Goal: Feedback & Contribution: Contribute content

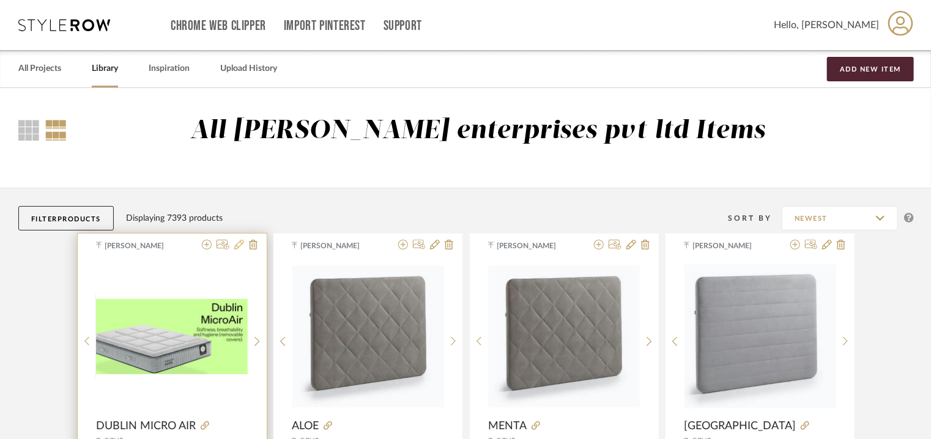
click at [240, 245] on icon at bounding box center [239, 245] width 10 height 10
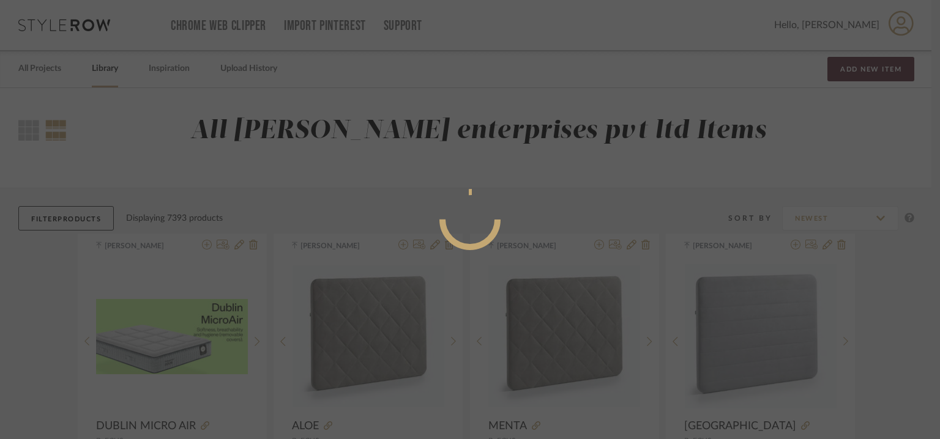
radio input "true"
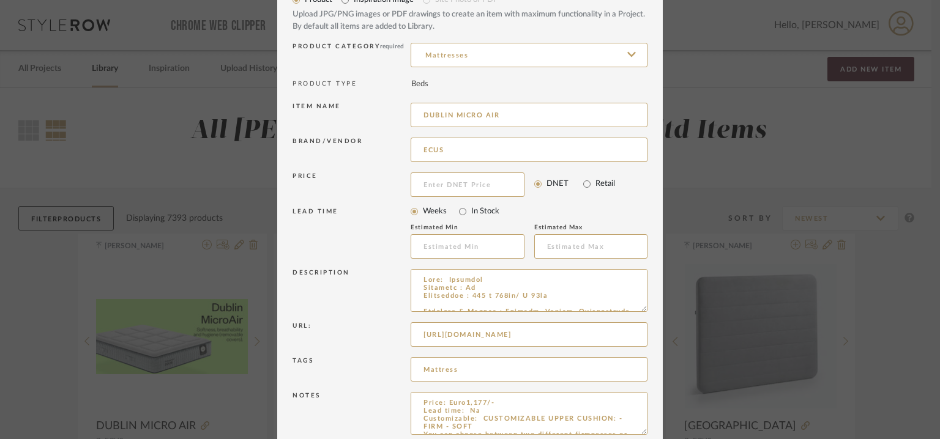
scroll to position [117, 0]
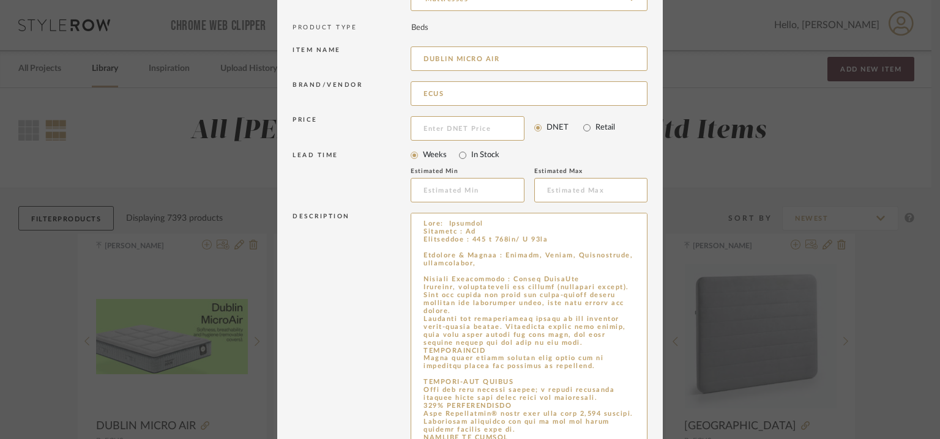
drag, startPoint x: 640, startPoint y: 253, endPoint x: 669, endPoint y: 475, distance: 224.1
click at [669, 439] on html "Chrome Web Clipper Import Pinterest Support All Projects Library Inspiration Up…" at bounding box center [470, 219] width 940 height 439
click at [430, 250] on textarea at bounding box center [529, 345] width 237 height 265
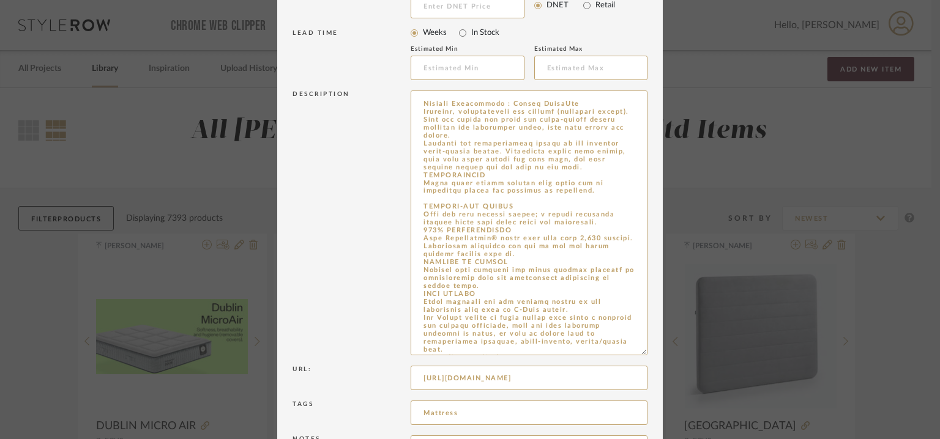
scroll to position [0, 0]
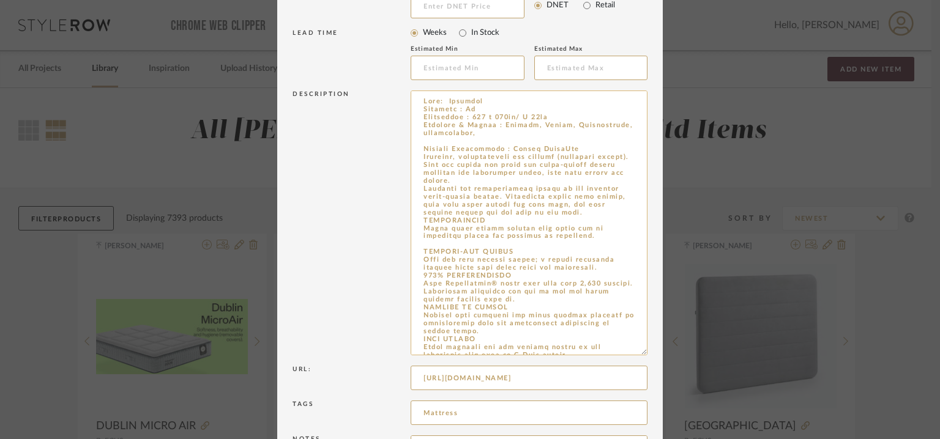
drag, startPoint x: 548, startPoint y: 288, endPoint x: 453, endPoint y: 179, distance: 144.4
click at [414, 176] on textarea at bounding box center [529, 223] width 237 height 265
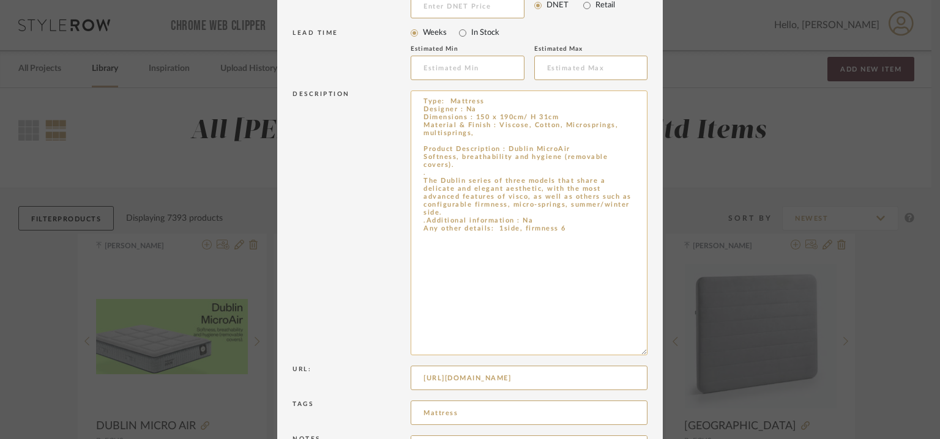
click at [439, 138] on textarea "Type: Mattress Designer : Na Dimensions : 150 x 190cm/ H 31cm Material & Finish…" at bounding box center [529, 223] width 237 height 265
paste textarea "Open the zipper and enjoy its micro-pocket spring interior and reversible cover…"
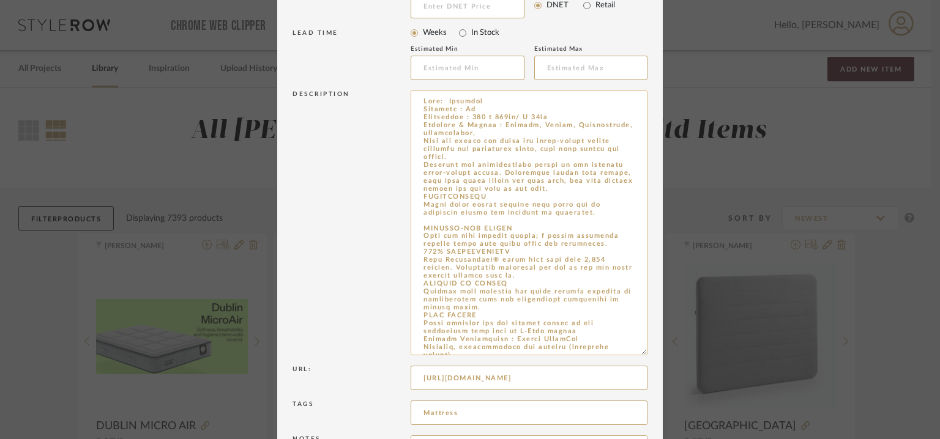
click at [455, 220] on textarea at bounding box center [529, 223] width 237 height 265
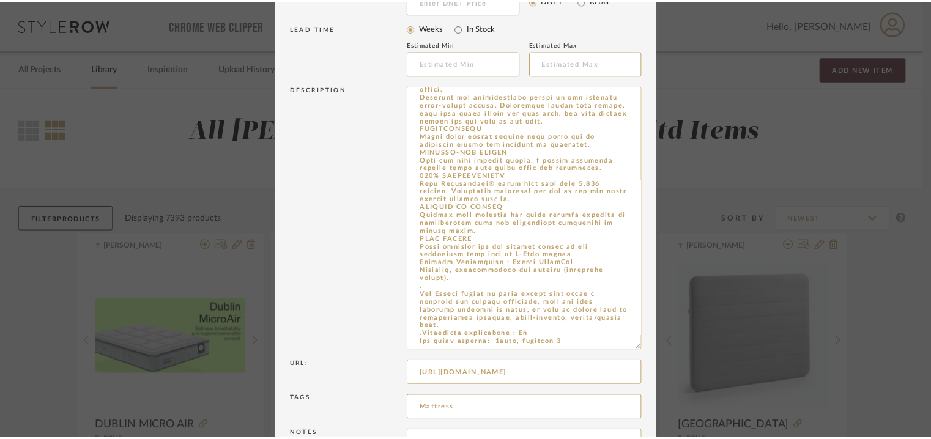
scroll to position [306, 0]
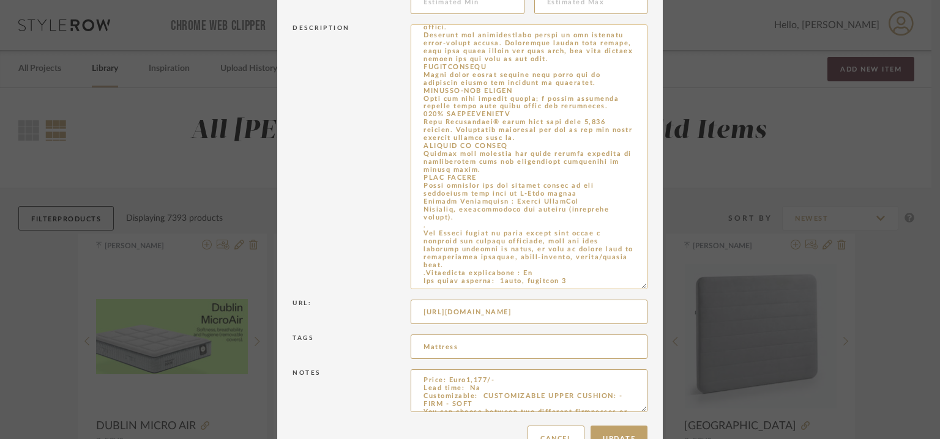
click at [568, 194] on textarea at bounding box center [529, 156] width 237 height 265
type textarea "Lore: Ipsumdol Sitametc : Ad Elitseddoe : 277 t 573in/ U 89la Etdolore & Magnaa…"
click at [609, 434] on button "Update" at bounding box center [619, 439] width 57 height 26
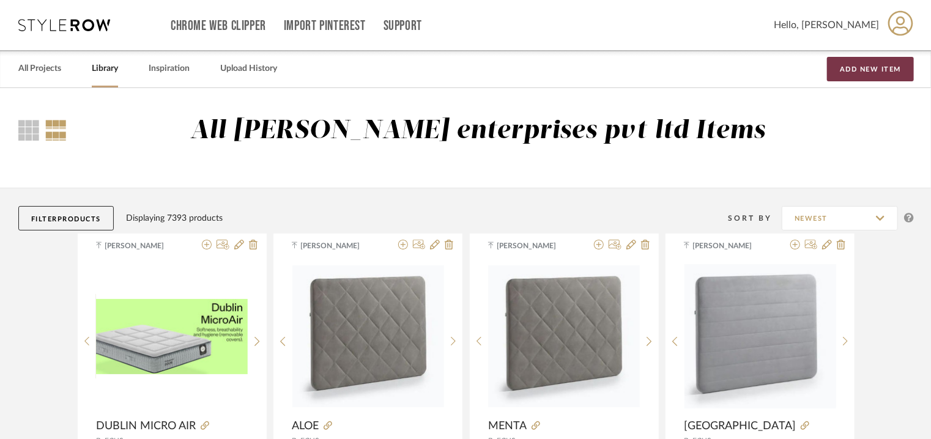
click at [867, 72] on button "Add New Item" at bounding box center [870, 69] width 87 height 24
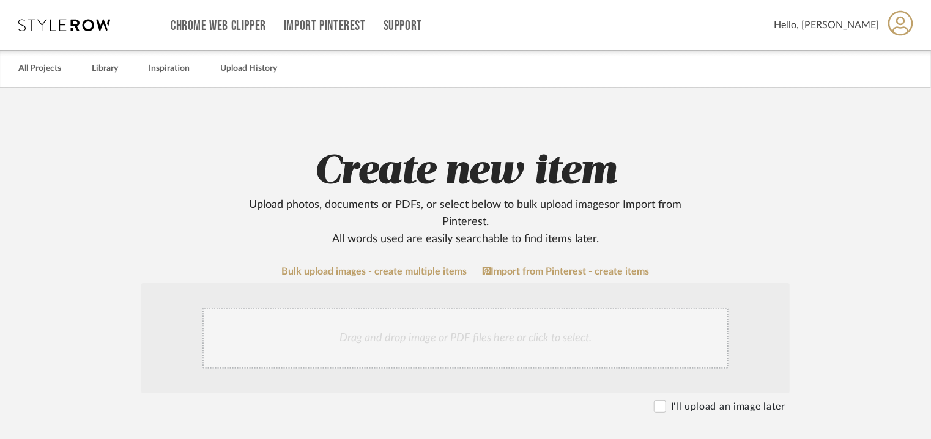
scroll to position [428, 0]
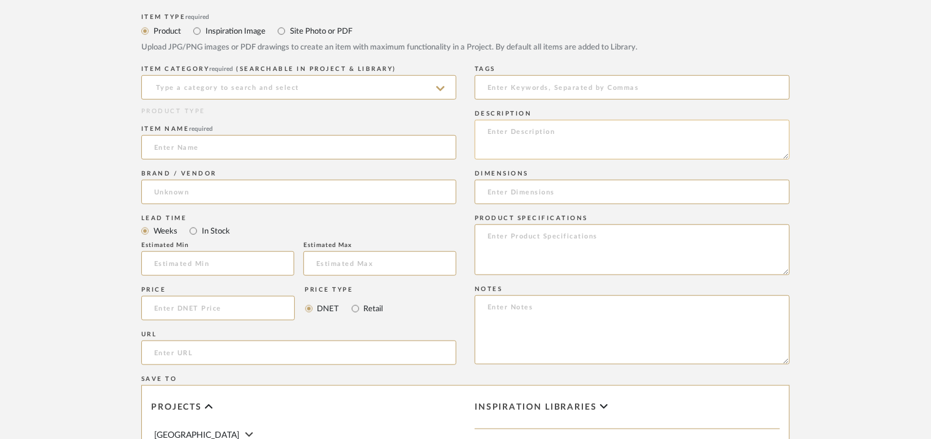
paste textarea "Type: Mattress Designer : Na Dimensions : 150 x 190cm/ H 30-21cm Material & Fin…"
drag, startPoint x: 590, startPoint y: 149, endPoint x: 540, endPoint y: 148, distance: 49.6
click at [540, 148] on textarea "Type: Mattress Designer : Na Dimensions : 150 x 190cm/ H 30-21cm Material & Fin…" at bounding box center [632, 140] width 315 height 40
drag, startPoint x: 651, startPoint y: 147, endPoint x: 539, endPoint y: 147, distance: 112.0
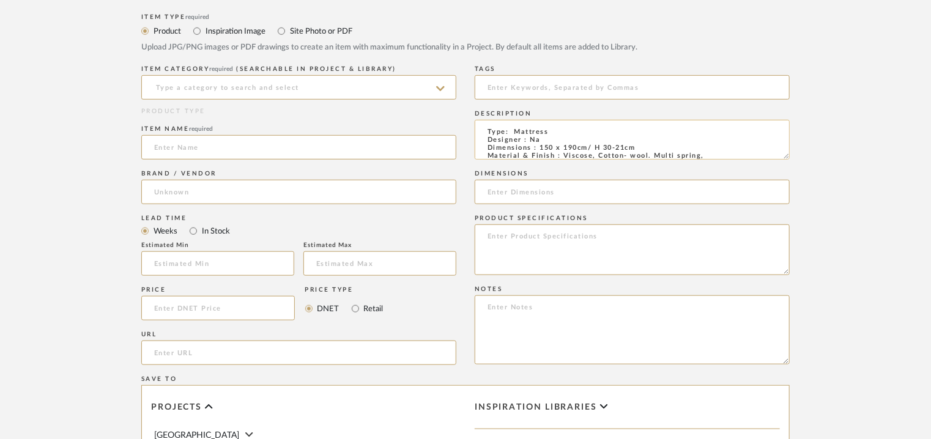
click at [539, 147] on textarea "Type: Mattress Designer : Na Dimensions : 150 x 190cm/ H 30-21cm Material & Fin…" at bounding box center [632, 140] width 315 height 40
type textarea "Type: Mattress Designer : Na Dimensions : 150 x 190cm/ H 30-21cm Material & Fin…"
click at [545, 195] on input at bounding box center [632, 192] width 315 height 24
paste input "150 x 190cm/ H 30-21cm"
type input "150 x 190cm/ H 30-21cm"
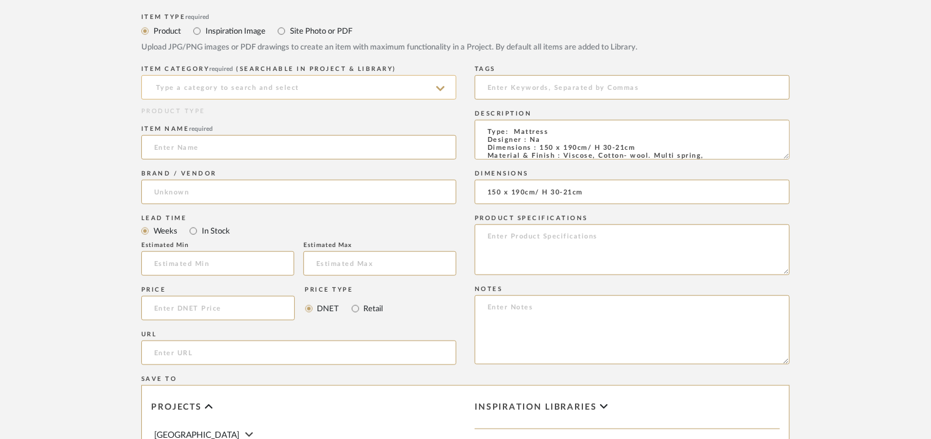
click at [326, 98] on input at bounding box center [298, 87] width 315 height 24
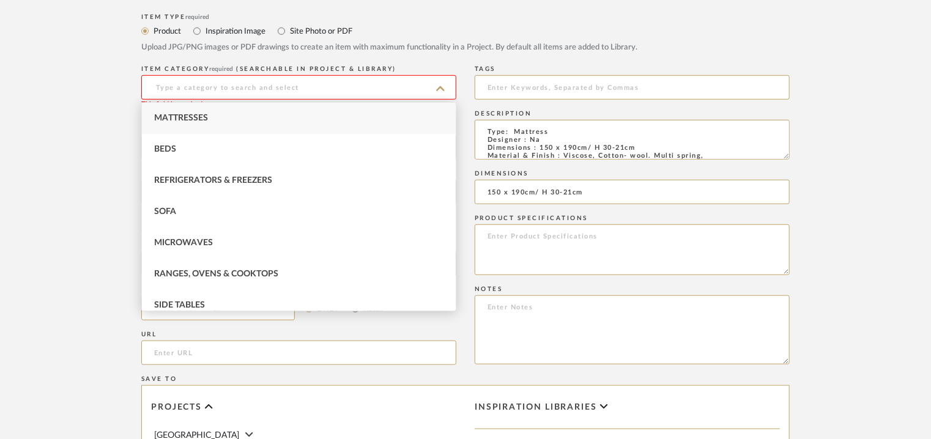
click at [294, 114] on div "Mattresses" at bounding box center [299, 118] width 314 height 31
type input "Mattresses"
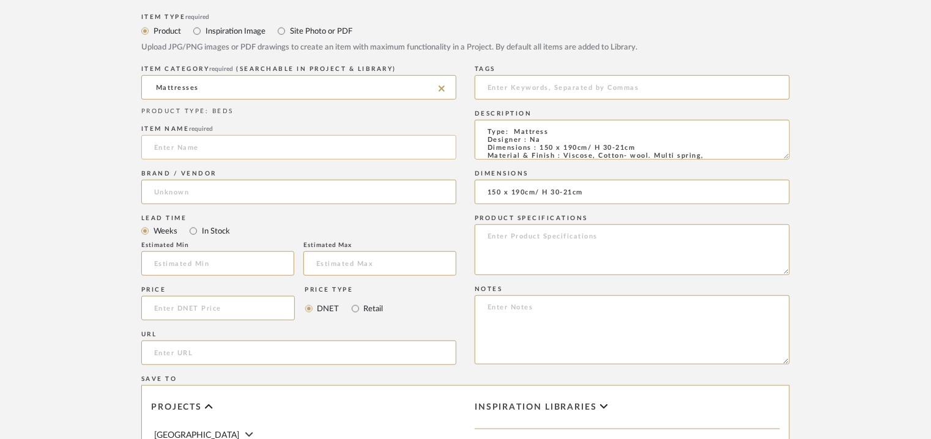
click at [240, 154] on input at bounding box center [298, 147] width 315 height 24
type input "DUBLIN SEASONS"
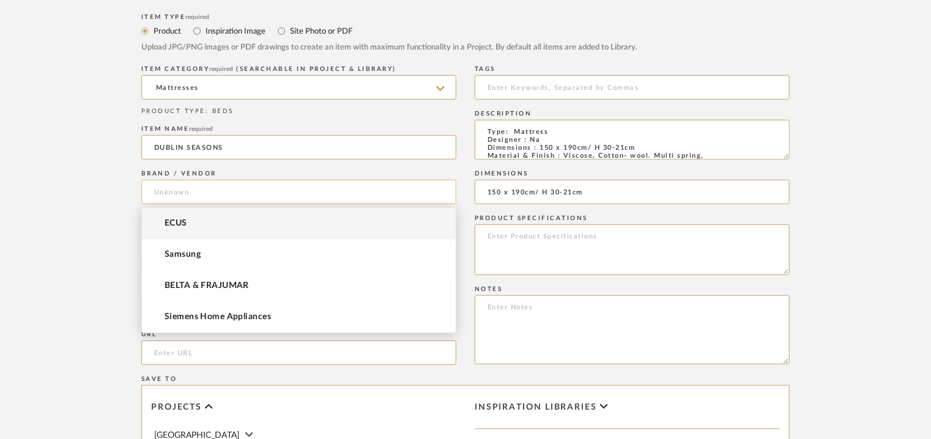
click at [211, 192] on input at bounding box center [298, 192] width 315 height 24
click at [199, 215] on mat-option "ECUS" at bounding box center [299, 223] width 314 height 31
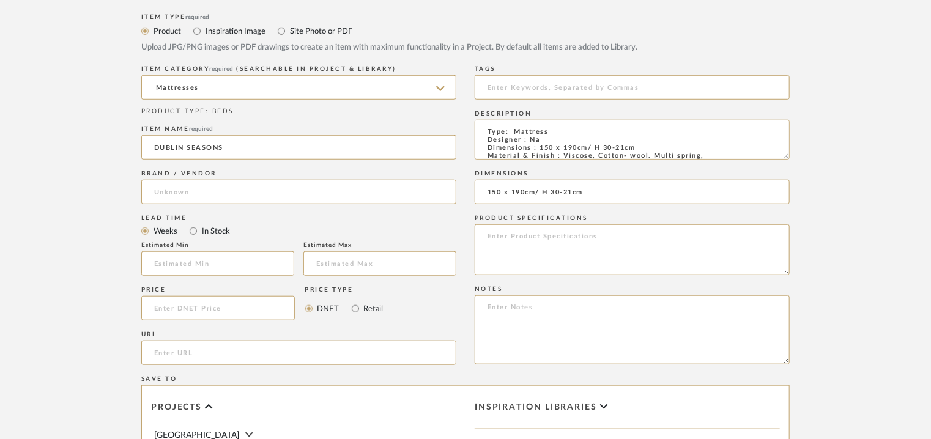
type input "ECUS"
click at [188, 352] on input "url" at bounding box center [298, 353] width 315 height 24
paste input "[URL][DOMAIN_NAME]"
type input "[URL][DOMAIN_NAME]"
click at [532, 84] on input at bounding box center [632, 87] width 315 height 24
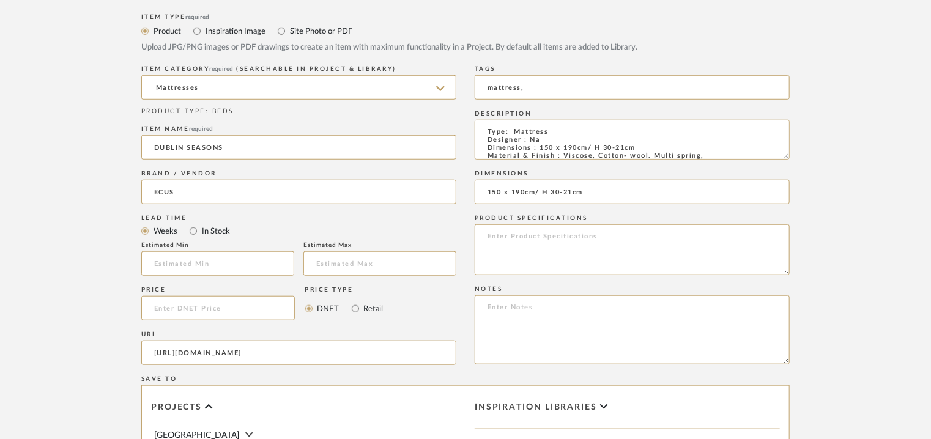
type input "mattress,"
click at [504, 309] on textarea at bounding box center [632, 330] width 315 height 69
paste textarea "Price: Euro904/- Lead time: Na Customizable: Na 3D available : No BIM available…"
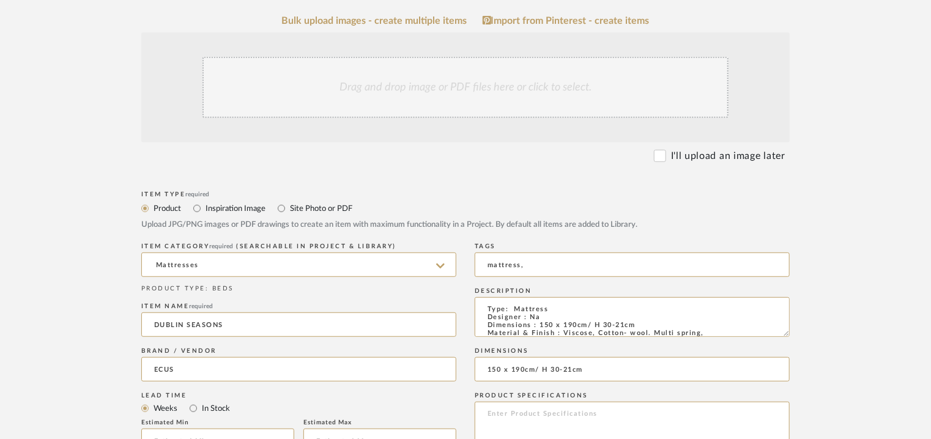
scroll to position [61, 0]
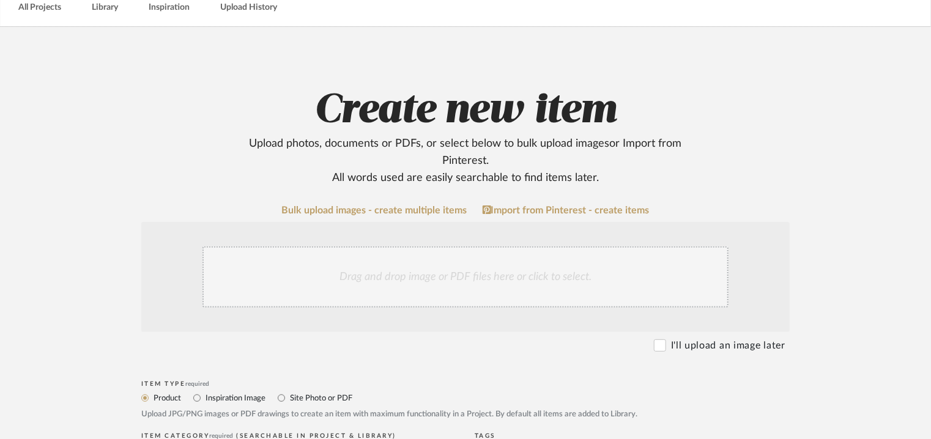
type textarea "Price: Euro904/- Lead time: Na Customizable: Na 3D available : No BIM available…"
click at [360, 285] on div "Drag and drop image or PDF files here or click to select." at bounding box center [466, 277] width 526 height 61
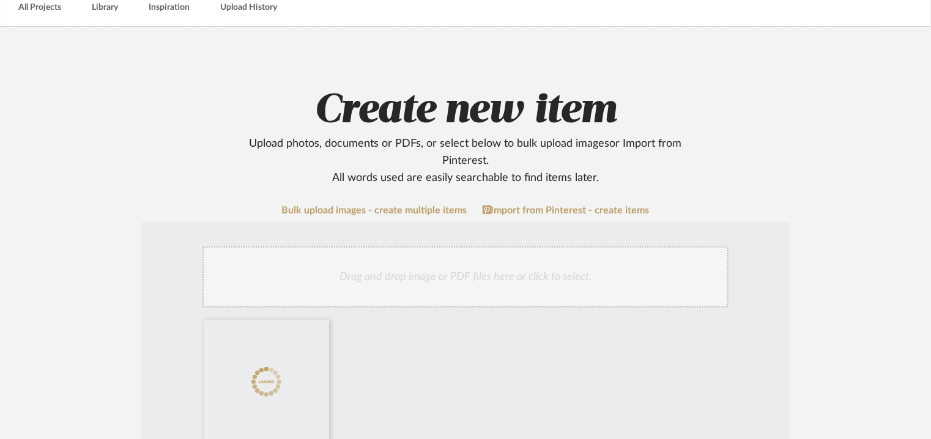
click at [431, 286] on div "Drag and drop image or PDF files here or click to select." at bounding box center [466, 277] width 526 height 61
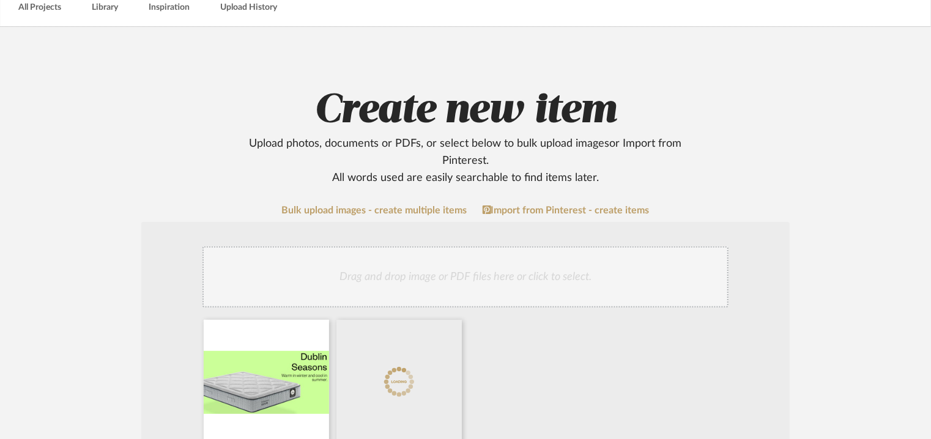
click at [479, 277] on div "Drag and drop image or PDF files here or click to select." at bounding box center [466, 277] width 526 height 61
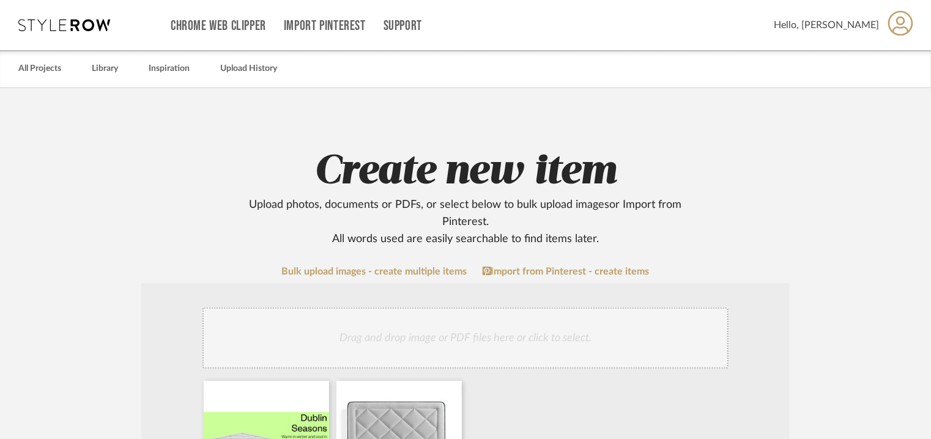
scroll to position [61, 0]
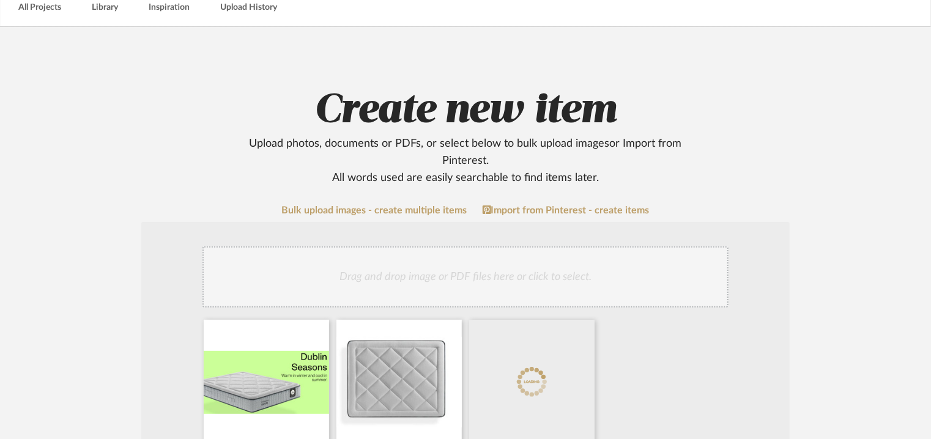
click at [495, 282] on div "Drag and drop image or PDF files here or click to select." at bounding box center [466, 277] width 526 height 61
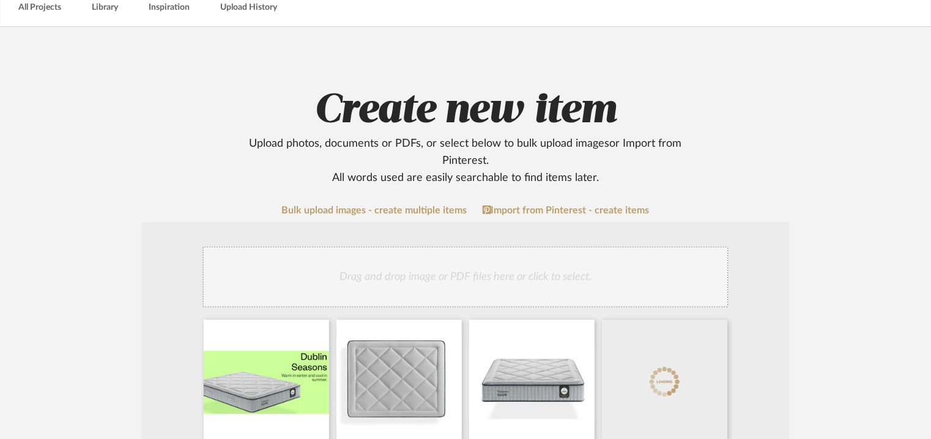
click at [494, 280] on div "Drag and drop image or PDF files here or click to select." at bounding box center [466, 277] width 526 height 61
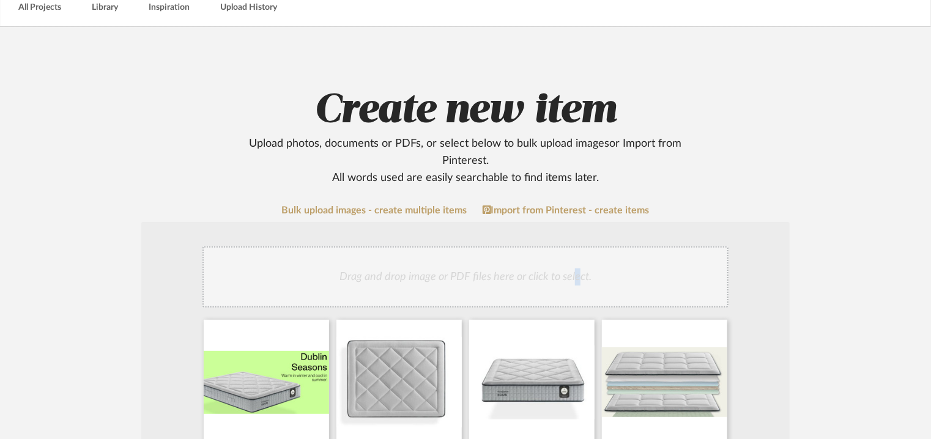
click at [576, 266] on div "Drag and drop image or PDF files here or click to select." at bounding box center [466, 277] width 526 height 61
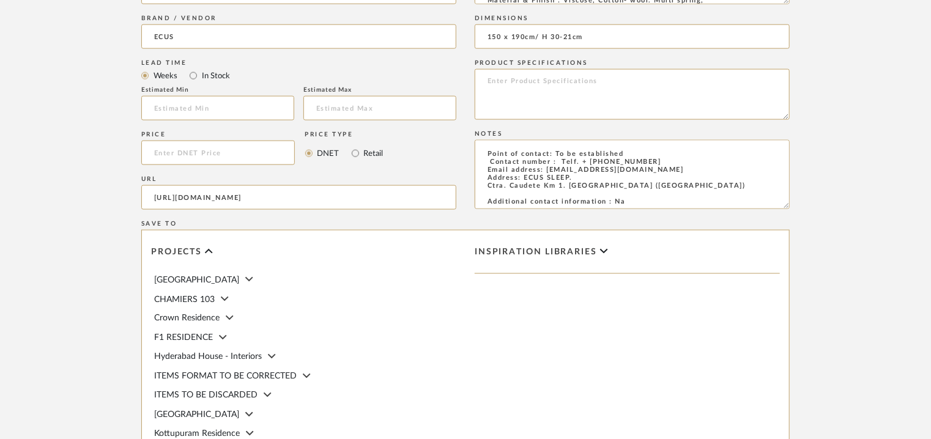
scroll to position [1035, 0]
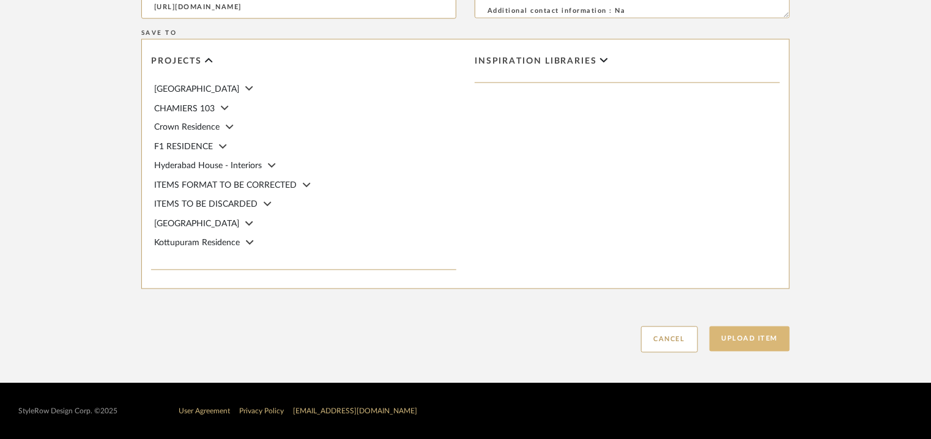
click at [752, 345] on button "Upload Item" at bounding box center [750, 339] width 81 height 25
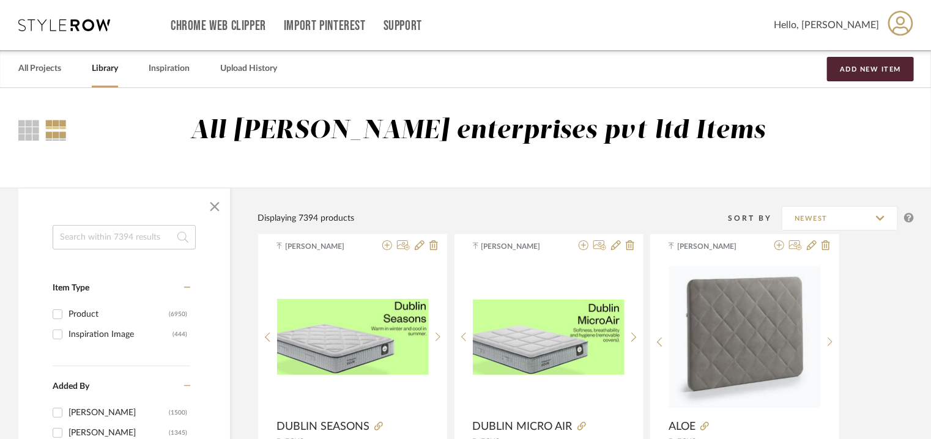
click at [893, 81] on div "All Projects Library Inspiration Upload History Add New Item" at bounding box center [465, 68] width 931 height 37
click at [889, 64] on button "Add New Item" at bounding box center [870, 69] width 87 height 24
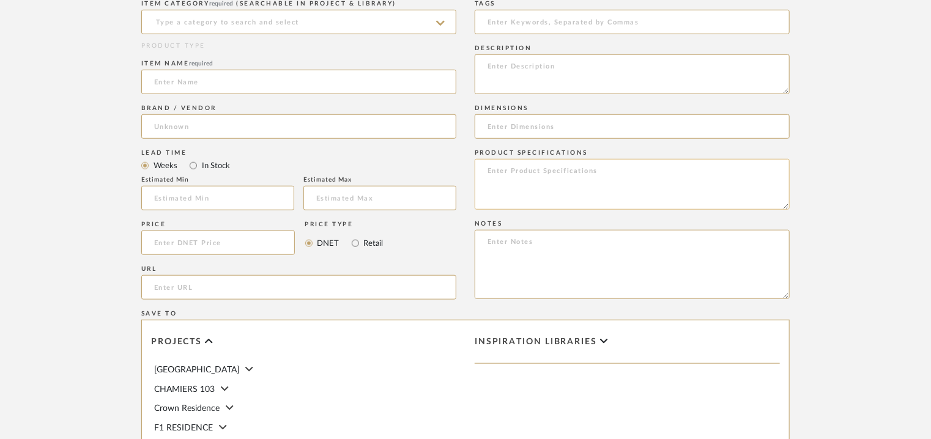
scroll to position [551, 0]
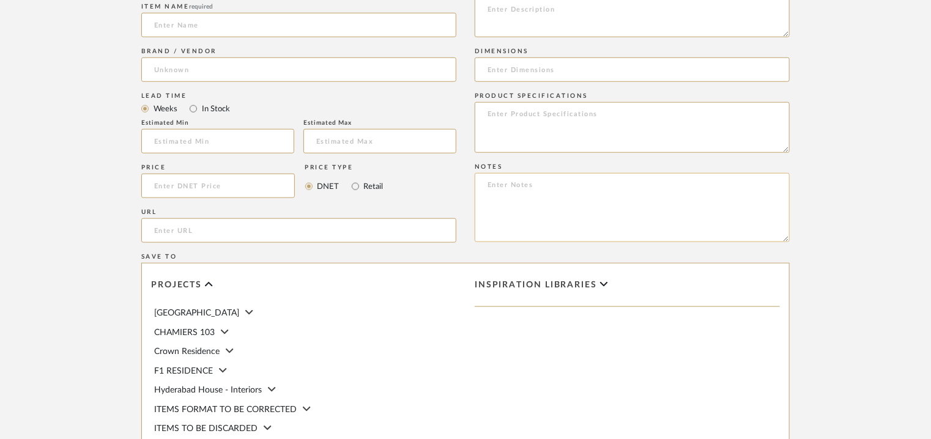
click at [513, 191] on textarea at bounding box center [632, 207] width 315 height 69
paste textarea "Price: Euro1,029/- Lead time: Na Customizable: CUSTOMIZABLE UPPER CUSHION: - FI…"
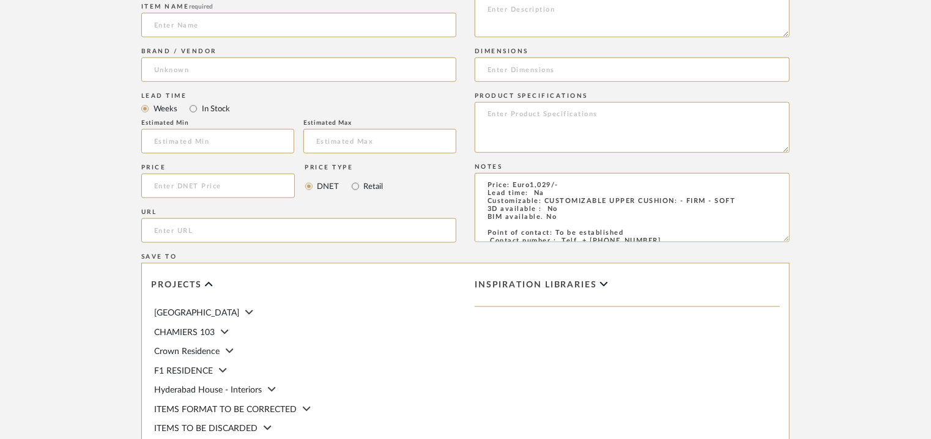
scroll to position [54, 0]
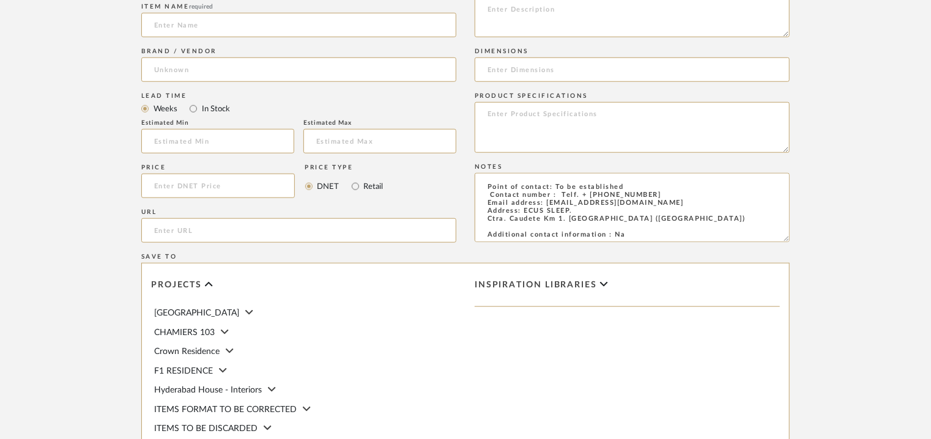
type textarea "Price: Euro1,029/- Lead time: Na Customizable: CUSTOMIZABLE UPPER CUSHION: - FI…"
click at [155, 223] on input "url" at bounding box center [298, 230] width 315 height 24
paste input "[URL][DOMAIN_NAME]"
type input "[URL][DOMAIN_NAME]"
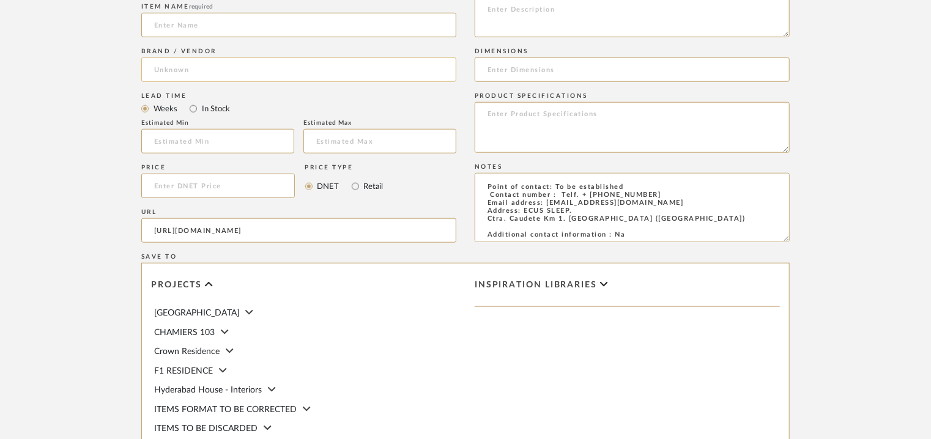
click at [202, 71] on input at bounding box center [298, 70] width 315 height 24
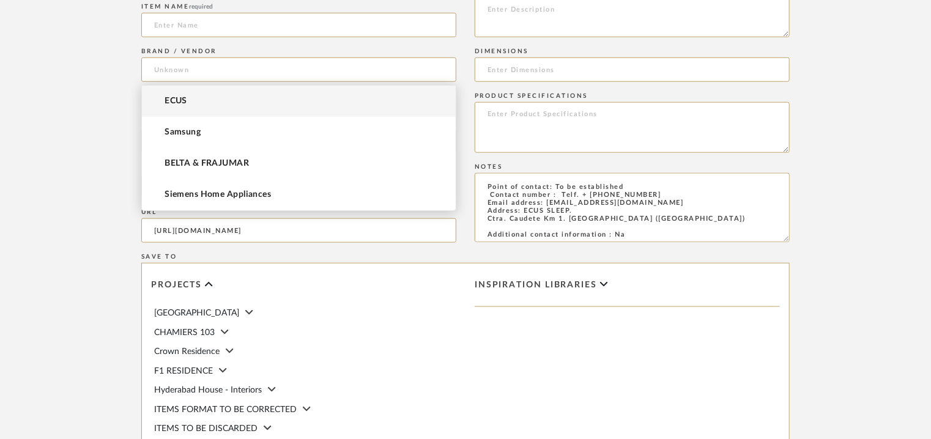
click at [196, 95] on mat-option "ECUS" at bounding box center [299, 101] width 314 height 31
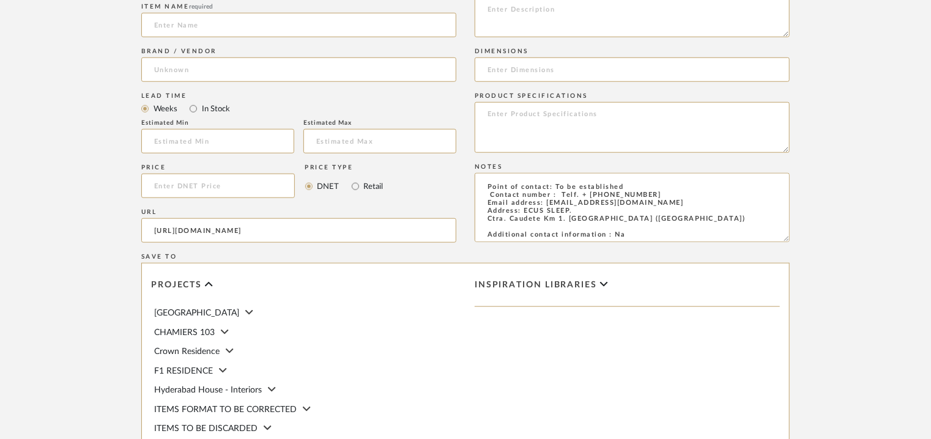
type input "ECUS"
click at [215, 30] on input at bounding box center [298, 25] width 315 height 24
drag, startPoint x: 220, startPoint y: 21, endPoint x: 91, endPoint y: 18, distance: 129.2
click at [95, 20] on form "Bulk upload images - create multiple items Import from Pinterest - create items…" at bounding box center [466, 146] width 780 height 862
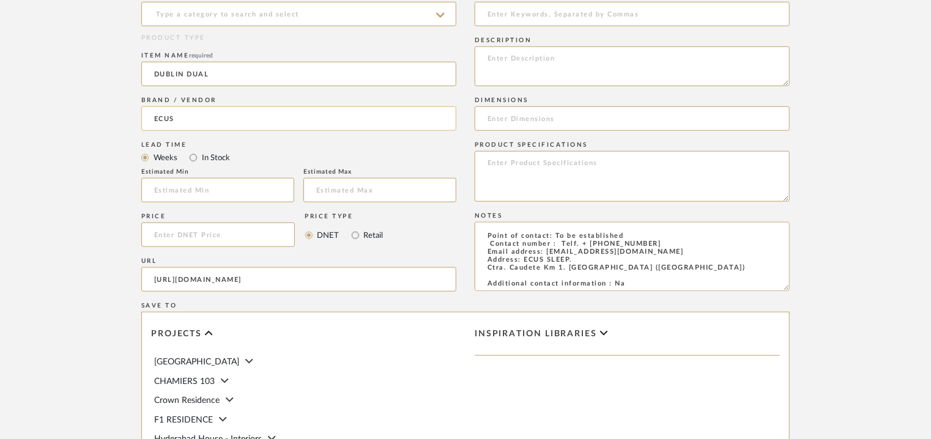
scroll to position [428, 0]
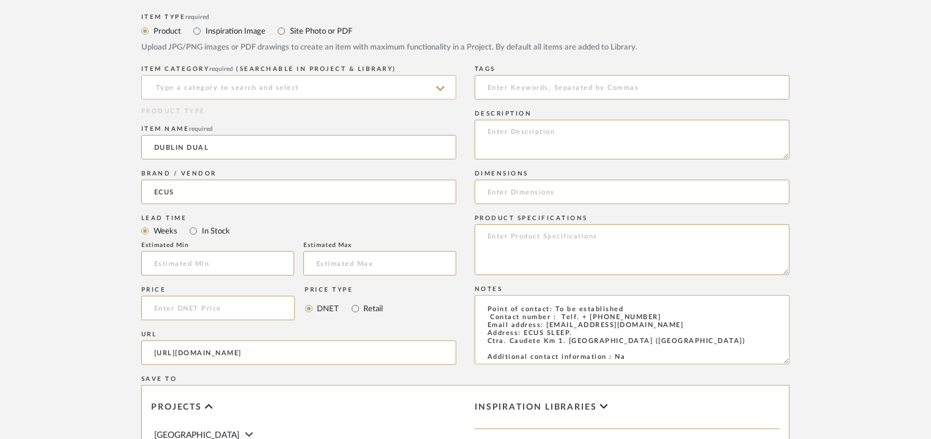
type input "DUBLIN DUAL"
click at [223, 79] on input at bounding box center [298, 87] width 315 height 24
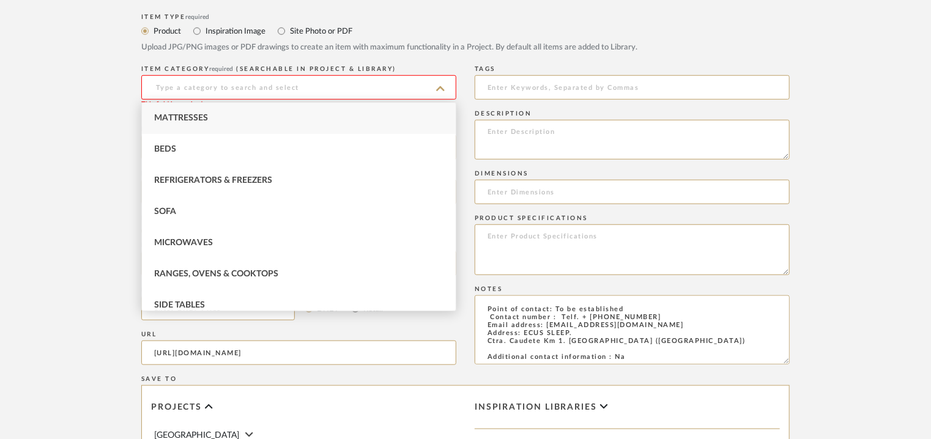
click at [201, 114] on span "Mattresses" at bounding box center [181, 118] width 54 height 9
type input "Mattresses"
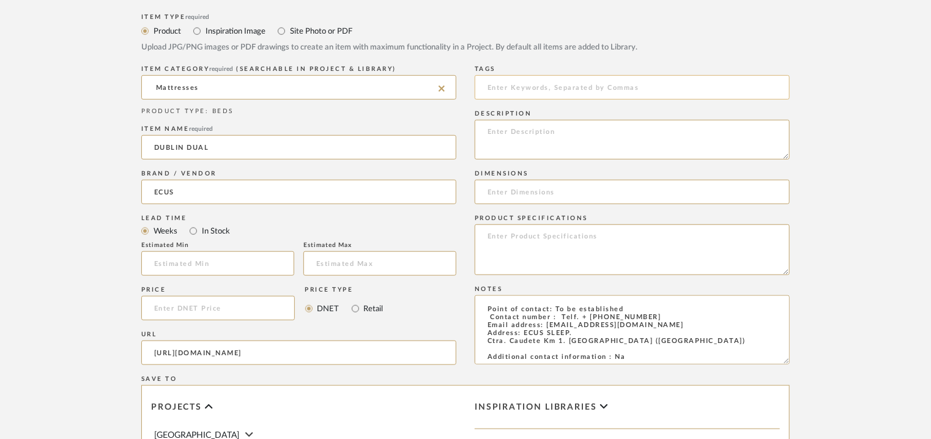
click at [539, 85] on input at bounding box center [632, 87] width 315 height 24
type input "mattress"
click at [520, 196] on input at bounding box center [632, 192] width 315 height 24
paste input "150 x 190cm/ H 33cm"
type input "150 x 190cm/ H 33cm"
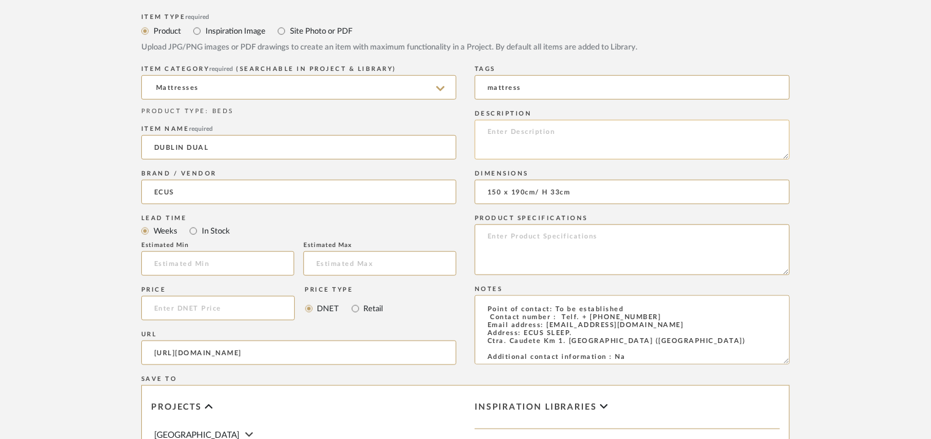
paste textarea "Type: Mattress Designer : Na Dimensions : 150 x 190cm/ H 33cm Material & Finish…"
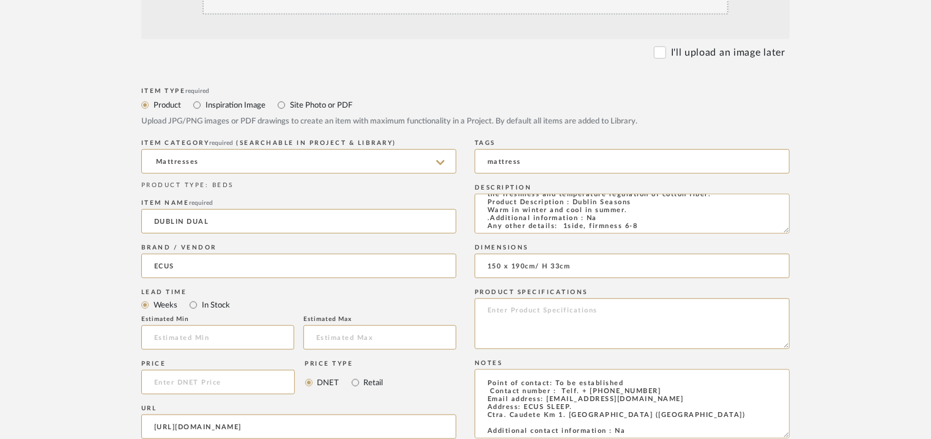
scroll to position [184, 0]
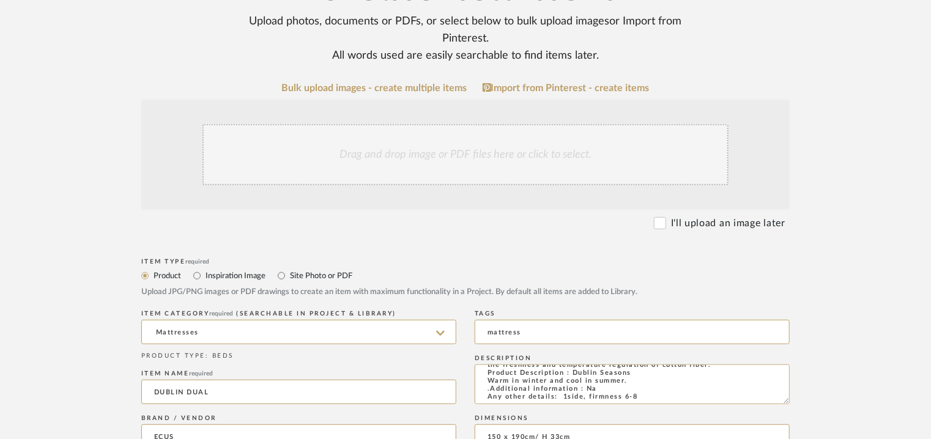
type textarea "Type: Mattress Designer : Na Dimensions : 150 x 190cm/ H 33cm Material & Finish…"
click at [504, 162] on div "Drag and drop image or PDF files here or click to select." at bounding box center [466, 154] width 526 height 61
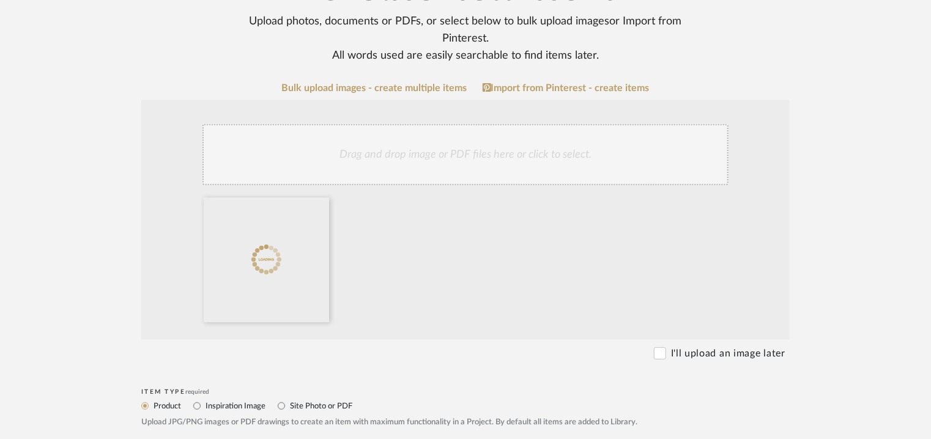
click at [441, 156] on div "Drag and drop image or PDF files here or click to select." at bounding box center [466, 154] width 526 height 61
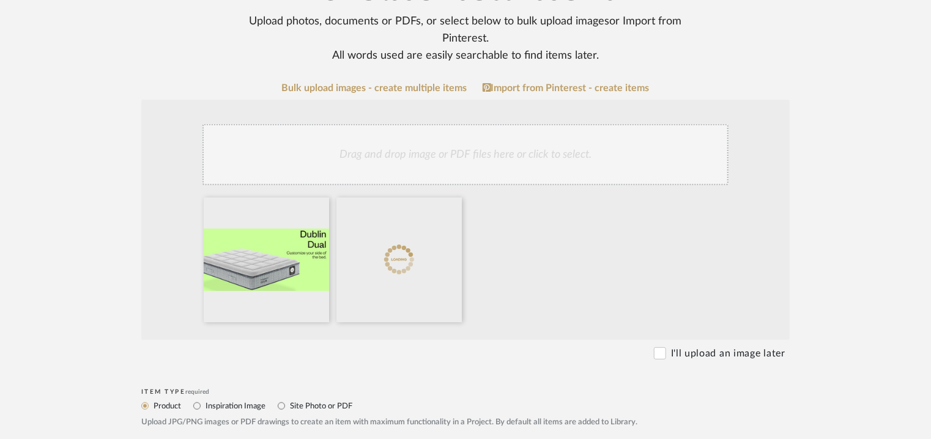
click at [444, 150] on div "Drag and drop image or PDF files here or click to select." at bounding box center [466, 154] width 526 height 61
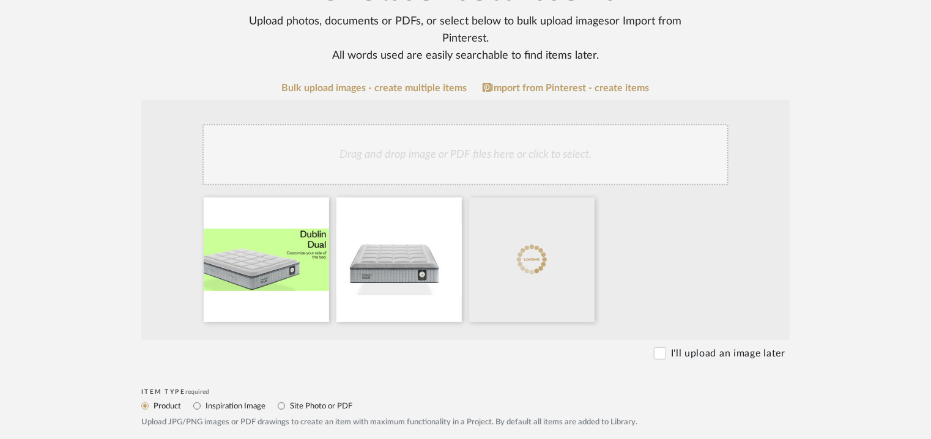
click at [401, 147] on div "Drag and drop image or PDF files here or click to select." at bounding box center [466, 154] width 526 height 61
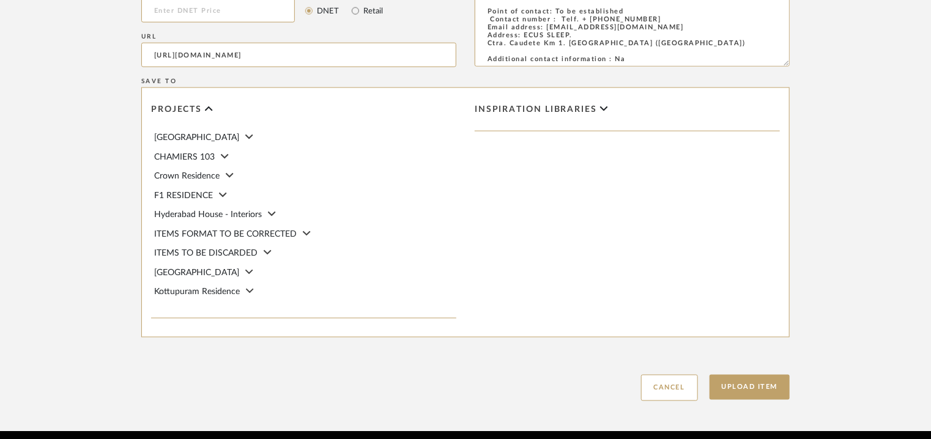
scroll to position [906, 0]
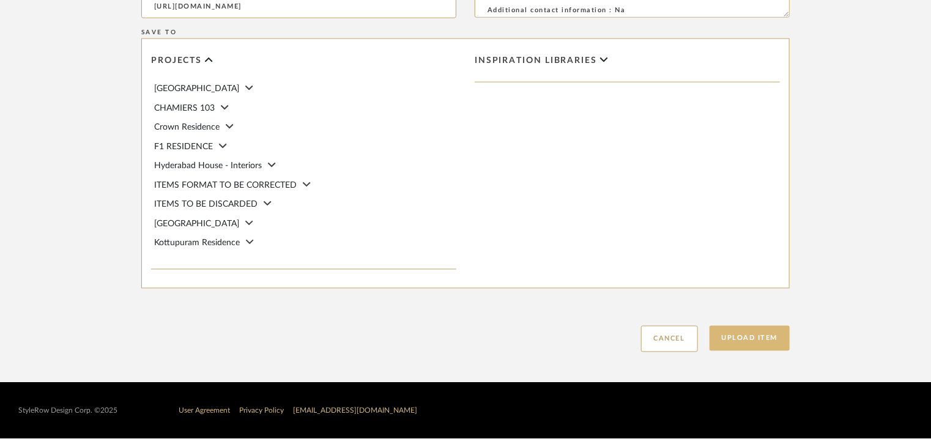
click at [728, 332] on button "Upload Item" at bounding box center [750, 338] width 81 height 25
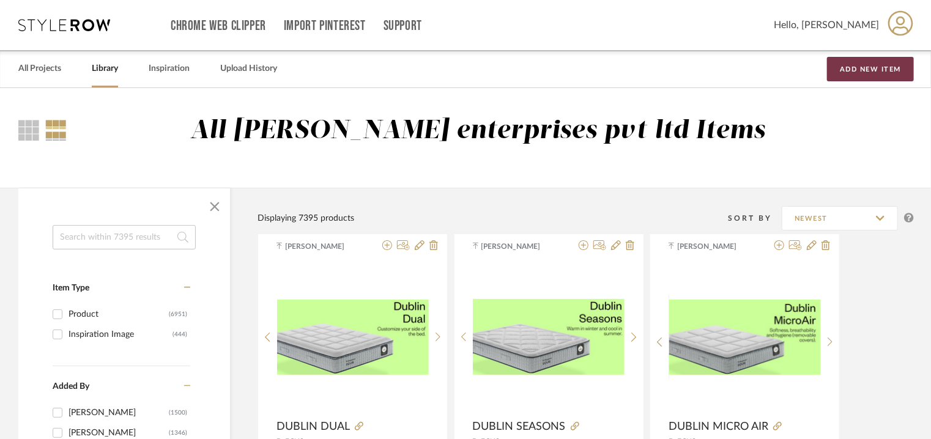
click at [870, 70] on button "Add New Item" at bounding box center [870, 69] width 87 height 24
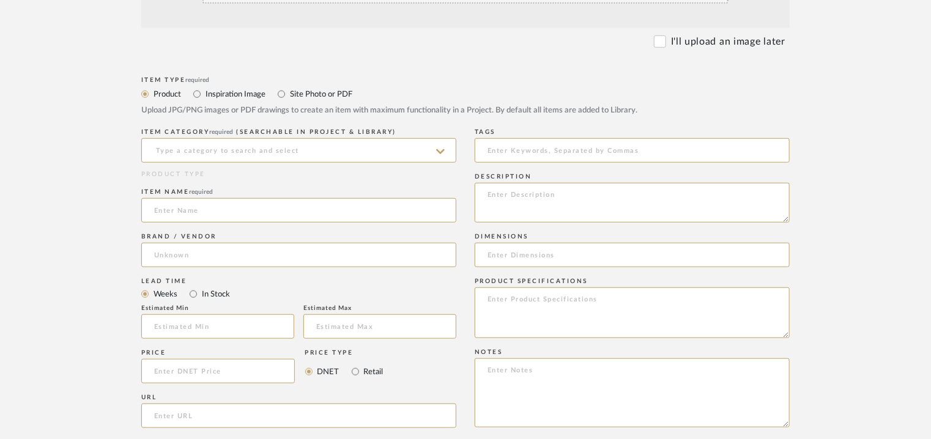
scroll to position [367, 0]
click at [525, 195] on textarea at bounding box center [632, 201] width 315 height 40
click at [517, 375] on textarea at bounding box center [632, 391] width 315 height 69
paste textarea "Price: Euro1,177/- Lead time: Na Customizable: Na 3D available : No BIM availab…"
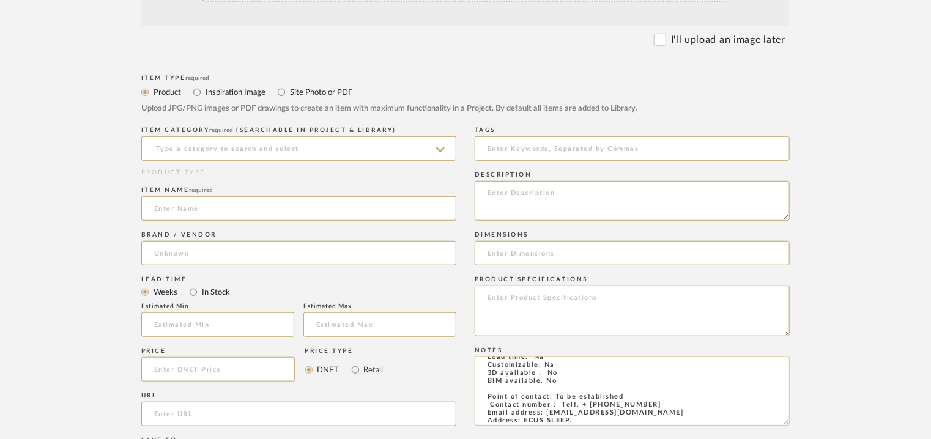
scroll to position [0, 0]
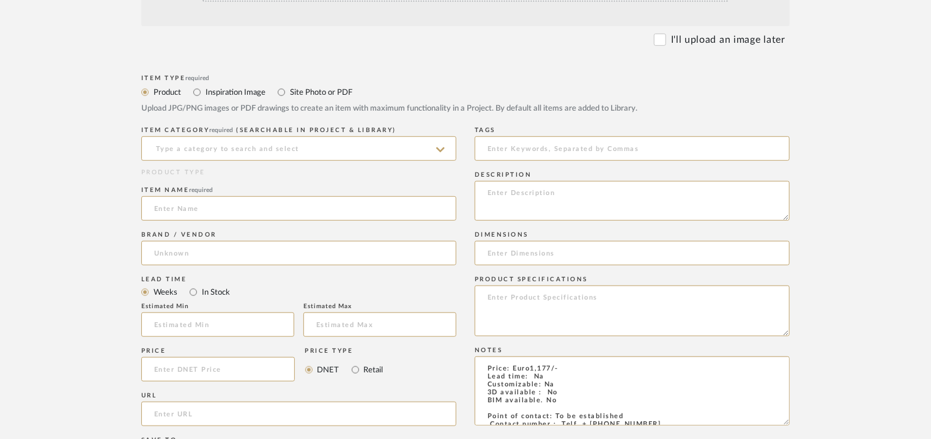
type textarea "Price: Euro1,177/- Lead time: Na Customizable: Na 3D available : No BIM availab…"
click at [519, 255] on input at bounding box center [632, 253] width 315 height 24
paste input "150 x 190cm/ H 33cm"
type input "150 x 190cm/ H 33cm"
click at [255, 151] on input at bounding box center [298, 148] width 315 height 24
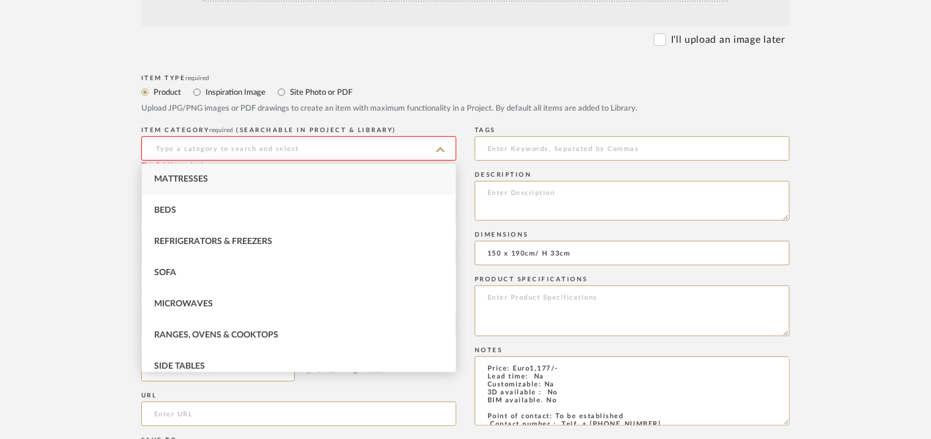
click at [192, 177] on span "Mattresses" at bounding box center [181, 179] width 54 height 9
type input "Mattresses"
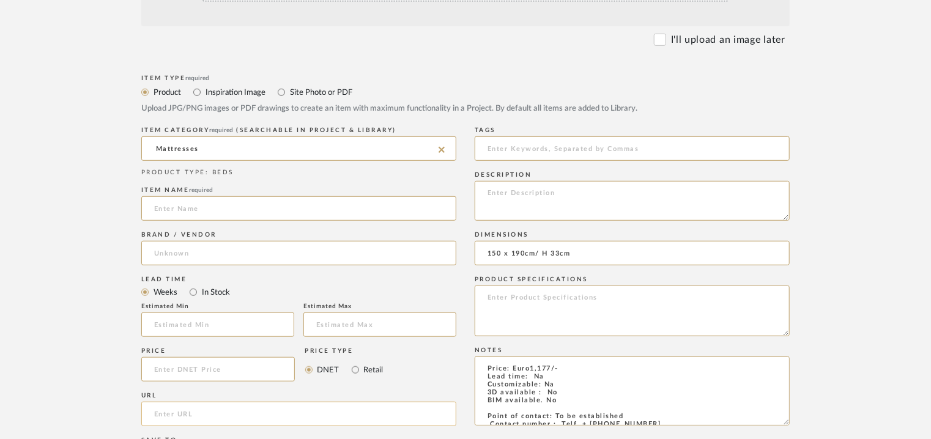
click at [163, 412] on input "url" at bounding box center [298, 414] width 315 height 24
paste input "[URL][DOMAIN_NAME]"
type input "[URL][DOMAIN_NAME]"
click at [206, 211] on input at bounding box center [298, 208] width 315 height 24
type input "COTTON LATEX"
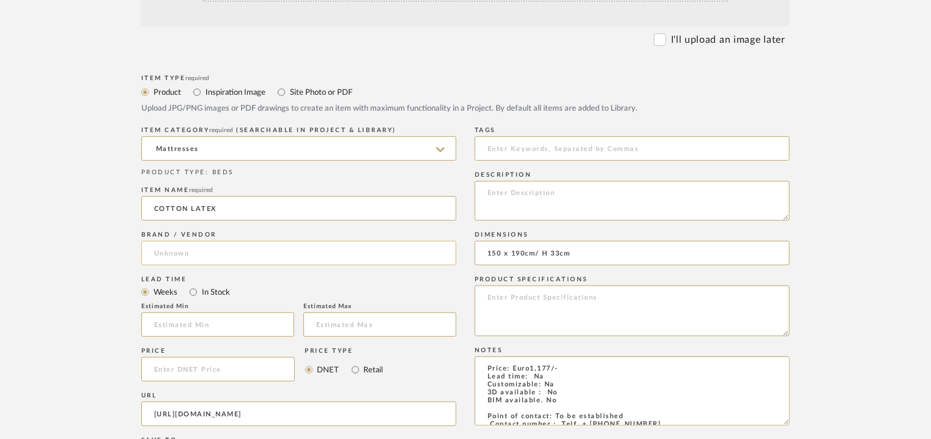
click at [171, 250] on input at bounding box center [298, 253] width 315 height 24
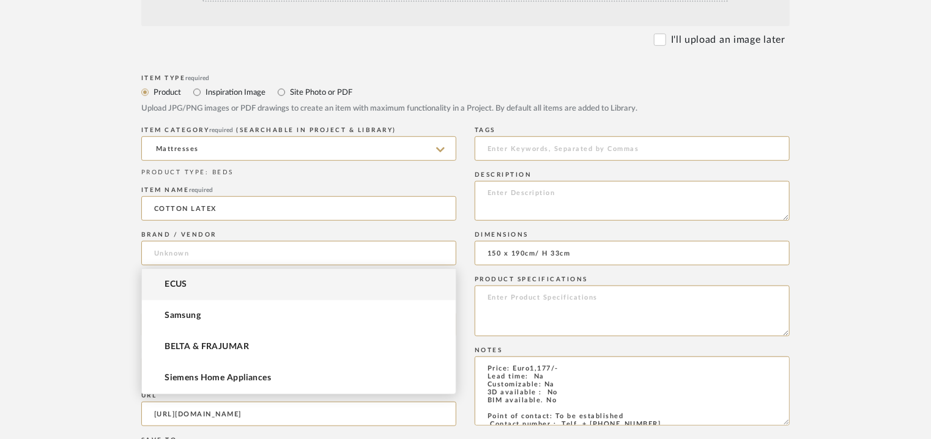
click at [176, 281] on span "ECUS" at bounding box center [176, 285] width 23 height 10
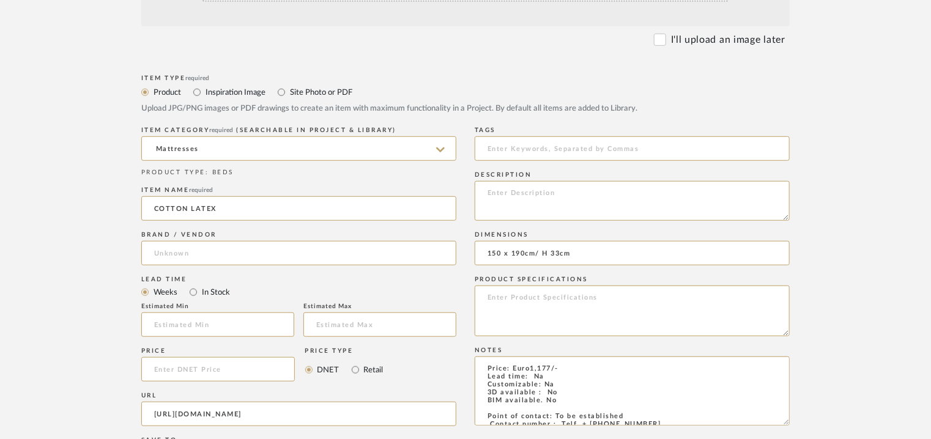
type input "ECUS"
click at [482, 143] on input at bounding box center [632, 148] width 315 height 24
type input "matterss,"
click at [513, 193] on textarea at bounding box center [632, 201] width 315 height 40
paste textarea "Lore: Ipsumdol Sitametc : Ad Elitseddoe : 175 t 506in/ U 30la Etdolore & Magnaa…"
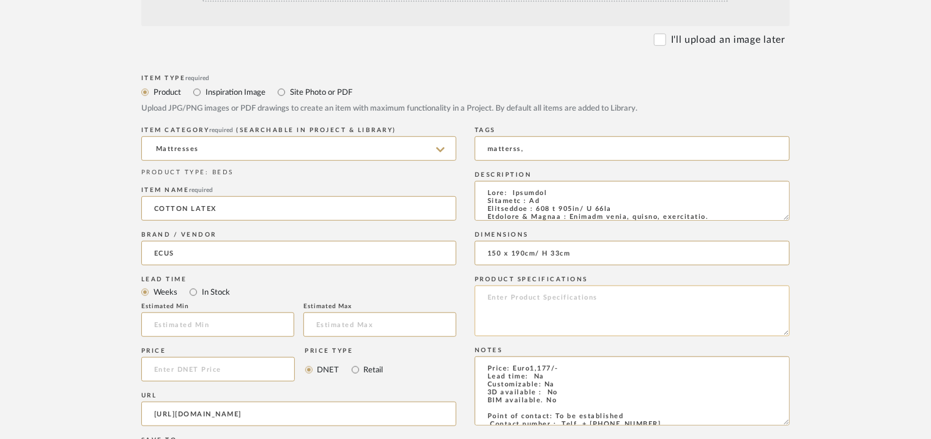
scroll to position [217, 0]
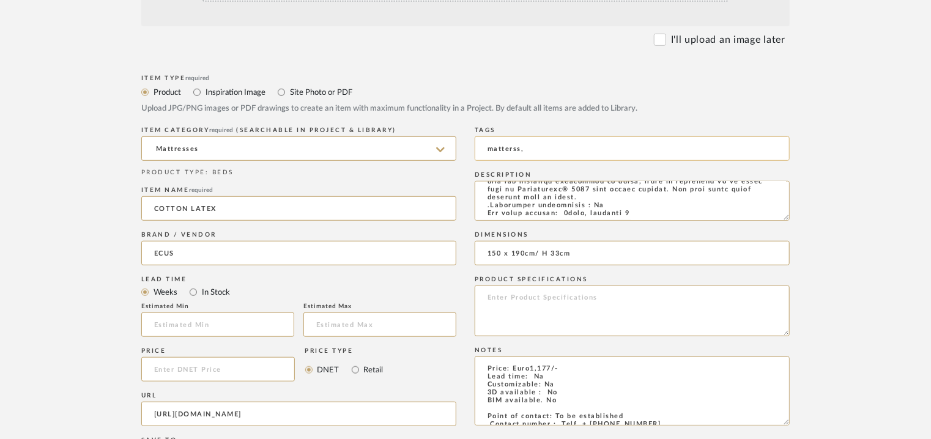
type textarea "Lore: Ipsumdol Sitametc : Ad Elitseddoe : 175 t 506in/ U 30la Etdolore & Magnaa…"
drag, startPoint x: 507, startPoint y: 146, endPoint x: 507, endPoint y: 158, distance: 11.6
click at [507, 147] on input "matterss," at bounding box center [632, 148] width 315 height 24
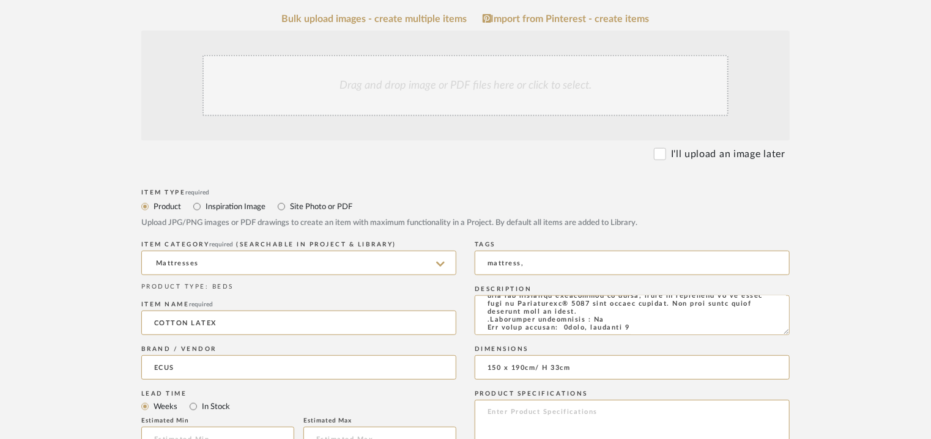
scroll to position [184, 0]
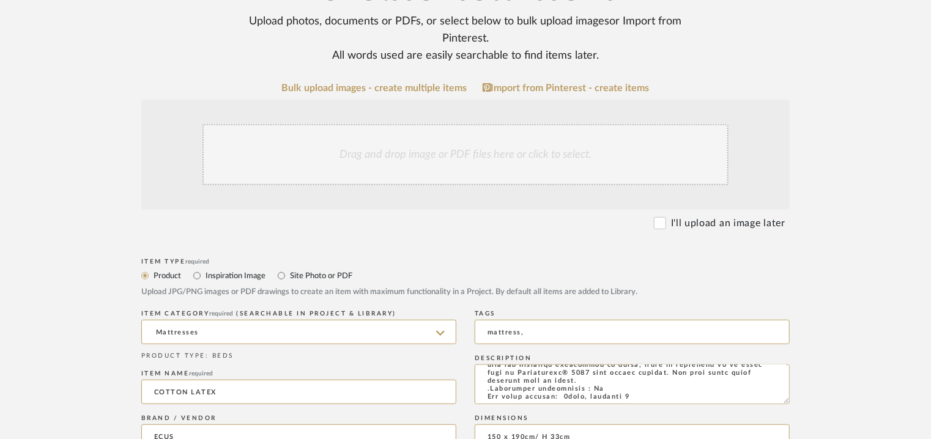
type input "mattress,"
click at [438, 141] on div "Drag and drop image or PDF files here or click to select." at bounding box center [466, 154] width 526 height 61
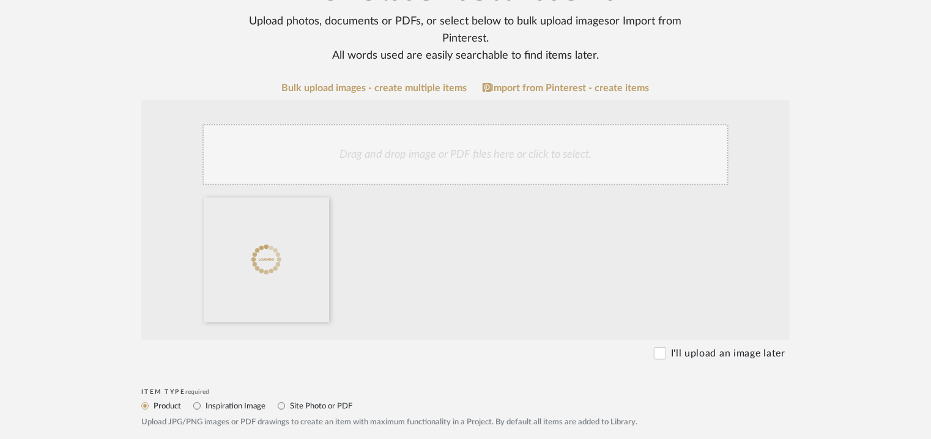
click at [443, 165] on div "Drag and drop image or PDF files here or click to select." at bounding box center [466, 154] width 526 height 61
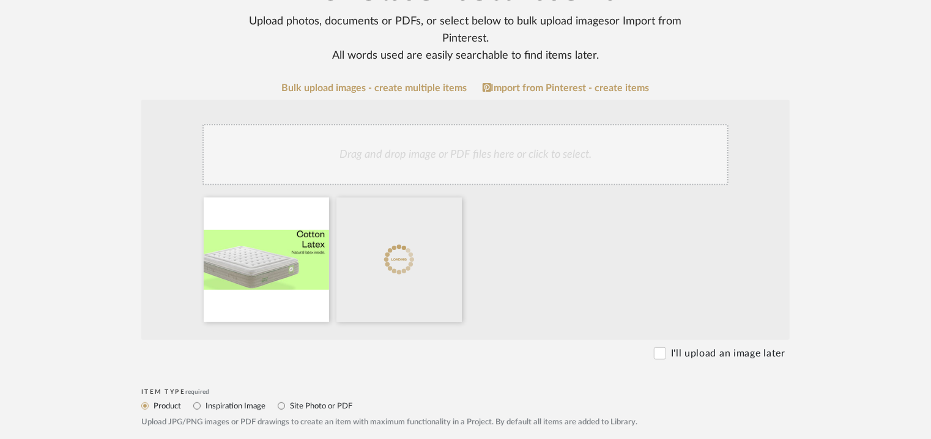
click at [485, 169] on div "Drag and drop image or PDF files here or click to select." at bounding box center [466, 154] width 526 height 61
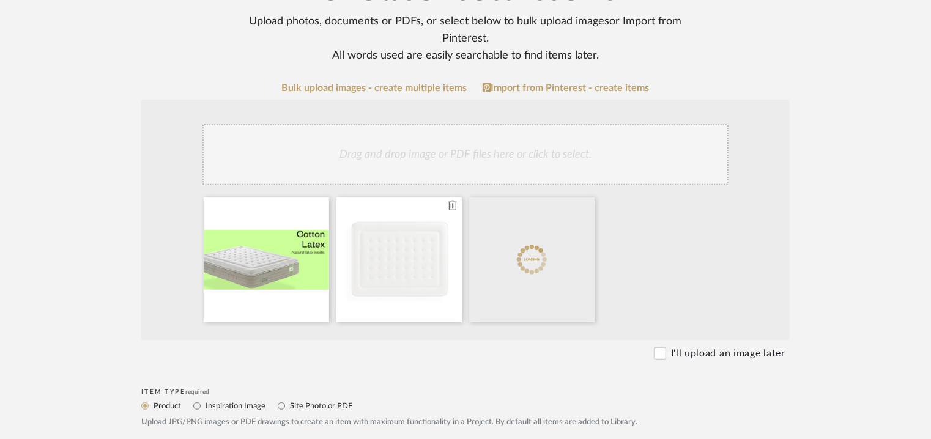
click at [453, 206] on icon at bounding box center [453, 206] width 9 height 10
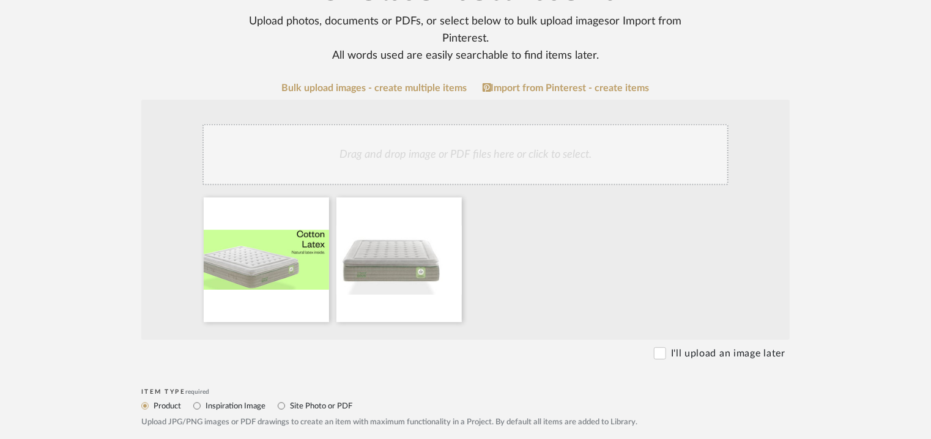
click at [507, 159] on div "Drag and drop image or PDF files here or click to select." at bounding box center [466, 154] width 526 height 61
click at [465, 162] on div "Drag and drop image or PDF files here or click to select." at bounding box center [466, 154] width 526 height 61
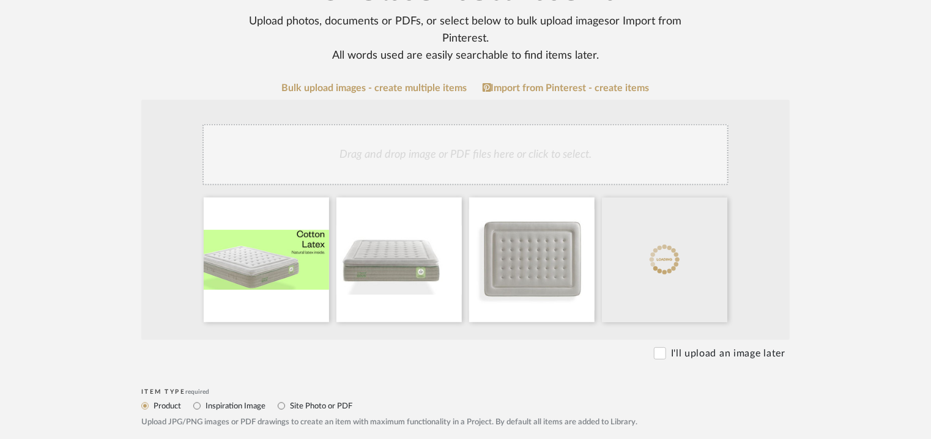
click at [487, 171] on div "Drag and drop image or PDF files here or click to select." at bounding box center [466, 154] width 526 height 61
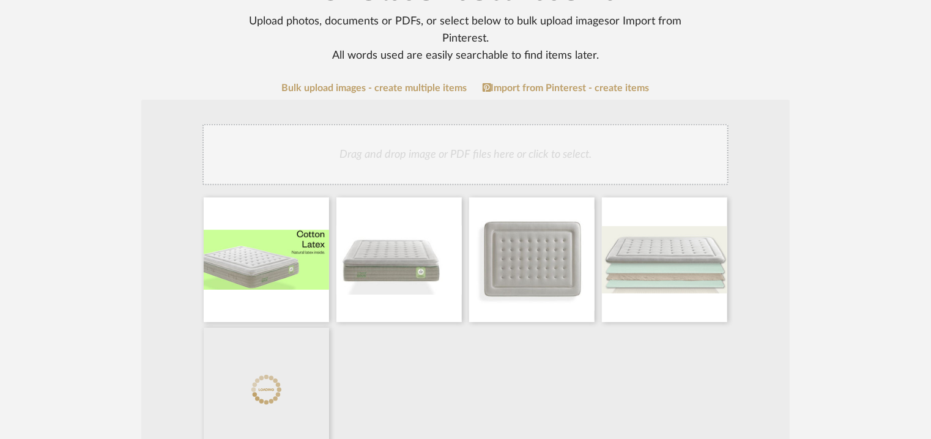
click at [543, 154] on div "Drag and drop image or PDF files here or click to select." at bounding box center [466, 154] width 526 height 61
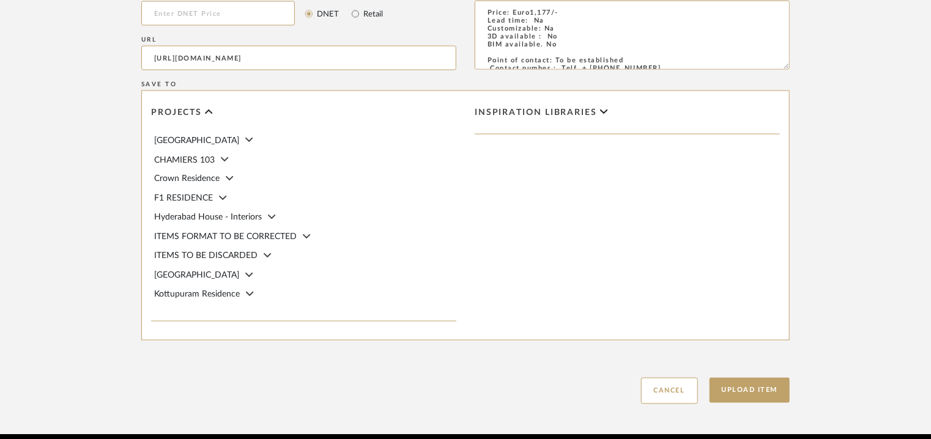
scroll to position [1035, 0]
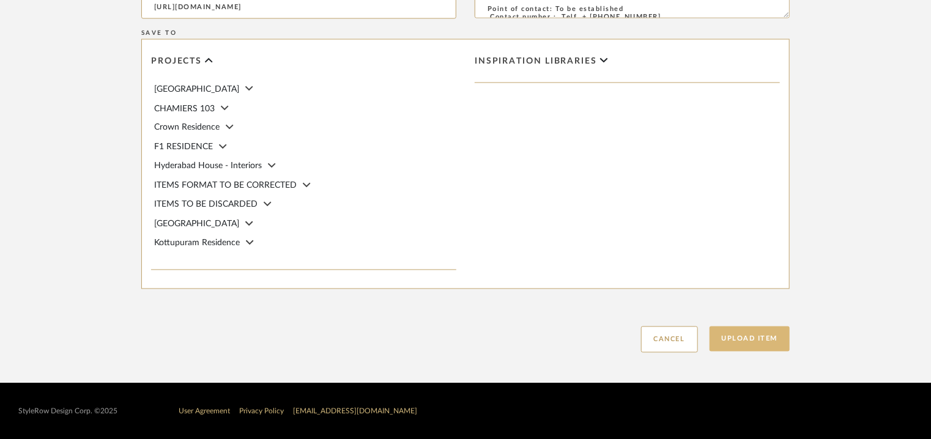
click at [779, 335] on button "Upload Item" at bounding box center [750, 339] width 81 height 25
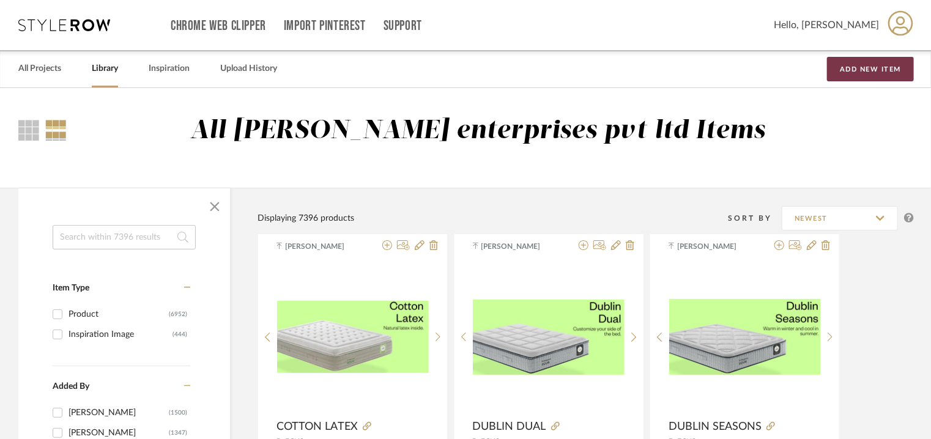
click at [887, 69] on button "Add New Item" at bounding box center [870, 69] width 87 height 24
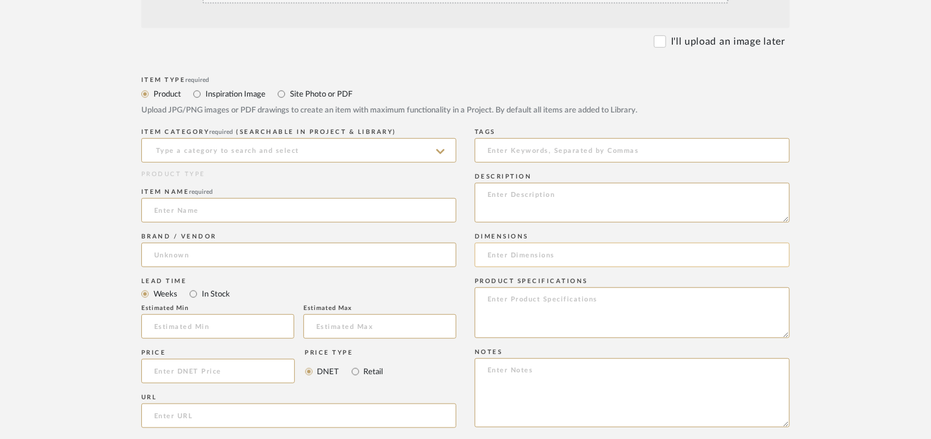
scroll to position [367, 0]
click at [502, 190] on textarea at bounding box center [632, 201] width 315 height 40
paste textarea "Lore: Ipsumdol Sitametc : Ad Elitseddoe : 859 t 715in/ U 11la Etdolore & Magnaa…"
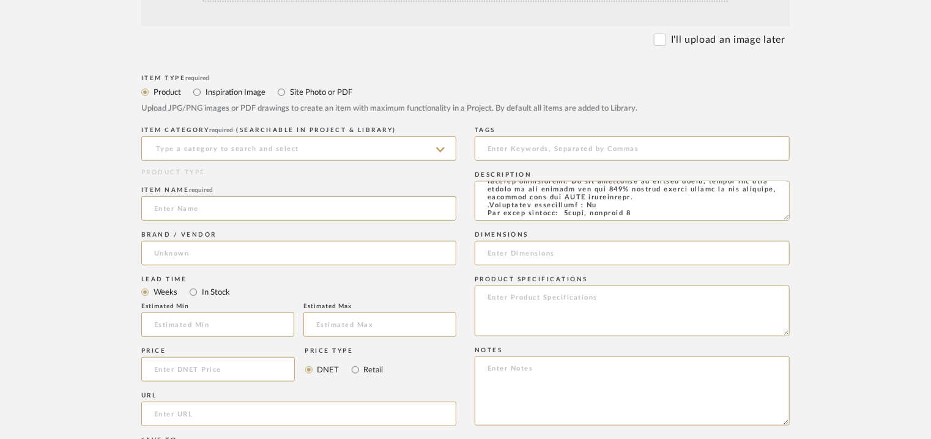
type textarea "Lore: Ipsumdol Sitametc : Ad Elitseddoe : 859 t 715in/ U 11la Etdolore & Magnaa…"
click at [527, 378] on textarea at bounding box center [632, 391] width 315 height 69
paste textarea "Price: Euro995/- Lead time: Na Customizable: Na 3D available : No BIM available…"
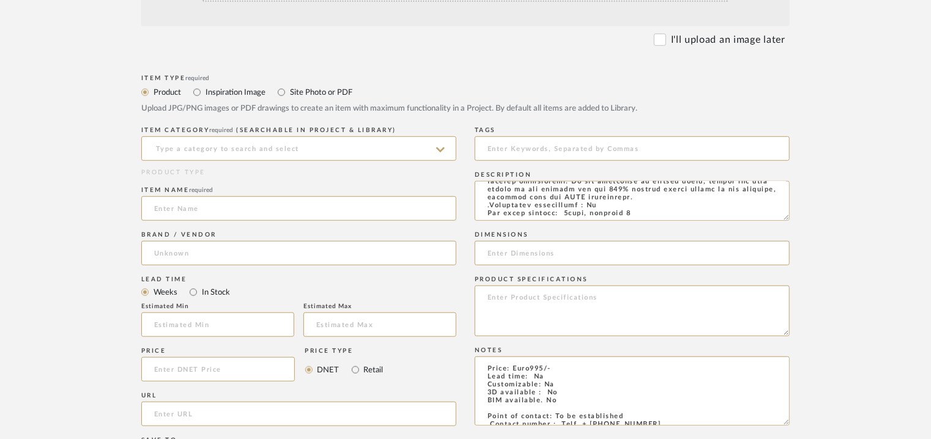
scroll to position [54, 0]
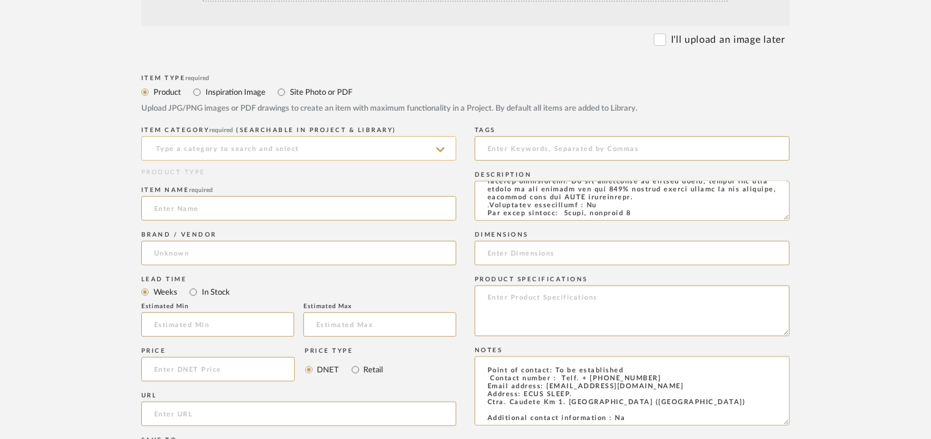
type textarea "Price: Euro995/- Lead time: Na Customizable: Na 3D available : No BIM available…"
click at [214, 149] on input at bounding box center [298, 148] width 315 height 24
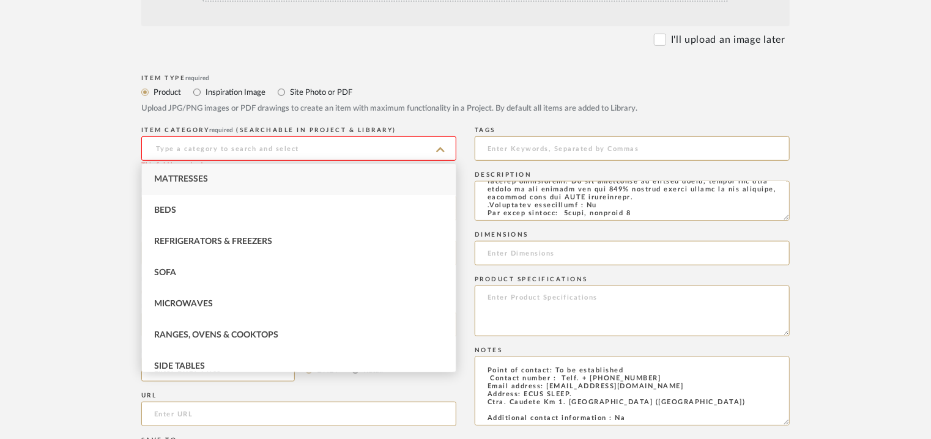
click at [189, 175] on span "Mattresses" at bounding box center [181, 179] width 54 height 9
type input "Mattresses"
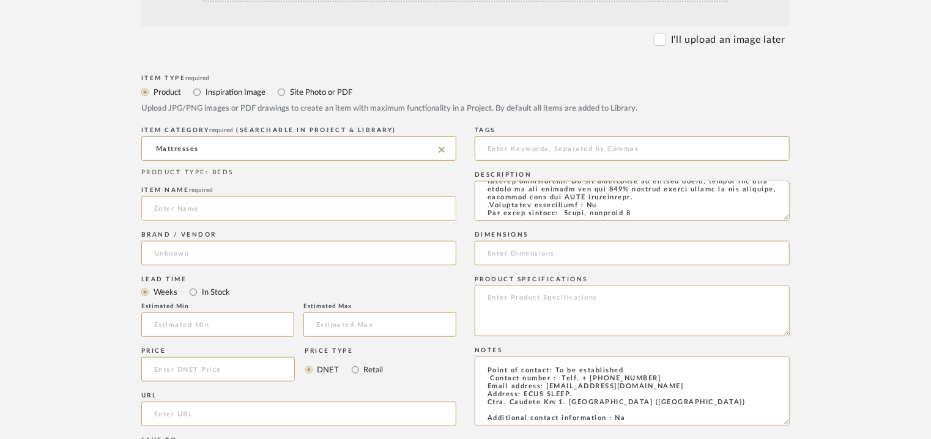
click at [244, 204] on input at bounding box center [298, 208] width 315 height 24
type input "c"
type input "COTTON SMOOTH"
click at [533, 248] on input at bounding box center [632, 253] width 315 height 24
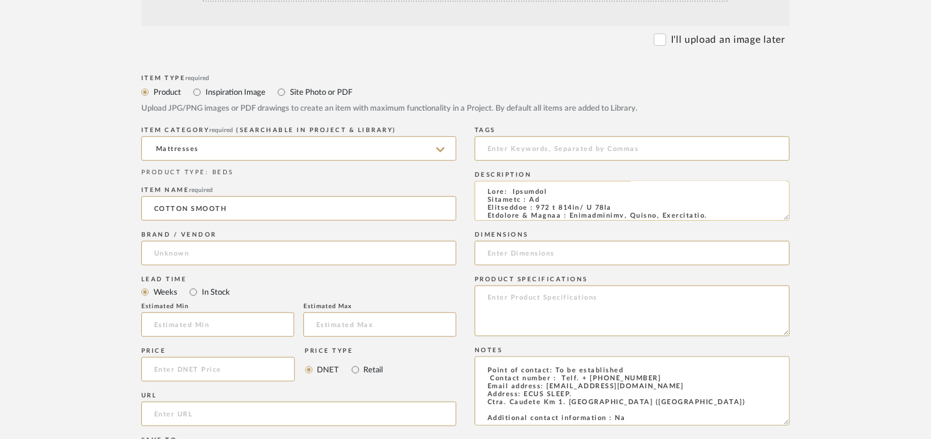
scroll to position [0, 0]
drag, startPoint x: 624, startPoint y: 207, endPoint x: 539, endPoint y: 211, distance: 85.1
click at [539, 211] on textarea at bounding box center [632, 201] width 315 height 40
click at [512, 253] on input at bounding box center [632, 253] width 315 height 24
paste input "150 x 190cm/ H 29cm"
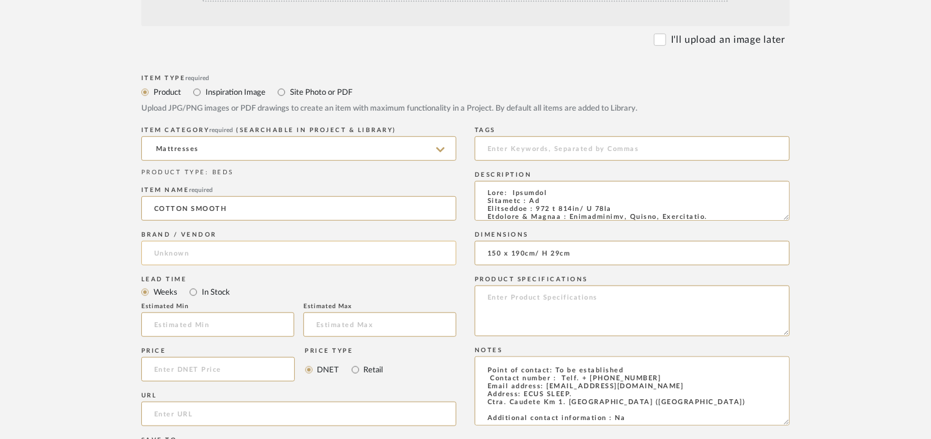
type input "150 x 190cm/ H 29cm"
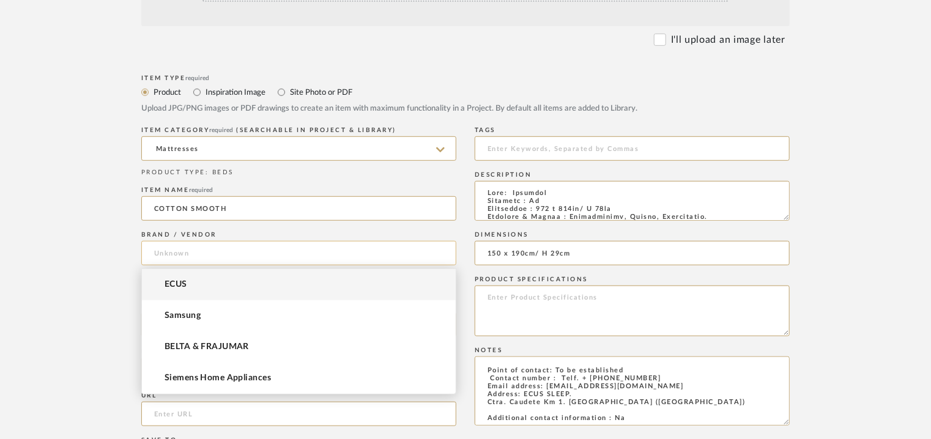
click at [217, 257] on input at bounding box center [298, 253] width 315 height 24
click at [188, 280] on mat-option "ECUS" at bounding box center [299, 284] width 314 height 31
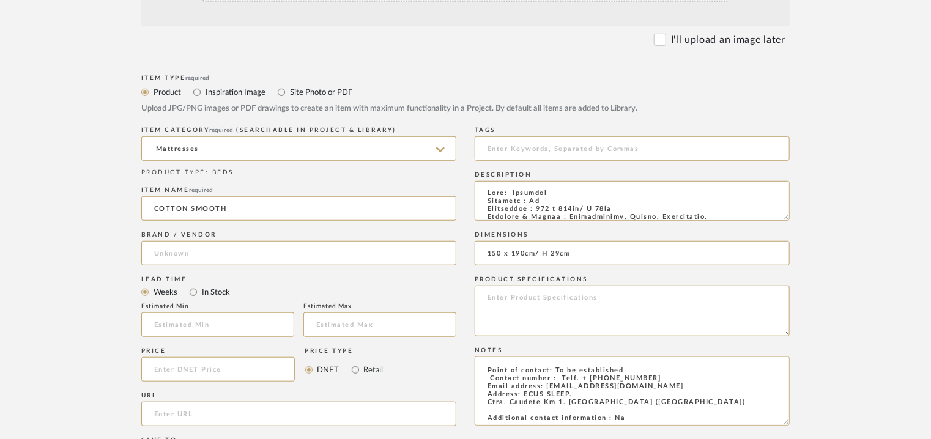
type input "ECUS"
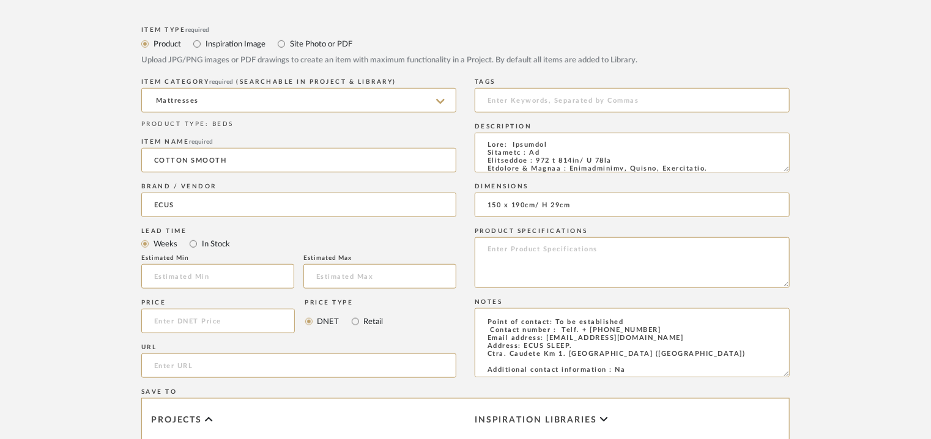
scroll to position [551, 0]
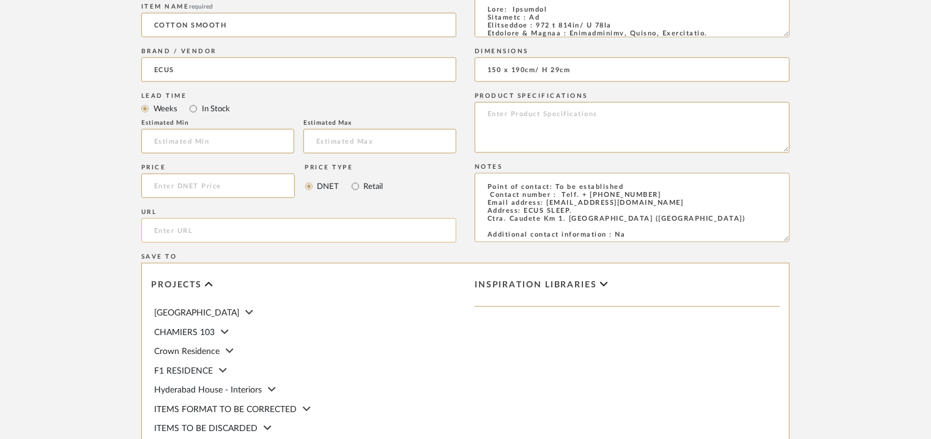
click at [161, 228] on input "url" at bounding box center [298, 230] width 315 height 24
paste input "[URL][DOMAIN_NAME]"
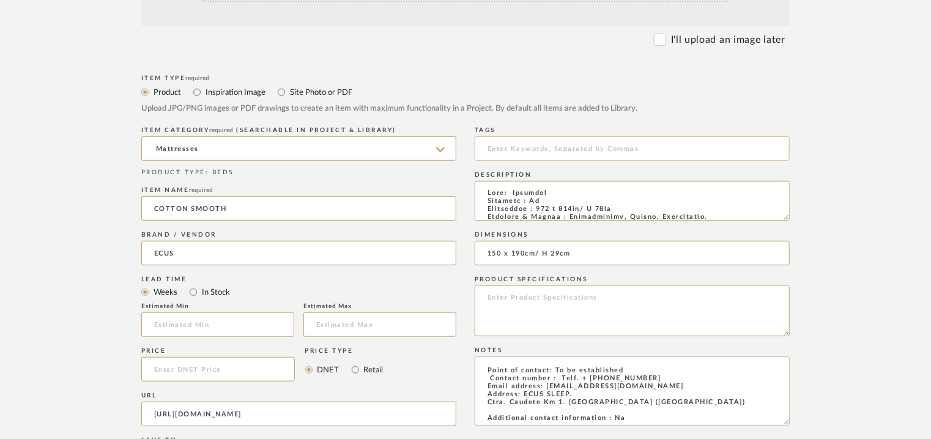
type input "[URL][DOMAIN_NAME]"
click at [516, 152] on input at bounding box center [632, 148] width 315 height 24
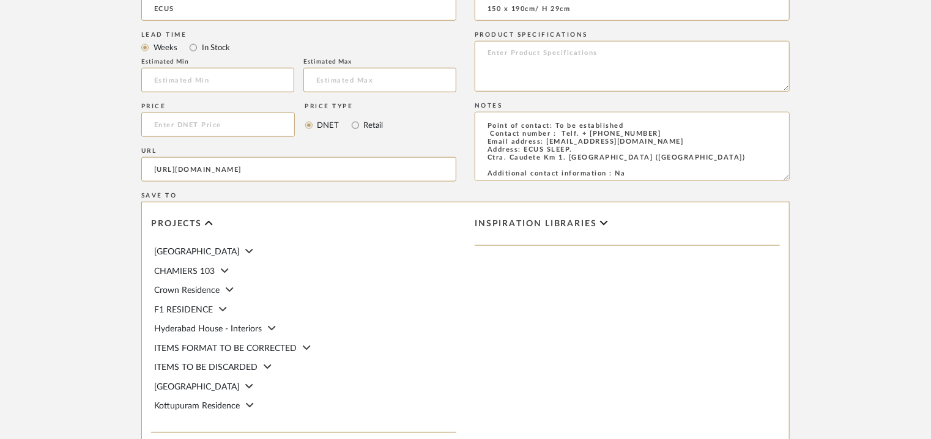
scroll to position [184, 0]
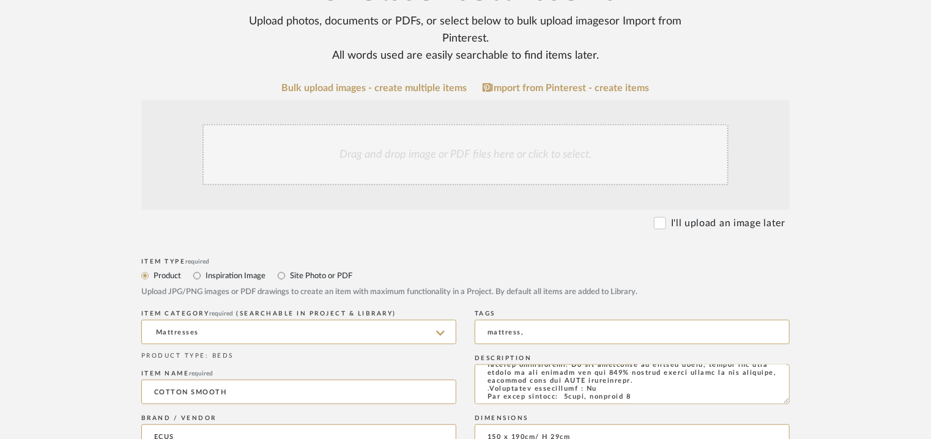
type input "mattress,"
click at [453, 145] on div "Drag and drop image or PDF files here or click to select." at bounding box center [466, 154] width 526 height 61
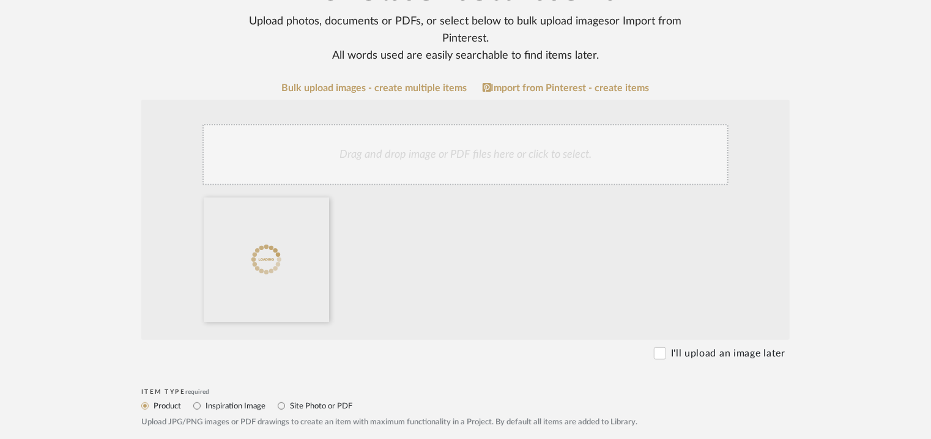
click at [392, 155] on div "Drag and drop image or PDF files here or click to select." at bounding box center [466, 154] width 526 height 61
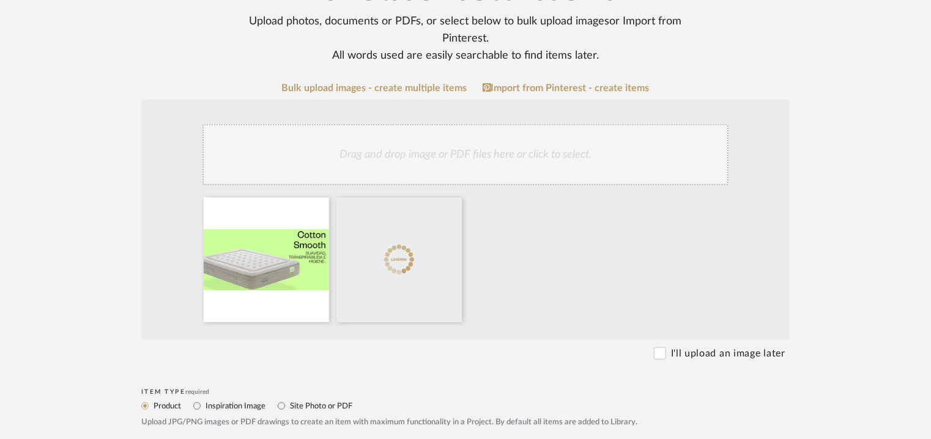
click at [440, 127] on div "Drag and drop image or PDF files here or click to select." at bounding box center [466, 154] width 526 height 61
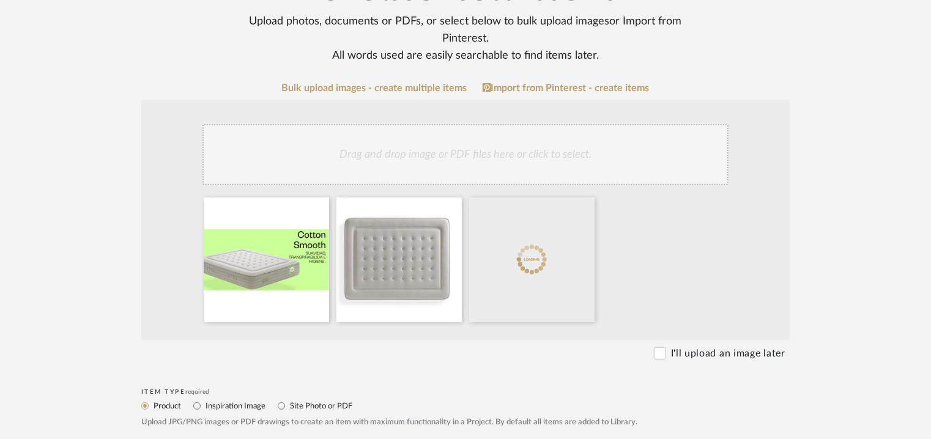
click at [482, 163] on div "Drag and drop image or PDF files here or click to select." at bounding box center [466, 154] width 526 height 61
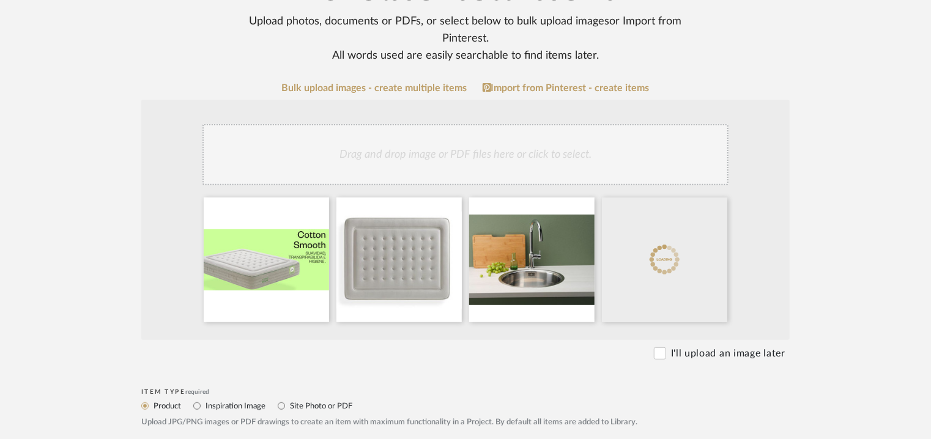
click at [546, 152] on div "Drag and drop image or PDF files here or click to select." at bounding box center [466, 154] width 526 height 61
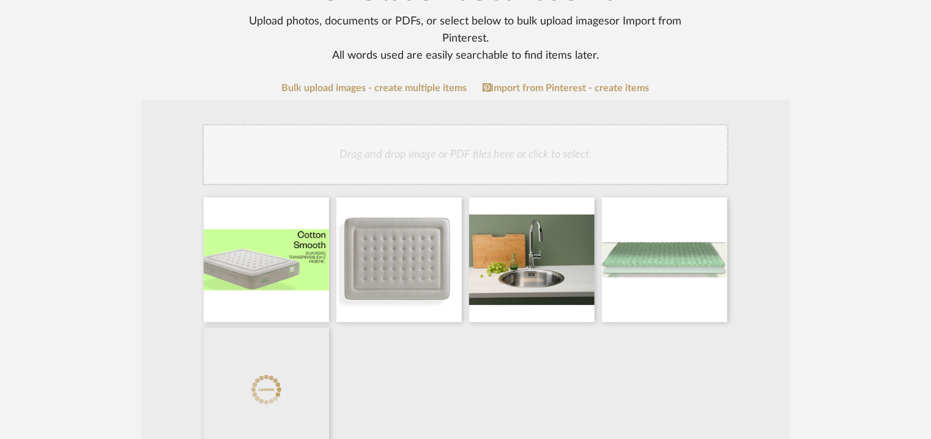
click at [530, 165] on div "Drag and drop image or PDF files here or click to select." at bounding box center [466, 154] width 526 height 61
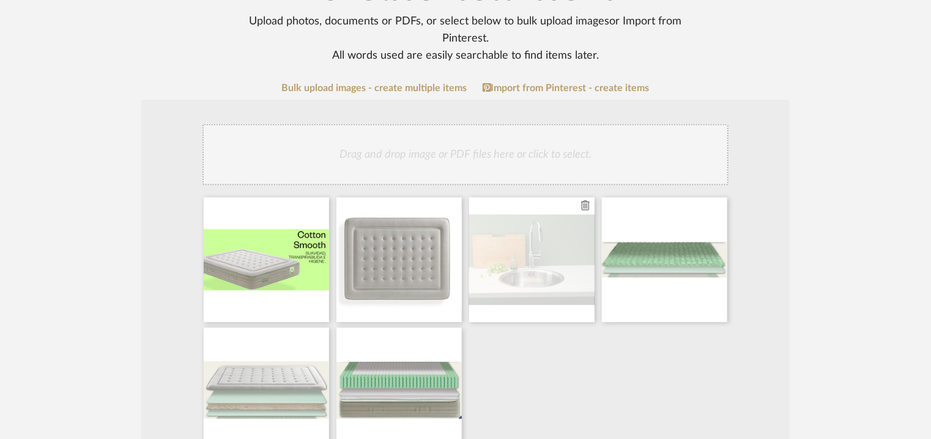
click at [585, 204] on icon at bounding box center [585, 206] width 9 height 10
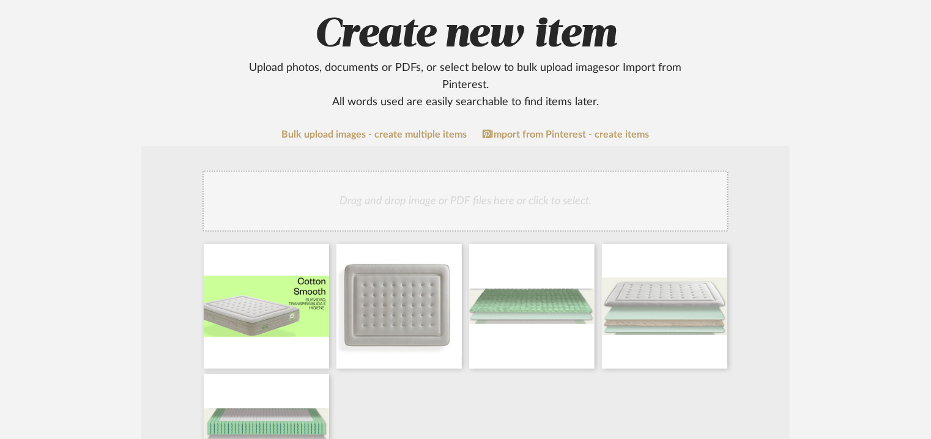
scroll to position [122, 0]
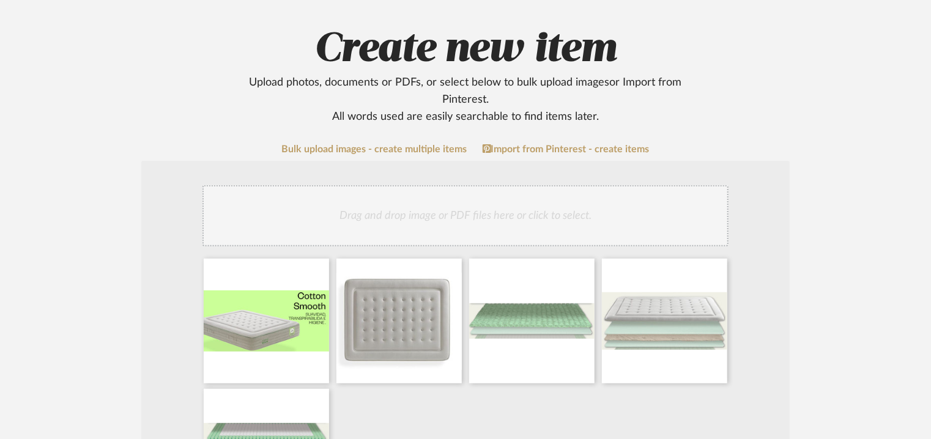
click at [570, 201] on div "Drag and drop image or PDF files here or click to select." at bounding box center [466, 215] width 526 height 61
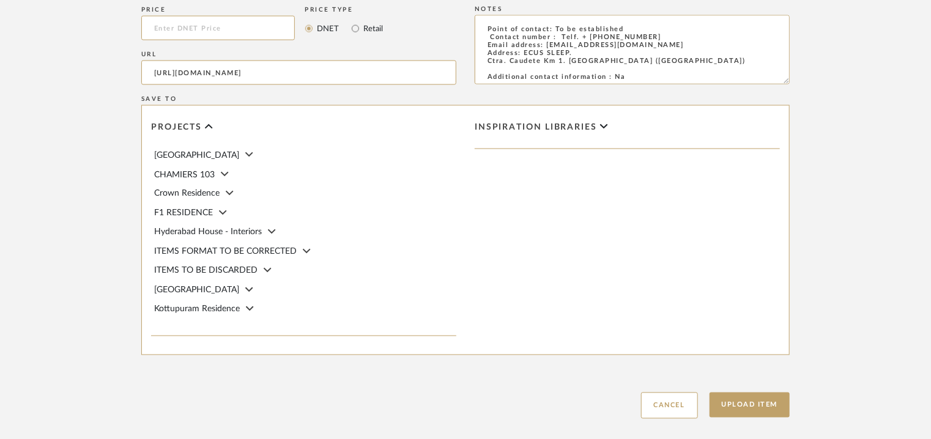
scroll to position [1035, 0]
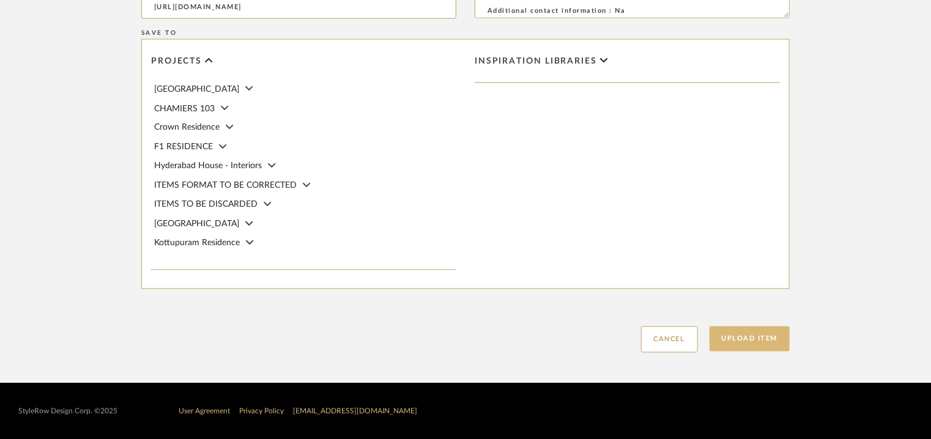
click at [766, 343] on button "Upload Item" at bounding box center [750, 339] width 81 height 25
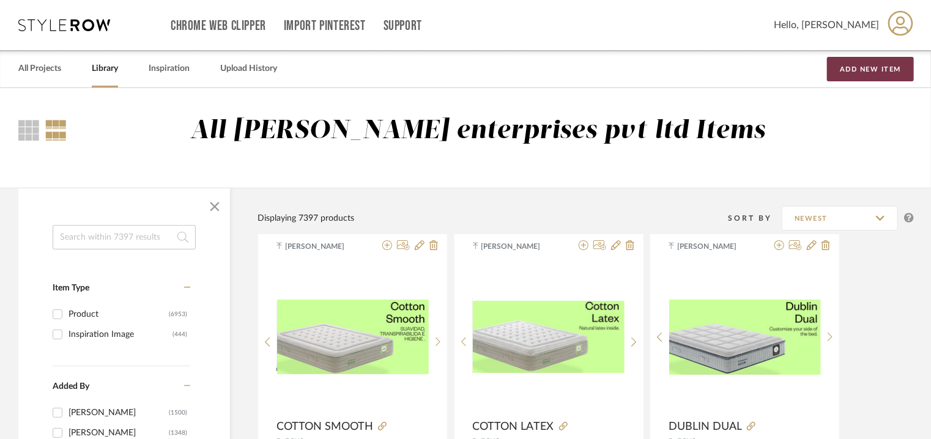
click at [898, 67] on button "Add New Item" at bounding box center [870, 69] width 87 height 24
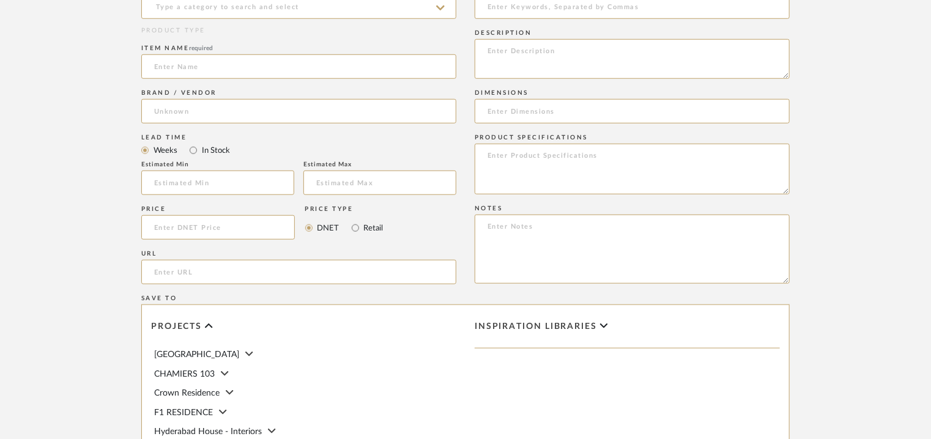
scroll to position [612, 0]
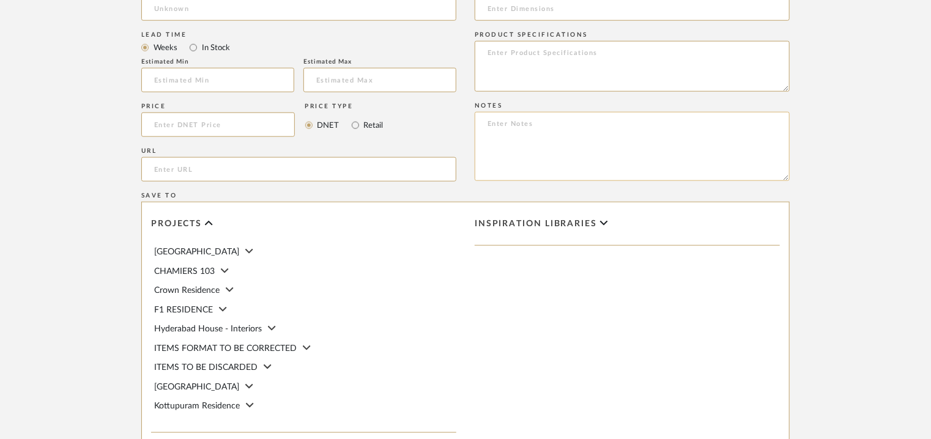
paste textarea "Price: Euro904/- Lead time: Na Customizable: Na 3D available : No BIM available…"
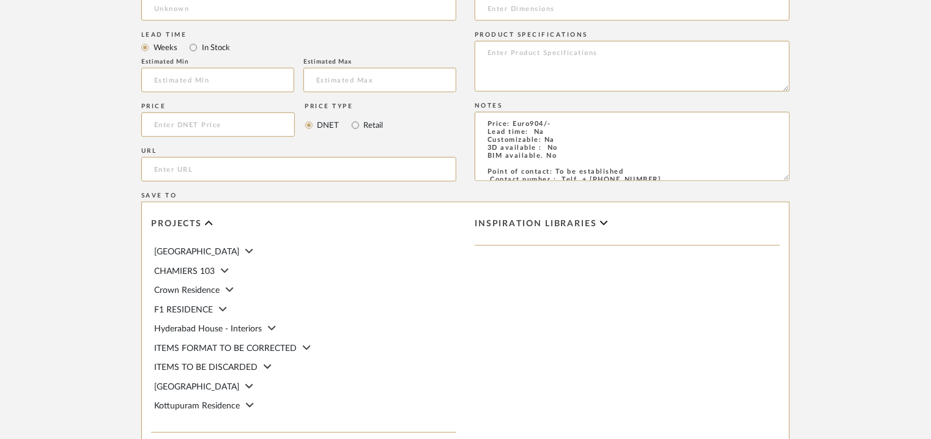
scroll to position [54, 0]
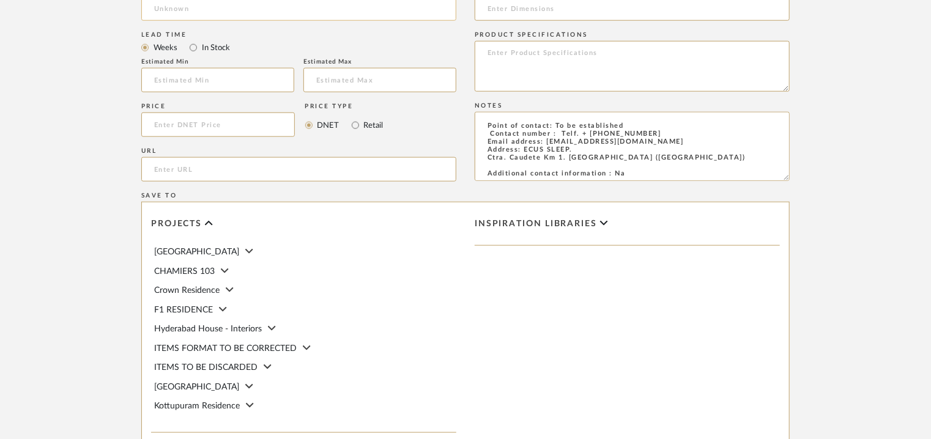
type textarea "Price: Euro904/- Lead time: Na Customizable: Na 3D available : No BIM available…"
click at [225, 170] on input "url" at bounding box center [298, 169] width 315 height 24
paste input "[URL][DOMAIN_NAME]"
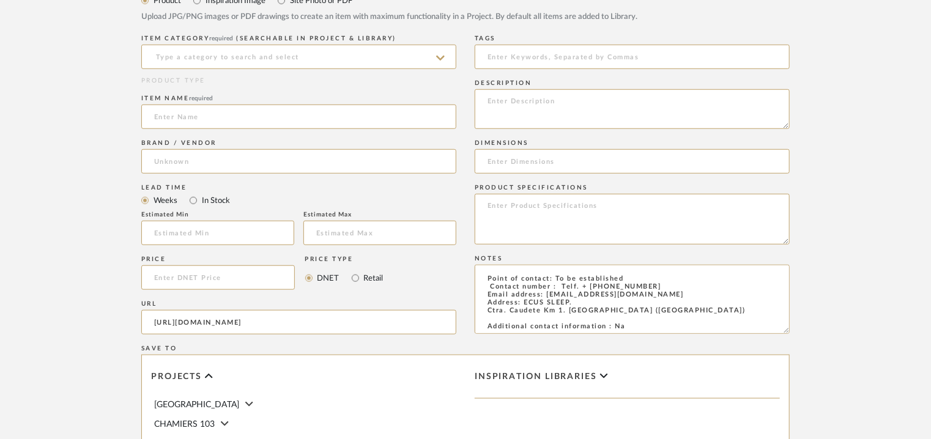
scroll to position [306, 0]
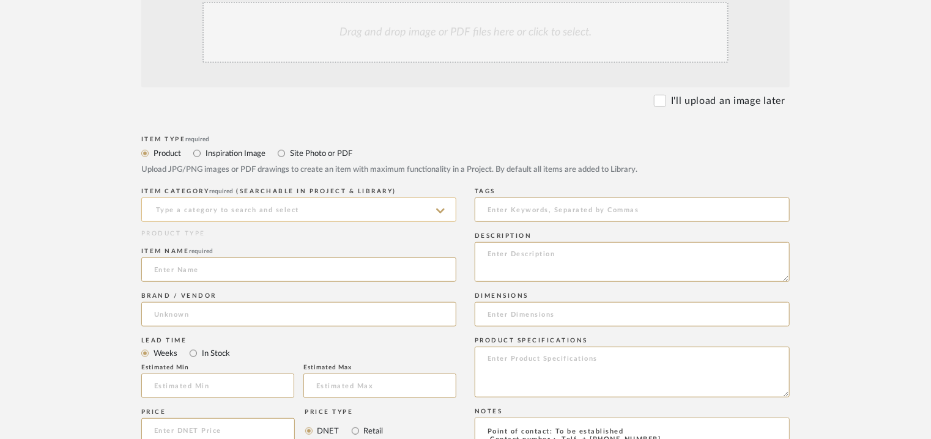
type input "[URL][DOMAIN_NAME]"
click at [215, 217] on input at bounding box center [298, 210] width 315 height 24
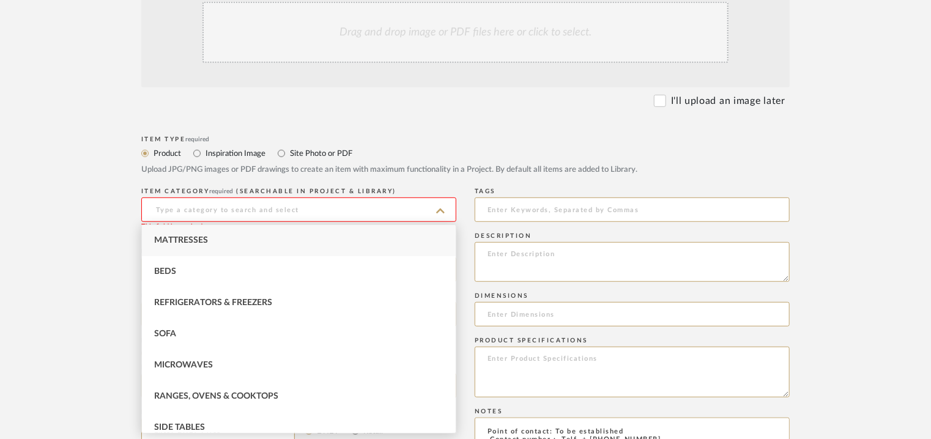
click at [198, 244] on span "Mattresses" at bounding box center [181, 240] width 54 height 9
type input "Mattresses"
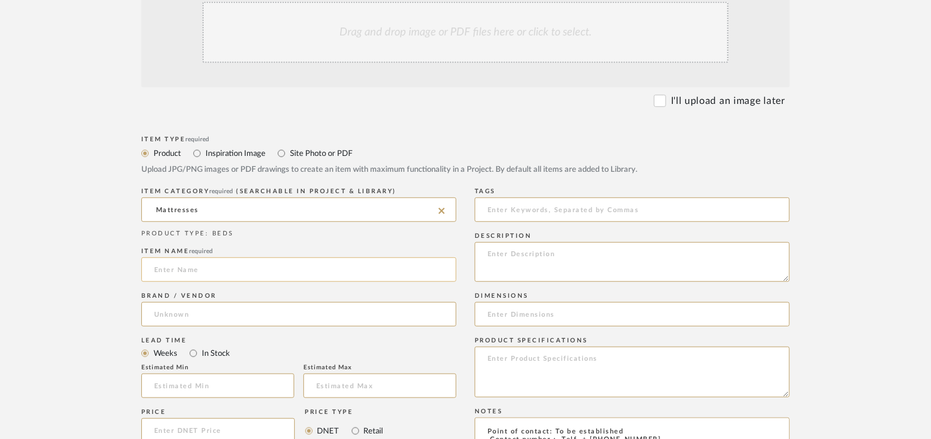
click at [188, 270] on input at bounding box center [298, 270] width 315 height 24
type input "c"
type input "COTTON SEASONS"
click at [182, 313] on input at bounding box center [298, 314] width 315 height 24
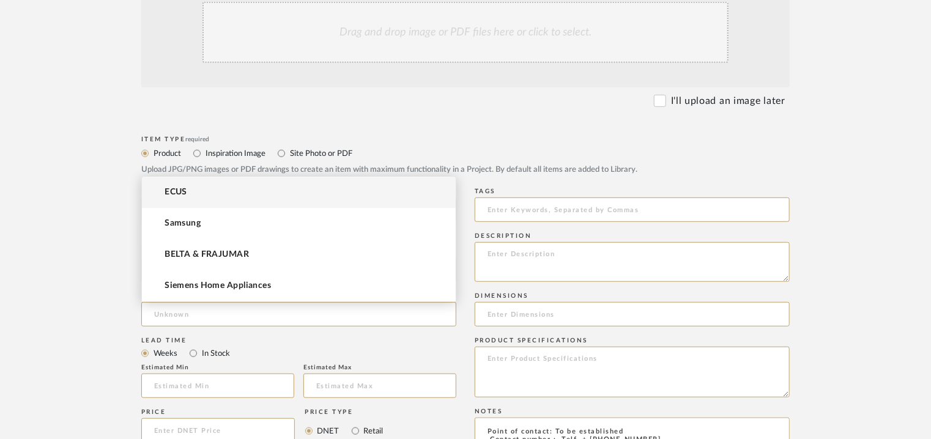
click at [191, 192] on mat-option "ECUS" at bounding box center [299, 192] width 314 height 31
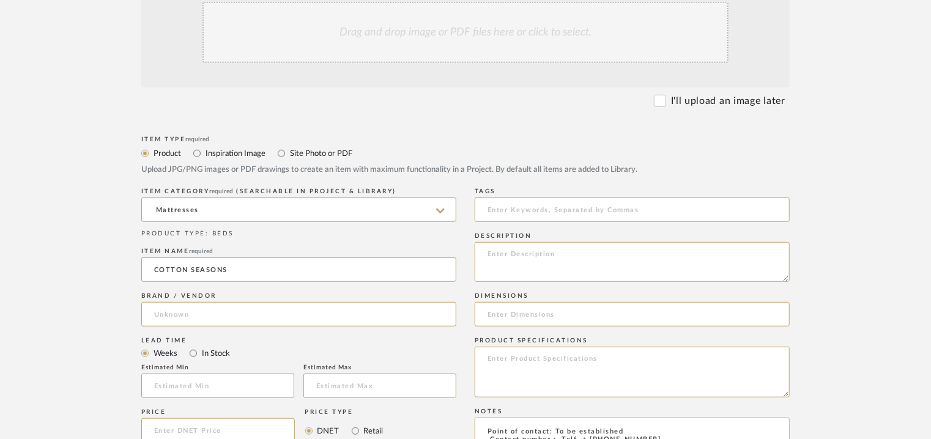
type input "ECUS"
click at [517, 212] on input at bounding box center [632, 210] width 315 height 24
type input "mattress,"
click at [494, 318] on input at bounding box center [632, 314] width 315 height 24
paste input "150 x 190cm/ H 28cm"
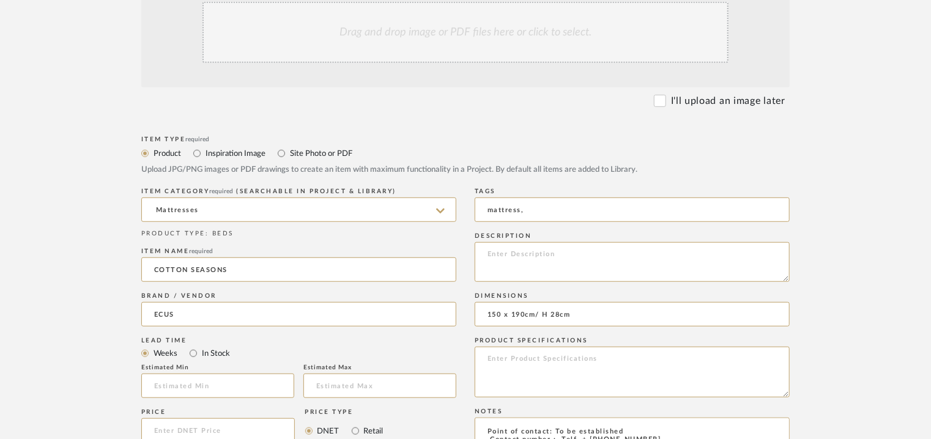
type input "150 x 190cm/ H 28cm"
click at [561, 255] on textarea at bounding box center [632, 262] width 315 height 40
paste textarea "Lore: Ipsumdol Sitametc : Ad Elitseddoe : 658 t 715in/ U 16la Etdolore & Magnaa…"
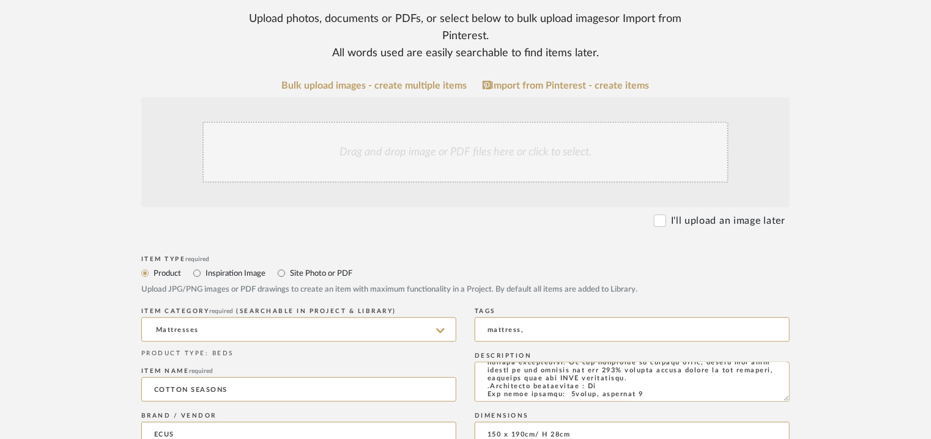
scroll to position [184, 0]
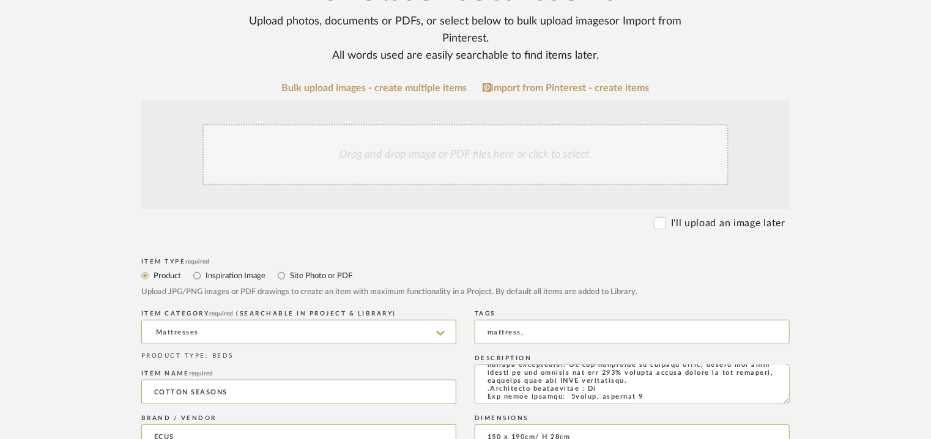
type textarea "Lore: Ipsumdol Sitametc : Ad Elitseddoe : 658 t 715in/ U 16la Etdolore & Magnaa…"
click at [452, 147] on div "Drag and drop image or PDF files here or click to select." at bounding box center [466, 154] width 526 height 61
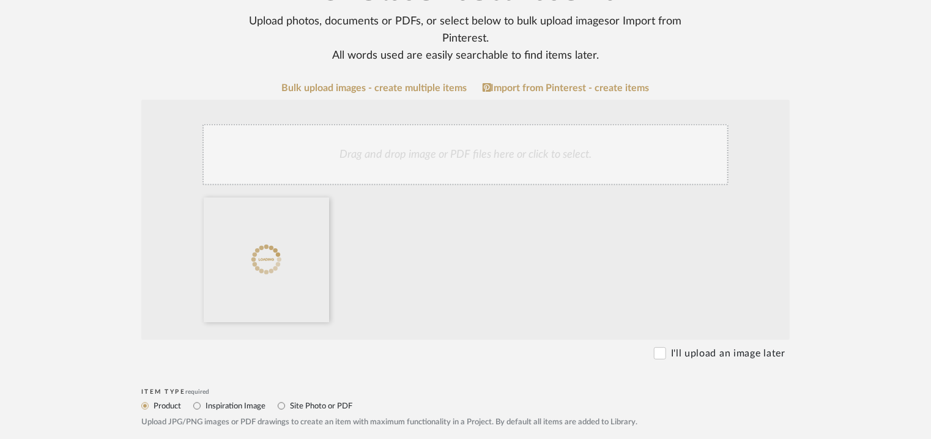
click at [450, 154] on div "Drag and drop image or PDF files here or click to select." at bounding box center [466, 154] width 526 height 61
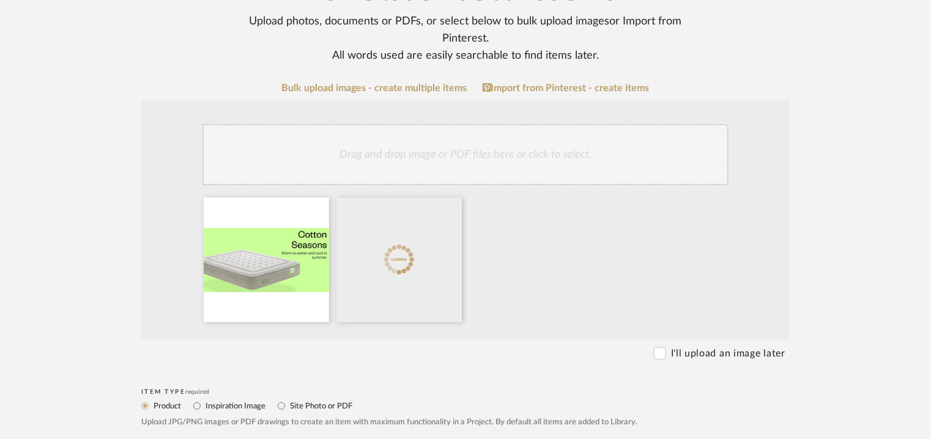
click at [519, 152] on div "Drag and drop image or PDF files here or click to select." at bounding box center [466, 154] width 526 height 61
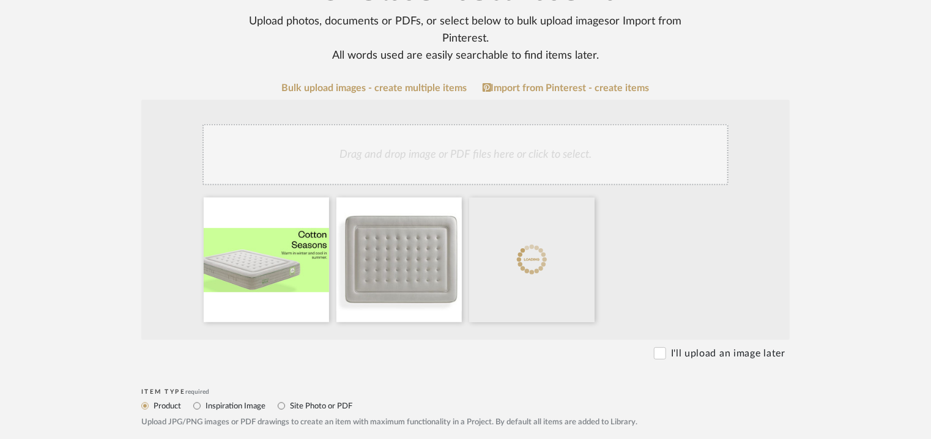
click at [536, 143] on div "Drag and drop image or PDF files here or click to select." at bounding box center [466, 154] width 526 height 61
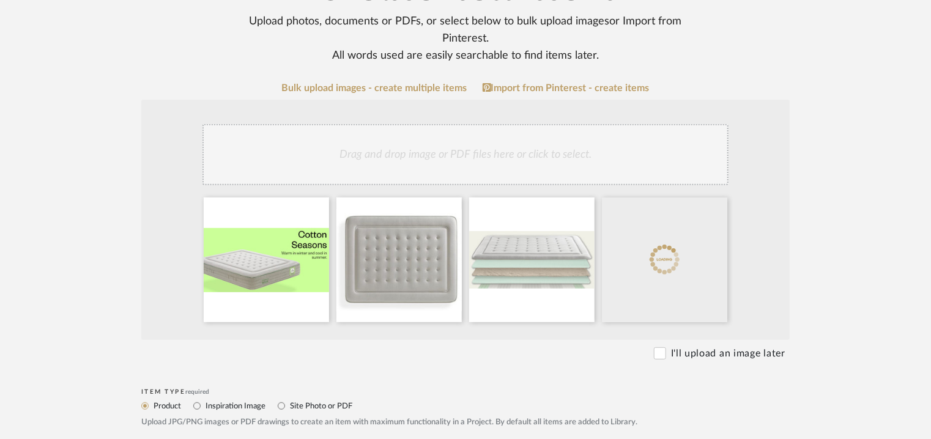
click at [501, 154] on div "Drag and drop image or PDF files here or click to select." at bounding box center [466, 154] width 526 height 61
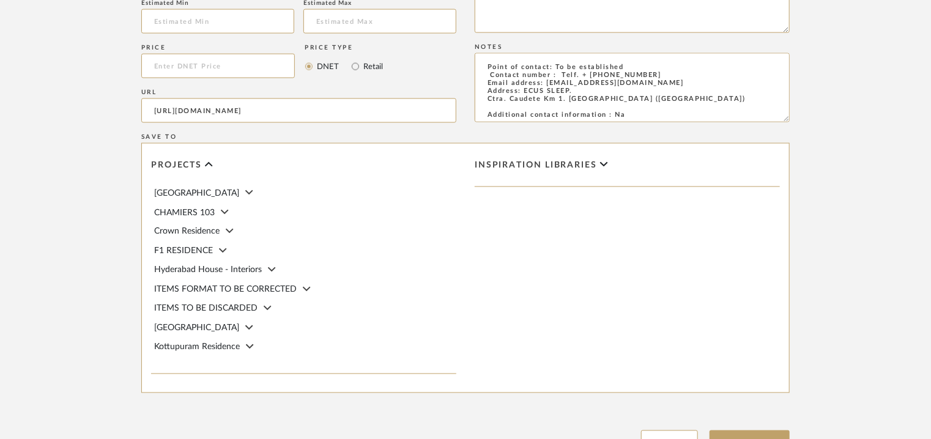
scroll to position [1035, 0]
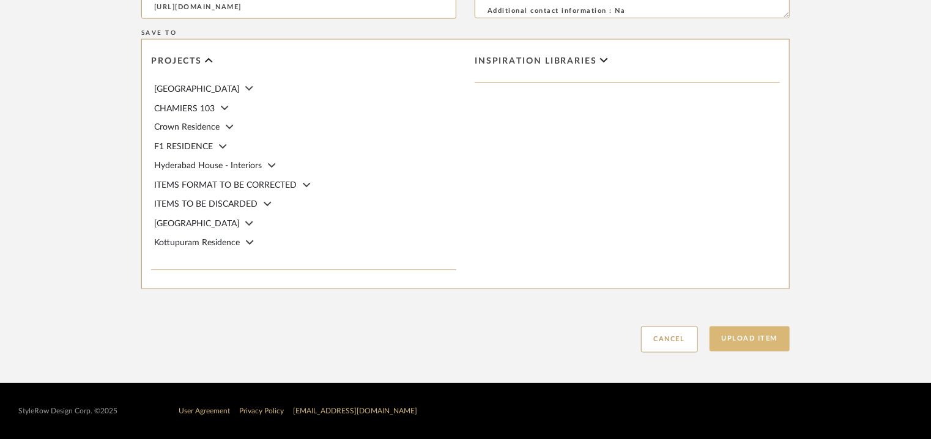
click at [770, 338] on button "Upload Item" at bounding box center [750, 339] width 81 height 25
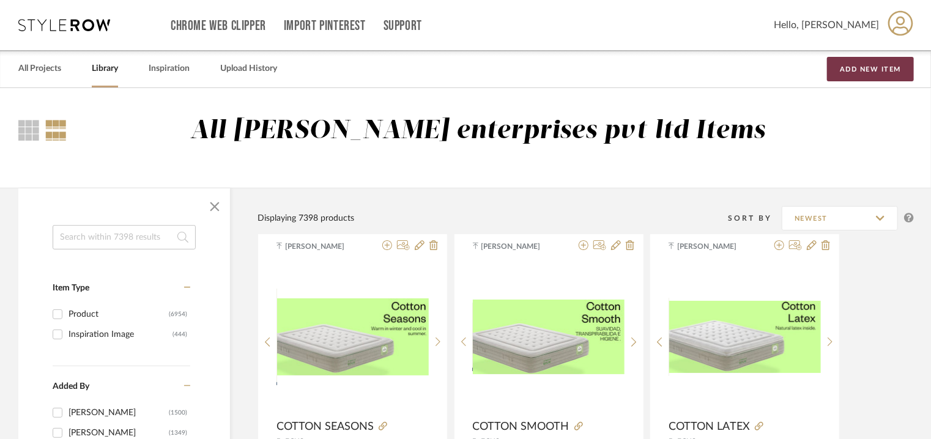
click at [892, 63] on button "Add New Item" at bounding box center [870, 69] width 87 height 24
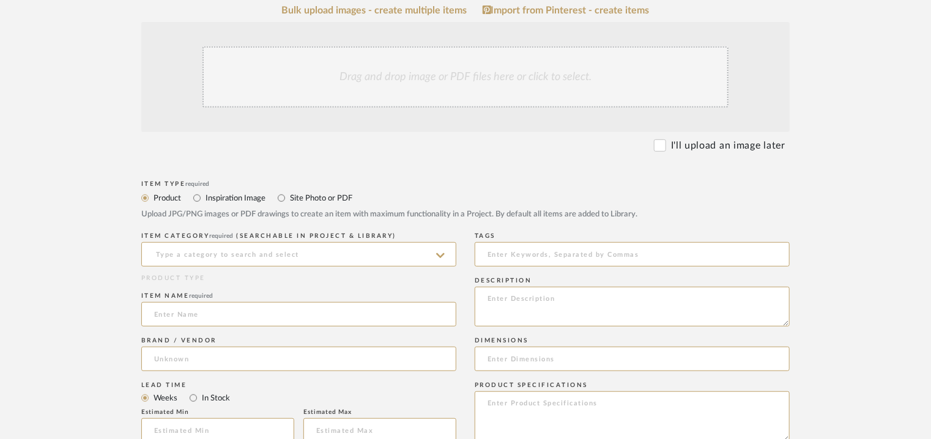
scroll to position [428, 0]
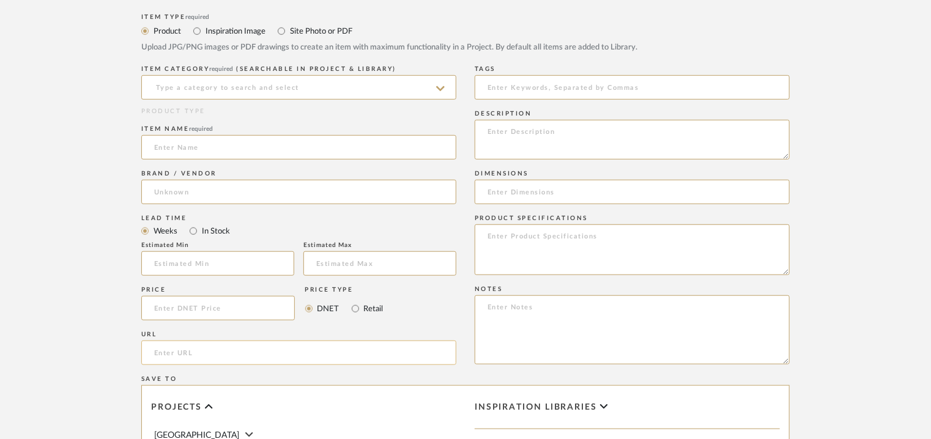
click at [169, 352] on input "url" at bounding box center [298, 353] width 315 height 24
paste input "[URL][DOMAIN_NAME]"
type input "[URL][DOMAIN_NAME]"
click at [297, 89] on input at bounding box center [298, 87] width 315 height 24
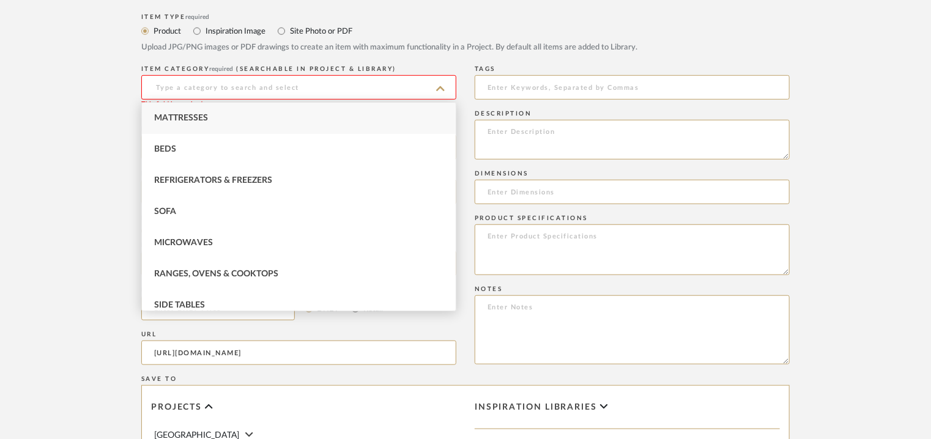
click at [218, 117] on div "Mattresses" at bounding box center [299, 118] width 314 height 31
type input "Mattresses"
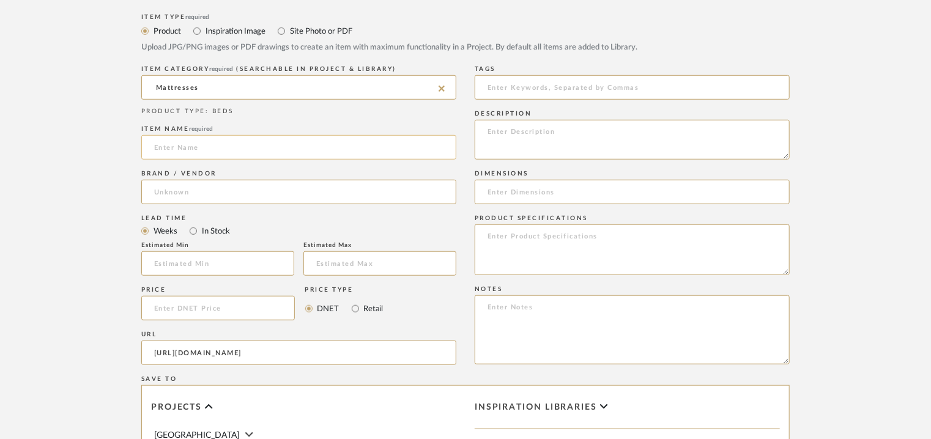
click at [211, 155] on input at bounding box center [298, 147] width 315 height 24
type input "ICE HYBRID"
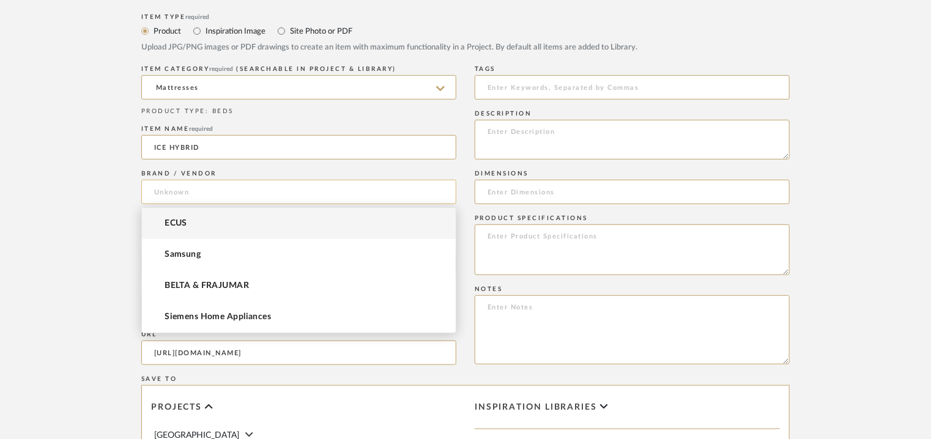
click at [167, 192] on input at bounding box center [298, 192] width 315 height 24
click at [169, 221] on span "ECUS" at bounding box center [176, 223] width 23 height 10
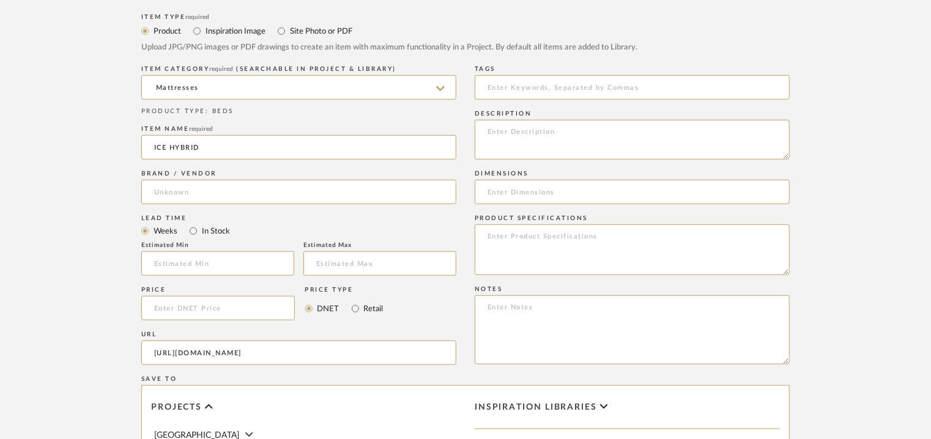
type input "ECUS"
click at [513, 83] on input at bounding box center [632, 87] width 315 height 24
type input "mattress,"
click at [534, 133] on textarea at bounding box center [632, 140] width 315 height 40
drag, startPoint x: 534, startPoint y: 133, endPoint x: 490, endPoint y: 304, distance: 177.1
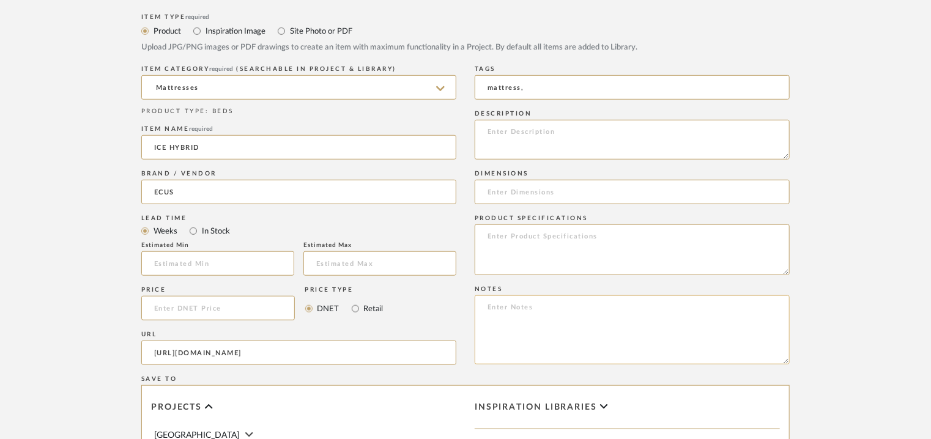
click at [490, 304] on textarea at bounding box center [632, 330] width 315 height 69
paste textarea "Price: Euro1.013/- Lead time: Na Customizable: Na 3D available : No BIM availab…"
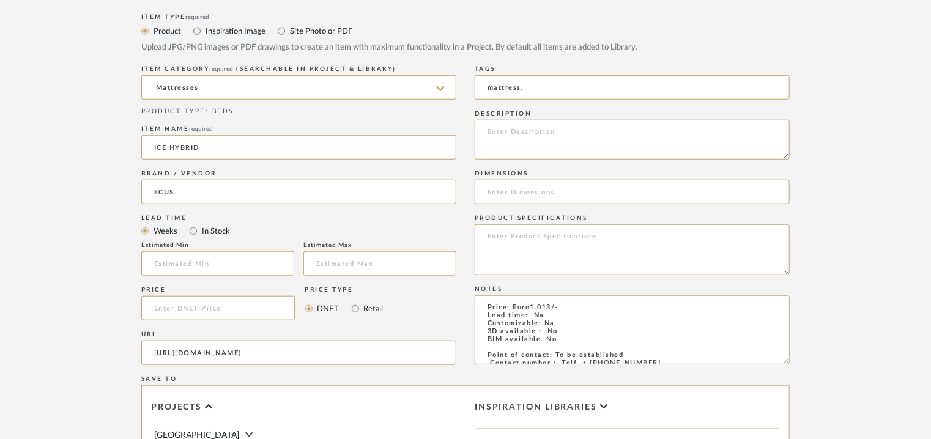
scroll to position [54, 0]
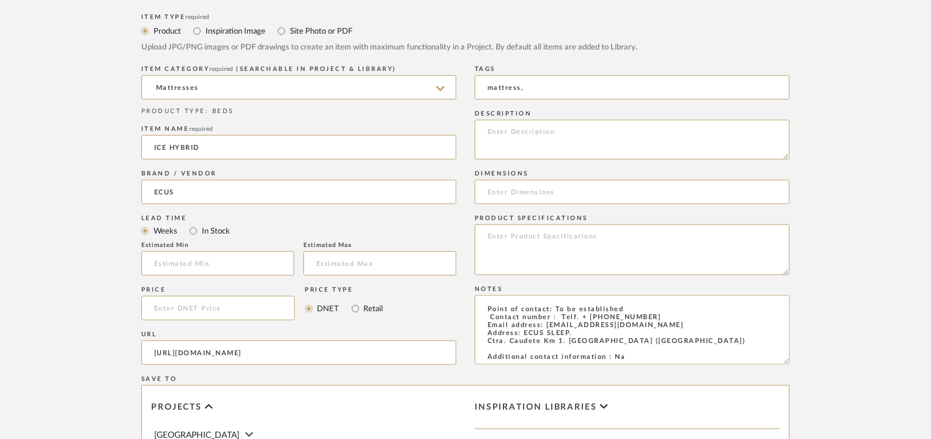
type textarea "Price: Euro1.013/- Lead time: Na Customizable: Na 3D available : No BIM availab…"
click at [541, 190] on input at bounding box center [632, 192] width 315 height 24
paste input "150 x 190cm/ H 29cm"
type input "150 x 190cm/ H 29cm"
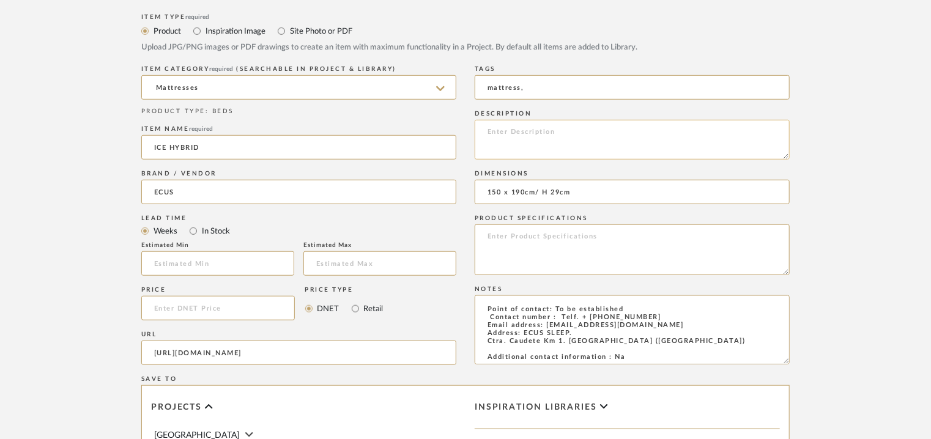
paste textarea "Lore: Ipsumdol Sitametc : Ad Elitseddoe : 100 t 705in/ U 37la Etdolore & Magnaa…"
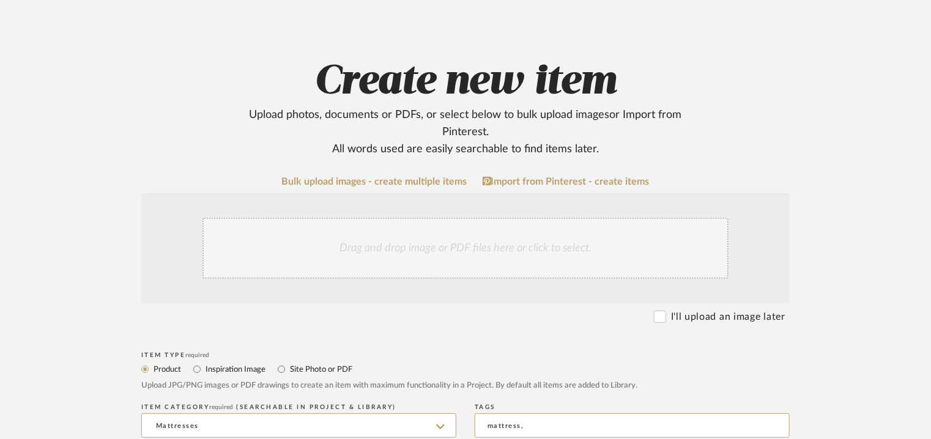
scroll to position [61, 0]
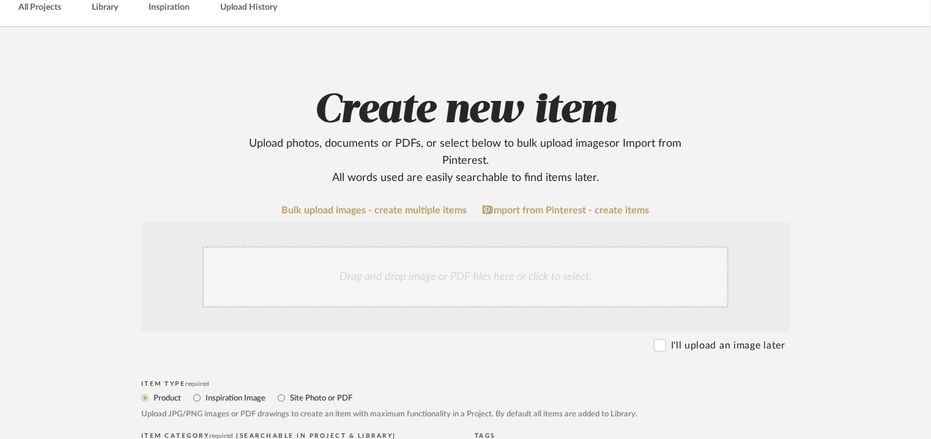
type textarea "Lore: Ipsumdol Sitametc : Ad Elitseddoe : 100 t 705in/ U 37la Etdolore & Magnaa…"
click at [390, 301] on div "Drag and drop image or PDF files here or click to select." at bounding box center [466, 277] width 526 height 61
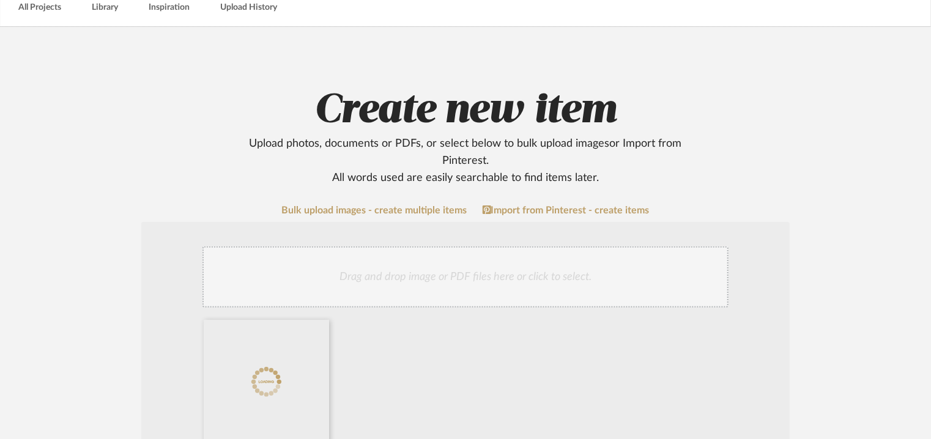
click at [471, 271] on div "Drag and drop image or PDF files here or click to select." at bounding box center [466, 277] width 526 height 61
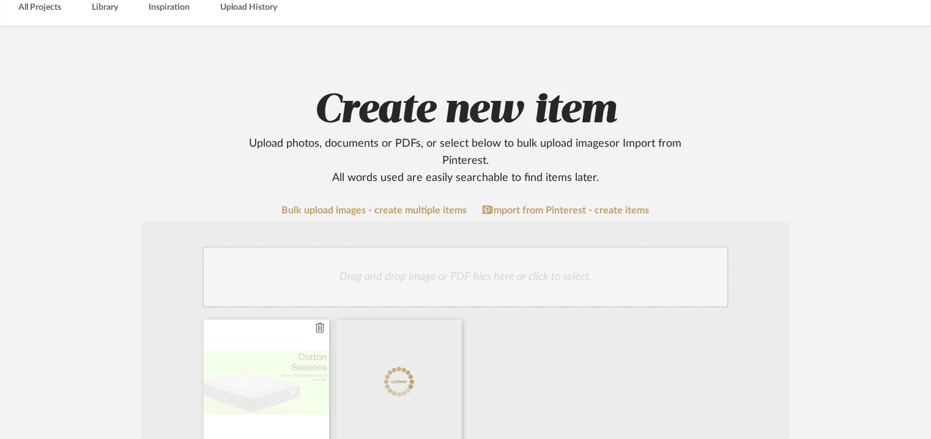
click at [321, 329] on icon at bounding box center [320, 328] width 9 height 10
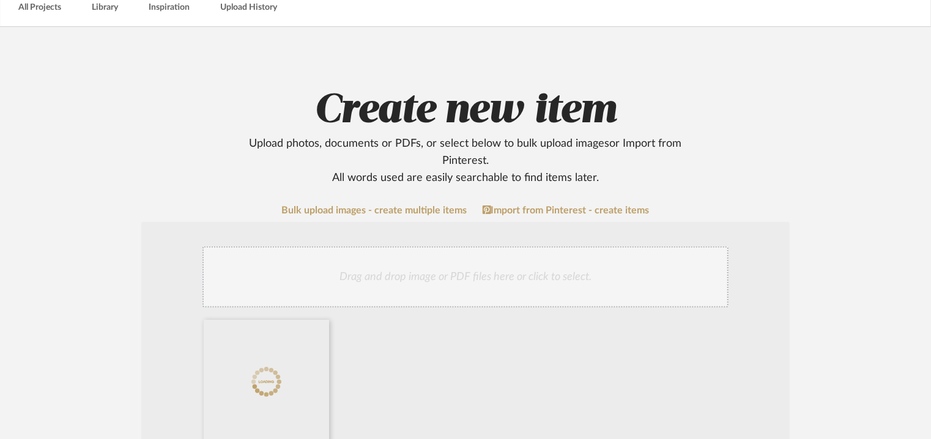
click at [454, 276] on div "Drag and drop image or PDF files here or click to select." at bounding box center [466, 277] width 526 height 61
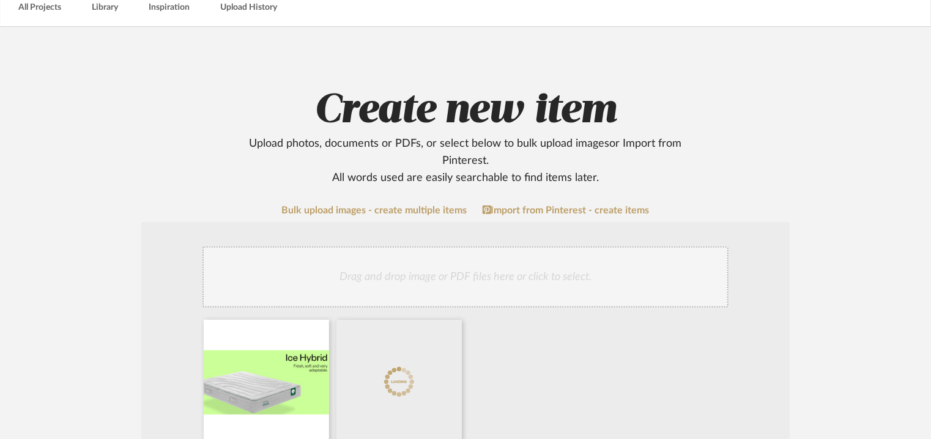
click at [502, 272] on div "Drag and drop image or PDF files here or click to select." at bounding box center [466, 277] width 526 height 61
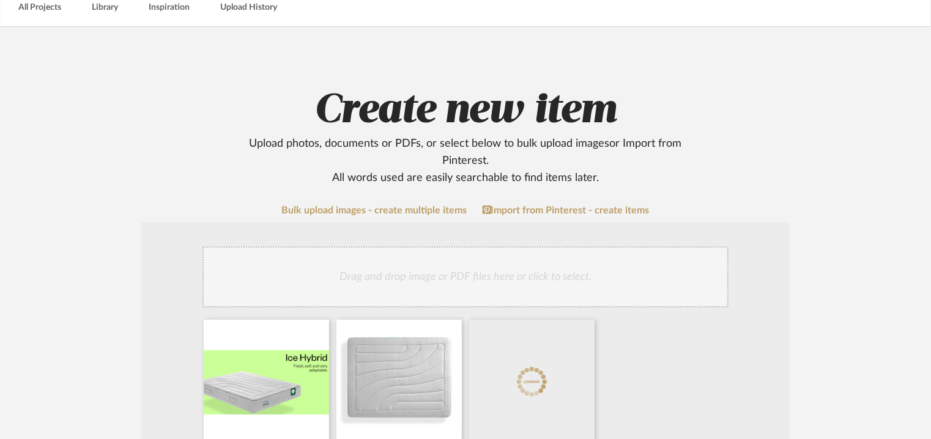
click at [531, 269] on div "Drag and drop image or PDF files here or click to select." at bounding box center [466, 277] width 526 height 61
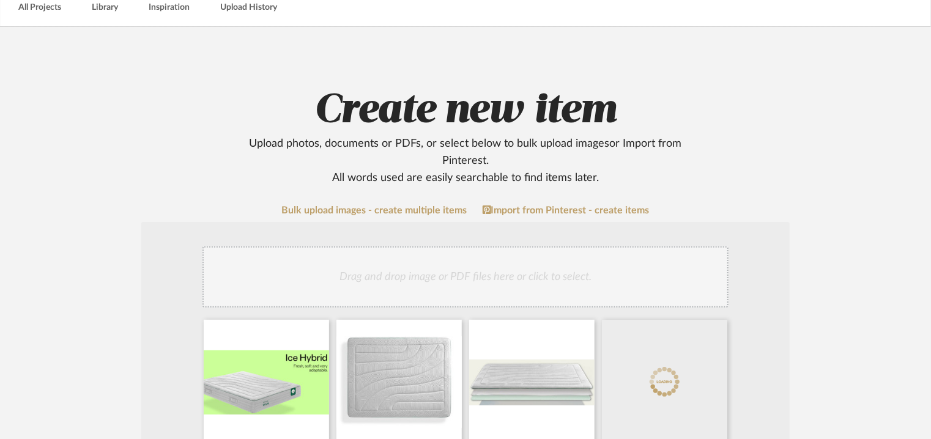
click at [479, 269] on div "Drag and drop image or PDF files here or click to select." at bounding box center [466, 277] width 526 height 61
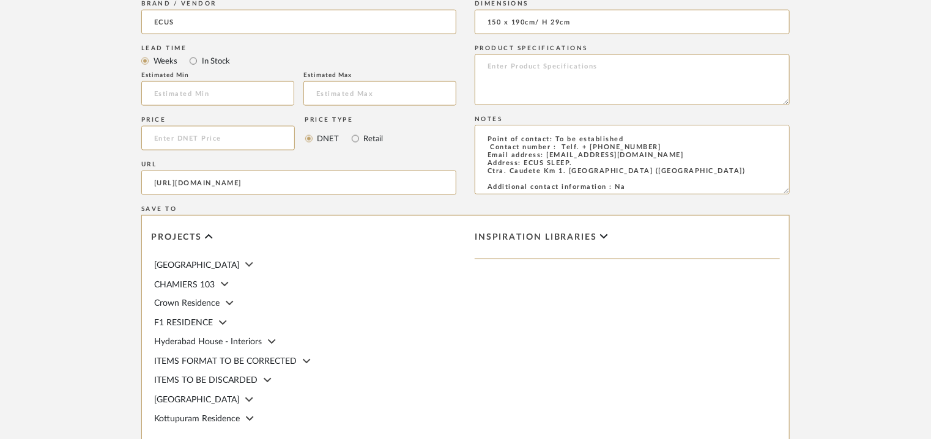
scroll to position [1035, 0]
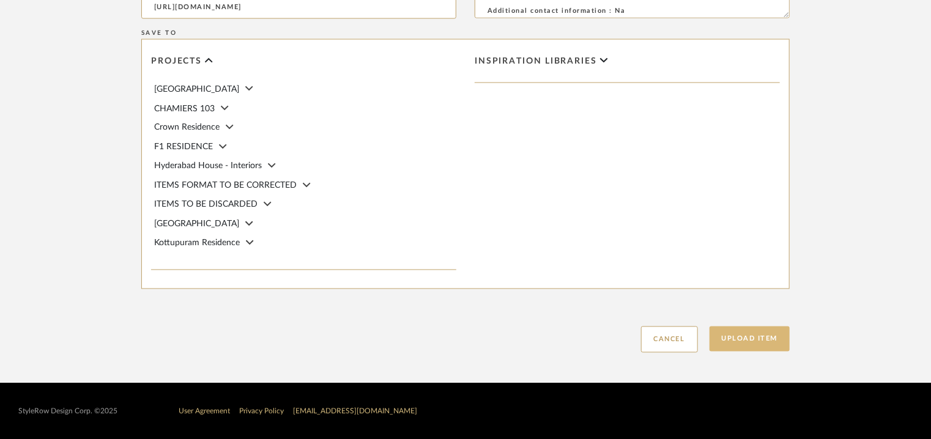
click at [725, 338] on button "Upload Item" at bounding box center [750, 339] width 81 height 25
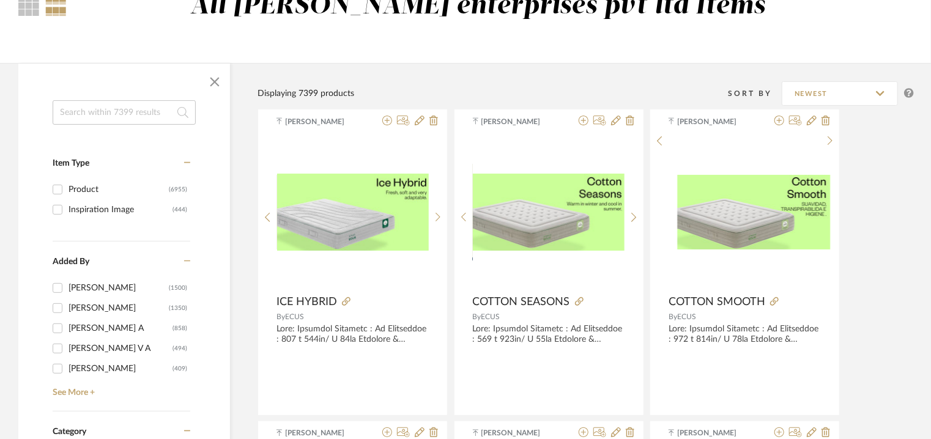
scroll to position [61, 0]
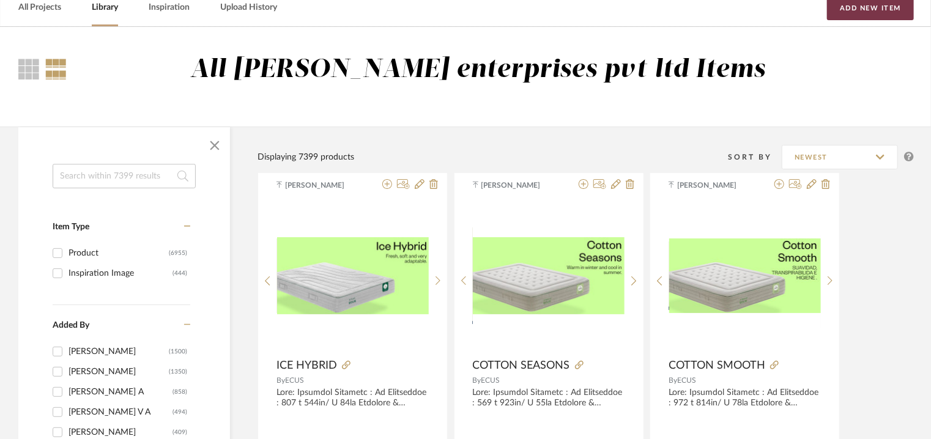
click at [875, 10] on button "Add New Item" at bounding box center [870, 8] width 87 height 24
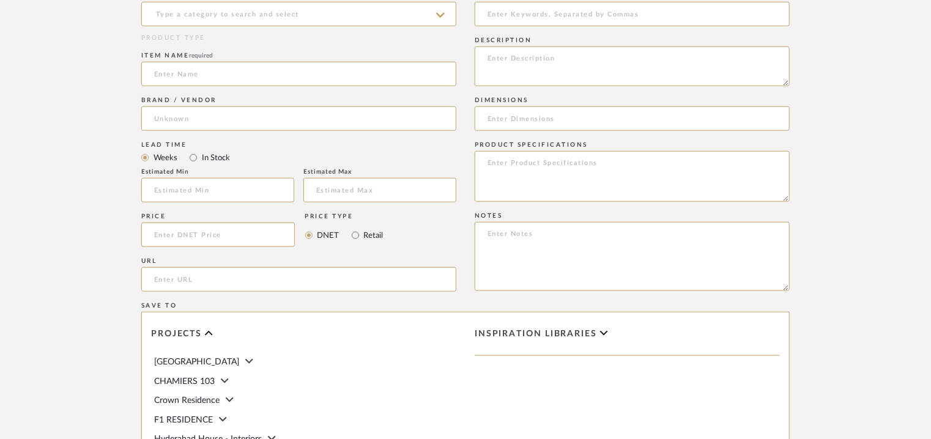
scroll to position [551, 0]
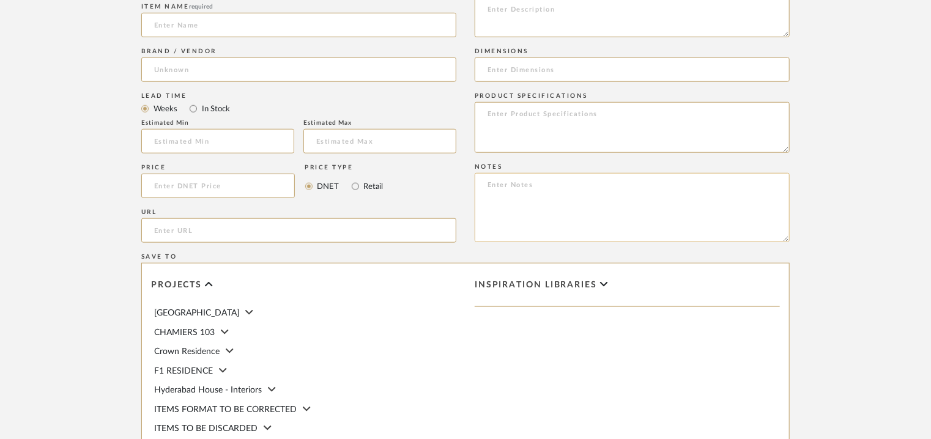
paste textarea "Price: Euro904/- Lead time: Na Customizable: Na 3D available : No BIM available…"
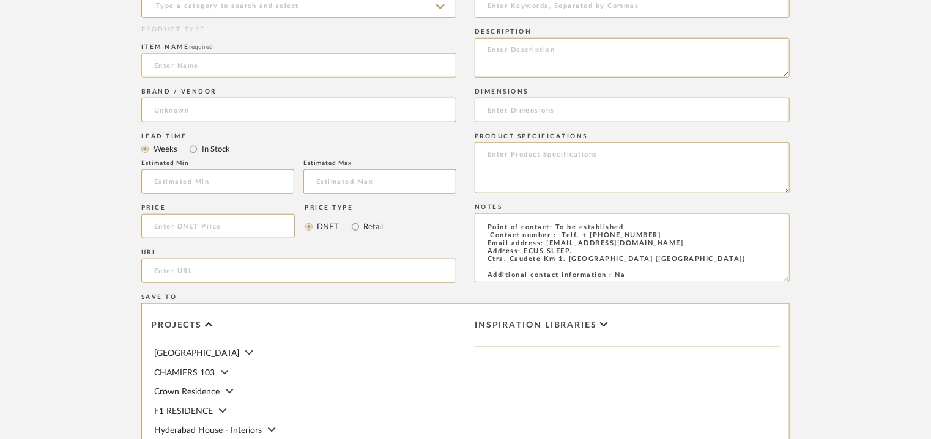
scroll to position [490, 0]
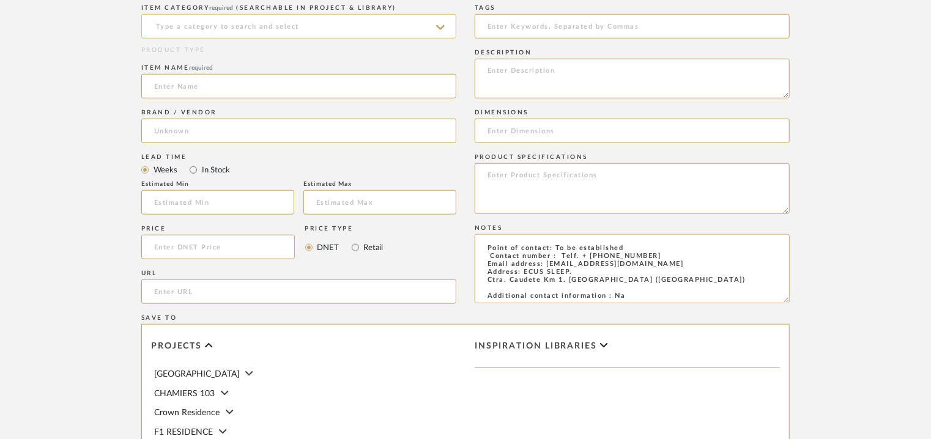
type textarea "Price: Euro904/- Lead time: Na Customizable: Na 3D available : No BIM available…"
click at [176, 32] on input at bounding box center [298, 26] width 315 height 24
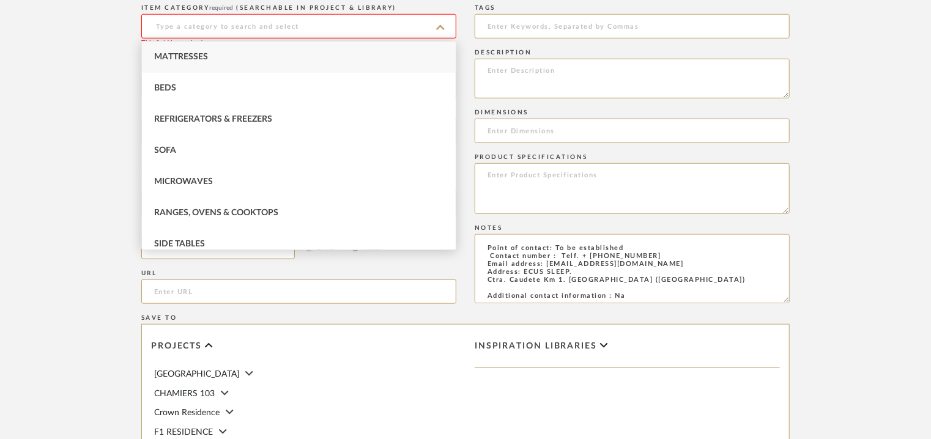
click at [181, 51] on div "Mattresses" at bounding box center [299, 57] width 314 height 31
type input "Mattresses"
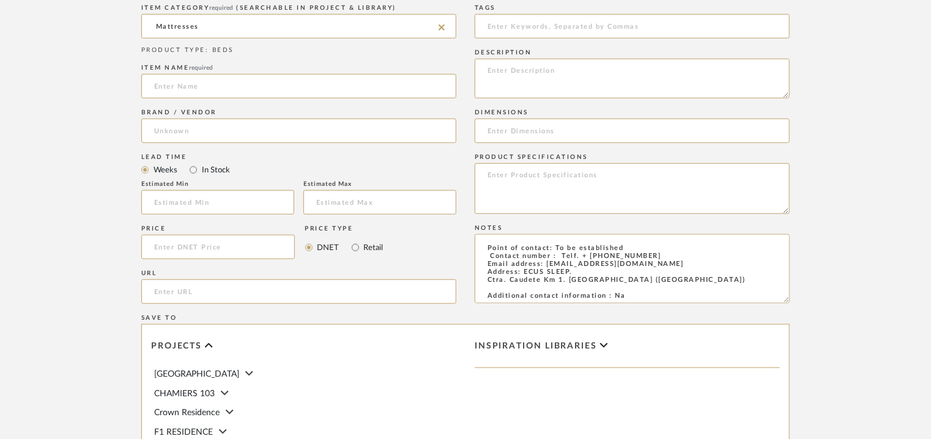
click at [139, 305] on form "Bulk upload images - create multiple items Import from Pinterest - create items…" at bounding box center [466, 208] width 780 height 862
click at [151, 292] on input "url" at bounding box center [298, 292] width 315 height 24
paste input "[URL][DOMAIN_NAME]"
type input "[URL][DOMAIN_NAME]"
drag, startPoint x: 208, startPoint y: 90, endPoint x: 209, endPoint y: 83, distance: 6.8
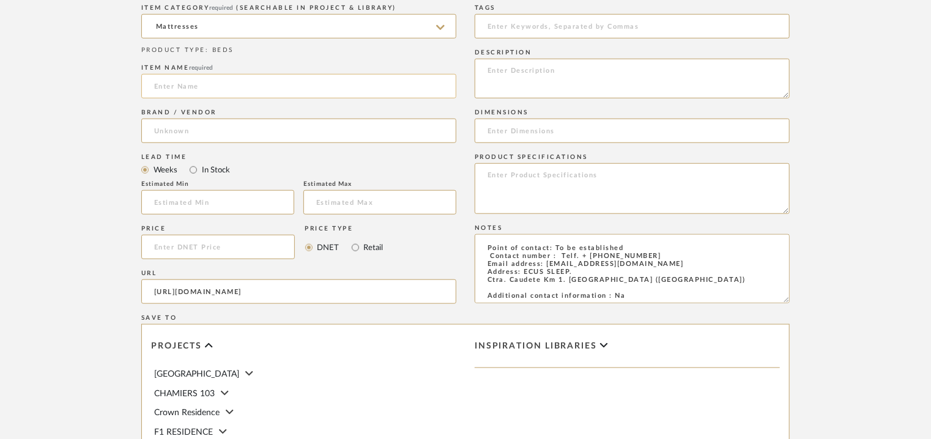
click at [209, 88] on input at bounding box center [298, 86] width 315 height 24
type input "ICE MEMORY"
click at [203, 130] on input at bounding box center [298, 131] width 315 height 24
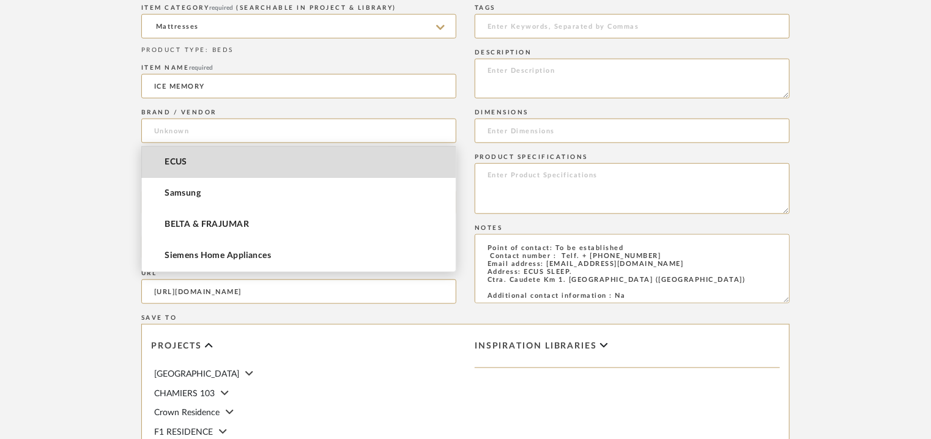
click at [189, 162] on mat-option "ECUS" at bounding box center [299, 162] width 314 height 31
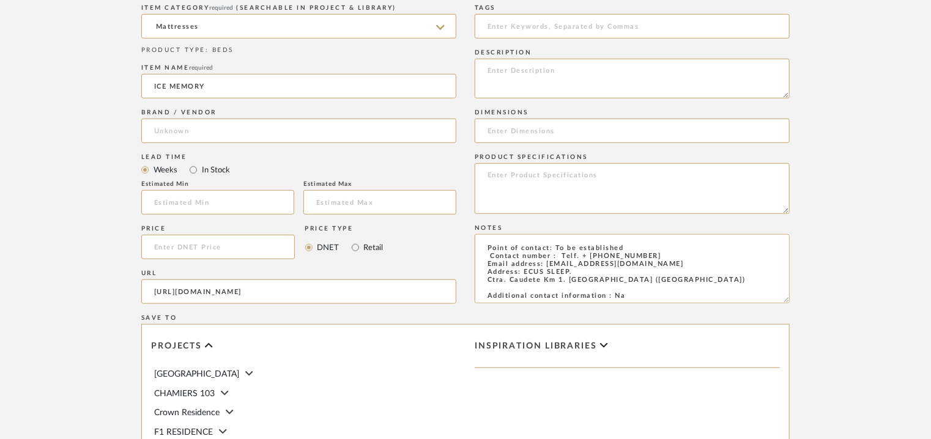
type input "ECUS"
click at [521, 26] on input at bounding box center [632, 26] width 315 height 24
type input "mattress,"
click at [727, 138] on input at bounding box center [632, 131] width 315 height 24
paste input "150 x 190cm/ H 25cm"
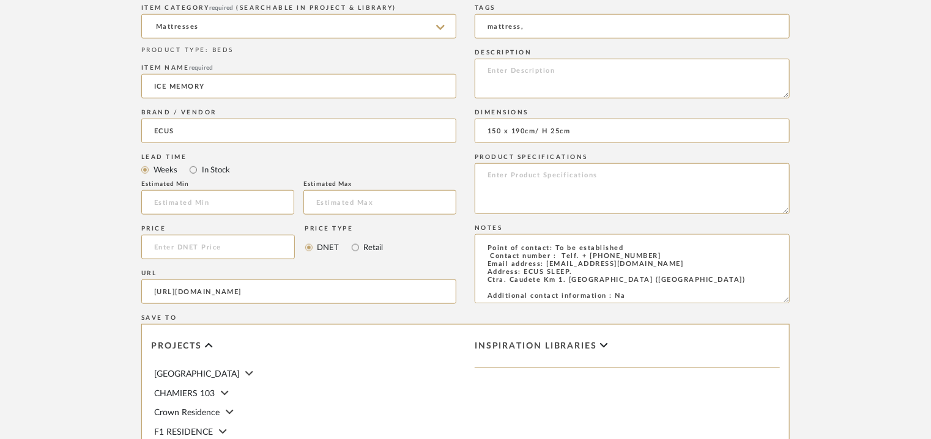
type input "150 x 190cm/ H 25cm"
click at [720, 63] on textarea at bounding box center [632, 79] width 315 height 40
paste textarea "Lore: Ipsumdol Sitametc : Ad Elitseddoe : 218 t 008in/ U 51la Etdolore & Magnaa…"
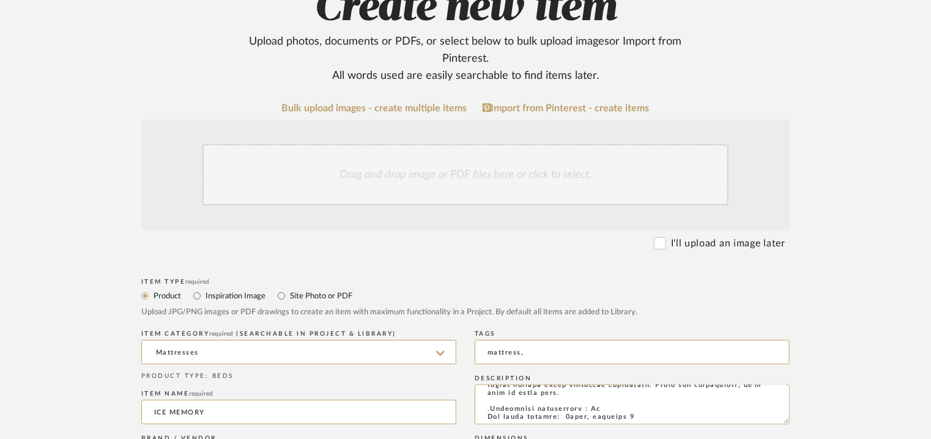
scroll to position [184, 0]
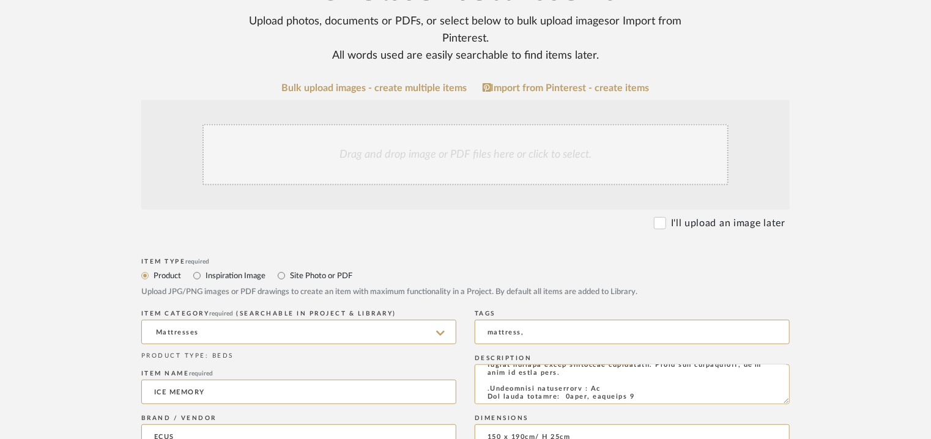
type textarea "Lore: Ipsumdol Sitametc : Ad Elitseddoe : 218 t 008in/ U 51la Etdolore & Magnaa…"
click at [498, 167] on div "Drag and drop image or PDF files here or click to select." at bounding box center [466, 154] width 526 height 61
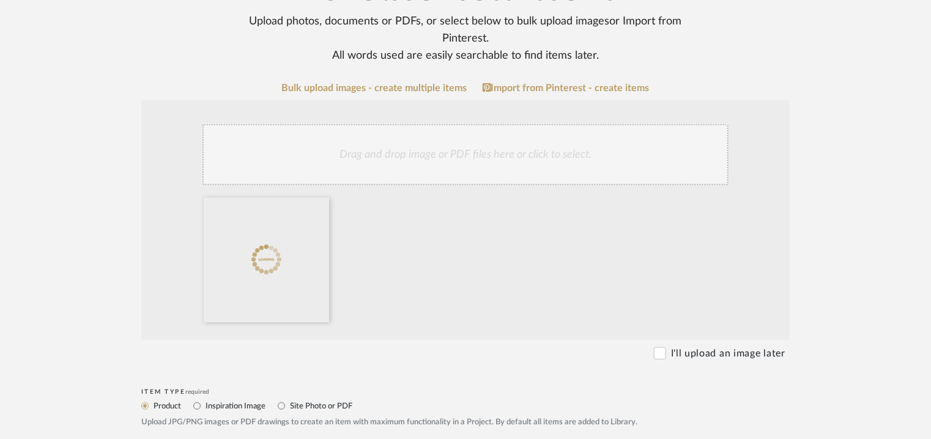
click at [449, 158] on div "Drag and drop image or PDF files here or click to select." at bounding box center [466, 154] width 526 height 61
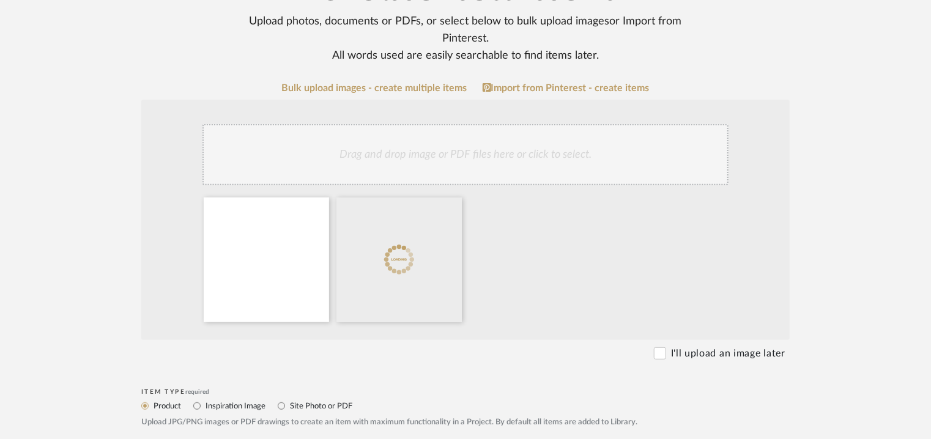
click at [485, 149] on div "Drag and drop image or PDF files here or click to select." at bounding box center [466, 154] width 526 height 61
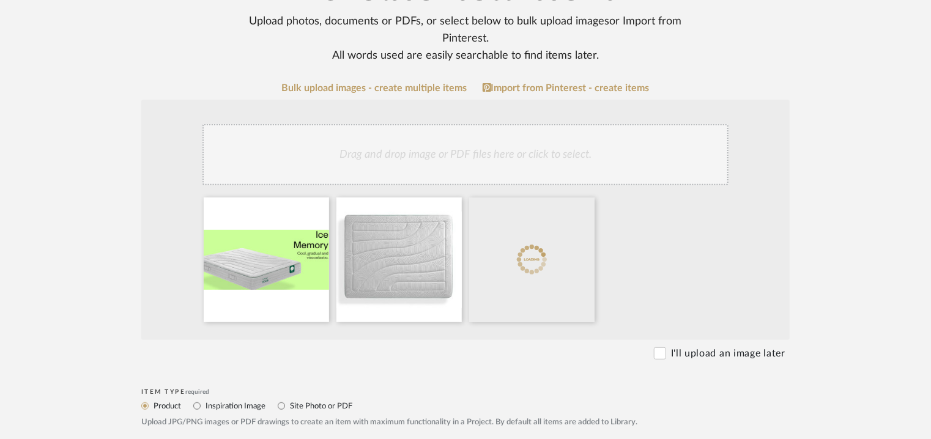
click at [535, 155] on div "Drag and drop image or PDF files here or click to select." at bounding box center [466, 154] width 526 height 61
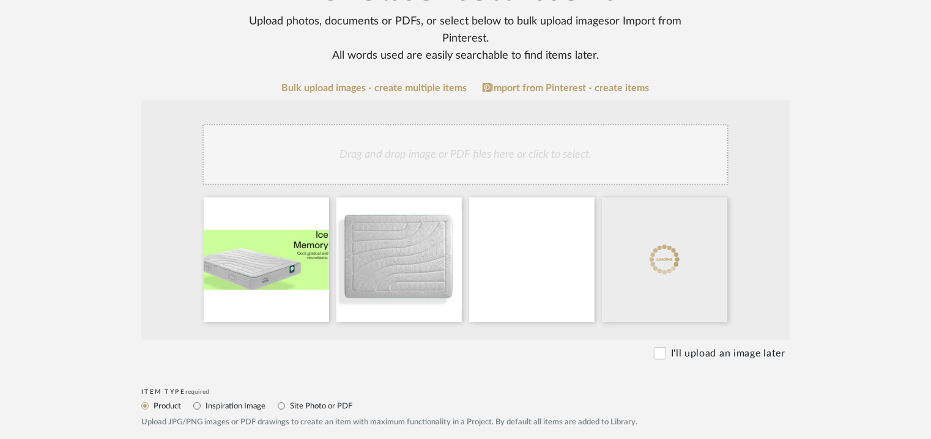
click at [604, 155] on div "Drag and drop image or PDF files here or click to select." at bounding box center [466, 154] width 526 height 61
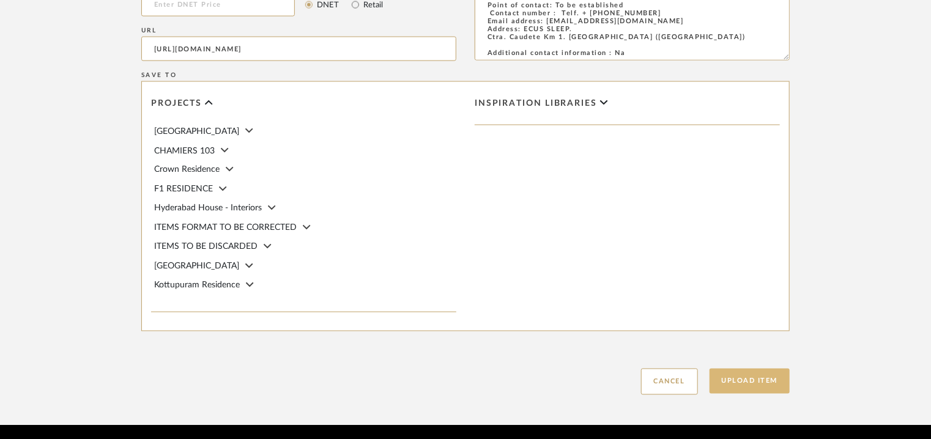
scroll to position [1035, 0]
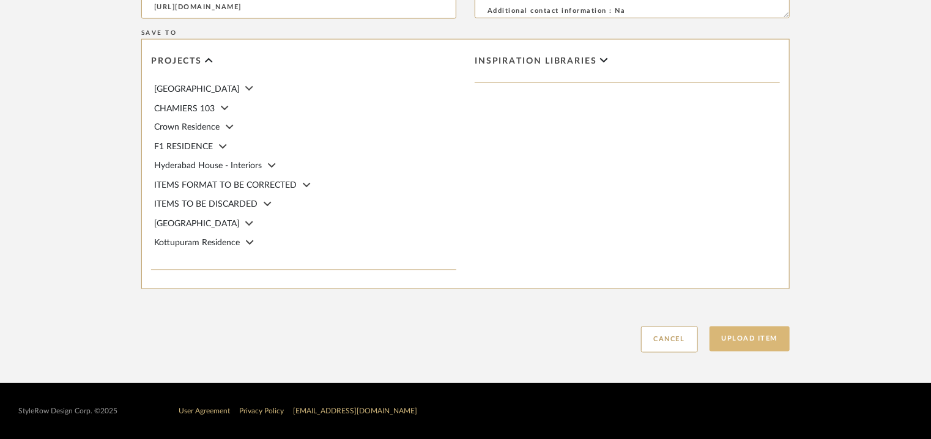
click at [733, 337] on button "Upload Item" at bounding box center [750, 339] width 81 height 25
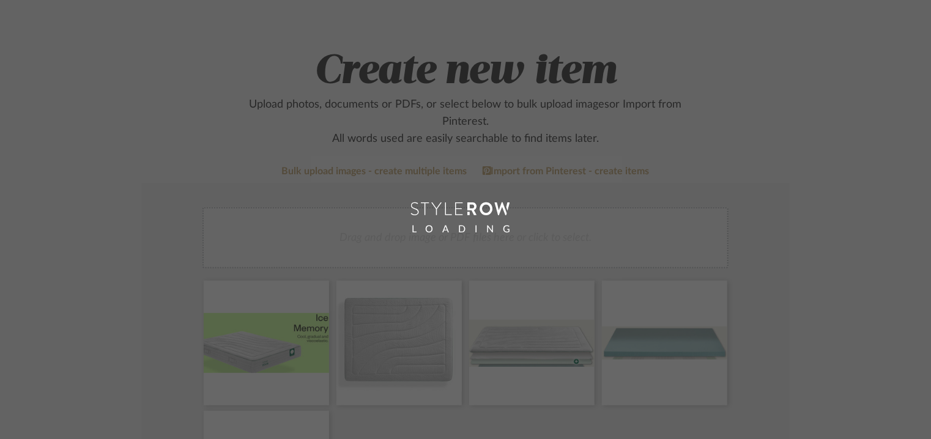
scroll to position [61, 0]
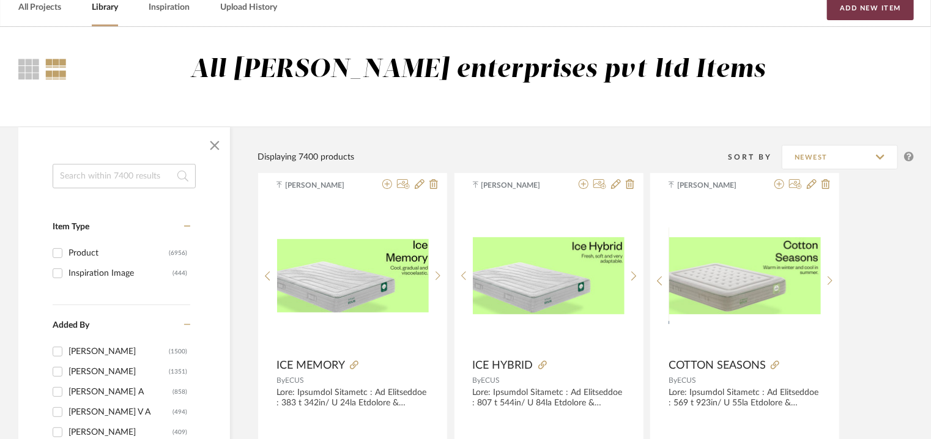
click at [884, 10] on button "Add New Item" at bounding box center [870, 8] width 87 height 24
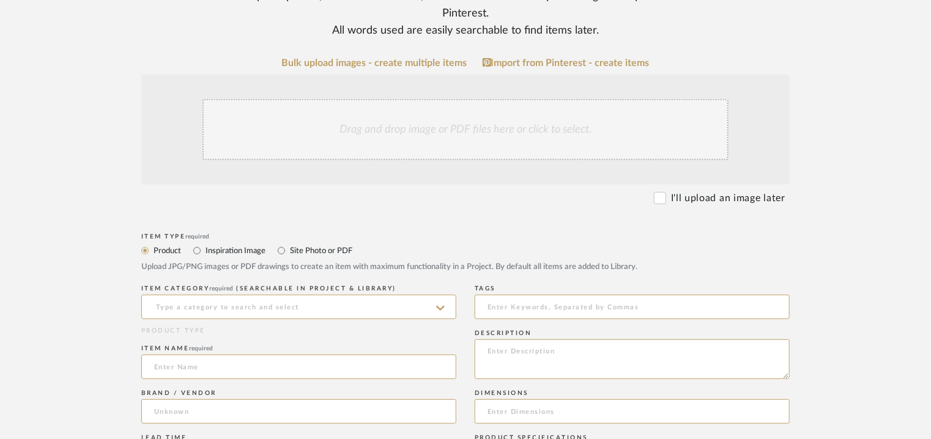
scroll to position [367, 0]
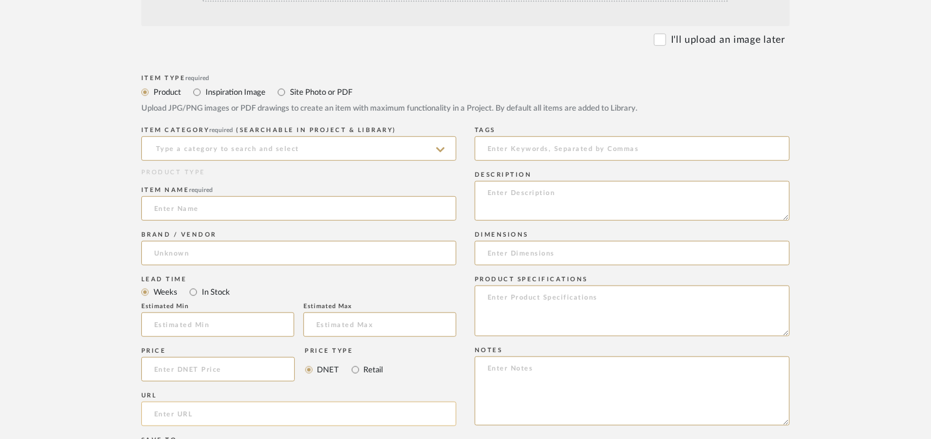
paste input "[URL][DOMAIN_NAME]"
type input "[URL][DOMAIN_NAME]"
click at [266, 151] on input at bounding box center [298, 148] width 315 height 24
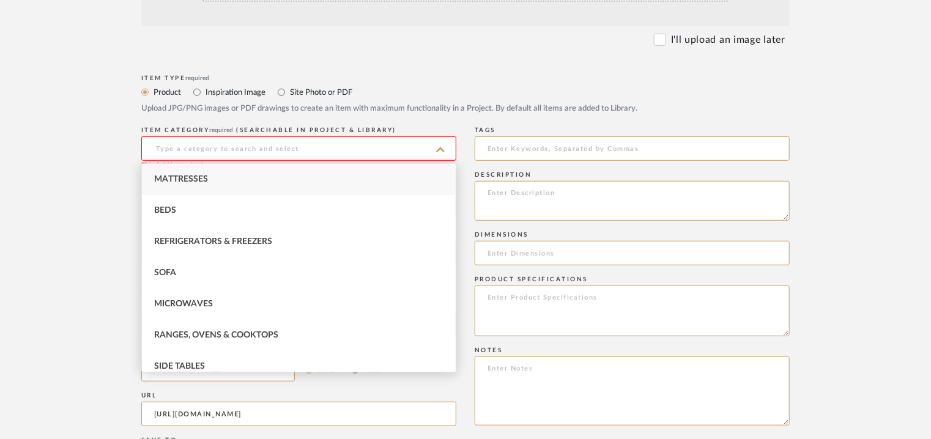
click at [242, 172] on div "Mattresses" at bounding box center [299, 179] width 314 height 31
type input "Mattresses"
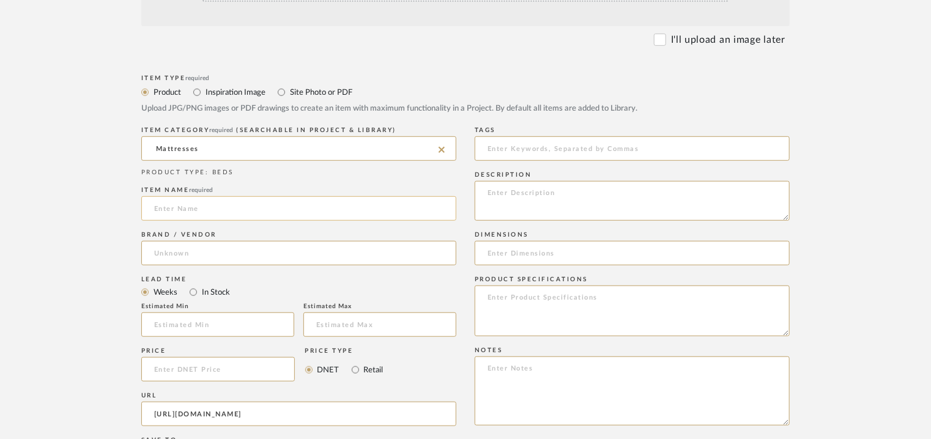
click at [211, 206] on input at bounding box center [298, 208] width 315 height 24
type input "ICE CARE"
click at [192, 257] on input at bounding box center [298, 253] width 315 height 24
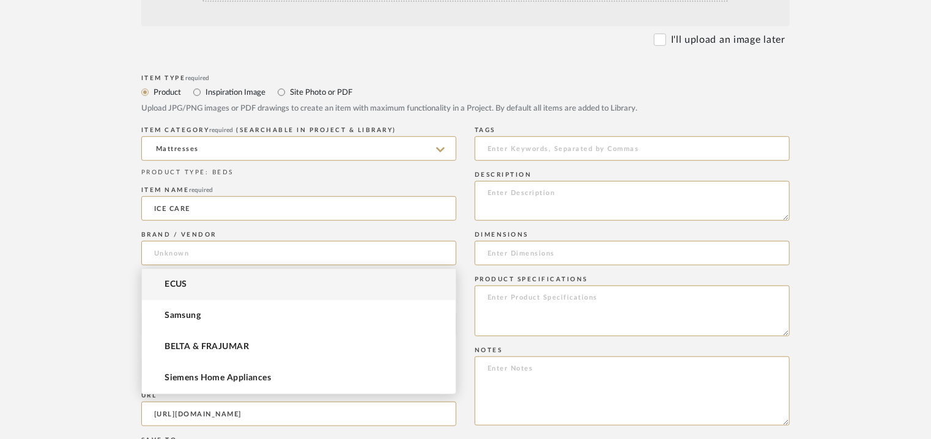
click at [176, 283] on span "ECUS" at bounding box center [176, 285] width 23 height 10
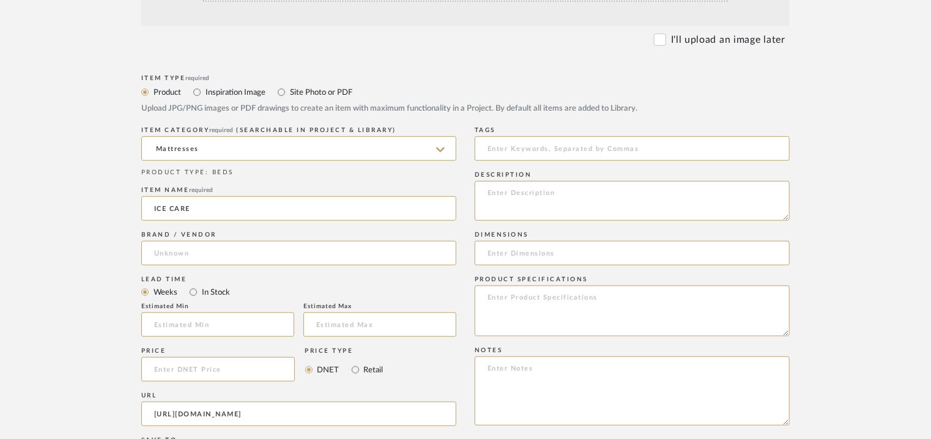
type input "ECUS"
click at [480, 153] on input at bounding box center [632, 148] width 315 height 24
type input "a"
type input "matterss,"
click at [553, 252] on input at bounding box center [632, 253] width 315 height 24
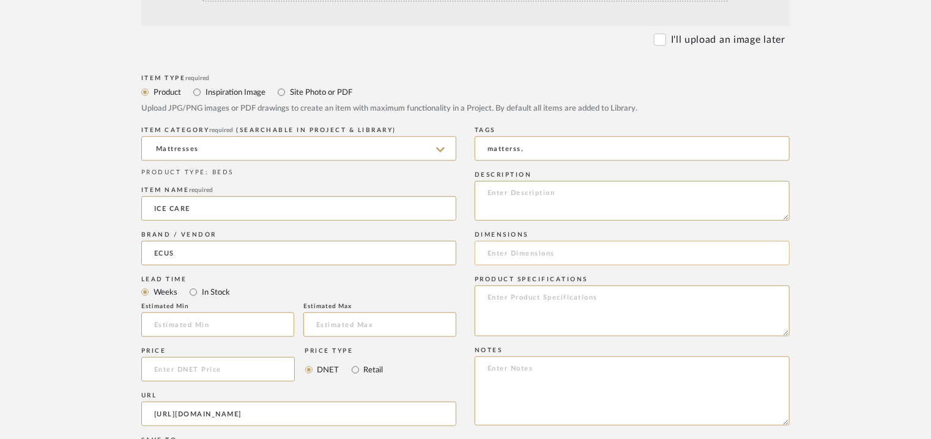
paste input "150 x 190cm/ H 31cm"
type input "150 x 190cm/ H 31cm"
paste textarea "Price: Euro874/- Lead time: Na Customizable: Na 3D available : No BIM available…"
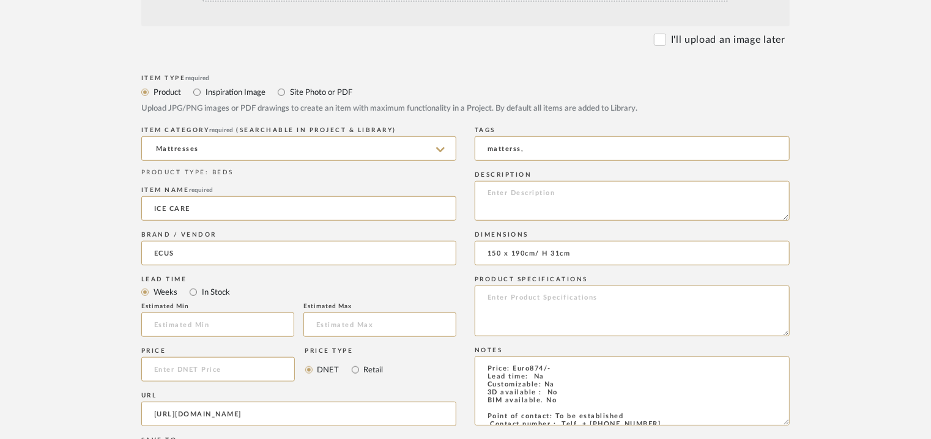
scroll to position [54, 0]
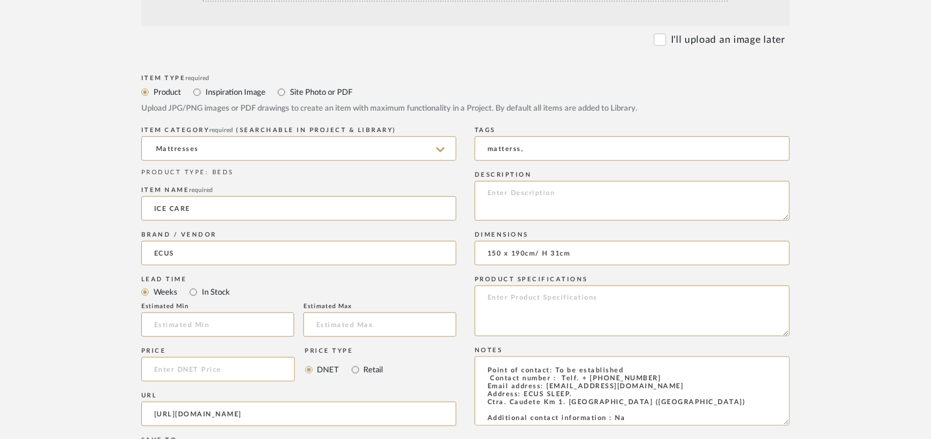
type textarea "Price: Euro874/- Lead time: Na Customizable: Na 3D available : No BIM available…"
click at [500, 191] on textarea at bounding box center [632, 201] width 315 height 40
paste textarea "Lore: Ipsumdol Sitametc : Ad Elitseddoe : 490 t 586in/ U 64la Etdolore & Magnaa…"
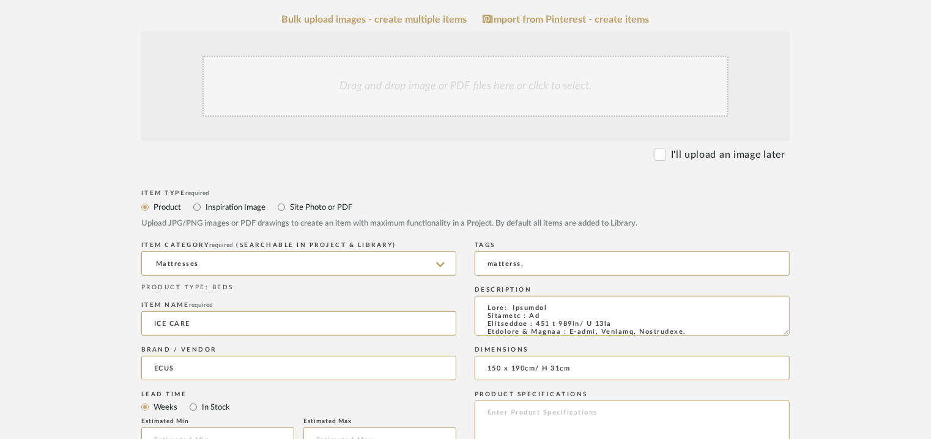
scroll to position [245, 0]
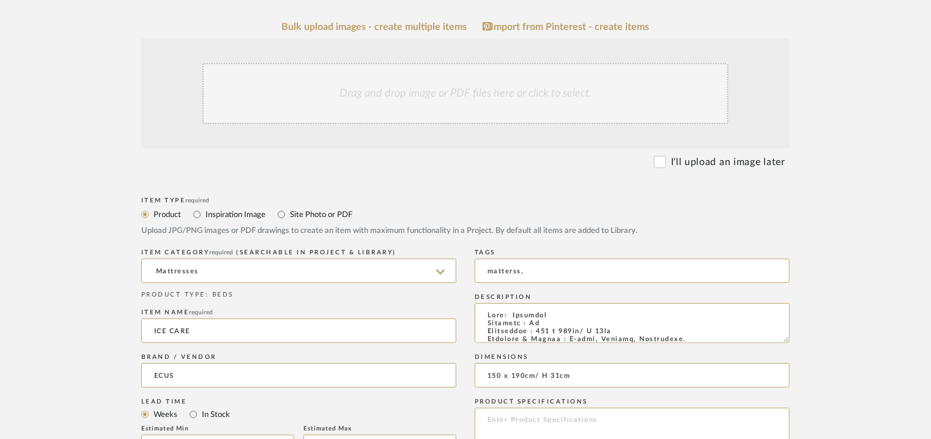
type textarea "Lore: Ipsumdol Sitametc : Ad Elitseddoe : 490 t 586in/ U 64la Etdolore & Magnaa…"
click at [452, 92] on div "Drag and drop image or PDF files here or click to select." at bounding box center [466, 93] width 526 height 61
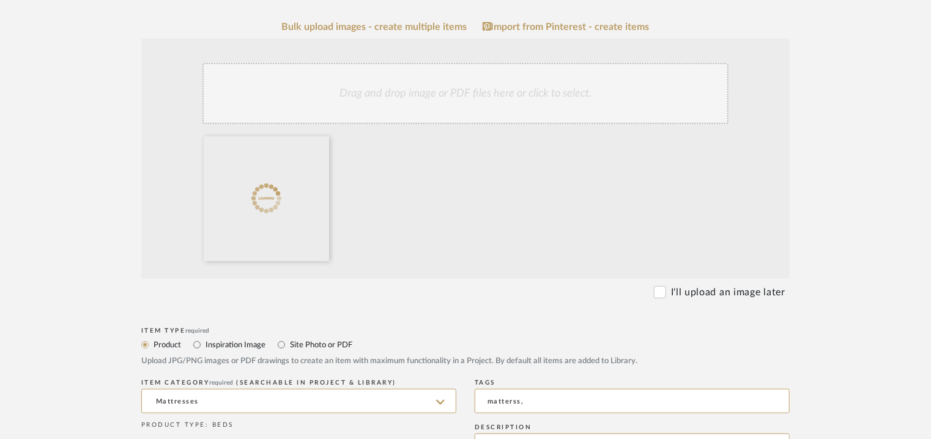
click at [470, 94] on div "Drag and drop image or PDF files here or click to select." at bounding box center [466, 93] width 526 height 61
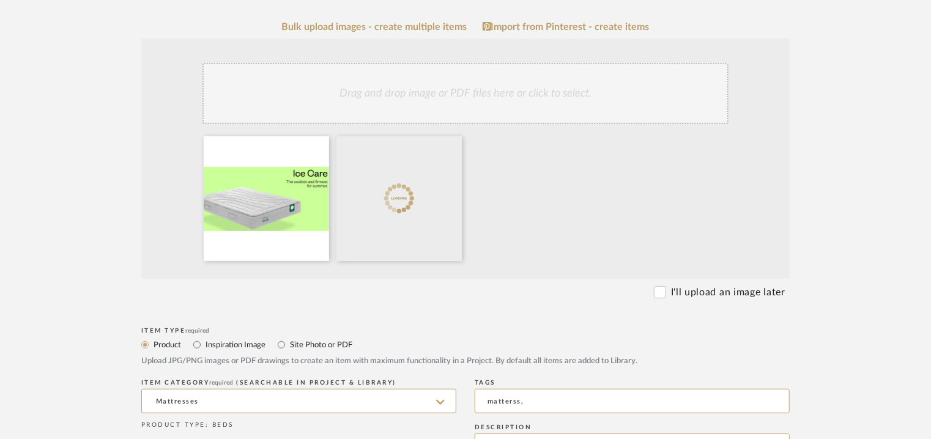
click at [436, 99] on div "Drag and drop image or PDF files here or click to select." at bounding box center [466, 93] width 526 height 61
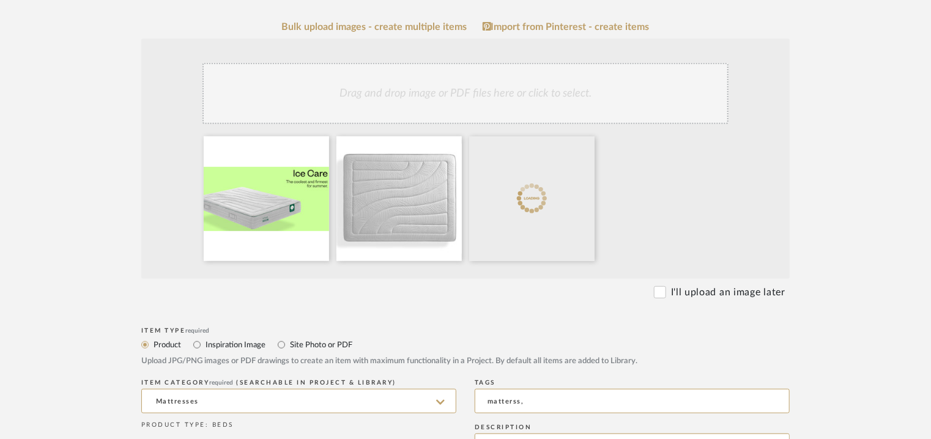
click at [474, 77] on div "Drag and drop image or PDF files here or click to select." at bounding box center [466, 93] width 526 height 61
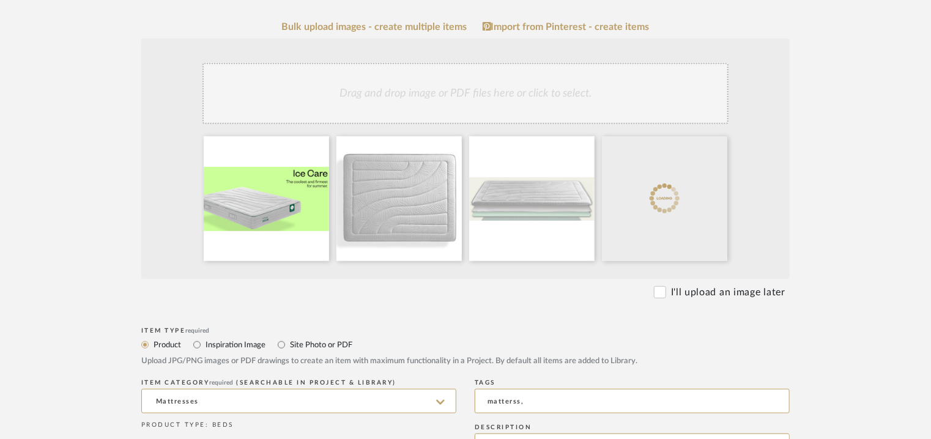
click at [502, 102] on div "Drag and drop image or PDF files here or click to select." at bounding box center [466, 93] width 526 height 61
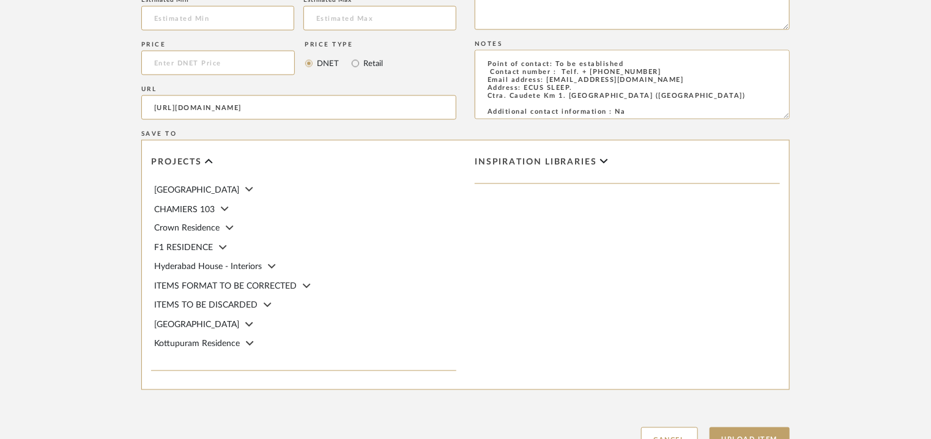
scroll to position [1035, 0]
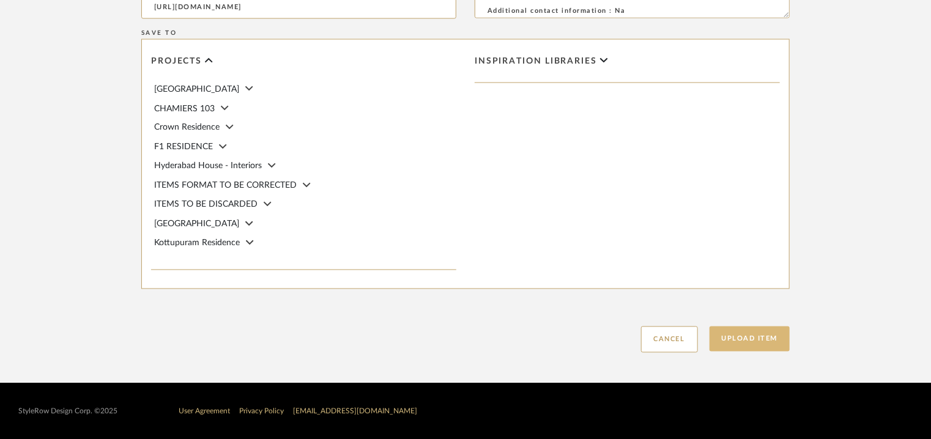
click at [758, 331] on button "Upload Item" at bounding box center [750, 339] width 81 height 25
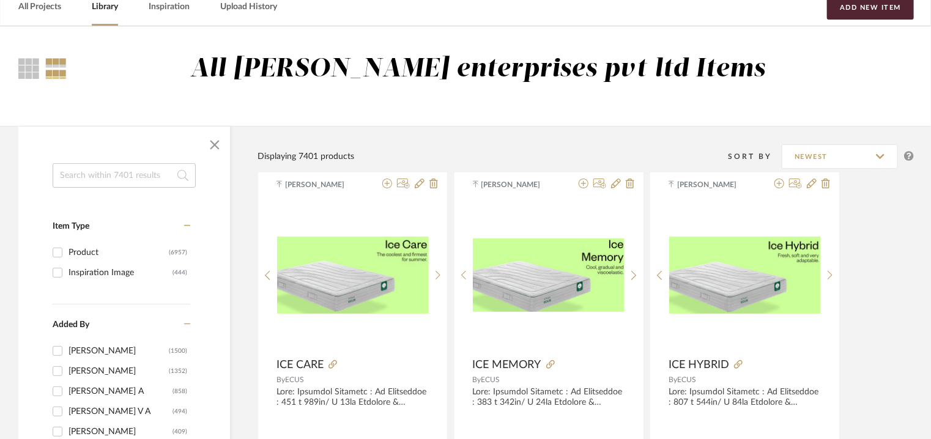
scroll to position [61, 0]
click at [882, 15] on button "Add New Item" at bounding box center [870, 8] width 87 height 24
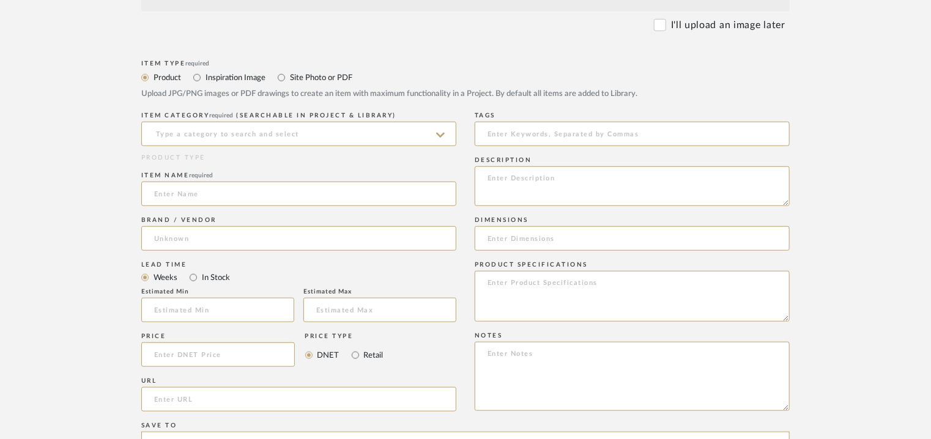
scroll to position [490, 0]
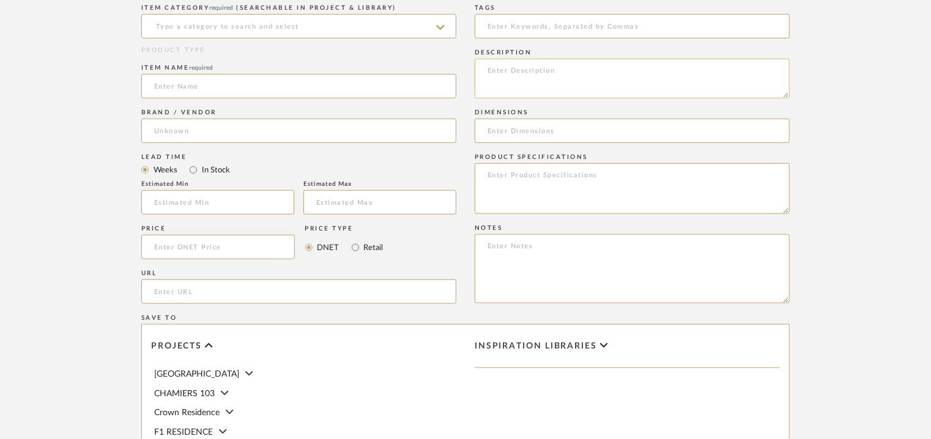
paste textarea "Lore: Ipsumdol Sitametc : Ad Elitseddoe : 340 t 014in/ U 83la Etdolore & Magnaa…"
type textarea "Lore: Ipsumdol Sitametc : Ad Elitseddoe : 340 t 014in/ U 83la Etdolore & Magnaa…"
click at [199, 293] on input "url" at bounding box center [298, 292] width 315 height 24
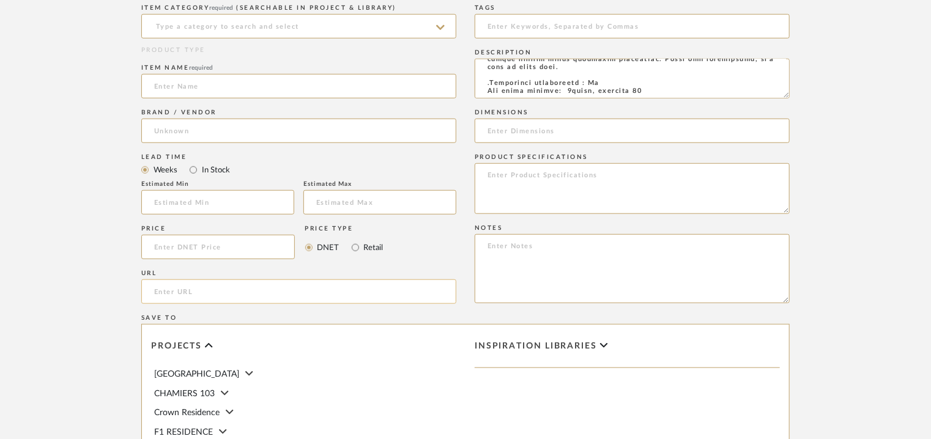
paste input "[URL][DOMAIN_NAME]"
type input "[URL][DOMAIN_NAME]"
click at [226, 84] on input at bounding box center [298, 86] width 315 height 24
type input "ACTIVE XTREME"
click at [201, 138] on input at bounding box center [298, 131] width 315 height 24
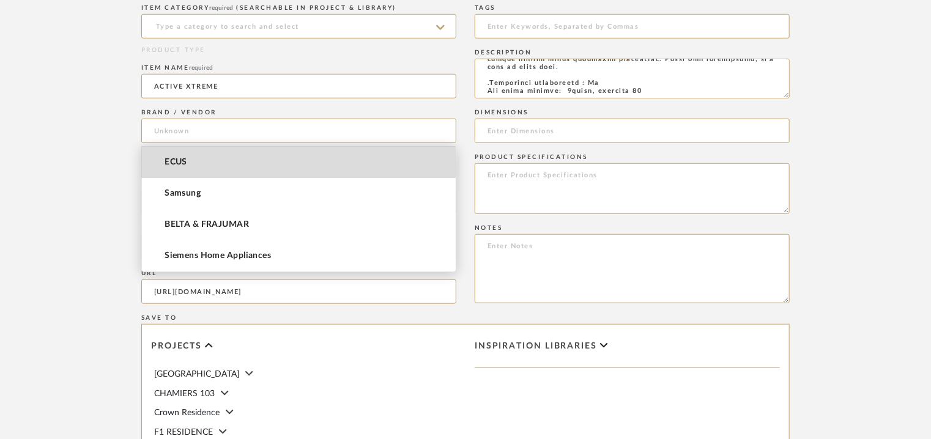
click at [197, 163] on mat-option "ECUS" at bounding box center [299, 162] width 314 height 31
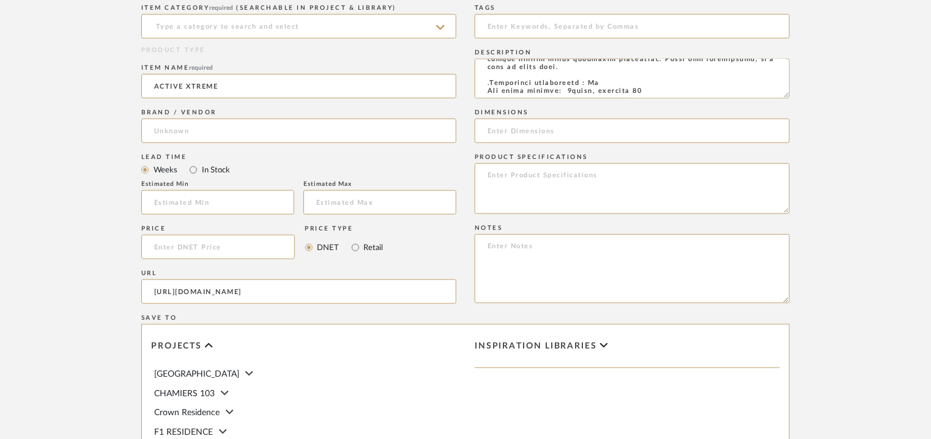
type input "ECUS"
click at [210, 26] on input at bounding box center [298, 26] width 315 height 24
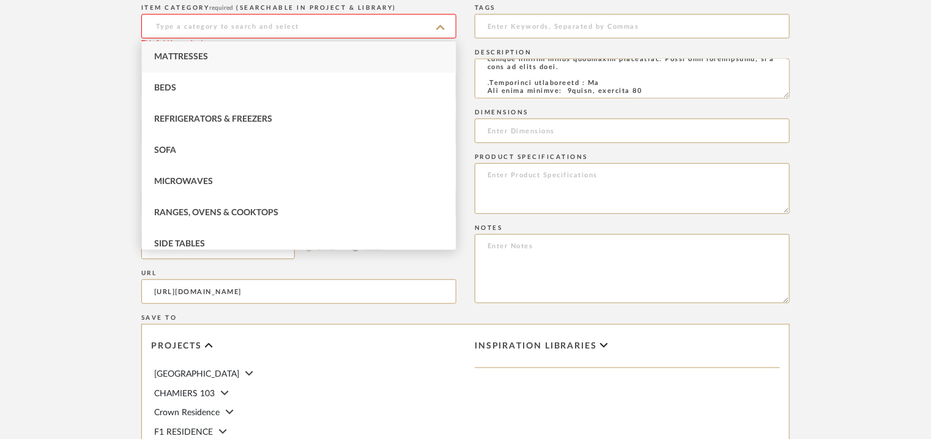
click at [198, 52] on div "Mattresses" at bounding box center [299, 57] width 314 height 31
type input "Mattresses"
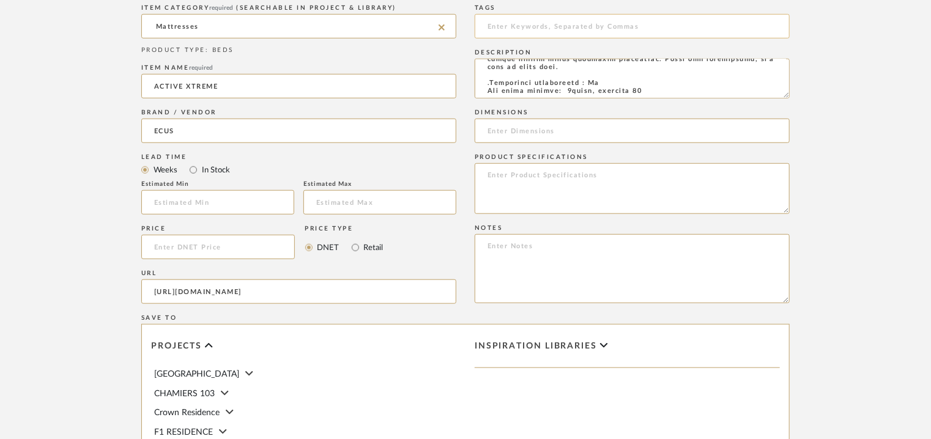
click at [523, 28] on input at bounding box center [632, 26] width 315 height 24
type input "mattress,"
click at [518, 132] on input at bounding box center [632, 131] width 315 height 24
paste input "150 x 190cm/ H 30cm"
type input "150 x 190cm/ H 30cm"
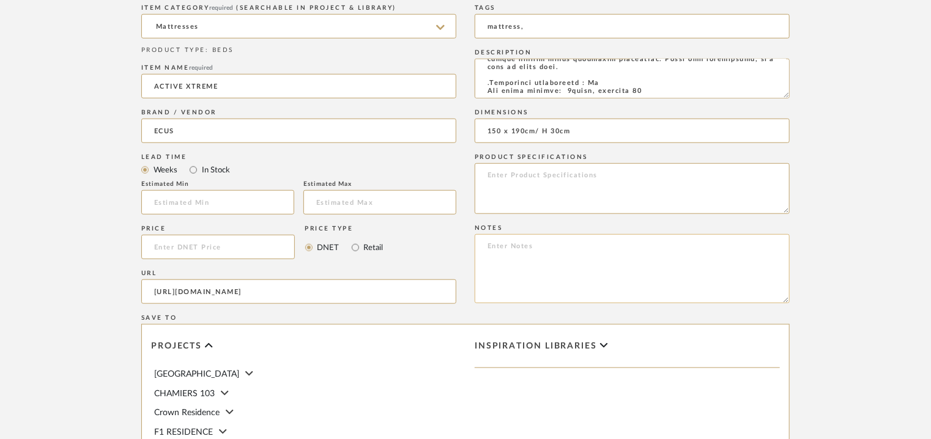
click at [539, 259] on textarea at bounding box center [632, 268] width 315 height 69
paste textarea "********* Price: Euro832/- Lead time: Na Customizable: Na 3D available : No BIM…"
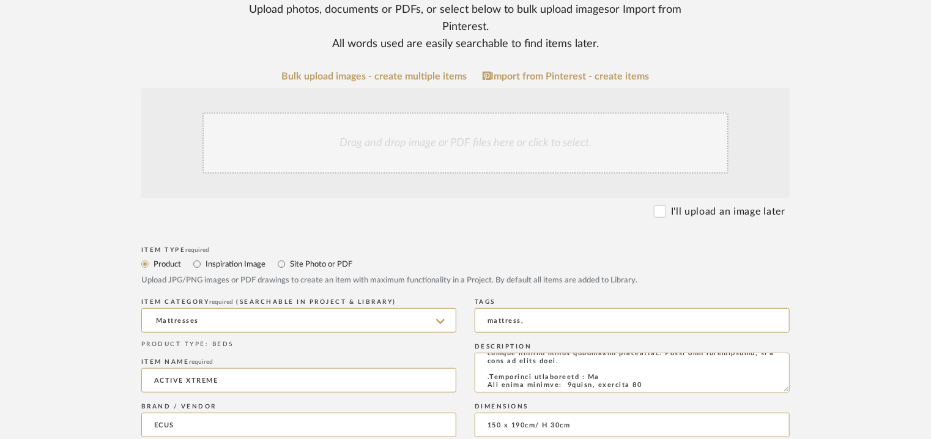
scroll to position [184, 0]
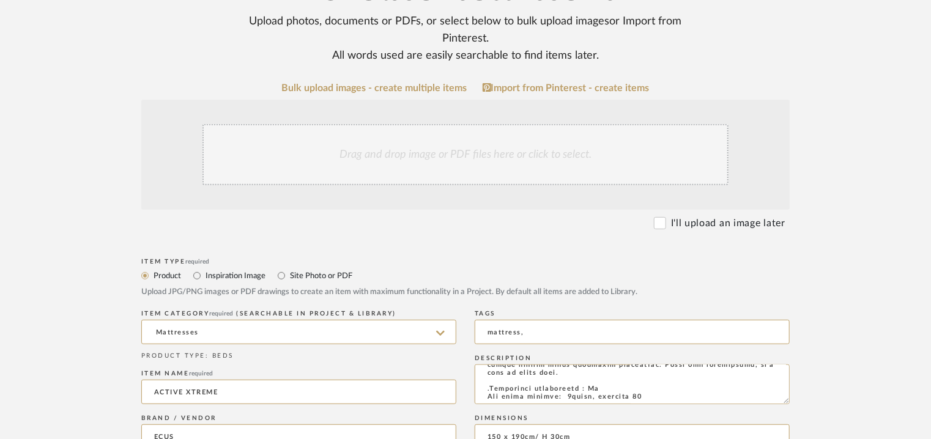
type textarea "********* Price: Euro832/- Lead time: Na Customizable: Na 3D available : No BIM…"
click at [407, 147] on div "Drag and drop image or PDF files here or click to select." at bounding box center [466, 154] width 526 height 61
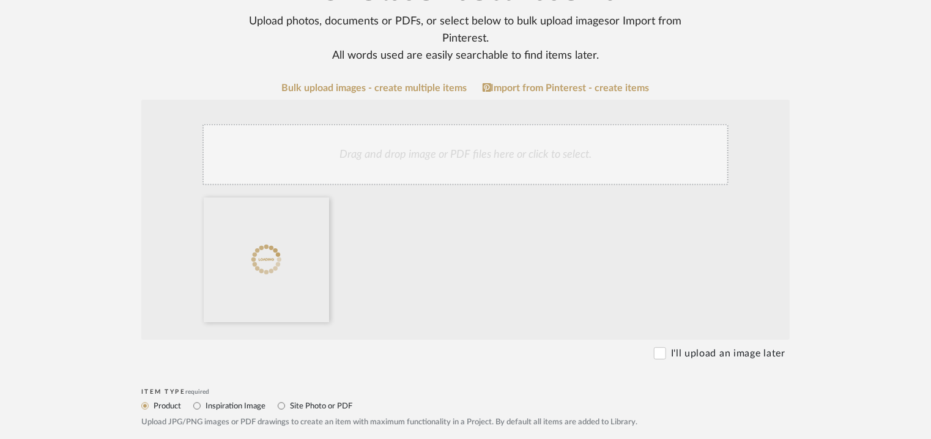
click at [505, 165] on div "Drag and drop image or PDF files here or click to select." at bounding box center [466, 154] width 526 height 61
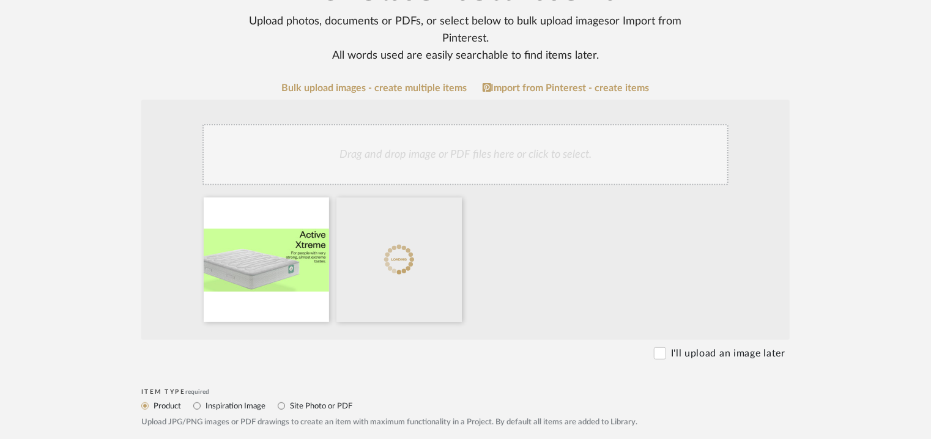
click at [463, 150] on div "Drag and drop image or PDF files here or click to select." at bounding box center [466, 154] width 526 height 61
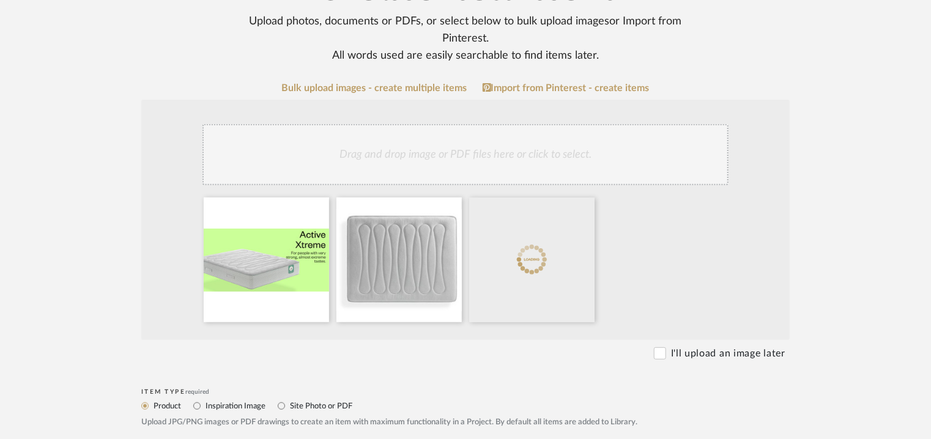
click at [531, 164] on div "Drag and drop image or PDF files here or click to select." at bounding box center [466, 154] width 526 height 61
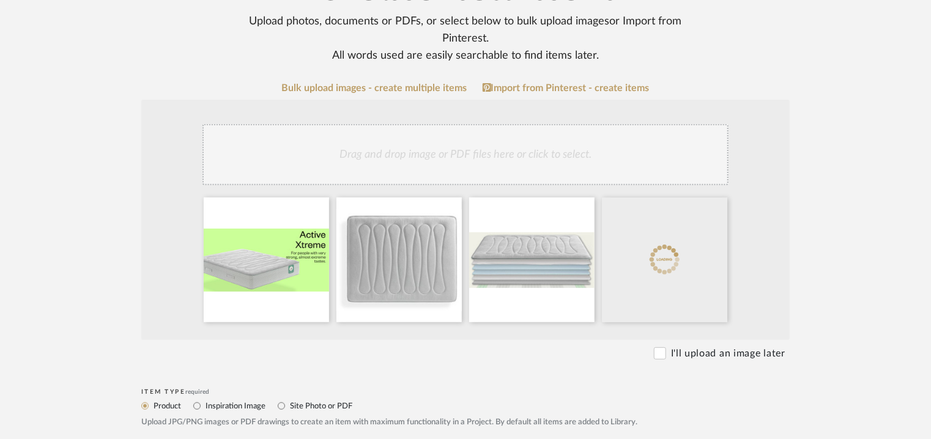
click at [609, 147] on div "Drag and drop image or PDF files here or click to select." at bounding box center [466, 154] width 526 height 61
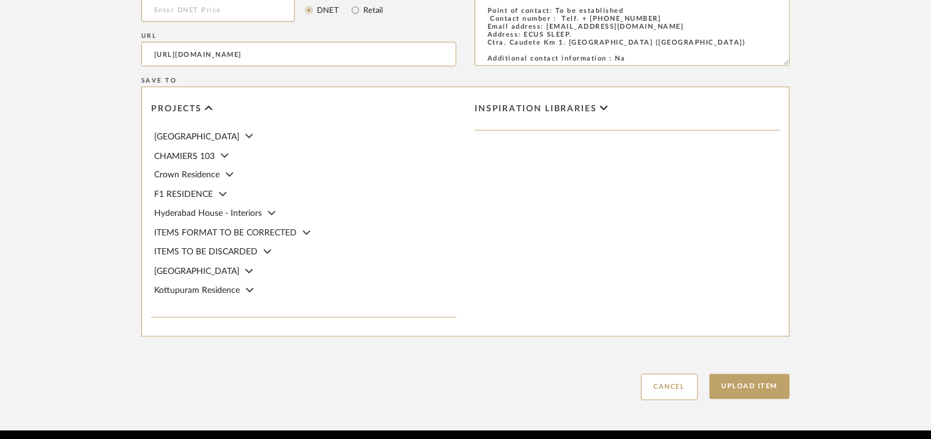
scroll to position [1035, 0]
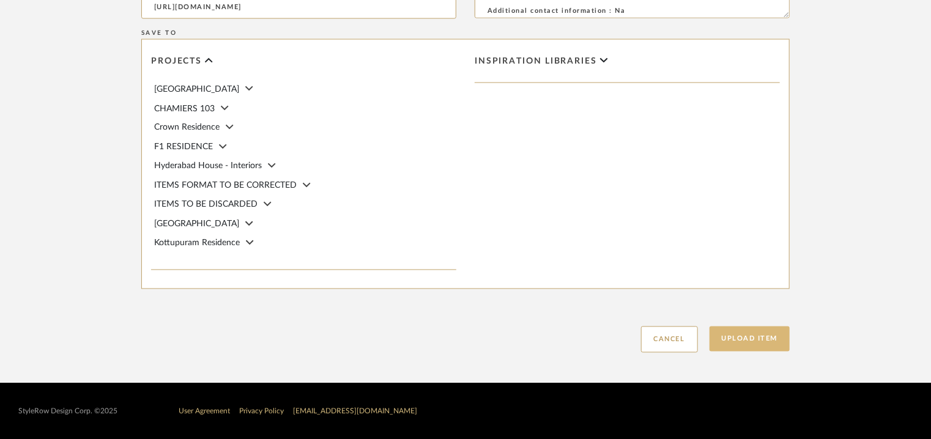
click at [754, 342] on button "Upload Item" at bounding box center [750, 339] width 81 height 25
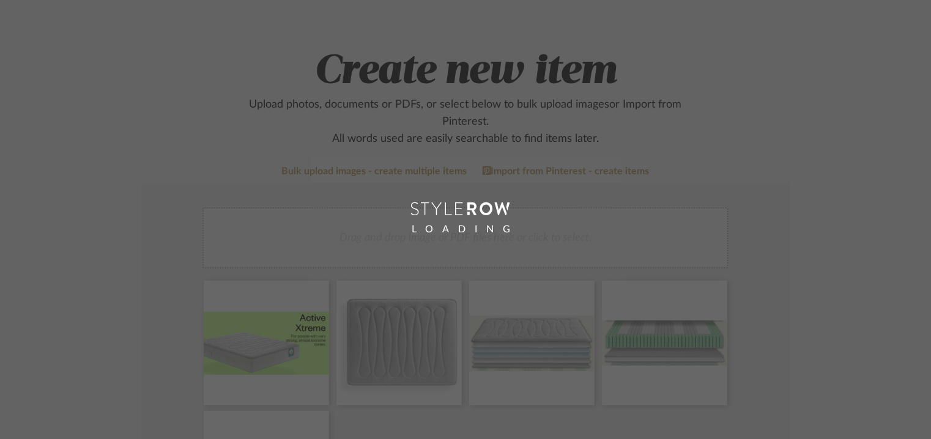
scroll to position [61, 0]
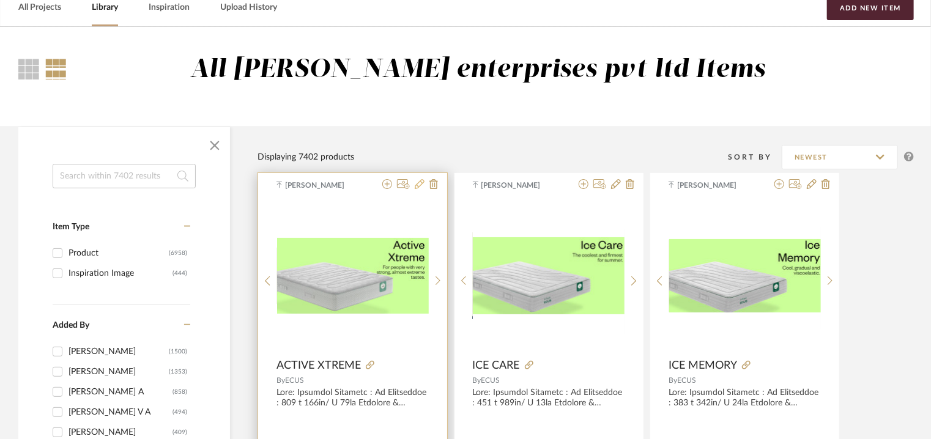
click at [421, 182] on icon at bounding box center [420, 184] width 10 height 10
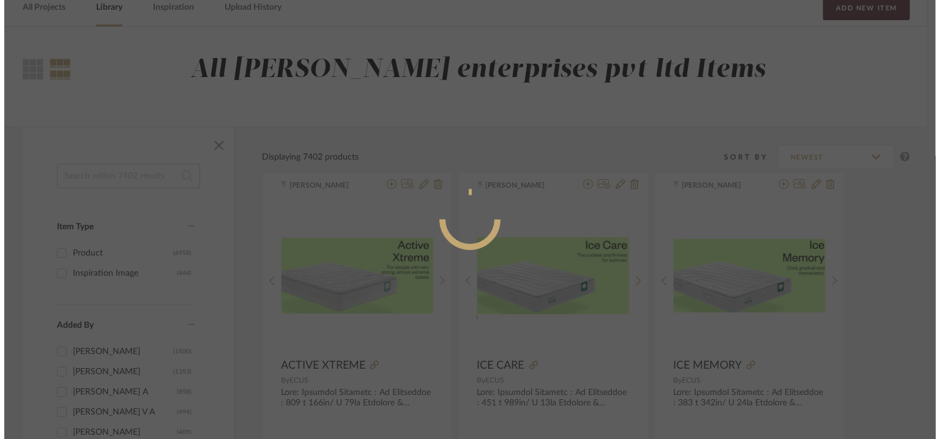
scroll to position [0, 0]
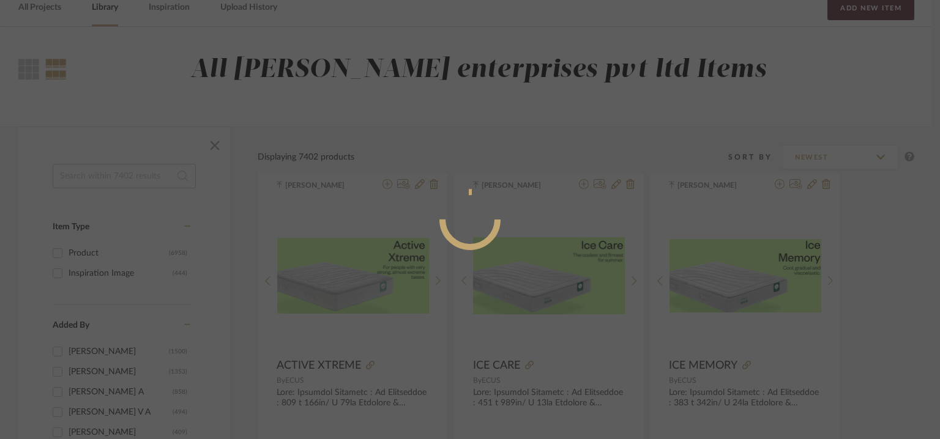
radio input "true"
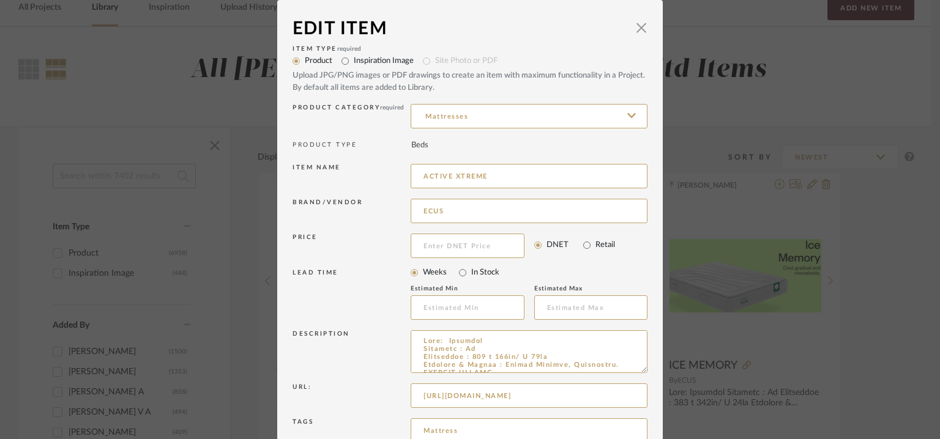
drag, startPoint x: 587, startPoint y: 363, endPoint x: 589, endPoint y: 376, distance: 12.4
click at [586, 364] on textarea at bounding box center [529, 351] width 237 height 43
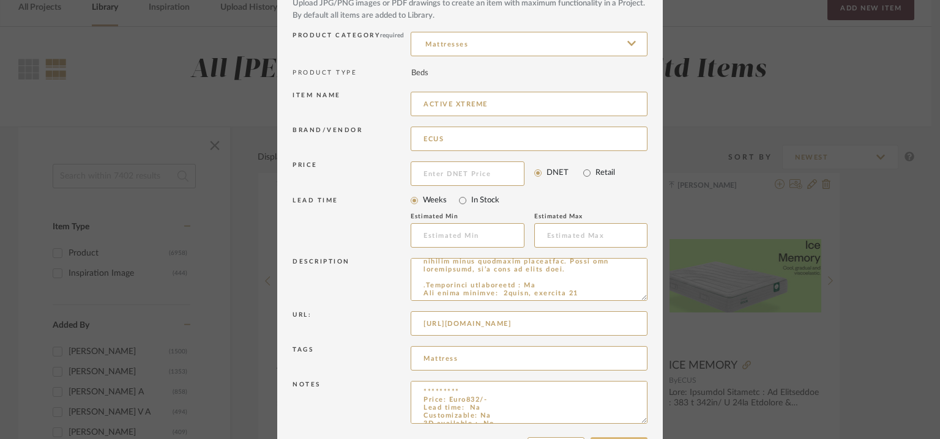
scroll to position [117, 0]
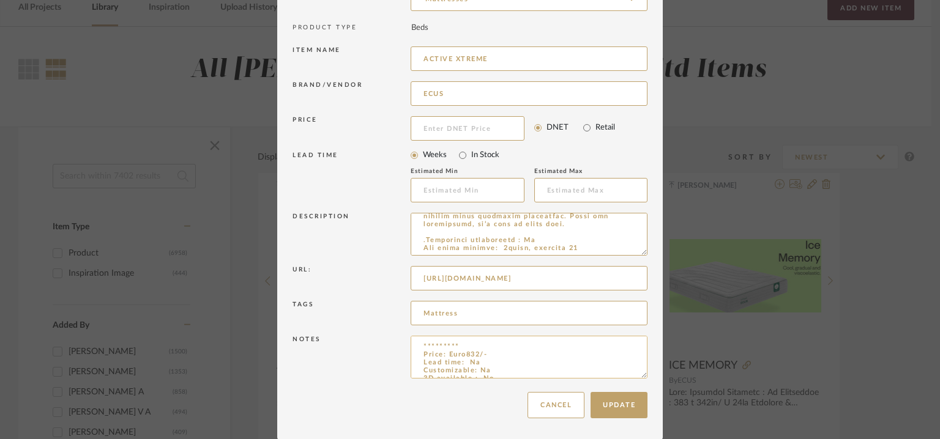
type textarea "Lore: Ipsumdol Sitametc : Ad Elitseddoe : 099 t 646in/ U 68la Etdolore & Magnaa…"
drag, startPoint x: 460, startPoint y: 343, endPoint x: 382, endPoint y: 343, distance: 77.7
click at [382, 343] on div "Notes ********* Price: Euro832/- Lead time: Na Customizable: Na 3D available : …" at bounding box center [470, 359] width 355 height 53
type textarea "Price: Euro832/- Lead time: Na Customizable: Na 3D available : No BIM available…"
click at [629, 405] on button "Update" at bounding box center [619, 405] width 57 height 26
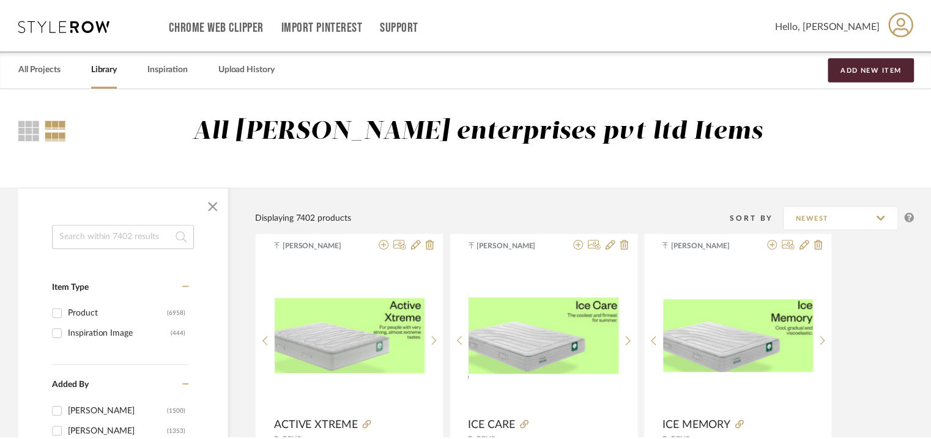
scroll to position [61, 0]
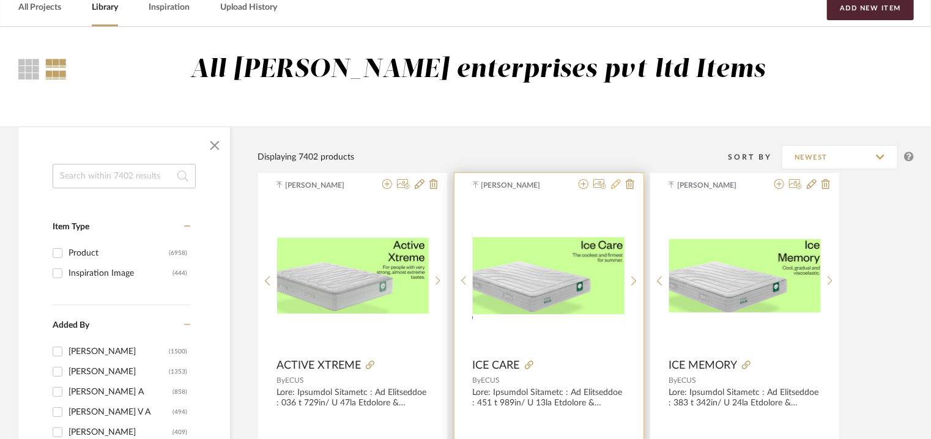
click at [616, 183] on icon at bounding box center [616, 184] width 10 height 10
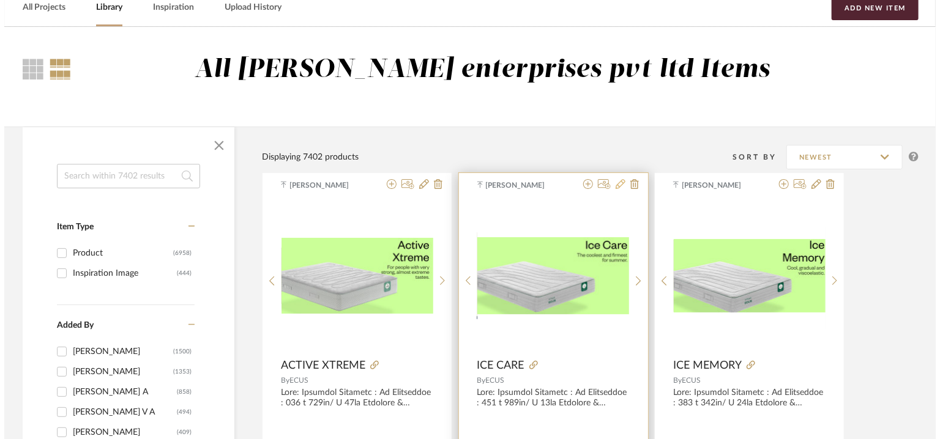
scroll to position [0, 0]
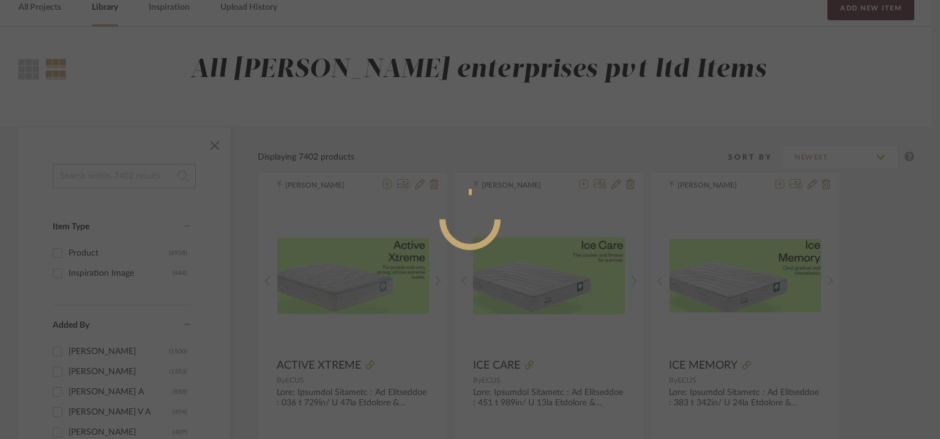
radio input "true"
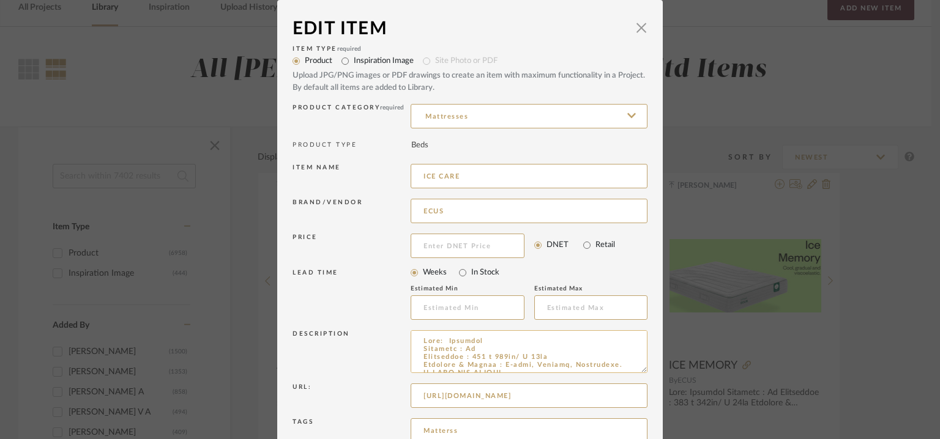
click at [586, 363] on textarea at bounding box center [529, 351] width 237 height 43
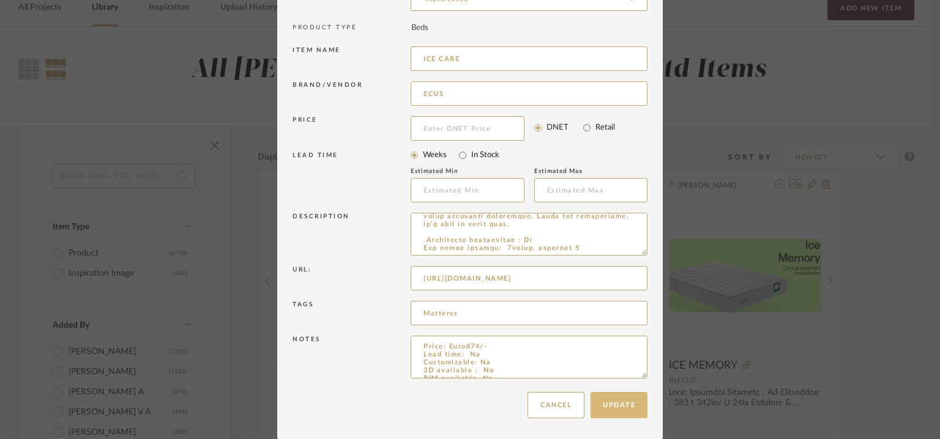
type textarea "Lore: Ipsumdol Sitametc : Ad Elitseddoe : 982 t 638in/ U 76la Etdolore & Magnaa…"
click at [627, 409] on button "Update" at bounding box center [619, 405] width 57 height 26
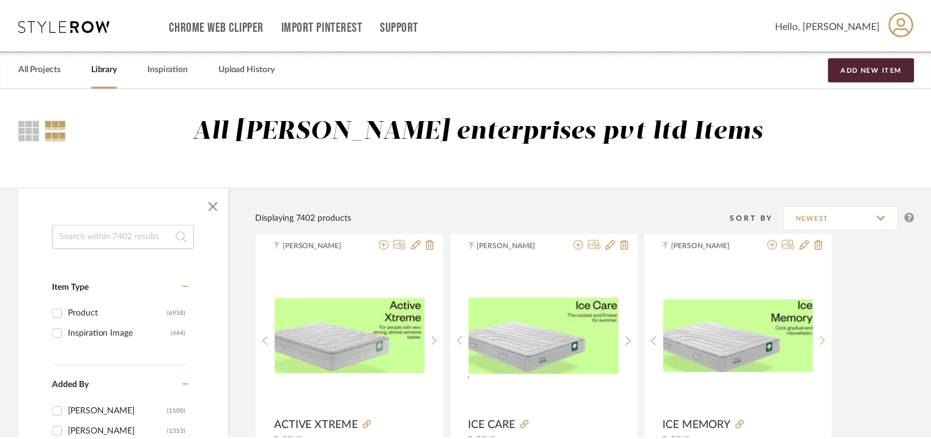
scroll to position [61, 0]
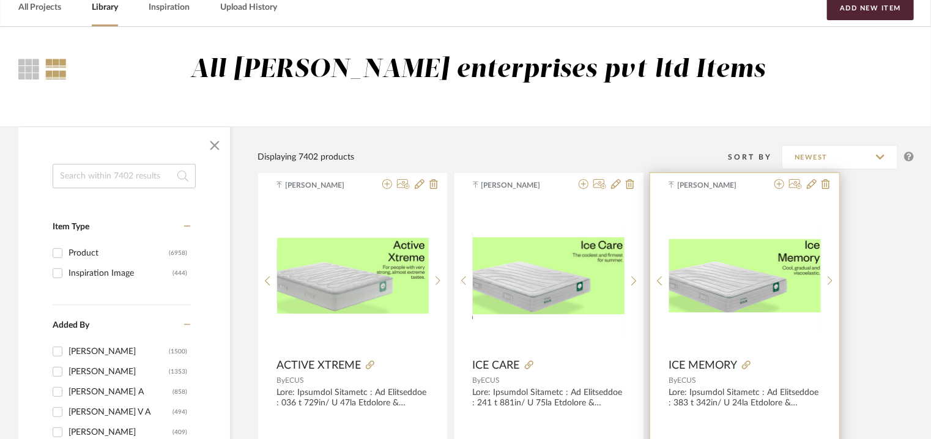
click at [756, 288] on img "0" at bounding box center [745, 275] width 152 height 73
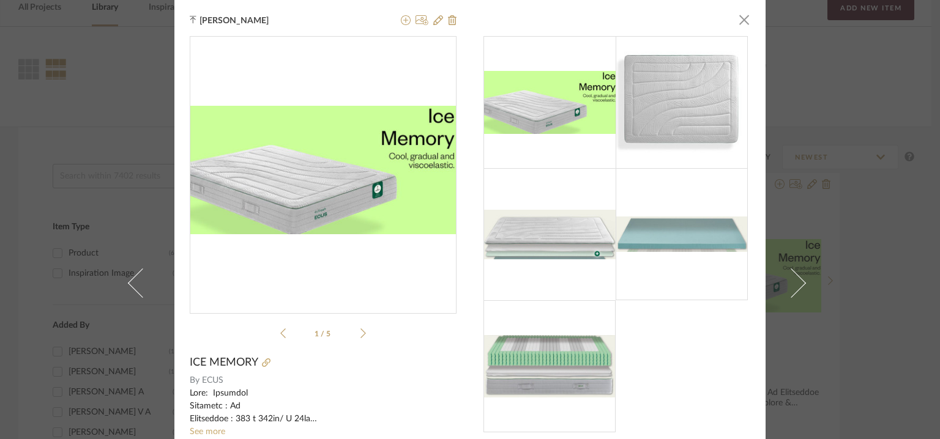
scroll to position [115, 0]
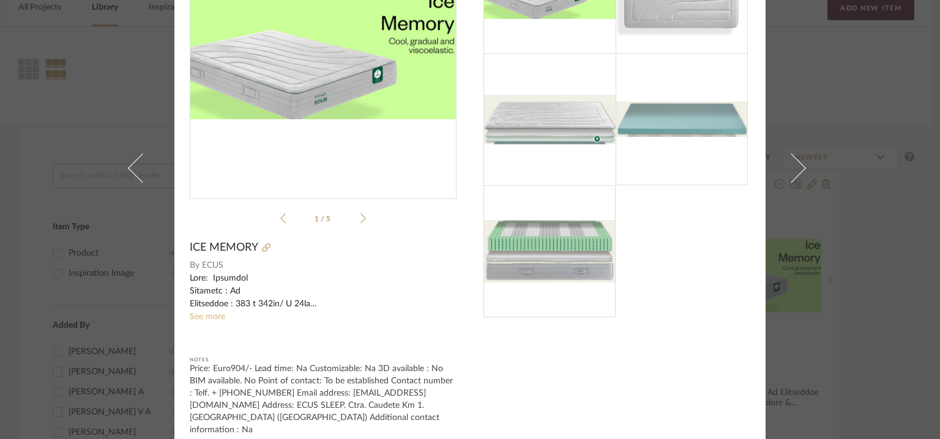
click at [204, 316] on link "See more" at bounding box center [207, 317] width 35 height 9
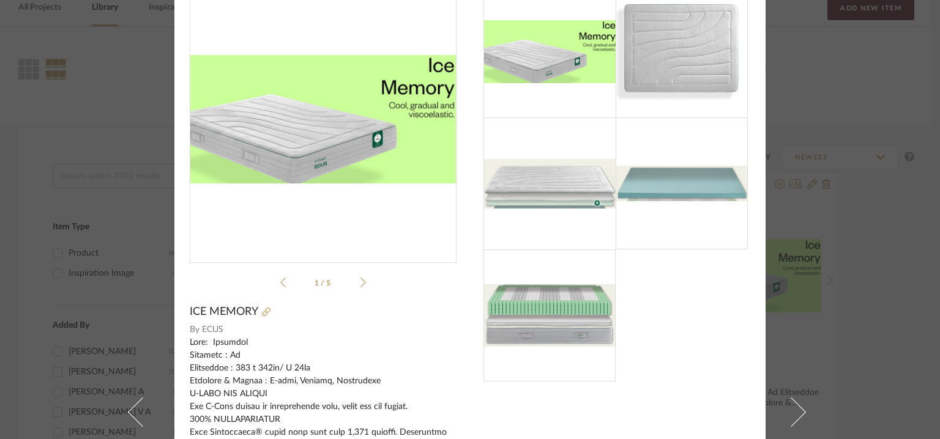
scroll to position [0, 0]
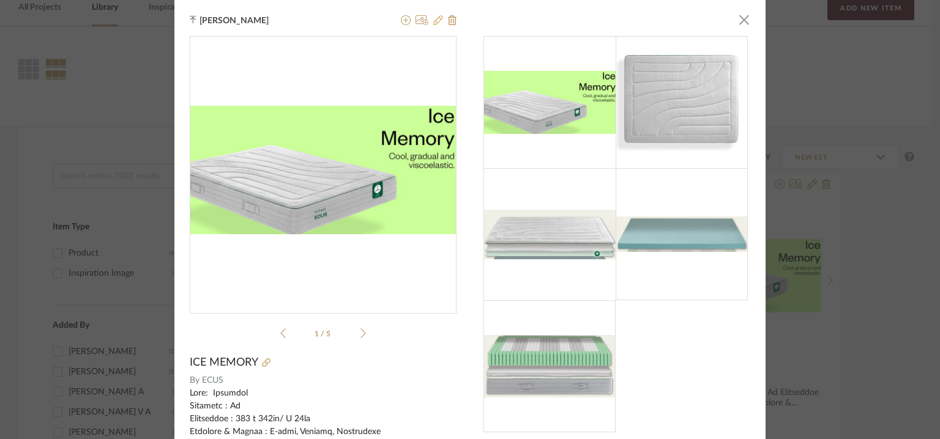
click at [436, 18] on icon at bounding box center [438, 20] width 10 height 10
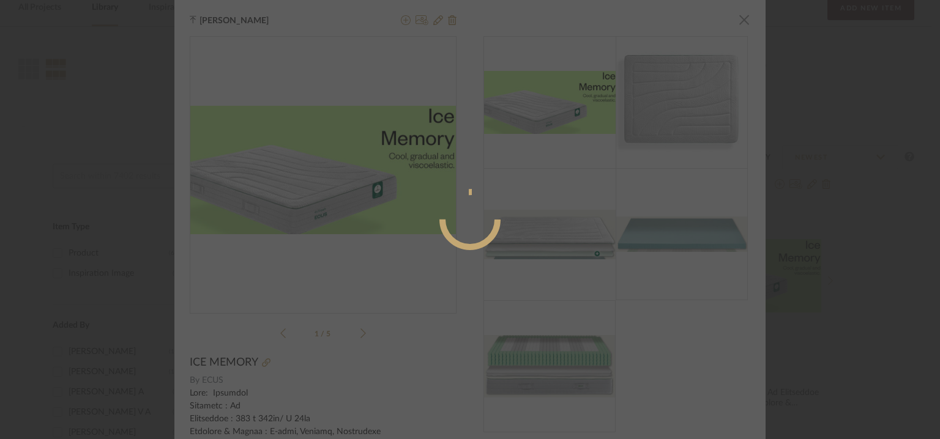
radio input "true"
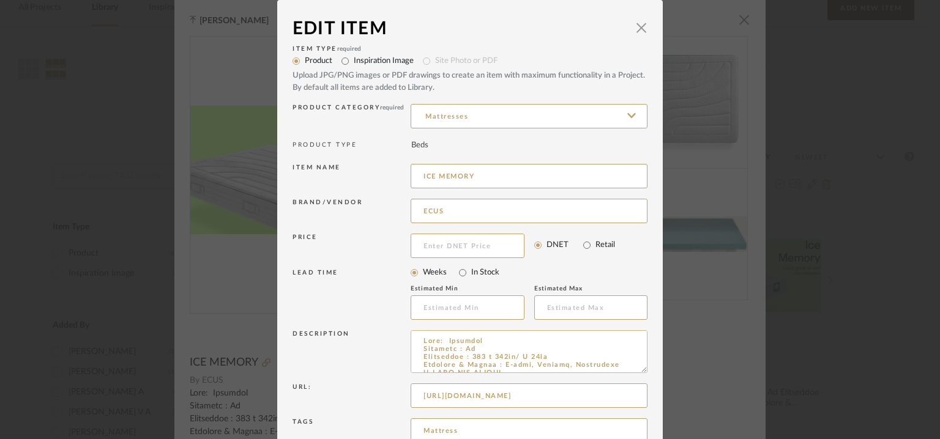
click at [584, 365] on textarea at bounding box center [529, 351] width 237 height 43
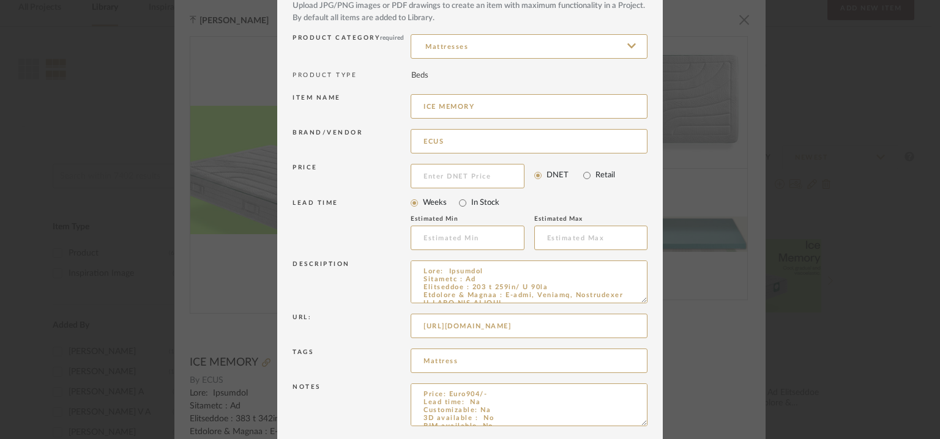
scroll to position [117, 0]
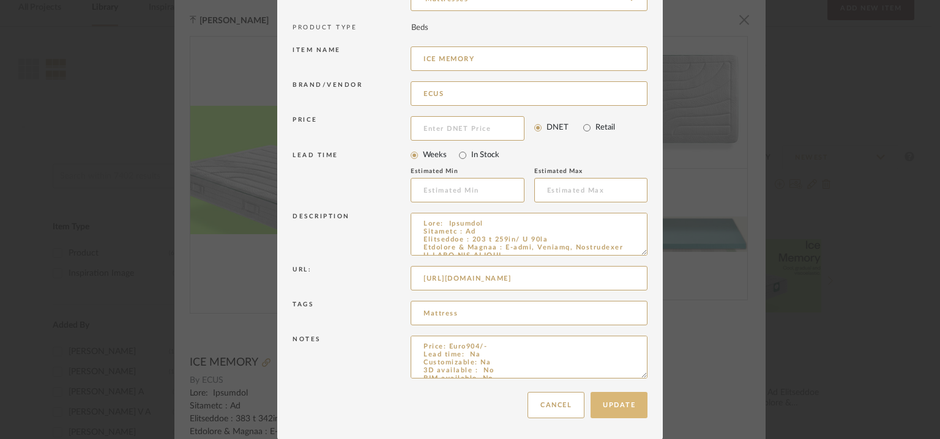
type textarea "Lore: Ipsumdol Sitametc : Ad Elitseddoe : 308 t 858in/ U 94la Etdolore & Magnaa…"
click at [625, 407] on button "Update" at bounding box center [619, 405] width 57 height 26
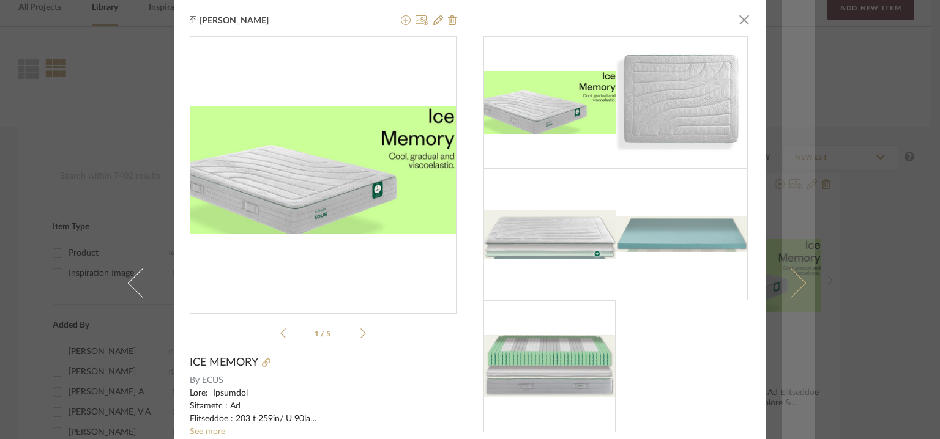
click at [799, 268] on link at bounding box center [798, 283] width 33 height 567
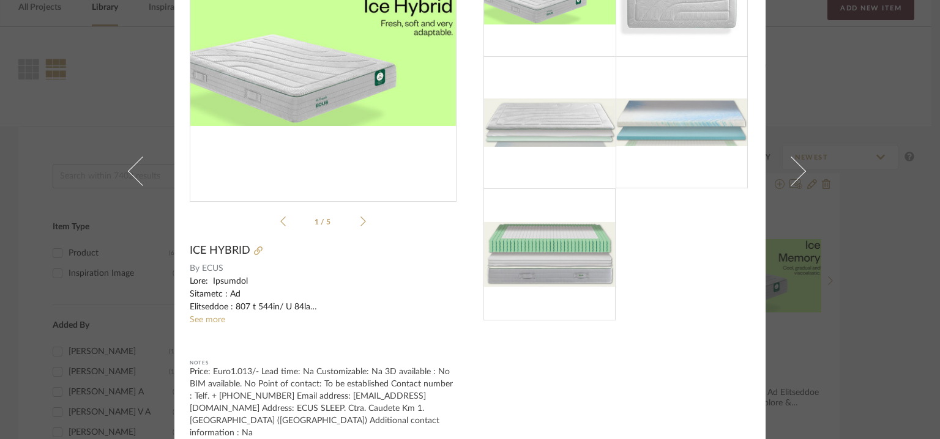
scroll to position [115, 0]
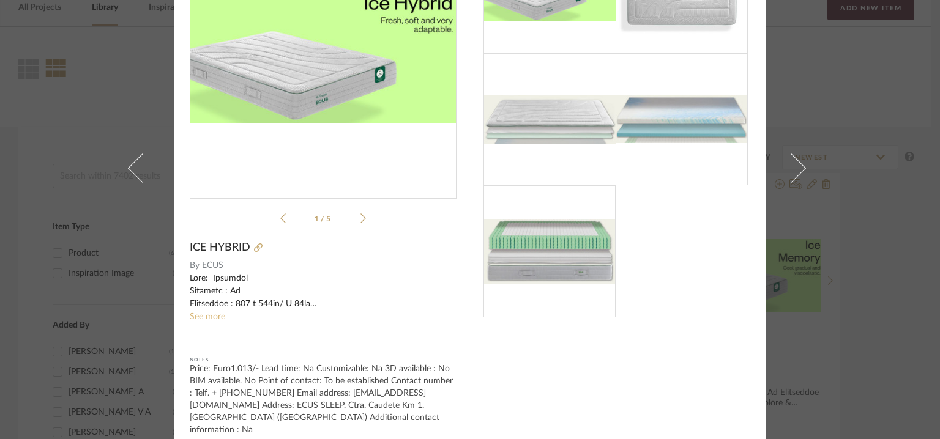
click at [206, 316] on link "See more" at bounding box center [207, 317] width 35 height 9
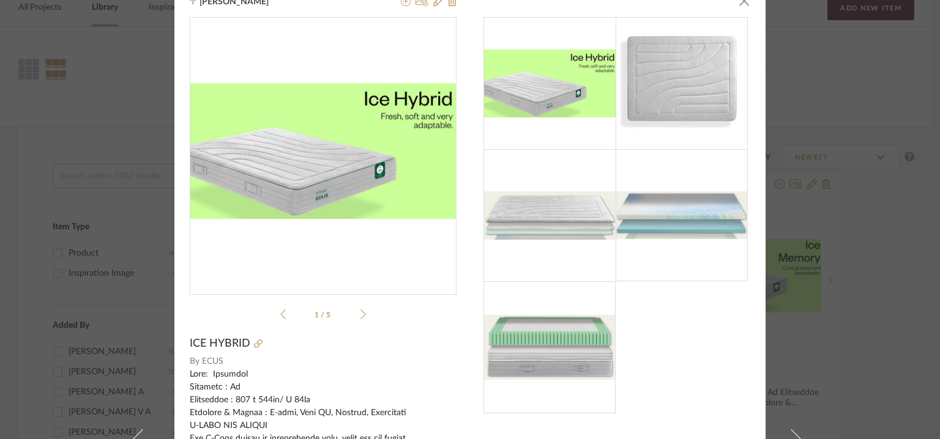
scroll to position [0, 0]
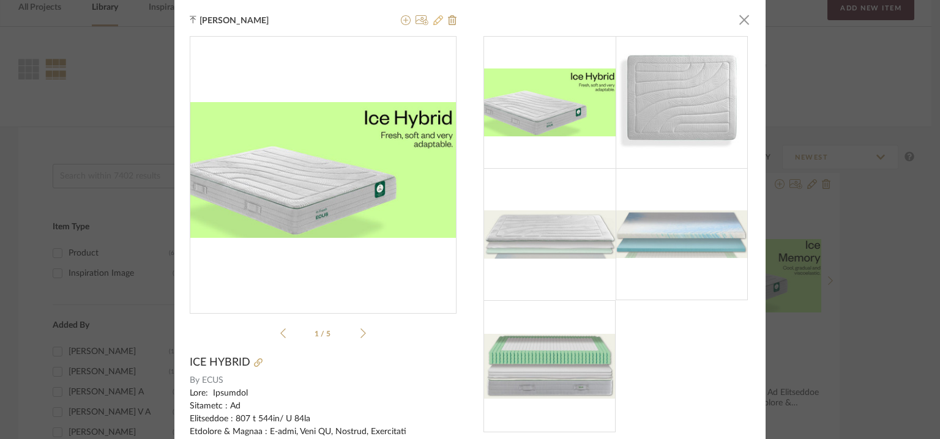
click at [438, 18] on icon at bounding box center [438, 20] width 10 height 10
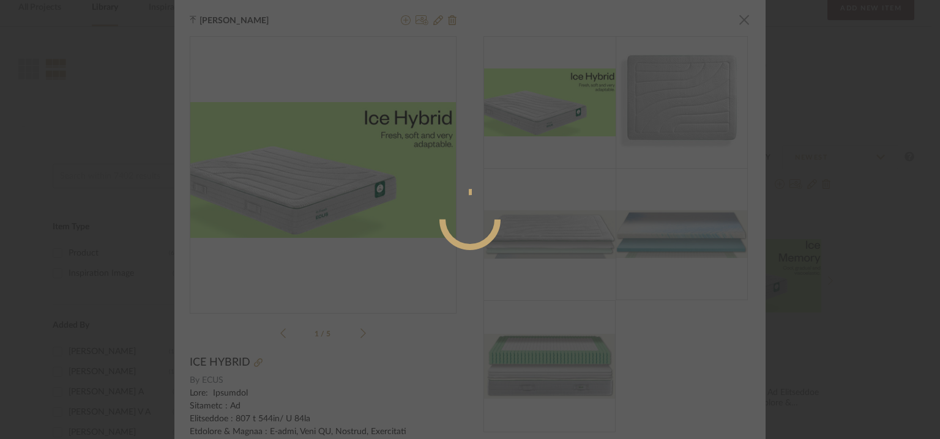
radio input "true"
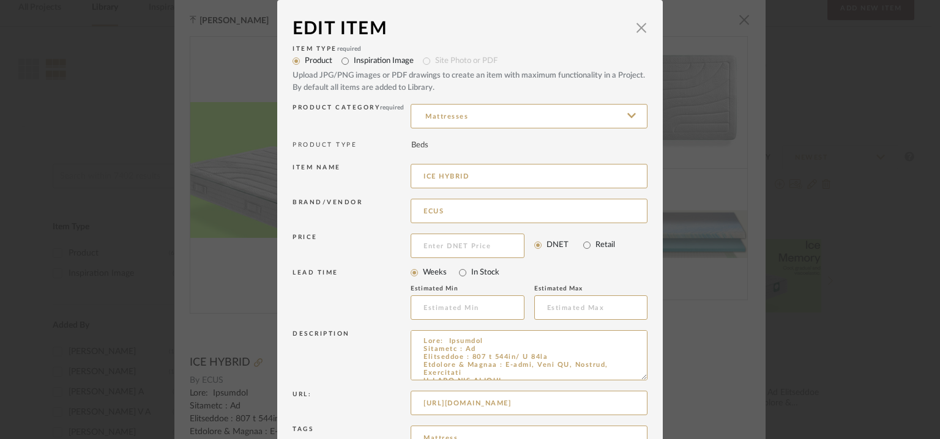
drag, startPoint x: 639, startPoint y: 371, endPoint x: 613, endPoint y: 391, distance: 33.7
click at [639, 381] on textarea at bounding box center [529, 355] width 237 height 50
click at [447, 371] on textarea at bounding box center [529, 357] width 237 height 54
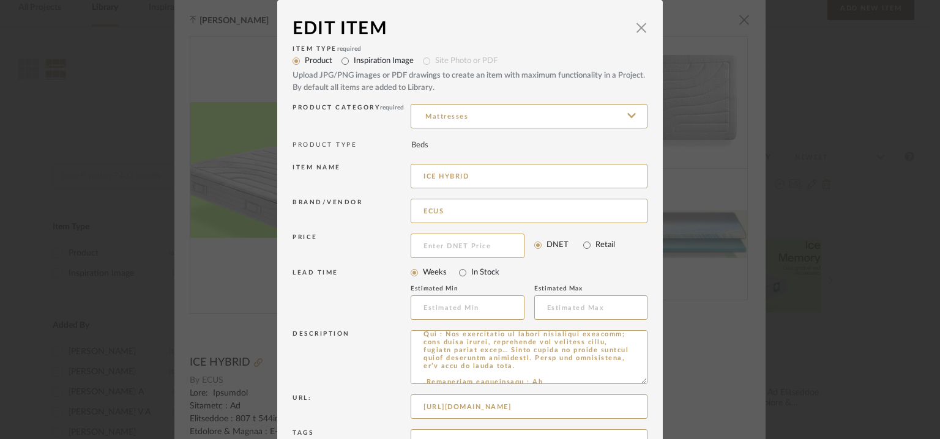
scroll to position [129, 0]
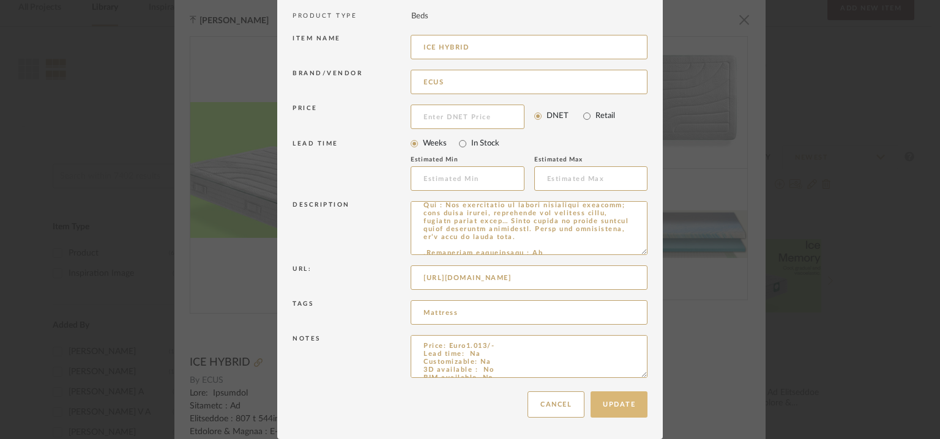
type textarea "Lore: Ipsumdol Sitametc : Ad Elitseddoe : 161 t 572in/ U 27la Etdolore & Magnaa…"
click at [630, 397] on button "Update" at bounding box center [619, 405] width 57 height 26
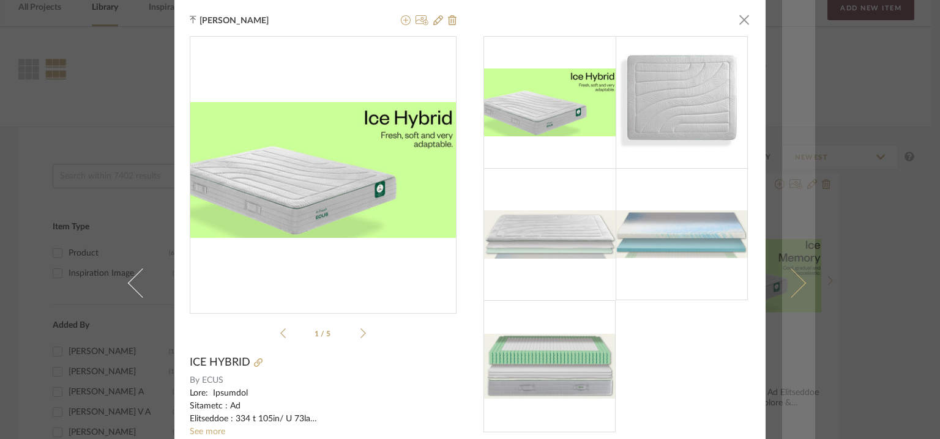
click at [792, 274] on span at bounding box center [791, 283] width 29 height 29
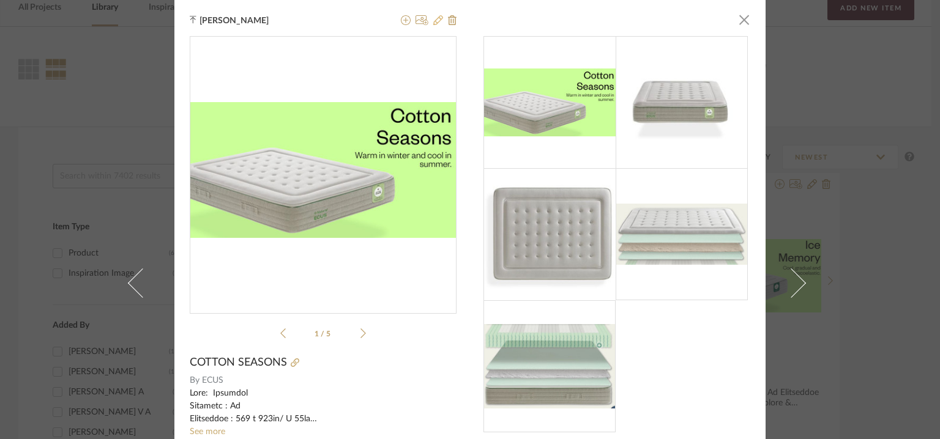
click at [433, 20] on icon at bounding box center [438, 20] width 10 height 10
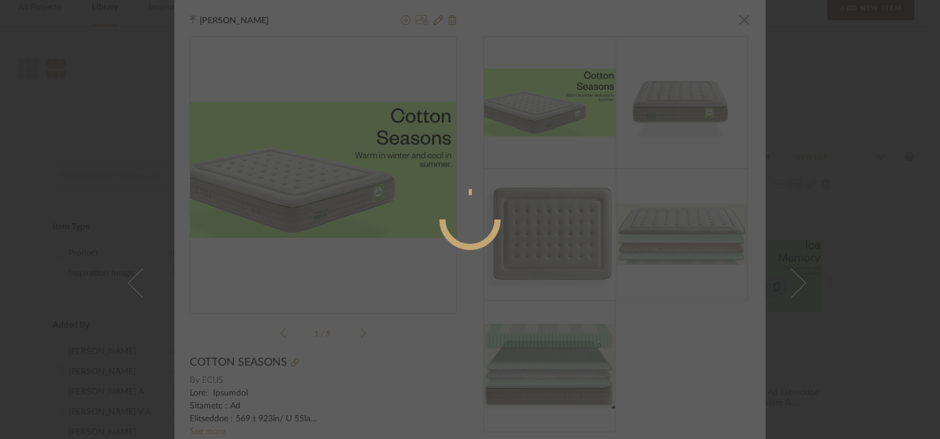
radio input "true"
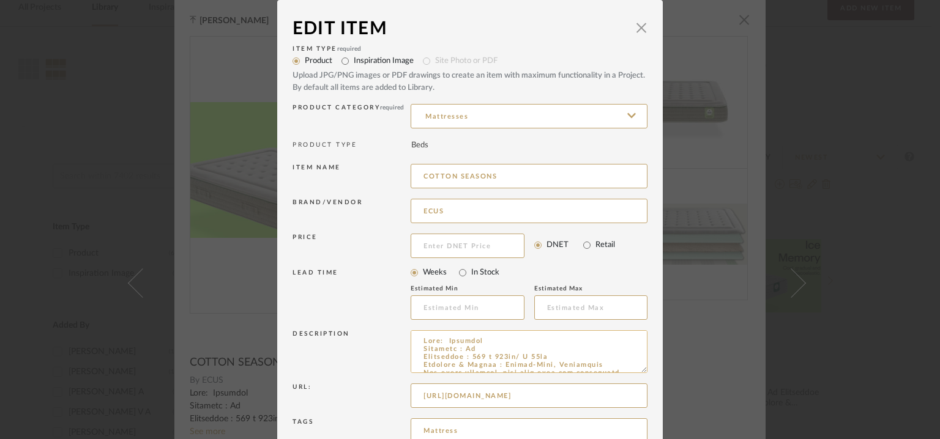
drag, startPoint x: 578, startPoint y: 363, endPoint x: 578, endPoint y: 370, distance: 7.4
click at [578, 363] on textarea at bounding box center [529, 351] width 237 height 43
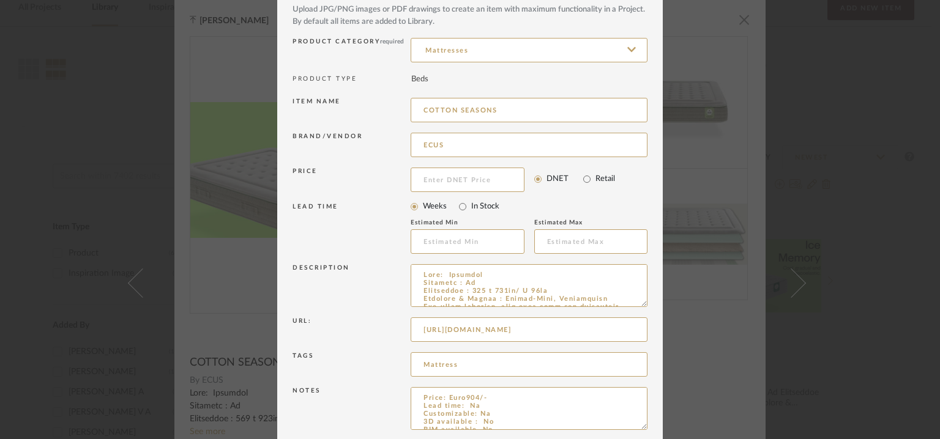
scroll to position [117, 0]
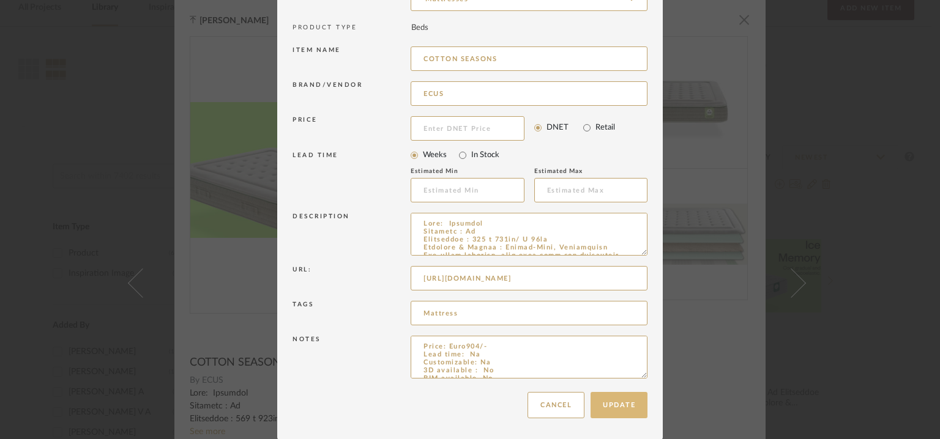
type textarea "Lore: Ipsumdol Sitametc : Ad Elitseddoe : 856 t 270in/ U 95la Etdolore & Magnaa…"
click at [616, 406] on button "Update" at bounding box center [619, 405] width 57 height 26
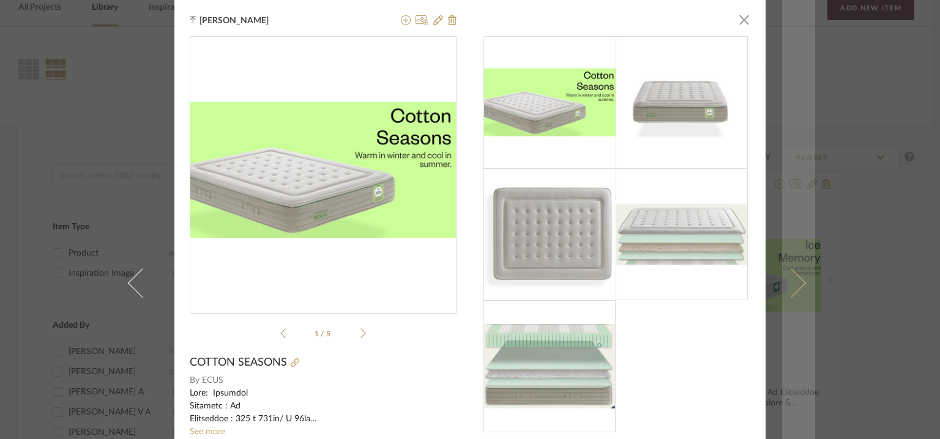
click at [793, 274] on span at bounding box center [791, 283] width 29 height 29
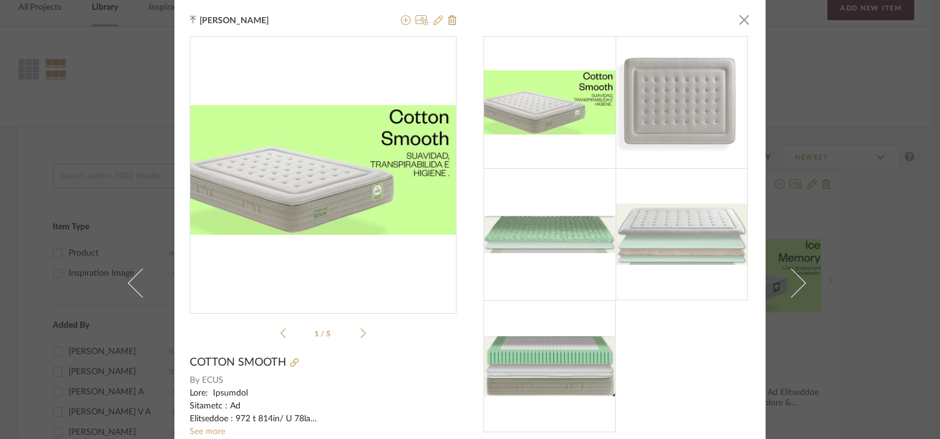
click at [436, 20] on icon at bounding box center [438, 20] width 10 height 10
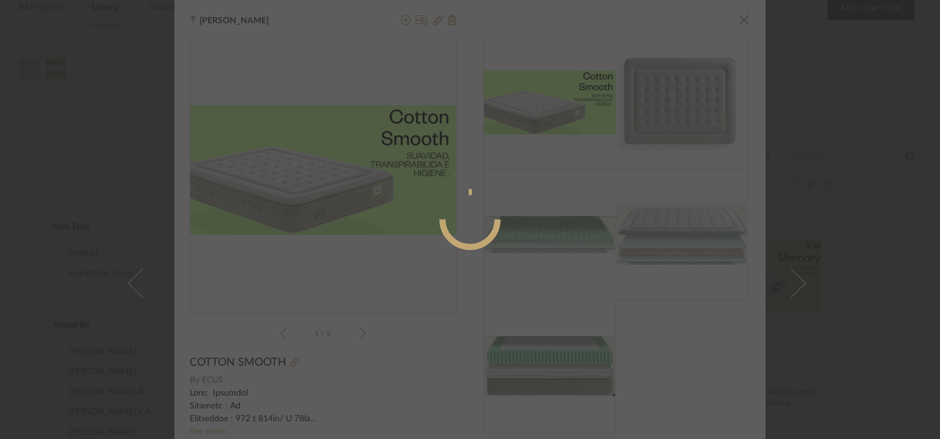
radio input "true"
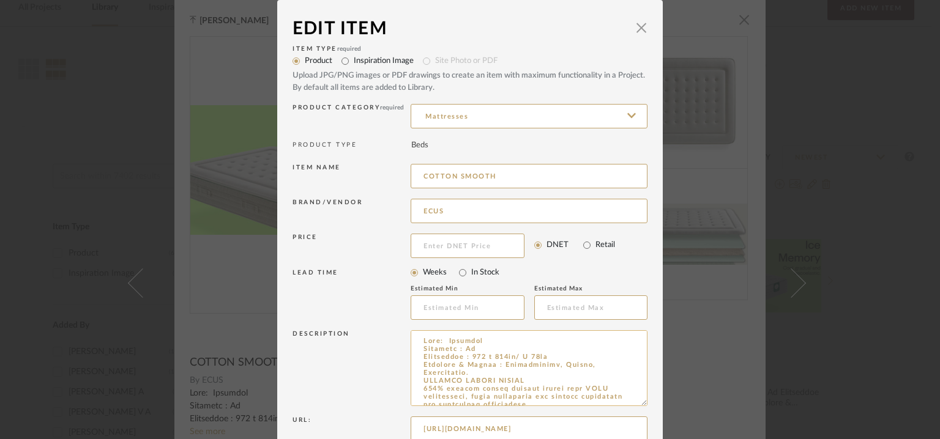
drag, startPoint x: 641, startPoint y: 368, endPoint x: 581, endPoint y: 404, distance: 70.0
click at [635, 402] on textarea at bounding box center [529, 368] width 237 height 76
click at [634, 29] on span "button" at bounding box center [641, 27] width 24 height 24
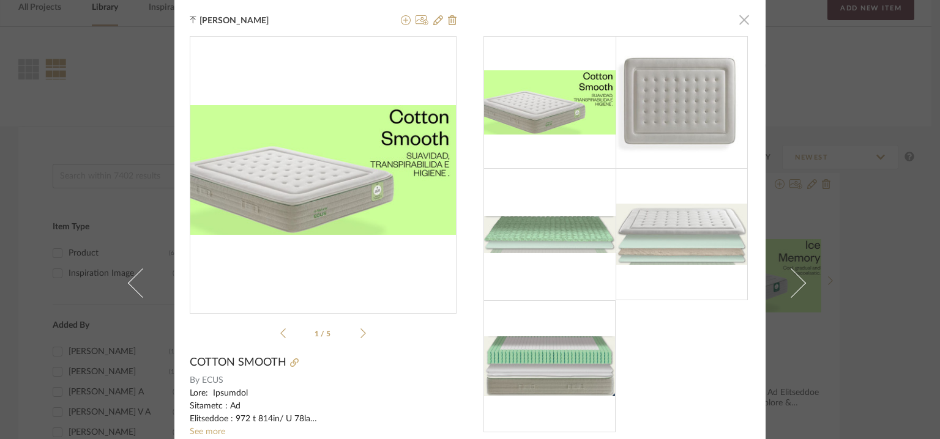
click at [737, 18] on span "button" at bounding box center [744, 19] width 24 height 24
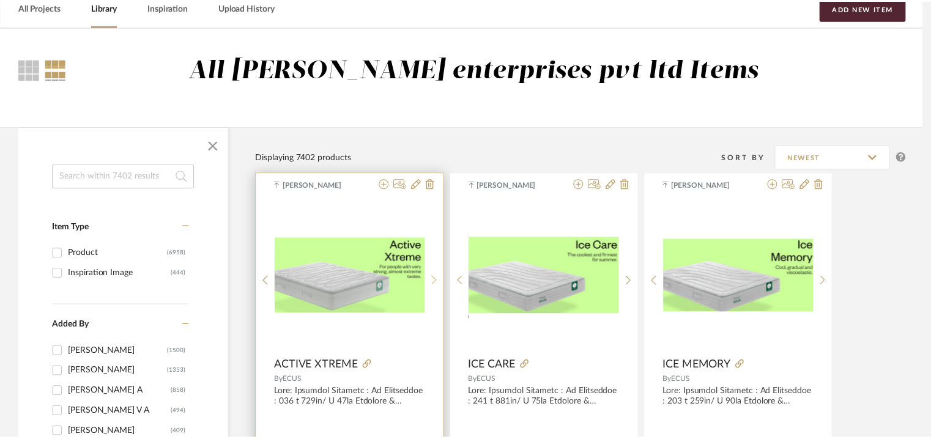
scroll to position [61, 0]
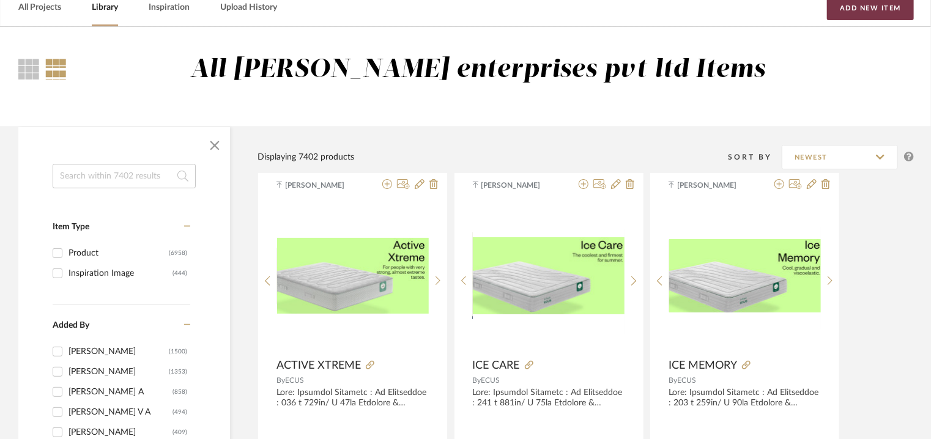
click at [881, 10] on button "Add New Item" at bounding box center [870, 8] width 87 height 24
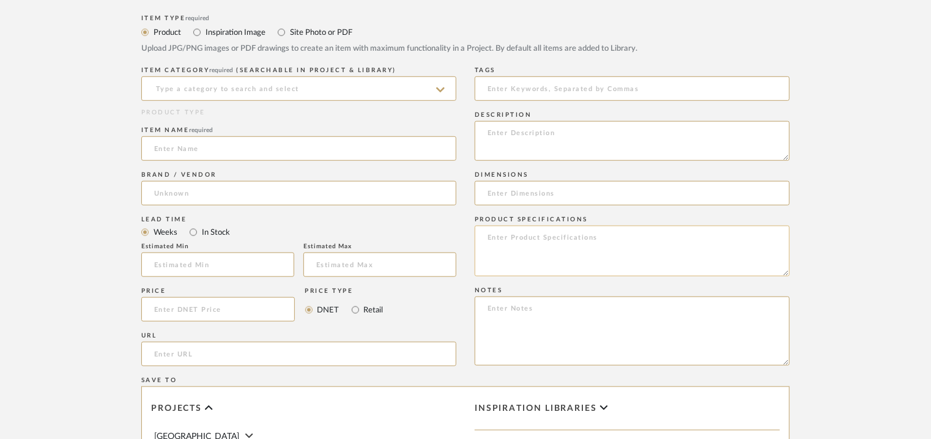
scroll to position [428, 0]
paste textarea "Price: Euro756/- Lead time: Na Customizable: Na 3D available : No BIM available…"
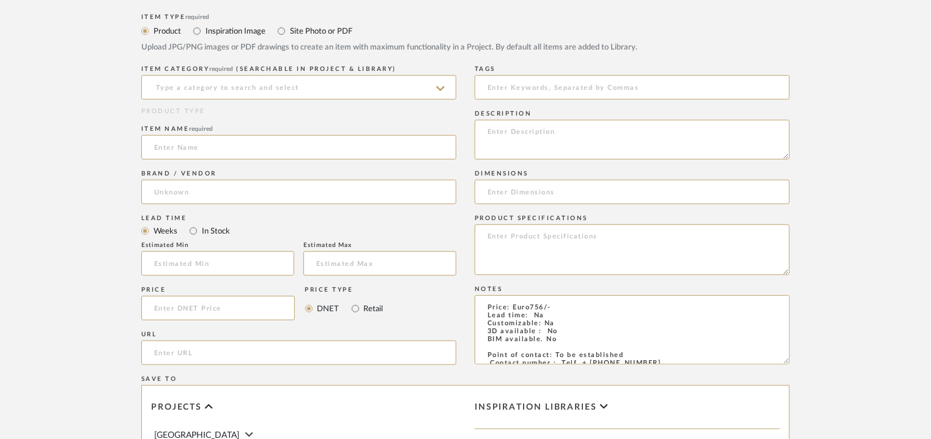
scroll to position [54, 0]
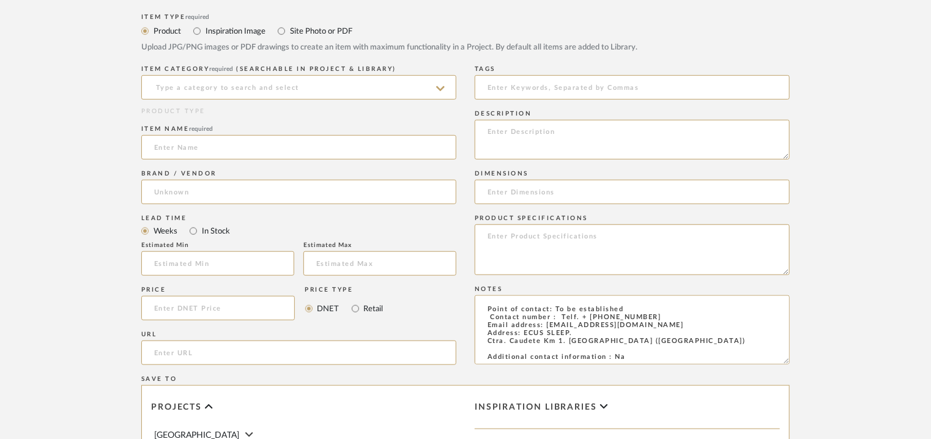
type textarea "Price: Euro756/- Lead time: Na Customizable: Na 3D available : No BIM available…"
click at [247, 351] on input "url" at bounding box center [298, 353] width 315 height 24
paste input "[URL][DOMAIN_NAME]"
type input "[URL][DOMAIN_NAME]"
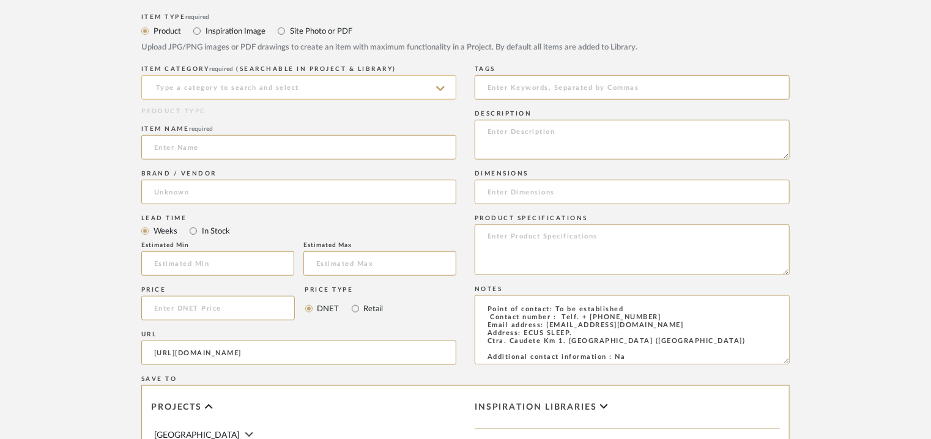
click at [231, 92] on input at bounding box center [298, 87] width 315 height 24
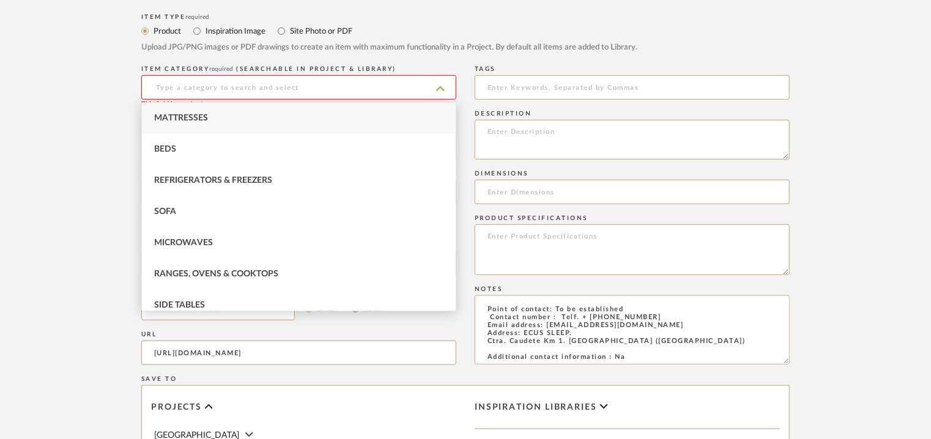
click at [221, 109] on div "Mattresses" at bounding box center [299, 118] width 314 height 31
type input "Mattresses"
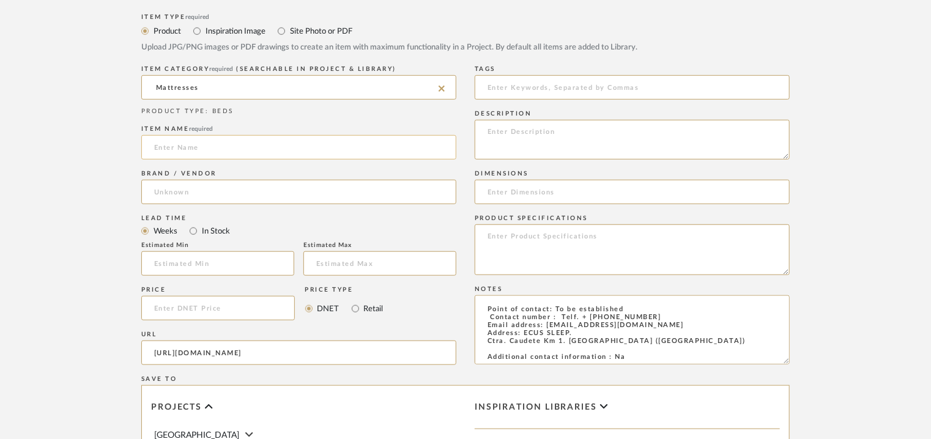
click at [198, 142] on input at bounding box center [298, 147] width 315 height 24
type input "a"
type input "ACTIVE MEMORY"
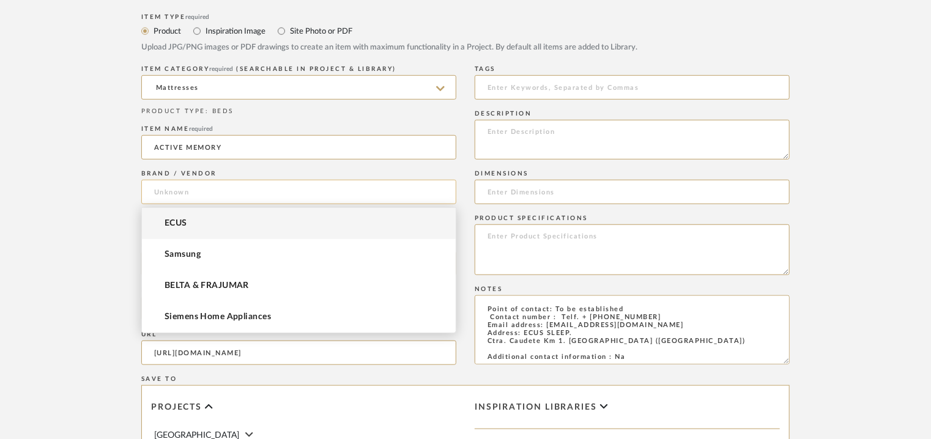
click at [191, 190] on input at bounding box center [298, 192] width 315 height 24
click at [189, 225] on mat-option "ECUS" at bounding box center [299, 223] width 314 height 31
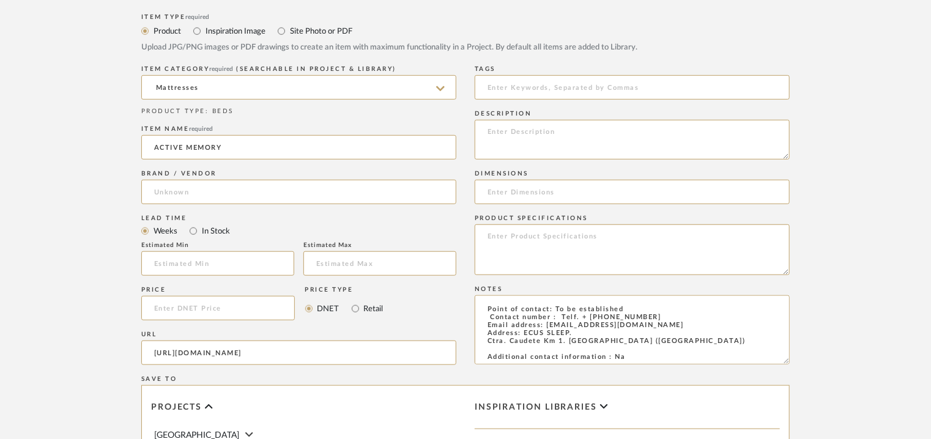
type input "ECUS"
click at [594, 80] on input at bounding box center [632, 87] width 315 height 24
type input "mattress,"
click at [529, 195] on input at bounding box center [632, 192] width 315 height 24
paste input "150 x 190cm/ H 30cm"
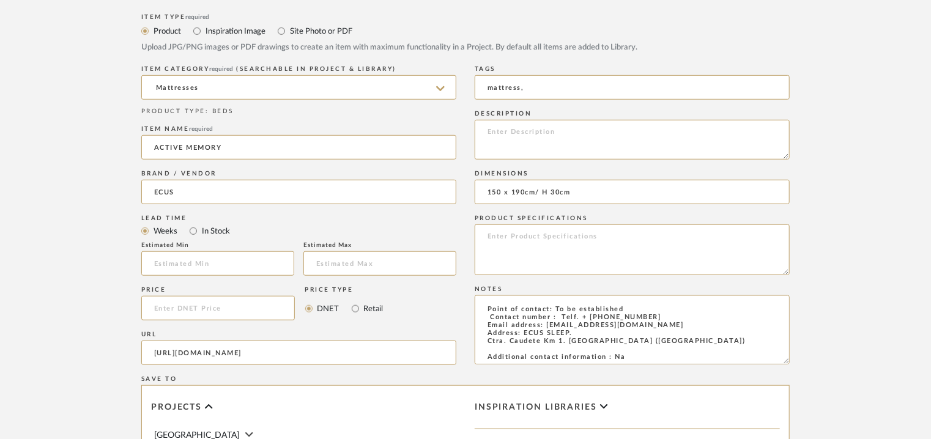
type input "150 x 190cm/ H 30cm"
paste textarea "Lore: Ipsumdol Sitametc : Ad Elitseddoe : 395 t 931in/ U 51la Etdolore & Magnaa…"
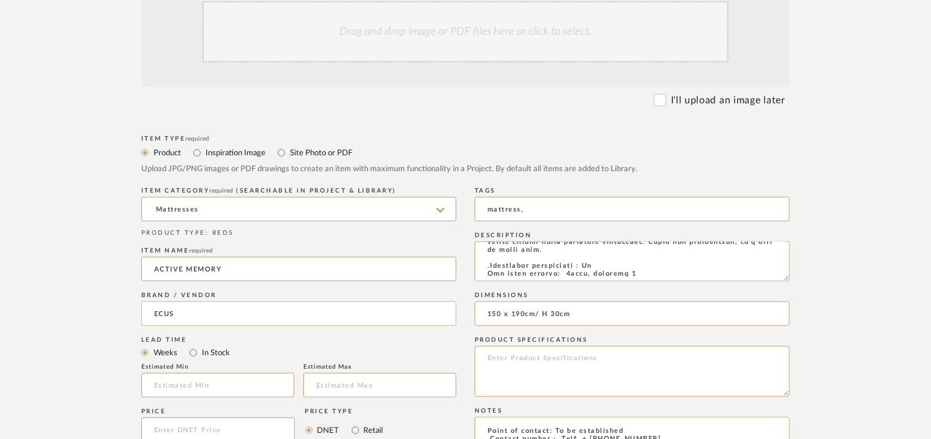
scroll to position [306, 0]
type textarea "Lore: Ipsumdol Sitametc : Ad Elitseddoe : 395 t 931in/ U 51la Etdolore & Magnaa…"
click at [453, 42] on div "Drag and drop image or PDF files here or click to select." at bounding box center [466, 32] width 526 height 61
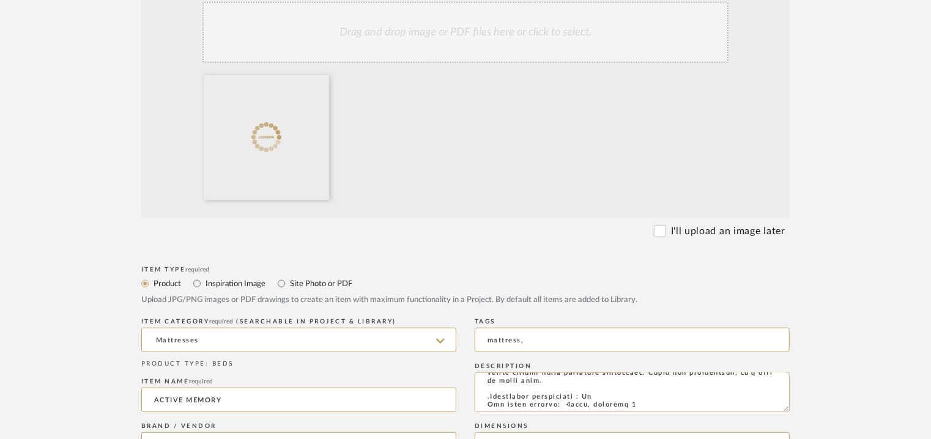
click at [433, 40] on div "Drag and drop image or PDF files here or click to select." at bounding box center [466, 32] width 526 height 61
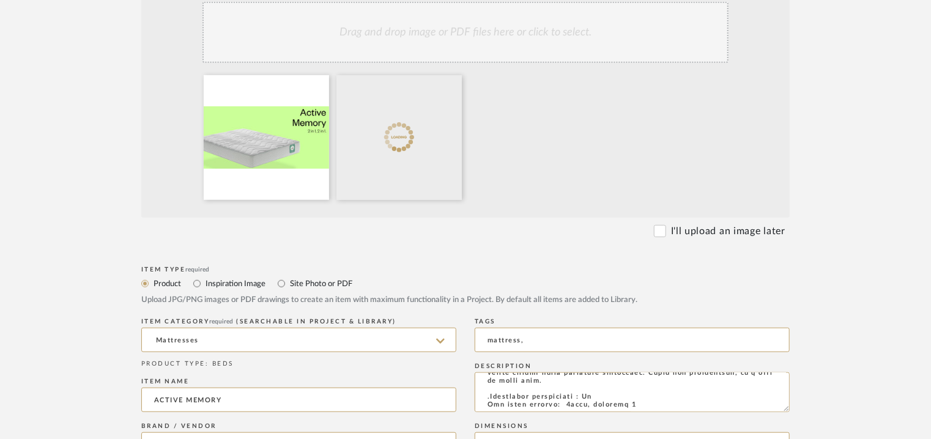
click at [461, 31] on div "Drag and drop image or PDF files here or click to select." at bounding box center [466, 32] width 526 height 61
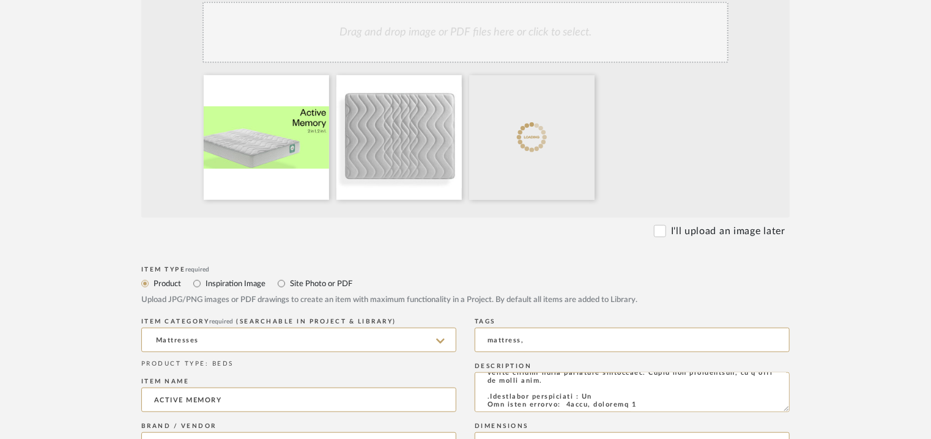
click at [448, 42] on div "Drag and drop image or PDF files here or click to select." at bounding box center [466, 32] width 526 height 61
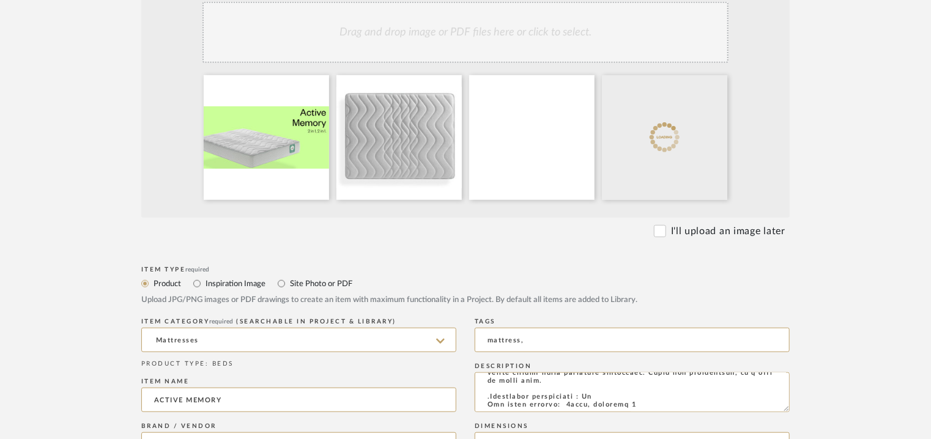
click at [488, 40] on div "Drag and drop image or PDF files here or click to select." at bounding box center [466, 32] width 526 height 61
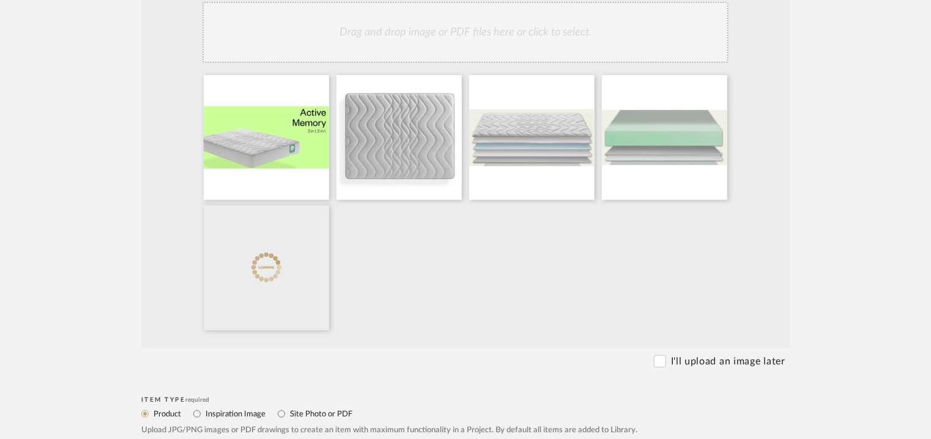
click at [472, 31] on div "Drag and drop image or PDF files here or click to select." at bounding box center [466, 32] width 526 height 61
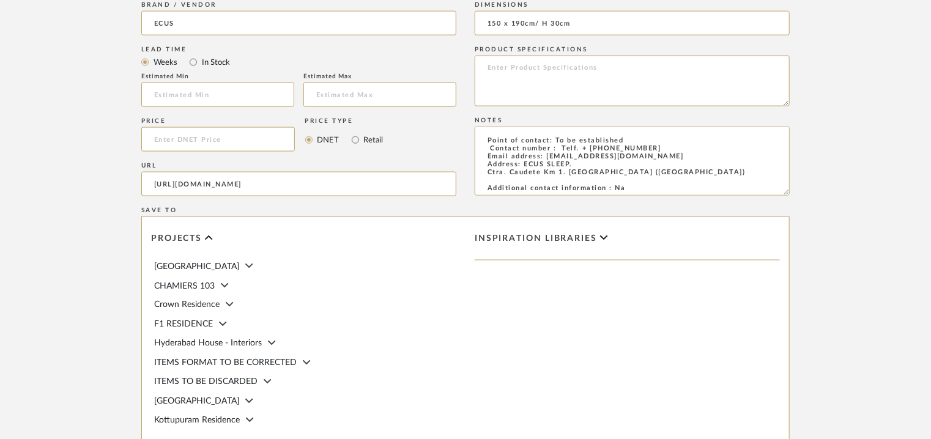
scroll to position [1035, 0]
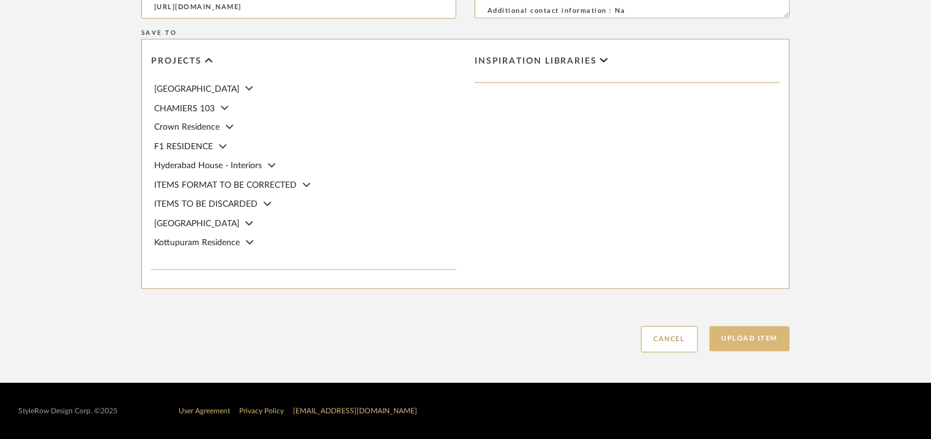
click at [733, 335] on button "Upload Item" at bounding box center [750, 339] width 81 height 25
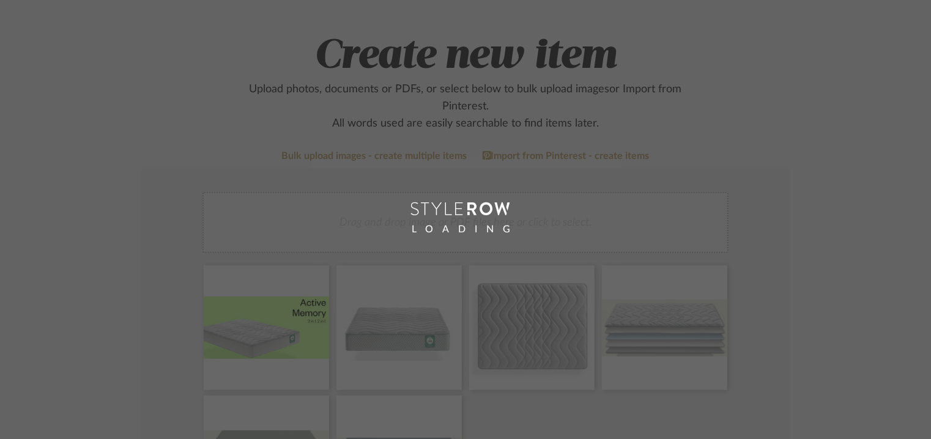
scroll to position [61, 0]
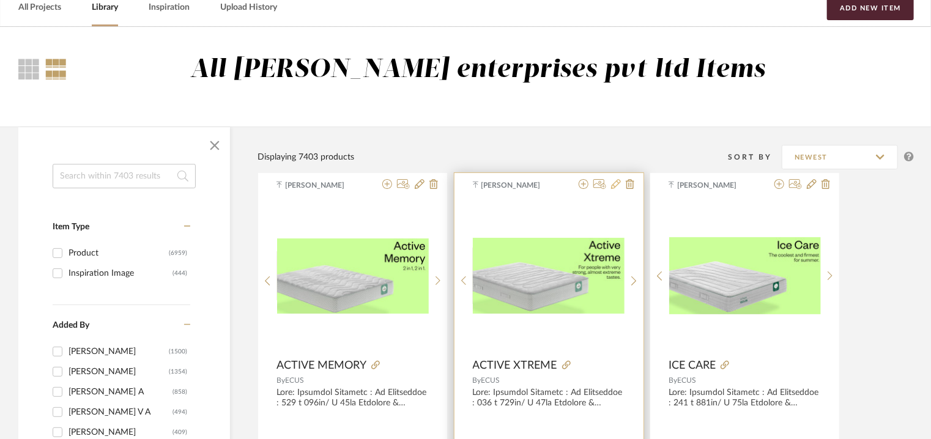
click at [616, 184] on icon at bounding box center [616, 184] width 10 height 10
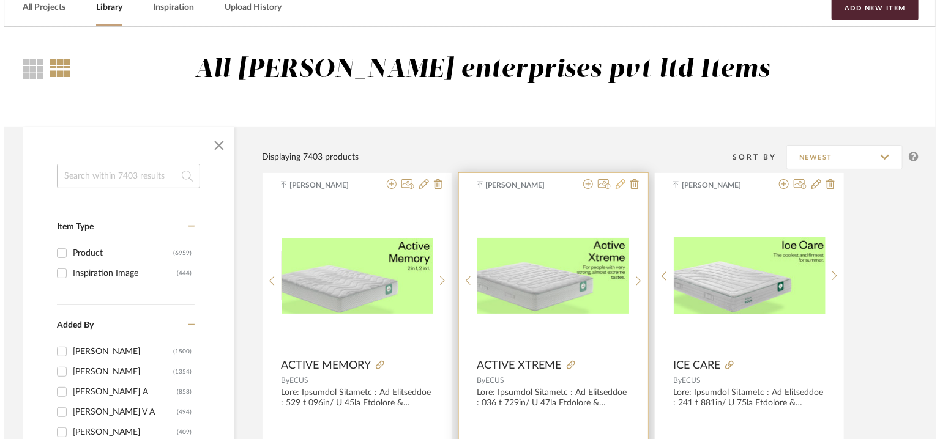
scroll to position [0, 0]
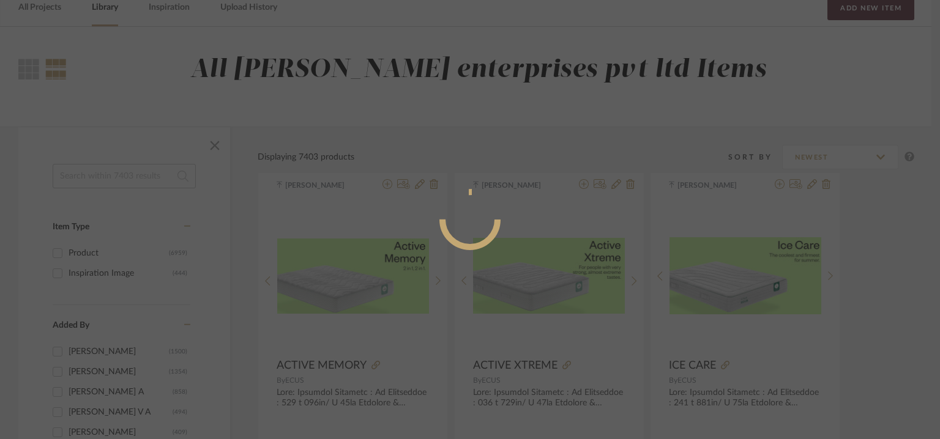
radio input "true"
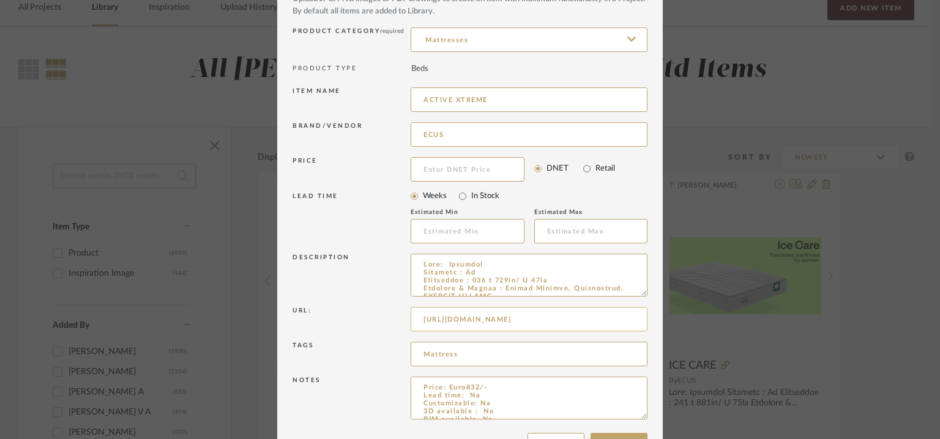
scroll to position [117, 0]
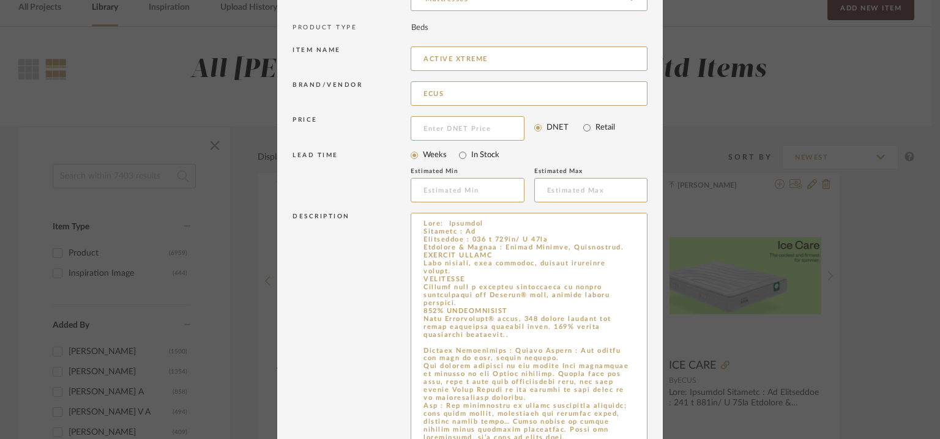
drag, startPoint x: 636, startPoint y: 250, endPoint x: 688, endPoint y: 445, distance: 201.3
click at [688, 378] on html "Chrome Web Clipper Import Pinterest Support All Projects Library Inspiration Up…" at bounding box center [470, 158] width 940 height 439
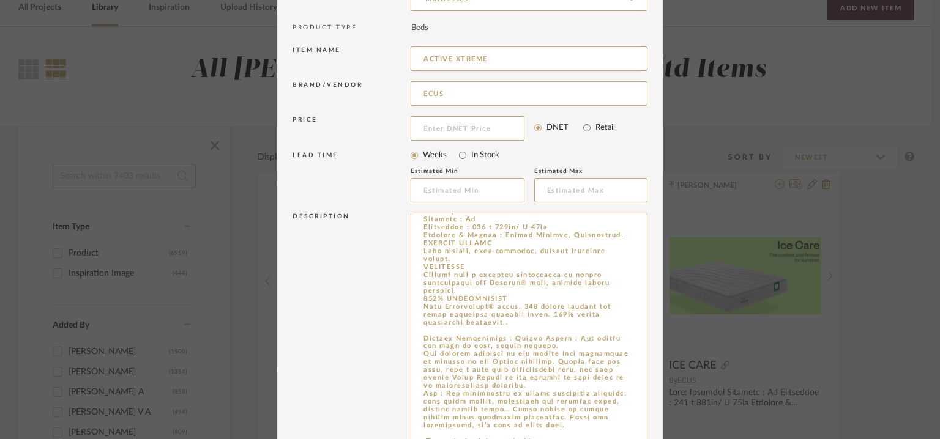
scroll to position [20, 0]
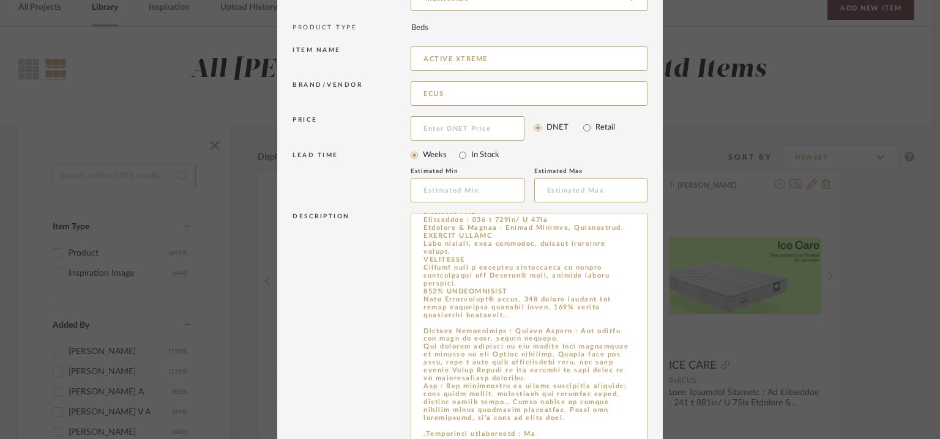
drag, startPoint x: 561, startPoint y: 422, endPoint x: 411, endPoint y: 387, distance: 153.2
click at [411, 387] on textarea at bounding box center [529, 331] width 237 height 237
paste textarea "The Active series consists of three robust and sturdy models. There are single-…"
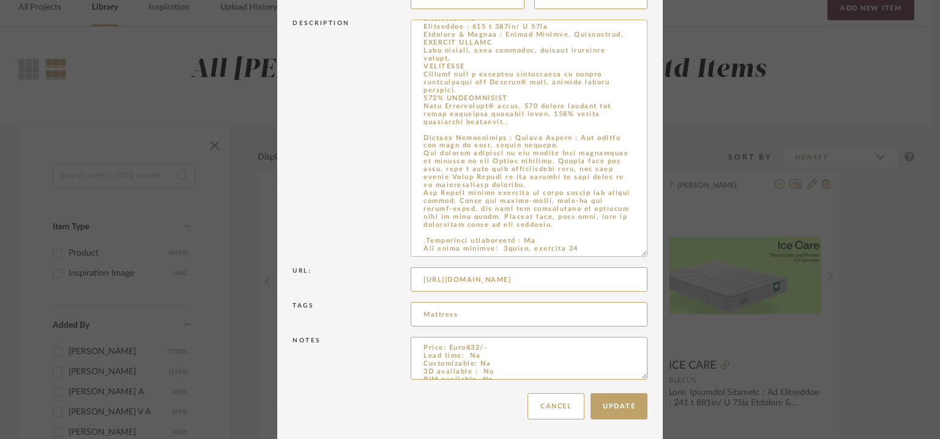
scroll to position [313, 0]
type textarea "Lore: Ipsumdol Sitametc : Ad Elitseddoe : 914 t 174in/ U 19la Etdolore & Magnaa…"
click at [615, 405] on button "Update" at bounding box center [619, 405] width 57 height 26
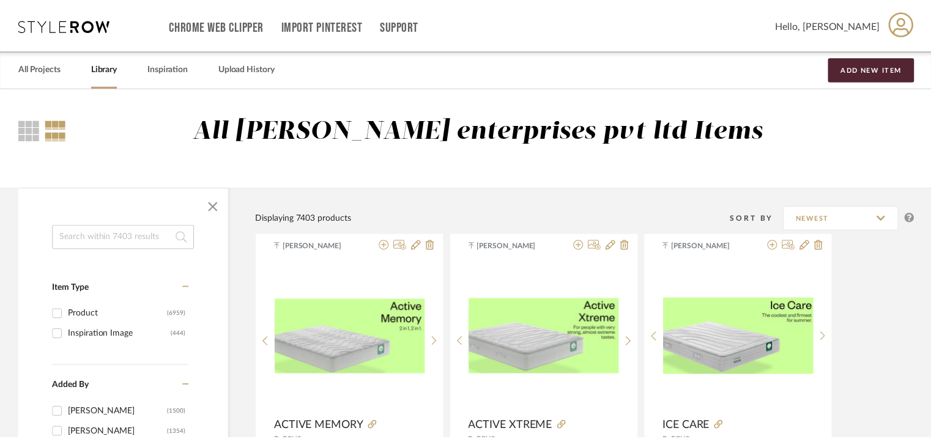
scroll to position [61, 0]
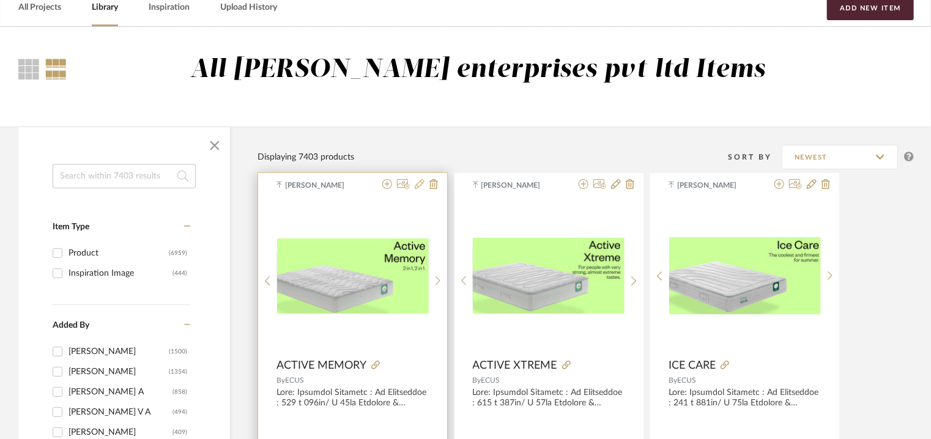
click at [419, 186] on icon at bounding box center [420, 184] width 10 height 10
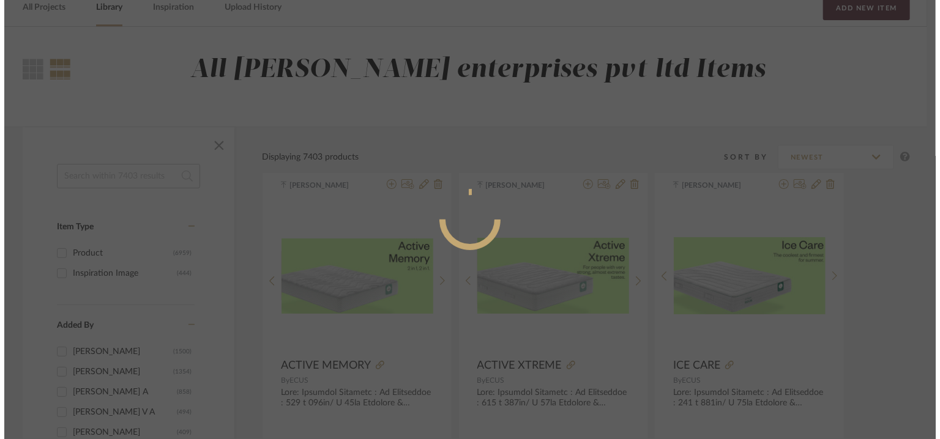
scroll to position [0, 0]
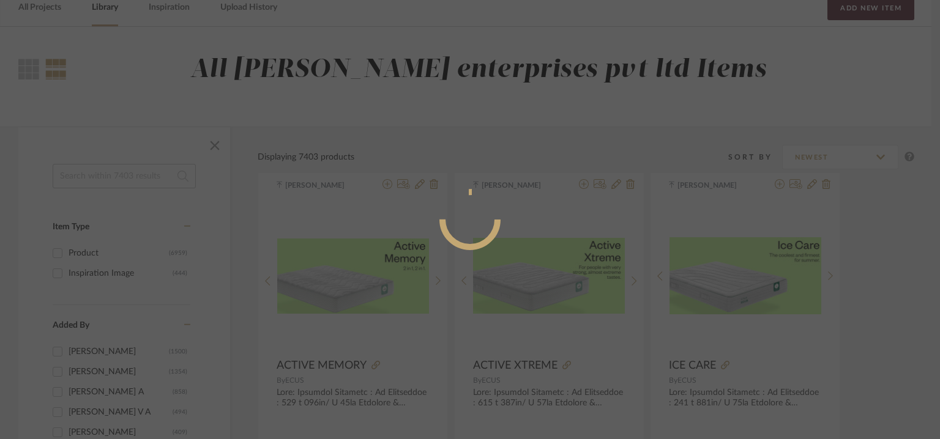
radio input "true"
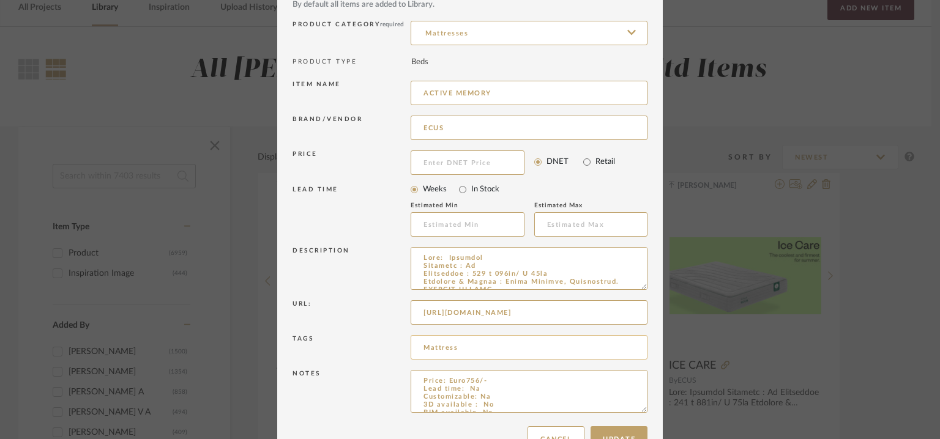
scroll to position [117, 0]
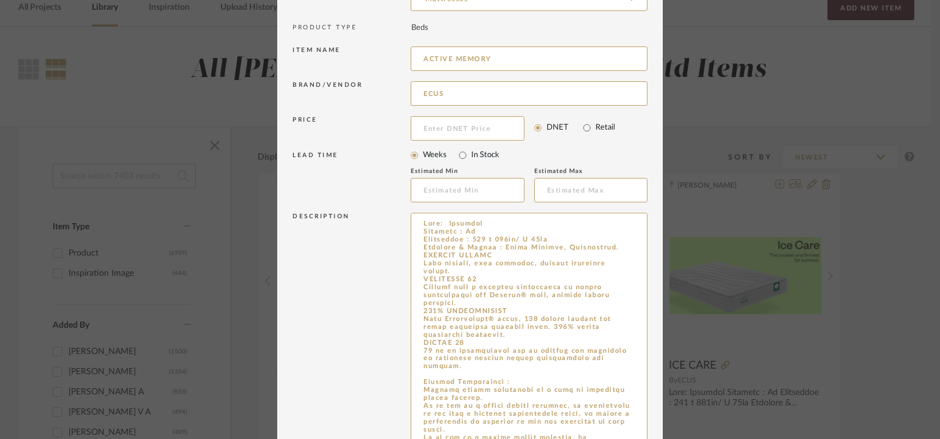
drag, startPoint x: 649, startPoint y: 292, endPoint x: 668, endPoint y: 475, distance: 184.0
click at [668, 378] on html "Chrome Web Clipper Import Pinterest Support All Projects Library Inspiration Up…" at bounding box center [470, 158] width 940 height 439
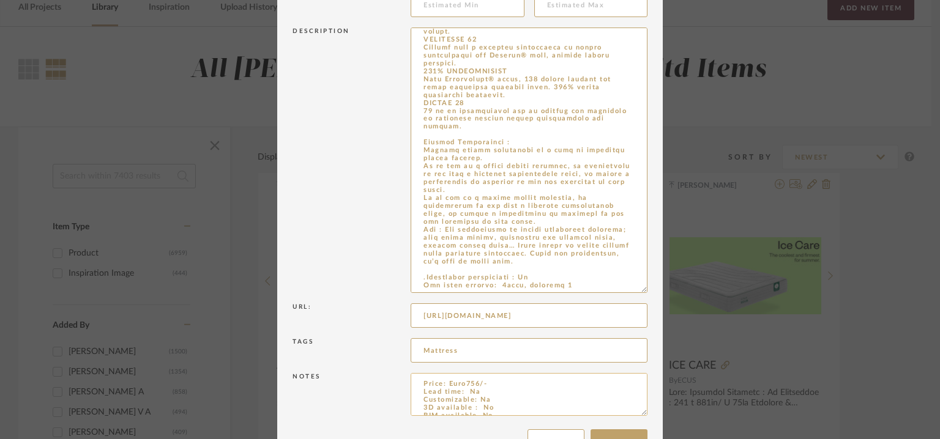
scroll to position [340, 0]
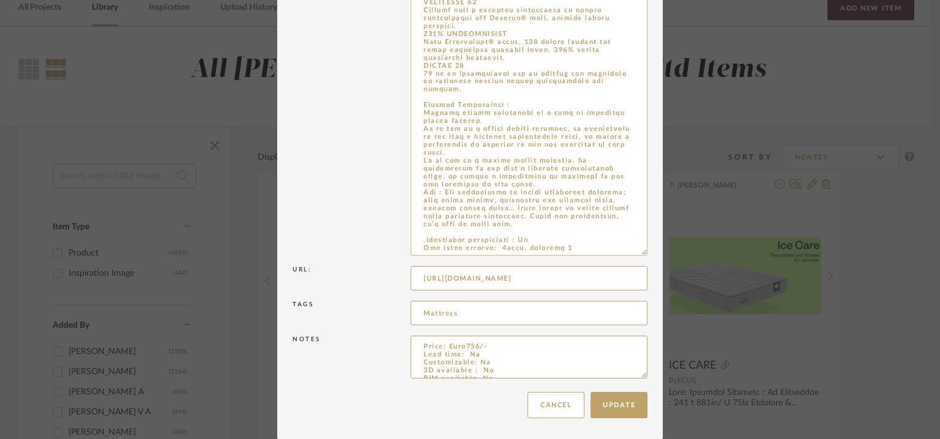
drag, startPoint x: 561, startPoint y: 225, endPoint x: 415, endPoint y: 193, distance: 149.1
click at [415, 193] on textarea at bounding box center [529, 123] width 237 height 266
paste textarea "The Active series consists of three robust and sturdy models. There are single-…"
type textarea "Lore: Ipsumdol Sitametc : Ad Elitseddoe : 572 t 971in/ U 47la Etdolore & Magnaa…"
click at [616, 406] on button "Update" at bounding box center [619, 405] width 57 height 26
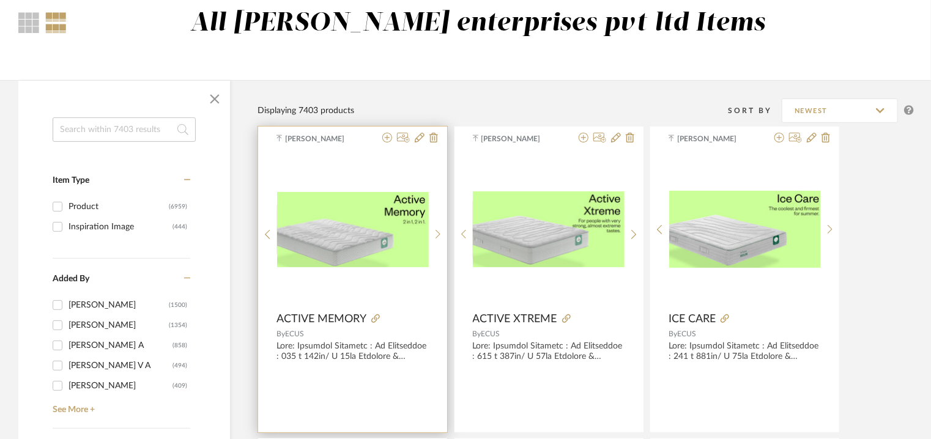
scroll to position [184, 0]
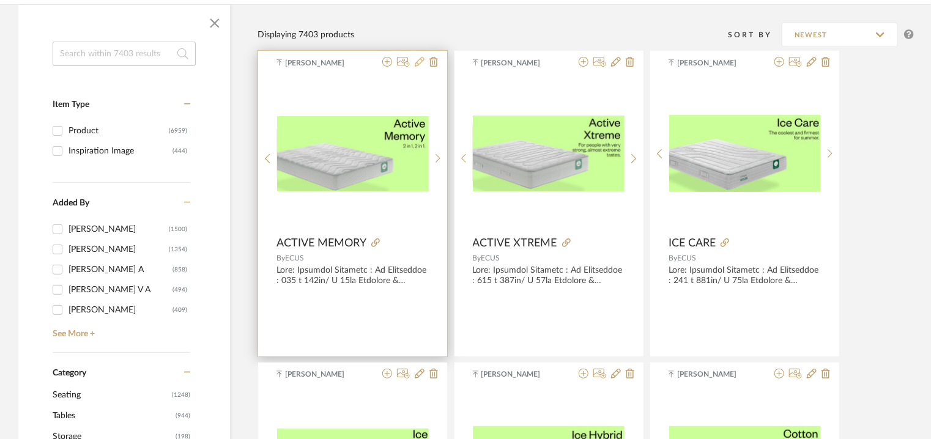
click at [423, 62] on icon at bounding box center [420, 62] width 10 height 10
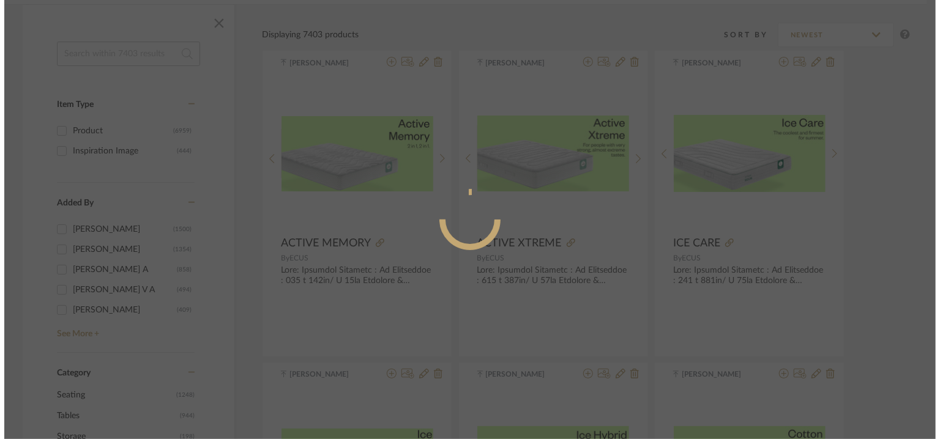
scroll to position [0, 0]
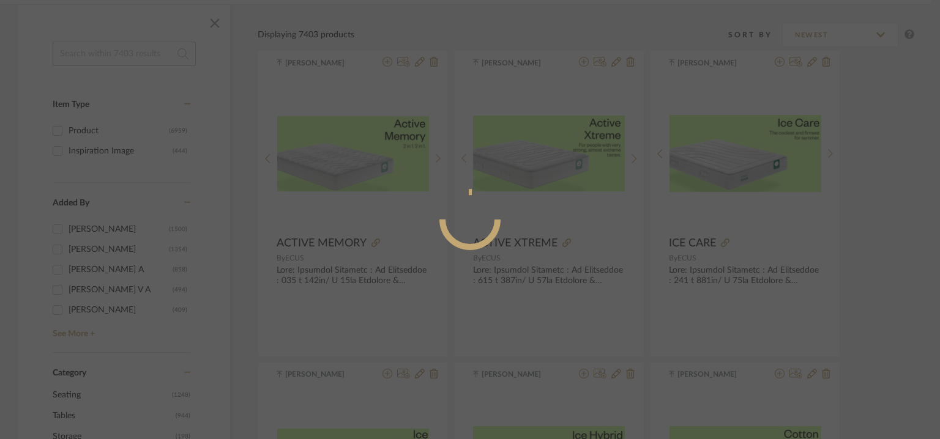
radio input "true"
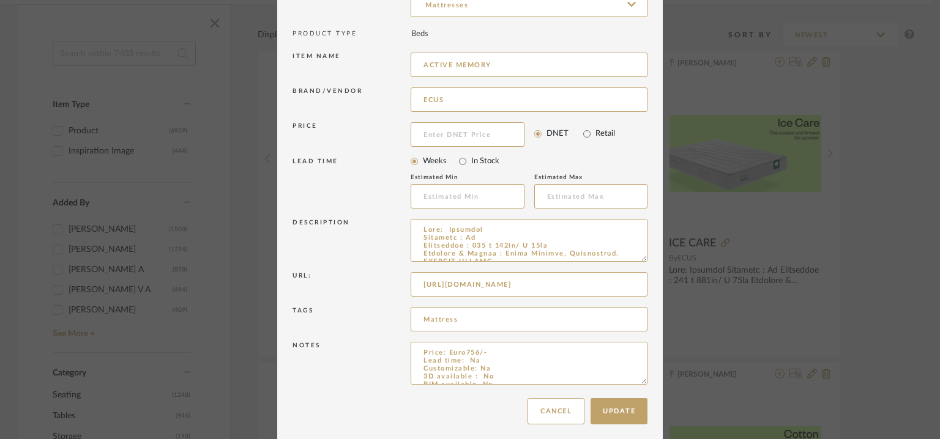
scroll to position [117, 0]
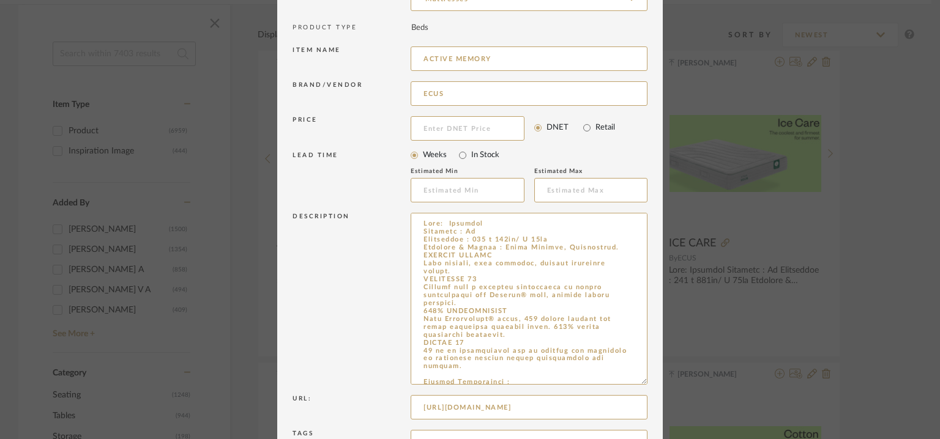
drag, startPoint x: 641, startPoint y: 253, endPoint x: 664, endPoint y: 382, distance: 131.8
click at [664, 382] on div "Edit Item × Item Type required Product Inspiration Image Site Photo or PDF Uplo…" at bounding box center [470, 219] width 940 height 439
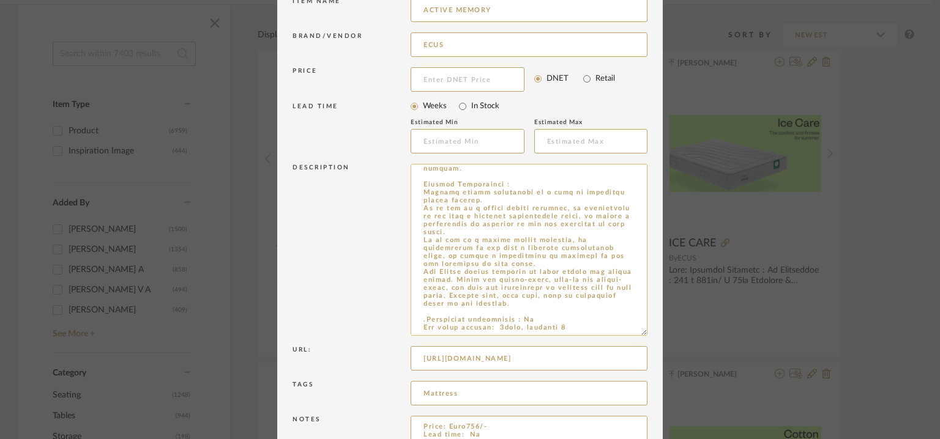
scroll to position [247, 0]
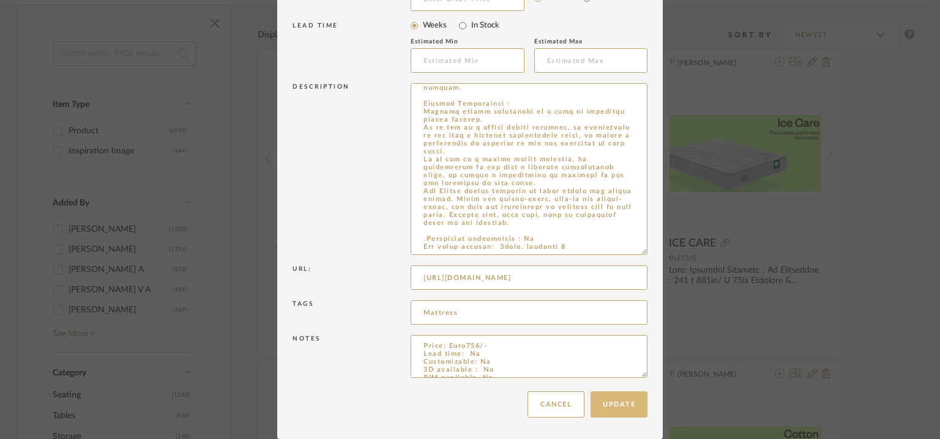
click at [630, 412] on button "Update" at bounding box center [619, 405] width 57 height 26
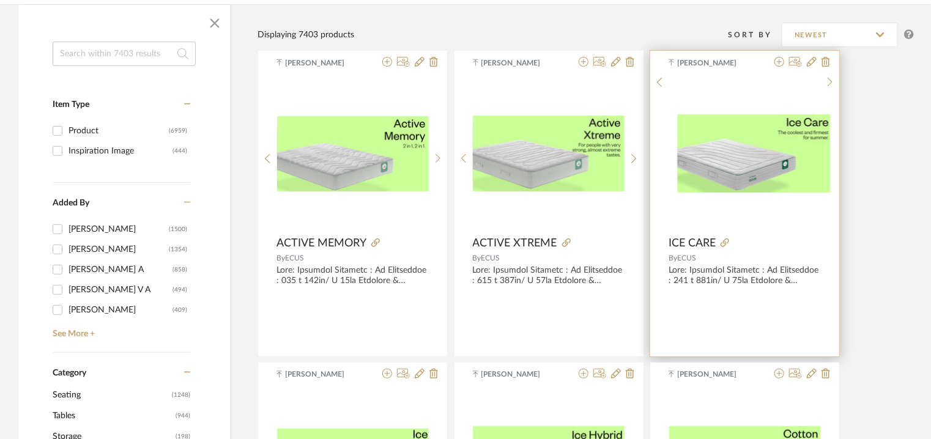
scroll to position [0, 0]
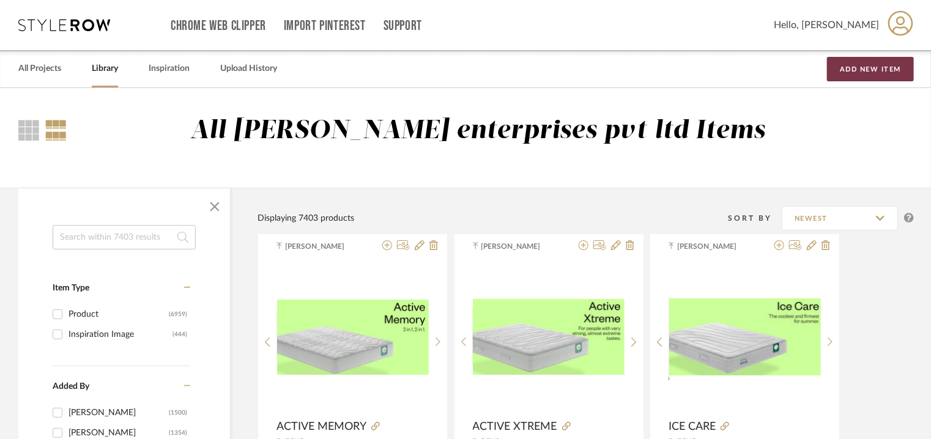
click at [886, 65] on button "Add New Item" at bounding box center [870, 69] width 87 height 24
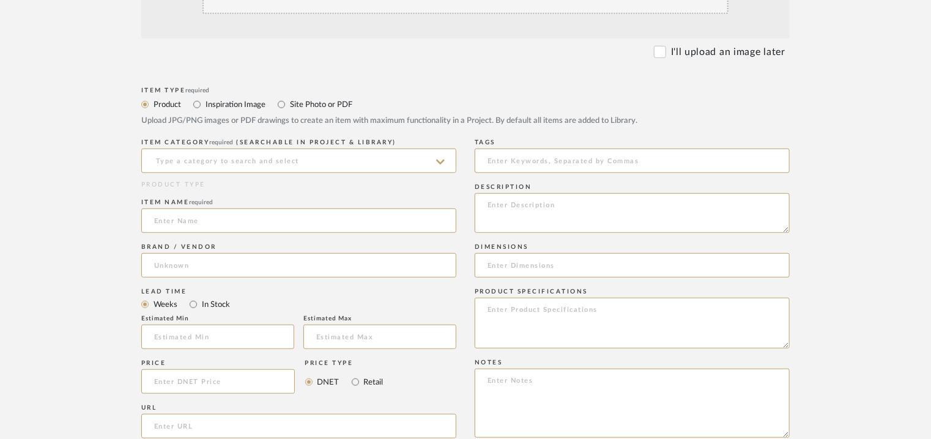
scroll to position [428, 0]
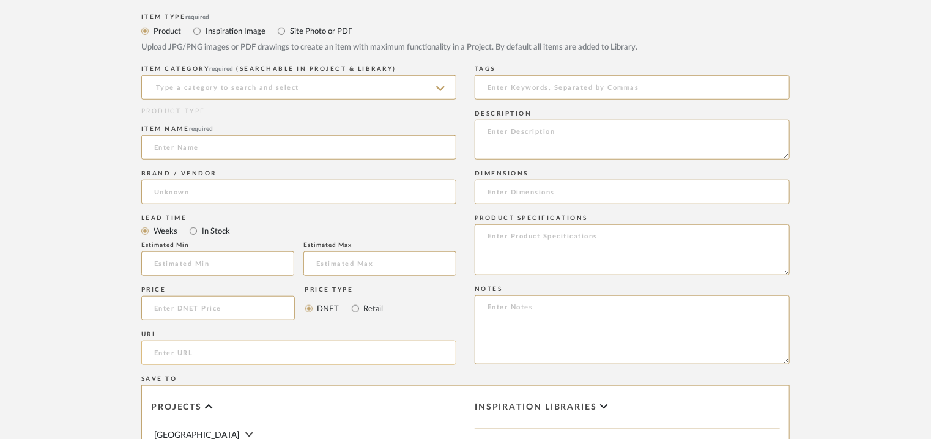
click at [173, 353] on input "url" at bounding box center [298, 353] width 315 height 24
paste input "[URL][DOMAIN_NAME]"
type input "[URL][DOMAIN_NAME]"
click at [176, 84] on input at bounding box center [298, 87] width 315 height 24
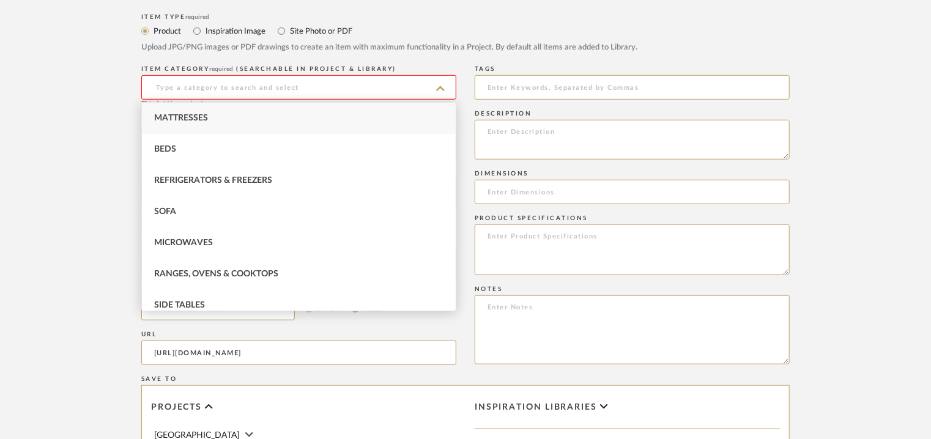
click at [172, 119] on span "Mattresses" at bounding box center [181, 118] width 54 height 9
type input "Mattresses"
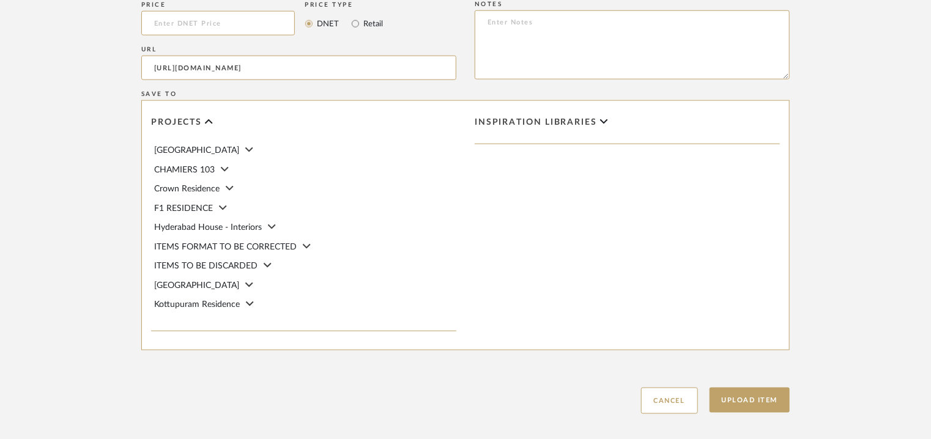
scroll to position [653, 0]
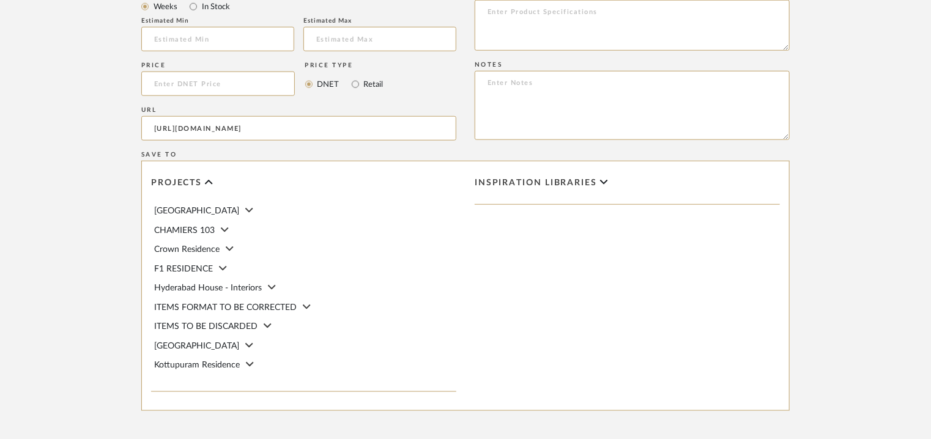
drag, startPoint x: 362, startPoint y: 125, endPoint x: 0, endPoint y: 121, distance: 362.3
paste input "[URL][DOMAIN_NAME]"
type input "[URL][DOMAIN_NAME]"
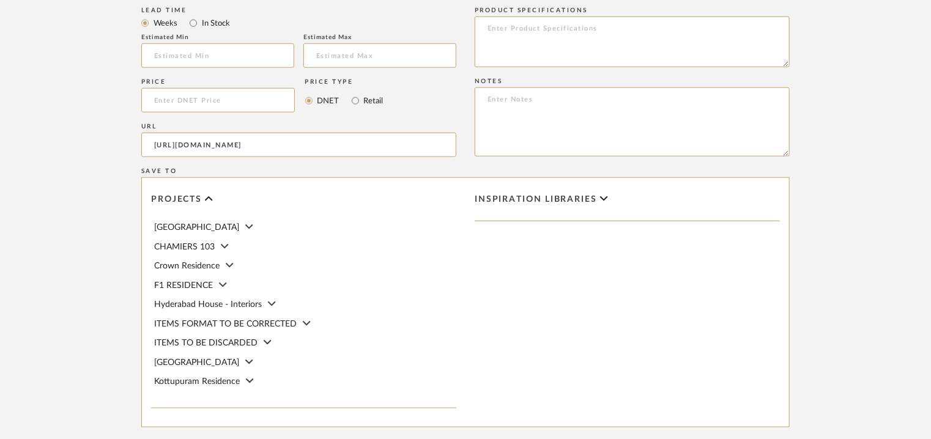
scroll to position [408, 0]
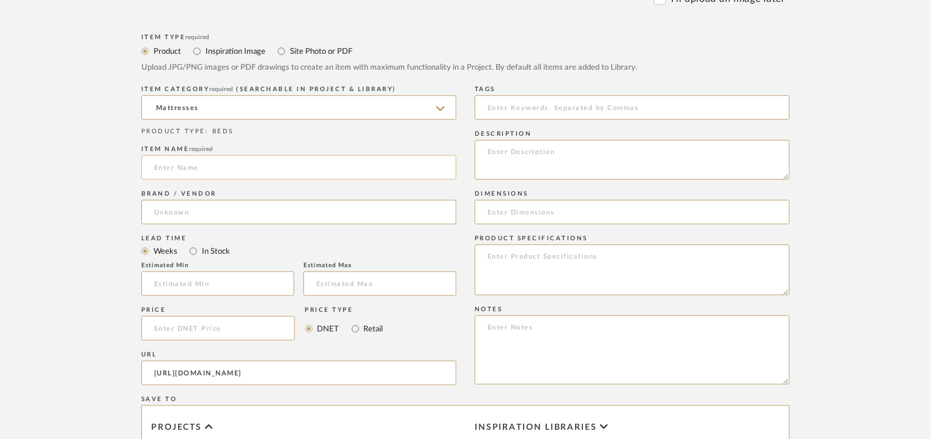
click at [167, 172] on input at bounding box center [298, 167] width 315 height 24
type input "ACTIVE KOBU"
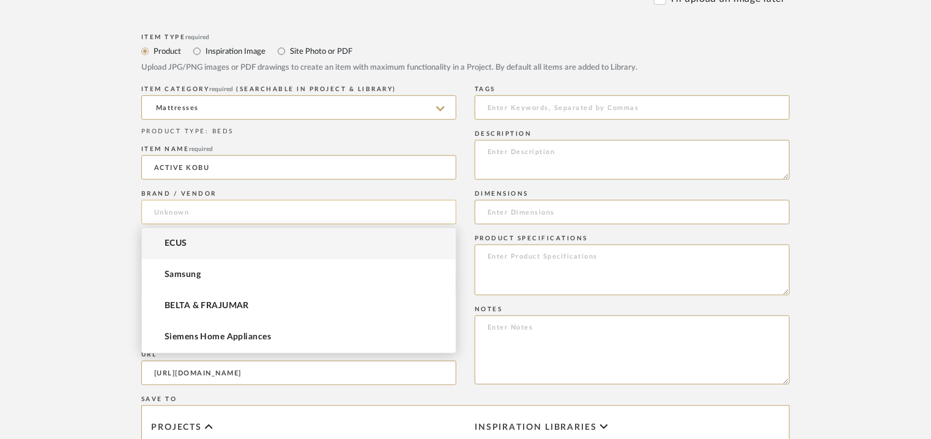
click at [168, 211] on input at bounding box center [298, 212] width 315 height 24
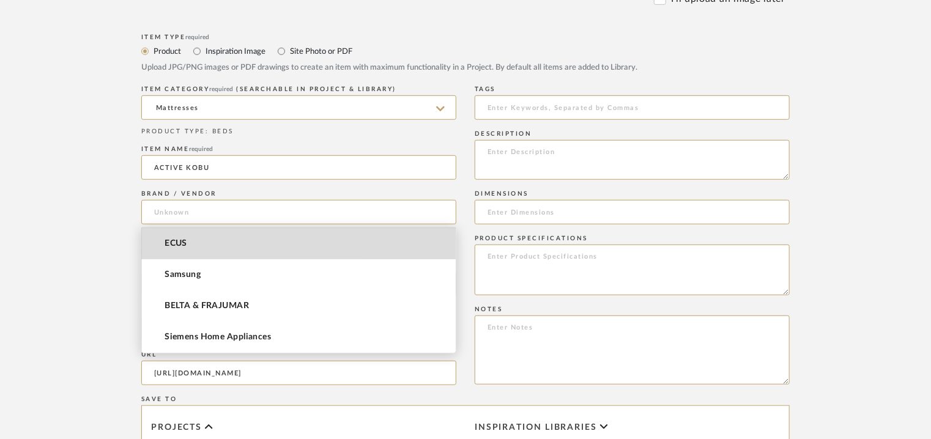
click at [177, 240] on span "ECUS" at bounding box center [176, 244] width 23 height 10
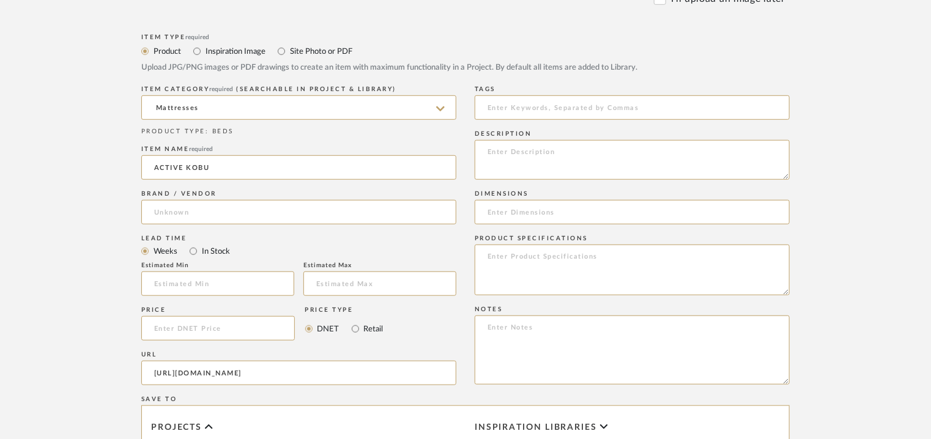
type input "ECUS"
click at [534, 103] on input at bounding box center [632, 107] width 315 height 24
type input "mattress,"
click at [516, 209] on input at bounding box center [632, 212] width 315 height 24
paste input "150 x 190cm/ H 28/18cm"
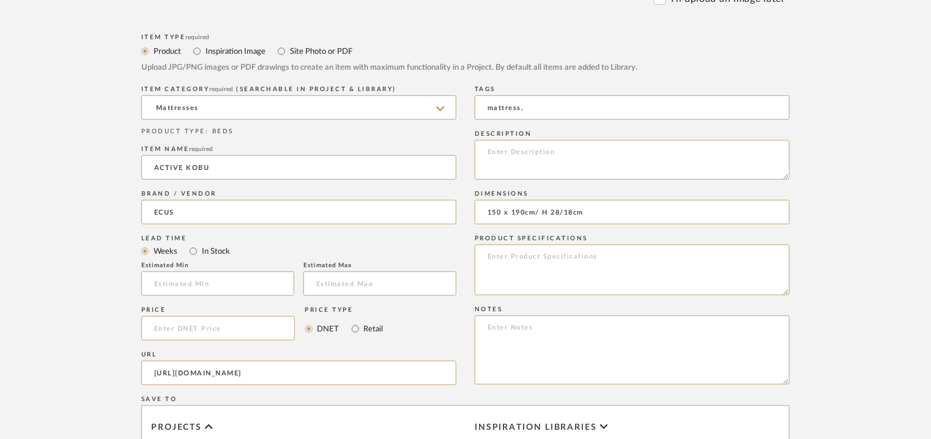
type input "150 x 190cm/ H 28/18cm"
click at [490, 334] on textarea at bounding box center [632, 350] width 315 height 69
paste textarea "Price: Euro711/- Lead time: Na Customizable: Na 3D available : No BIM available…"
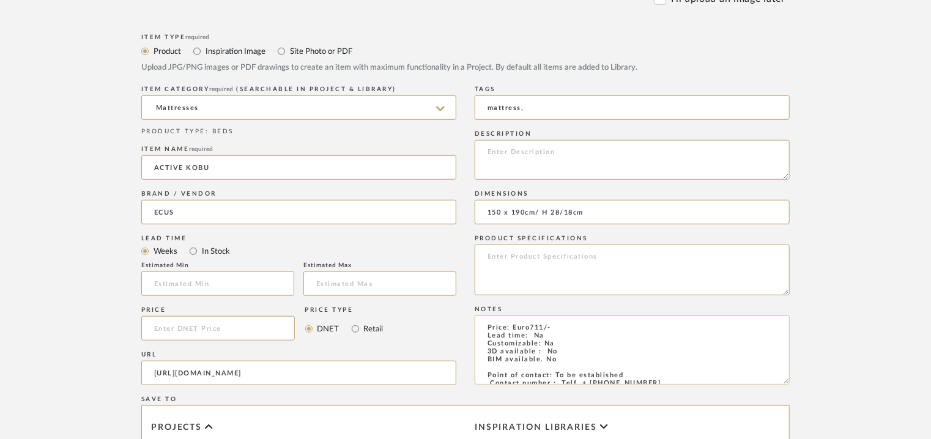
scroll to position [54, 0]
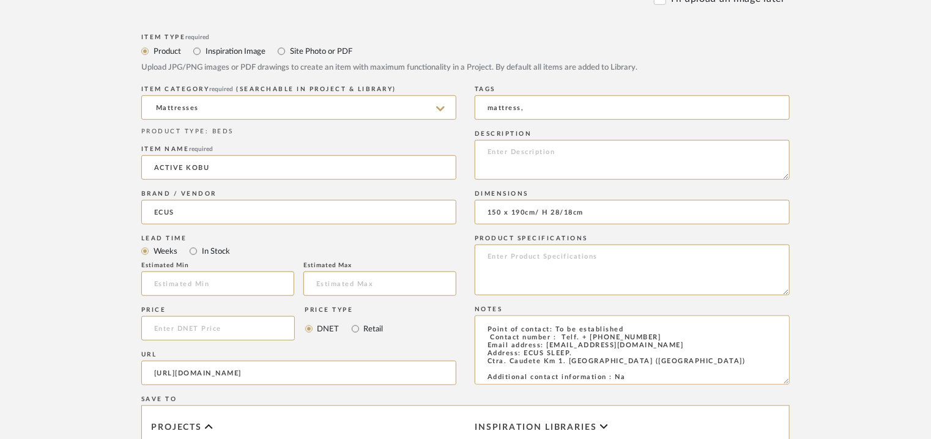
type textarea "Price: Euro711/- Lead time: Na Customizable: Na 3D available : No BIM available…"
click at [505, 148] on textarea at bounding box center [632, 160] width 315 height 40
paste textarea "Lore: Ipsumdol Sitametc : Ad Elitseddoe : 742 t 839in/ U 41/02la Etdolore & Mag…"
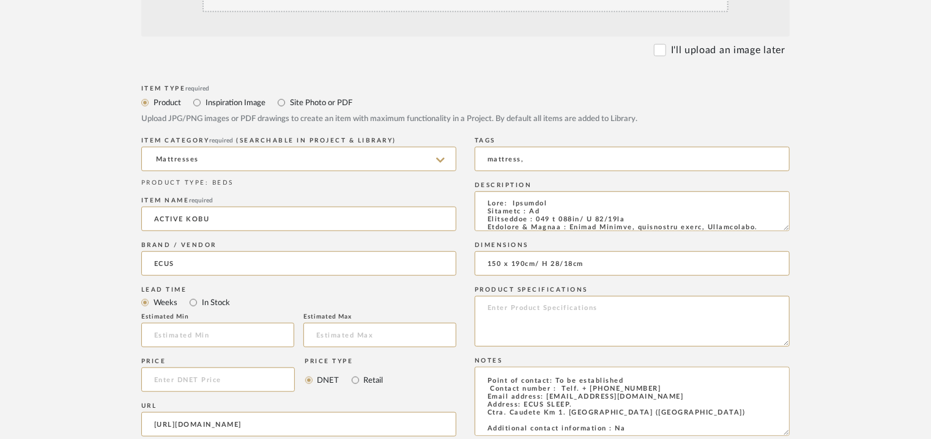
scroll to position [286, 0]
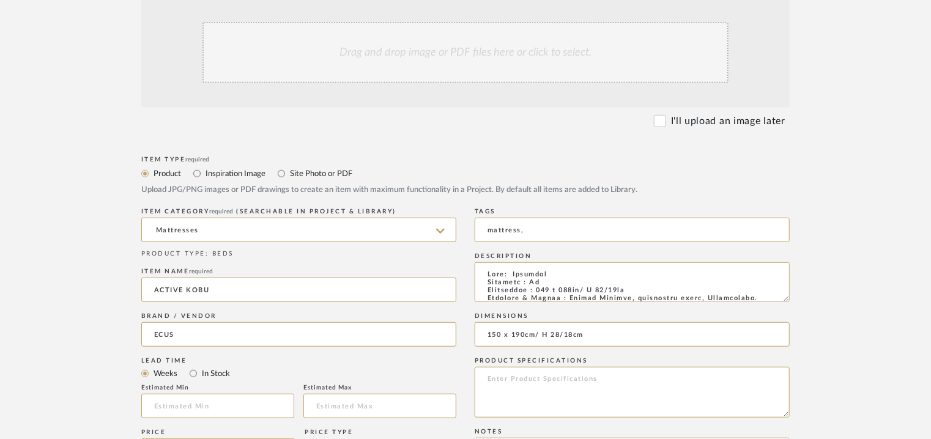
type textarea "Lore: Ipsumdol Sitametc : Ad Elitseddoe : 742 t 839in/ U 41/02la Etdolore & Mag…"
click at [496, 66] on div "Drag and drop image or PDF files here or click to select." at bounding box center [466, 52] width 526 height 61
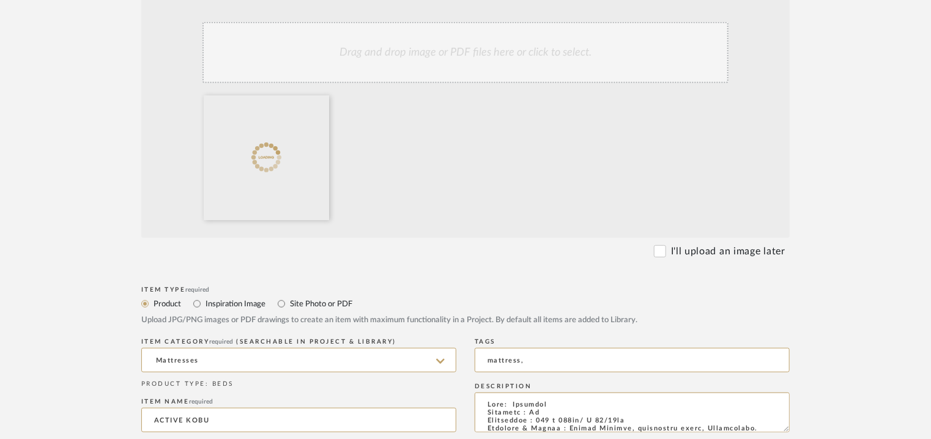
click at [465, 64] on div "Drag and drop image or PDF files here or click to select." at bounding box center [466, 52] width 526 height 61
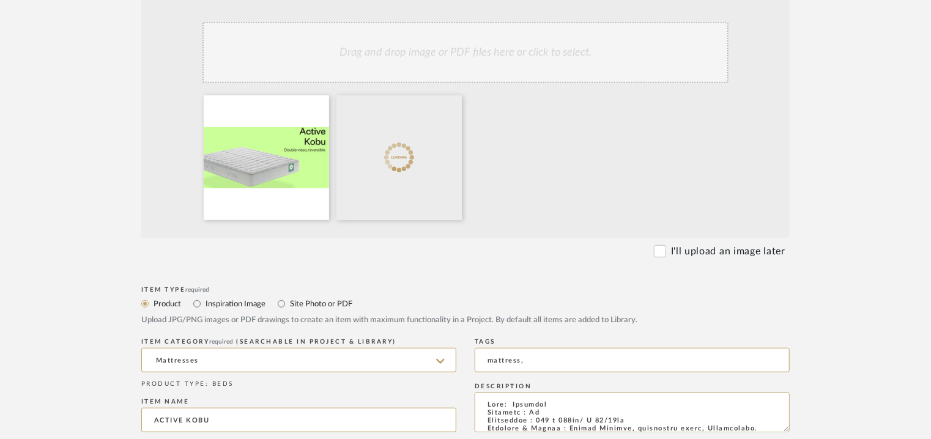
click at [510, 57] on div "Drag and drop image or PDF files here or click to select." at bounding box center [466, 52] width 526 height 61
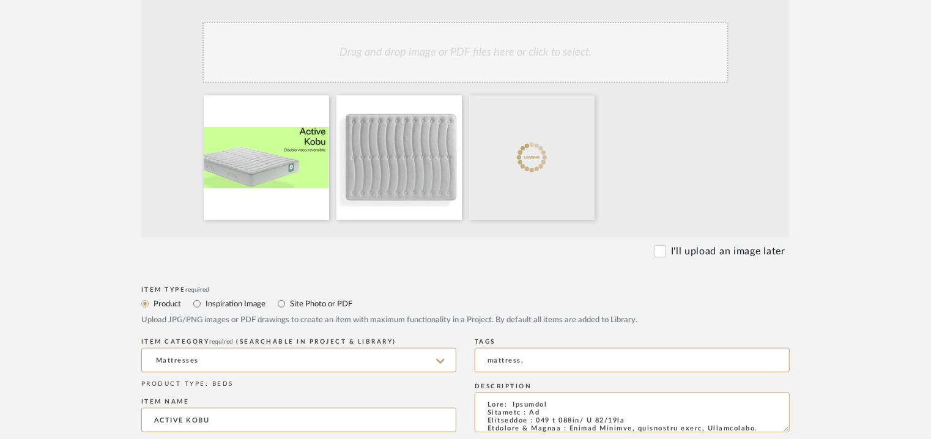
click at [464, 62] on div "Drag and drop image or PDF files here or click to select." at bounding box center [466, 52] width 526 height 61
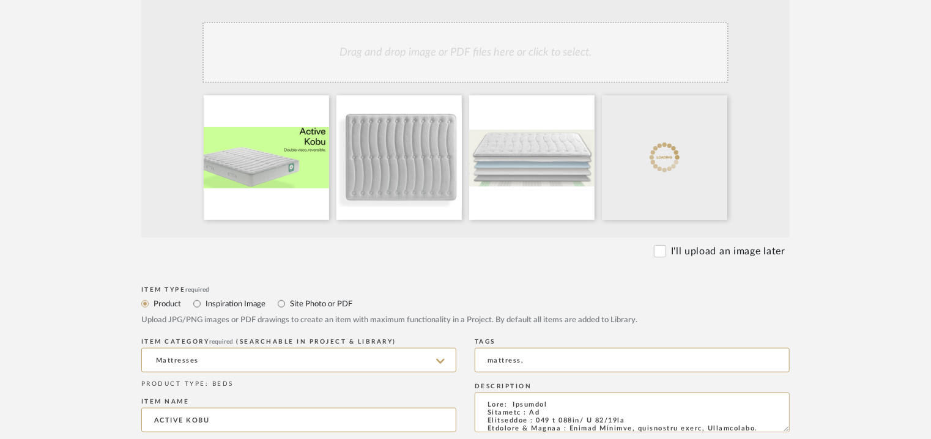
click at [563, 59] on div "Drag and drop image or PDF files here or click to select." at bounding box center [466, 52] width 526 height 61
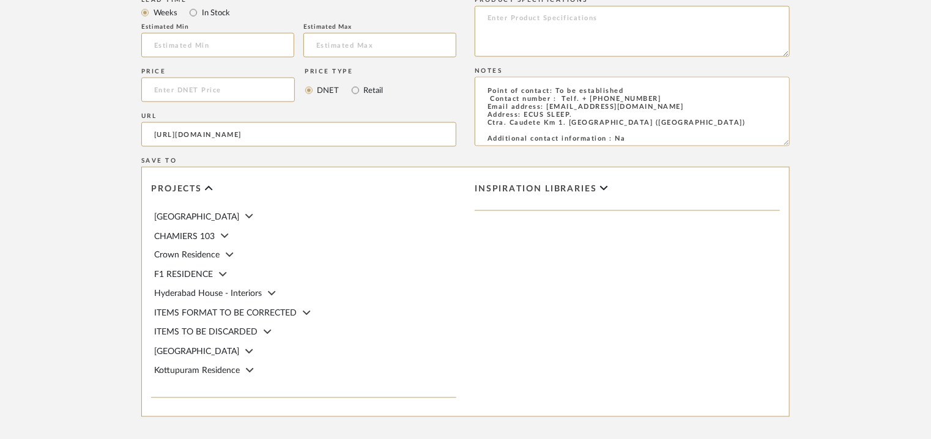
scroll to position [1020, 0]
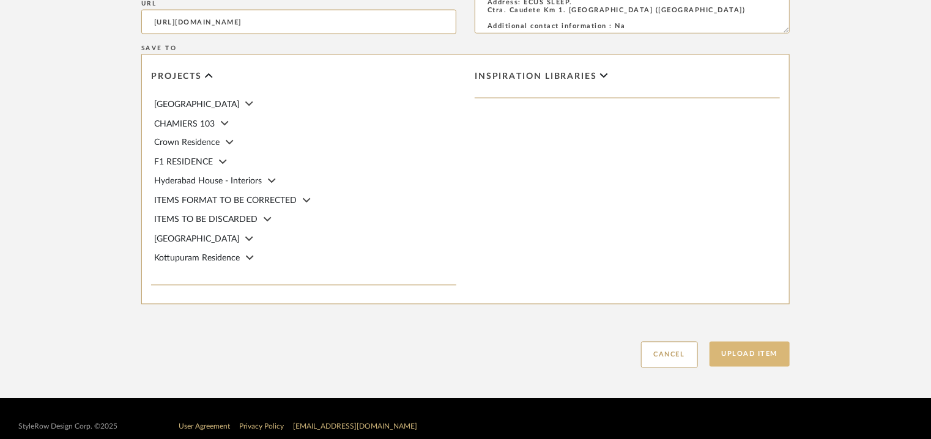
click at [770, 352] on button "Upload Item" at bounding box center [750, 354] width 81 height 25
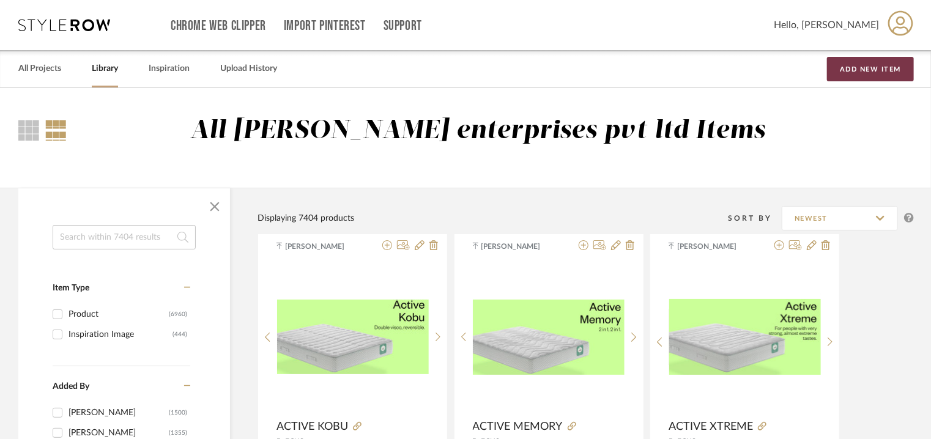
click at [864, 75] on button "Add New Item" at bounding box center [870, 69] width 87 height 24
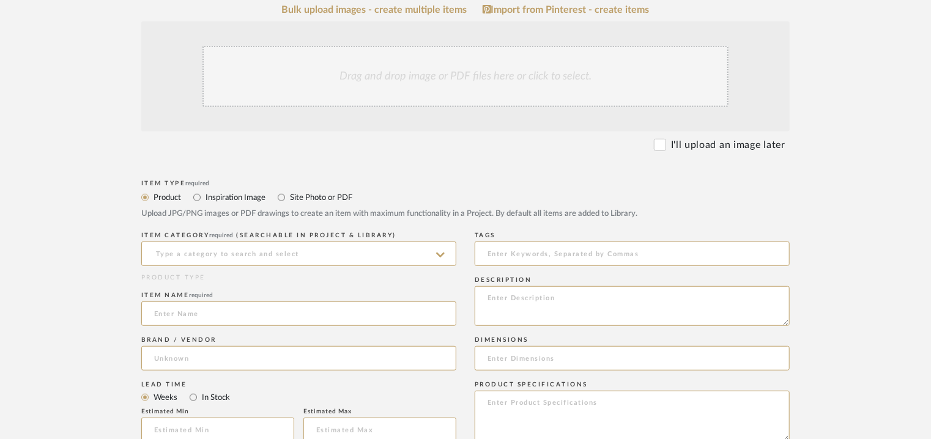
scroll to position [428, 0]
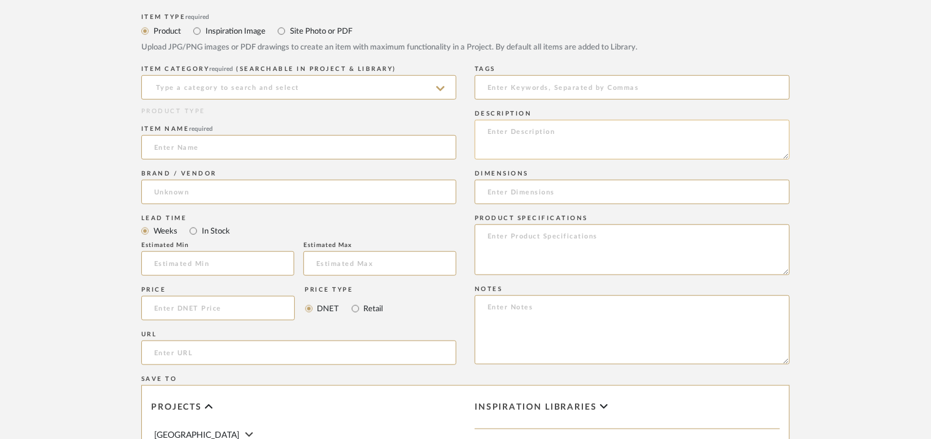
click at [511, 135] on textarea at bounding box center [632, 140] width 315 height 40
paste textarea "Type: HEADBOARD Designer : Na Dimensions : Height 100/130cm Thickness: 10cm Len…"
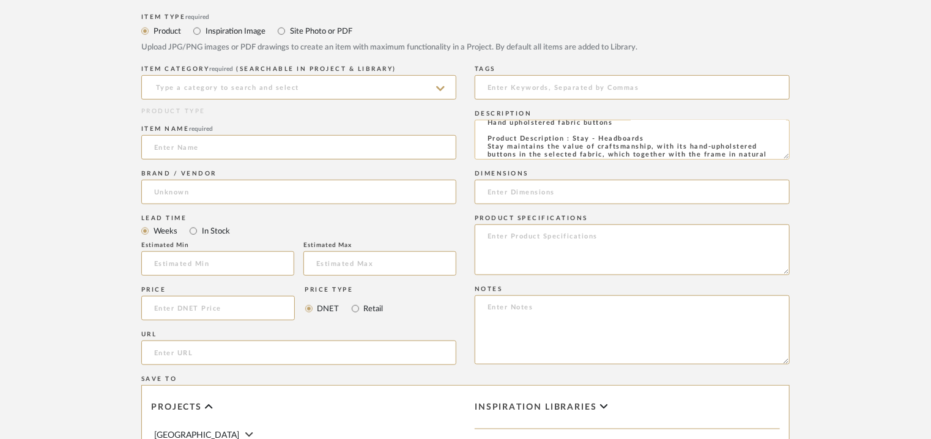
scroll to position [0, 0]
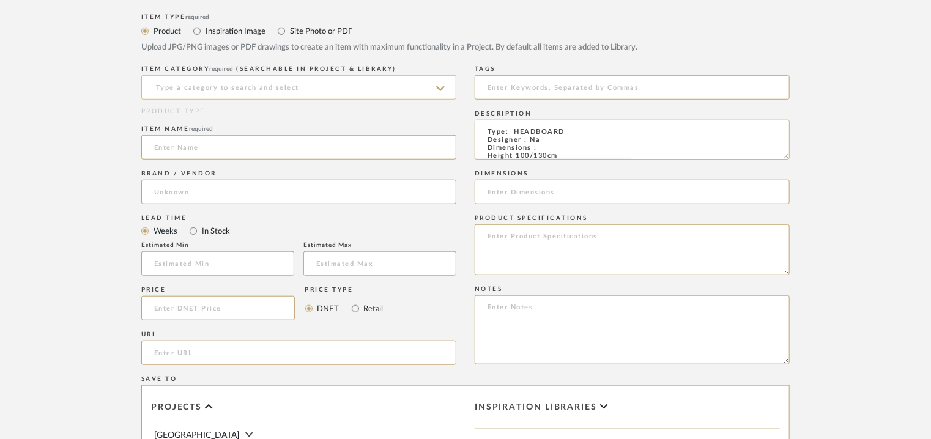
type textarea "Type: HEADBOARD Designer : Na Dimensions : Height 100/130cm Thickness: 10cm Len…"
click at [291, 96] on input at bounding box center [298, 87] width 315 height 24
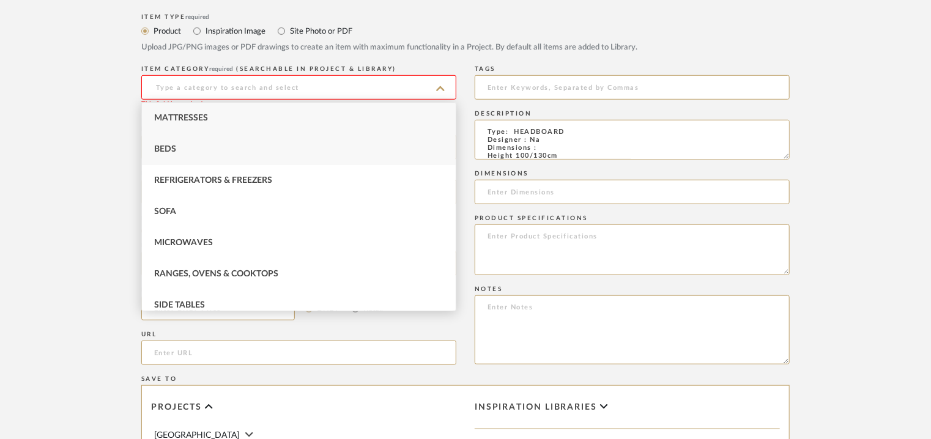
click at [154, 151] on span "Beds" at bounding box center [165, 149] width 22 height 9
type input "Beds"
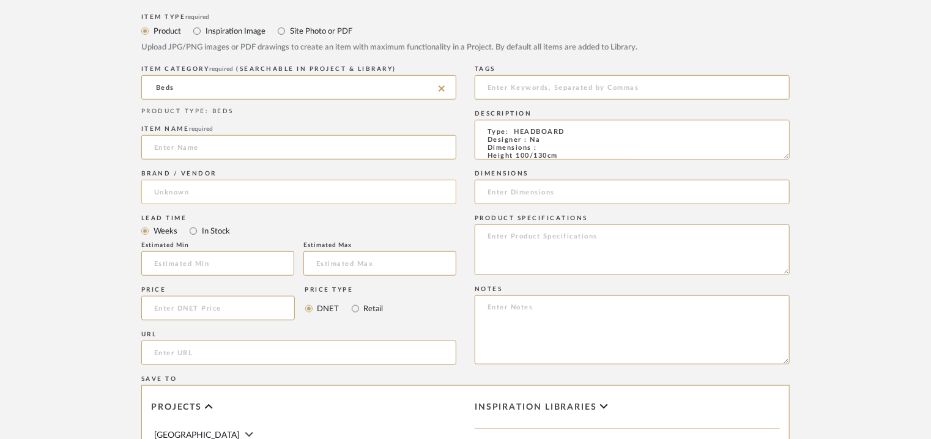
click at [178, 188] on input at bounding box center [298, 192] width 315 height 24
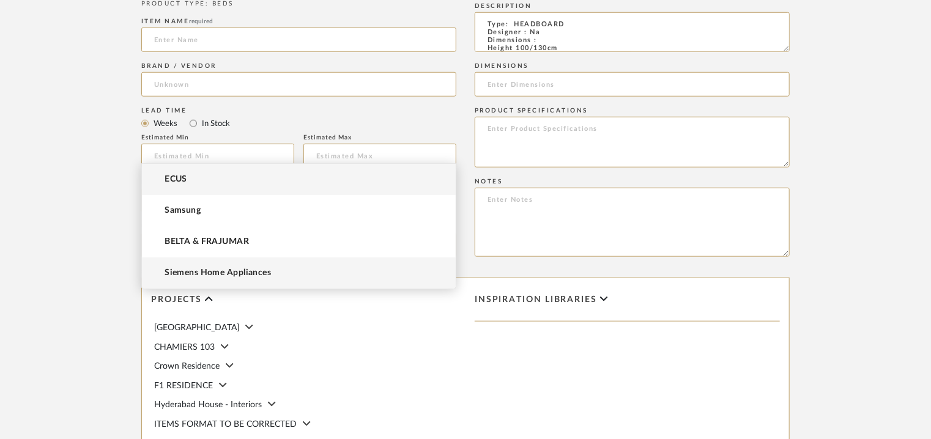
scroll to position [612, 0]
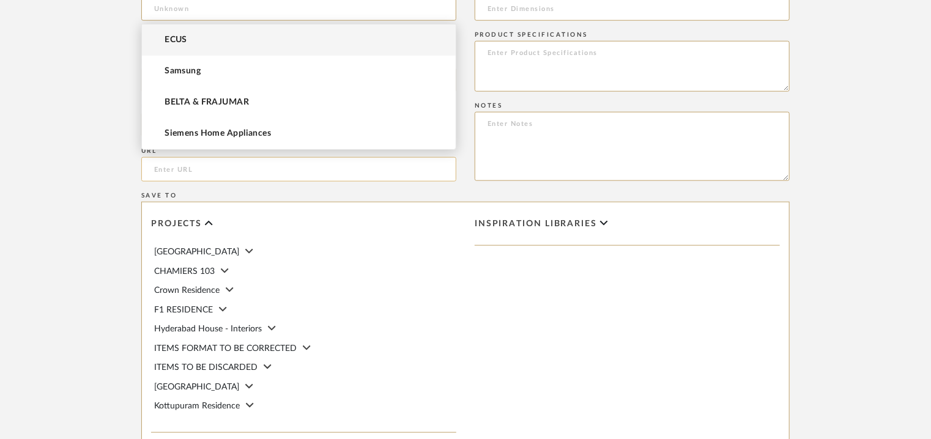
click at [220, 166] on input "url" at bounding box center [298, 169] width 315 height 24
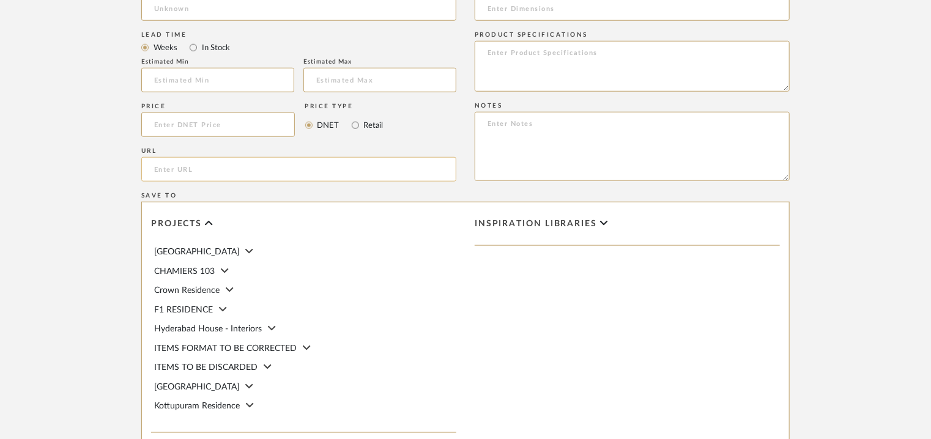
paste input "[URL][DOMAIN_NAME]"
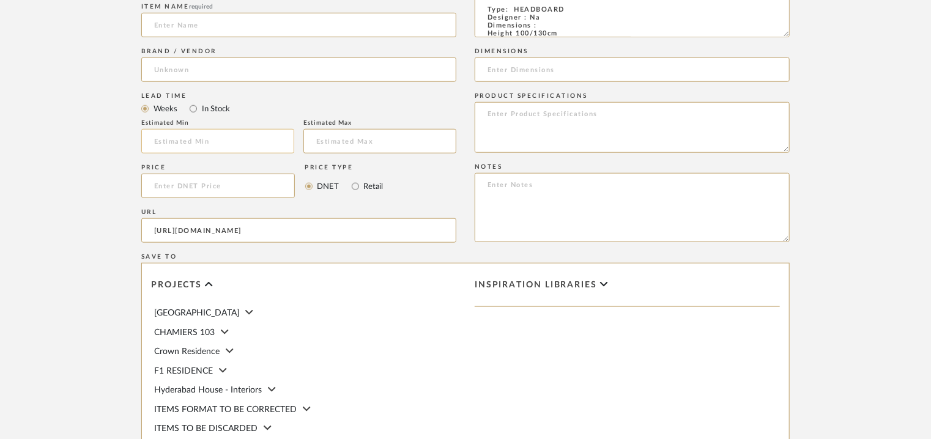
type input "[URL][DOMAIN_NAME]"
click at [196, 75] on input at bounding box center [298, 70] width 315 height 24
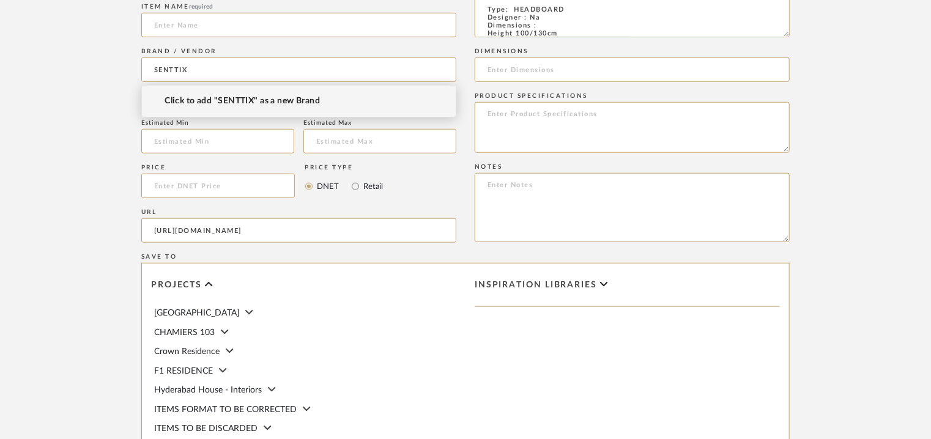
type input "SENTTIX"
click at [250, 100] on span "Click to add "SENTTIX" as a new Brand" at bounding box center [242, 101] width 155 height 10
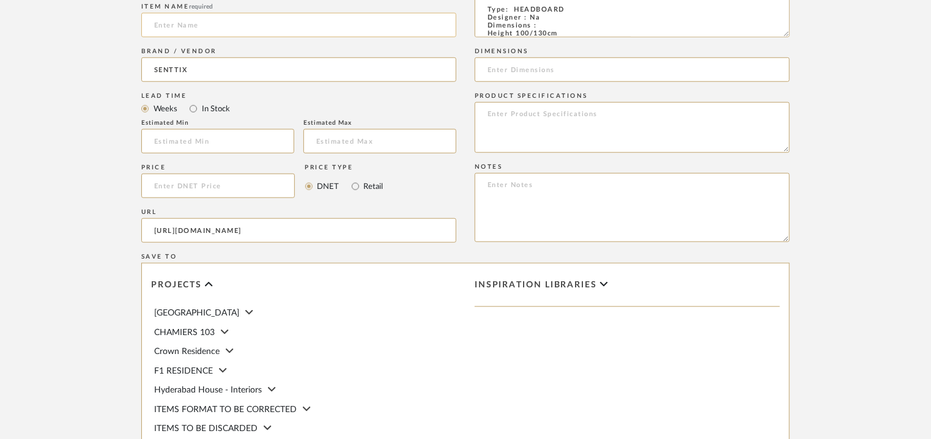
click at [199, 27] on input at bounding box center [298, 25] width 315 height 24
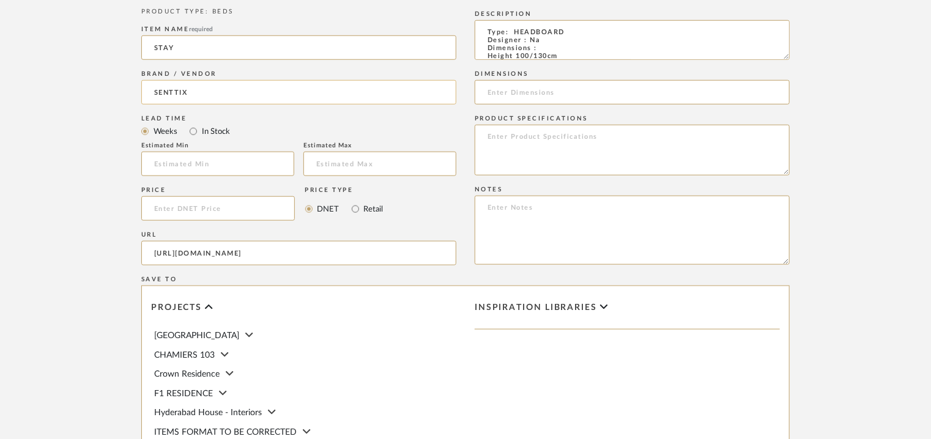
scroll to position [490, 0]
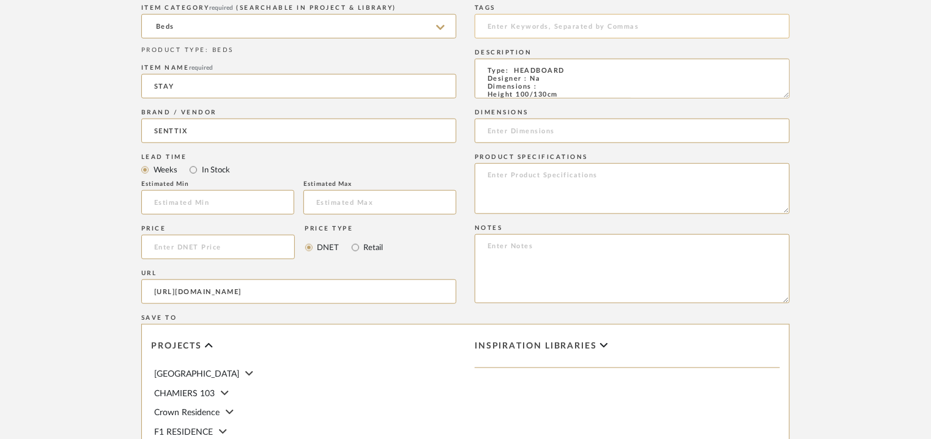
type input "STAY"
click at [521, 24] on input at bounding box center [632, 26] width 315 height 24
type input "headboard"
click at [576, 134] on input at bounding box center [632, 131] width 315 height 24
paste input "Height 100/130cm x Thickness 10cm x Length : 140/ 150/ 160/ 180/ 200/ 220cm"
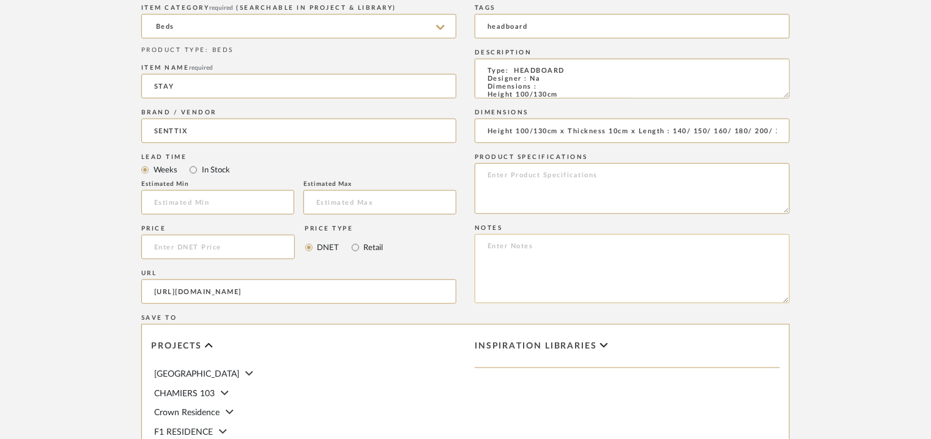
scroll to position [0, 26]
type input "Height 100/130cm x Thickness 10cm x Length : 140/ 150/ 160/ 180/ 200/ 220cm"
click at [559, 258] on textarea at bounding box center [632, 268] width 315 height 69
paste textarea "Price: Na Lead time: Na Customizable: Na 3D available : No BIM available. No Po…"
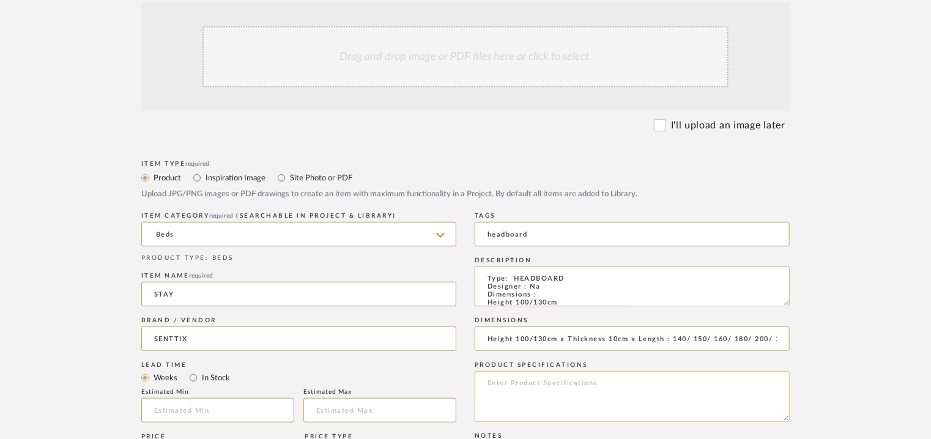
scroll to position [122, 0]
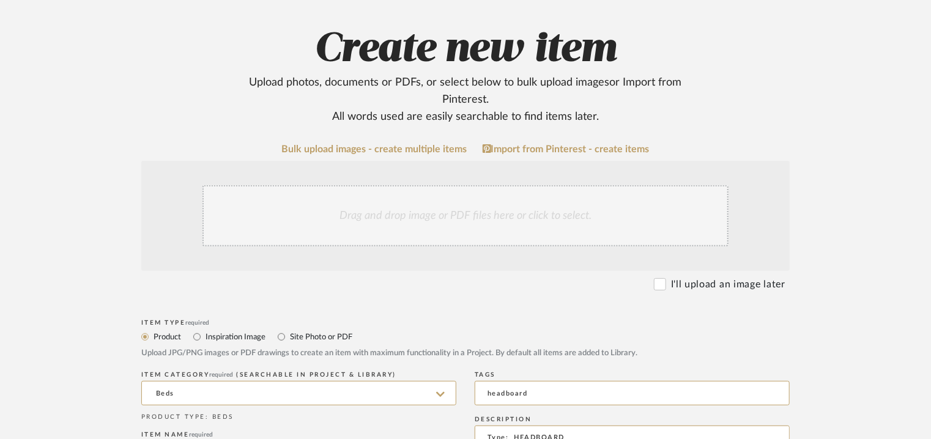
type textarea "Price: Na Lead time: Na Customizable: Na 3D available : No BIM available. No Po…"
click at [389, 218] on div "Drag and drop image or PDF files here or click to select." at bounding box center [466, 215] width 526 height 61
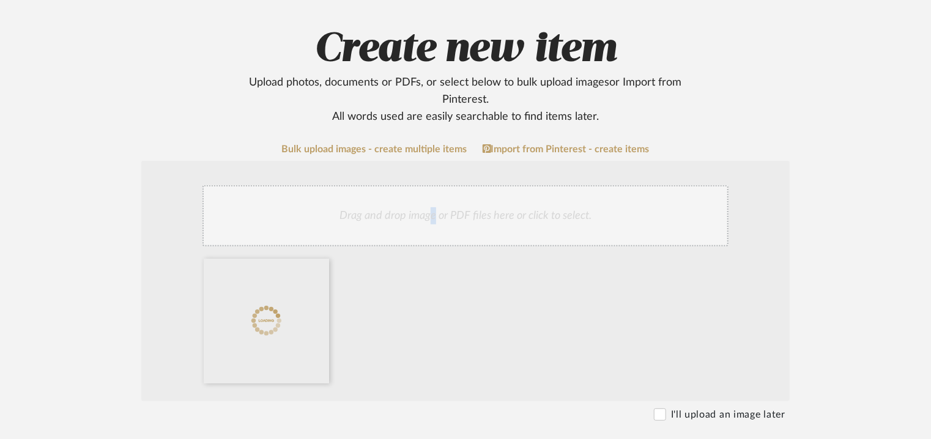
click at [433, 225] on div "Drag and drop image or PDF files here or click to select." at bounding box center [466, 215] width 526 height 61
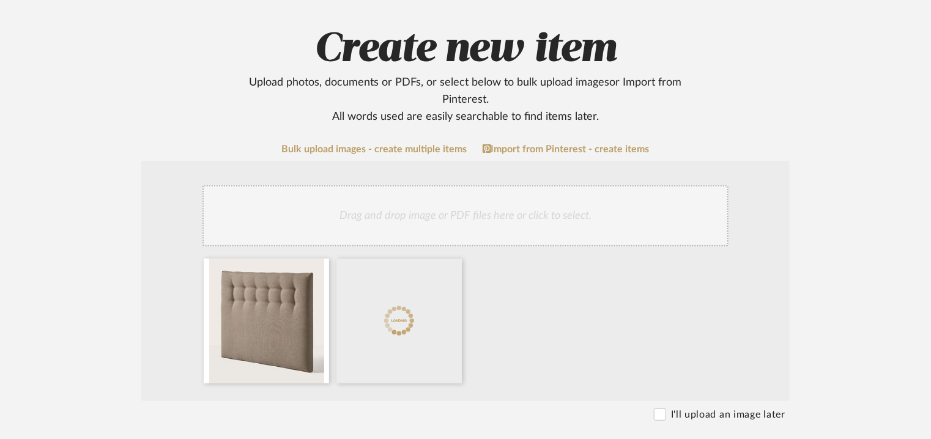
click at [462, 223] on div "Drag and drop image or PDF files here or click to select." at bounding box center [466, 215] width 526 height 61
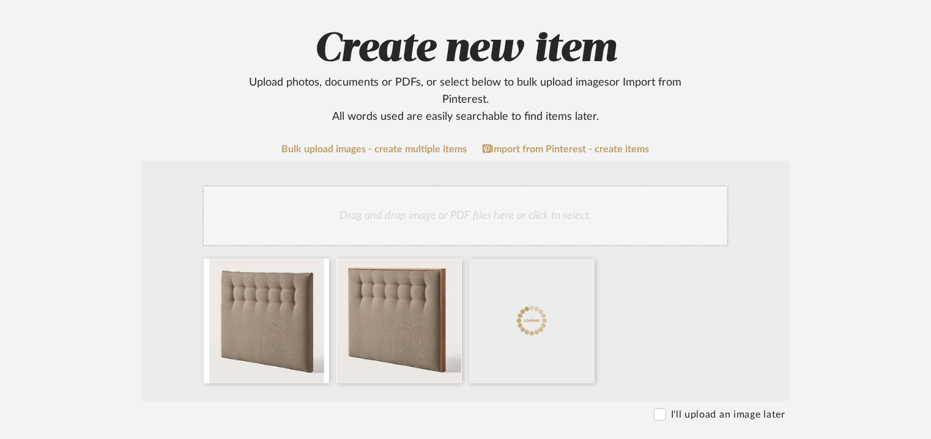
click at [519, 218] on div "Drag and drop image or PDF files here or click to select." at bounding box center [466, 215] width 526 height 61
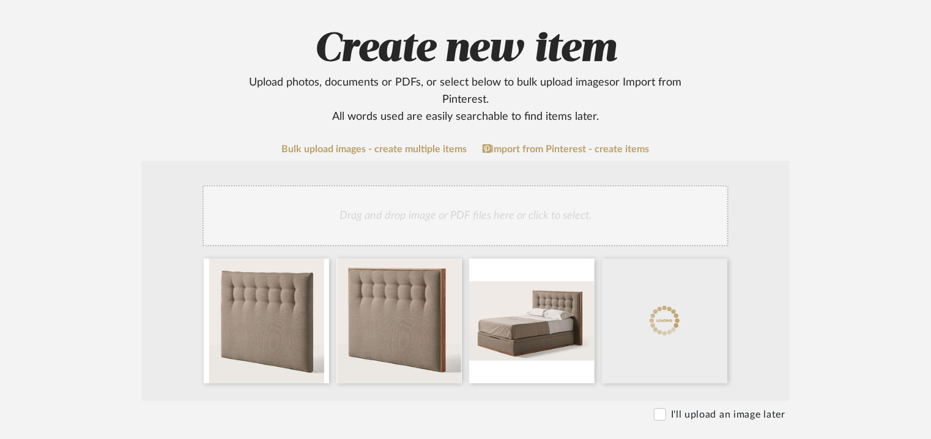
click at [566, 221] on div "Drag and drop image or PDF files here or click to select." at bounding box center [466, 215] width 526 height 61
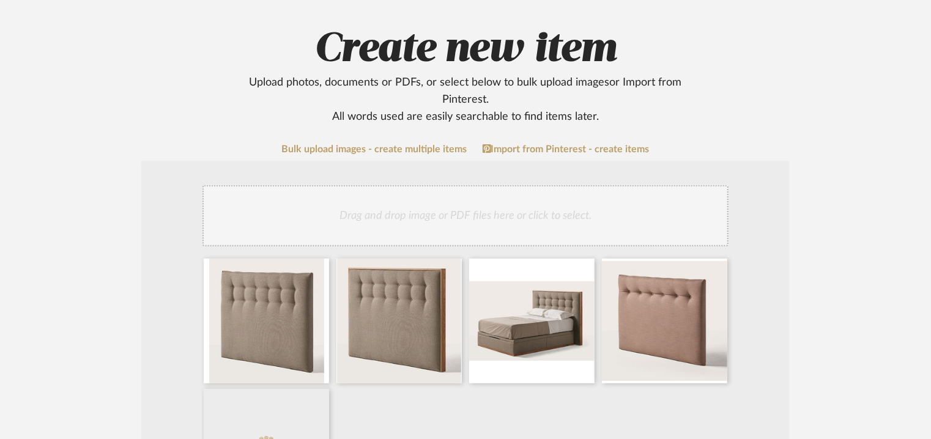
click at [504, 209] on div "Drag and drop image or PDF files here or click to select." at bounding box center [466, 215] width 526 height 61
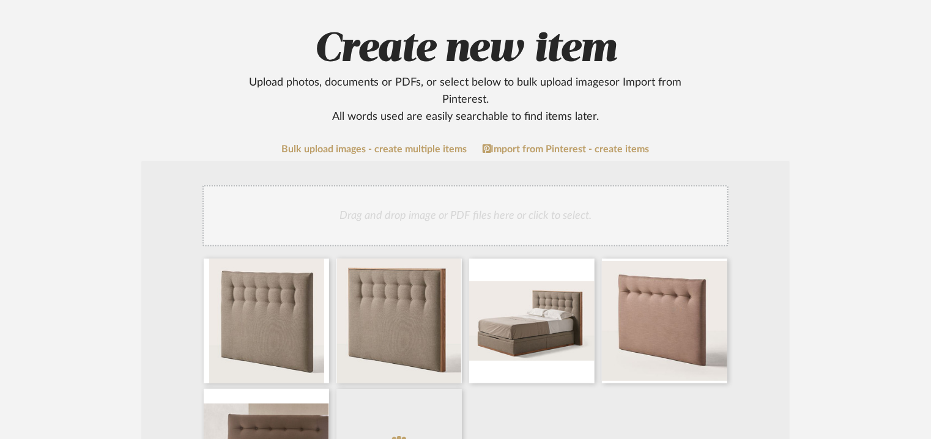
click at [550, 223] on div "Drag and drop image or PDF files here or click to select." at bounding box center [466, 215] width 526 height 61
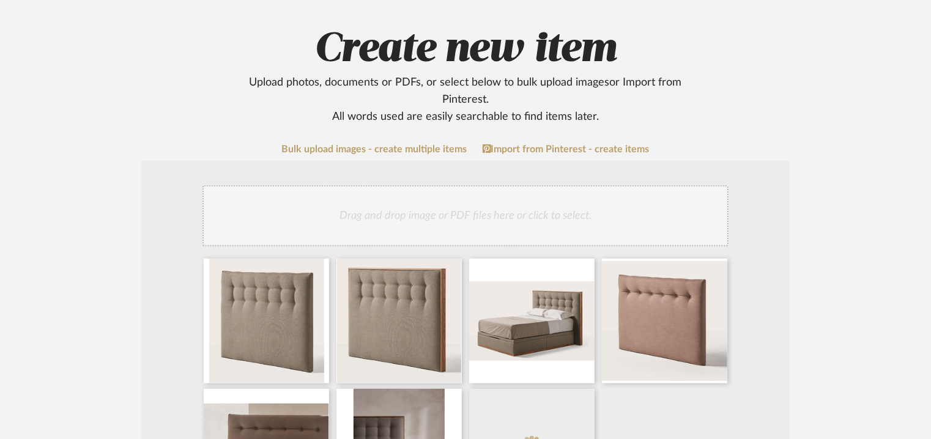
click at [535, 223] on div "Drag and drop image or PDF files here or click to select." at bounding box center [466, 215] width 526 height 61
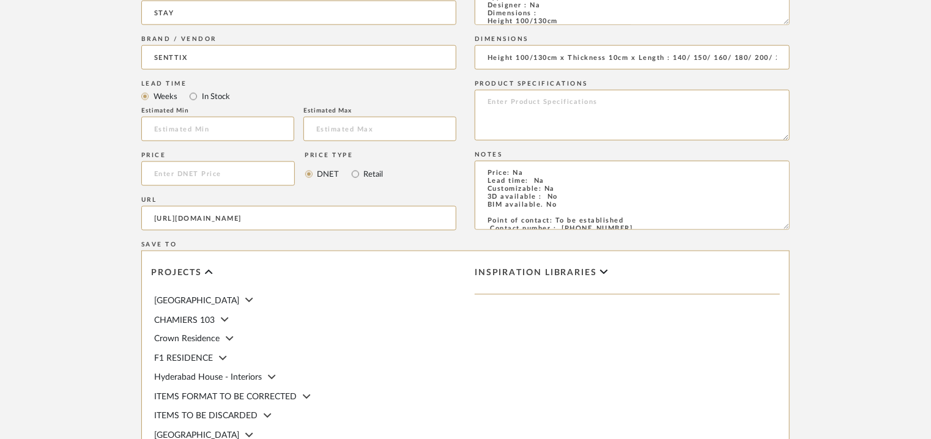
scroll to position [979, 0]
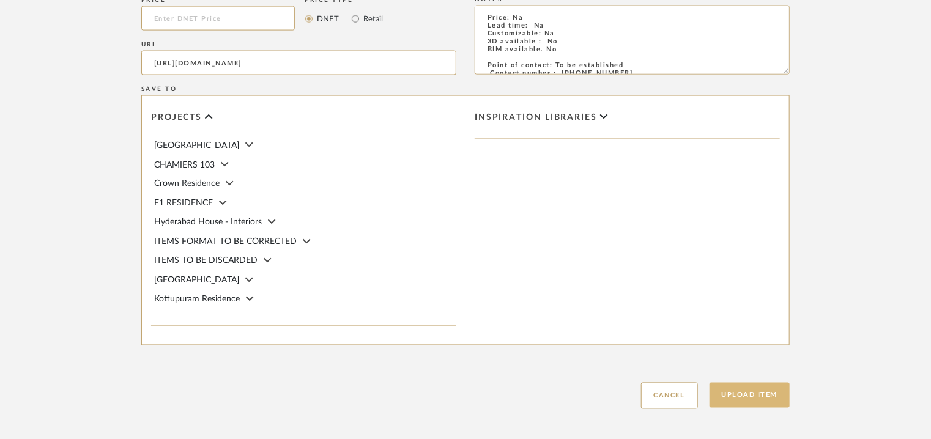
click at [748, 397] on button "Upload Item" at bounding box center [750, 395] width 81 height 25
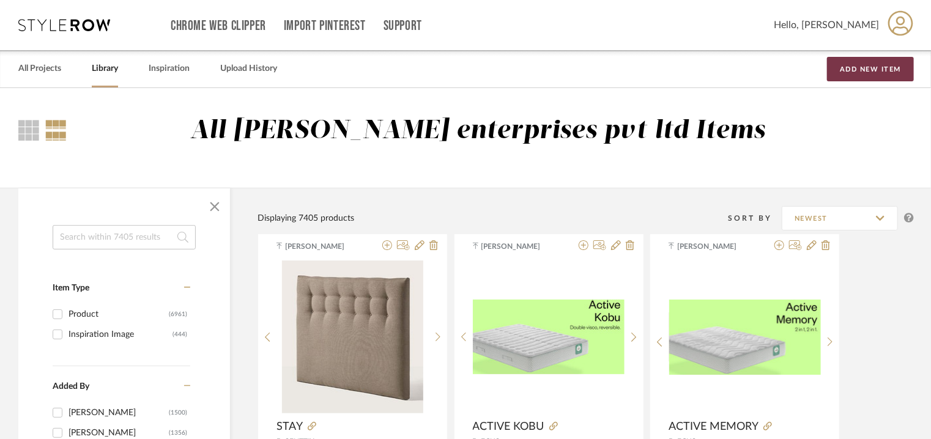
click at [893, 67] on button "Add New Item" at bounding box center [870, 69] width 87 height 24
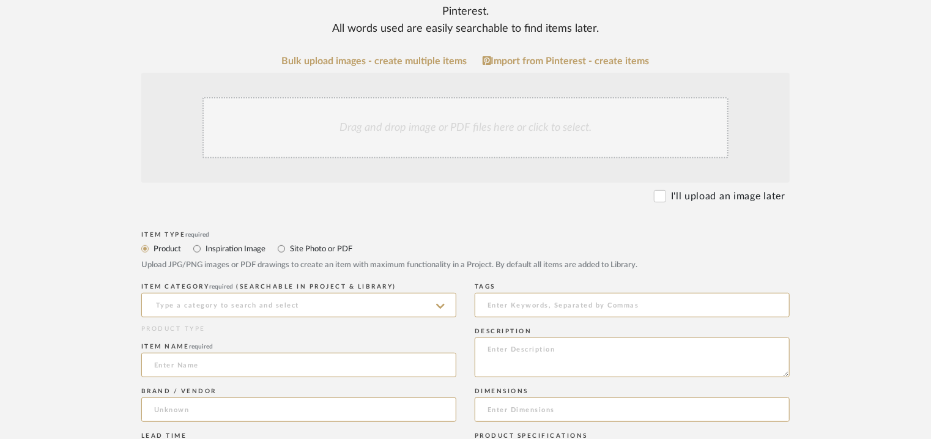
scroll to position [367, 0]
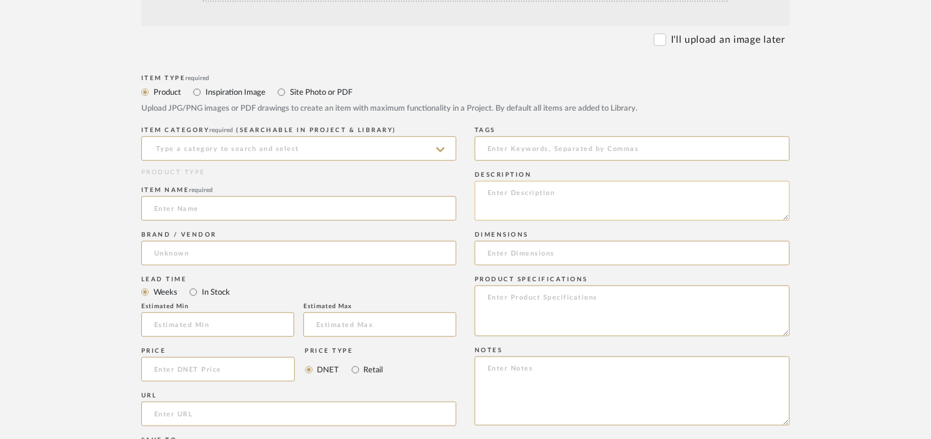
drag, startPoint x: 554, startPoint y: 198, endPoint x: 524, endPoint y: 201, distance: 30.1
click at [524, 201] on textarea at bounding box center [632, 201] width 315 height 40
paste textarea "Type: HEADBOARD Designer : Na Dimensions : Height 100/130cm Thickness: 8cm Leng…"
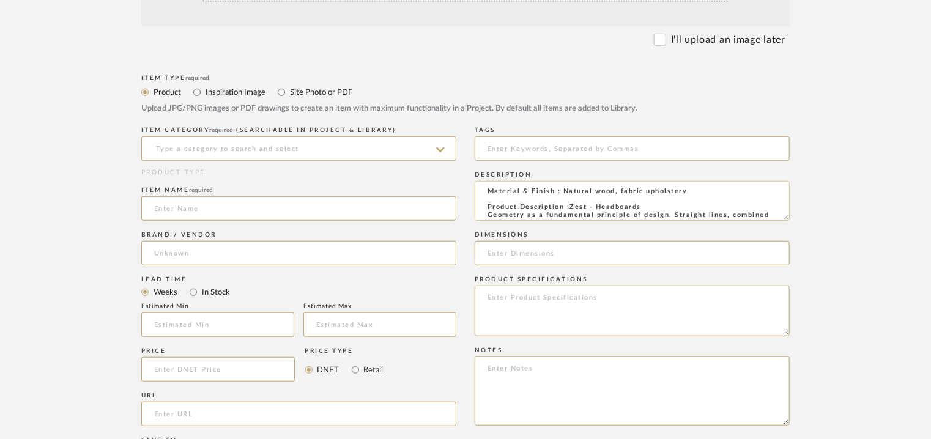
scroll to position [0, 0]
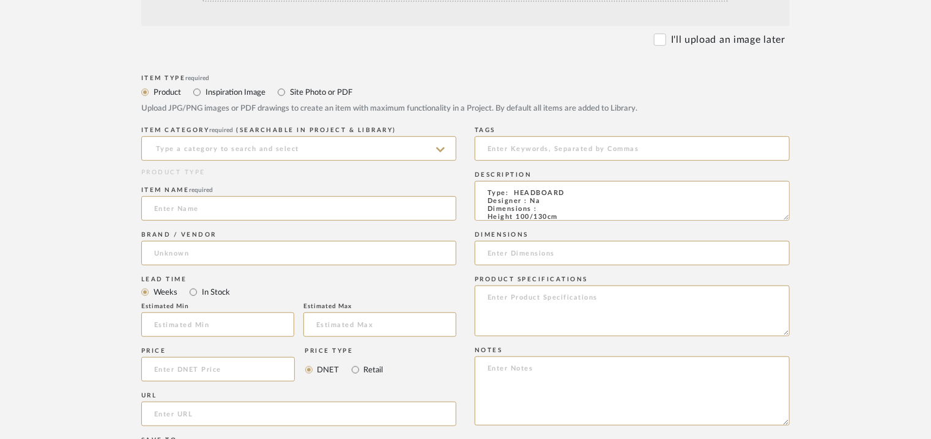
type textarea "Type: HEADBOARD Designer : Na Dimensions : Height 100/130cm Thickness: 8cm Leng…"
click at [517, 375] on textarea at bounding box center [632, 391] width 315 height 69
paste textarea "Price: Na Lead time: Na Customizable: Na 3D available : No BIM available. No Po…"
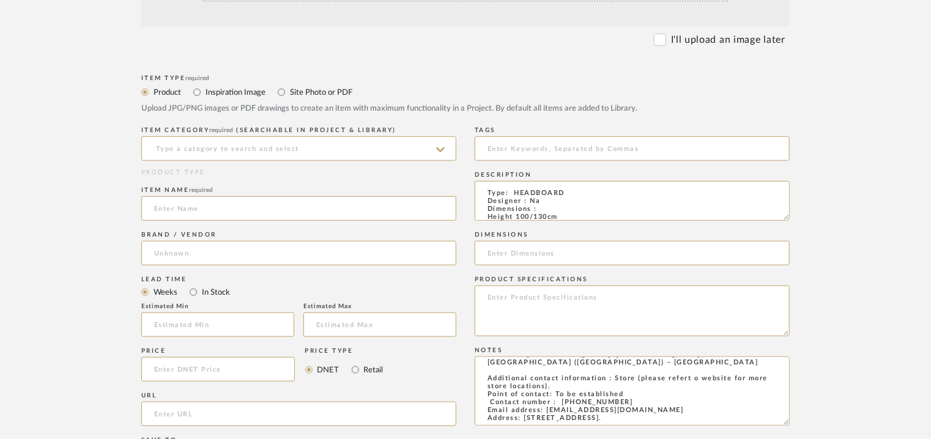
type textarea "Price: Na Lead time: Na Customizable: Na 3D available : No BIM available. No Po…"
click at [524, 253] on input at bounding box center [632, 253] width 315 height 24
paste input "Height 100/130cm x Thickness 8cm x Length : 90/140/ 150/ 160/ 180/ 200/ 220cm"
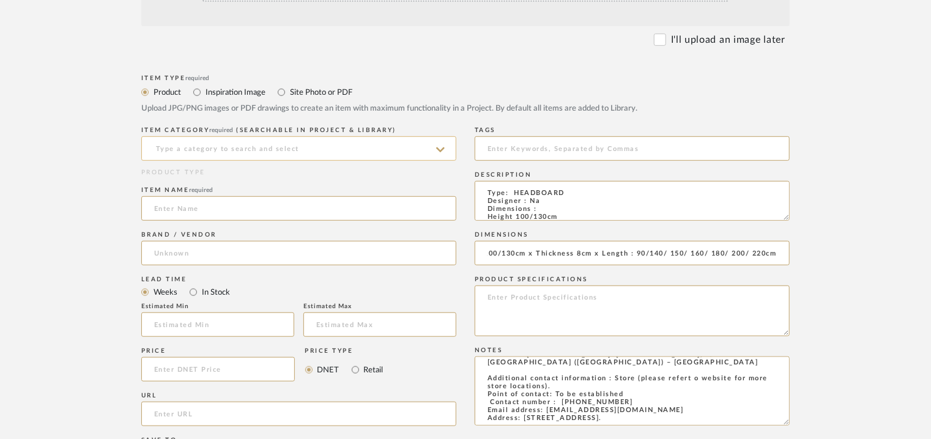
type input "Height 100/130cm x Thickness 8cm x Length : 90/140/ 150/ 160/ 180/ 200/ 220cm"
click at [242, 145] on input at bounding box center [298, 148] width 315 height 24
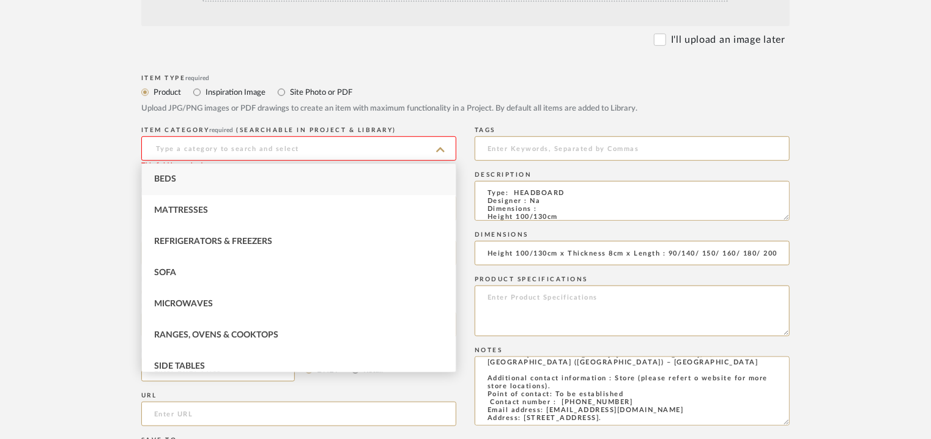
click at [166, 179] on span "Beds" at bounding box center [165, 179] width 22 height 9
type input "Beds"
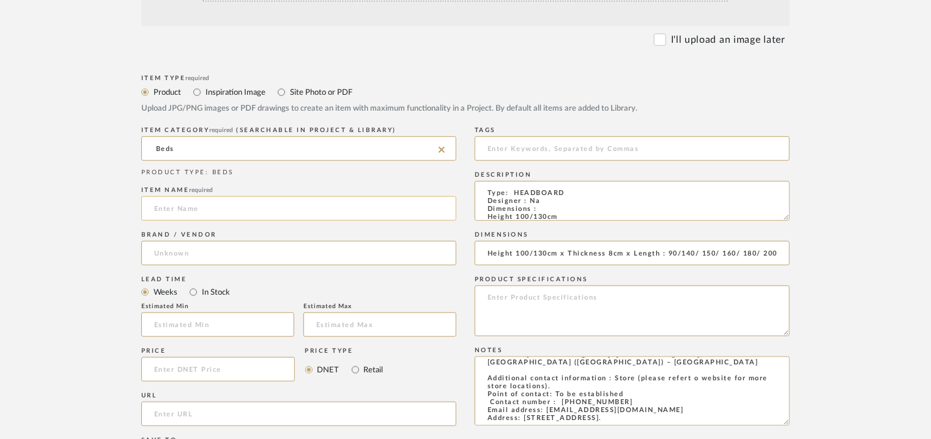
click at [174, 209] on input at bounding box center [298, 208] width 315 height 24
type input "z"
type input "ZEST"
click at [177, 259] on input at bounding box center [298, 253] width 315 height 24
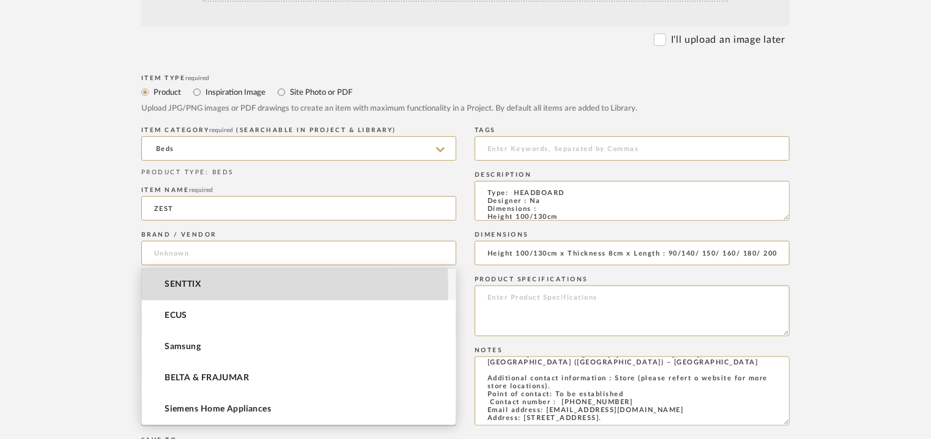
click at [184, 286] on span "SENTTIX" at bounding box center [183, 285] width 36 height 10
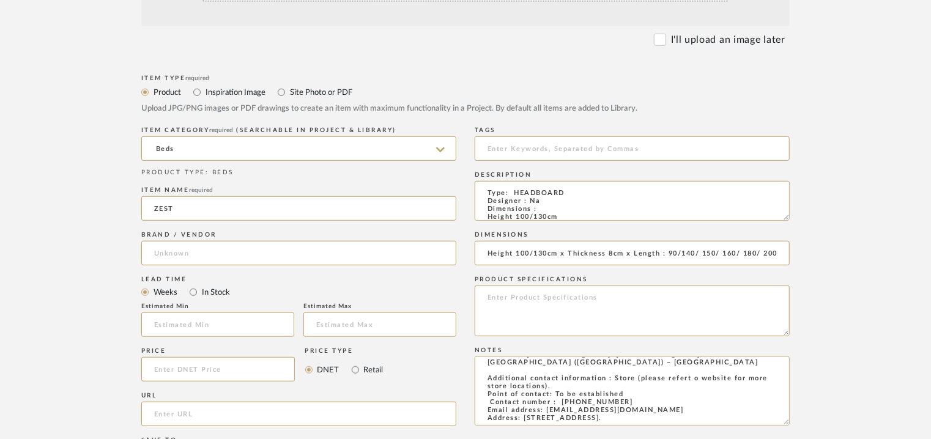
type input "SENTTIX"
click at [179, 422] on input "url" at bounding box center [298, 414] width 315 height 24
paste input "[URL][DOMAIN_NAME]"
type input "[URL][DOMAIN_NAME]"
click at [513, 150] on input at bounding box center [632, 148] width 315 height 24
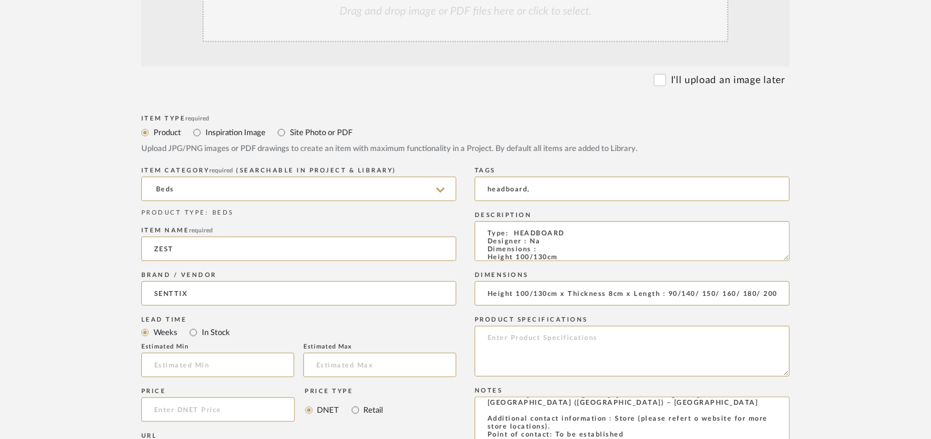
scroll to position [306, 0]
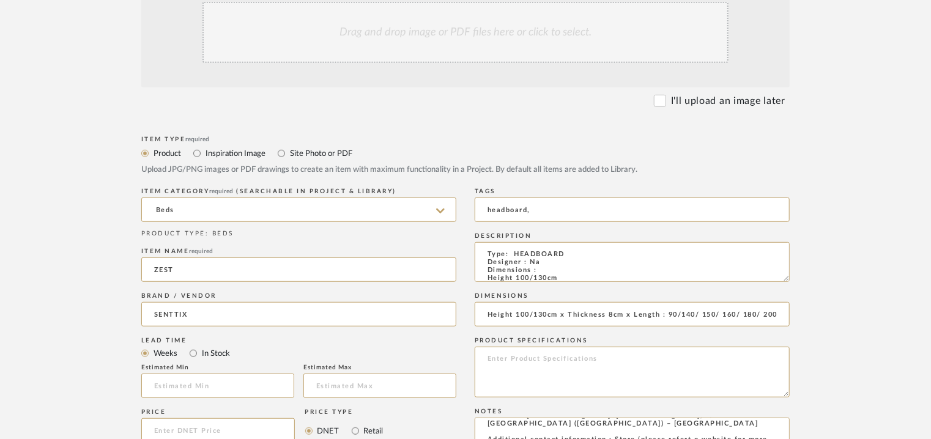
type input "headboard,"
click at [474, 42] on div "Drag and drop image or PDF files here or click to select." at bounding box center [466, 32] width 526 height 61
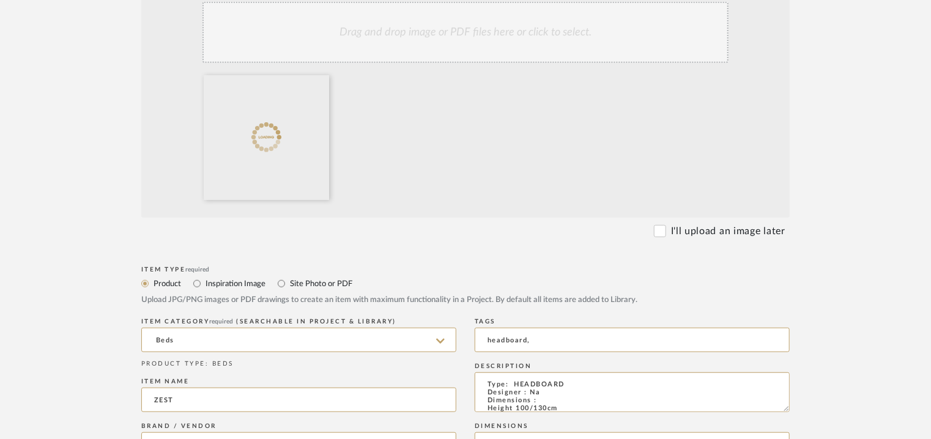
click at [541, 47] on div "Drag and drop image or PDF files here or click to select." at bounding box center [466, 32] width 526 height 61
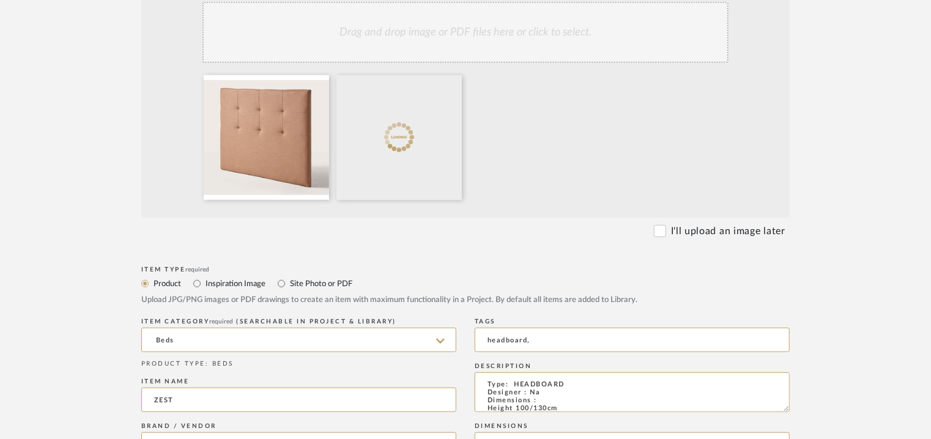
click at [493, 40] on div "Drag and drop image or PDF files here or click to select." at bounding box center [466, 32] width 526 height 61
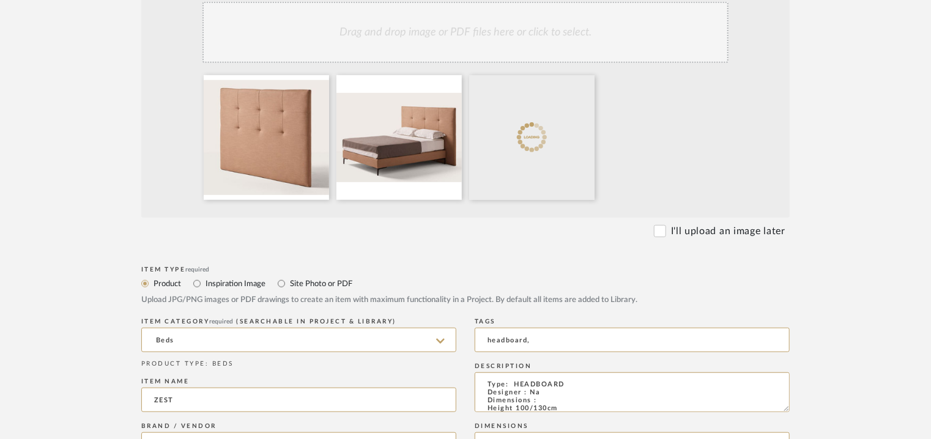
click at [496, 28] on div "Drag and drop image or PDF files here or click to select." at bounding box center [466, 32] width 526 height 61
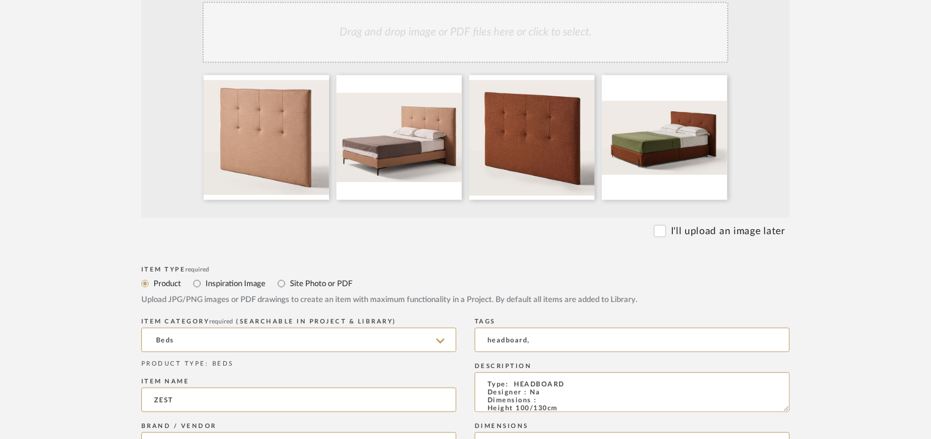
click at [553, 39] on div "Drag and drop image or PDF files here or click to select." at bounding box center [466, 32] width 526 height 61
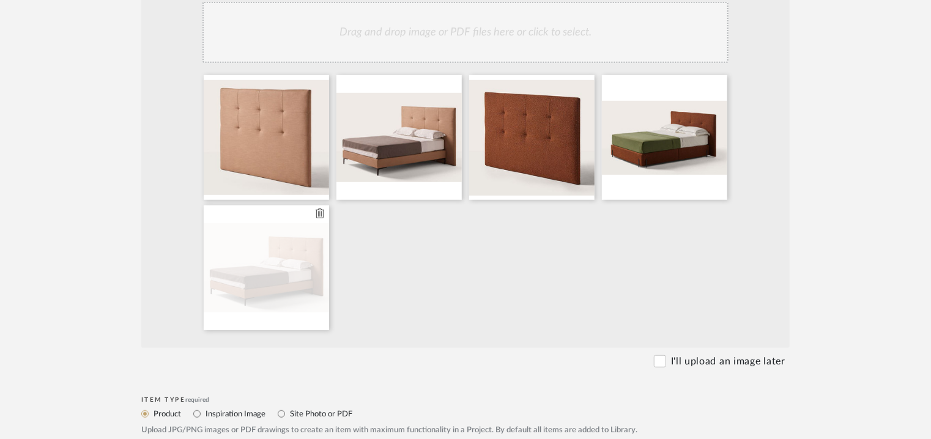
click at [318, 215] on icon at bounding box center [320, 214] width 9 height 10
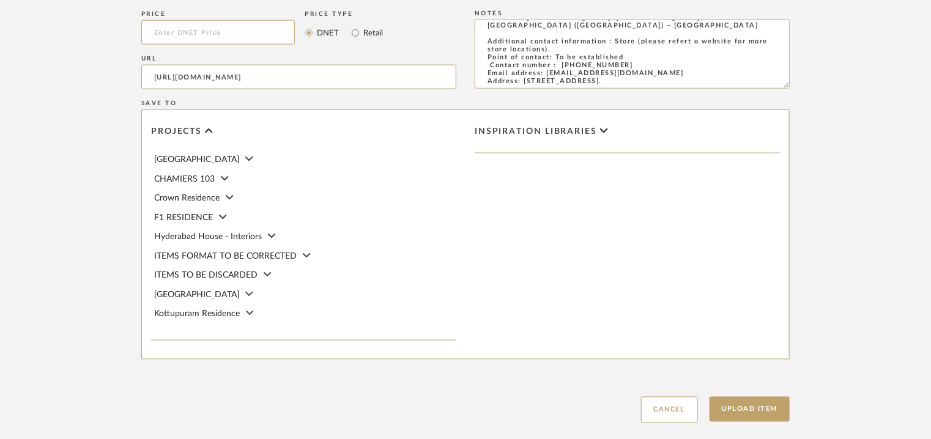
scroll to position [906, 0]
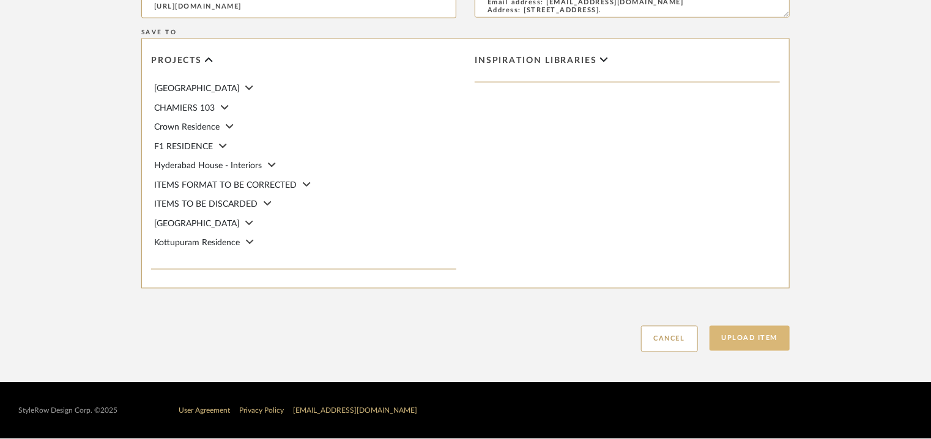
click at [735, 338] on button "Upload Item" at bounding box center [750, 338] width 81 height 25
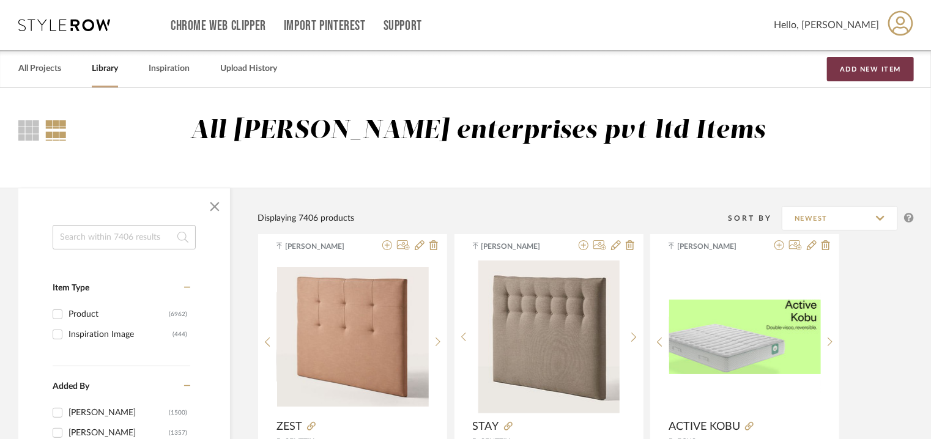
click at [876, 67] on button "Add New Item" at bounding box center [870, 69] width 87 height 24
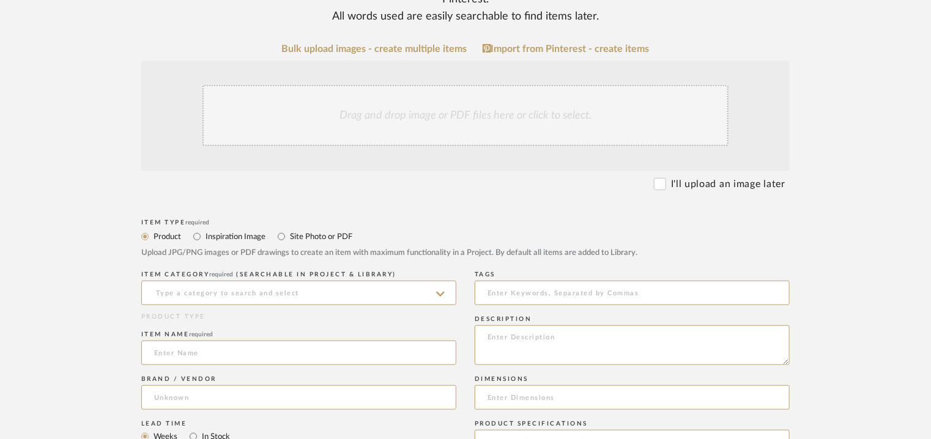
scroll to position [245, 0]
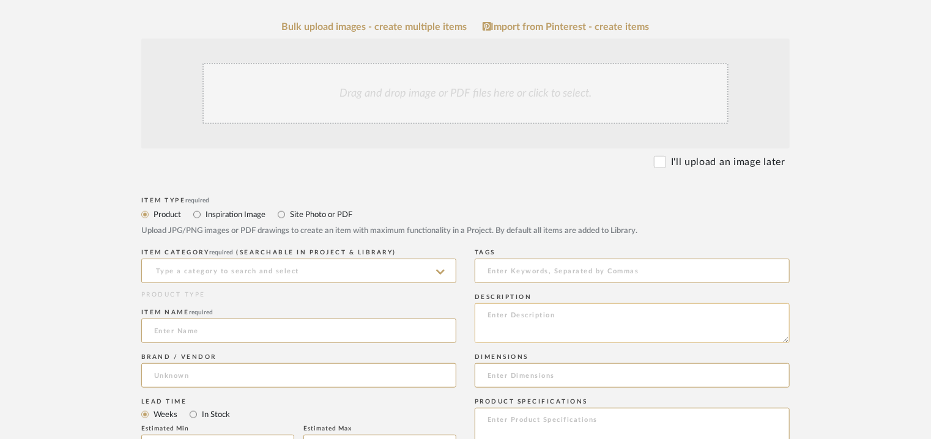
paste textarea "Type: HEADBOARD Designer : Na Dimensions : Height 140cm Thickness: 17cm Length …"
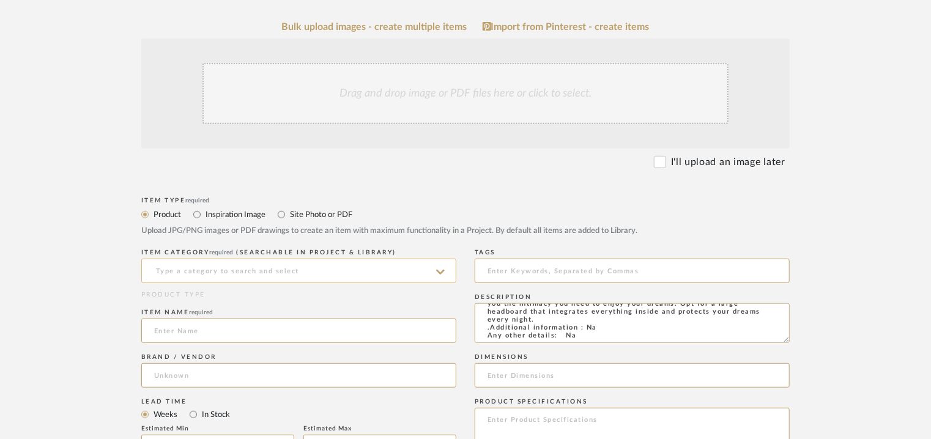
type textarea "Type: HEADBOARD Designer : Na Dimensions : Height 140cm Thickness: 17cm Length …"
click at [223, 268] on input at bounding box center [298, 271] width 315 height 24
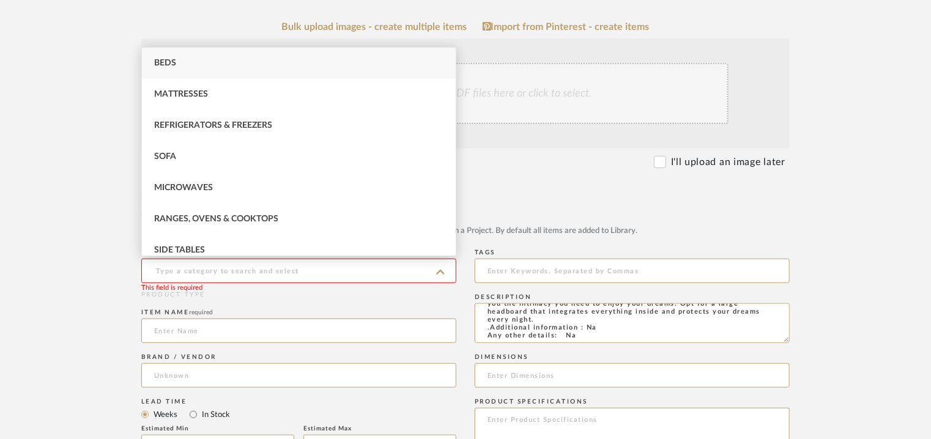
click at [193, 65] on div "Beds" at bounding box center [299, 63] width 314 height 31
type input "Beds"
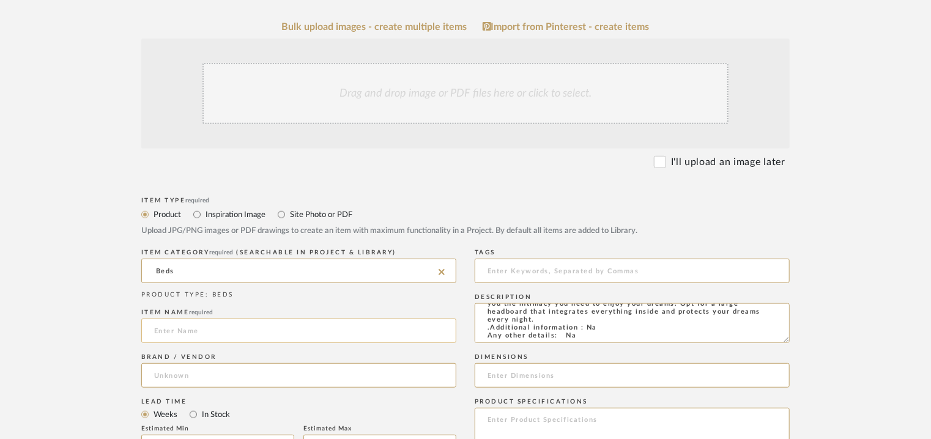
click at [170, 334] on input at bounding box center [298, 331] width 315 height 24
type input "FLOW"
click at [200, 375] on input at bounding box center [298, 375] width 315 height 24
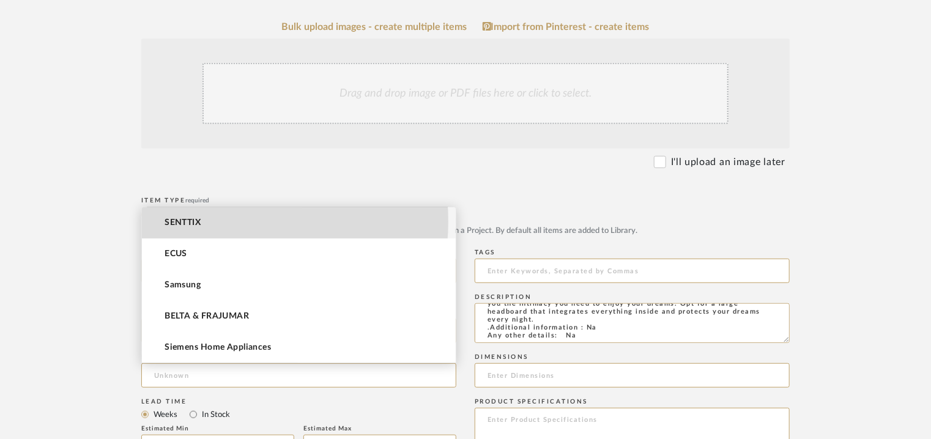
click at [220, 221] on mat-option "SENTTIX" at bounding box center [299, 222] width 314 height 31
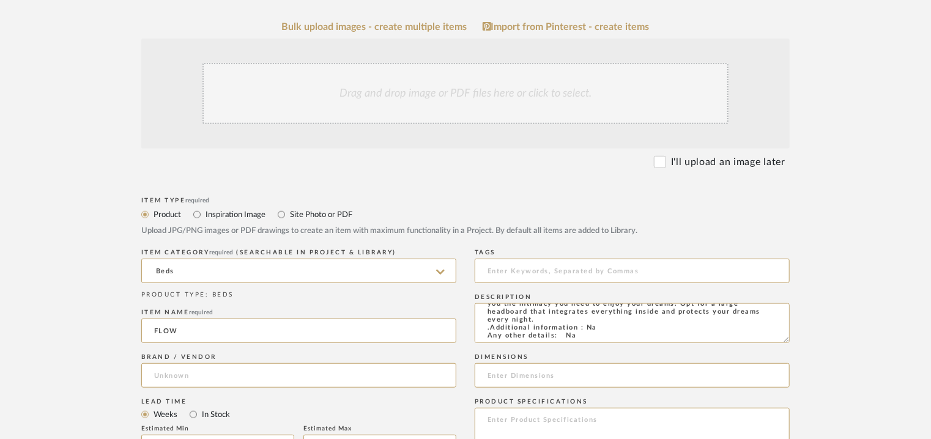
type input "SENTTIX"
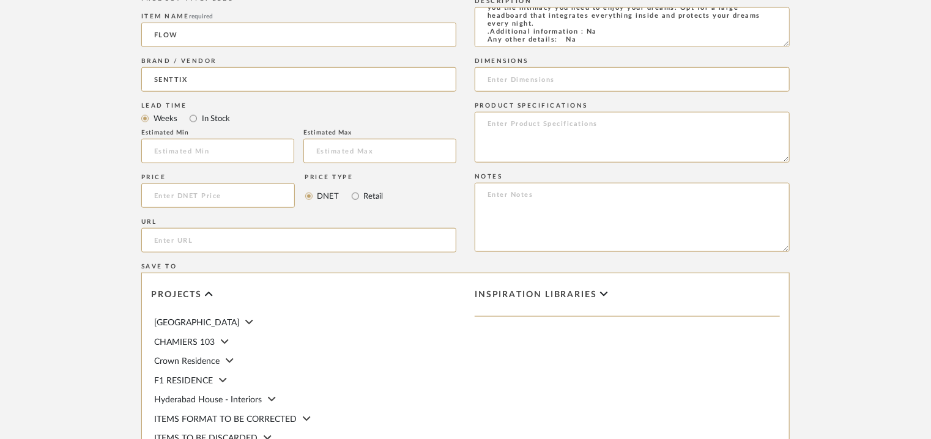
scroll to position [551, 0]
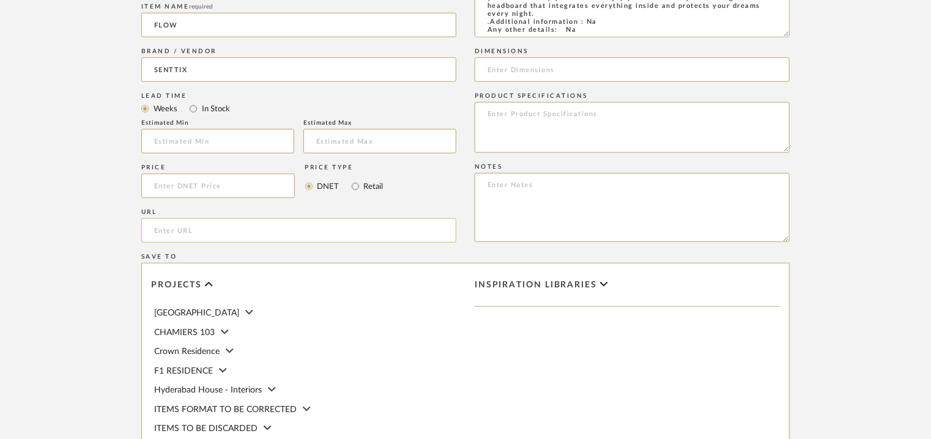
click at [182, 226] on input "url" at bounding box center [298, 230] width 315 height 24
paste input "[URL][DOMAIN_NAME]"
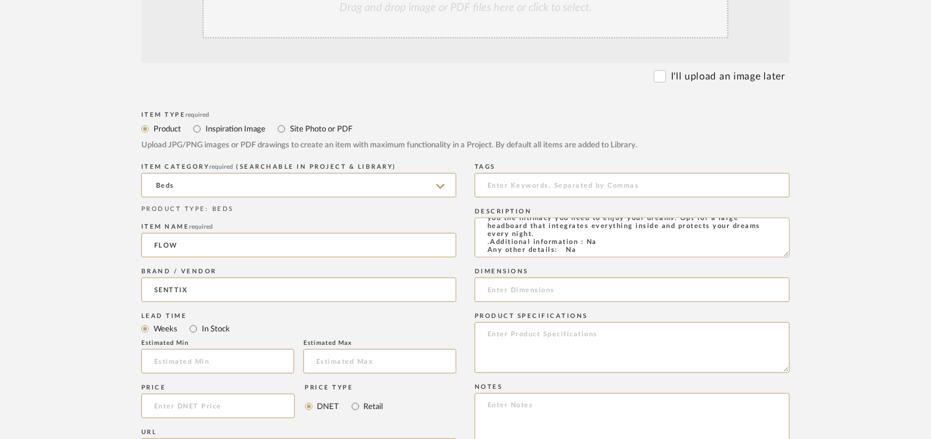
scroll to position [306, 0]
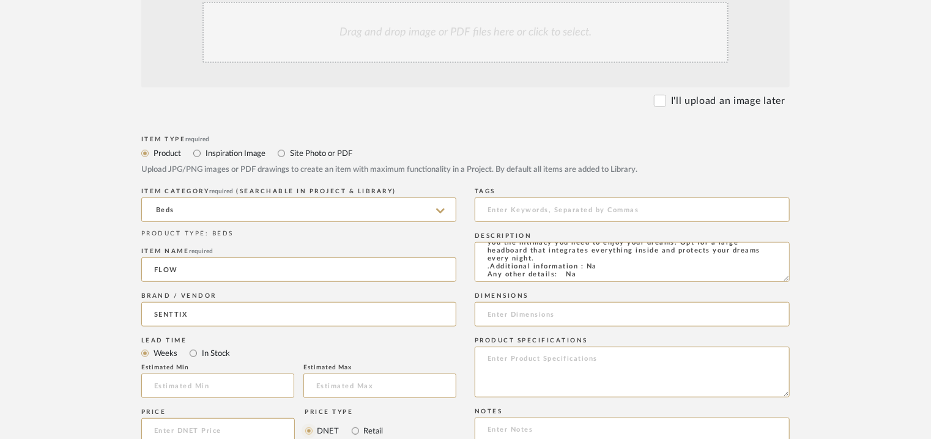
type input "[URL][DOMAIN_NAME]"
click at [598, 316] on input at bounding box center [632, 314] width 315 height 24
paste input "Height 140cm x Thickness 17cm x Length : 140/ 150/ 160/ 180/ 200/ 220cm. Sides …"
type input "Height 140cm x Thickness 17cm x Length : 140/ 150/ 160/ 180/ 200/ 220cm. Sides …"
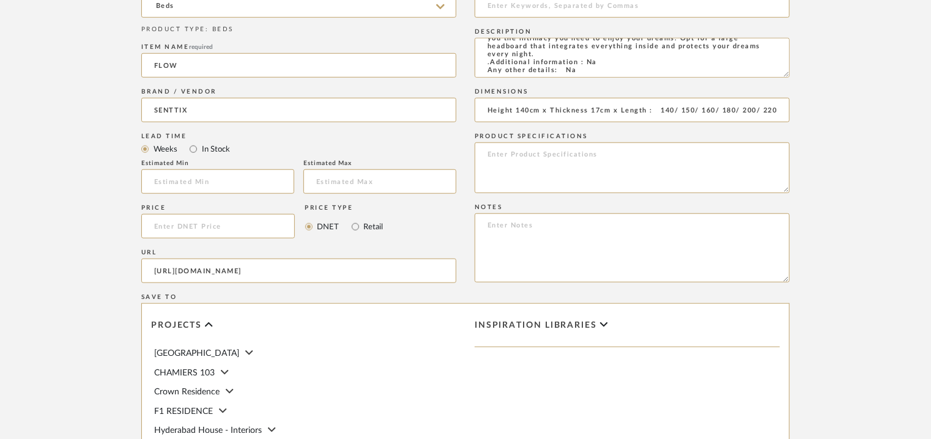
scroll to position [551, 0]
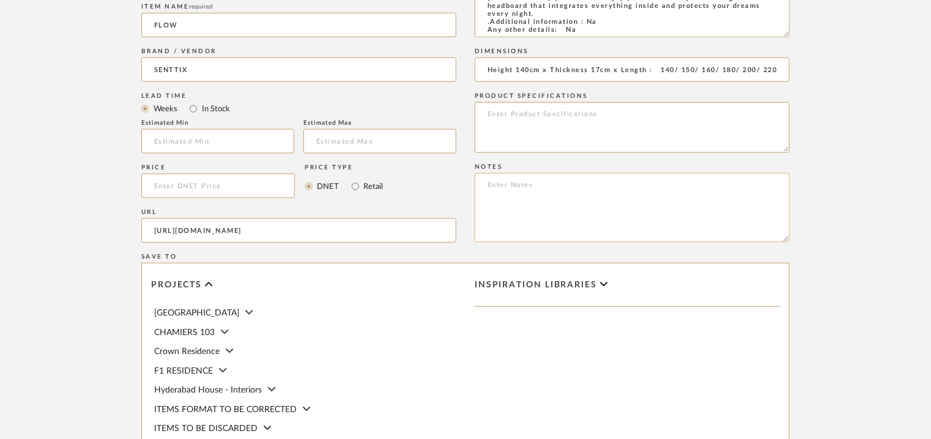
click at [545, 184] on textarea at bounding box center [632, 207] width 315 height 69
paste textarea "Price: Na Lead time: Na Customizable: Na 3D available : No BIM available. No Po…"
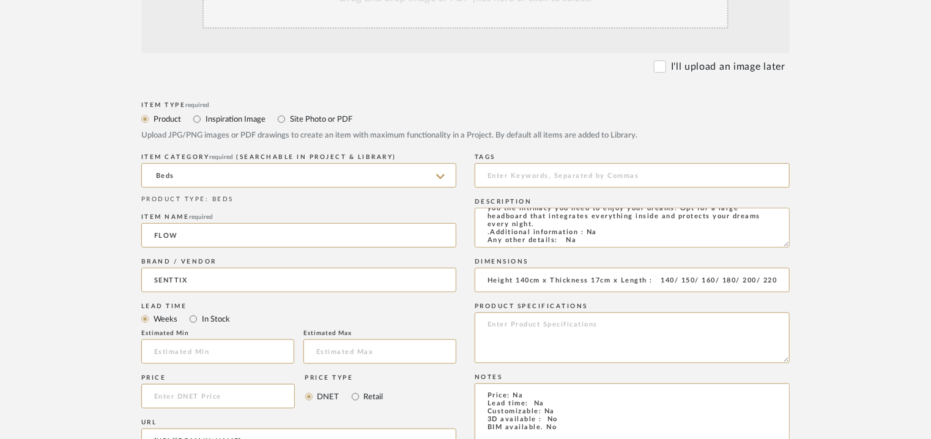
scroll to position [184, 0]
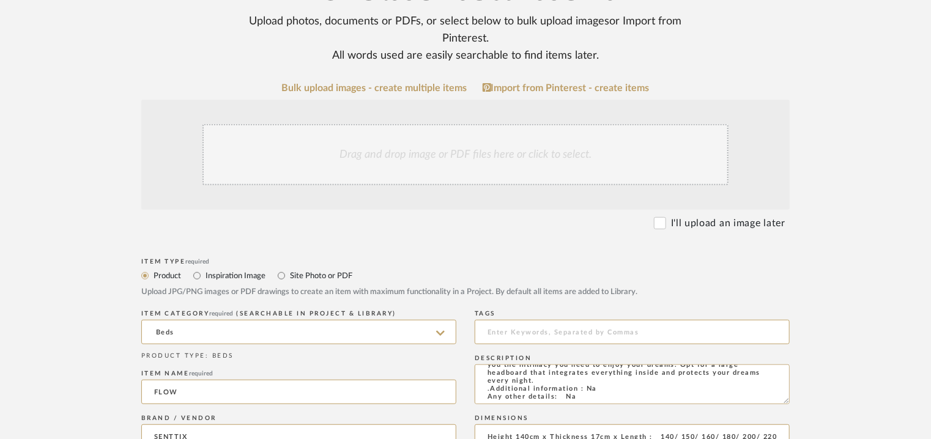
type textarea "Price: Na Lead time: Na Customizable: Na 3D available : No BIM available. No Po…"
click at [446, 145] on div "Drag and drop image or PDF files here or click to select." at bounding box center [466, 154] width 526 height 61
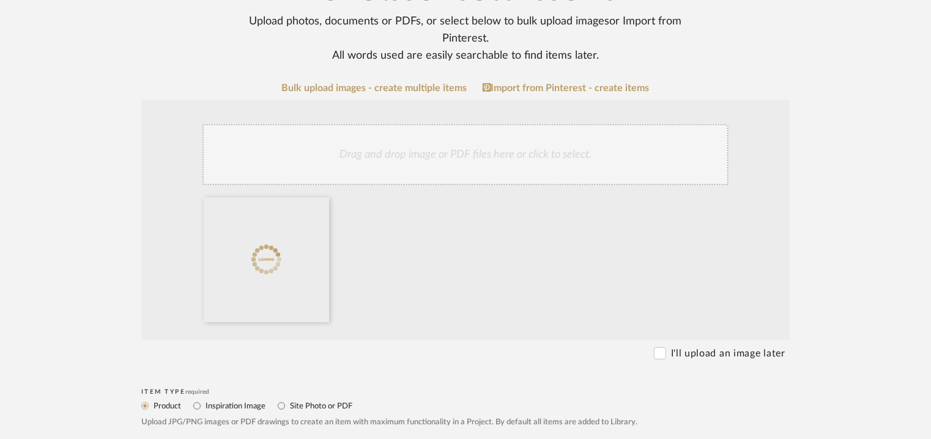
click at [513, 149] on div "Drag and drop image or PDF files here or click to select." at bounding box center [466, 154] width 526 height 61
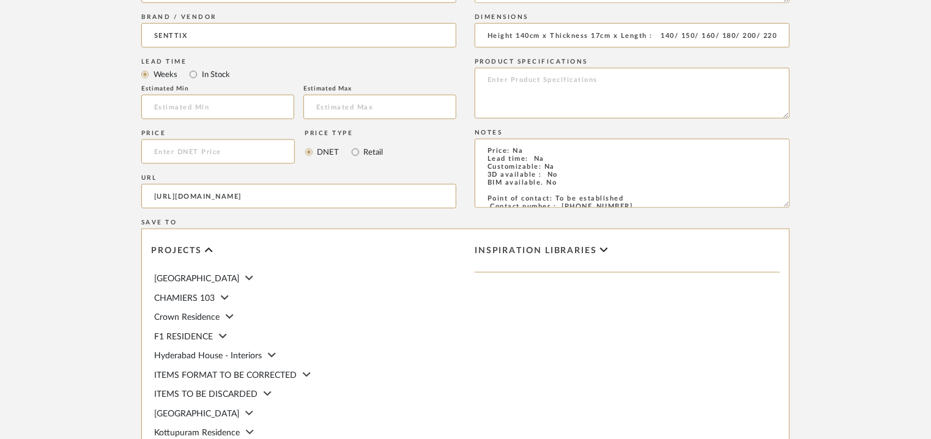
scroll to position [906, 0]
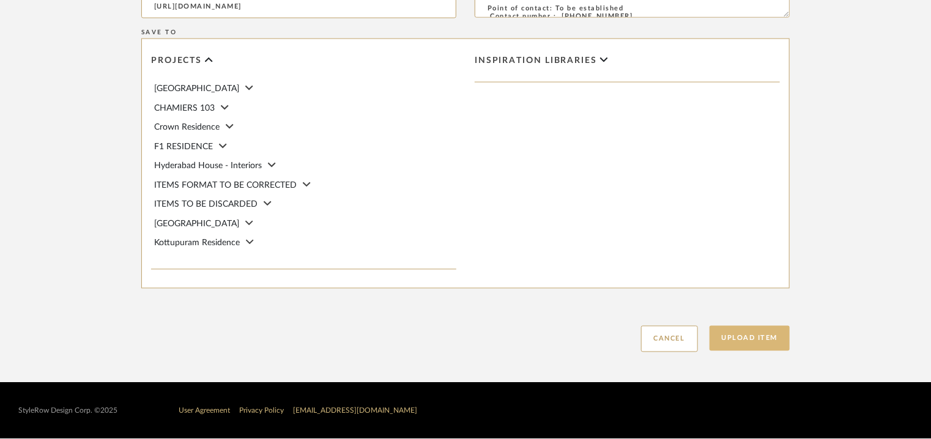
click at [737, 338] on button "Upload Item" at bounding box center [750, 338] width 81 height 25
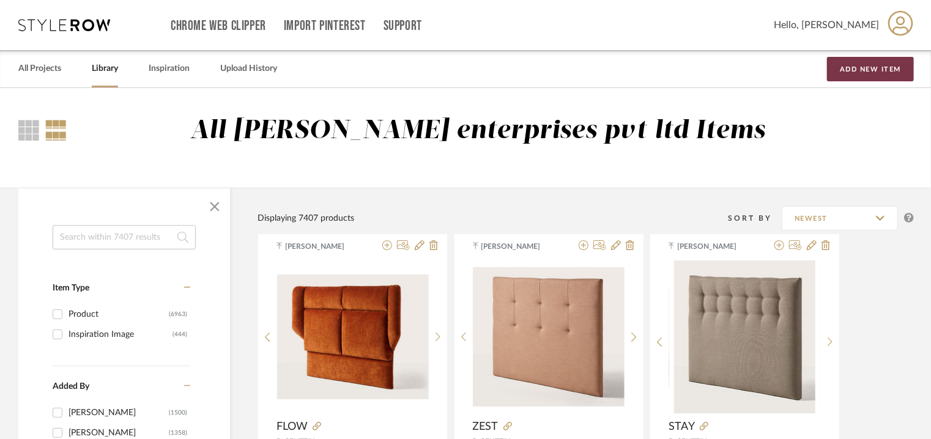
click at [850, 70] on button "Add New Item" at bounding box center [870, 69] width 87 height 24
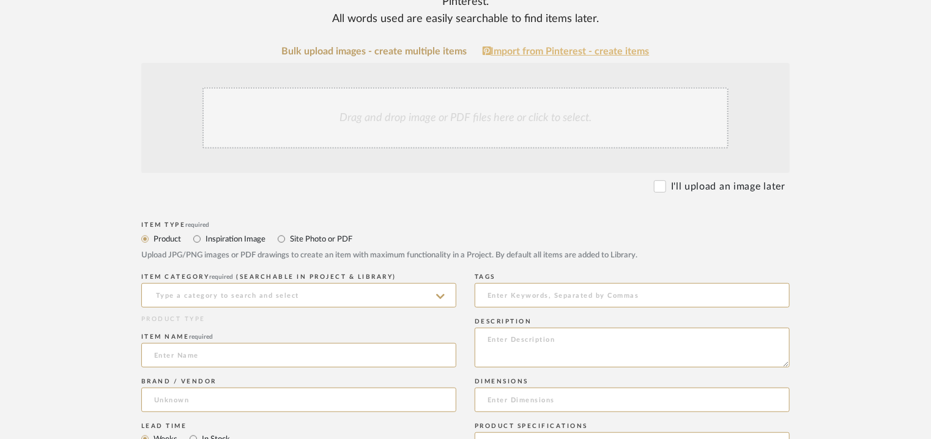
scroll to position [306, 0]
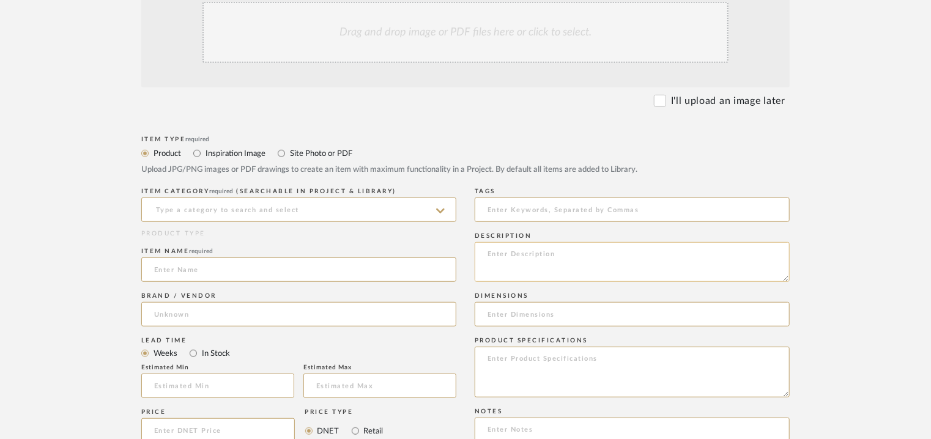
paste textarea "Type: HEADBOARD Designer : Na Dimensions : Height 140cm Thickness: 9cm Length :…"
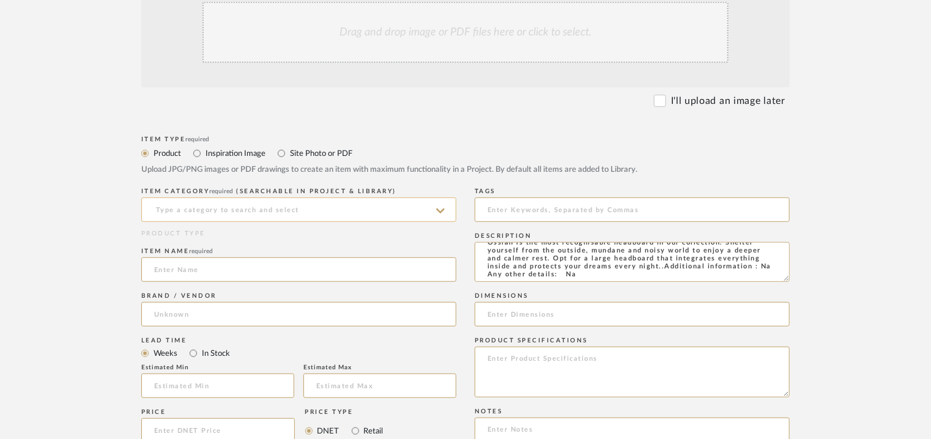
type textarea "Type: HEADBOARD Designer : Na Dimensions : Height 140cm Thickness: 9cm Length :…"
click at [184, 213] on input at bounding box center [298, 210] width 315 height 24
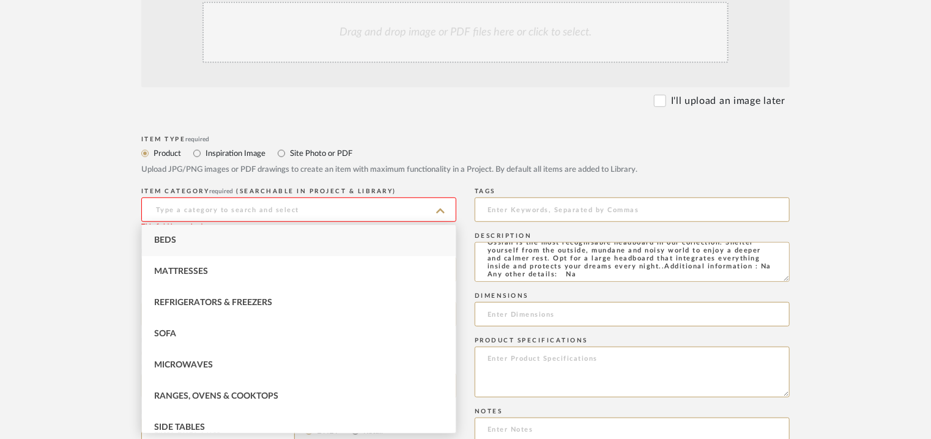
click at [176, 238] on div "Beds" at bounding box center [299, 240] width 314 height 31
type input "Beds"
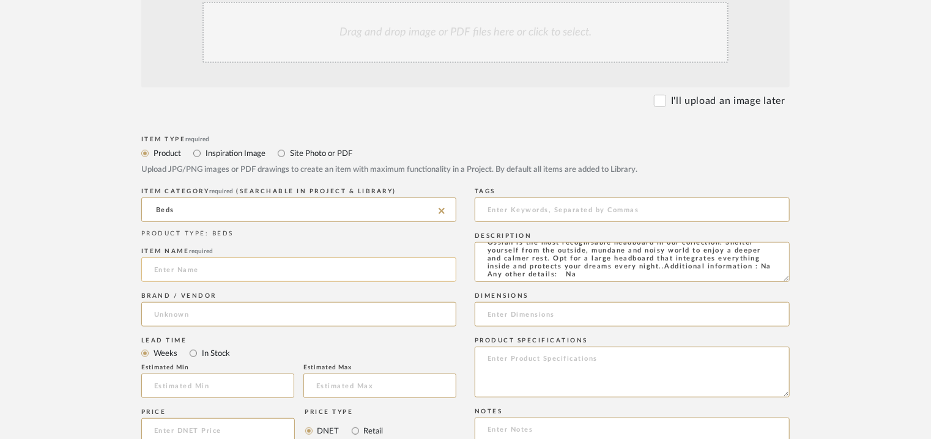
click at [205, 272] on input at bounding box center [298, 270] width 315 height 24
type input "o"
type input "OSSIAN"
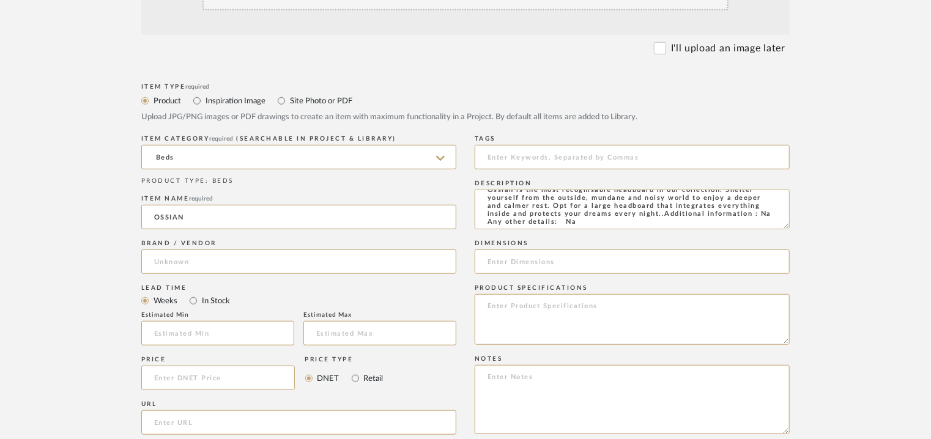
scroll to position [428, 0]
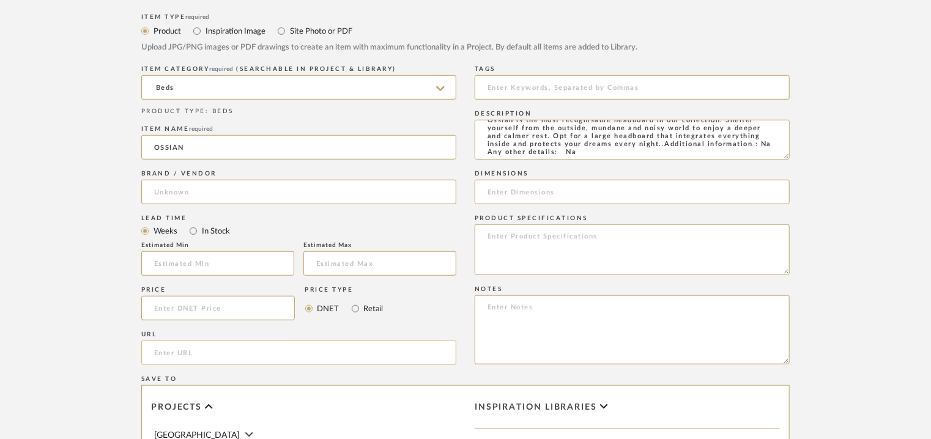
click at [169, 356] on input "url" at bounding box center [298, 353] width 315 height 24
paste input "[URL][DOMAIN_NAME]"
type input "[URL][DOMAIN_NAME]"
click at [532, 81] on input at bounding box center [632, 87] width 315 height 24
type input "M"
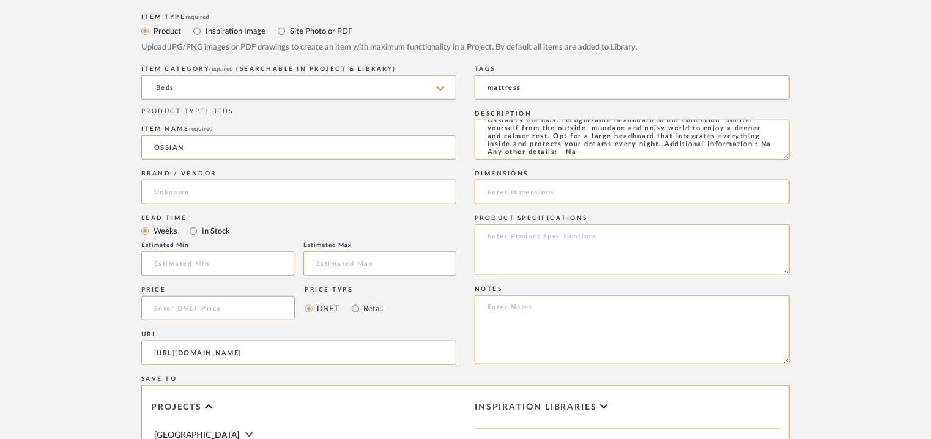
type input "mattress"
click at [550, 199] on input at bounding box center [632, 192] width 315 height 24
paste input "Height 140cm x Thickness 9cm x Length : 140/ 150/ 160/ 180/ 200/ 220cm. Sides +…"
type input "Height 140cm x Thickness 9cm x Length : 140/ 150/ 160/ 180/ 200/ 220cm. Sides +…"
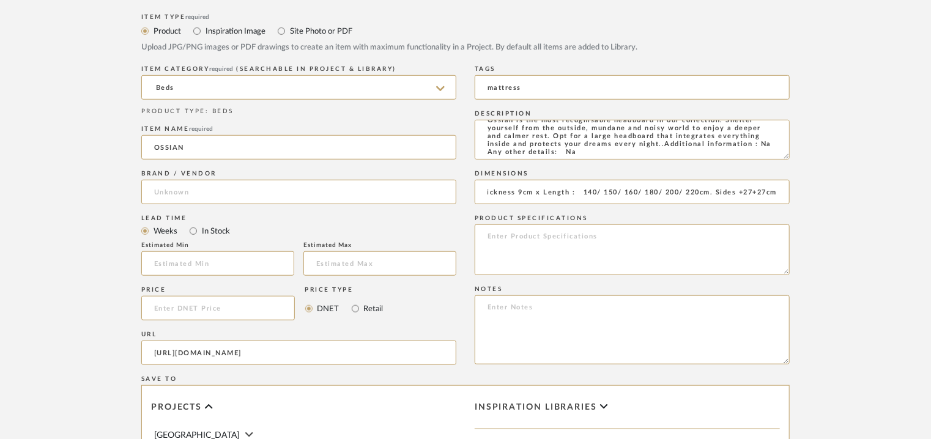
scroll to position [0, 0]
click at [518, 314] on textarea at bounding box center [632, 330] width 315 height 69
paste textarea "Price: Na Lead time: Na Customizable: Na 3D available : No BIM available. No Po…"
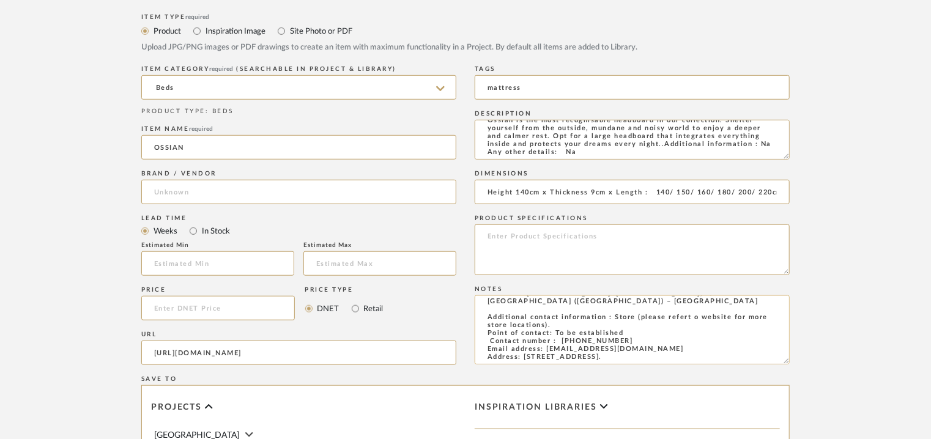
scroll to position [56, 0]
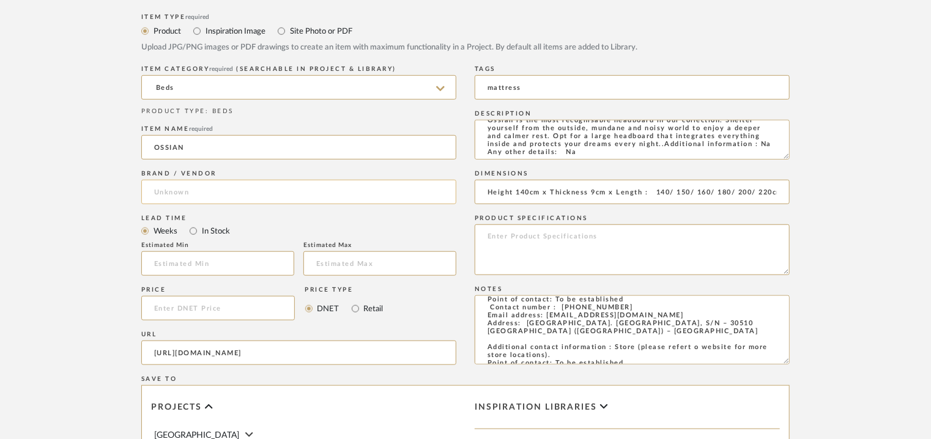
type textarea "Price: Na Lead time: Na Customizable: Na 3D available : No BIM available. No Po…"
click at [218, 197] on input at bounding box center [298, 192] width 315 height 24
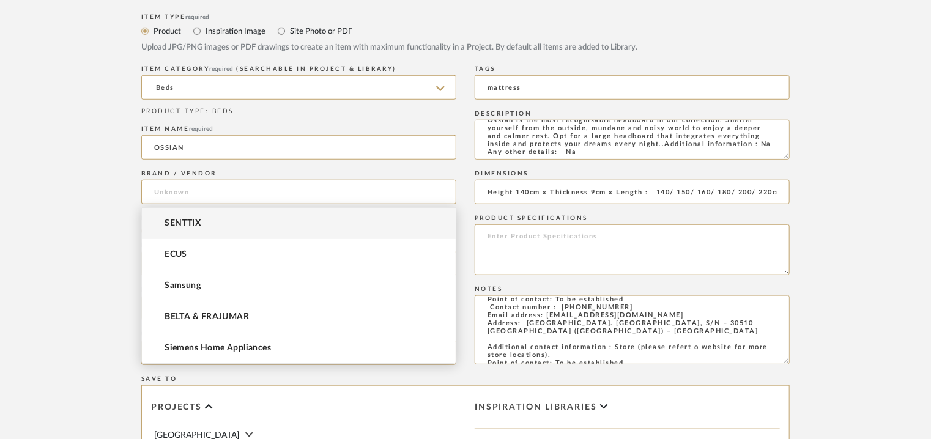
click at [207, 219] on mat-option "SENTTIX" at bounding box center [299, 223] width 314 height 31
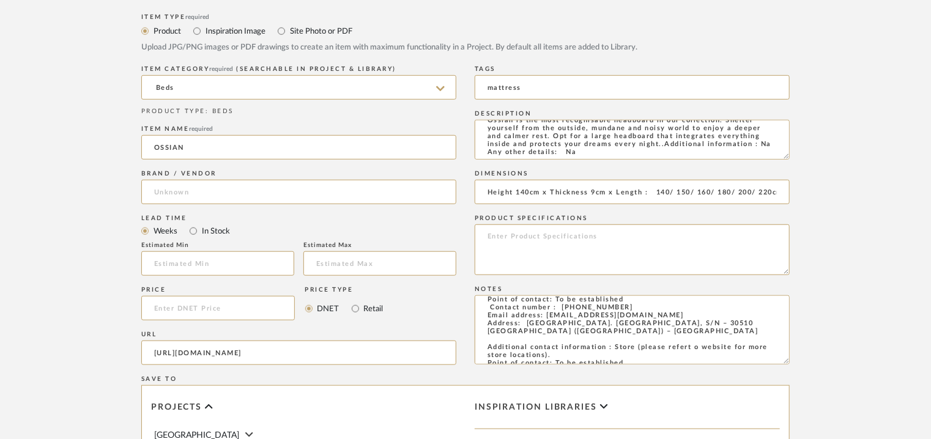
type input "SENTTIX"
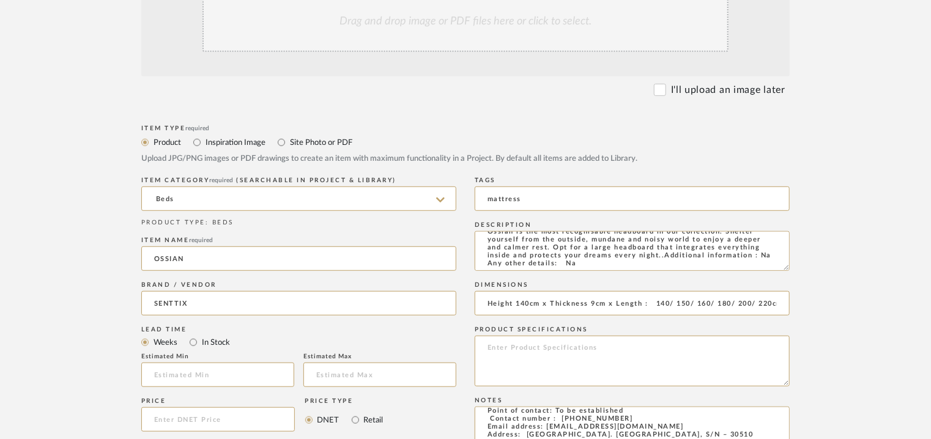
scroll to position [306, 0]
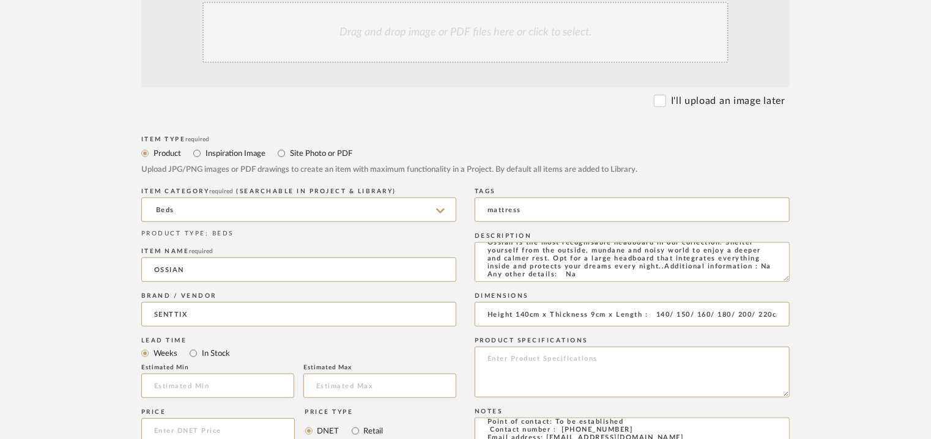
click at [409, 23] on div "Drag and drop image or PDF files here or click to select." at bounding box center [466, 32] width 526 height 61
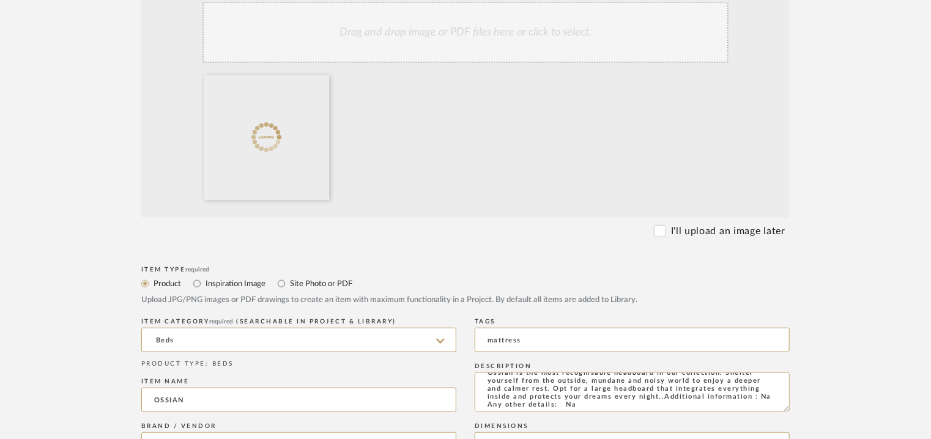
click at [499, 42] on div "Drag and drop image or PDF files here or click to select." at bounding box center [466, 32] width 526 height 61
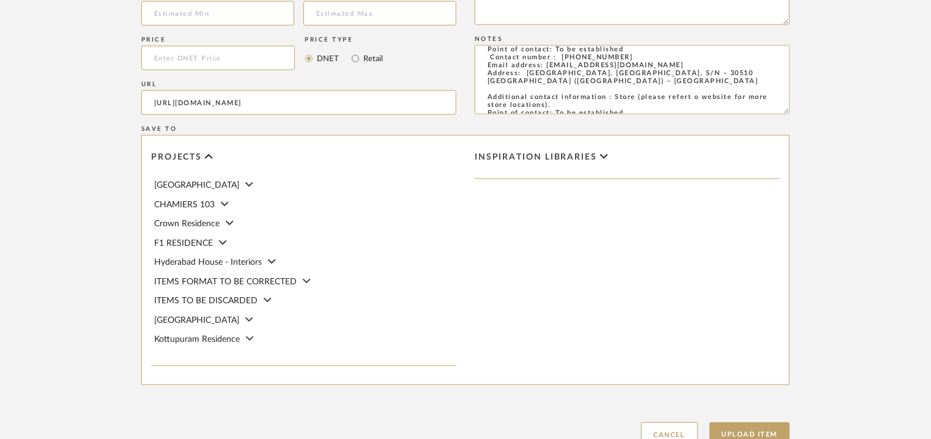
scroll to position [906, 0]
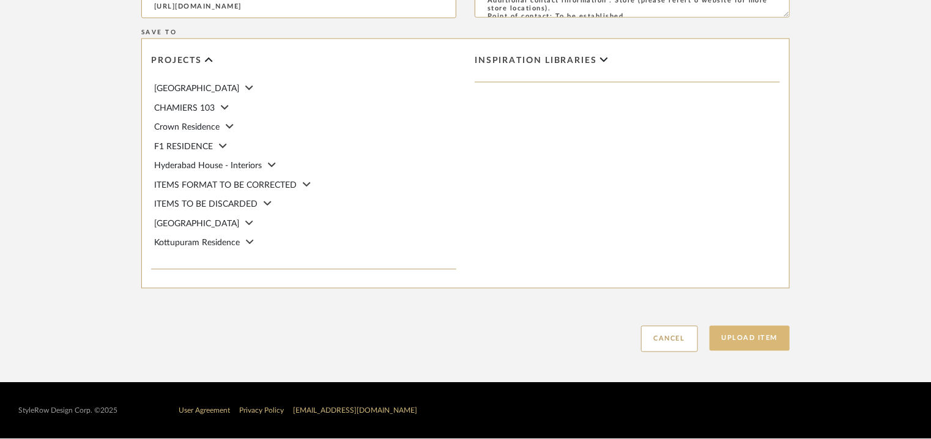
click at [760, 334] on button "Upload Item" at bounding box center [750, 338] width 81 height 25
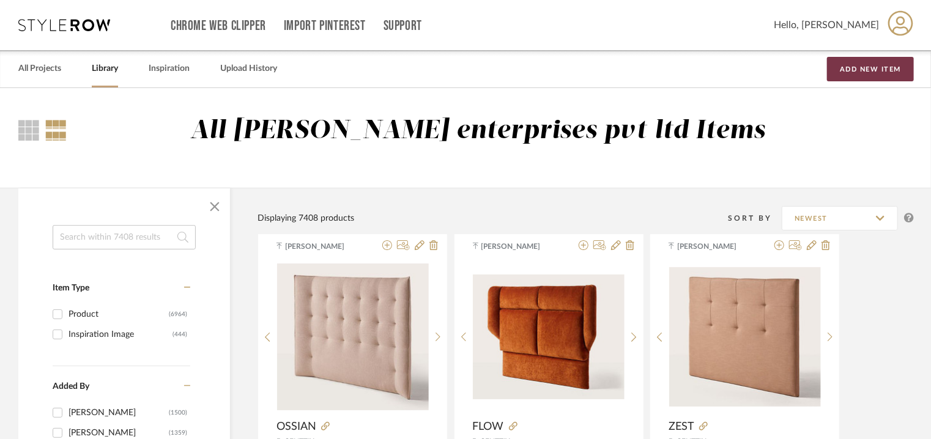
drag, startPoint x: 889, startPoint y: 69, endPoint x: 887, endPoint y: 75, distance: 6.2
click at [890, 69] on button "Add New Item" at bounding box center [870, 69] width 87 height 24
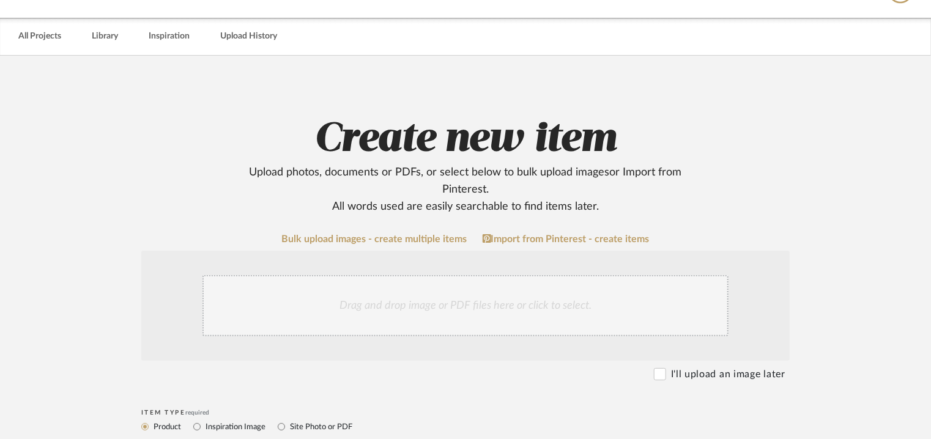
scroll to position [245, 0]
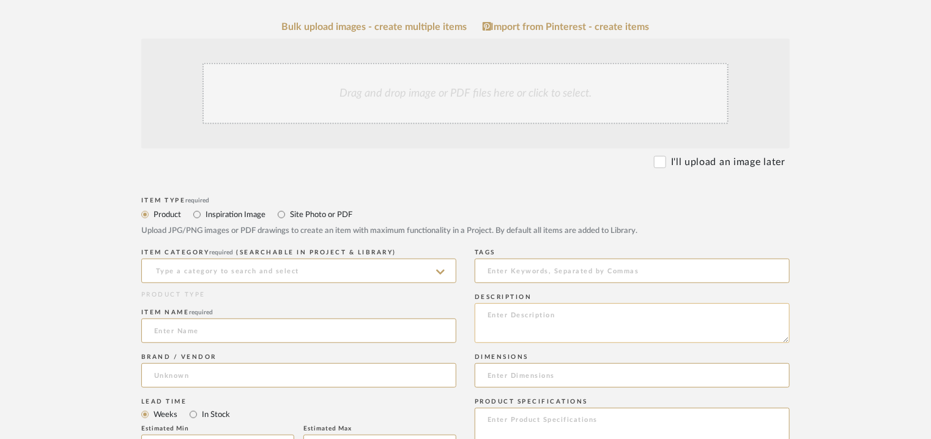
click at [526, 317] on textarea at bounding box center [632, 324] width 315 height 40
paste textarea "Type: HEADBOARD Designer : Na Dimensions : Height 140cm Thickness: 8cm Length :…"
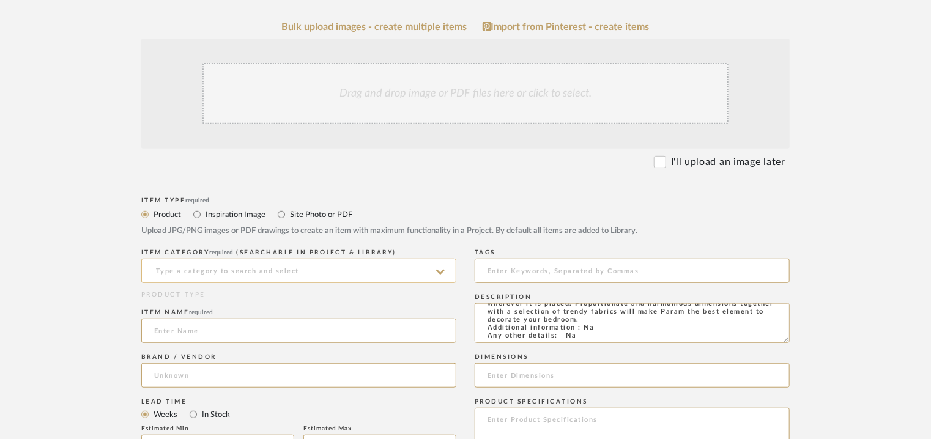
type textarea "Type: HEADBOARD Designer : Na Dimensions : Height 140cm Thickness: 8cm Length :…"
click at [291, 274] on input at bounding box center [298, 271] width 315 height 24
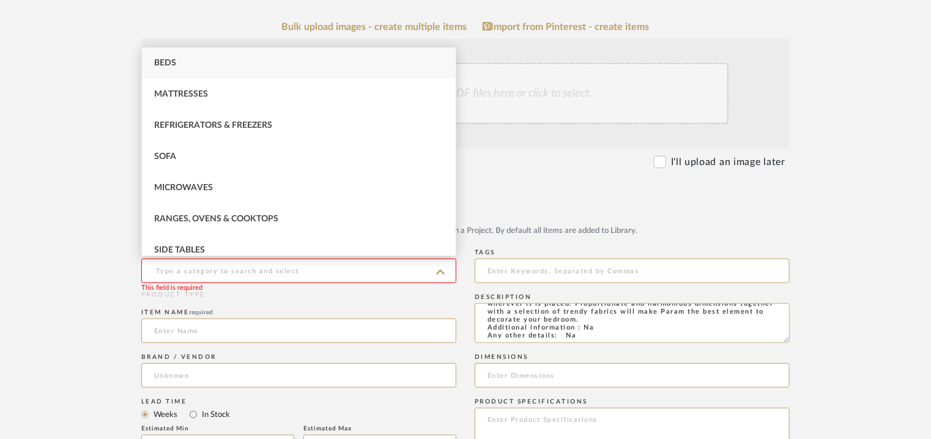
click at [193, 57] on div "Beds" at bounding box center [299, 63] width 314 height 31
type input "Beds"
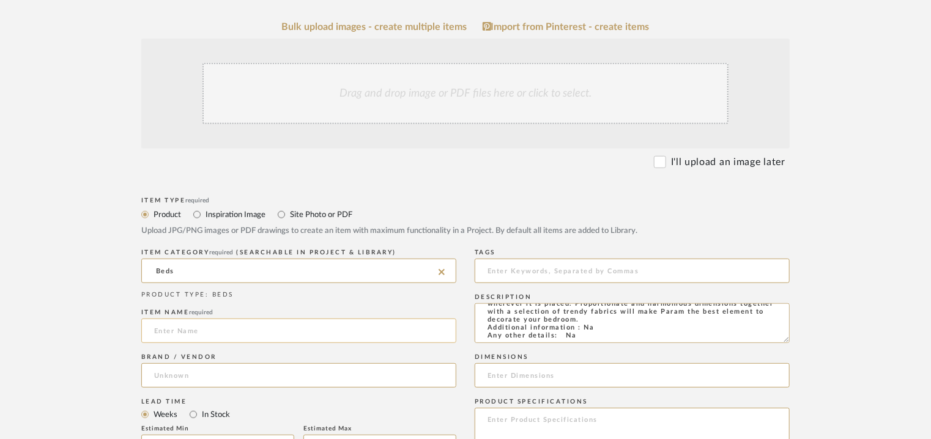
click at [181, 332] on input at bounding box center [298, 331] width 315 height 24
type input "PARAM"
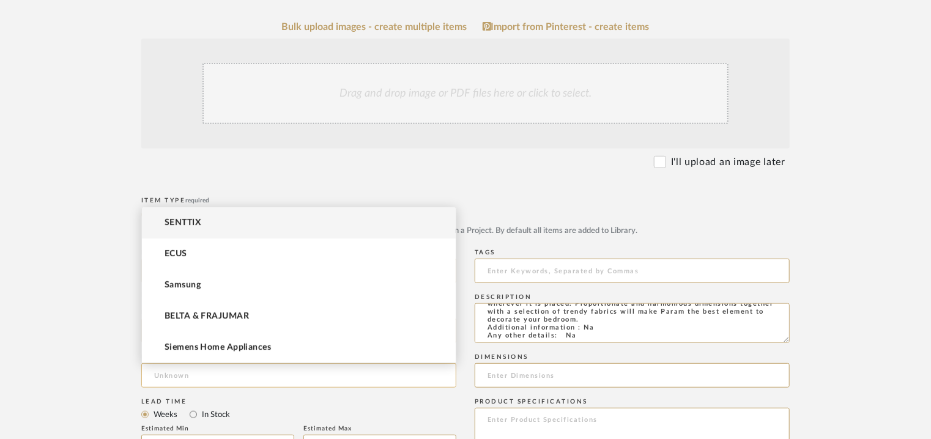
click at [172, 376] on input at bounding box center [298, 375] width 315 height 24
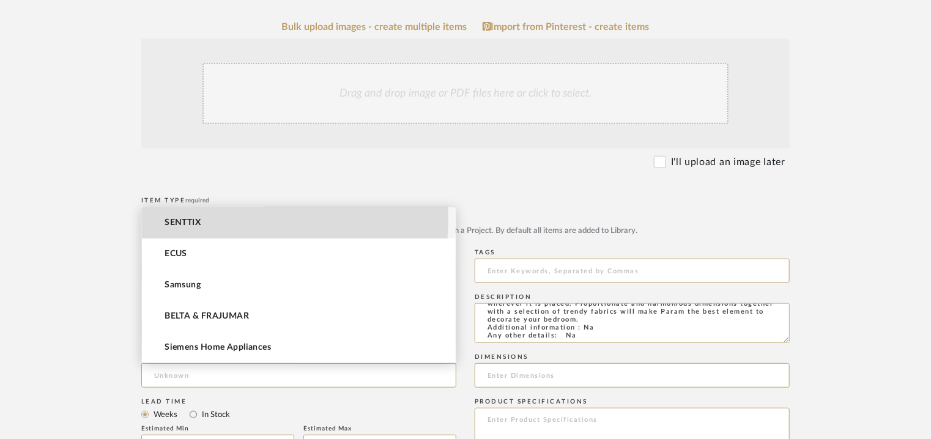
click at [201, 218] on span "SENTTIX" at bounding box center [183, 223] width 36 height 10
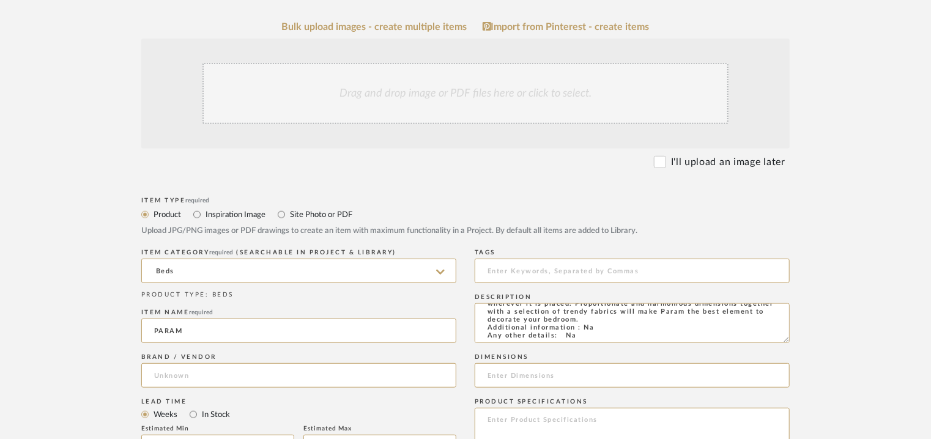
type input "SENTTIX"
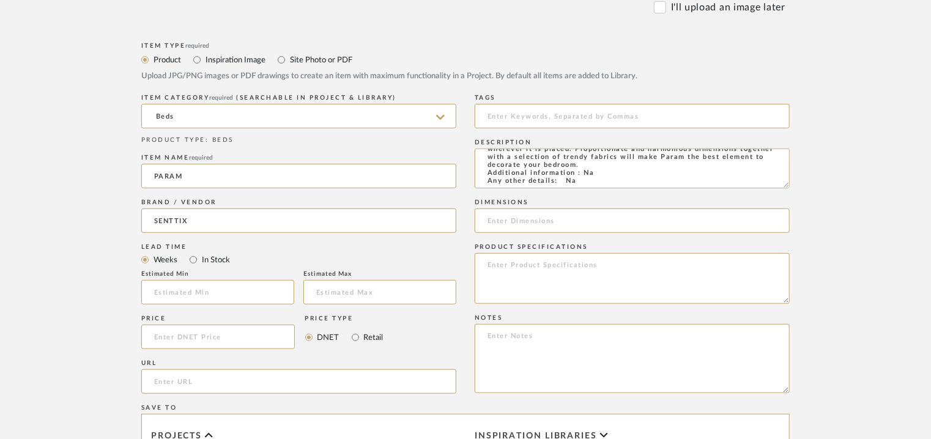
scroll to position [428, 0]
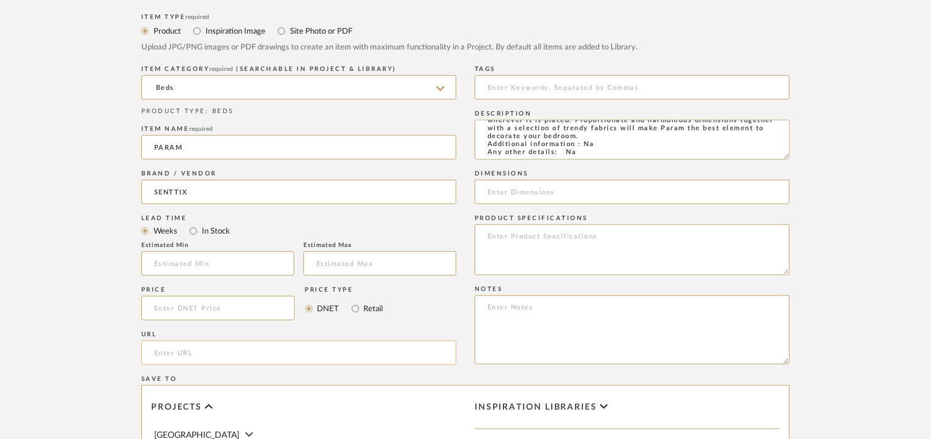
click at [190, 356] on input "url" at bounding box center [298, 353] width 315 height 24
paste input "[URL][DOMAIN_NAME]"
type input "[URL][DOMAIN_NAME]"
click at [547, 84] on input at bounding box center [632, 87] width 315 height 24
type input "headboard,"
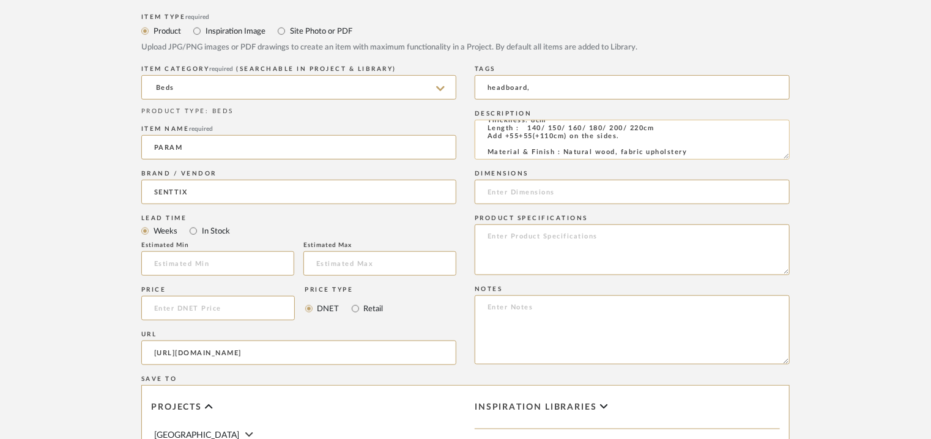
scroll to position [61, 0]
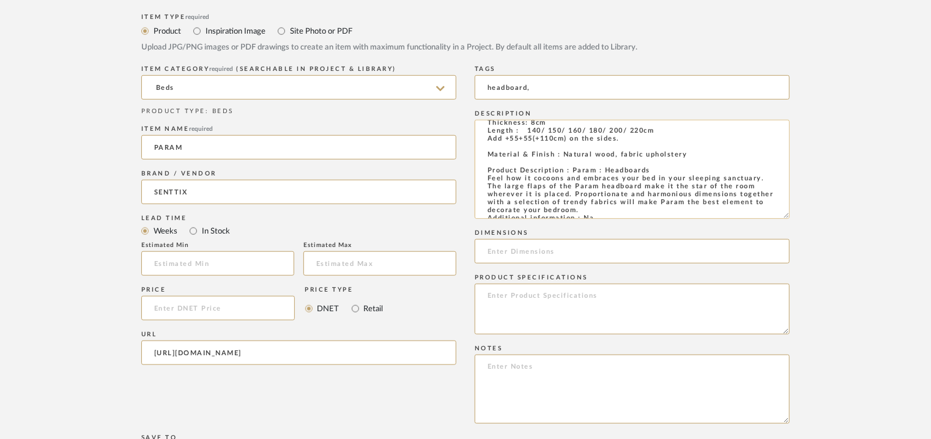
drag, startPoint x: 786, startPoint y: 155, endPoint x: 755, endPoint y: 233, distance: 83.8
click at [791, 239] on form "Bulk upload images - create multiple items Import from Pinterest - create items…" at bounding box center [466, 298] width 780 height 920
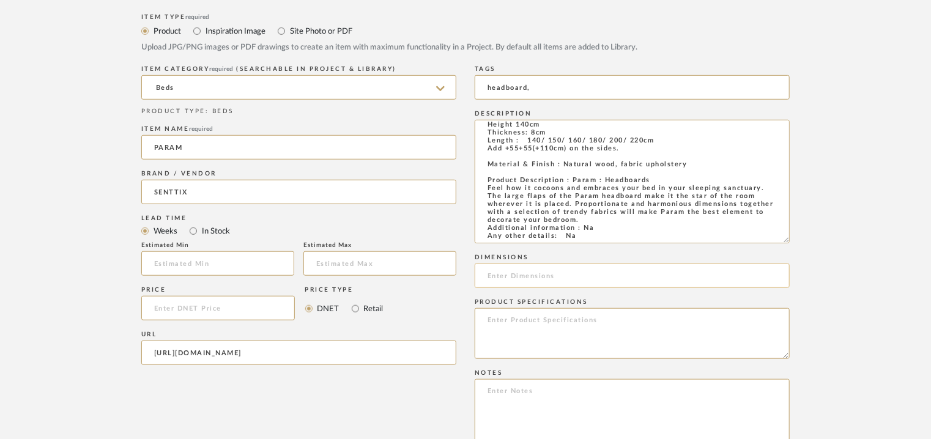
click at [584, 273] on input at bounding box center [632, 276] width 315 height 24
paste input "Height 140cm x Thickness 8cm x Length : 140/ 150/ 160/ 180/ 200/ 220cm. Sides +…"
type input "Height 140cm x Thickness 8cm x Length : 140/ 150/ 160/ 180/ 200/ 220cm. Sides +…"
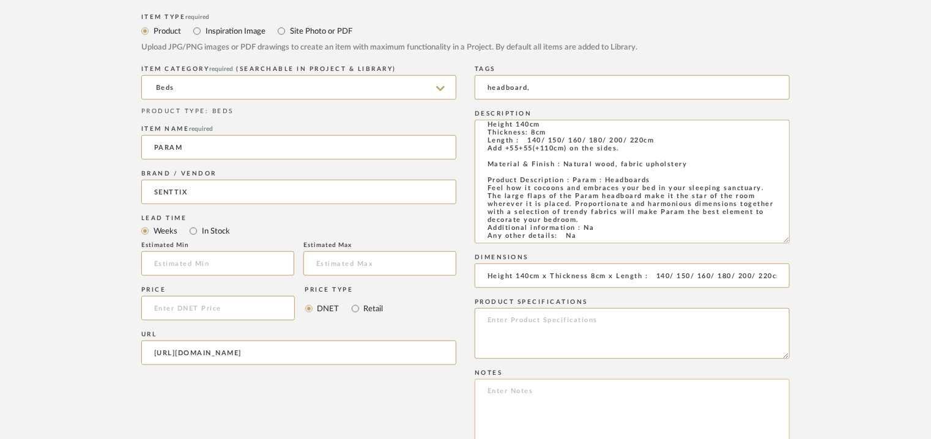
click at [521, 390] on textarea at bounding box center [632, 413] width 315 height 69
paste textarea "Price: Na Lead time: Na Customizable: Na 3D available : No BIM available. No Po…"
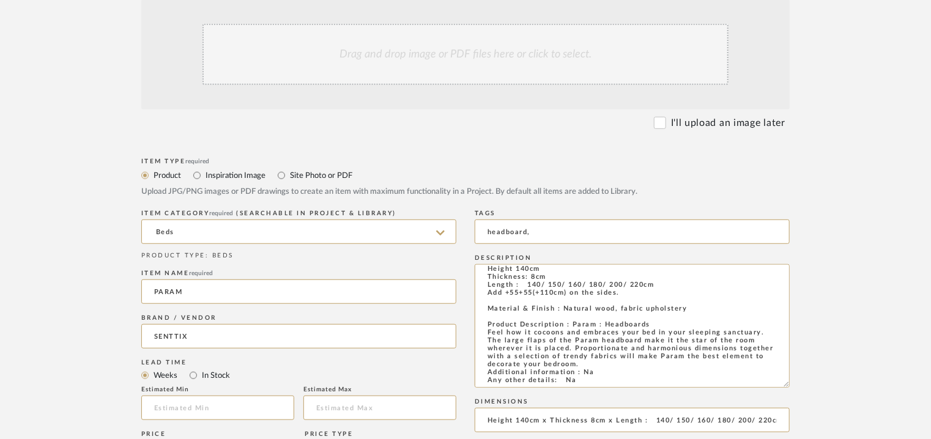
scroll to position [193, 0]
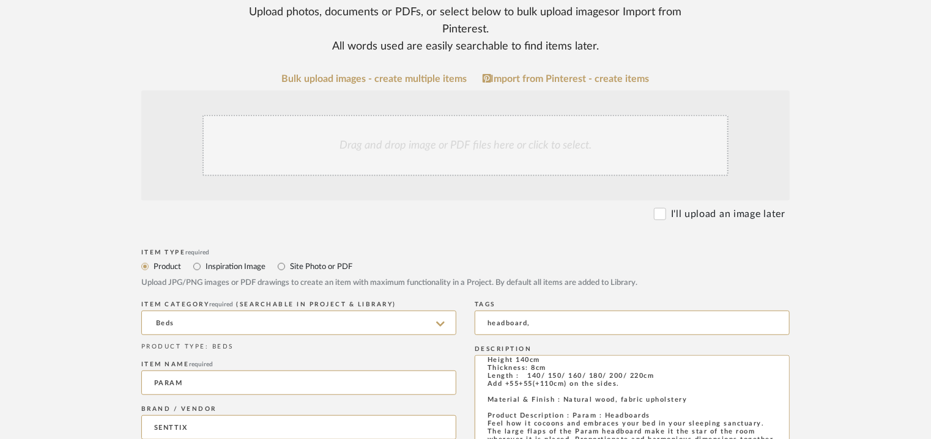
type textarea "Price: Na Lead time: Na Customizable: Na 3D available : No BIM available. No Po…"
click at [470, 145] on div "Drag and drop image or PDF files here or click to select." at bounding box center [466, 145] width 526 height 61
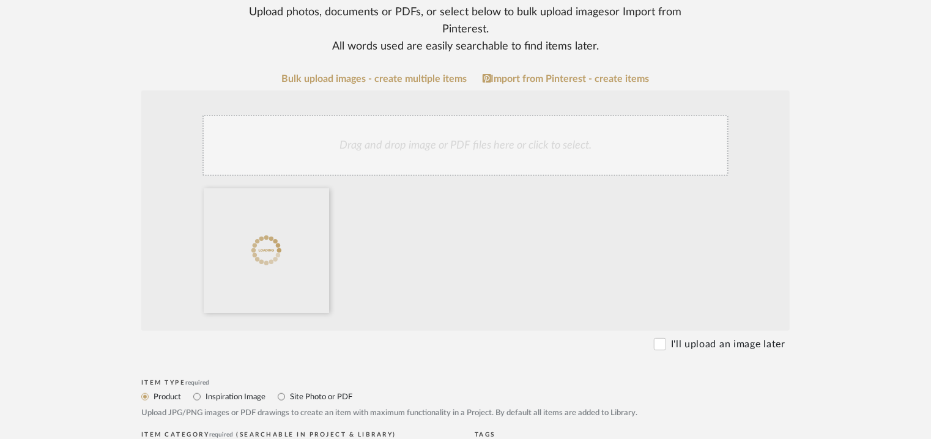
click at [427, 138] on div "Drag and drop image or PDF files here or click to select." at bounding box center [466, 145] width 526 height 61
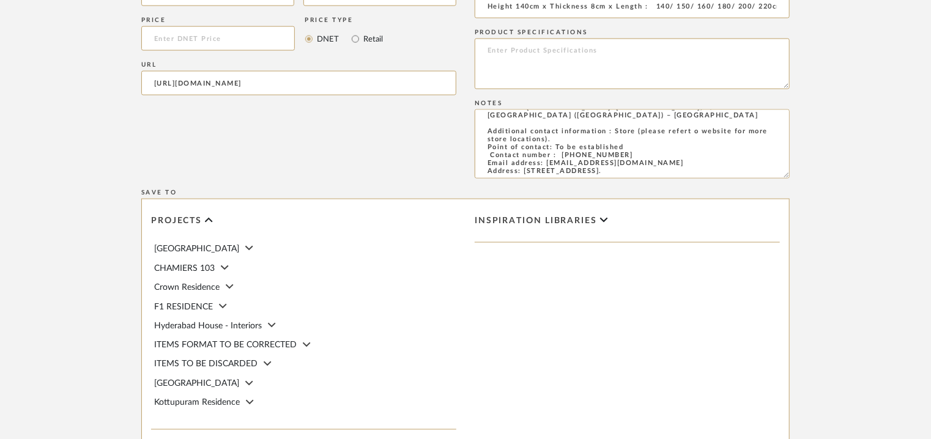
scroll to position [927, 0]
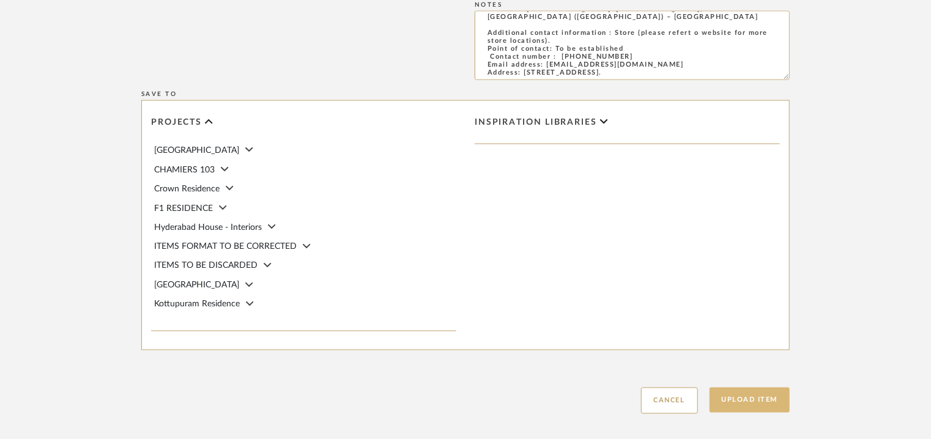
click at [756, 406] on button "Upload Item" at bounding box center [750, 400] width 81 height 25
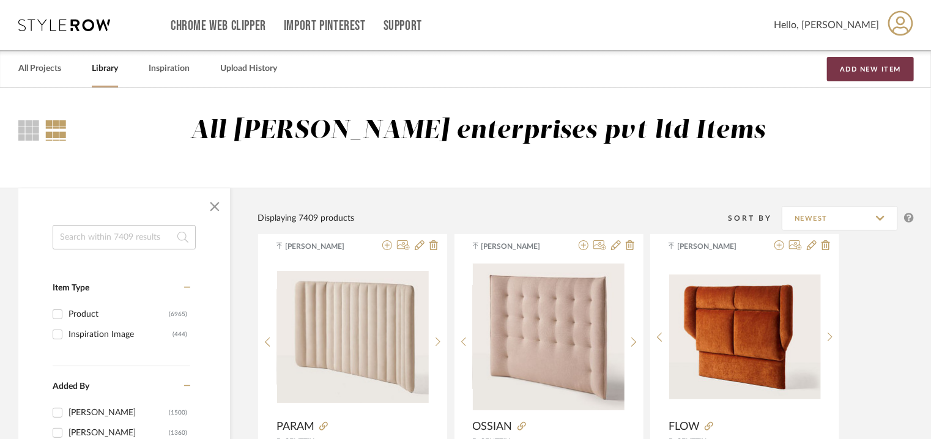
click at [860, 69] on button "Add New Item" at bounding box center [870, 69] width 87 height 24
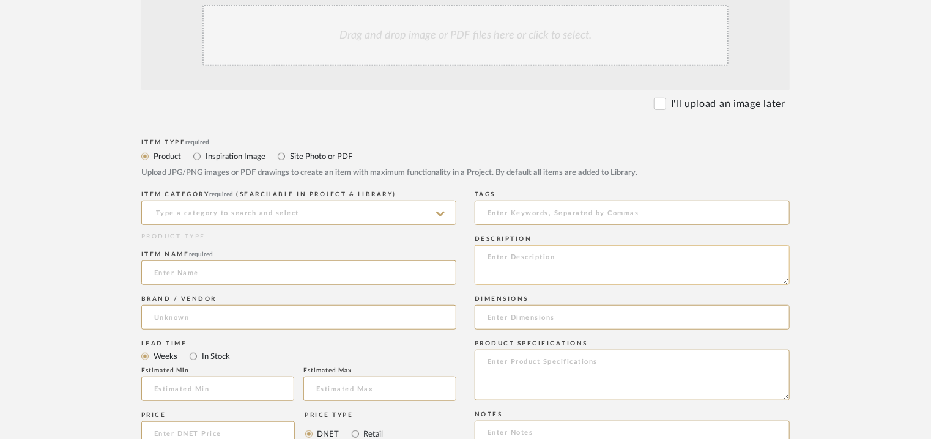
scroll to position [306, 0]
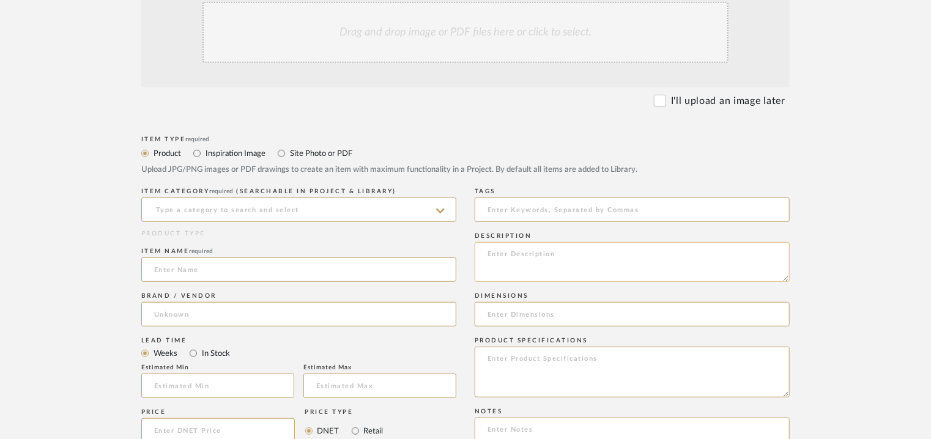
click at [546, 259] on textarea at bounding box center [632, 262] width 315 height 40
paste textarea "Type: HEADBOARD Designer : Na Dimensions : Height 140cm Thickness: 9cm Length :…"
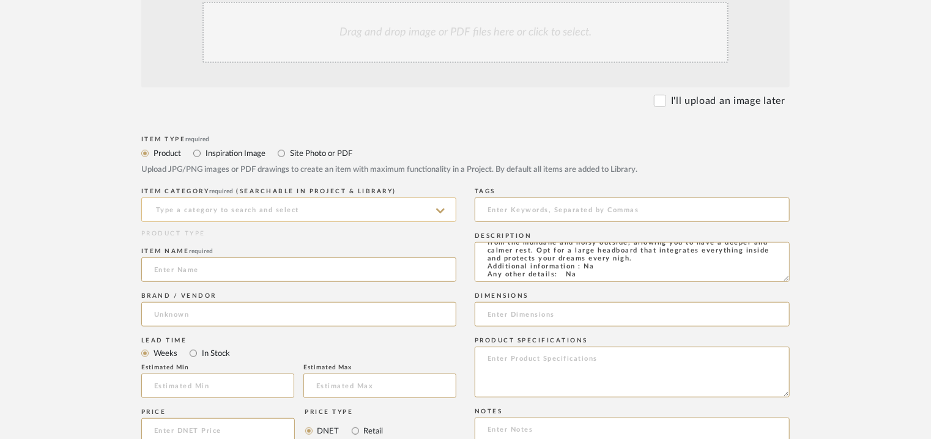
type textarea "Type: HEADBOARD Designer : Na Dimensions : Height 140cm Thickness: 9cm Length :…"
click at [258, 206] on input at bounding box center [298, 210] width 315 height 24
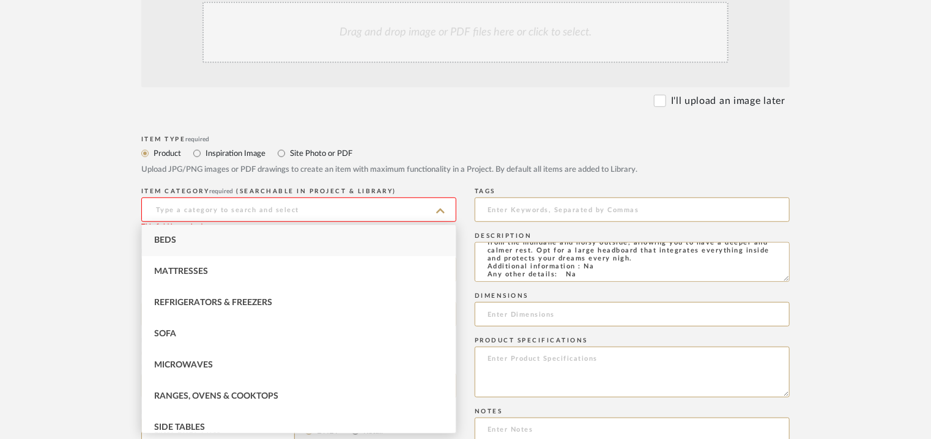
click at [159, 240] on span "Beds" at bounding box center [165, 240] width 22 height 9
type input "Beds"
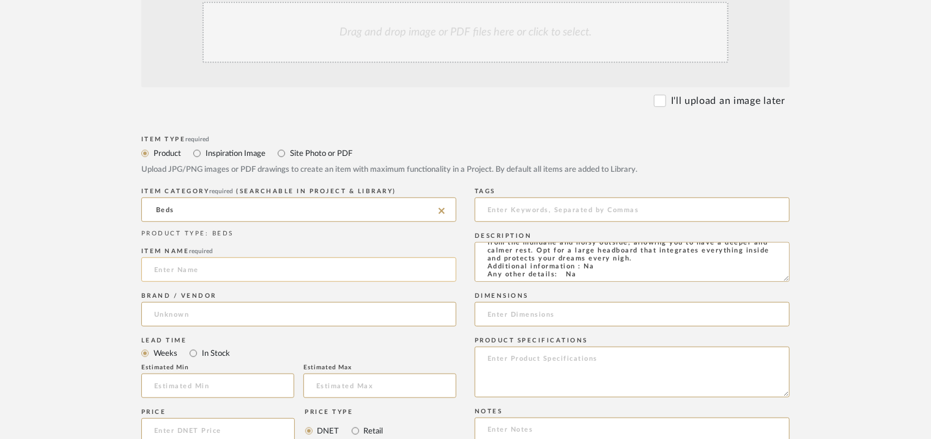
click at [179, 272] on input at bounding box center [298, 270] width 315 height 24
type input "w"
type input "WINGS"
click at [171, 315] on input at bounding box center [298, 314] width 315 height 24
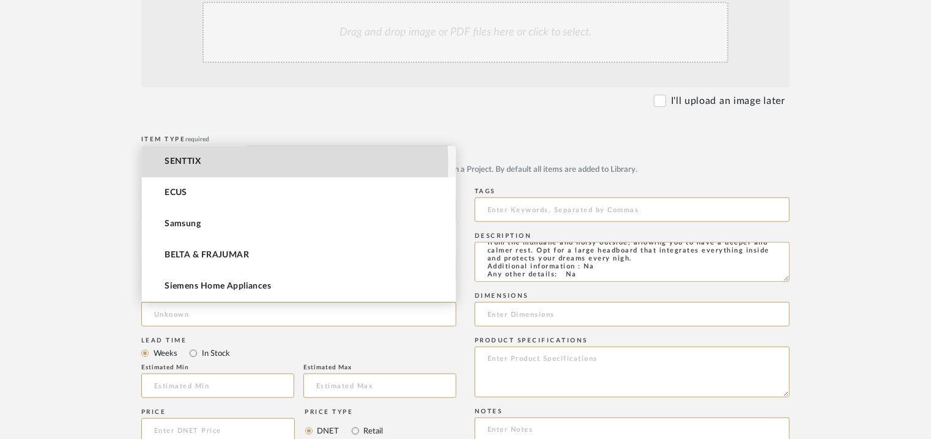
click at [192, 163] on span "SENTTIX" at bounding box center [183, 162] width 36 height 10
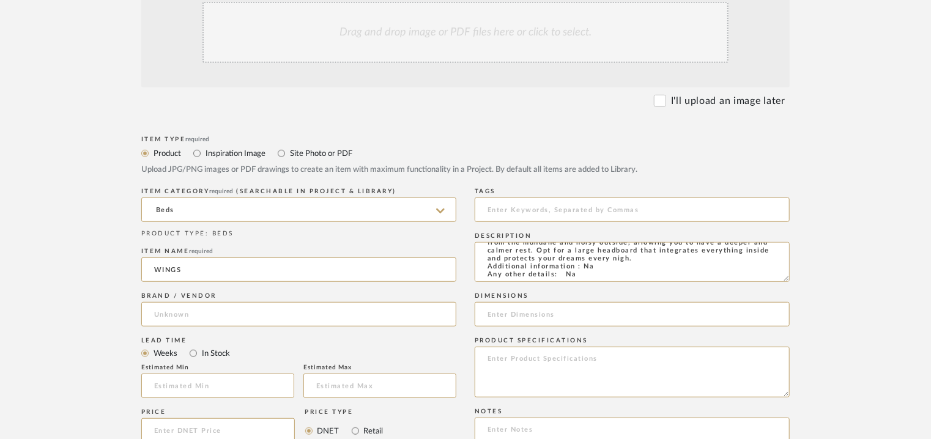
type input "SENTTIX"
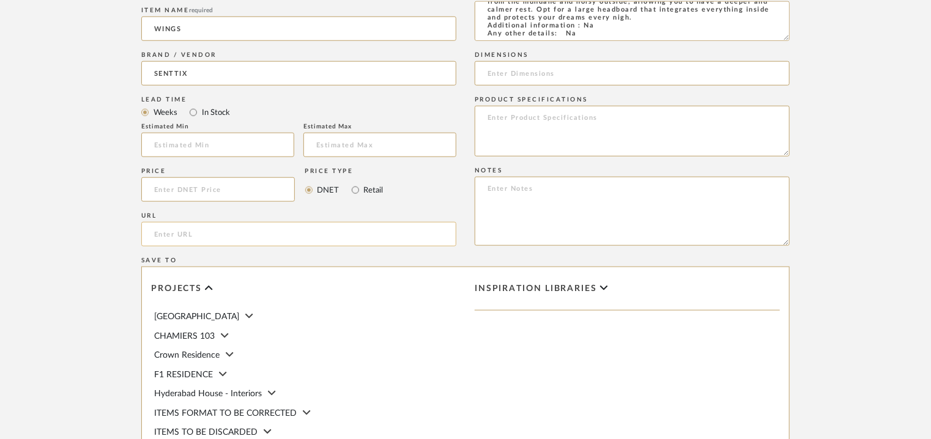
scroll to position [551, 0]
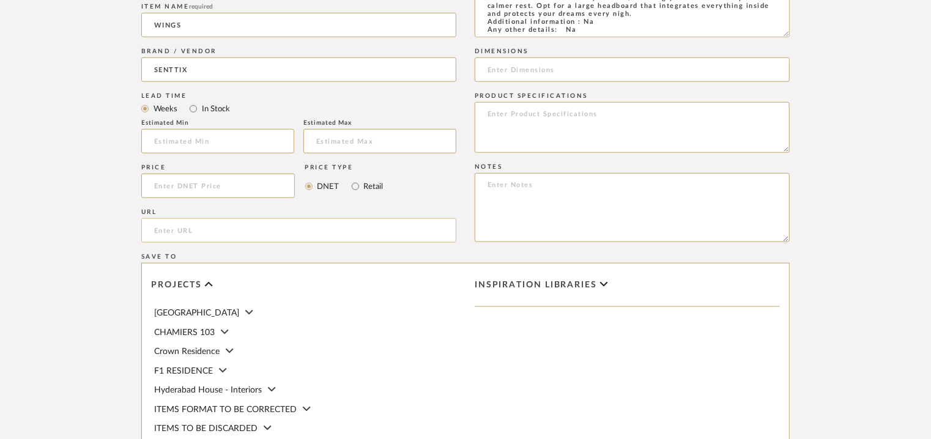
click at [214, 228] on input "url" at bounding box center [298, 230] width 315 height 24
paste input "[URL][DOMAIN_NAME]"
type input "[URL][DOMAIN_NAME]"
click at [578, 72] on input at bounding box center [632, 70] width 315 height 24
paste input "Height 140cm x Thickness 9cm x Length : 140/ 150/ 160/ 180/ 200/ 220cm. Sides +…"
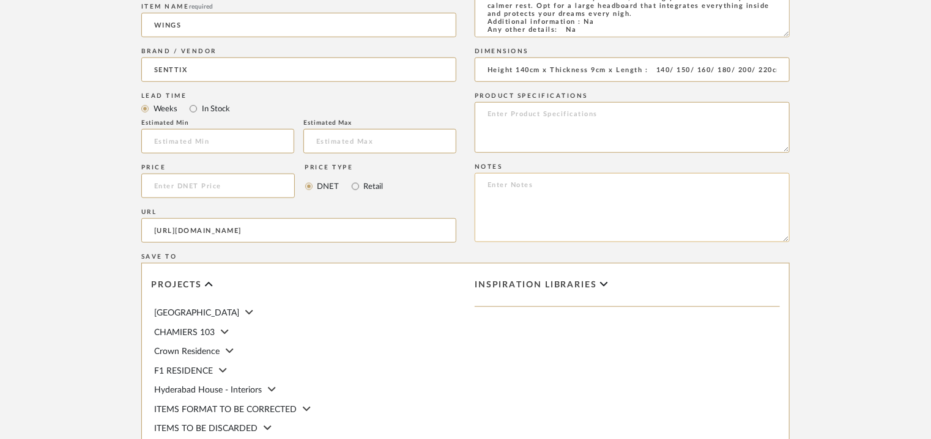
scroll to position [0, 75]
type input "Height 140cm x Thickness 9cm x Length : 140/ 150/ 160/ 180/ 200/ 220cm. Sides +…"
click at [556, 188] on textarea at bounding box center [632, 207] width 315 height 69
paste textarea "Price: Na Lead time: Na Customizable: Na 3D available : No BIM available. No Po…"
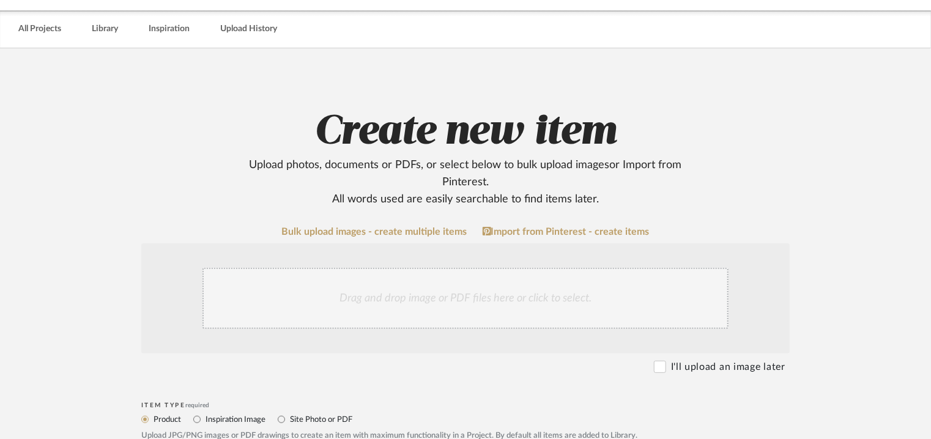
scroll to position [61, 0]
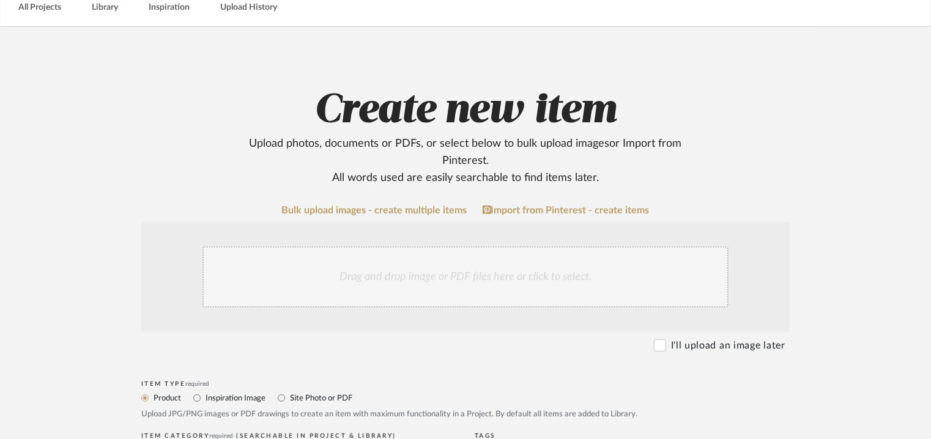
type textarea "Price: Na Lead time: Na Customizable: Na 3D available : No BIM available. No Po…"
click at [440, 272] on div "Drag and drop image or PDF files here or click to select." at bounding box center [466, 277] width 526 height 61
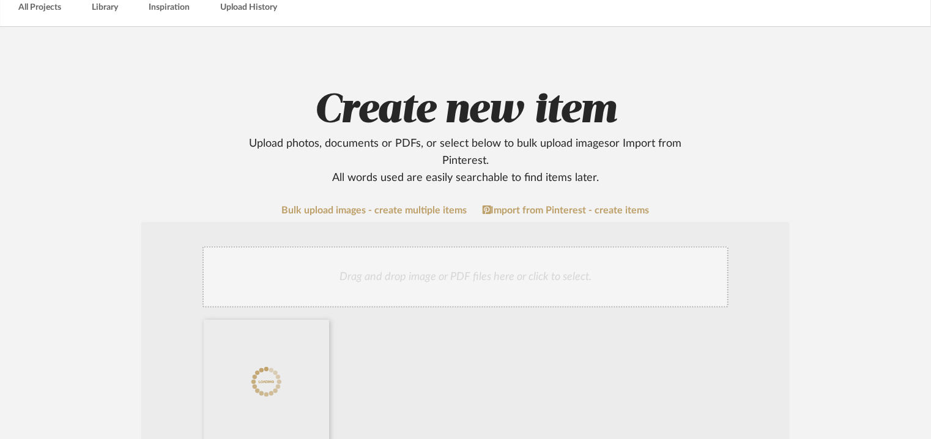
click at [544, 271] on div "Drag and drop image or PDF files here or click to select." at bounding box center [466, 277] width 526 height 61
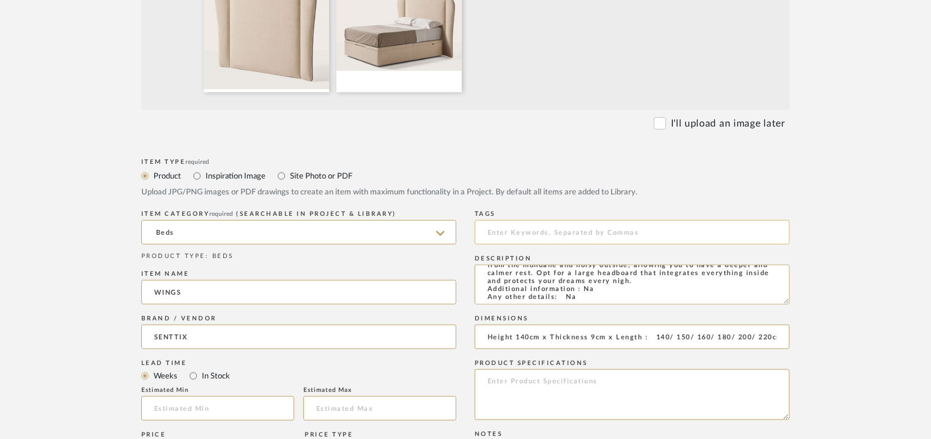
scroll to position [551, 0]
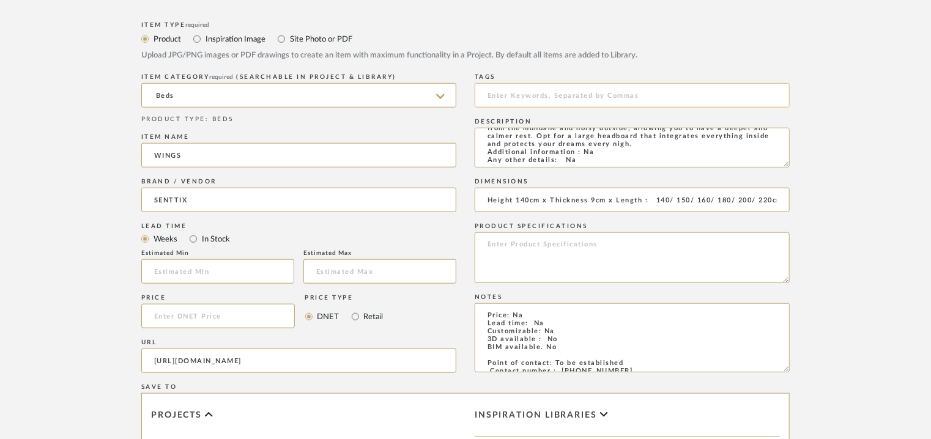
click at [523, 99] on input at bounding box center [632, 95] width 315 height 24
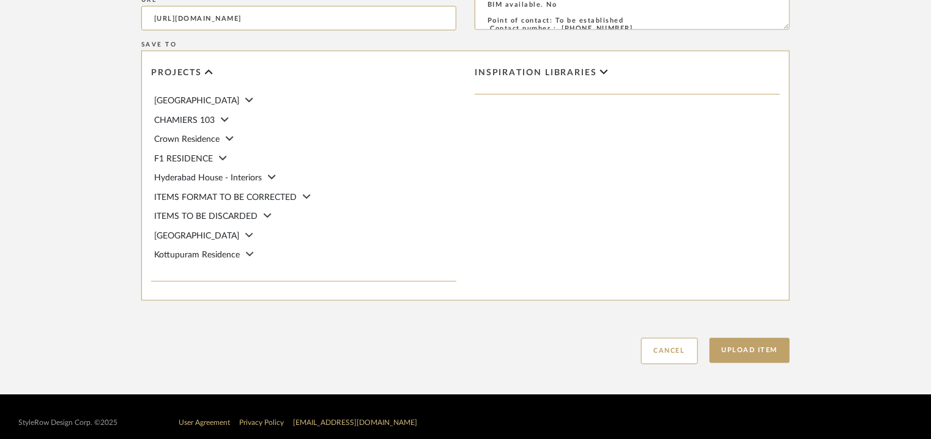
scroll to position [906, 0]
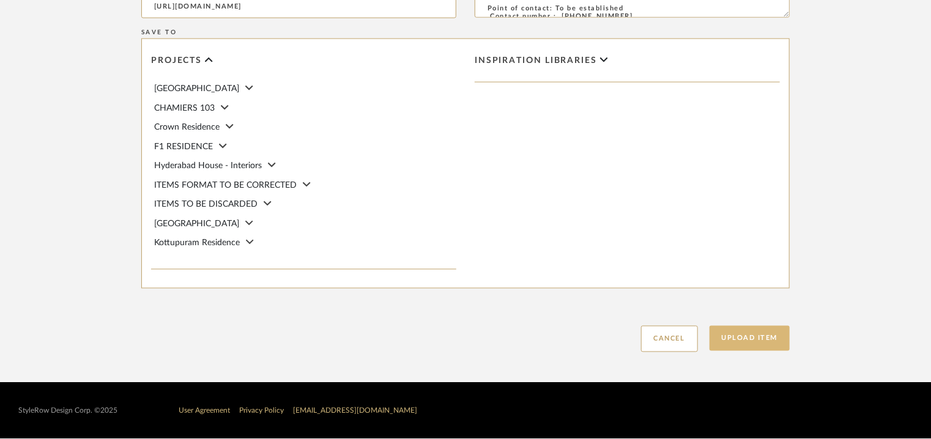
type input "headboard,"
click at [755, 338] on button "Upload Item" at bounding box center [750, 338] width 81 height 25
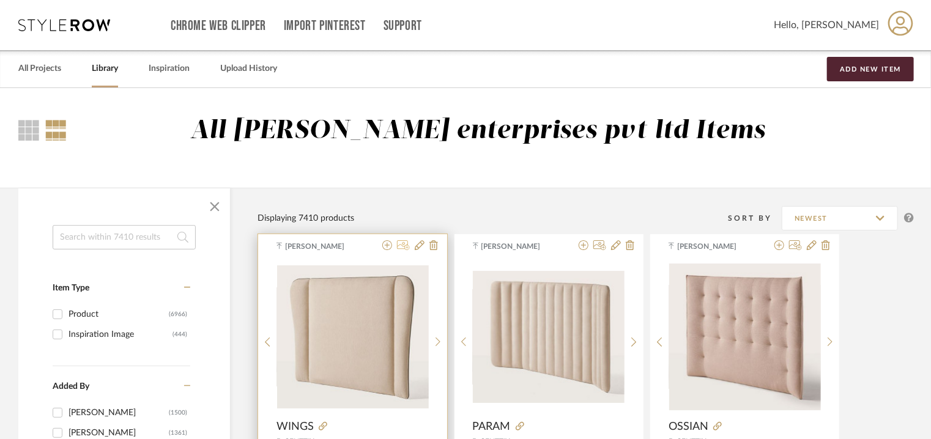
click at [402, 244] on icon at bounding box center [403, 245] width 13 height 10
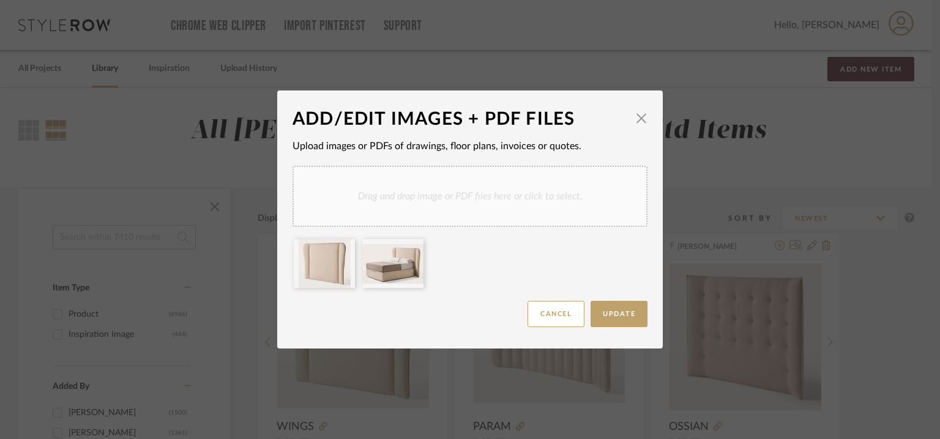
click at [476, 207] on div "Drag and drop image or PDF files here or click to select." at bounding box center [470, 196] width 355 height 61
click at [496, 192] on div "Drag and drop image or PDF files here or click to select." at bounding box center [470, 196] width 355 height 61
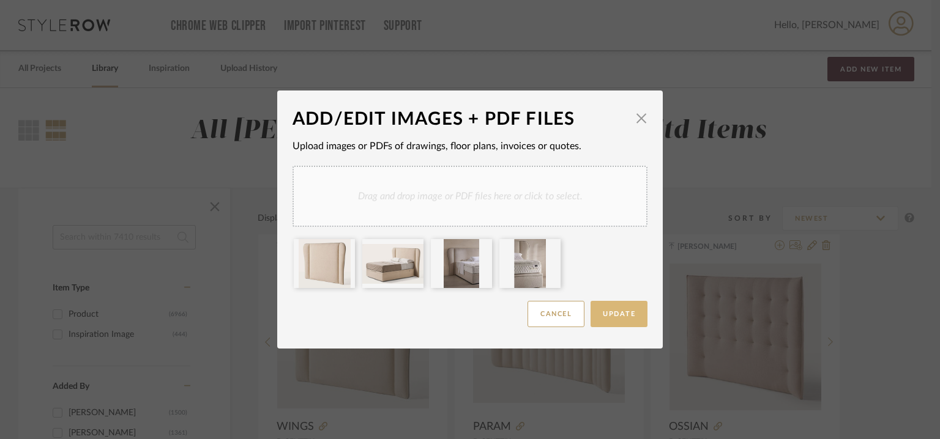
click at [605, 310] on button "Update" at bounding box center [619, 314] width 57 height 26
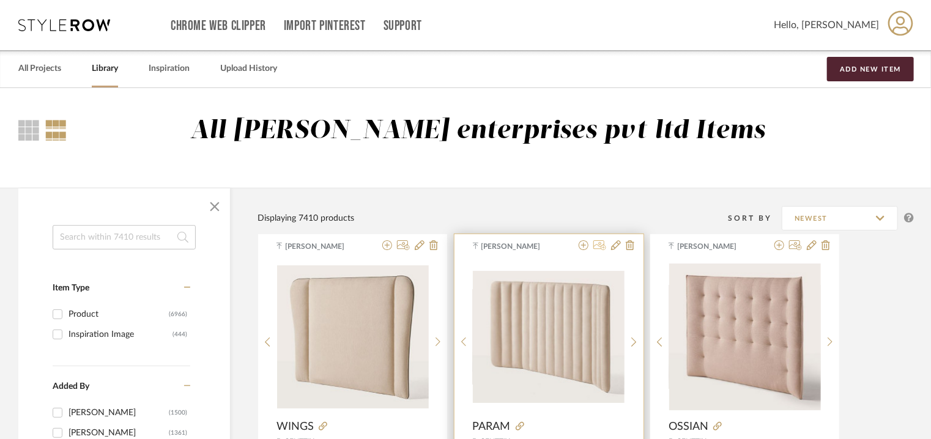
click at [602, 245] on icon at bounding box center [600, 245] width 13 height 10
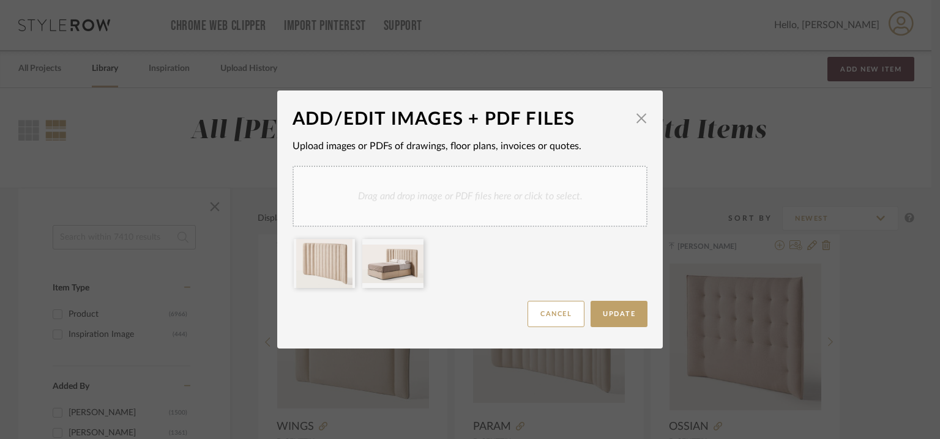
click at [529, 201] on div "Drag and drop image or PDF files here or click to select." at bounding box center [470, 196] width 355 height 61
click at [505, 185] on div "Drag and drop image or PDF files here or click to select." at bounding box center [470, 196] width 355 height 61
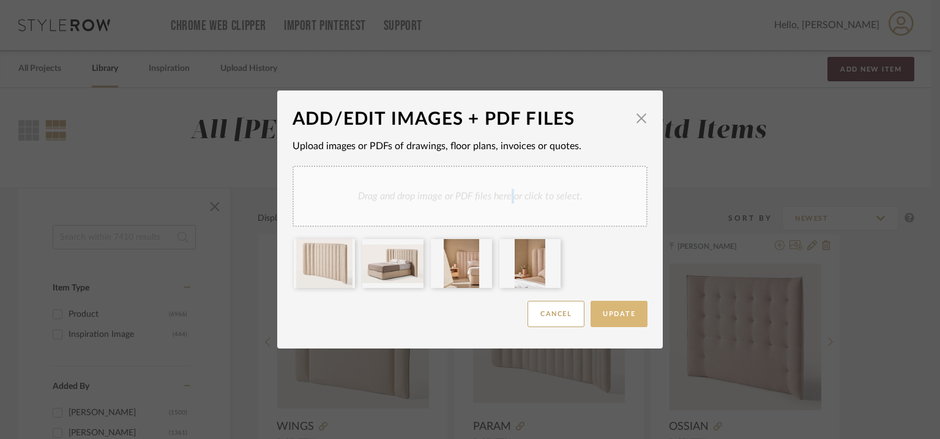
click at [628, 316] on span "Update" at bounding box center [619, 314] width 32 height 7
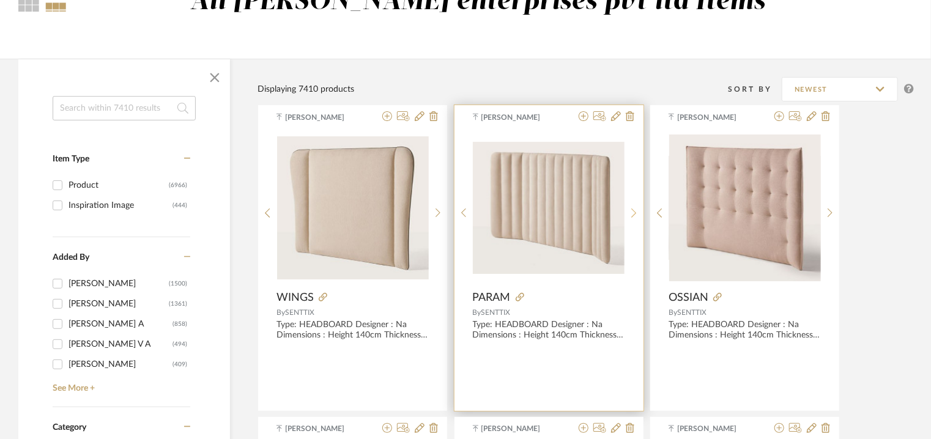
scroll to position [184, 0]
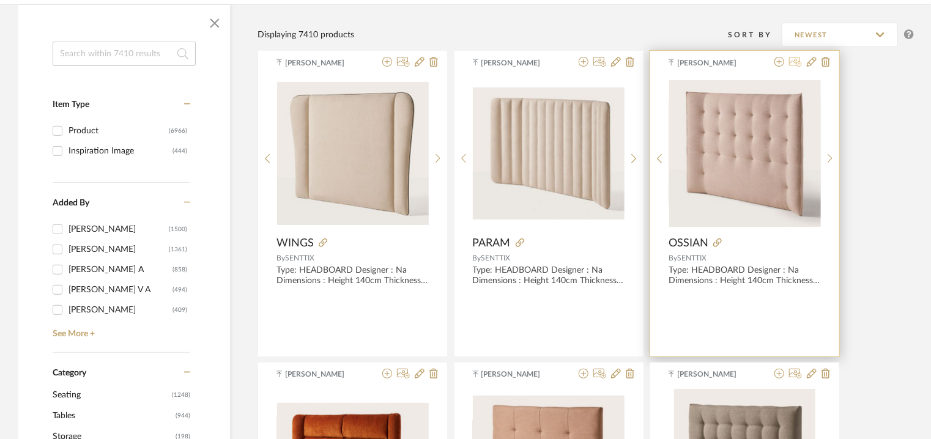
click at [794, 62] on icon at bounding box center [795, 62] width 13 height 10
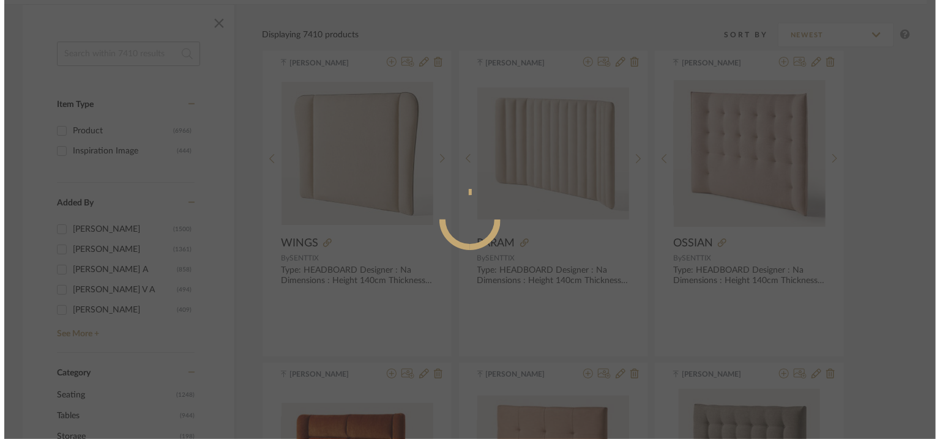
scroll to position [0, 0]
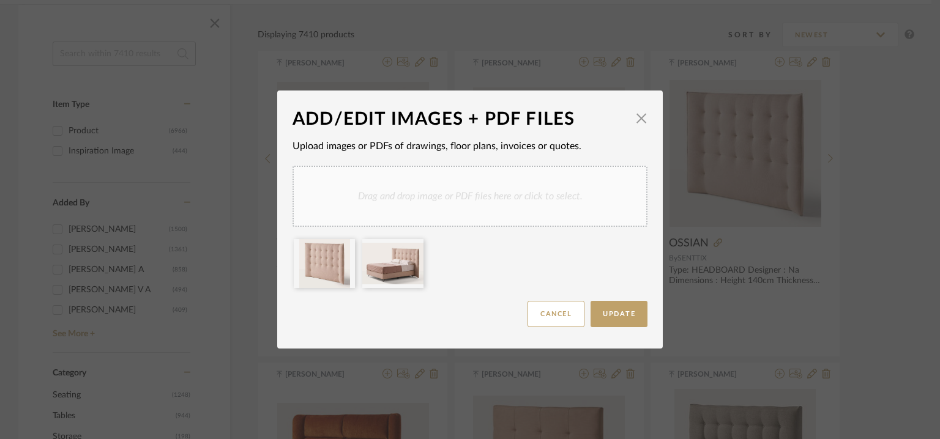
click at [515, 196] on div "Drag and drop image or PDF files here or click to select." at bounding box center [470, 196] width 355 height 61
click at [520, 190] on div "Drag and drop image or PDF files here or click to select." at bounding box center [470, 196] width 355 height 61
click at [569, 186] on div "Drag and drop image or PDF files here or click to select." at bounding box center [470, 196] width 355 height 61
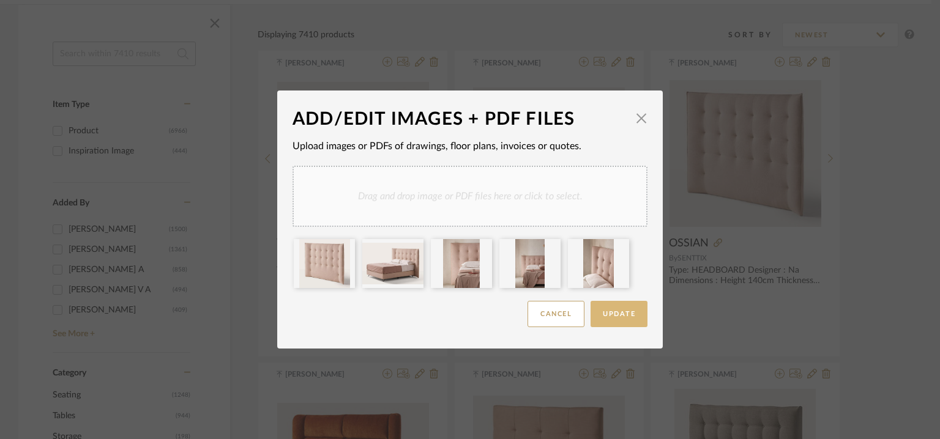
click at [603, 318] on button "Update" at bounding box center [619, 314] width 57 height 26
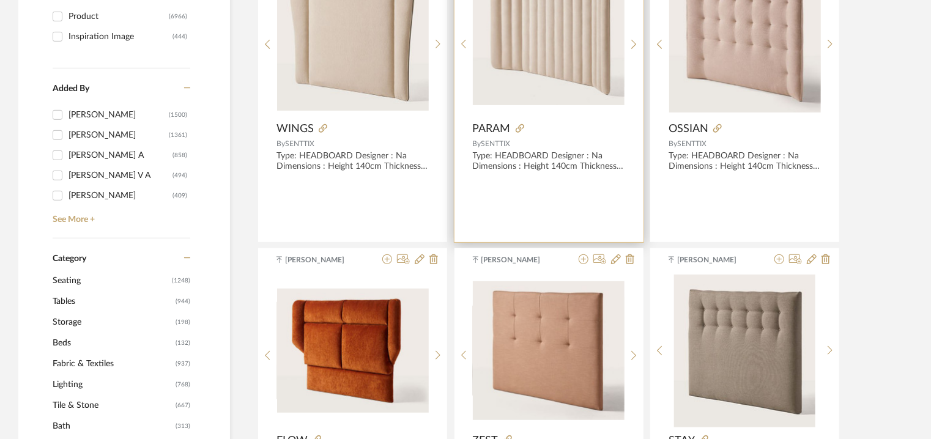
scroll to position [306, 0]
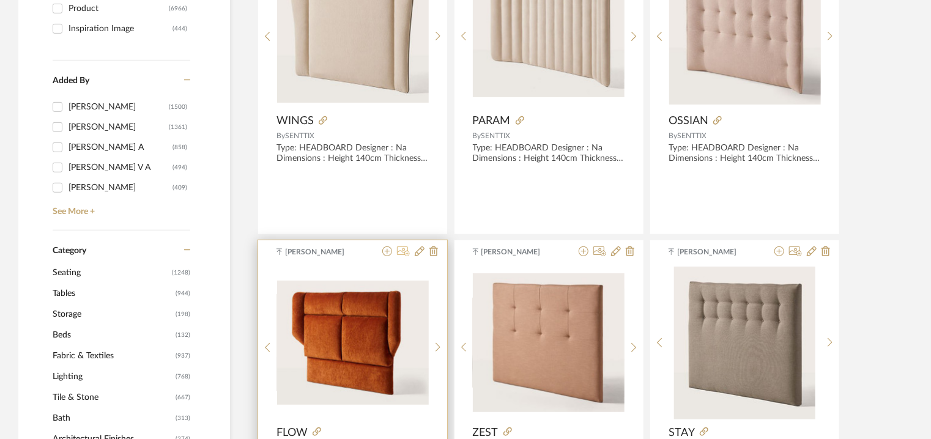
click at [403, 250] on icon at bounding box center [403, 252] width 13 height 10
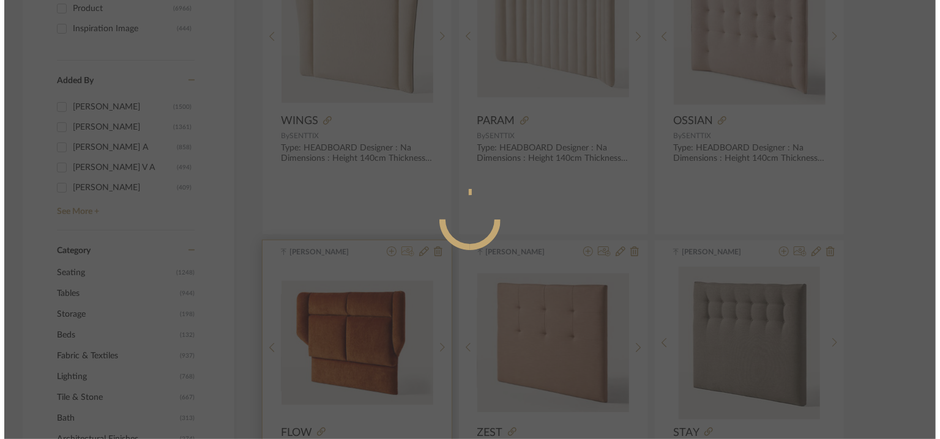
scroll to position [0, 0]
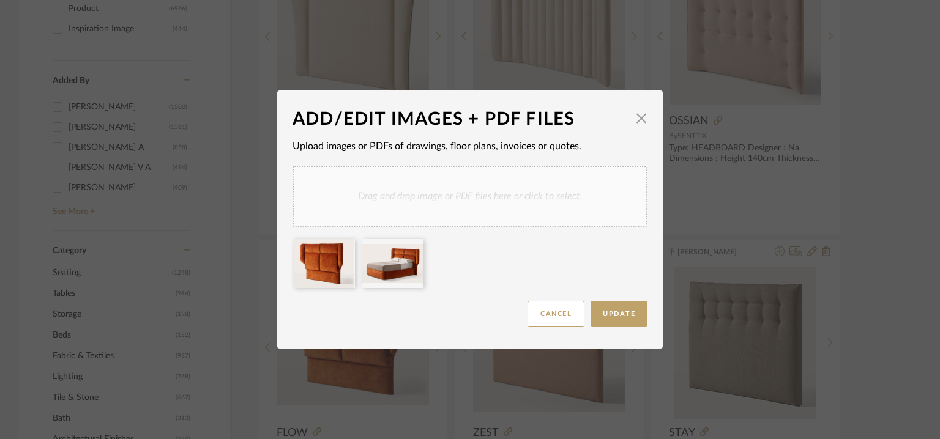
click at [531, 205] on div "Drag and drop image or PDF files here or click to select." at bounding box center [470, 196] width 355 height 61
click at [510, 199] on div "Drag and drop image or PDF files here or click to select." at bounding box center [470, 196] width 355 height 61
click at [543, 190] on div "Drag and drop image or PDF files here or click to select." at bounding box center [470, 196] width 355 height 61
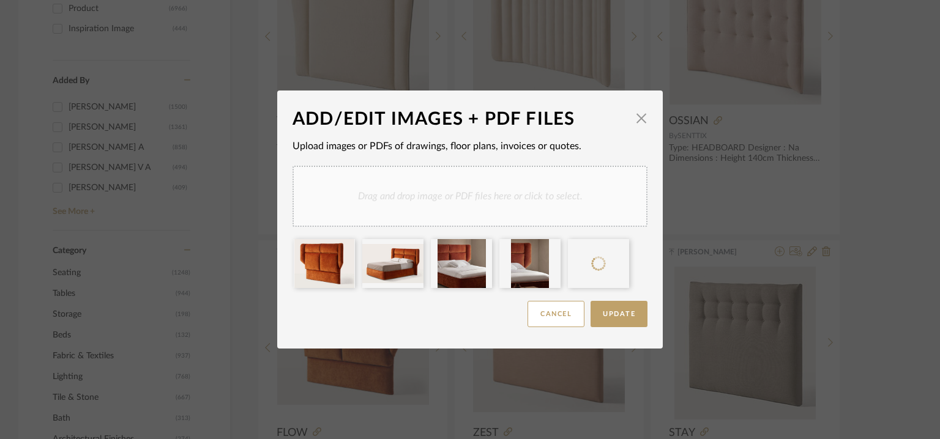
click at [523, 202] on div "Drag and drop image or PDF files here or click to select." at bounding box center [470, 196] width 355 height 61
click at [571, 203] on div "Drag and drop image or PDF files here or click to select." at bounding box center [470, 196] width 355 height 61
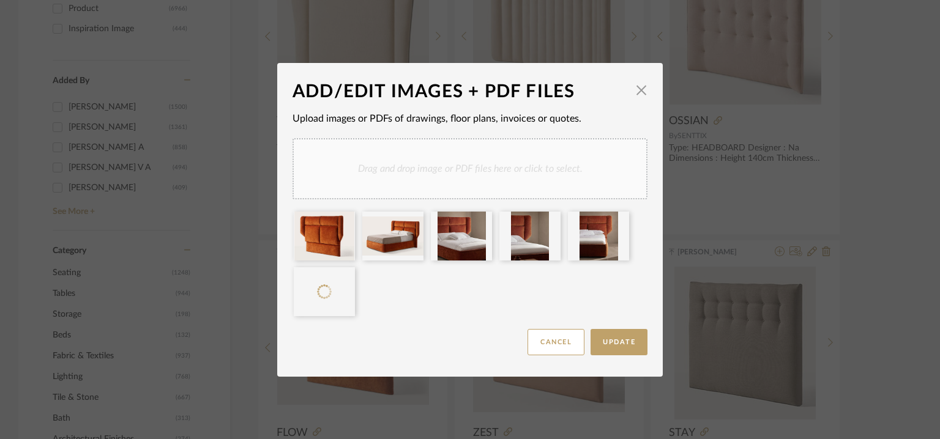
click at [561, 158] on div "Drag and drop image or PDF files here or click to select." at bounding box center [470, 168] width 355 height 61
click at [551, 172] on div "Drag and drop image or PDF files here or click to select." at bounding box center [470, 168] width 355 height 61
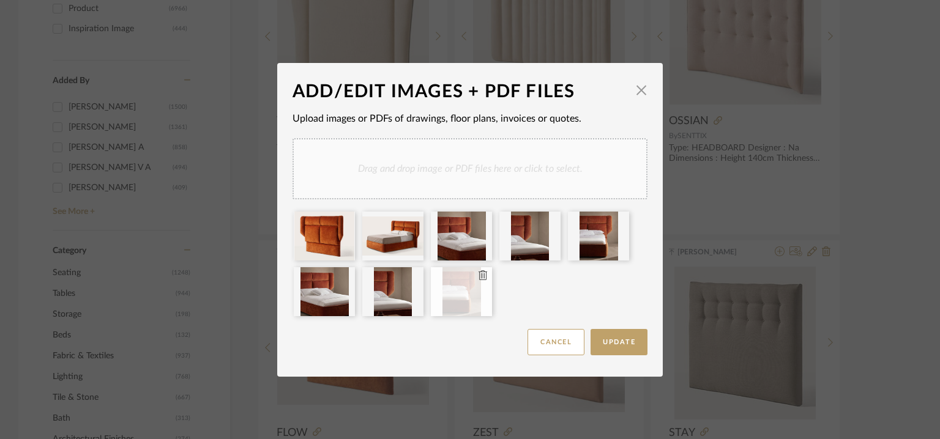
click at [479, 275] on icon at bounding box center [483, 275] width 9 height 10
click at [411, 275] on icon at bounding box center [414, 275] width 9 height 10
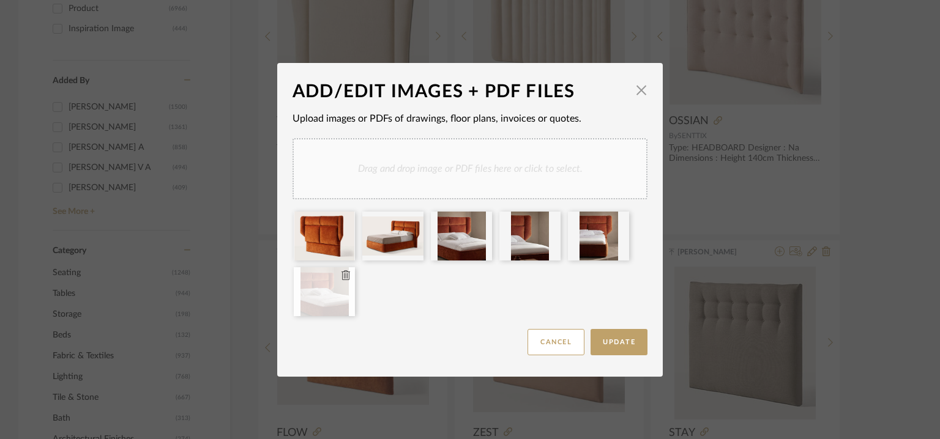
click at [343, 277] on icon at bounding box center [345, 275] width 9 height 10
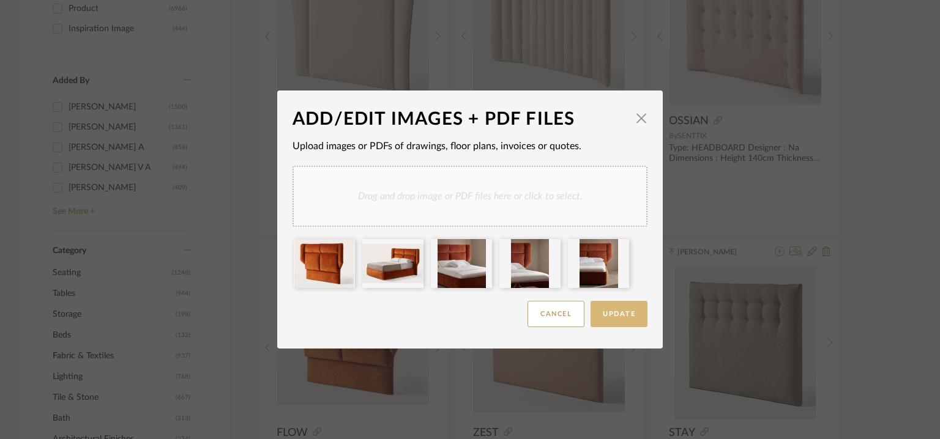
click at [617, 311] on span "Update" at bounding box center [619, 314] width 32 height 7
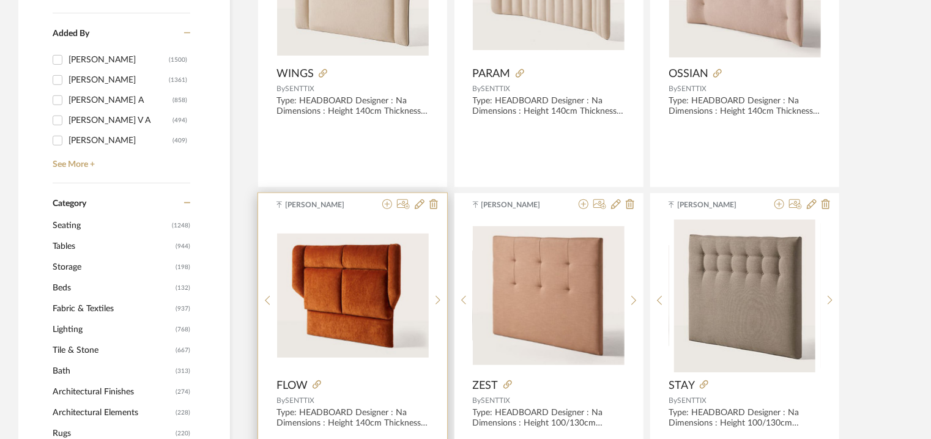
scroll to position [367, 0]
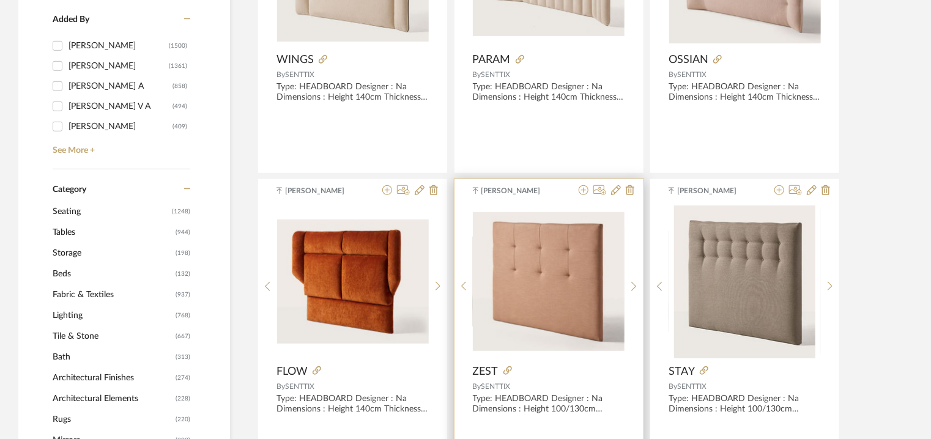
click at [547, 238] on img "0" at bounding box center [549, 281] width 152 height 139
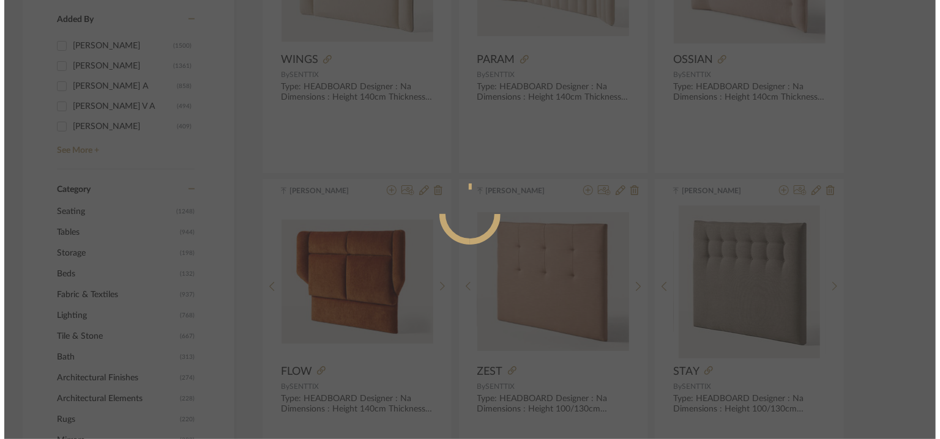
scroll to position [0, 0]
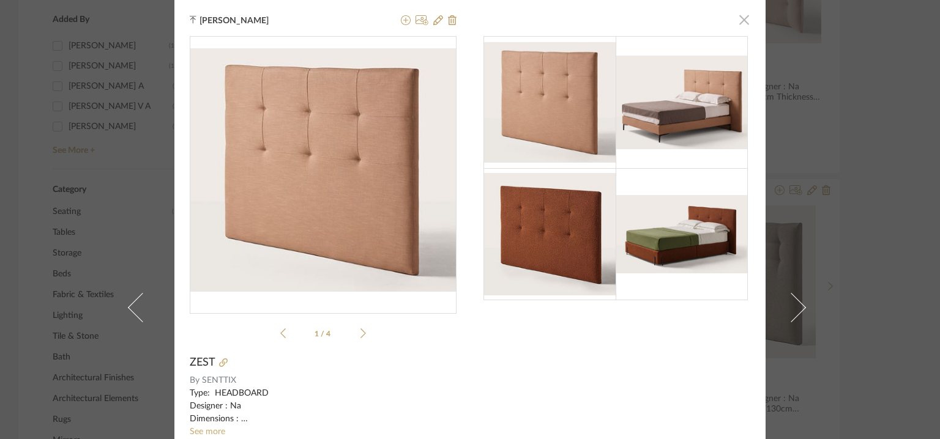
click at [739, 21] on span "button" at bounding box center [744, 19] width 24 height 24
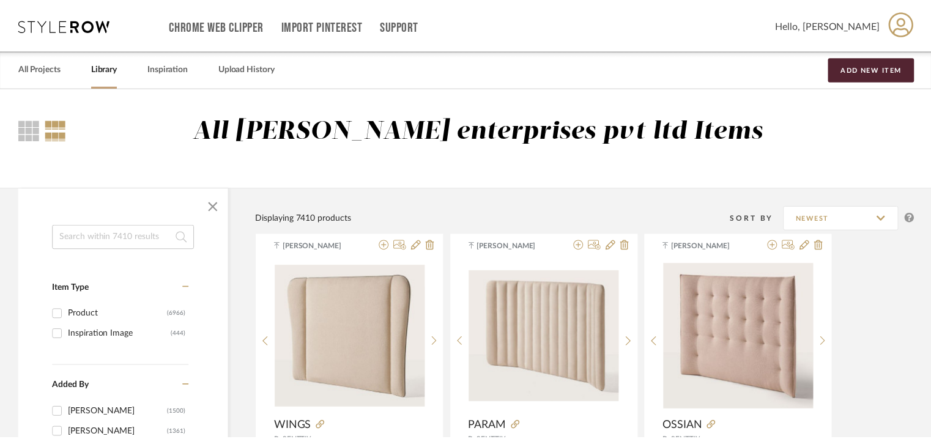
scroll to position [367, 0]
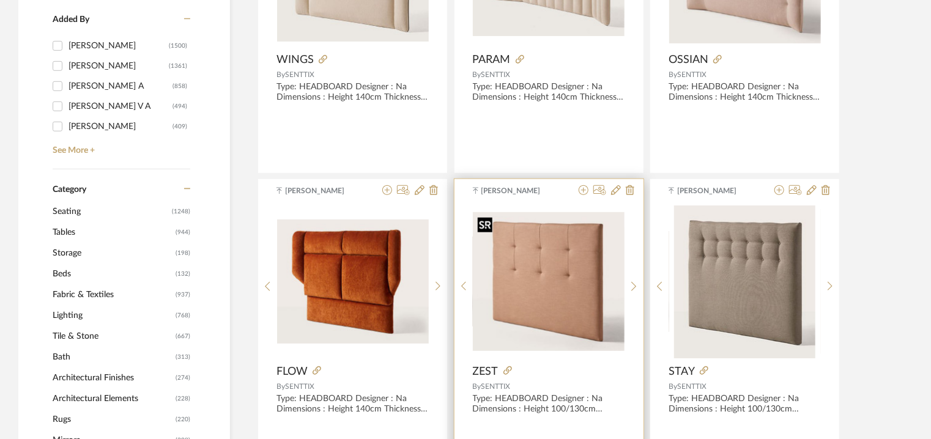
click at [596, 263] on img "0" at bounding box center [549, 281] width 152 height 139
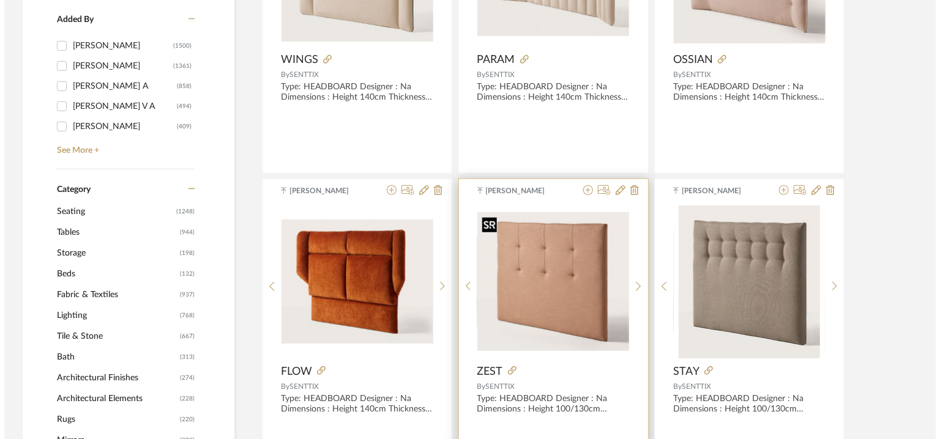
scroll to position [0, 0]
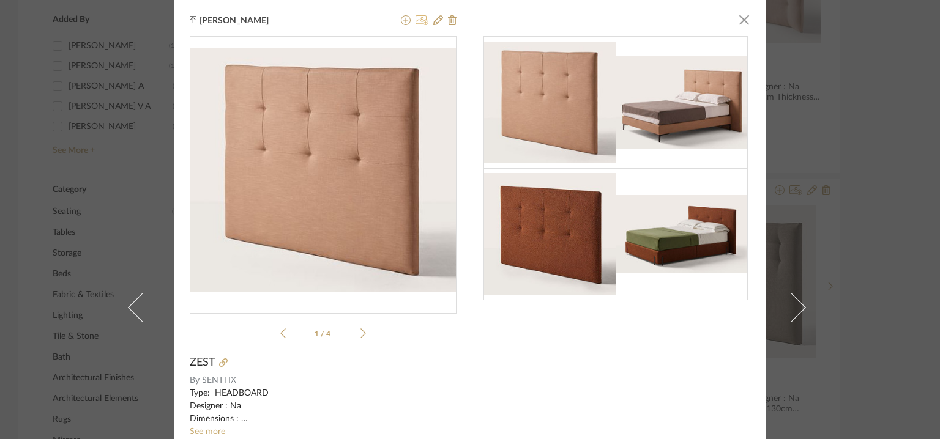
click at [419, 20] on icon at bounding box center [422, 20] width 13 height 10
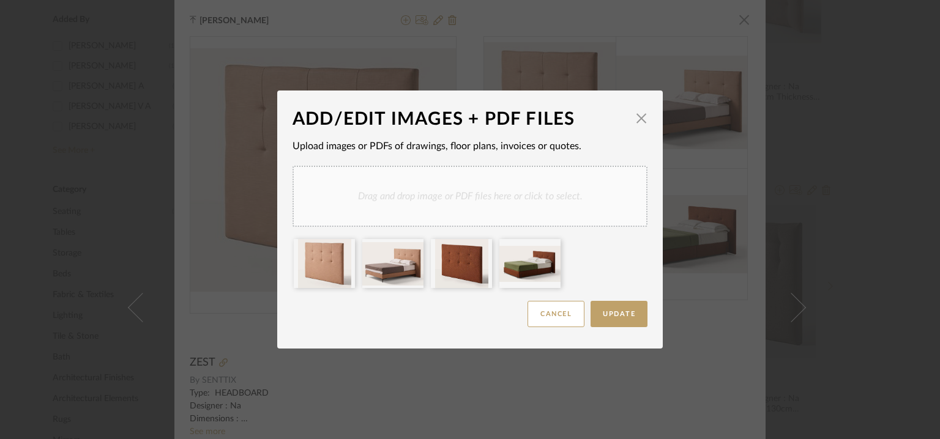
click at [482, 187] on div "Drag and drop image or PDF files here or click to select." at bounding box center [470, 196] width 355 height 61
click at [513, 199] on div "Drag and drop image or PDF files here or click to select." at bounding box center [470, 196] width 355 height 61
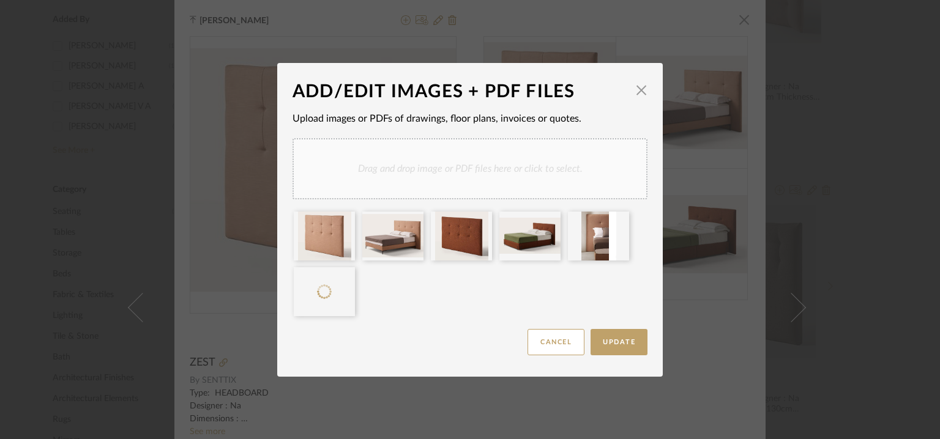
click at [546, 174] on div "Drag and drop image or PDF files here or click to select." at bounding box center [470, 168] width 355 height 61
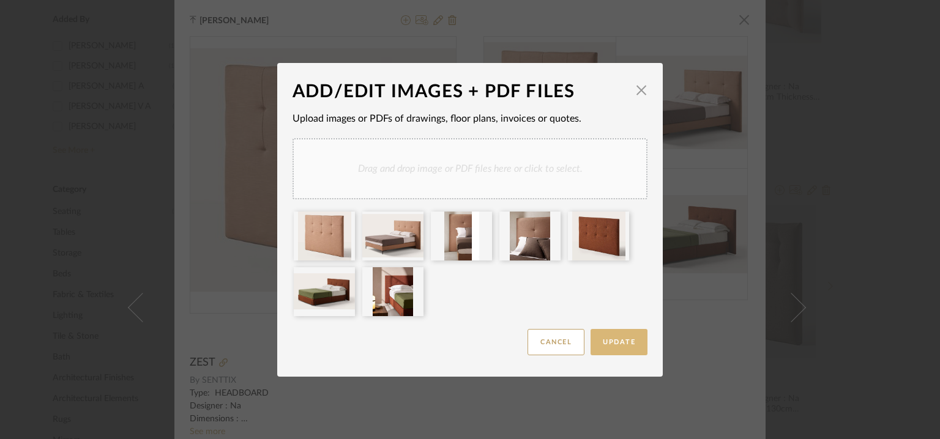
click at [628, 345] on span "Update" at bounding box center [619, 342] width 32 height 7
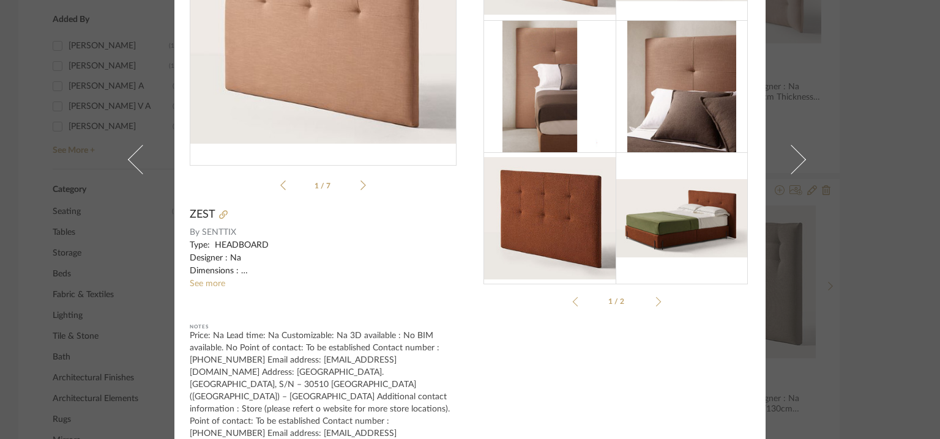
scroll to position [152, 0]
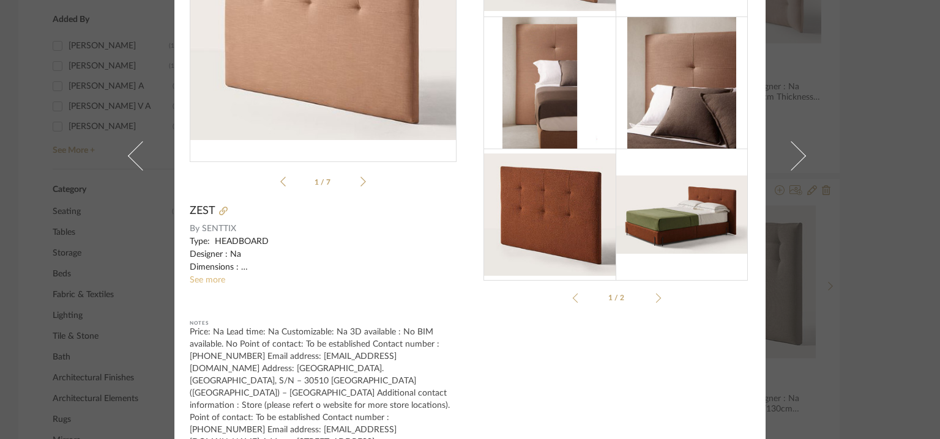
click at [211, 278] on link "See more" at bounding box center [207, 280] width 35 height 9
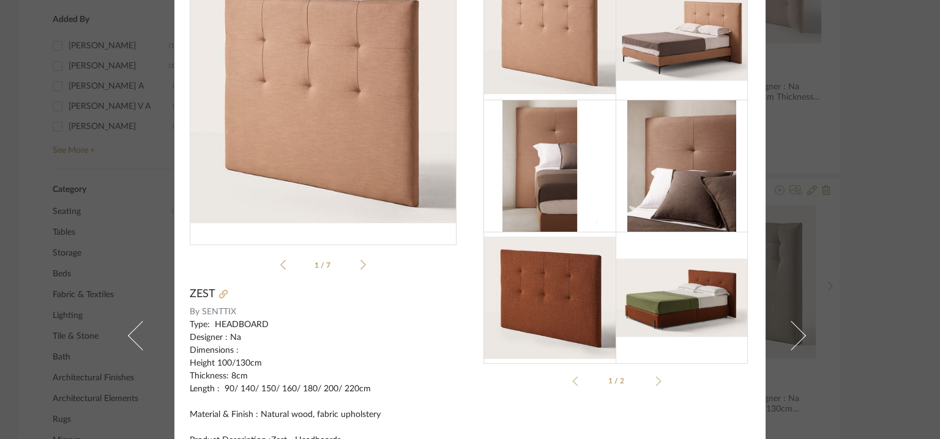
scroll to position [0, 0]
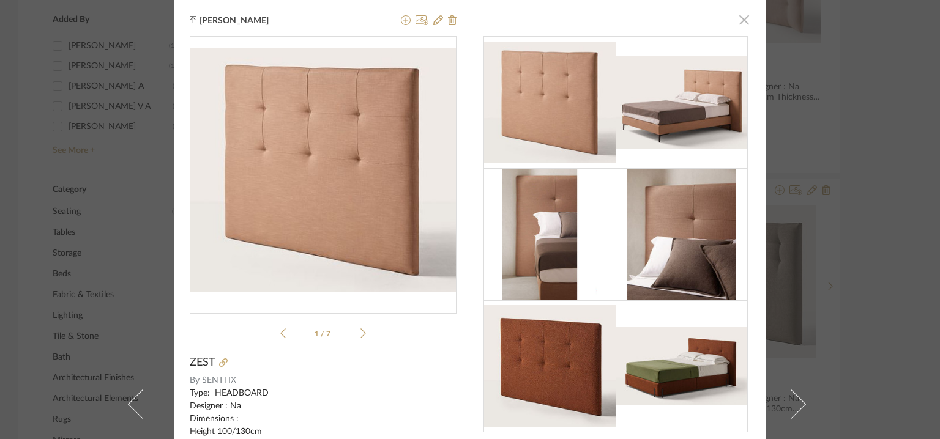
click at [739, 19] on span "button" at bounding box center [744, 19] width 24 height 24
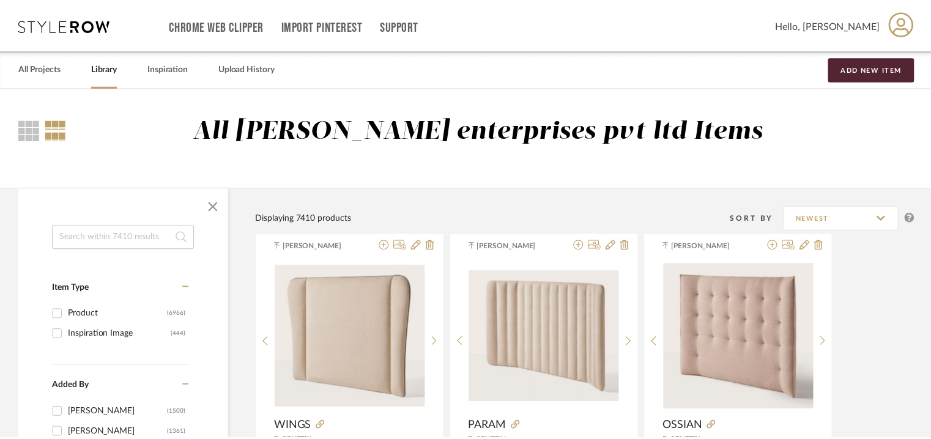
scroll to position [367, 0]
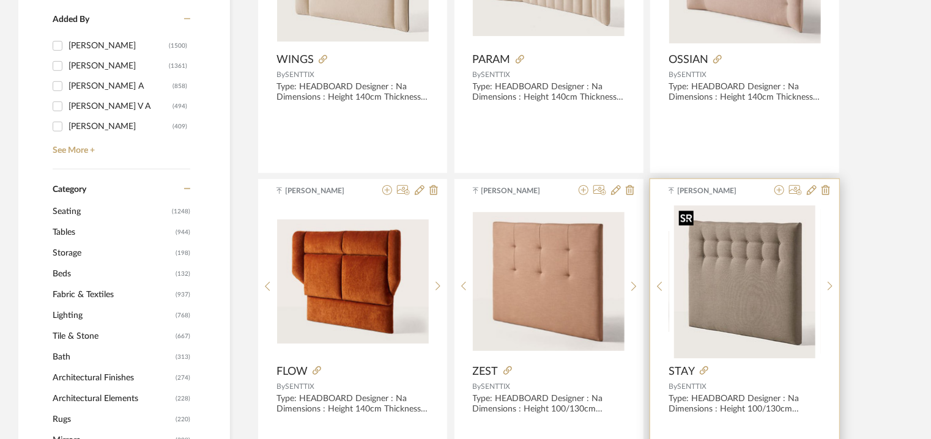
click at [723, 274] on img "0" at bounding box center [744, 282] width 141 height 153
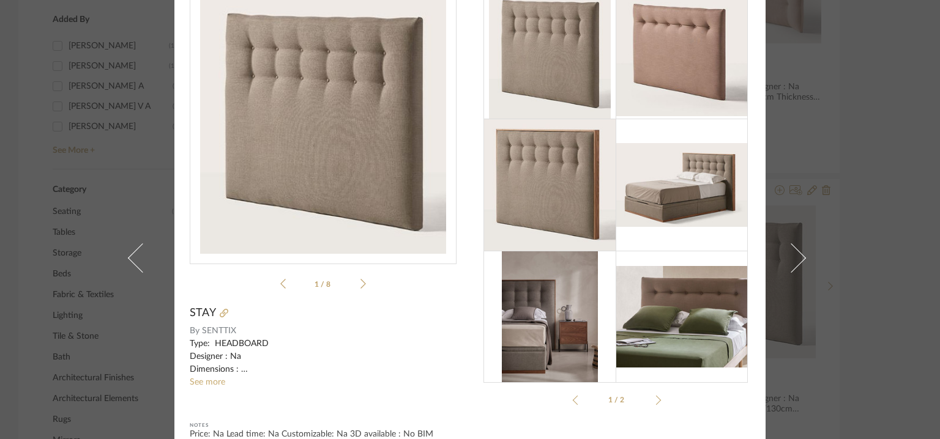
scroll to position [122, 0]
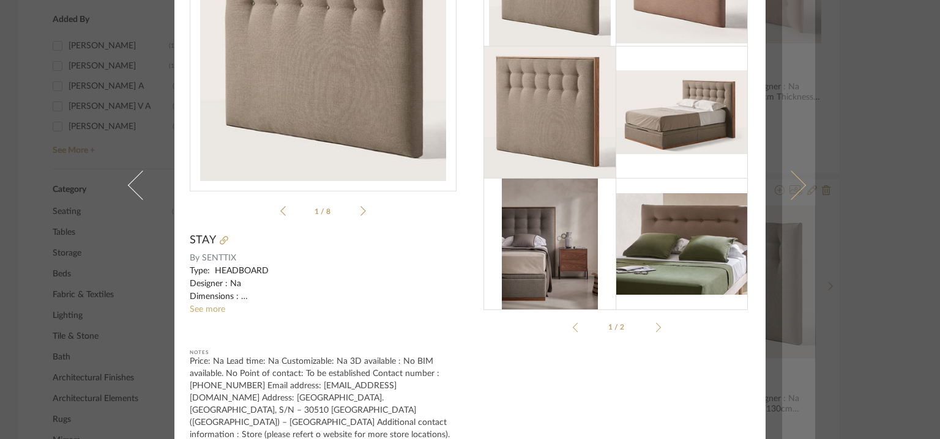
click at [798, 171] on span at bounding box center [791, 185] width 29 height 29
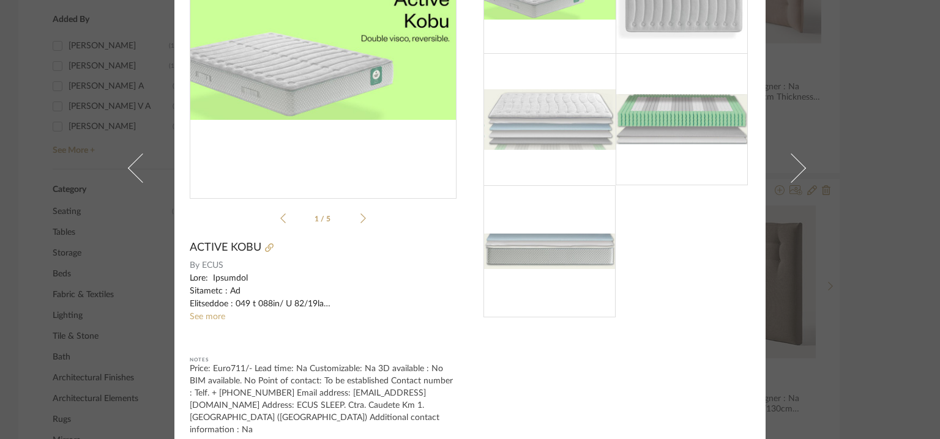
scroll to position [0, 0]
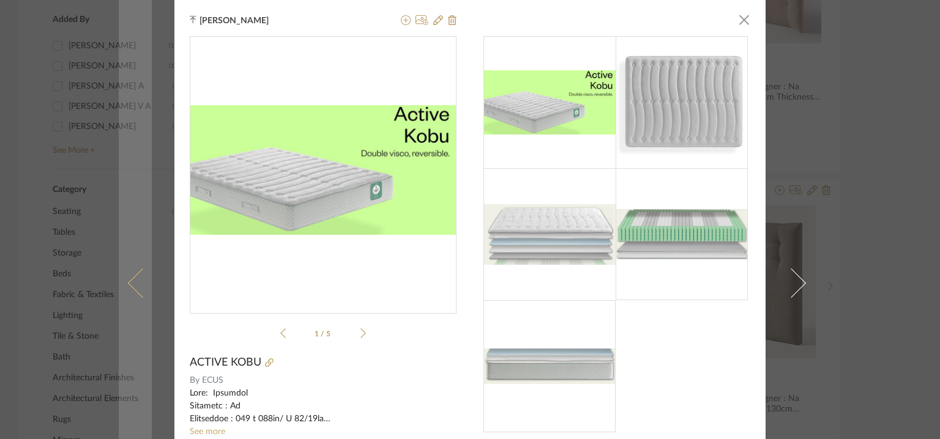
click at [125, 280] on link at bounding box center [135, 283] width 33 height 567
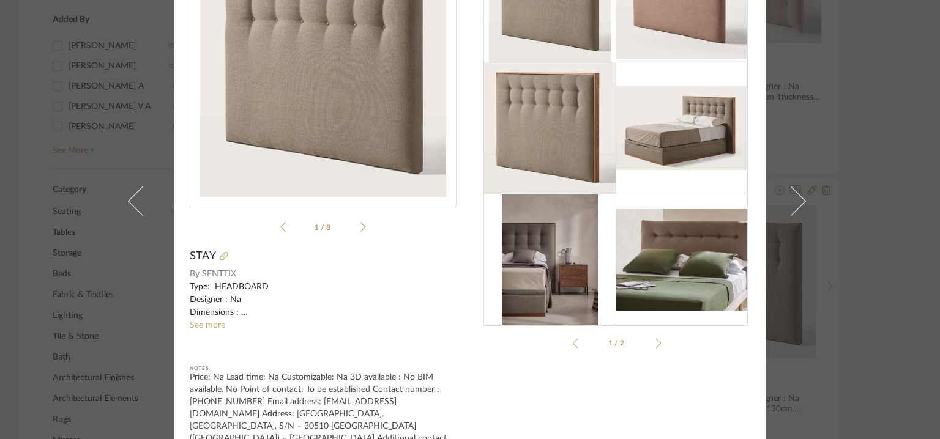
scroll to position [152, 0]
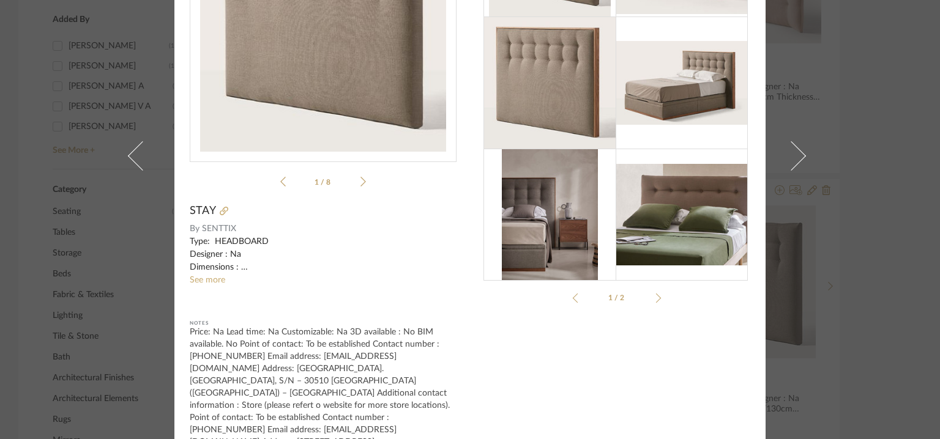
click at [652, 302] on div at bounding box center [657, 298] width 10 height 10
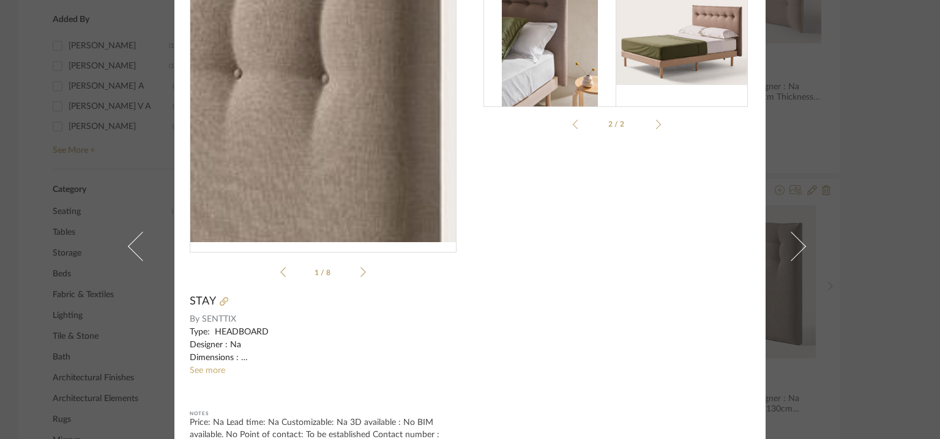
scroll to position [0, 0]
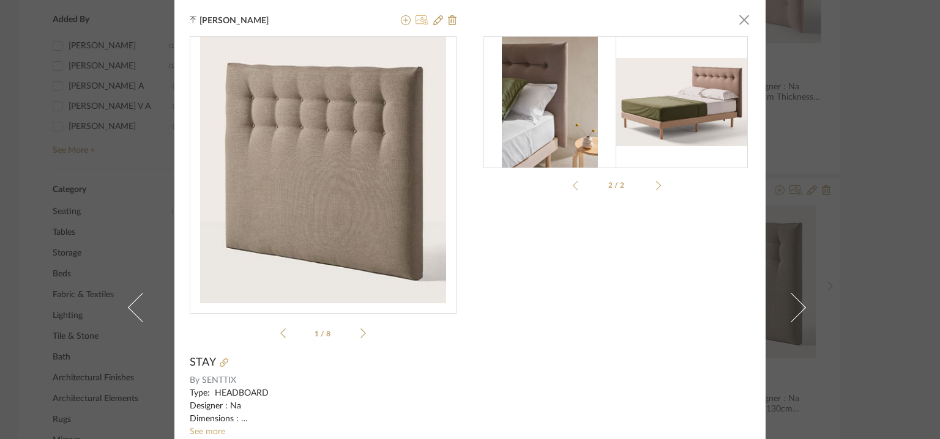
click at [416, 16] on icon at bounding box center [422, 20] width 13 height 10
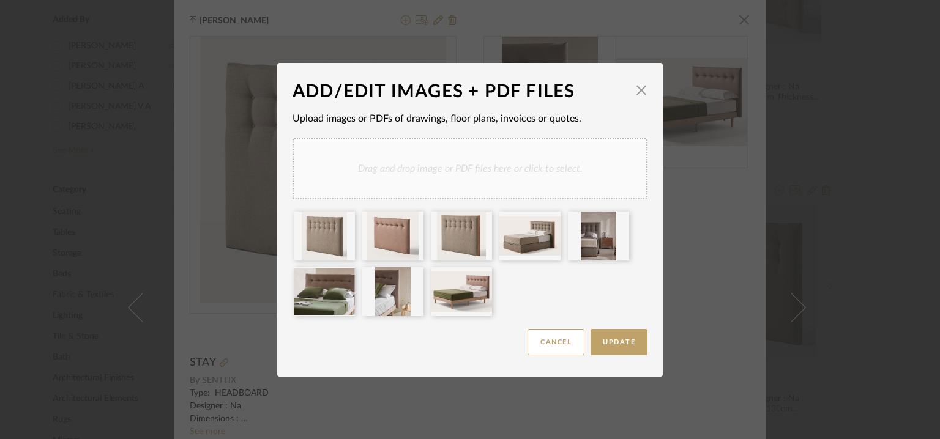
click at [538, 179] on div "Drag and drop image or PDF files here or click to select." at bounding box center [470, 168] width 355 height 61
click at [517, 145] on div "Drag and drop image or PDF files here or click to select." at bounding box center [470, 168] width 355 height 61
click at [616, 275] on icon at bounding box center [620, 275] width 9 height 10
click at [547, 277] on icon at bounding box center [551, 275] width 9 height 10
click at [518, 163] on div "Drag and drop image or PDF files here or click to select." at bounding box center [470, 168] width 355 height 61
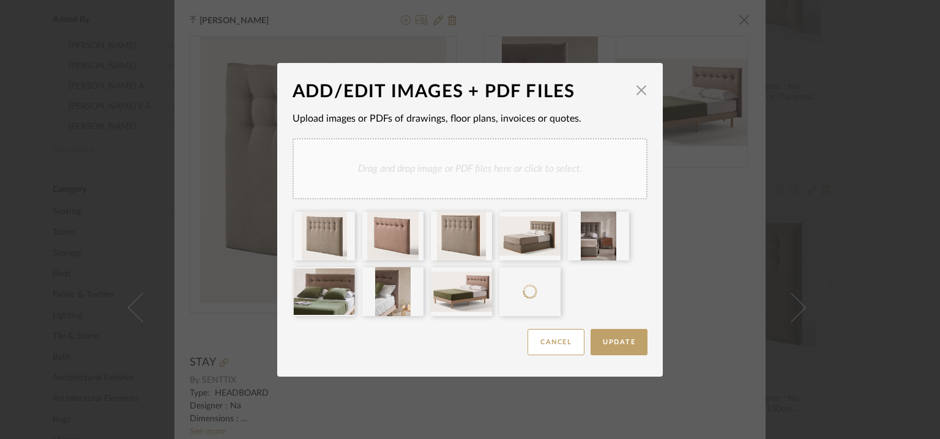
click at [544, 163] on div "Drag and drop image or PDF files here or click to select." at bounding box center [470, 168] width 355 height 61
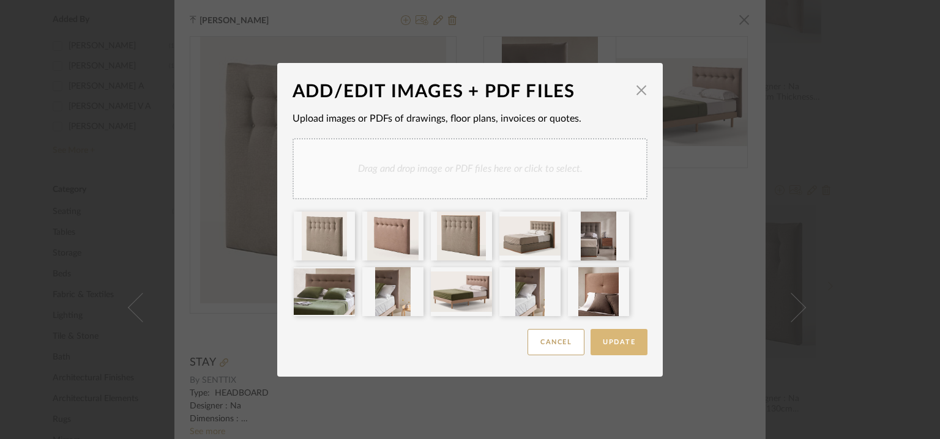
click at [617, 348] on button "Update" at bounding box center [619, 342] width 57 height 26
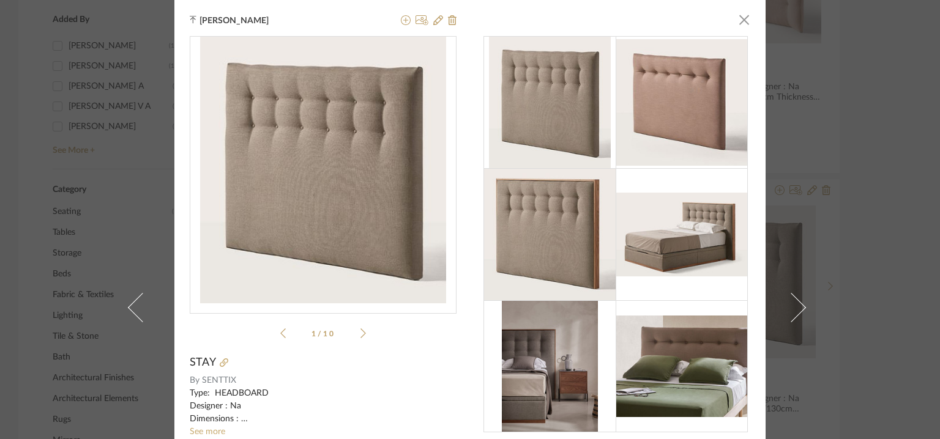
drag, startPoint x: 740, startPoint y: 22, endPoint x: 293, endPoint y: 209, distance: 484.4
click at [740, 22] on span "button" at bounding box center [744, 19] width 24 height 24
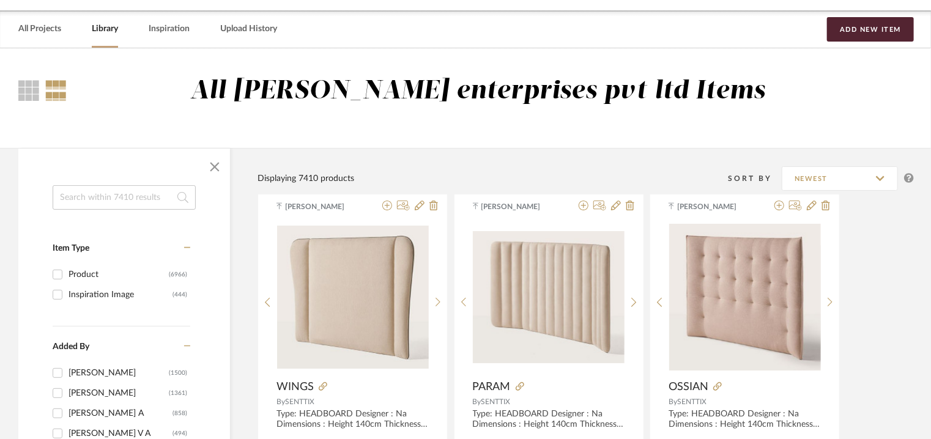
scroll to position [61, 0]
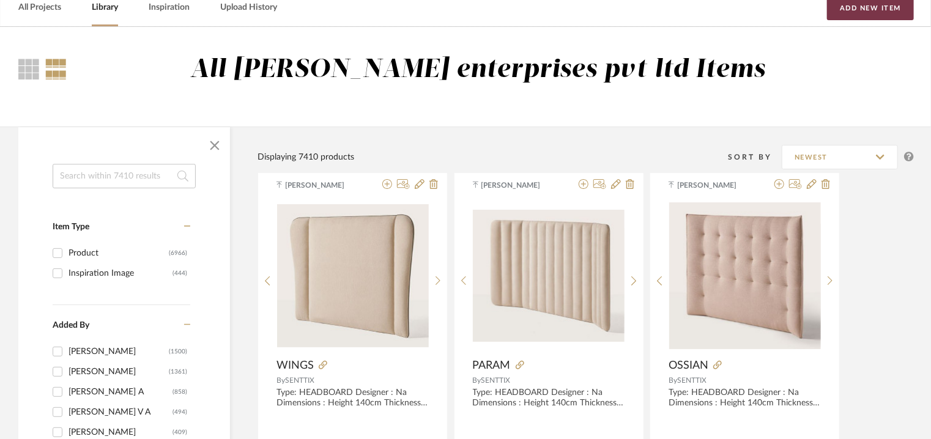
click at [887, 4] on button "Add New Item" at bounding box center [870, 8] width 87 height 24
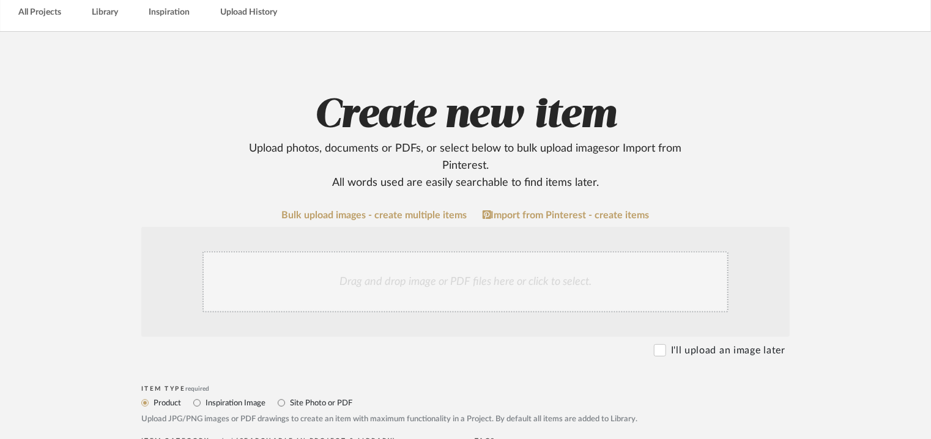
scroll to position [306, 0]
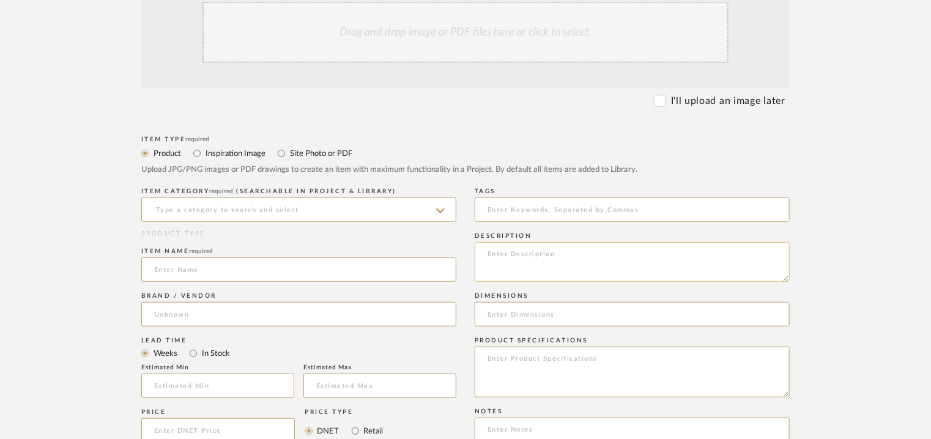
paste textarea "Type: HEADBOARD Designer : Na Dimensions : Height: 80cm Thickness: 7cm Length :…"
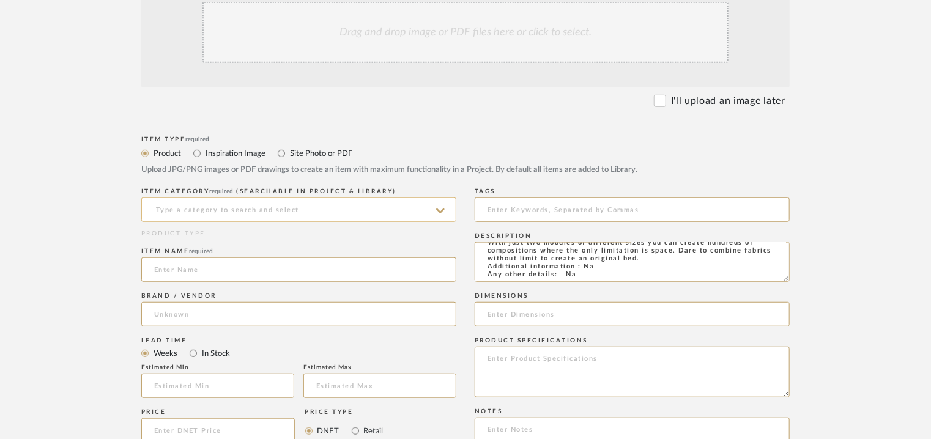
type textarea "Type: HEADBOARD Designer : Na Dimensions : Height: 80cm Thickness: 7cm Length :…"
click at [261, 204] on input at bounding box center [298, 210] width 315 height 24
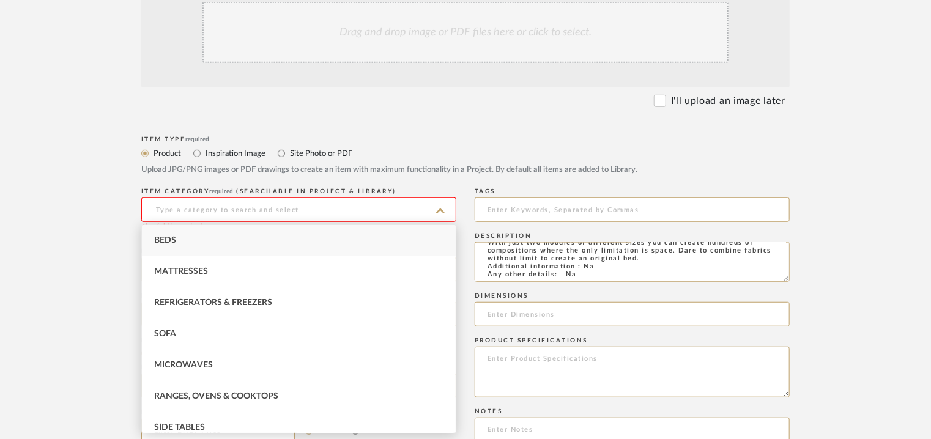
click at [171, 240] on span "Beds" at bounding box center [165, 240] width 22 height 9
type input "Beds"
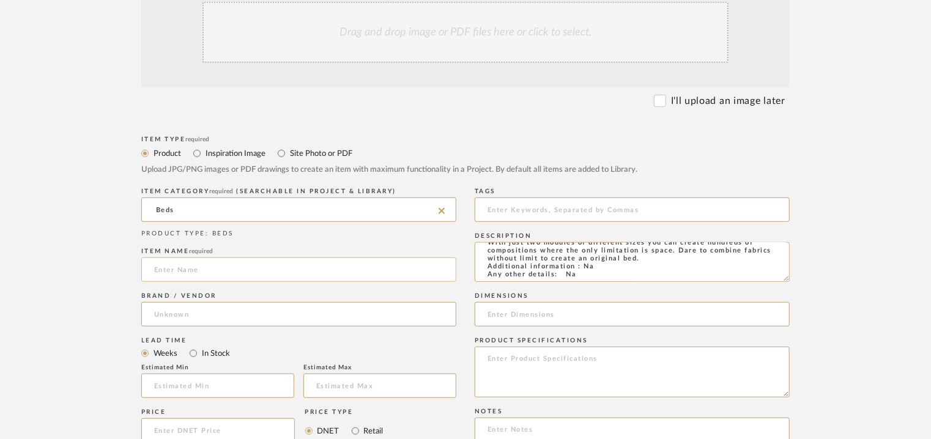
click at [184, 266] on input at bounding box center [298, 270] width 315 height 24
type input "m"
type input "MODULAR"
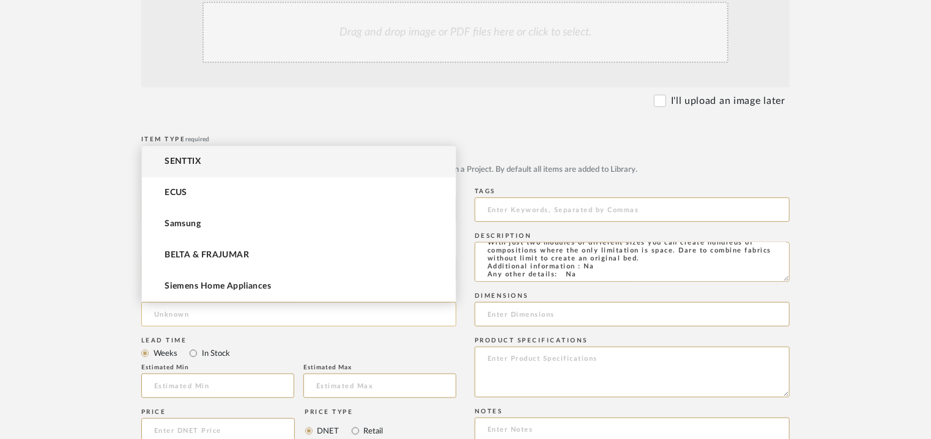
click at [152, 323] on input at bounding box center [298, 314] width 315 height 24
click at [187, 168] on mat-option "SENTTIX" at bounding box center [299, 161] width 314 height 31
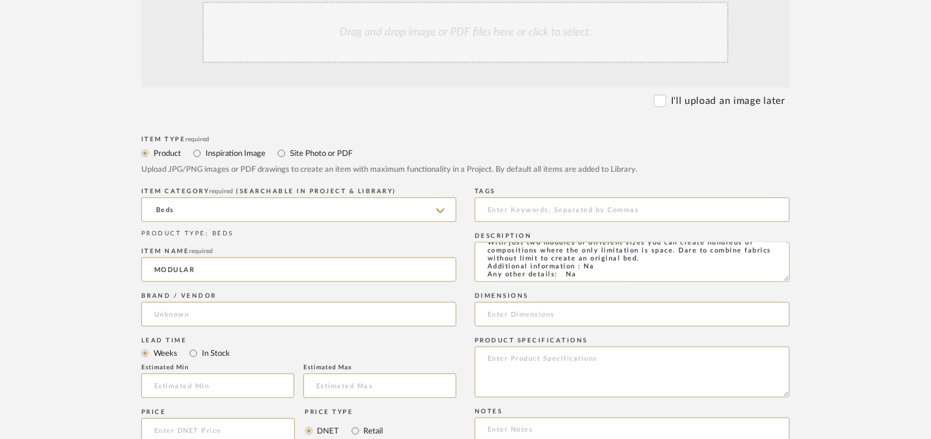
type input "SENTTIX"
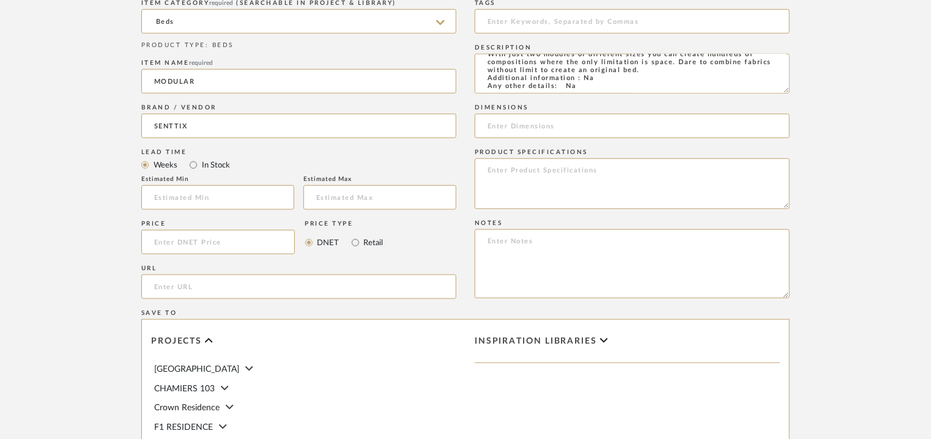
scroll to position [612, 0]
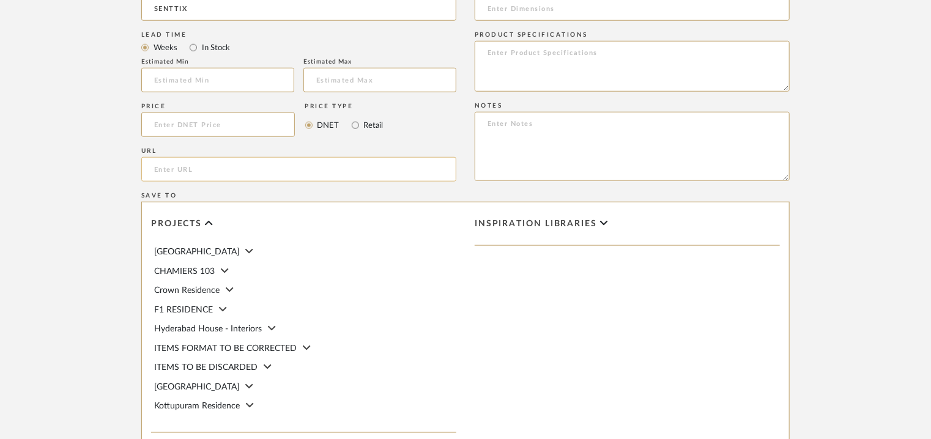
click at [190, 173] on input "url" at bounding box center [298, 169] width 315 height 24
paste input "[URL][DOMAIN_NAME]"
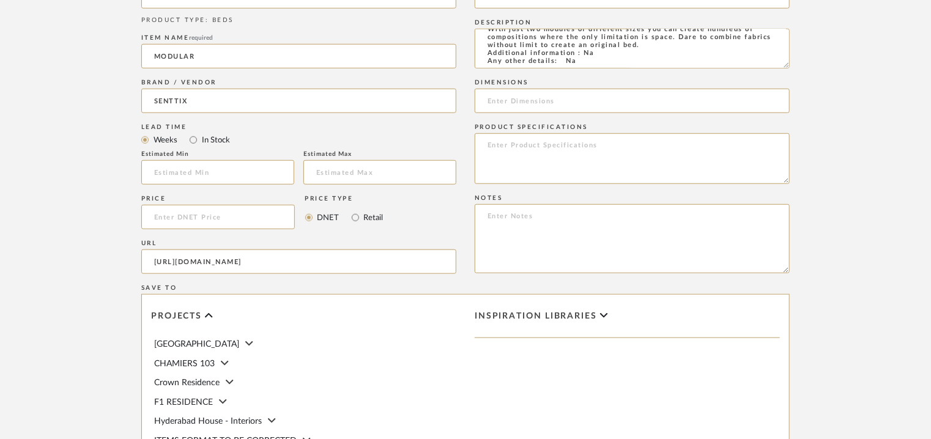
scroll to position [367, 0]
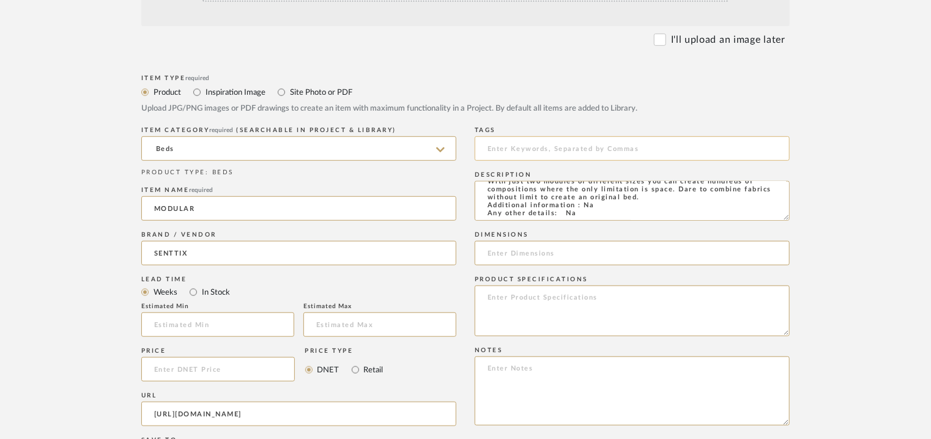
type input "[URL][DOMAIN_NAME]"
click at [520, 150] on input at bounding box center [632, 148] width 315 height 24
type input "headboard,"
click at [518, 375] on textarea at bounding box center [632, 391] width 315 height 69
paste textarea "Price: Na Lead time: Na Customizable: Na 3D available : No BIM available. No Po…"
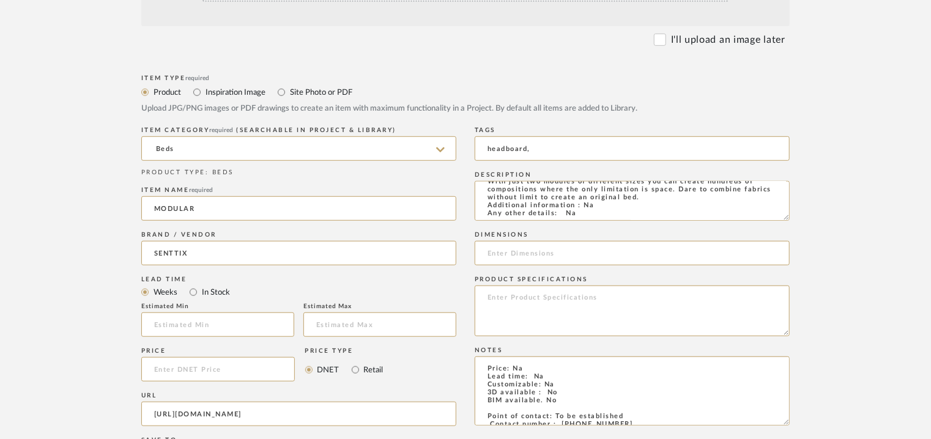
type textarea "Price: Na Lead time: Na Customizable: Na 3D available : No BIM available. No Po…"
click at [600, 257] on input at bounding box center [632, 253] width 315 height 24
paste input "Height 80cm x Thickness 7cm x Length 60/ 120cm"
click at [514, 252] on input "Height 80cm x Thickness 7cm x Length 60/ 120cm" at bounding box center [632, 253] width 315 height 24
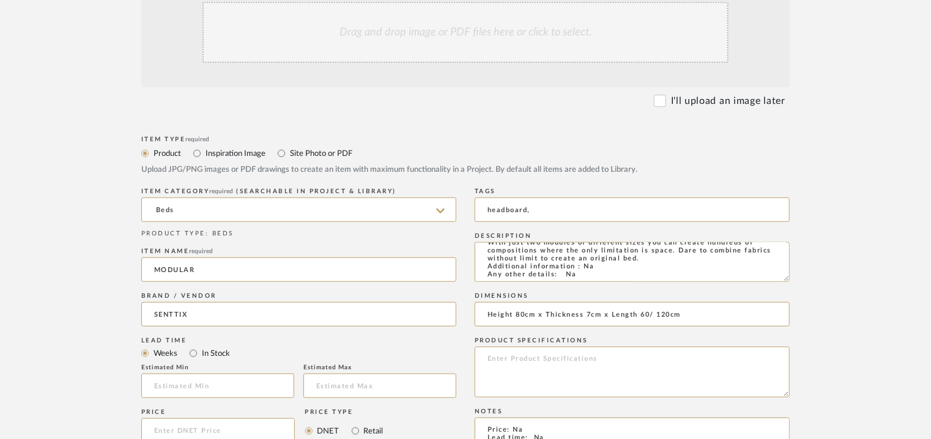
type input "Height 80cm x Thickness 7cm x Length 60/ 120cm"
click at [459, 31] on div "Drag and drop image or PDF files here or click to select." at bounding box center [466, 32] width 526 height 61
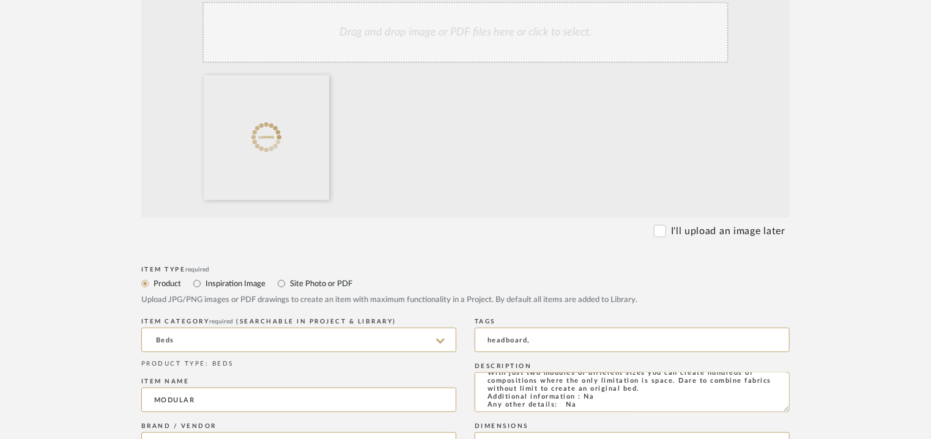
click at [475, 34] on div "Drag and drop image or PDF files here or click to select." at bounding box center [466, 32] width 526 height 61
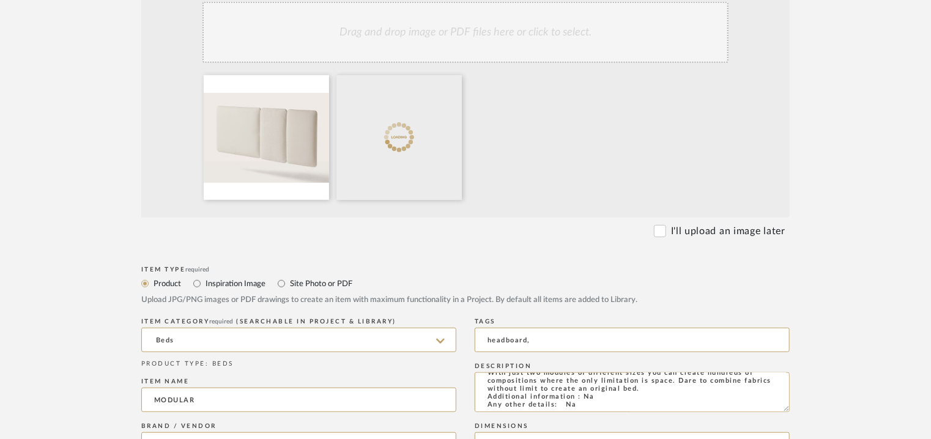
click at [515, 32] on div "Drag and drop image or PDF files here or click to select." at bounding box center [466, 32] width 526 height 61
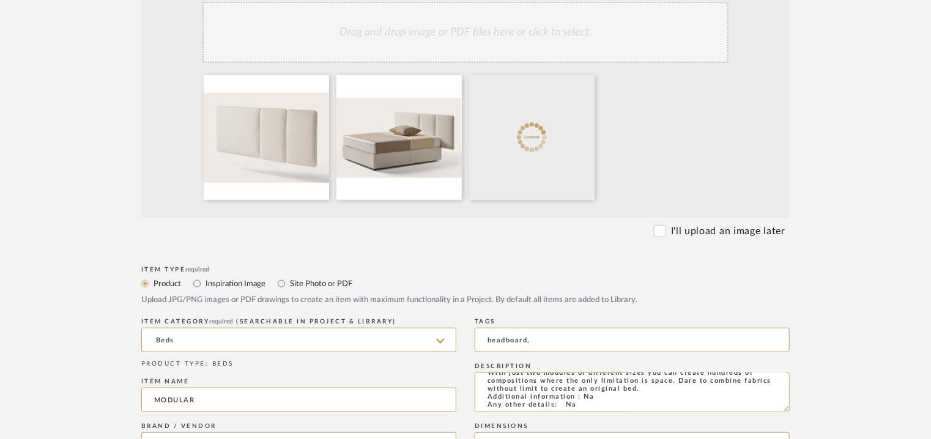
click at [516, 34] on div "Drag and drop image or PDF files here or click to select." at bounding box center [466, 32] width 526 height 61
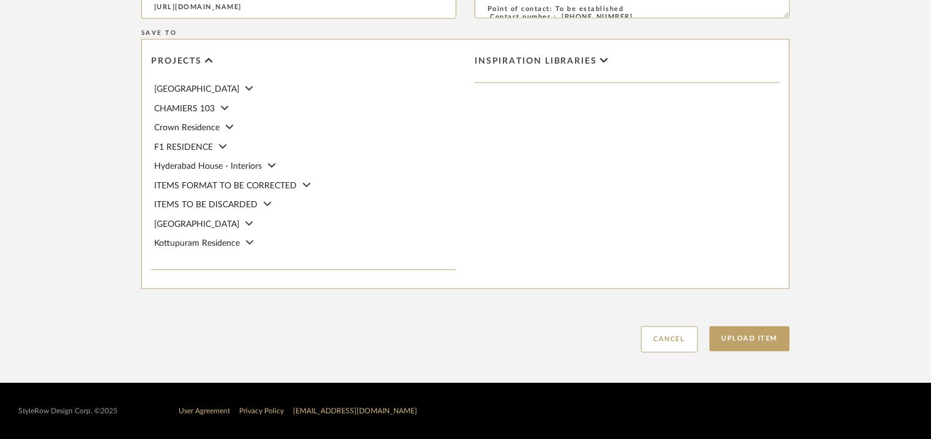
scroll to position [906, 0]
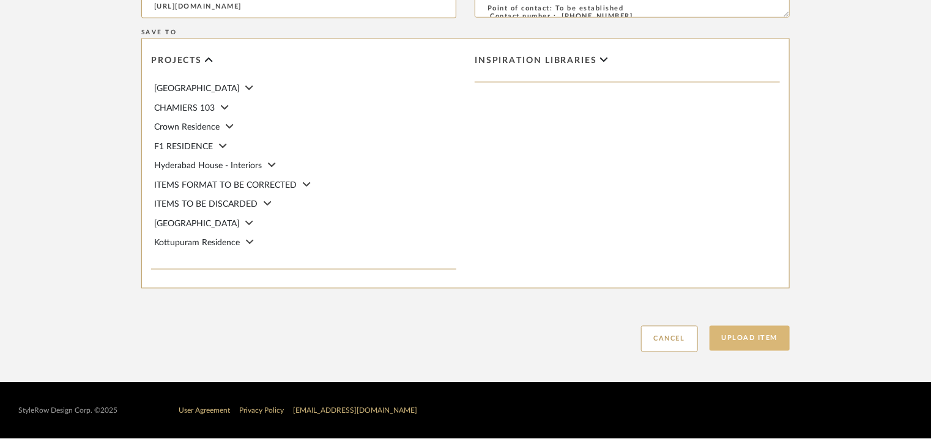
click at [725, 334] on button "Upload Item" at bounding box center [750, 338] width 81 height 25
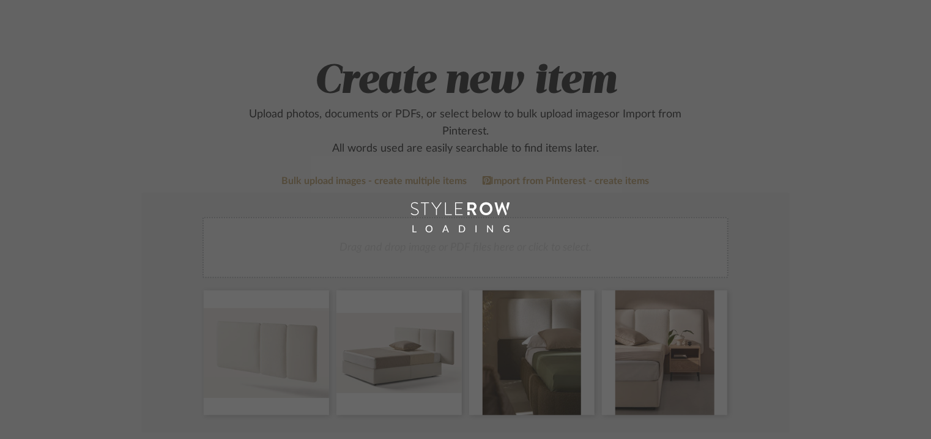
scroll to position [61, 0]
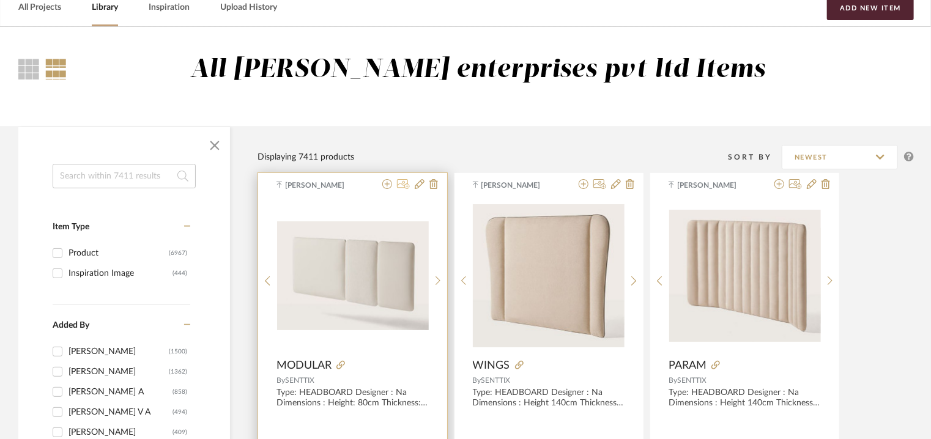
click at [404, 185] on icon at bounding box center [403, 184] width 13 height 10
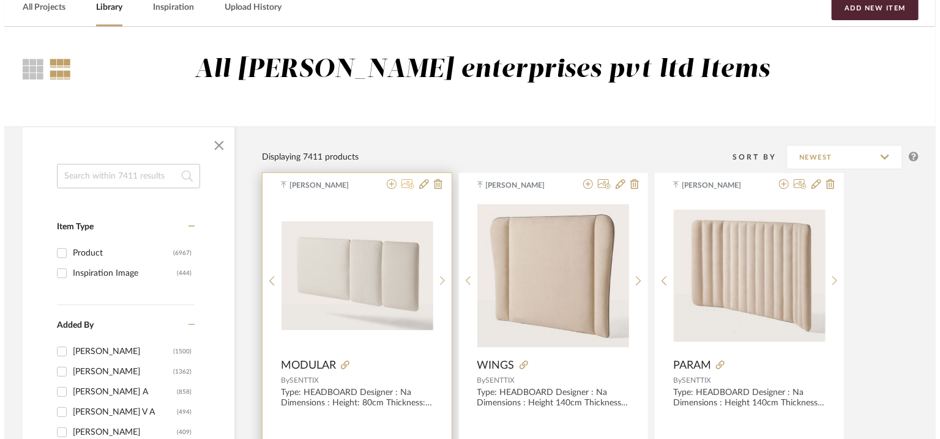
scroll to position [0, 0]
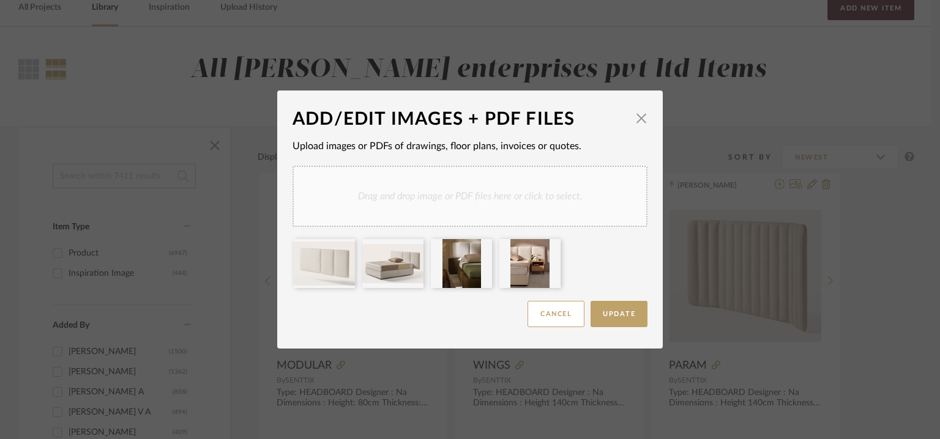
click at [524, 194] on div "Drag and drop image or PDF files here or click to select." at bounding box center [470, 196] width 355 height 61
click at [490, 184] on div "Drag and drop image or PDF files here or click to select." at bounding box center [470, 196] width 355 height 61
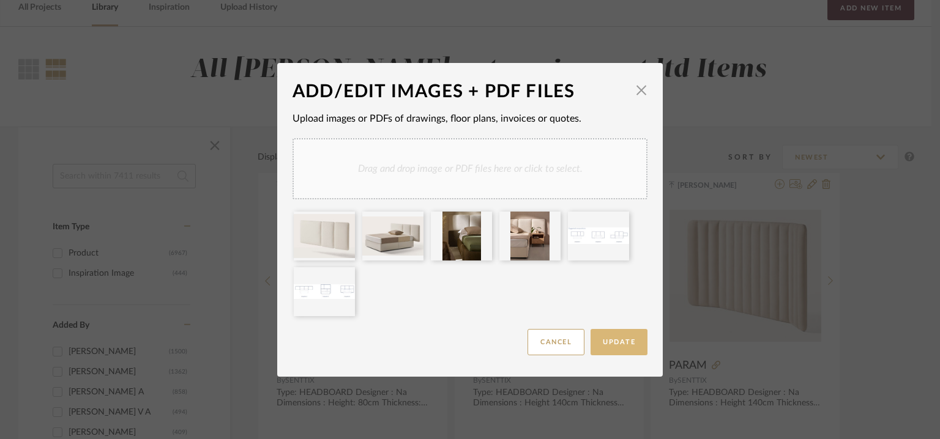
click at [627, 344] on span "Update" at bounding box center [619, 342] width 32 height 7
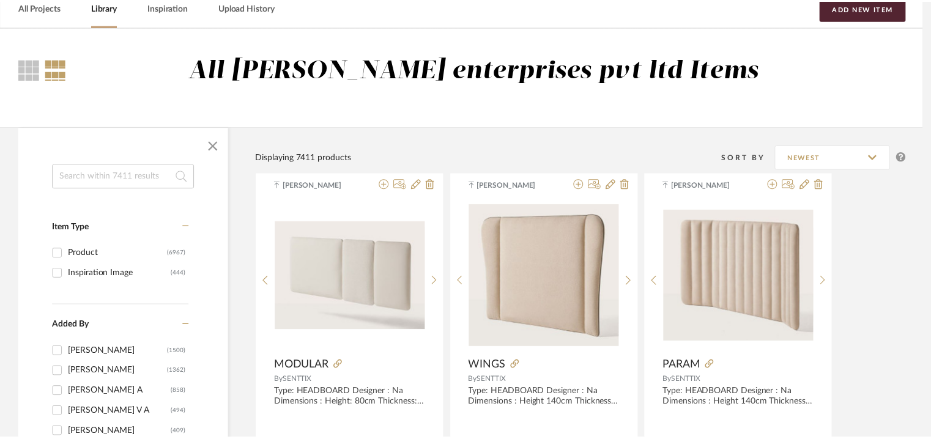
scroll to position [61, 0]
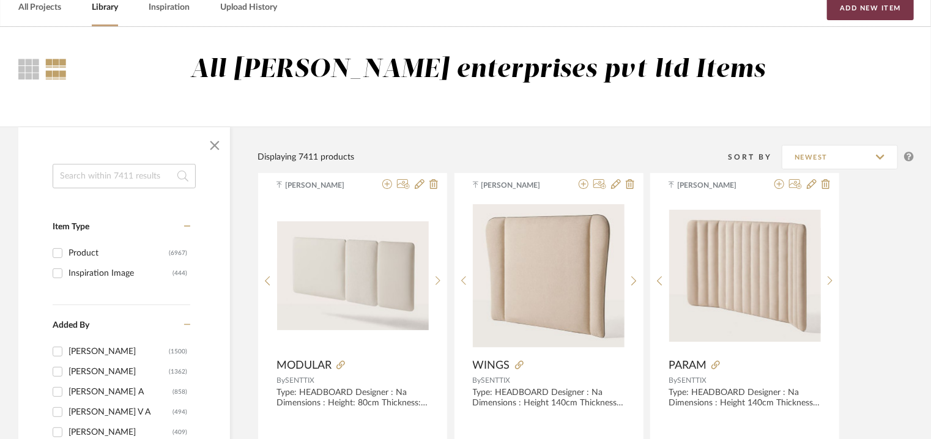
click at [886, 12] on button "Add New Item" at bounding box center [870, 8] width 87 height 24
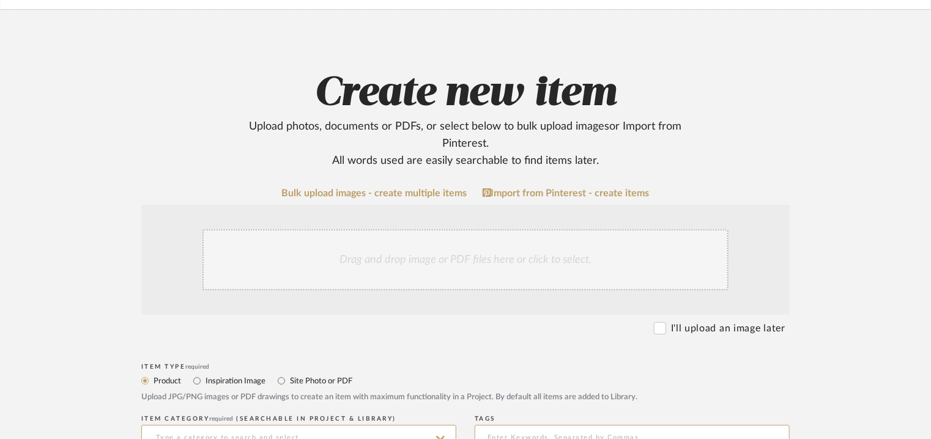
scroll to position [245, 0]
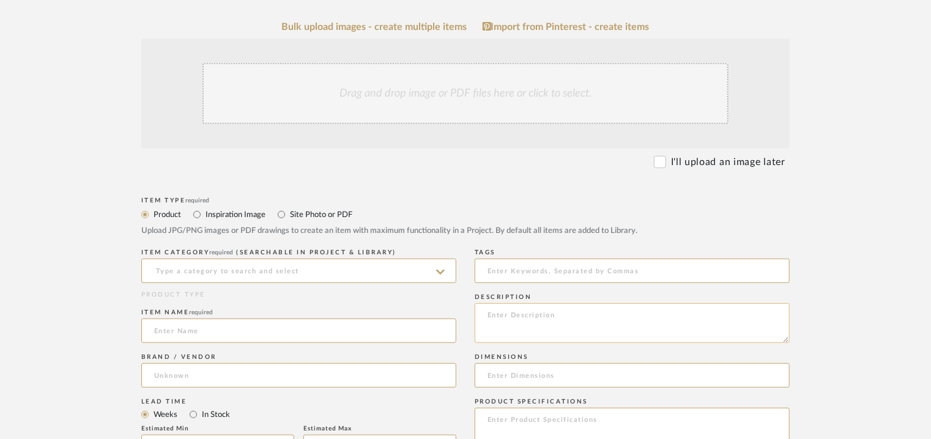
paste textarea "Type: HEADBOARD Designer : Na Dimensions : Height: 100/ 130cm Thickness: 7cm Le…"
type textarea "Type: HEADBOARD Designer : Na Dimensions : Height: 100/ 130cm Thickness: 7cm Le…"
click at [344, 269] on input at bounding box center [298, 271] width 315 height 24
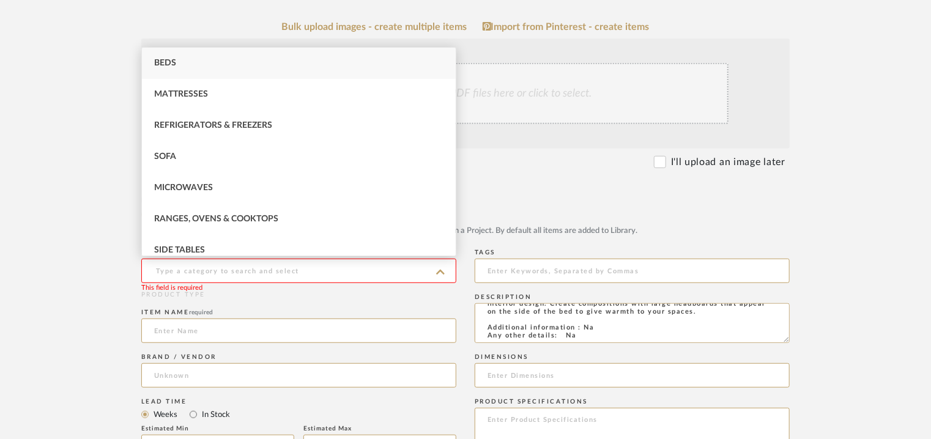
click at [204, 58] on div "Beds" at bounding box center [299, 63] width 314 height 31
type input "Beds"
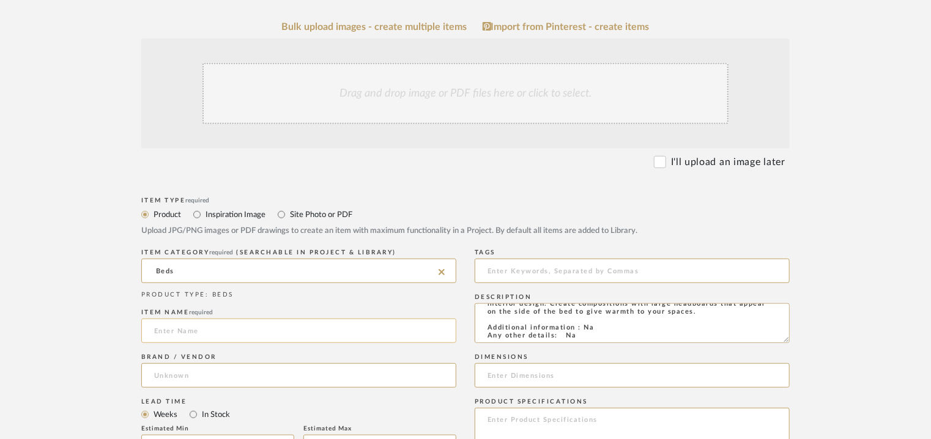
click at [166, 336] on input at bounding box center [298, 331] width 315 height 24
type input "a"
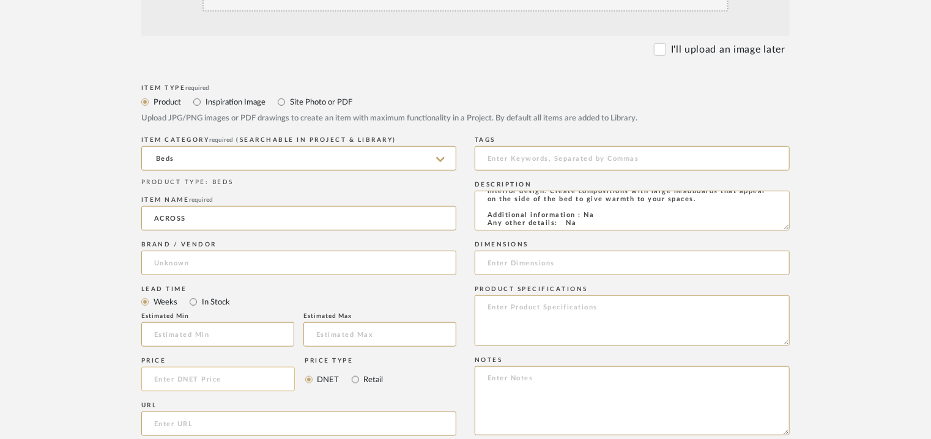
scroll to position [428, 0]
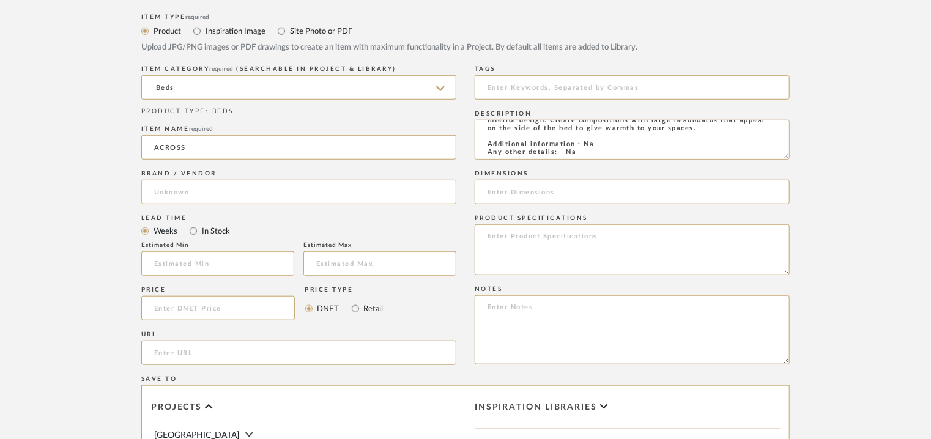
type input "ACROSS"
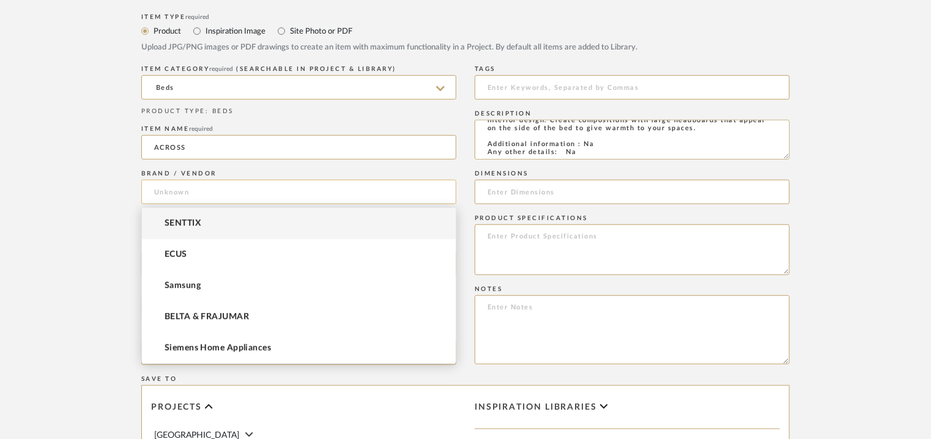
click at [168, 187] on input at bounding box center [298, 192] width 315 height 24
click at [176, 218] on mat-option "SENTTIX" at bounding box center [299, 223] width 314 height 31
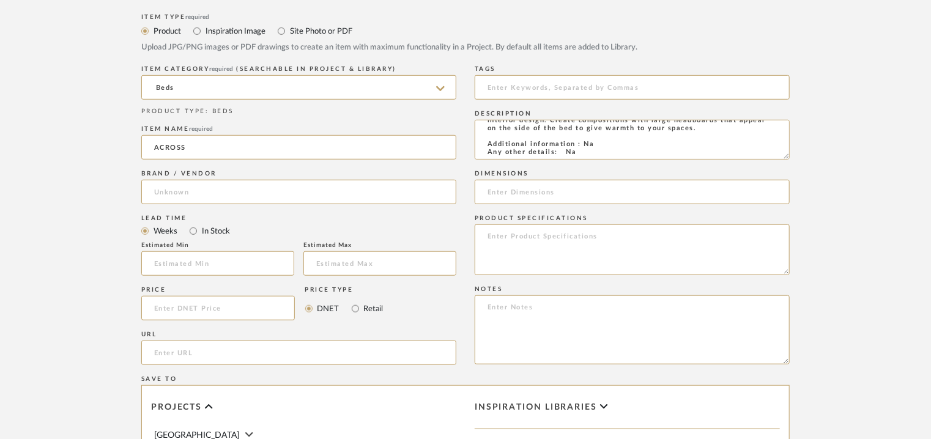
type input "SENTTIX"
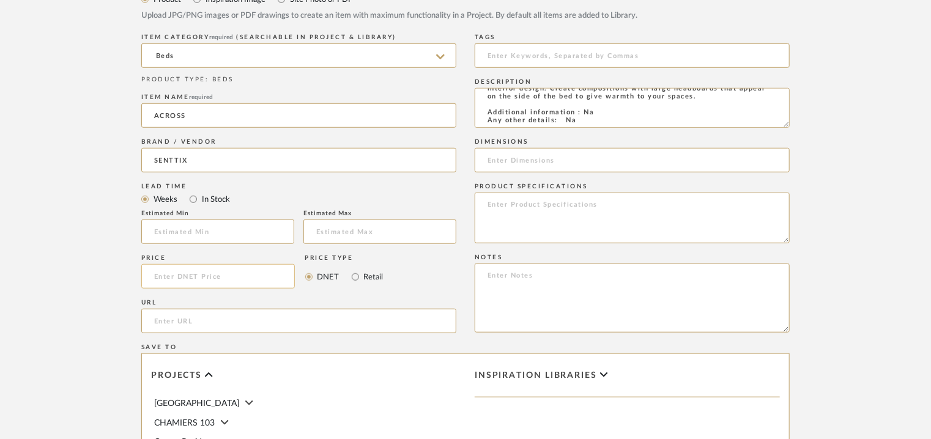
scroll to position [490, 0]
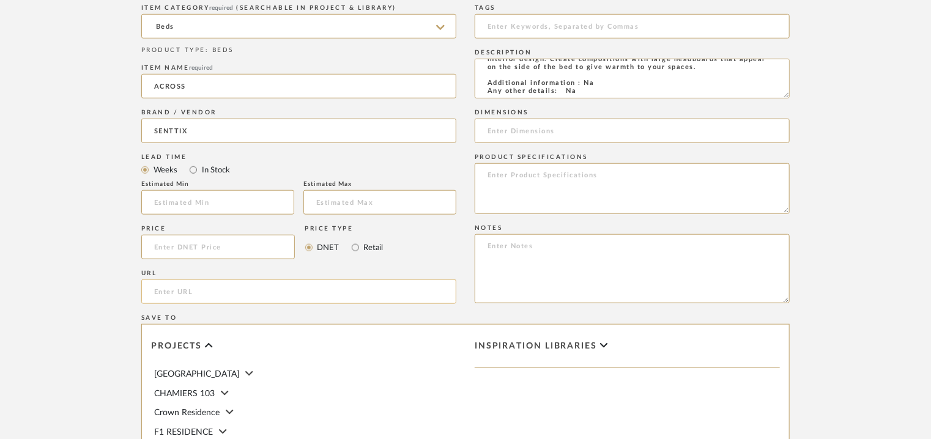
click at [167, 291] on input "url" at bounding box center [298, 292] width 315 height 24
paste input "[URL][DOMAIN_NAME]"
type input "[URL][DOMAIN_NAME]"
click at [525, 23] on input at bounding box center [632, 26] width 315 height 24
type input "H"
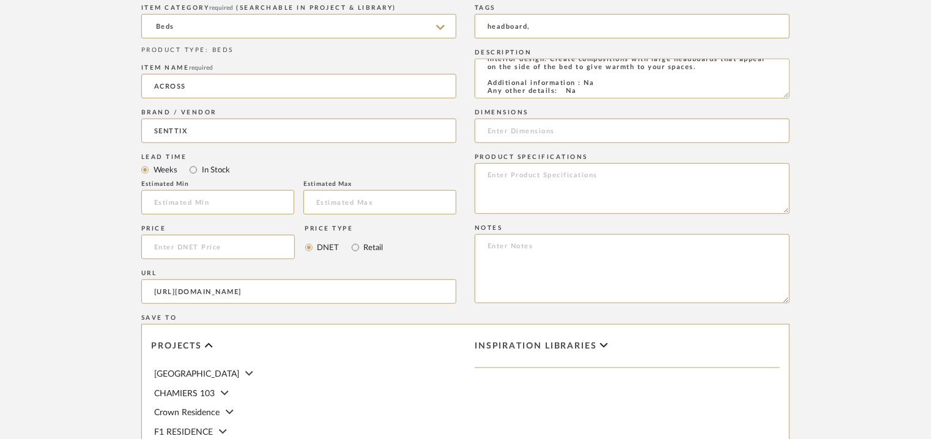
type input "headboard,"
click at [580, 128] on input at bounding box center [632, 131] width 315 height 24
paste input "Height 100/ 130cm x Thickness 7cm x Length 140/ 150/ 160/ 180/ 200/ 220cm"
type input "Height 100/ 130cm x Thickness 7cm x Length 140/ 150/ 160/ 180/ 200/ 220cm"
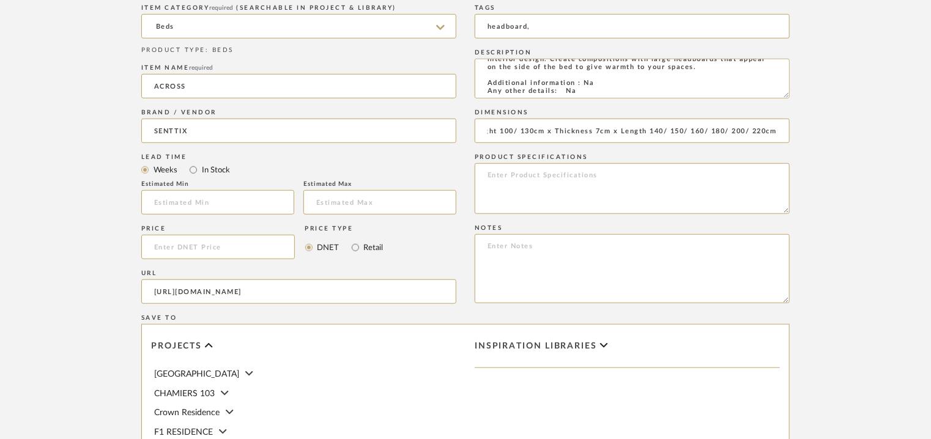
scroll to position [0, 0]
click at [548, 245] on textarea at bounding box center [632, 268] width 315 height 69
paste textarea "Price: Na Lead time: Na Customizable: Na 3D available : No BIM available. No Po…"
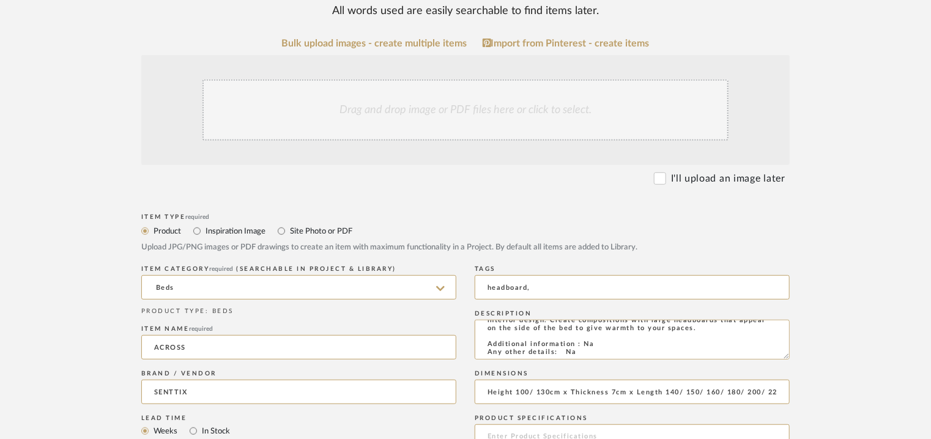
scroll to position [61, 0]
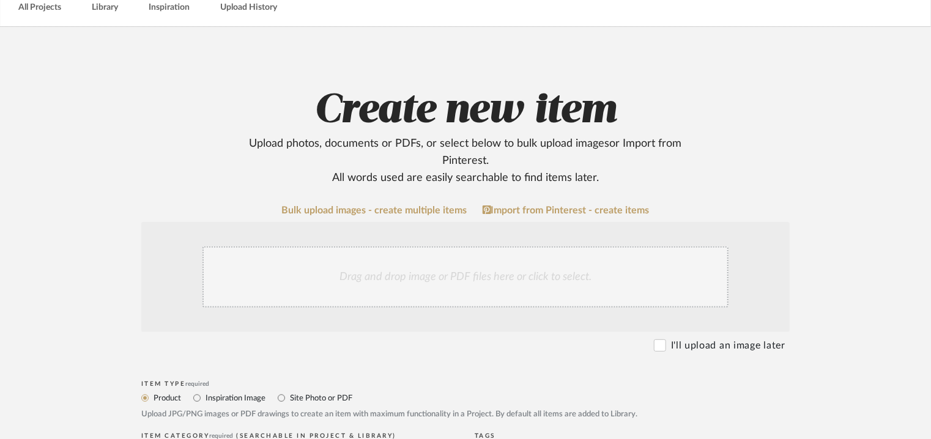
type textarea "Price: Na Lead time: Na Customizable: Na 3D available : No BIM available. No Po…"
click at [457, 270] on div "Drag and drop image or PDF files here or click to select." at bounding box center [466, 277] width 526 height 61
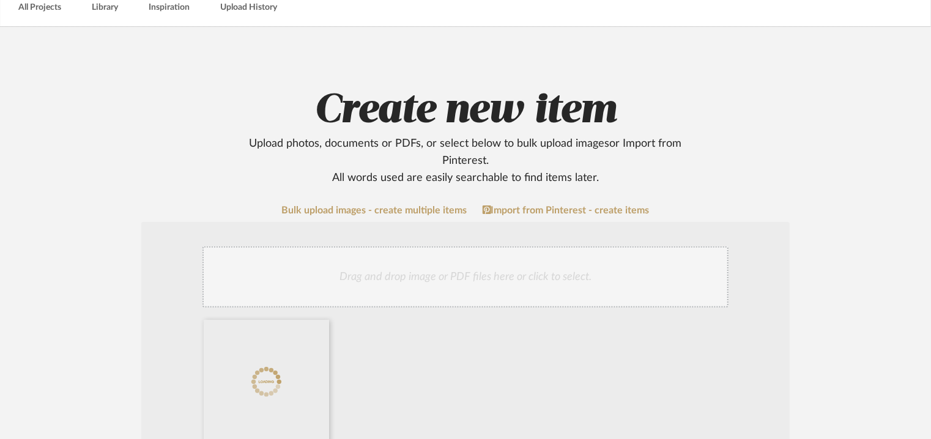
click at [510, 267] on div "Drag and drop image or PDF files here or click to select." at bounding box center [466, 277] width 526 height 61
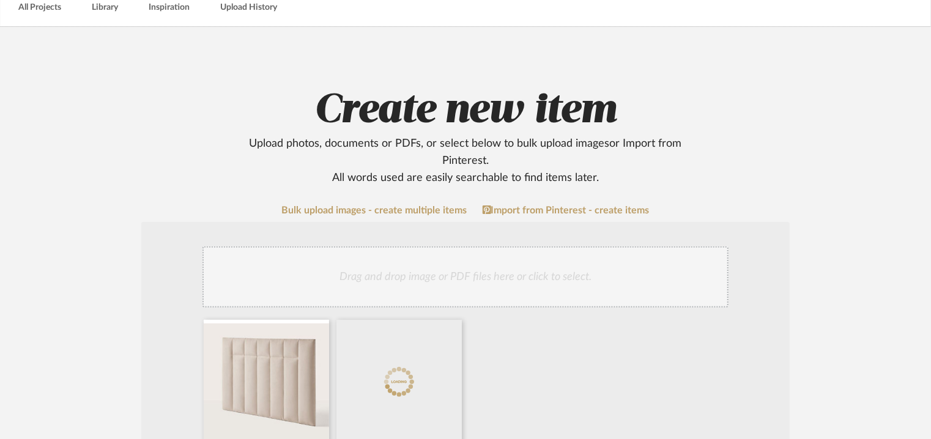
click at [553, 267] on div "Drag and drop image or PDF files here or click to select." at bounding box center [466, 277] width 526 height 61
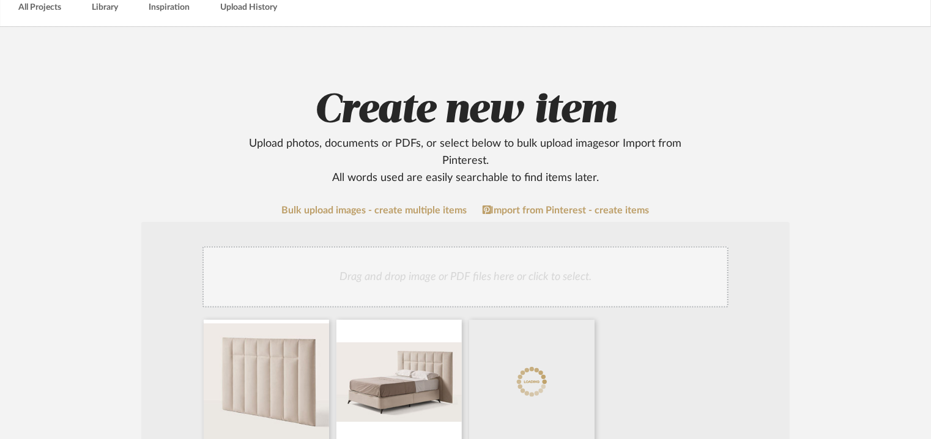
click at [429, 285] on div "Drag and drop image or PDF files here or click to select." at bounding box center [466, 277] width 526 height 61
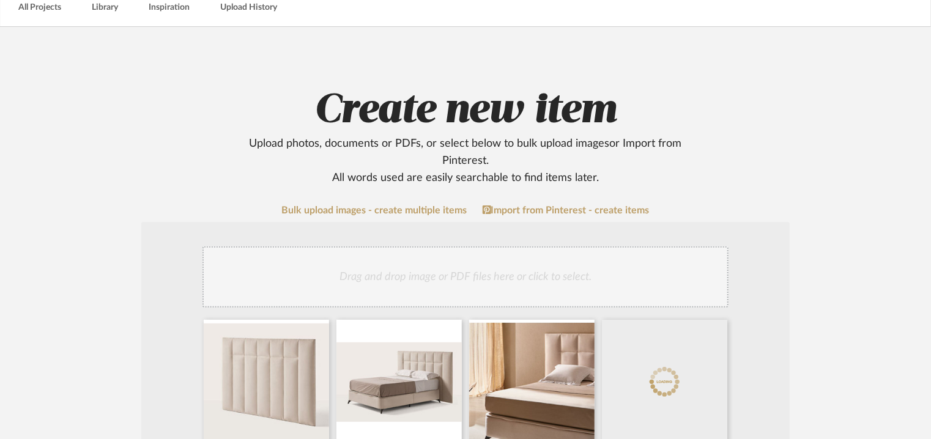
click at [492, 277] on div "Drag and drop image or PDF files here or click to select." at bounding box center [466, 277] width 526 height 61
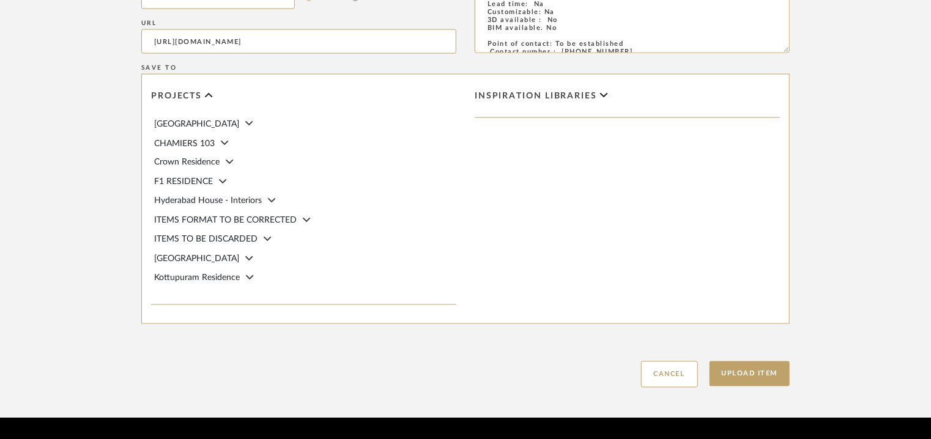
scroll to position [1035, 0]
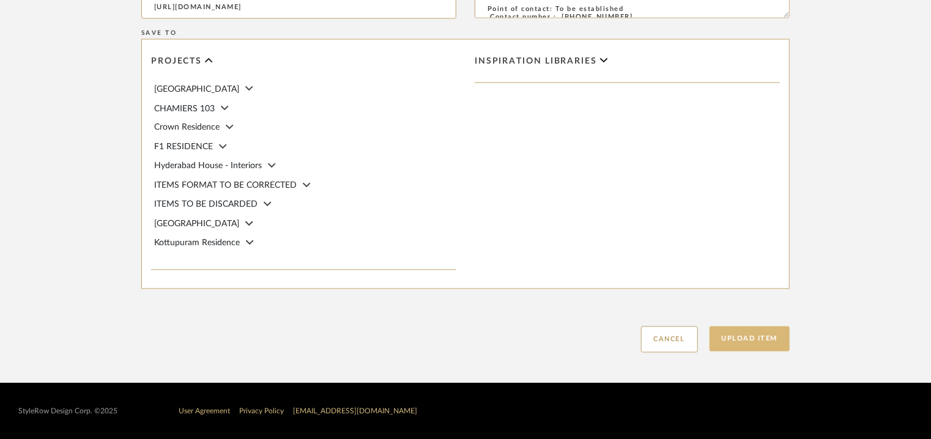
click at [759, 336] on button "Upload Item" at bounding box center [750, 339] width 81 height 25
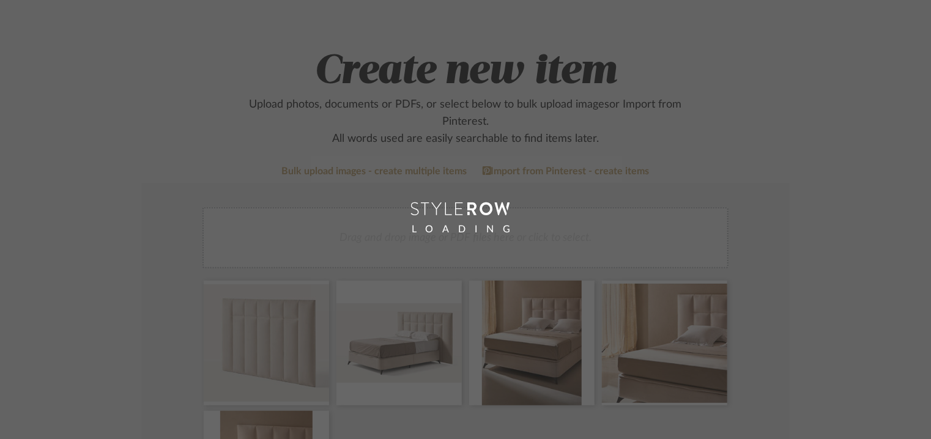
scroll to position [61, 0]
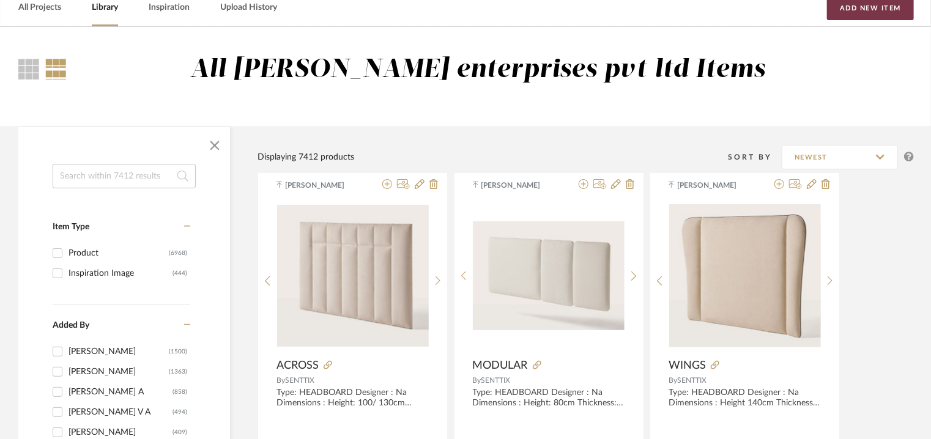
click at [878, 13] on button "Add New Item" at bounding box center [870, 8] width 87 height 24
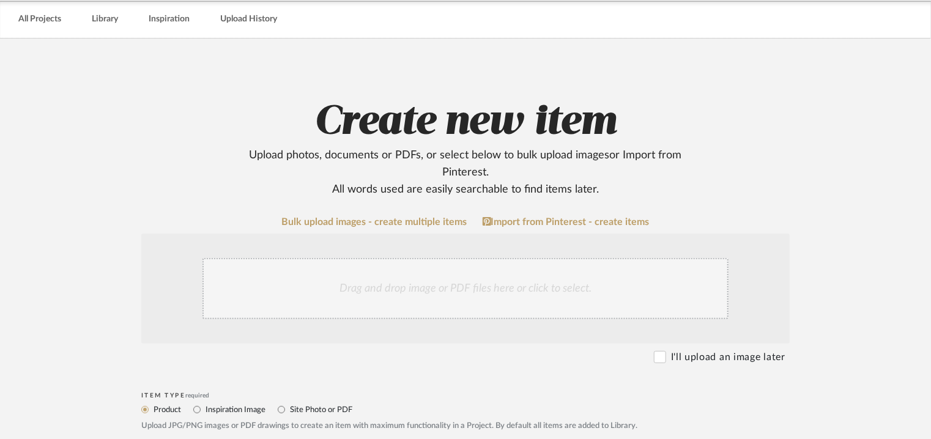
scroll to position [245, 0]
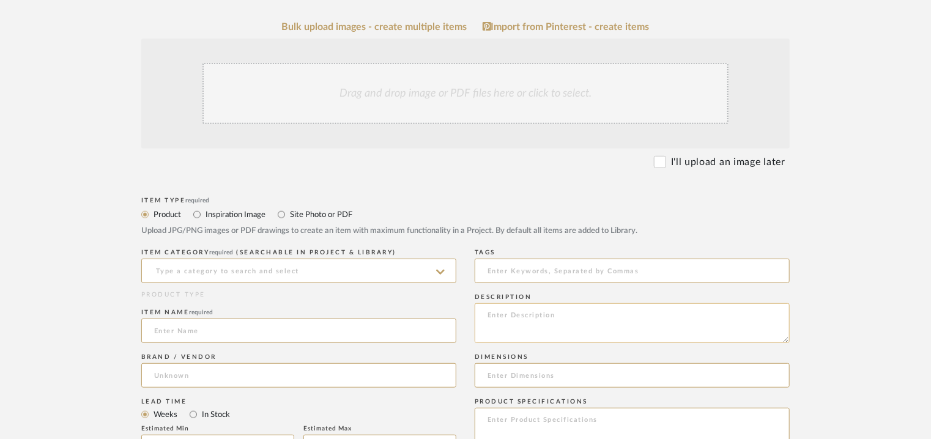
click at [526, 312] on textarea at bounding box center [632, 324] width 315 height 40
paste textarea "Type: HEADBOARD Designer : Na Dimensions : Height: 100/ 130cm Thickness: 12cm L…"
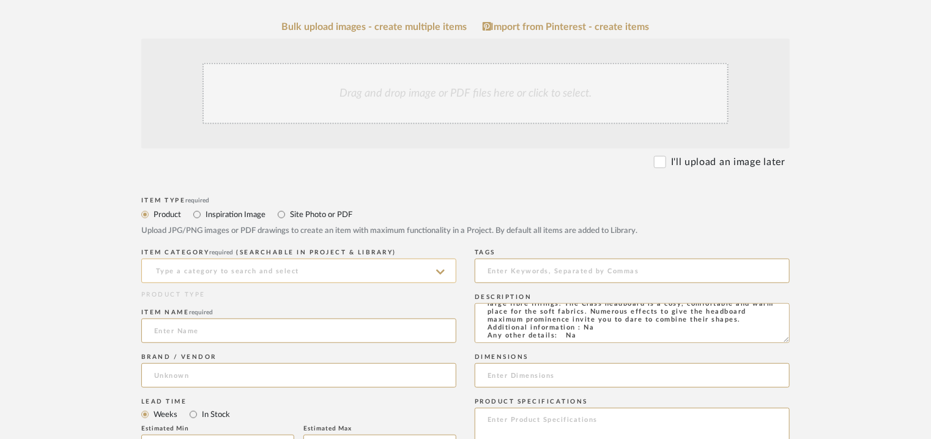
click at [185, 275] on input at bounding box center [298, 271] width 315 height 24
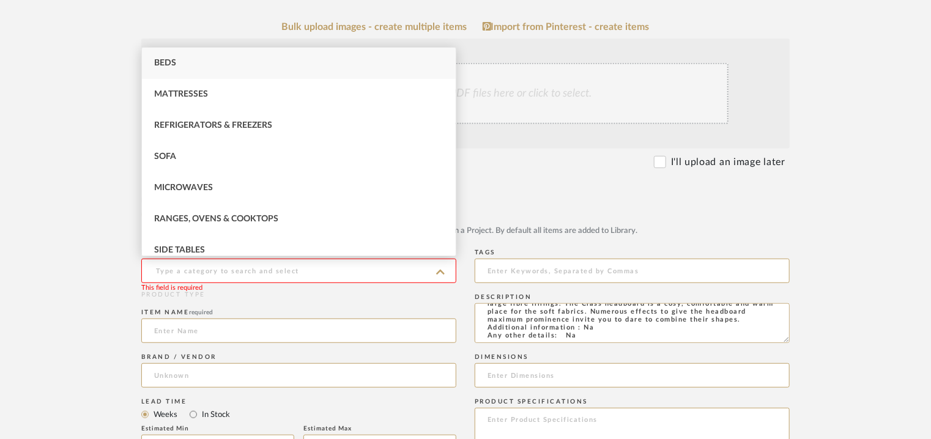
click at [175, 63] on span "Beds" at bounding box center [165, 63] width 22 height 9
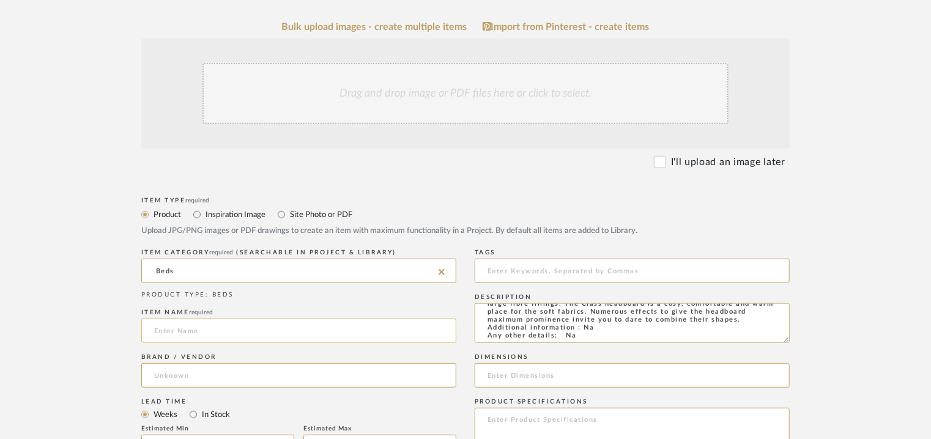
click at [168, 331] on input at bounding box center [298, 331] width 315 height 24
click at [218, 365] on input at bounding box center [298, 375] width 315 height 24
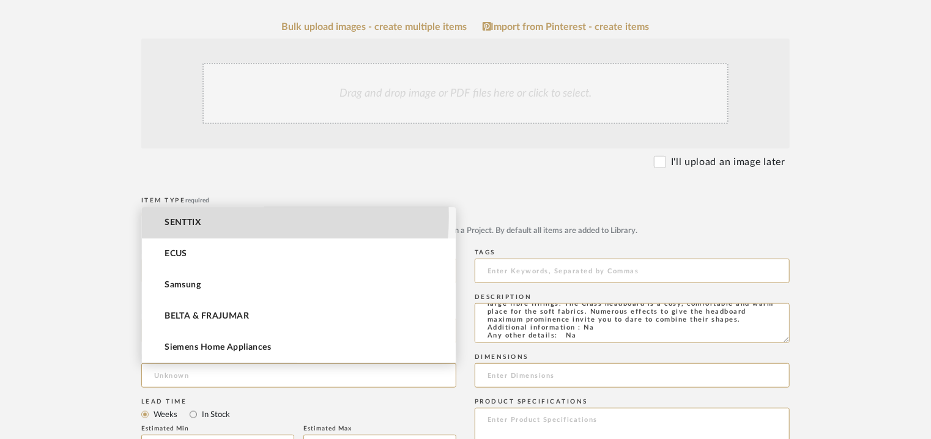
click at [201, 216] on mat-option "SENTTIX" at bounding box center [299, 222] width 314 height 31
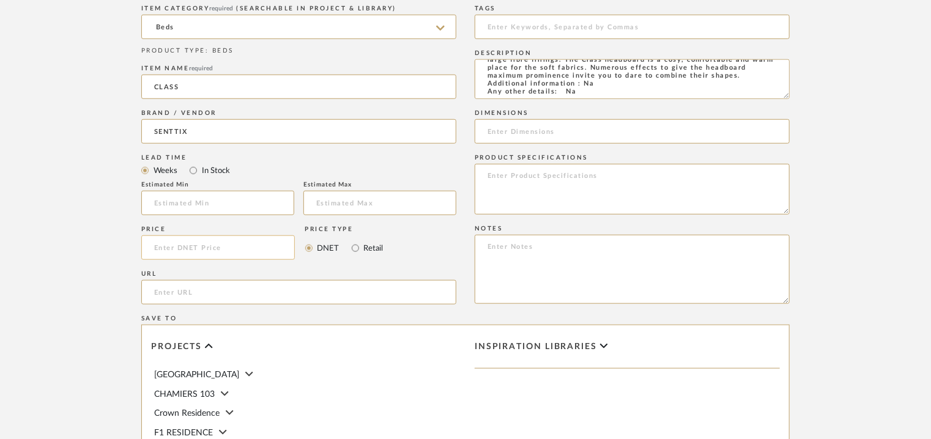
scroll to position [490, 0]
click at [168, 289] on input "url" at bounding box center [298, 292] width 315 height 24
paste input "[URL][DOMAIN_NAME]"
click at [521, 35] on input at bounding box center [632, 26] width 315 height 24
click at [649, 134] on input at bounding box center [632, 131] width 315 height 24
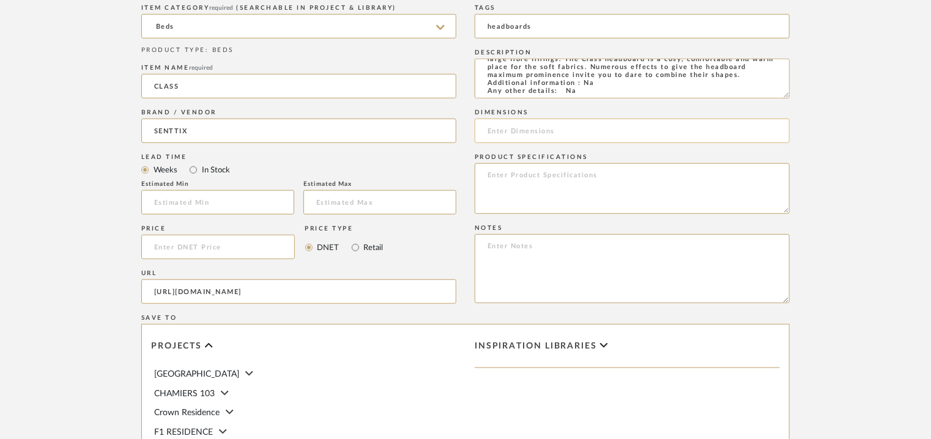
paste input "Height 100/ 130cm x Thickness 12cm x Length 140/ 150/ 160/ 180/ 200/ 220cm"
click at [616, 252] on textarea at bounding box center [632, 268] width 315 height 69
paste textarea "Price: Na Lead time: Na Customizable: Na 3D available : No BIM available. No Po…"
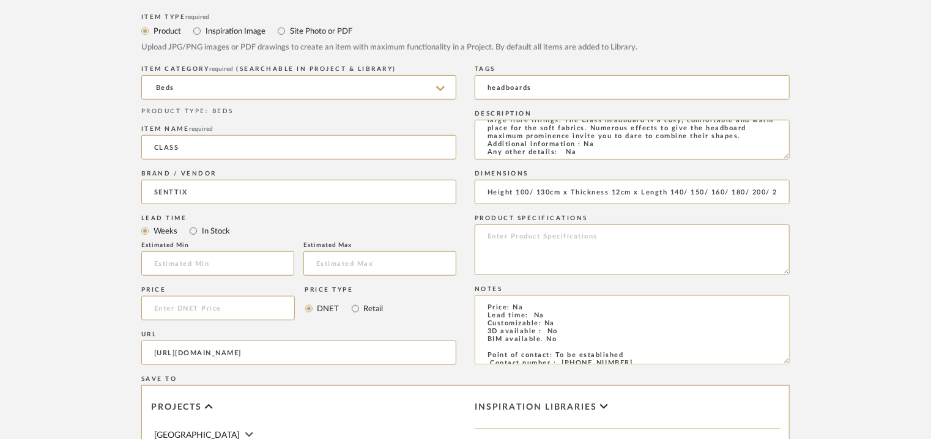
scroll to position [612, 0]
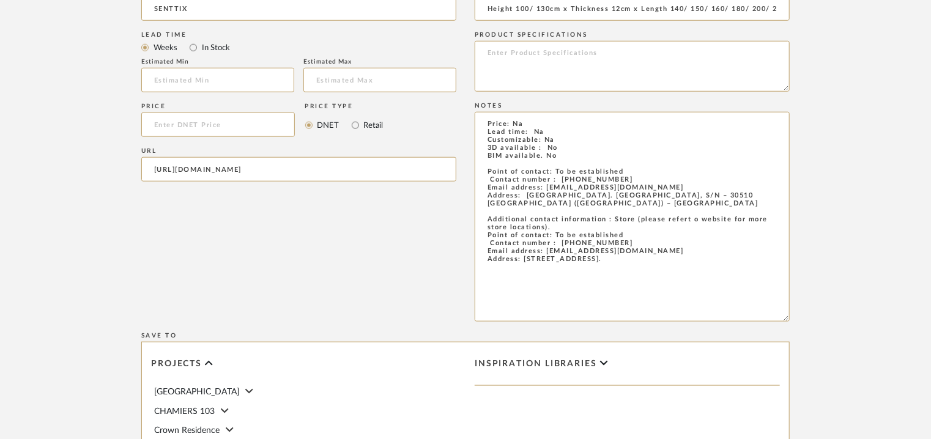
drag, startPoint x: 788, startPoint y: 177, endPoint x: 815, endPoint y: 318, distance: 143.9
click at [815, 318] on form "Bulk upload images - create multiple items Import from Pinterest - create items…" at bounding box center [466, 155] width 780 height 1002
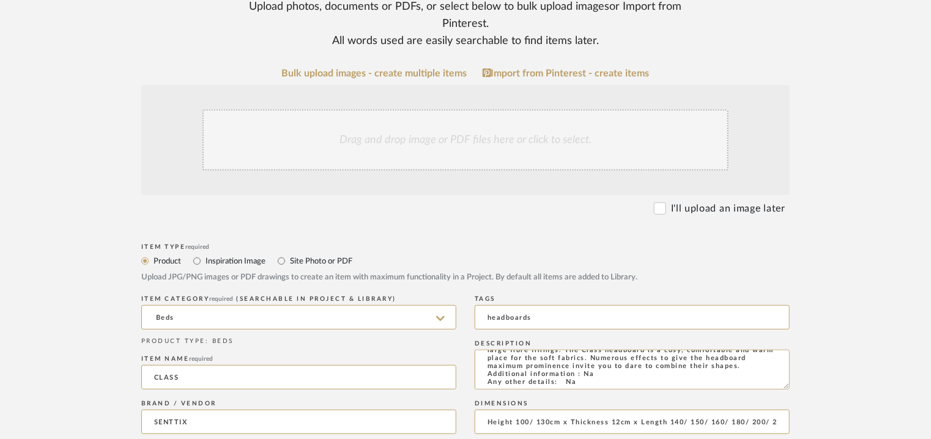
scroll to position [184, 0]
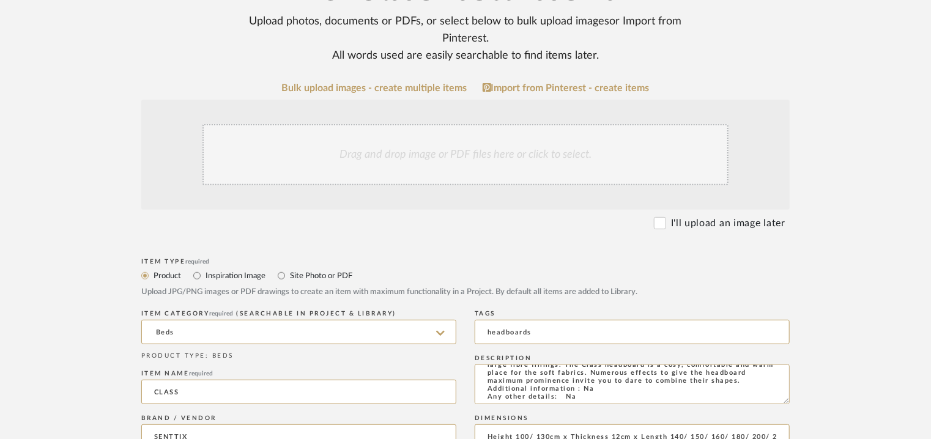
click at [488, 165] on div "Drag and drop image or PDF files here or click to select." at bounding box center [466, 154] width 526 height 61
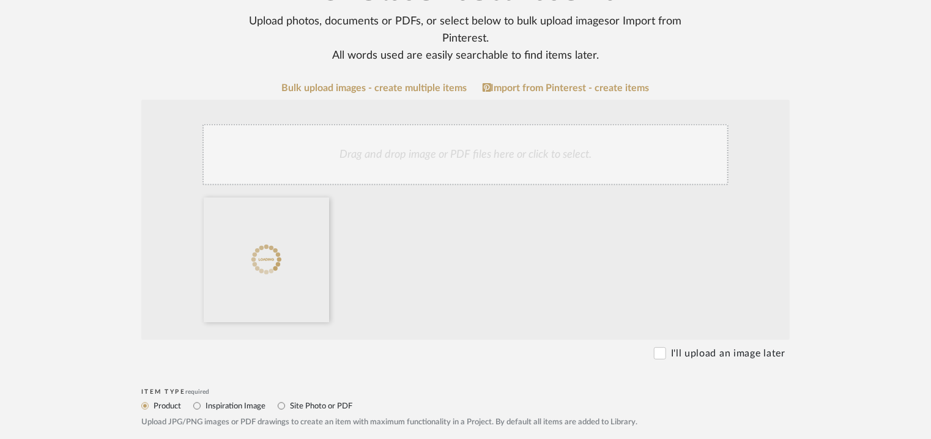
click at [498, 149] on div "Drag and drop image or PDF files here or click to select." at bounding box center [466, 154] width 526 height 61
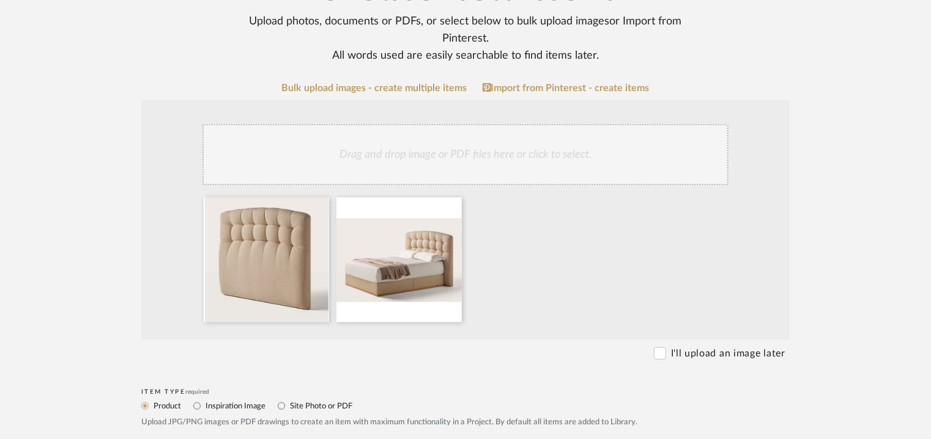
click at [475, 160] on div "Drag and drop image or PDF files here or click to select." at bounding box center [466, 154] width 526 height 61
click at [498, 156] on div "Drag and drop image or PDF files here or click to select." at bounding box center [466, 154] width 526 height 61
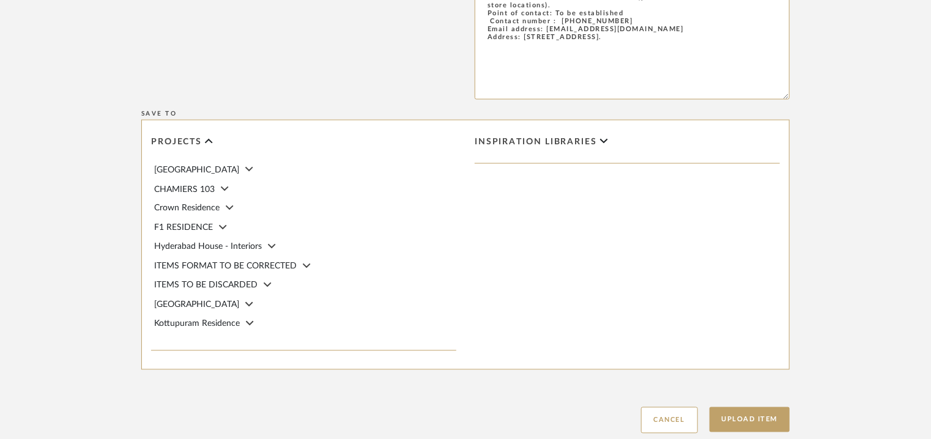
scroll to position [1040, 0]
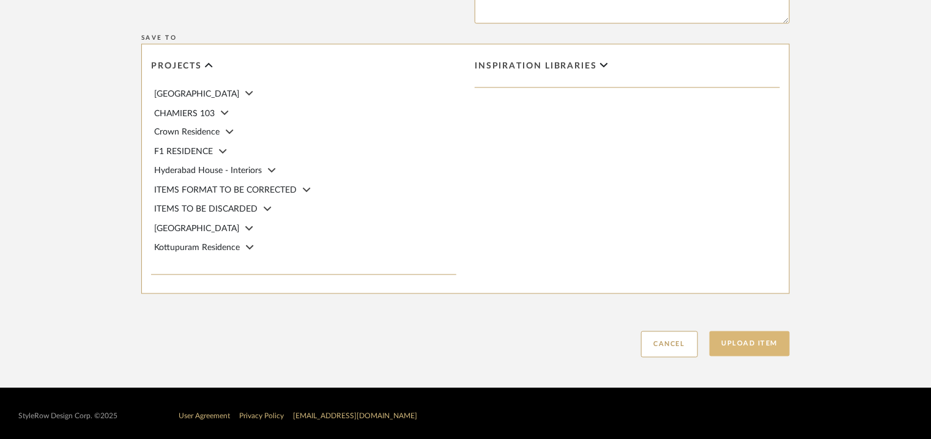
click at [764, 351] on button "Upload Item" at bounding box center [750, 344] width 81 height 25
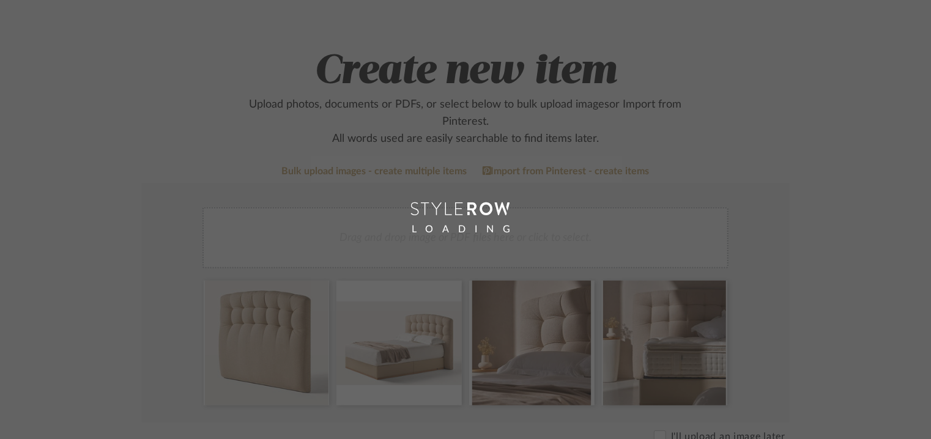
scroll to position [61, 0]
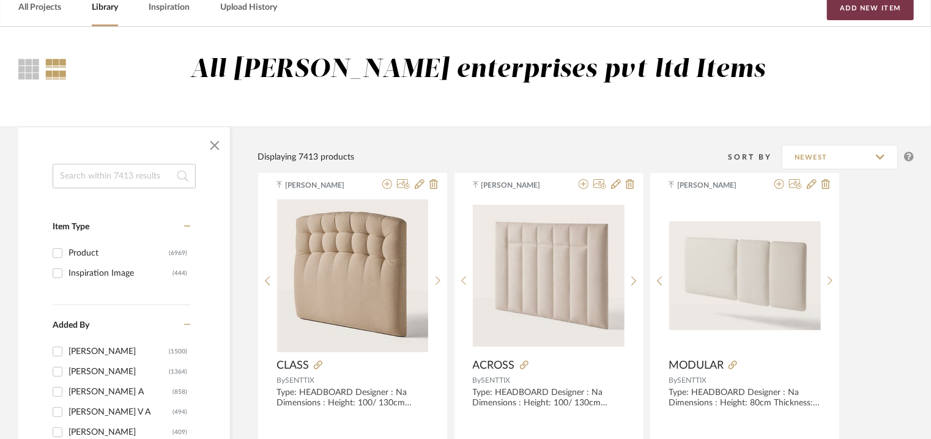
click at [846, 8] on button "Add New Item" at bounding box center [870, 8] width 87 height 24
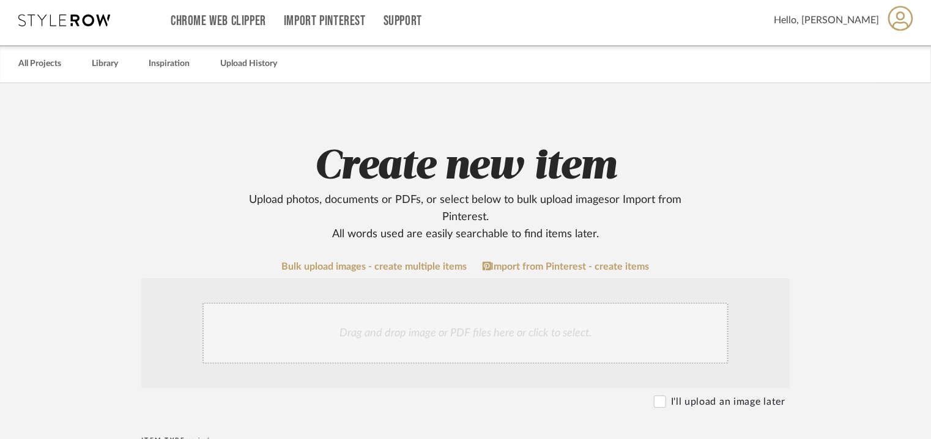
scroll to position [306, 0]
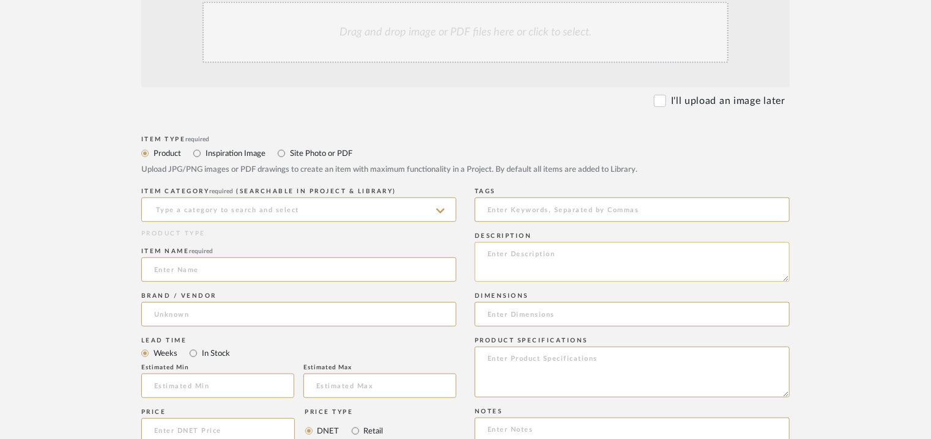
paste textarea "Type: HEADBOARD Designer : Na Dimensions : Height: 100/ 130cm Thickness: 12cm L…"
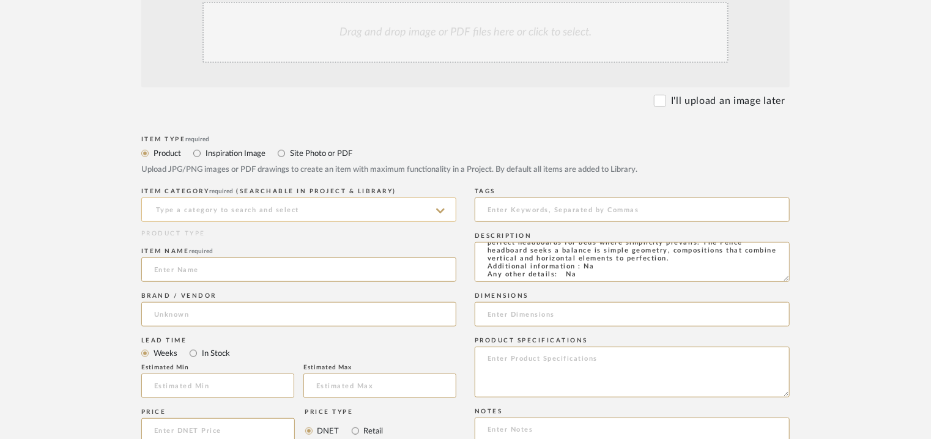
click at [169, 206] on input at bounding box center [298, 210] width 315 height 24
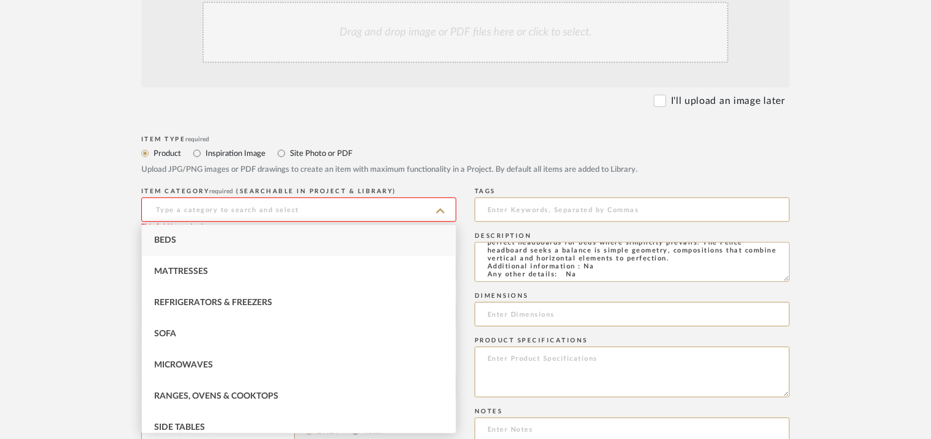
click at [160, 238] on span "Beds" at bounding box center [165, 240] width 22 height 9
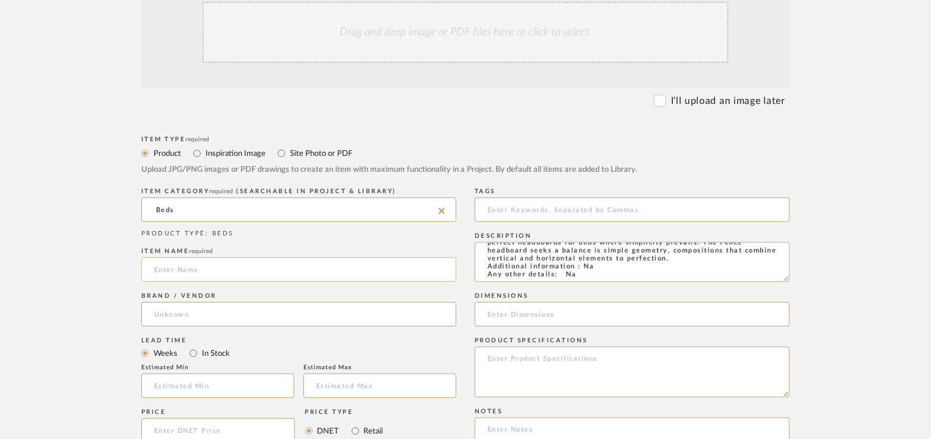
click at [185, 263] on input at bounding box center [298, 270] width 315 height 24
click at [169, 324] on input at bounding box center [298, 314] width 315 height 24
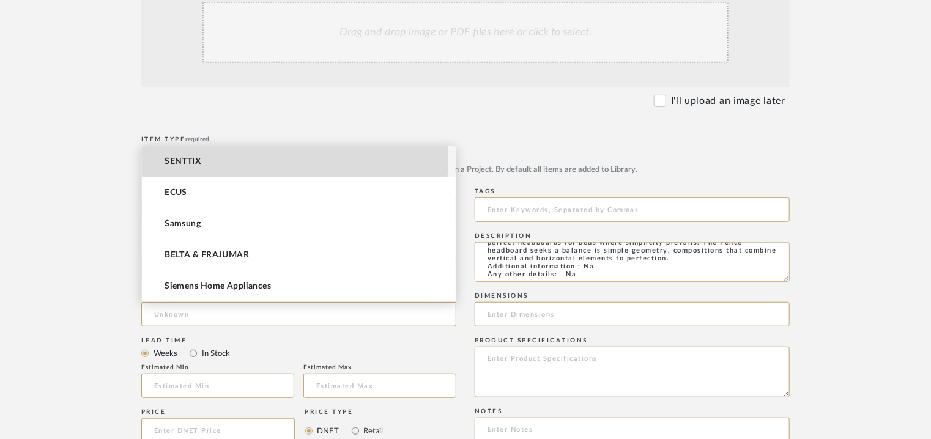
click at [182, 157] on span "SENTTIX" at bounding box center [183, 162] width 36 height 10
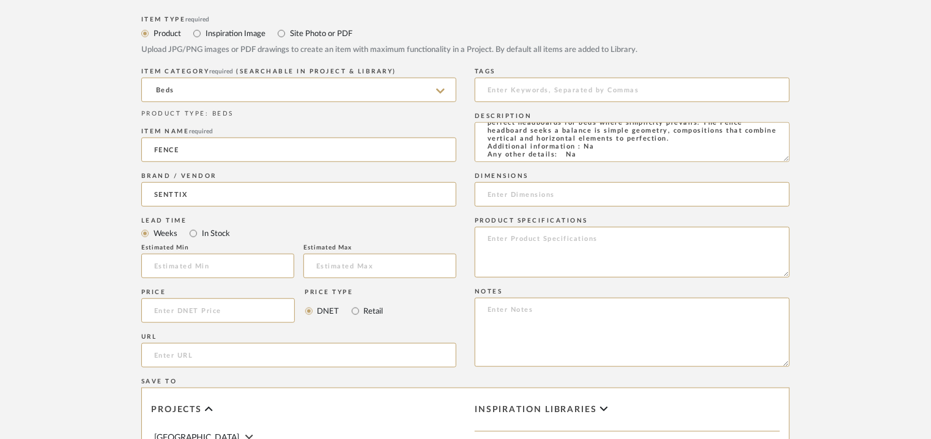
scroll to position [551, 0]
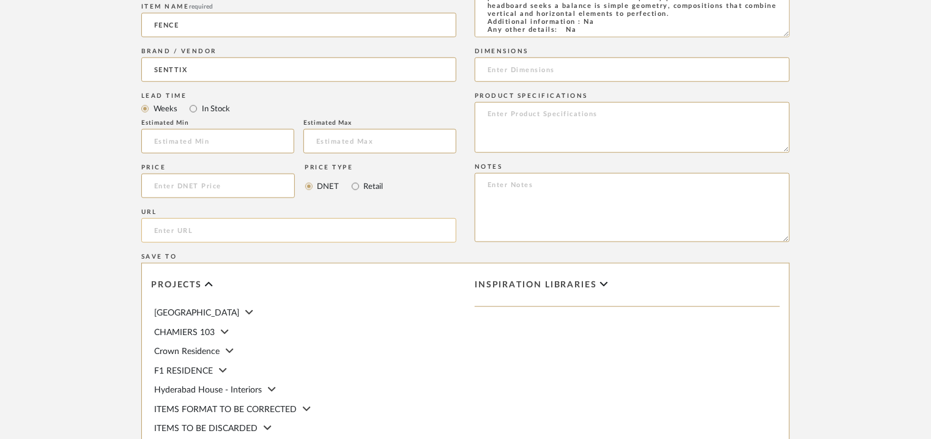
click at [191, 222] on input "url" at bounding box center [298, 230] width 315 height 24
paste input "[URL][DOMAIN_NAME]"
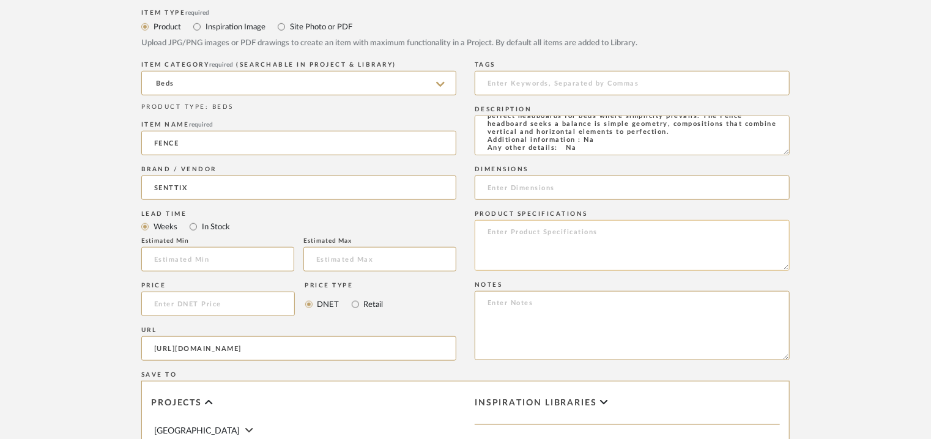
scroll to position [367, 0]
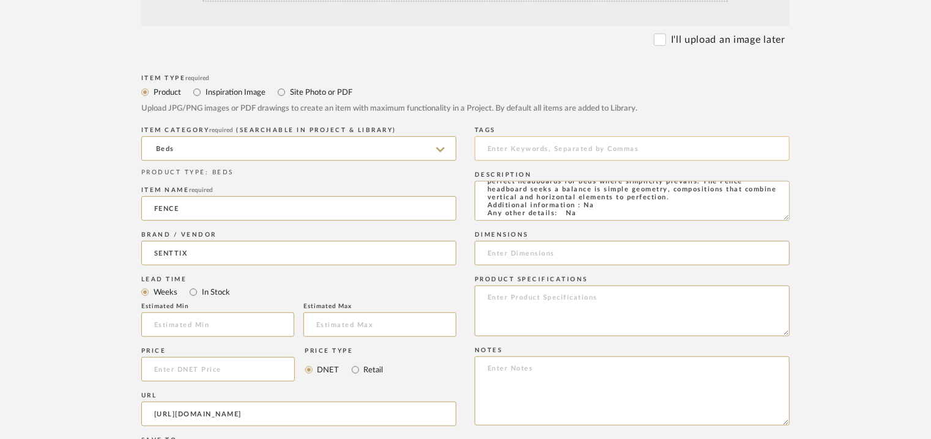
click at [535, 141] on input at bounding box center [632, 148] width 315 height 24
click at [608, 251] on input at bounding box center [632, 253] width 315 height 24
paste input "Height 100/ 130cm x Thickness 12cm x Length 140/ 150/ 160/ 180/ 200/ 220cm"
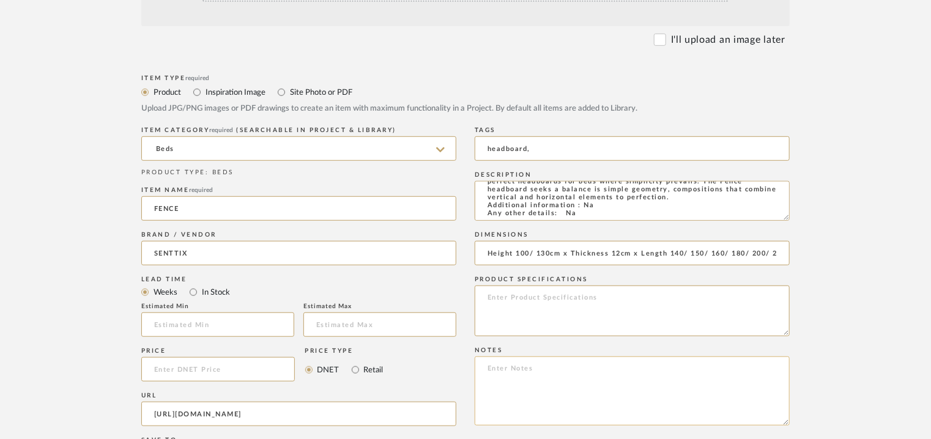
click at [591, 374] on textarea at bounding box center [632, 391] width 315 height 69
paste textarea "Price: Na Lead time: Na Customizable: Na 3D available : No BIM available. No Po…"
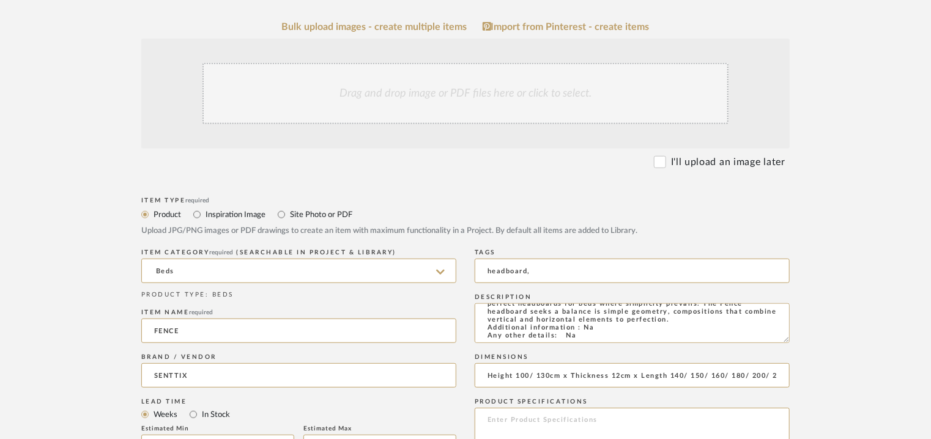
scroll to position [108, 0]
click at [429, 81] on div "Drag and drop image or PDF files here or click to select." at bounding box center [466, 93] width 526 height 61
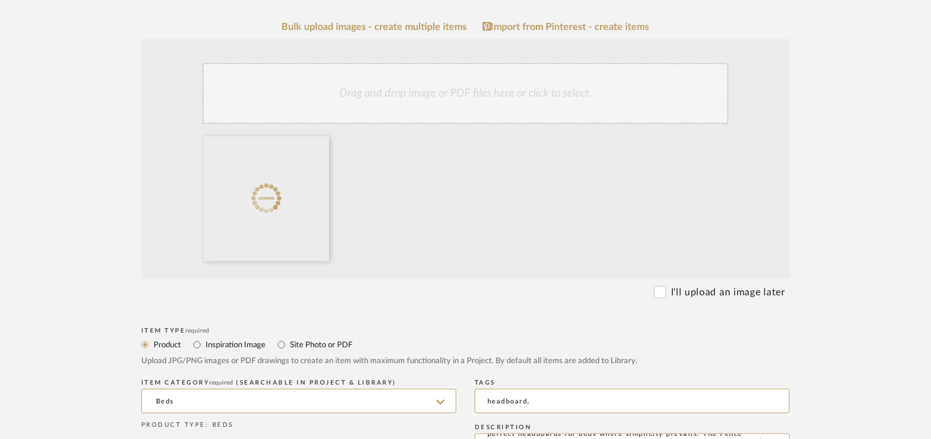
click at [455, 99] on div "Drag and drop image or PDF files here or click to select." at bounding box center [466, 93] width 526 height 61
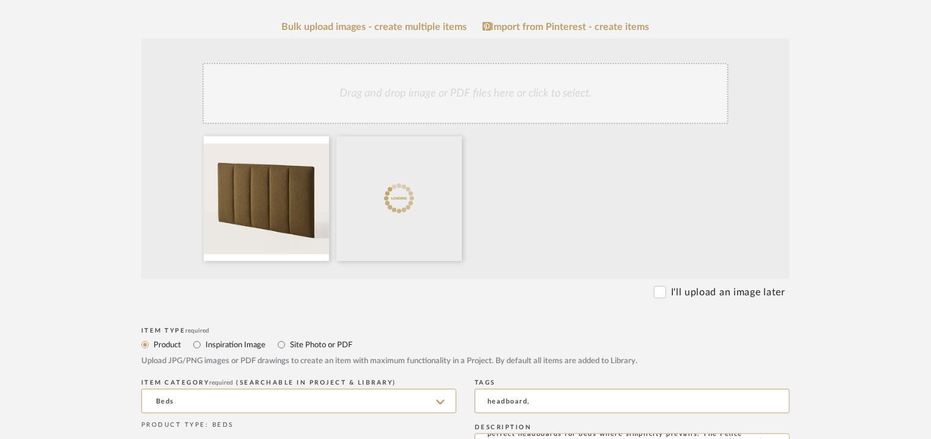
click at [469, 94] on div "Drag and drop image or PDF files here or click to select." at bounding box center [466, 93] width 526 height 61
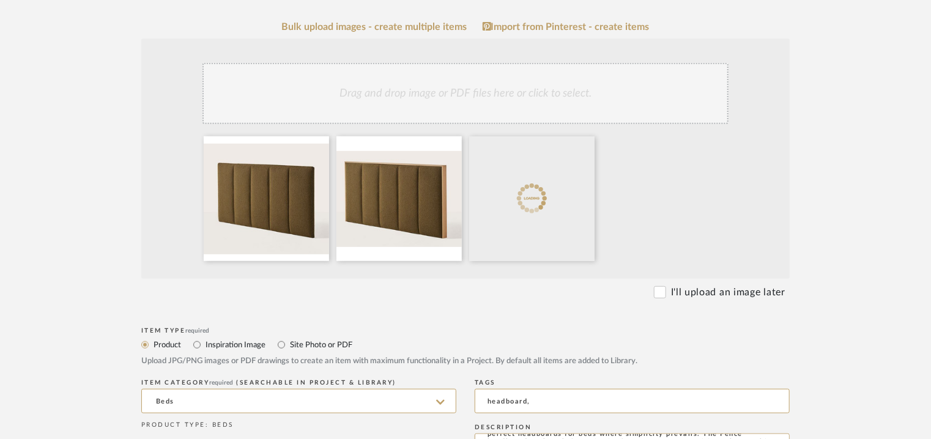
click at [436, 108] on div "Drag and drop image or PDF files here or click to select." at bounding box center [466, 93] width 526 height 61
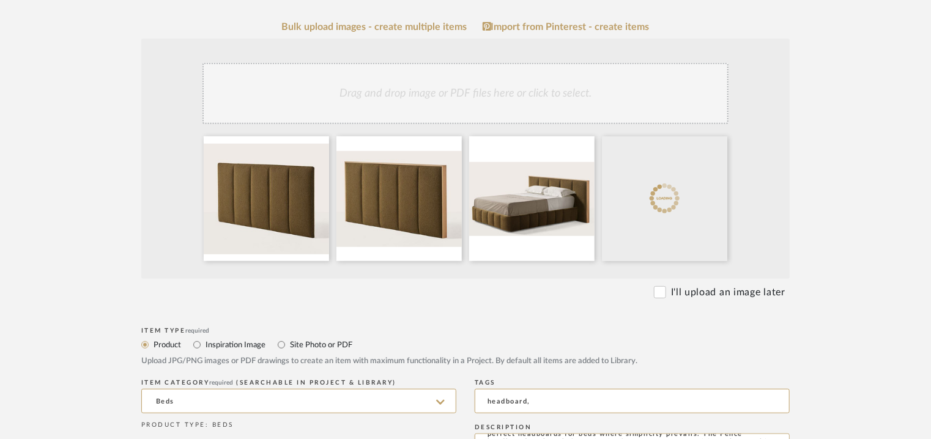
click at [543, 86] on div "Drag and drop image or PDF files here or click to select." at bounding box center [466, 93] width 526 height 61
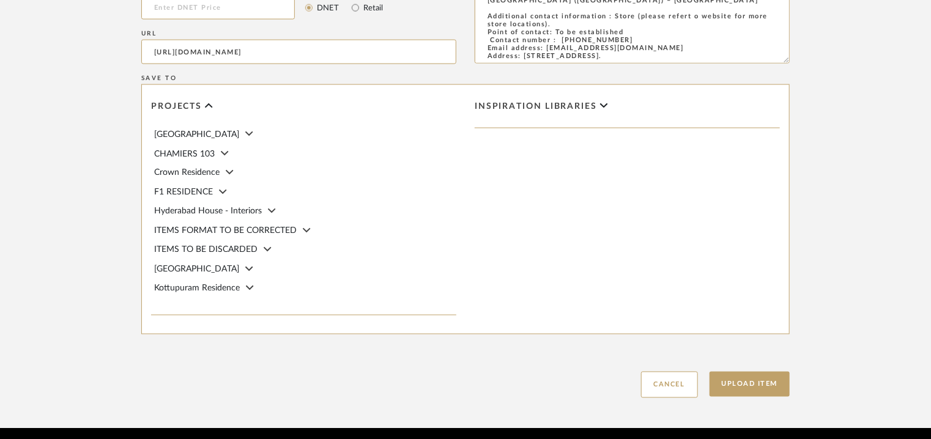
scroll to position [1035, 0]
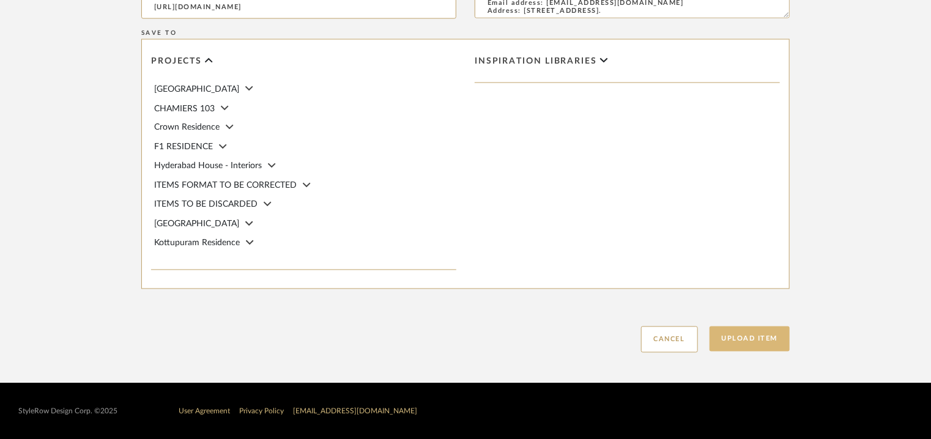
click at [740, 337] on button "Upload Item" at bounding box center [750, 339] width 81 height 25
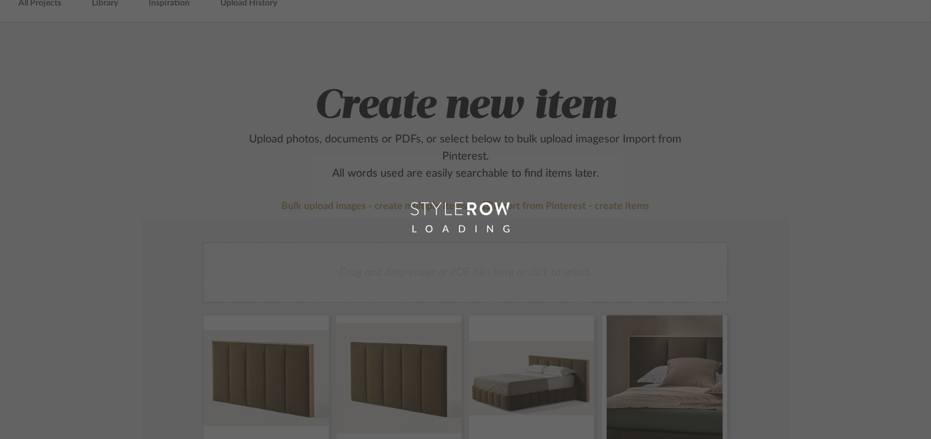
scroll to position [61, 0]
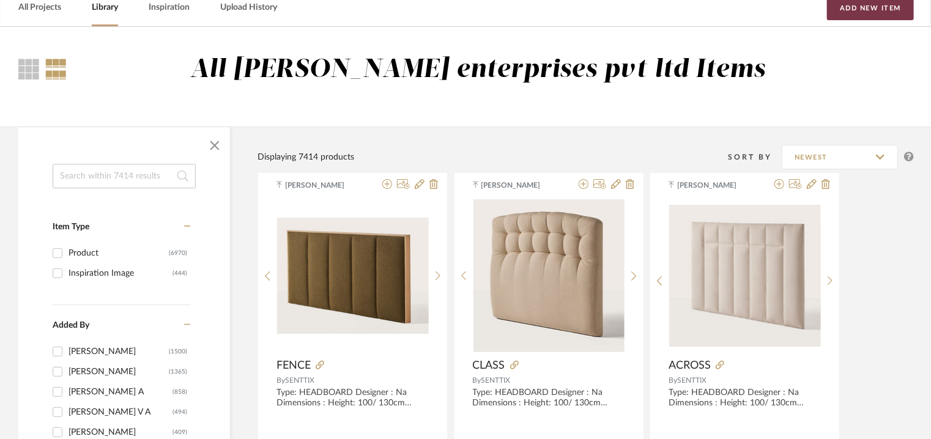
click at [852, 15] on button "Add New Item" at bounding box center [870, 8] width 87 height 24
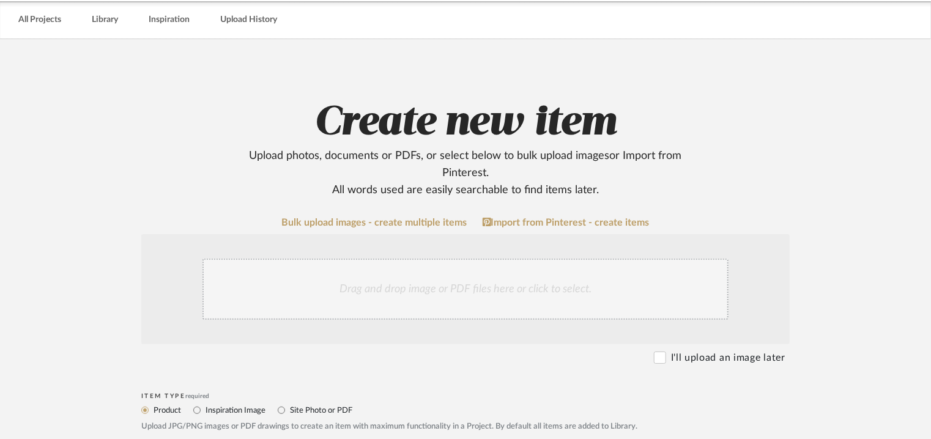
scroll to position [245, 0]
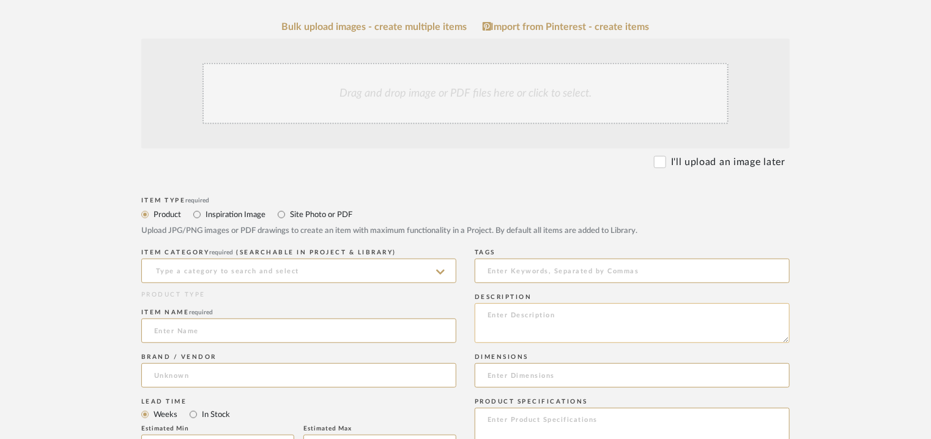
click at [529, 326] on textarea at bounding box center [632, 324] width 315 height 40
paste textarea "Type: HEADBOARD Designer : Na Dimensions : Height: 100/ 130cm Thickness: 6cm Le…"
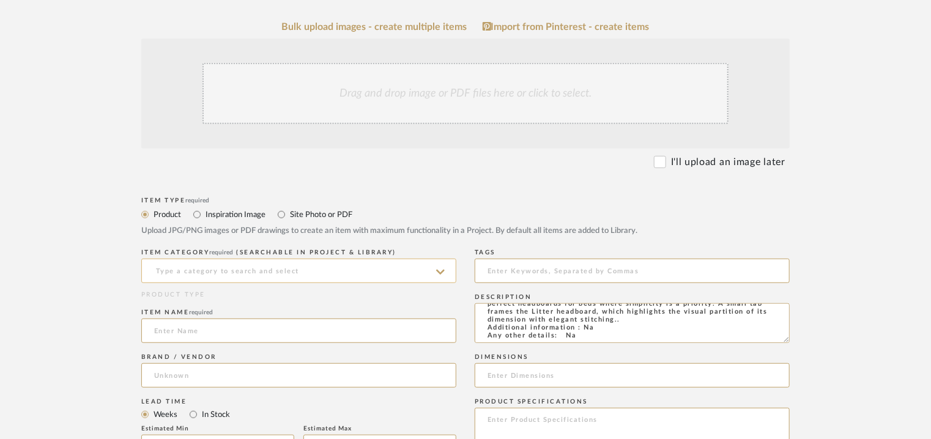
click at [242, 272] on input at bounding box center [298, 271] width 315 height 24
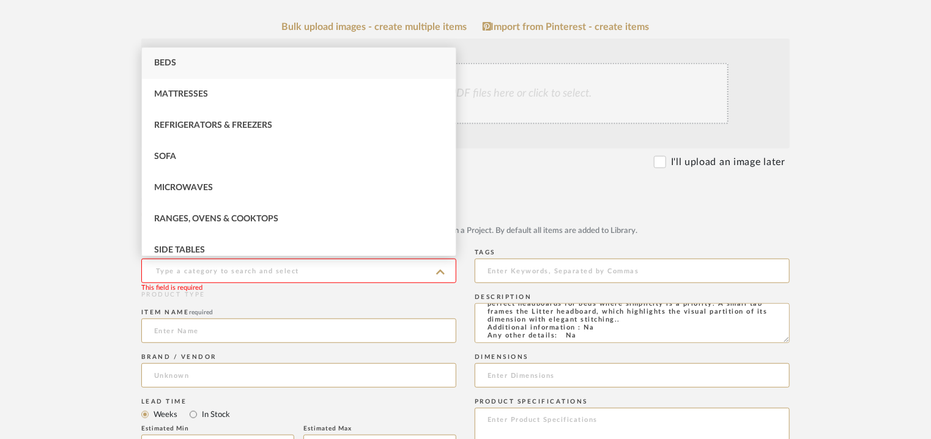
click at [195, 63] on div "Beds" at bounding box center [299, 63] width 314 height 31
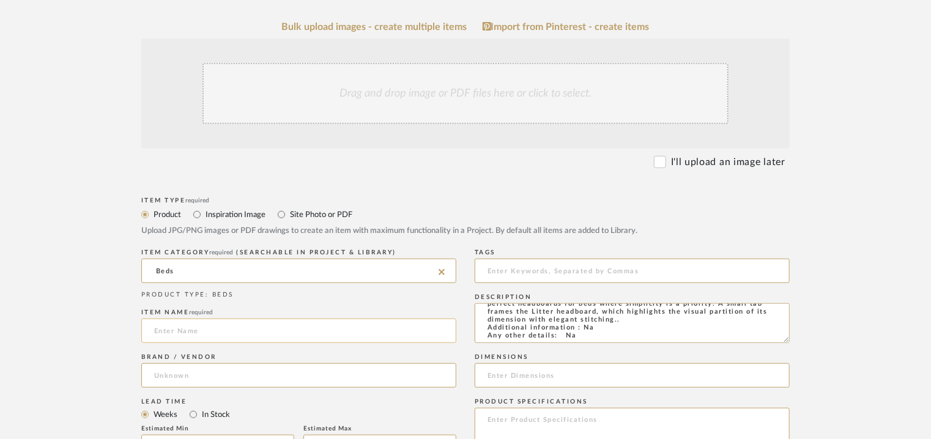
click at [187, 324] on input at bounding box center [298, 331] width 315 height 24
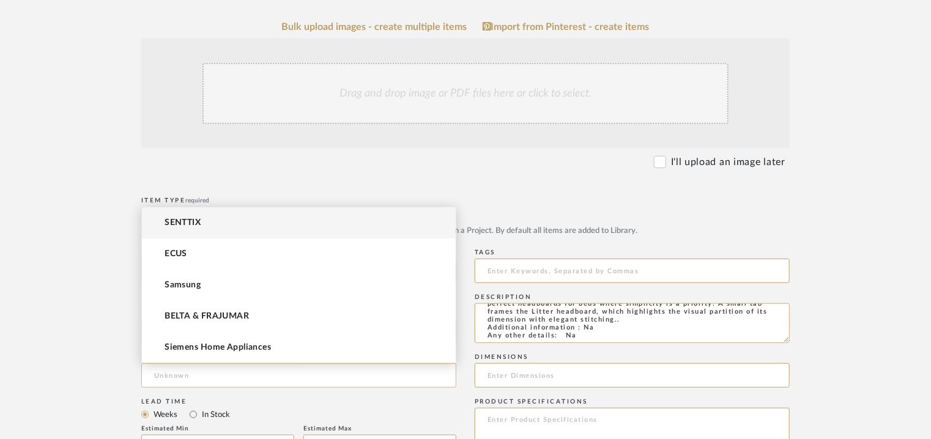
click at [168, 370] on input at bounding box center [298, 375] width 315 height 24
click at [179, 221] on span "SENTTIX" at bounding box center [183, 223] width 36 height 10
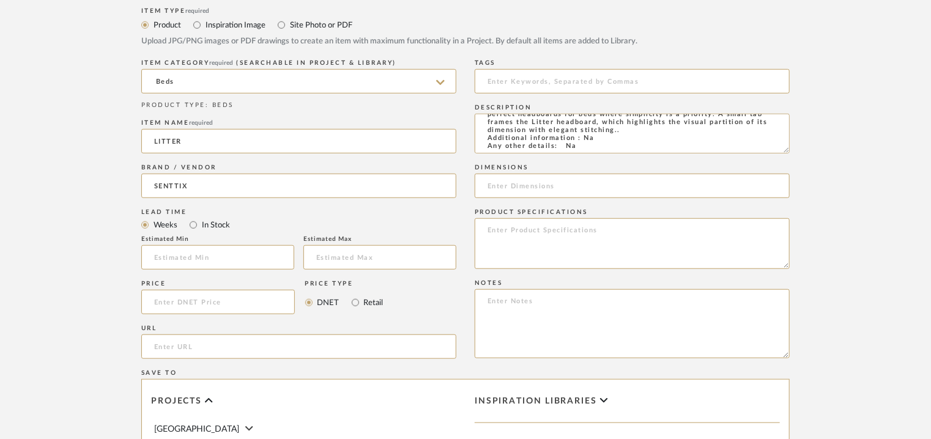
scroll to position [490, 0]
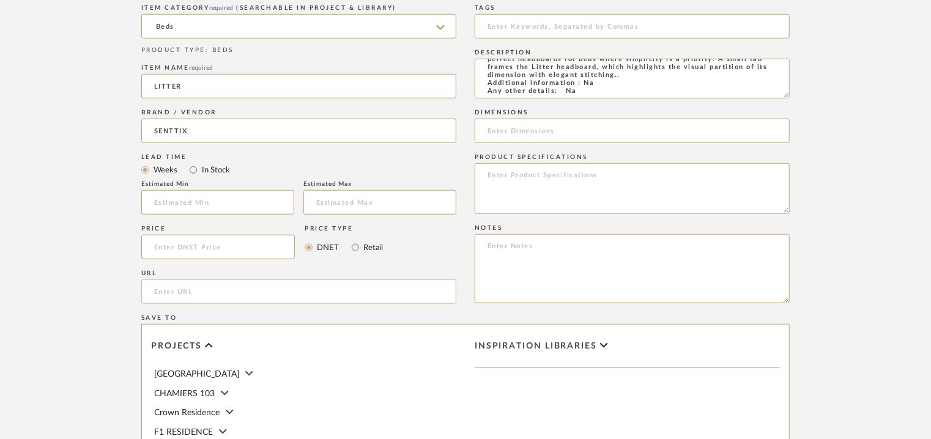
click at [202, 291] on input "url" at bounding box center [298, 292] width 315 height 24
paste input "[URL][DOMAIN_NAME]"
click at [577, 23] on input at bounding box center [632, 26] width 315 height 24
click at [766, 125] on input at bounding box center [632, 131] width 315 height 24
paste input "Height 100/ 130cm x Thickness 6cm x Length 140/ 150/ 160/ 180/ 200/ 220cm"
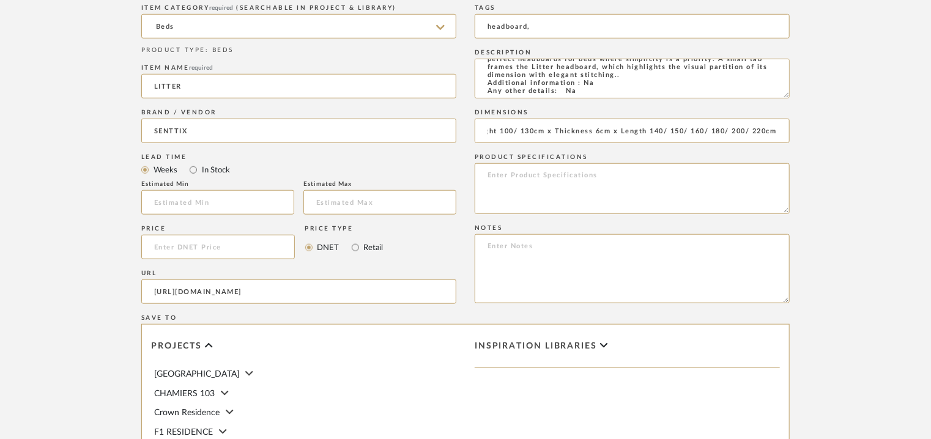
scroll to position [0, 0]
click at [736, 252] on textarea at bounding box center [632, 268] width 315 height 69
paste textarea "Price: Na Lead time: Na Customizable: Na 3D available : No BIM available. No Po…"
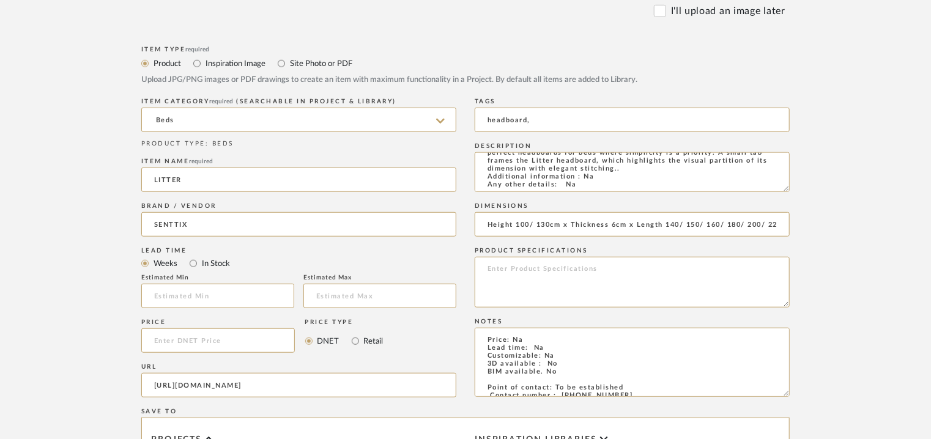
scroll to position [245, 0]
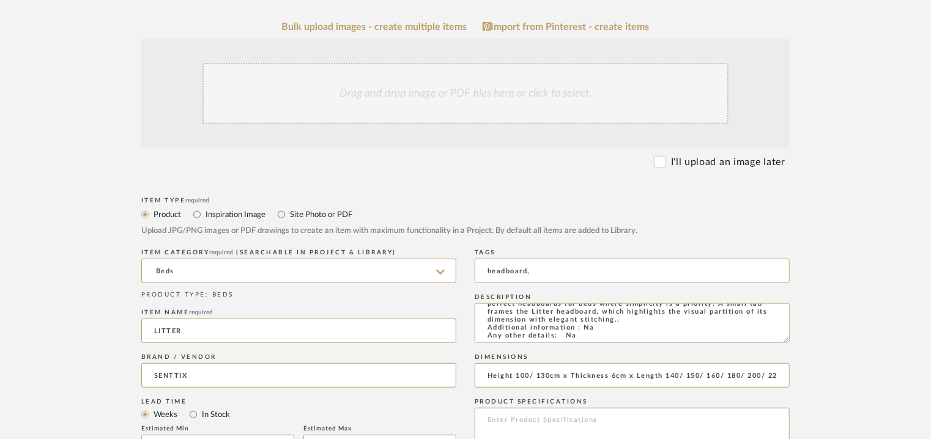
click at [448, 102] on div "Drag and drop image or PDF files here or click to select." at bounding box center [466, 93] width 526 height 61
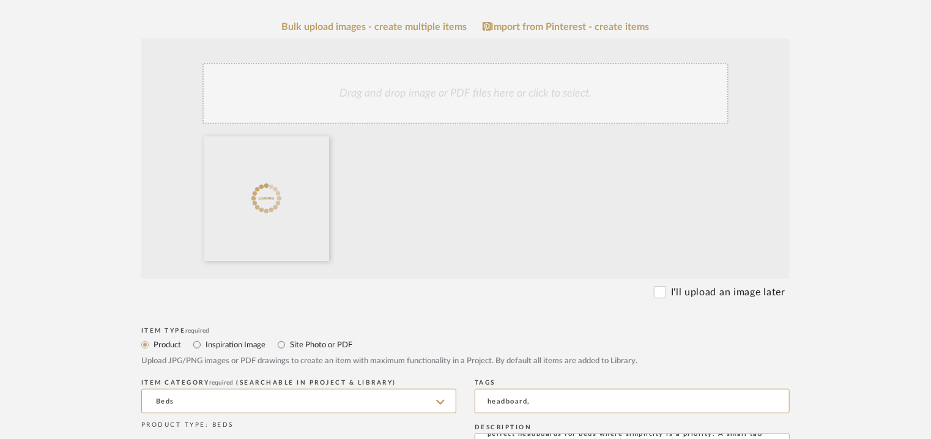
click at [549, 98] on div "Drag and drop image or PDF files here or click to select." at bounding box center [466, 93] width 526 height 61
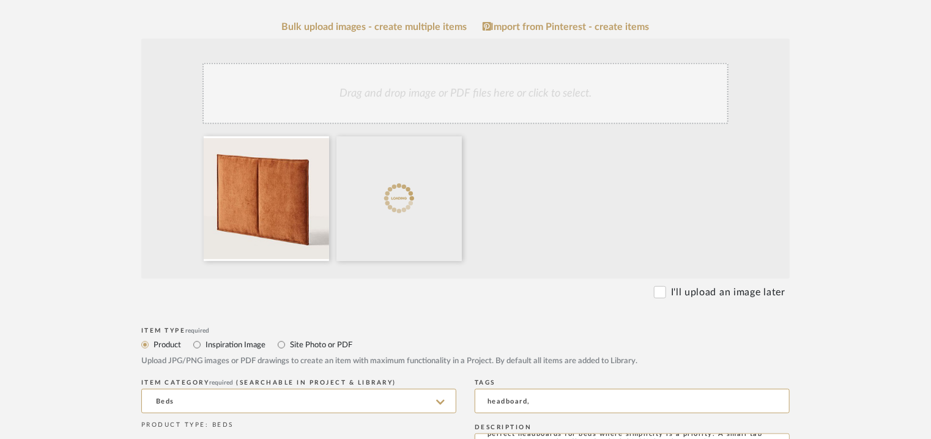
click at [479, 85] on div "Drag and drop image or PDF files here or click to select." at bounding box center [466, 93] width 526 height 61
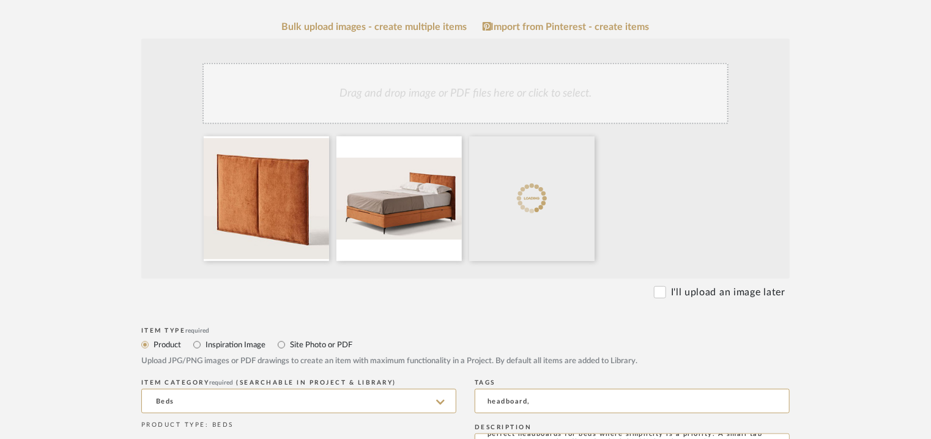
click at [518, 101] on div "Drag and drop image or PDF files here or click to select." at bounding box center [466, 93] width 526 height 61
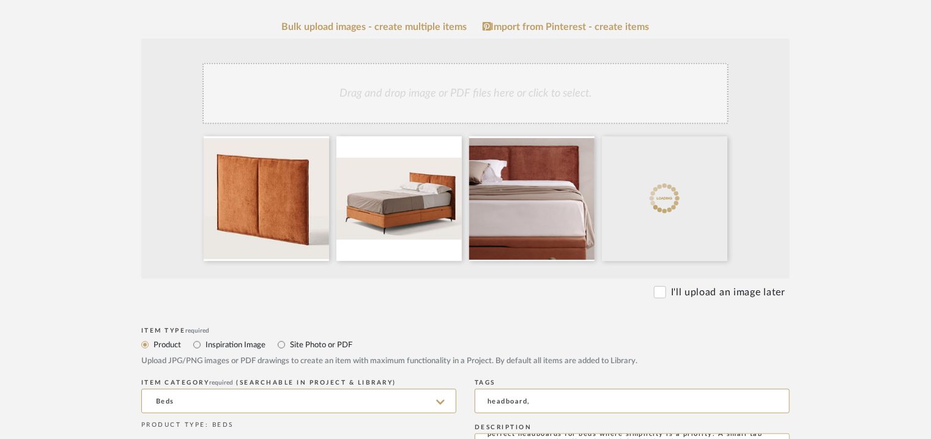
click at [548, 81] on div "Drag and drop image or PDF files here or click to select." at bounding box center [466, 93] width 526 height 61
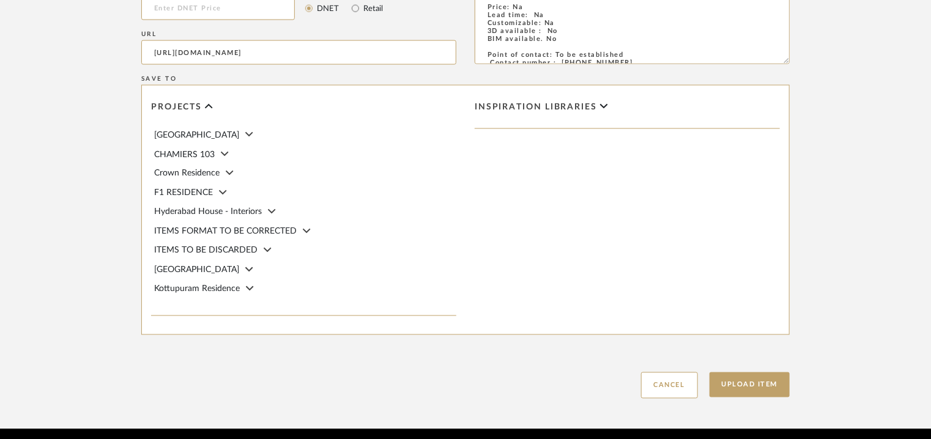
scroll to position [1035, 0]
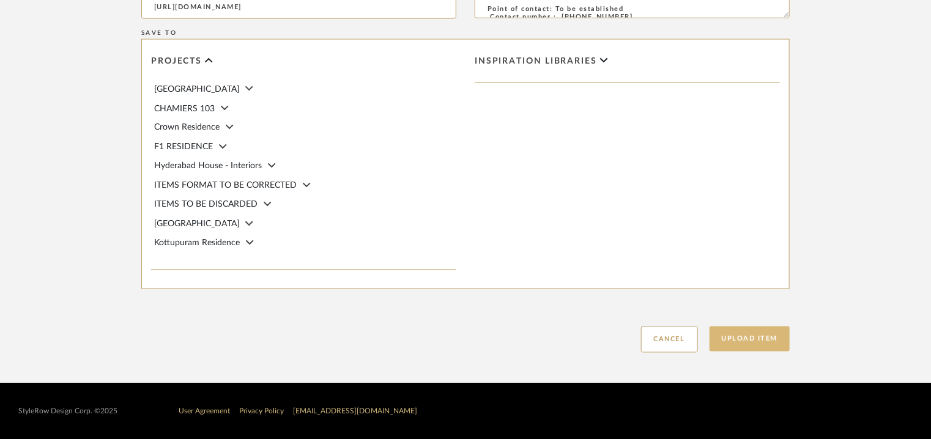
click at [764, 339] on button "Upload Item" at bounding box center [750, 339] width 81 height 25
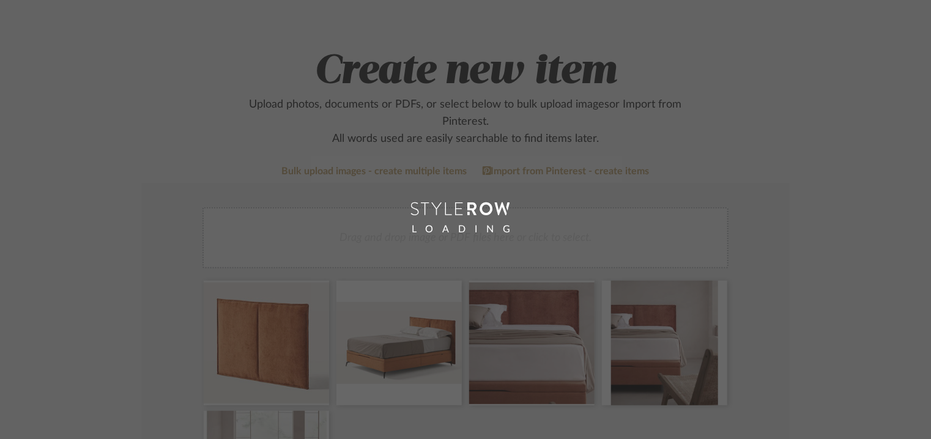
scroll to position [61, 0]
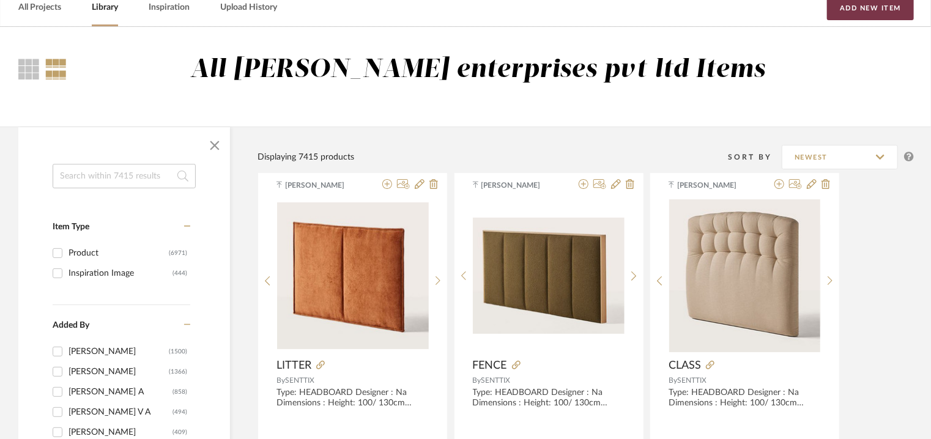
click at [886, 5] on button "Add New Item" at bounding box center [870, 8] width 87 height 24
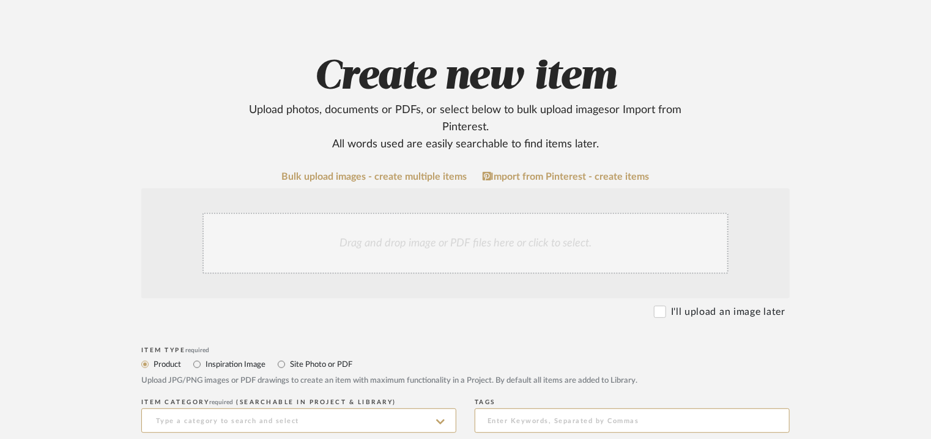
scroll to position [245, 0]
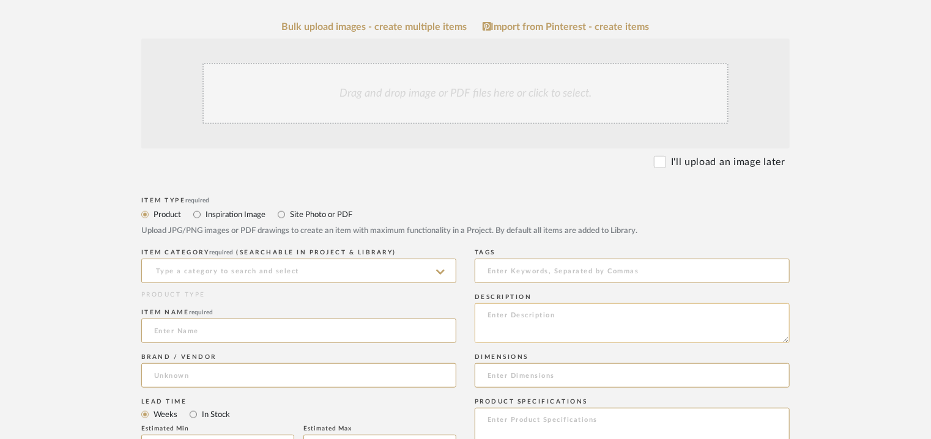
paste textarea "Type: HEADBOARD Designer : Na Dimensions : Height: 100/ 130cm Thickness: 8cm Le…"
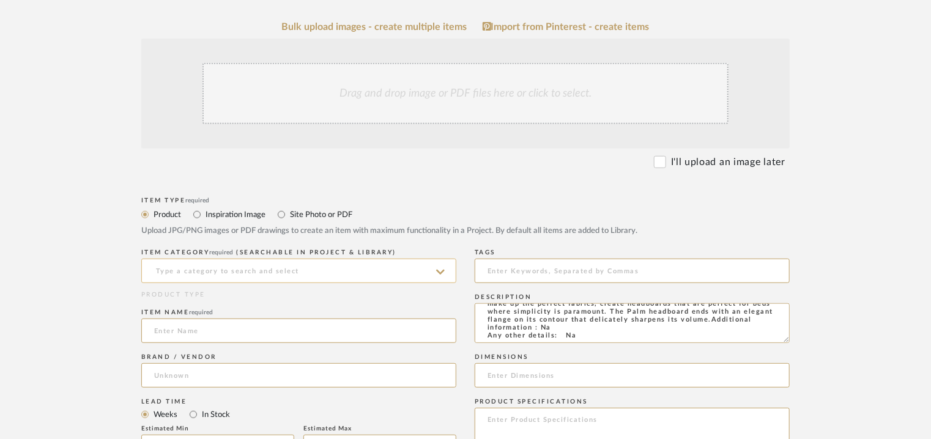
click at [218, 272] on input at bounding box center [298, 271] width 315 height 24
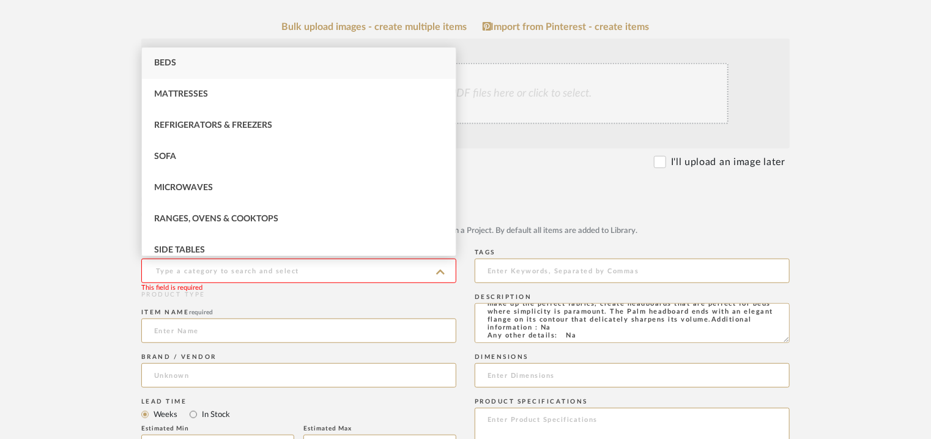
click at [157, 65] on span "Beds" at bounding box center [165, 63] width 22 height 9
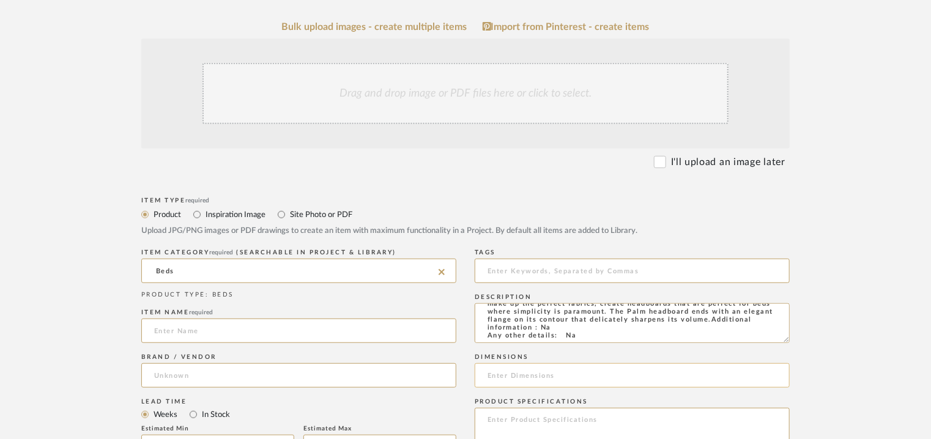
click at [524, 378] on input at bounding box center [632, 375] width 315 height 24
paste input "Height 100/ 130cm x Thickness 8cm x Length 90/ 140/ 150/ 160/ 180/ 200/ 220cm"
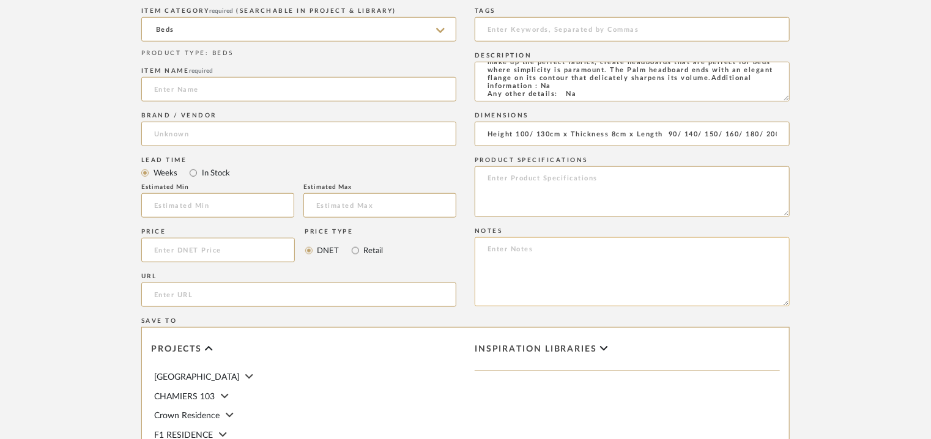
scroll to position [490, 0]
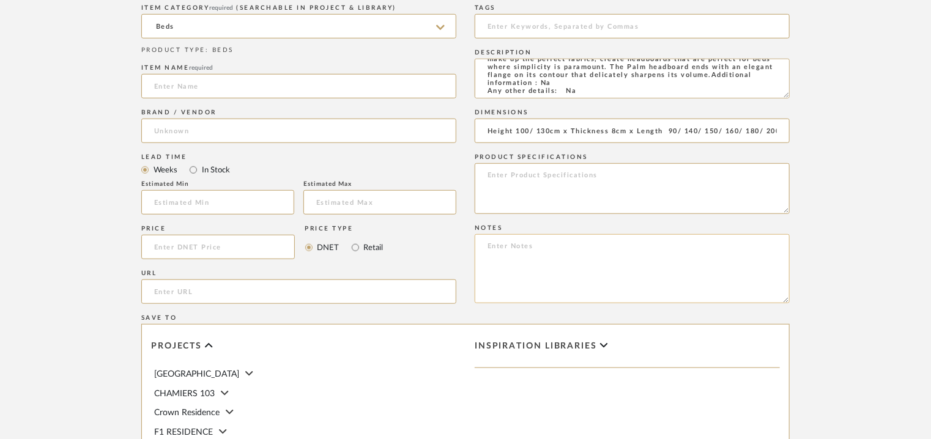
click at [570, 251] on textarea at bounding box center [632, 268] width 315 height 69
paste textarea "Price: Na Lead time: Na Customizable: Na 3D available : No BIM available. No Po…"
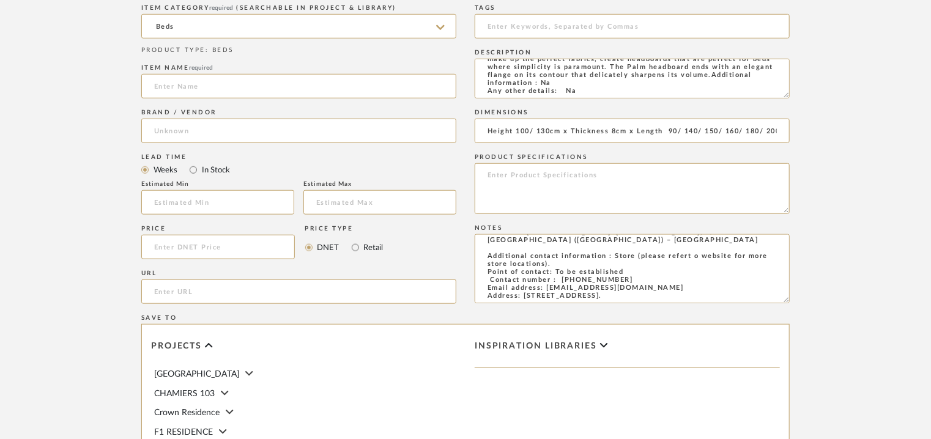
scroll to position [108, 0]
click at [190, 289] on input "url" at bounding box center [298, 292] width 315 height 24
paste input "[URL][DOMAIN_NAME]"
click at [195, 79] on input at bounding box center [298, 86] width 315 height 24
click at [187, 129] on input at bounding box center [298, 131] width 315 height 24
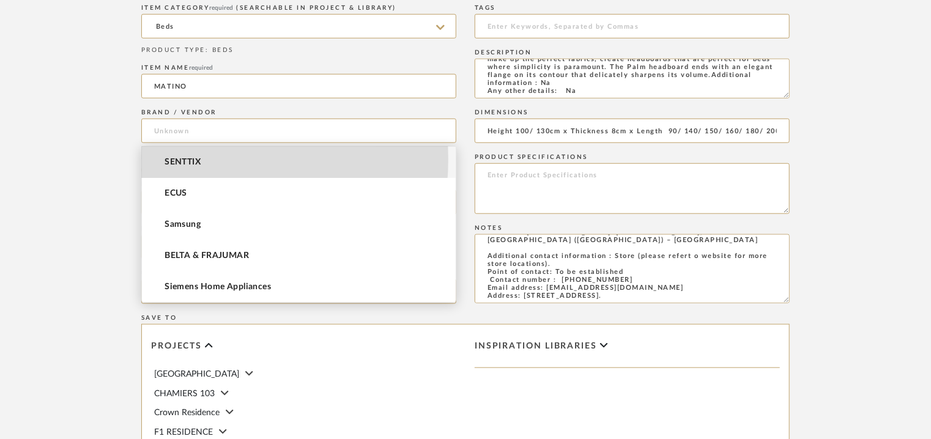
click at [179, 159] on span "SENTTIX" at bounding box center [183, 162] width 36 height 10
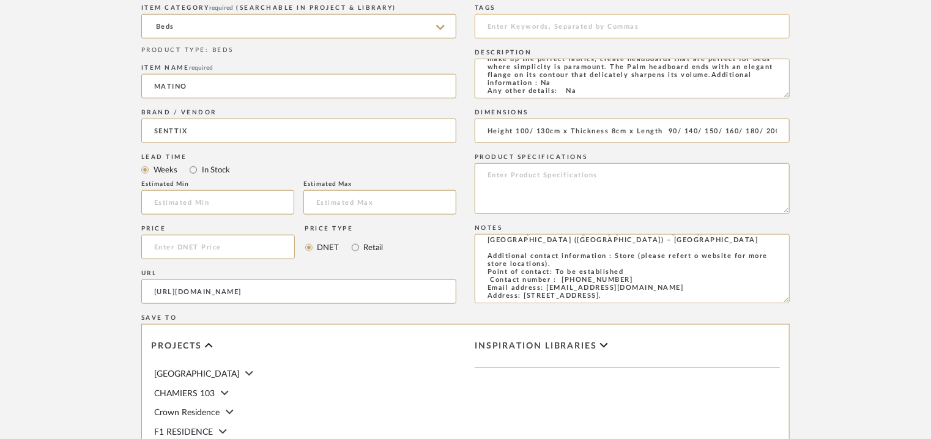
click at [492, 23] on input at bounding box center [632, 26] width 315 height 24
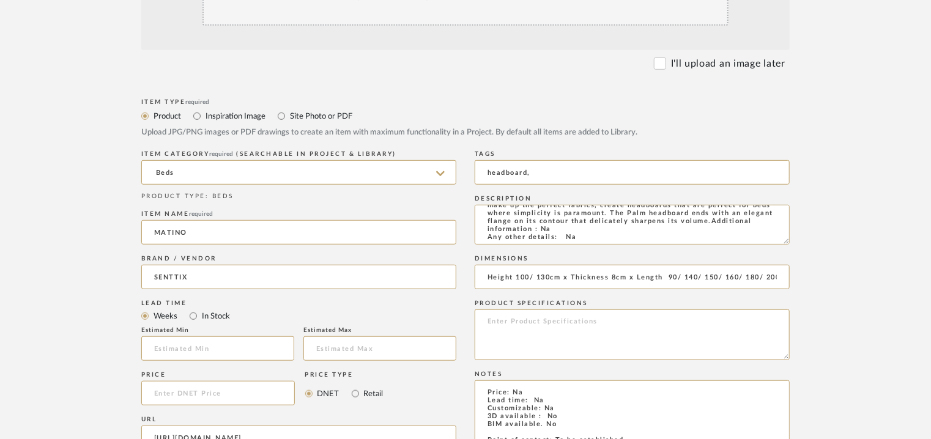
scroll to position [184, 0]
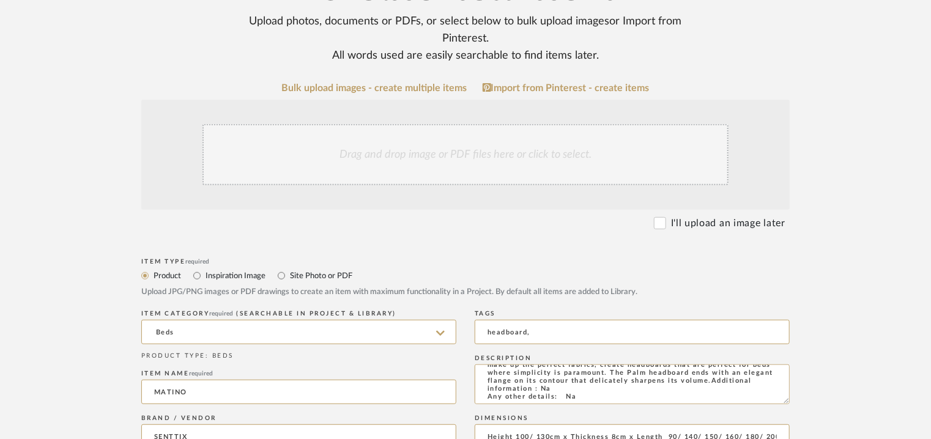
click at [465, 140] on div "Drag and drop image or PDF files here or click to select." at bounding box center [466, 154] width 526 height 61
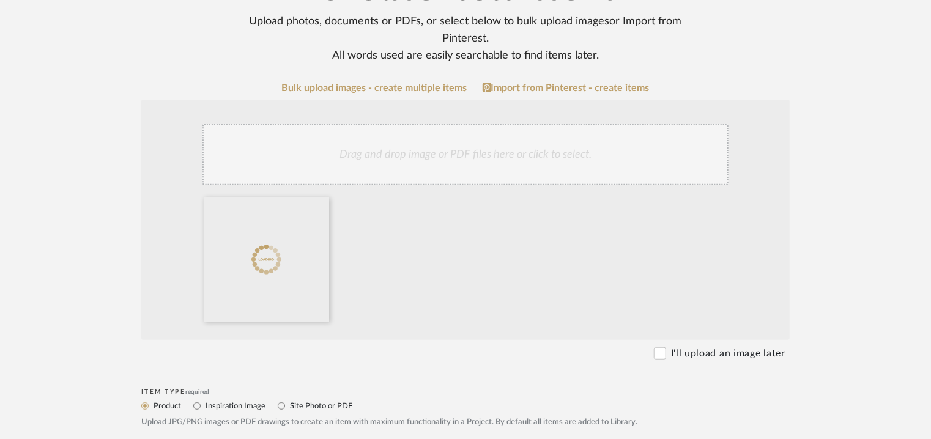
click at [517, 142] on div "Drag and drop image or PDF files here or click to select." at bounding box center [466, 154] width 526 height 61
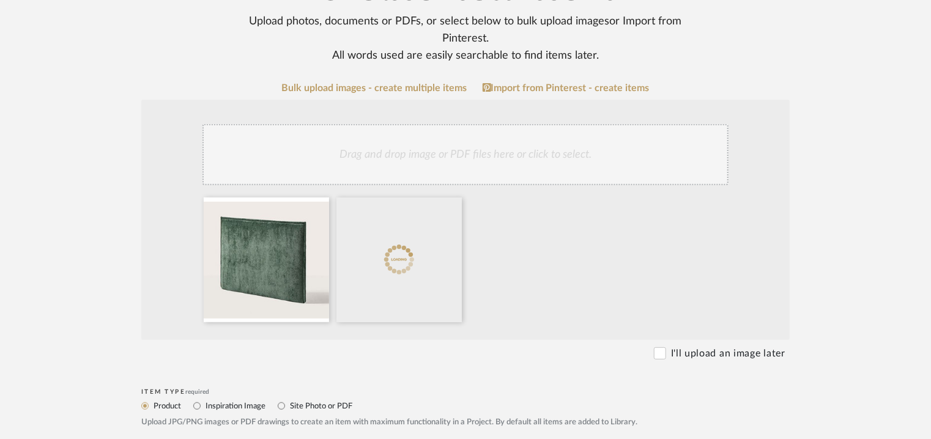
click at [505, 152] on div "Drag and drop image or PDF files here or click to select." at bounding box center [466, 154] width 526 height 61
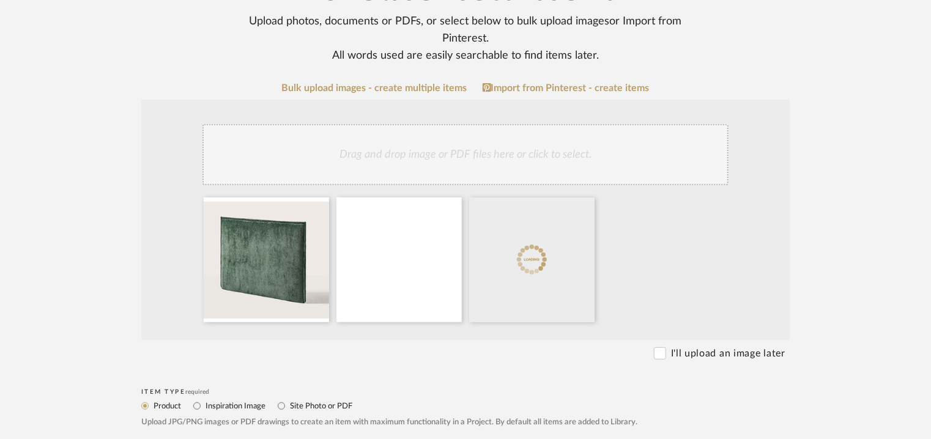
click at [528, 143] on div "Drag and drop image or PDF files here or click to select." at bounding box center [466, 154] width 526 height 61
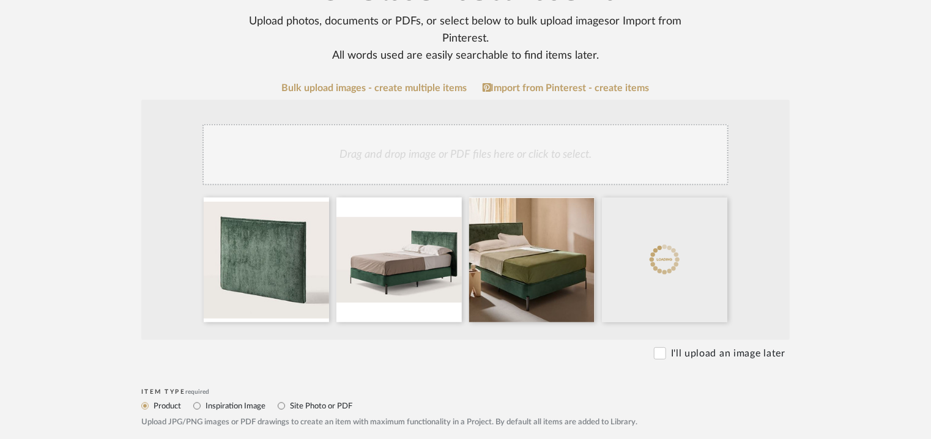
click at [517, 145] on div "Drag and drop image or PDF files here or click to select." at bounding box center [466, 154] width 526 height 61
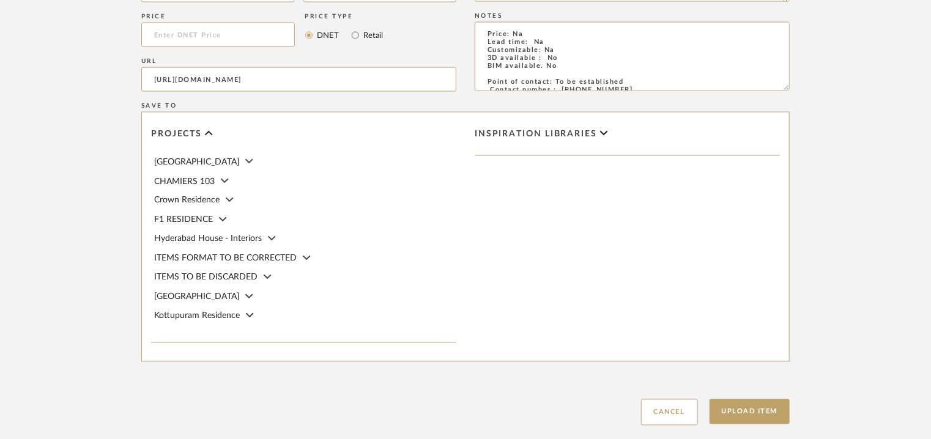
scroll to position [1035, 0]
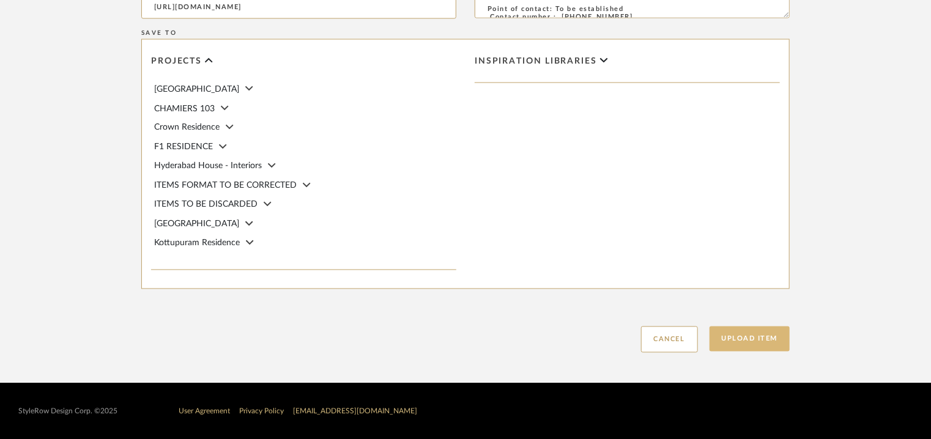
click at [755, 336] on button "Upload Item" at bounding box center [750, 339] width 81 height 25
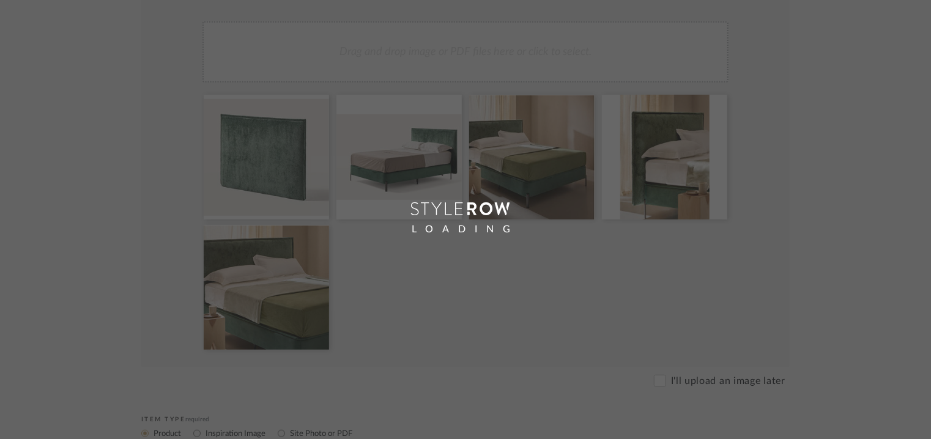
scroll to position [61, 0]
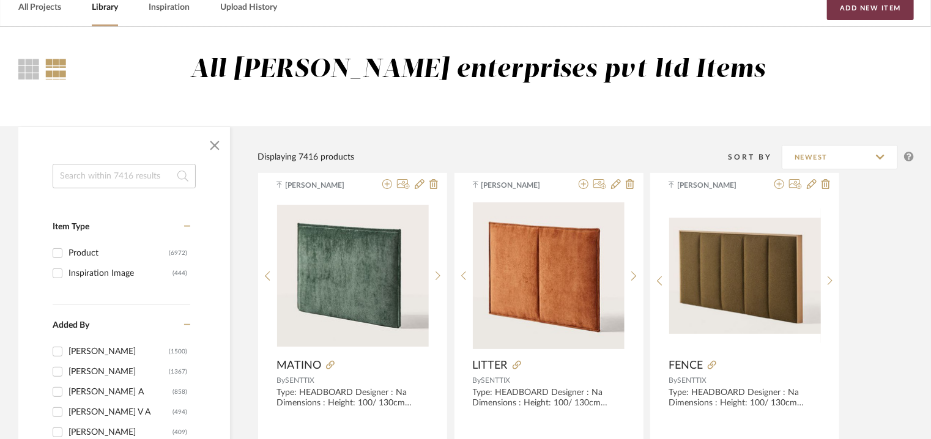
click at [889, 11] on button "Add New Item" at bounding box center [870, 8] width 87 height 24
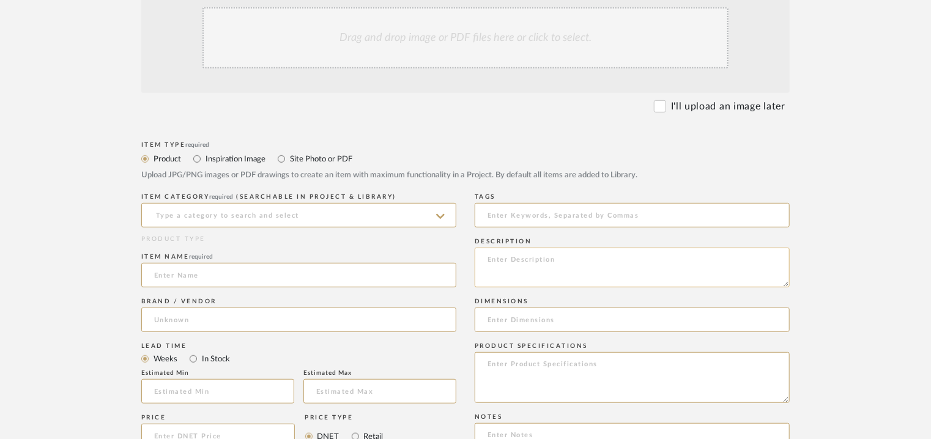
scroll to position [306, 0]
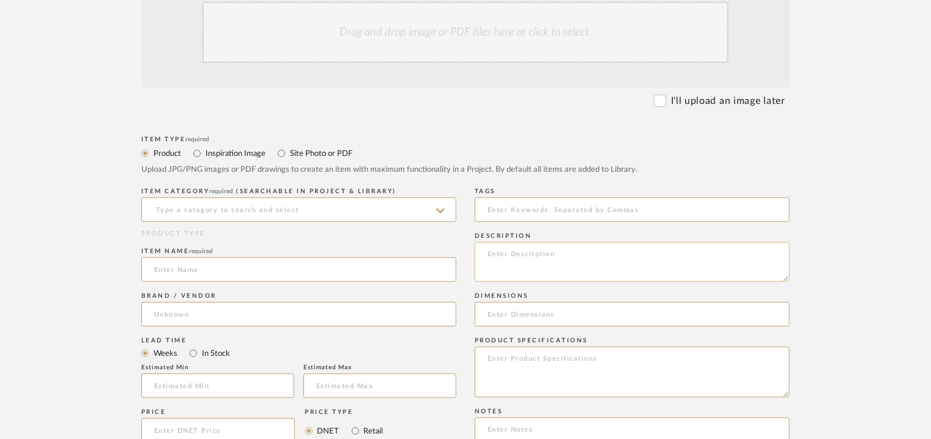
click at [503, 255] on textarea at bounding box center [632, 262] width 315 height 40
paste textarea "Type: HEADBOARD Designer : Na Dimensions : Height: 100/ 130cm Thickness: 8cm Le…"
click at [291, 211] on input at bounding box center [298, 210] width 315 height 24
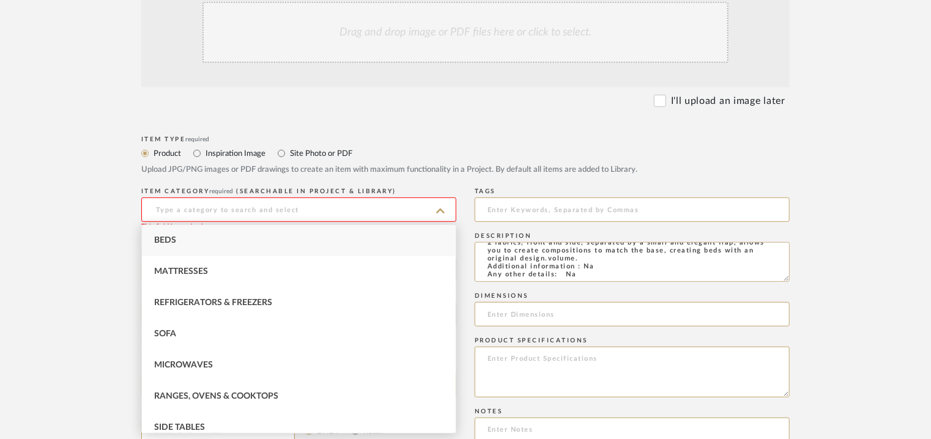
click at [154, 236] on span "Beds" at bounding box center [165, 240] width 22 height 9
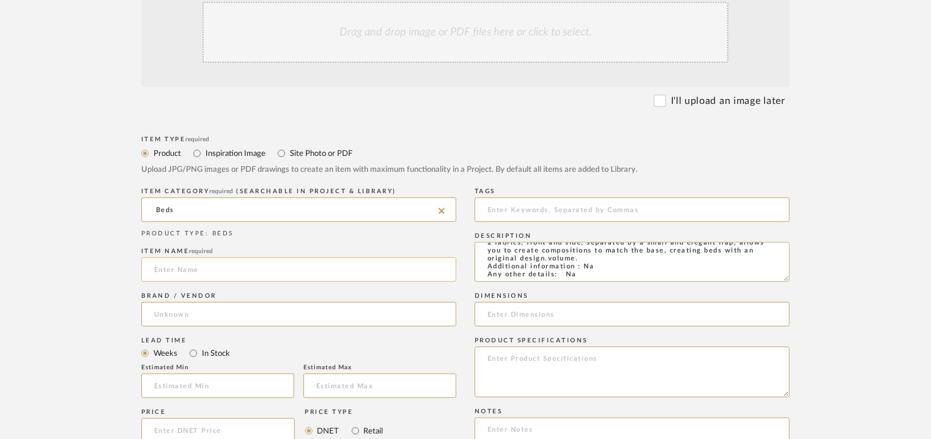
click at [153, 260] on input at bounding box center [298, 270] width 315 height 24
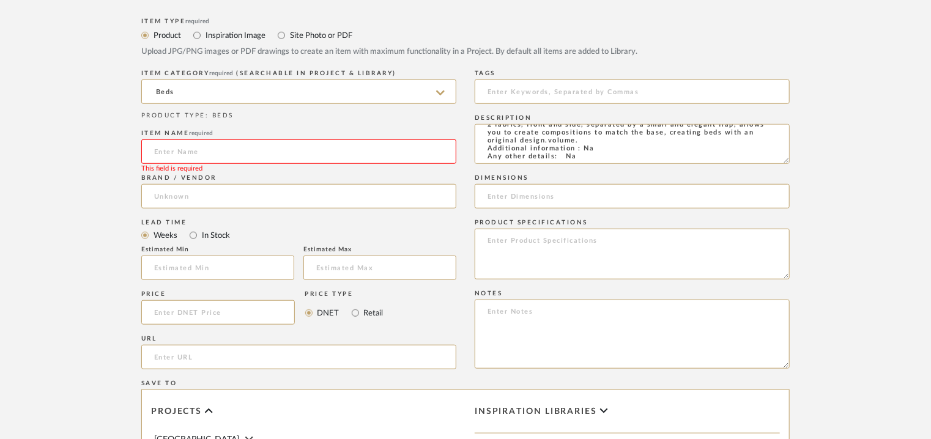
scroll to position [428, 0]
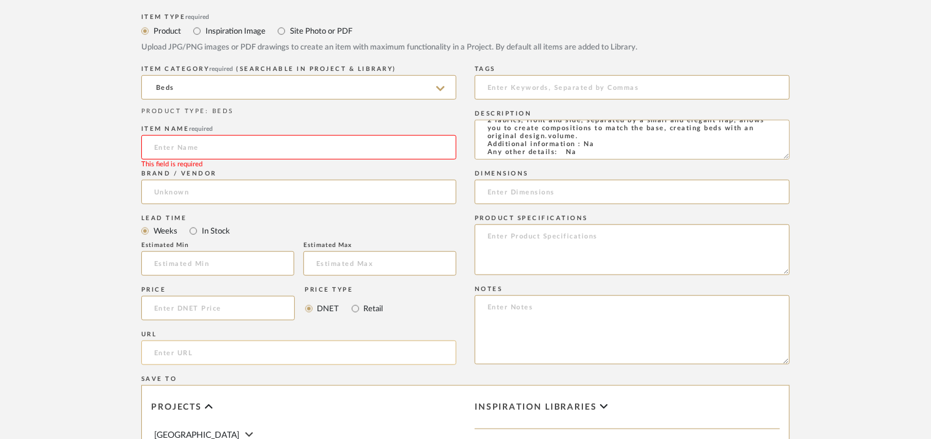
click at [191, 353] on input "url" at bounding box center [298, 353] width 315 height 24
paste input "[URL][DOMAIN_NAME]"
click at [177, 145] on input at bounding box center [298, 147] width 315 height 24
click at [150, 179] on div "Brand / Vendor" at bounding box center [298, 189] width 315 height 45
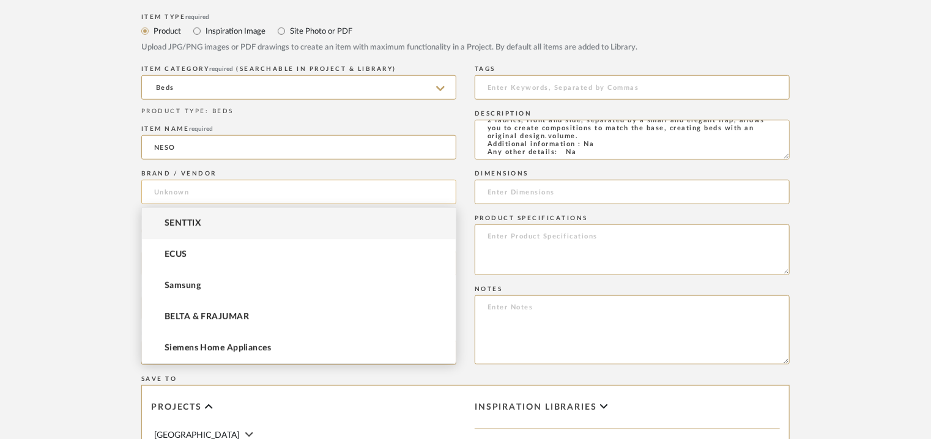
click at [154, 189] on input at bounding box center [298, 192] width 315 height 24
click at [163, 219] on mat-option "SENTTIX" at bounding box center [299, 223] width 314 height 31
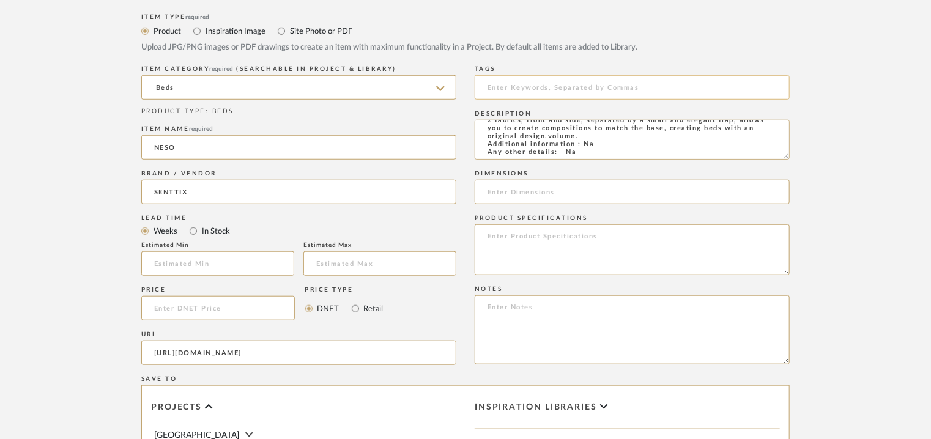
click at [501, 81] on input at bounding box center [632, 87] width 315 height 24
click at [605, 189] on input at bounding box center [632, 192] width 315 height 24
paste input "Height 100/ 130cm x Thickness 8cm x Length 90/ 140/ 150/ 160/ 180/ 200/ 220cm"
click at [536, 309] on textarea at bounding box center [632, 330] width 315 height 69
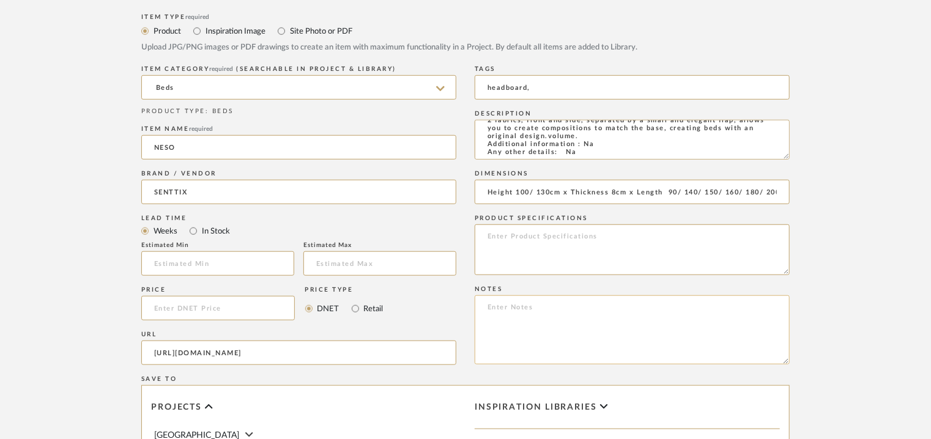
paste textarea "Price: Na Lead time: Na Customizable: Na 3D available : No BIM available. No Po…"
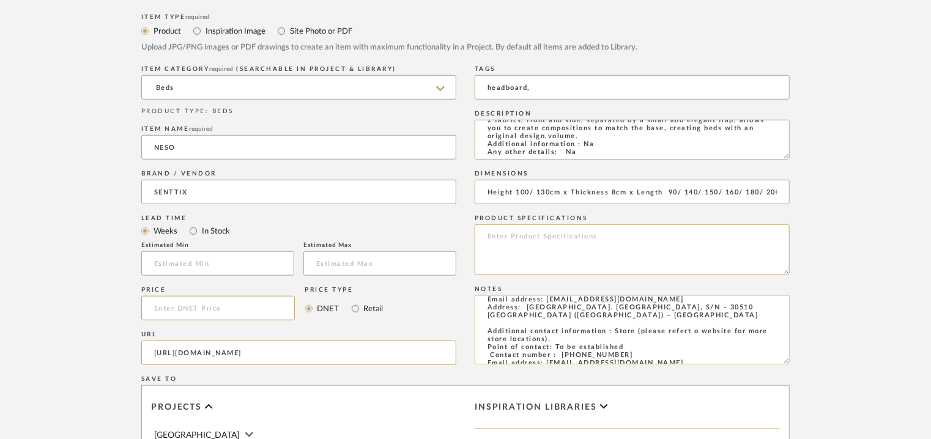
scroll to position [51, 0]
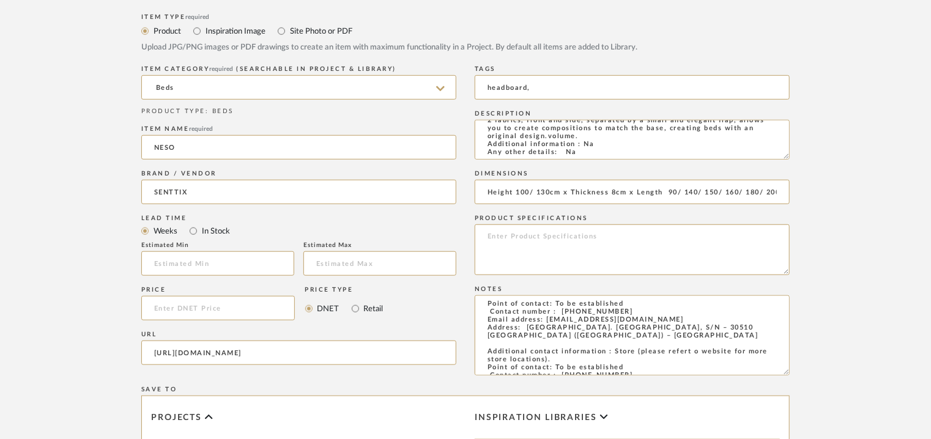
drag, startPoint x: 781, startPoint y: 363, endPoint x: 796, endPoint y: 458, distance: 96.6
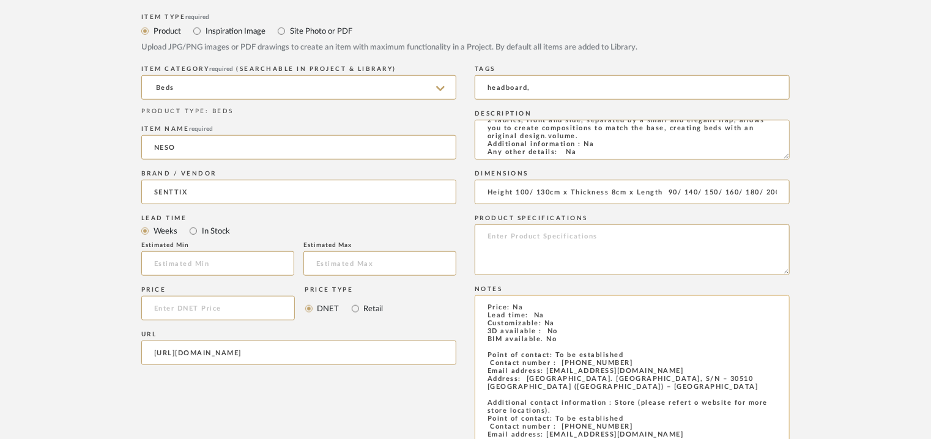
scroll to position [21, 0]
click at [636, 436] on textarea "Price: Na Lead time: Na Customizable: Na 3D available : No BIM available. No Po…" at bounding box center [632, 378] width 315 height 165
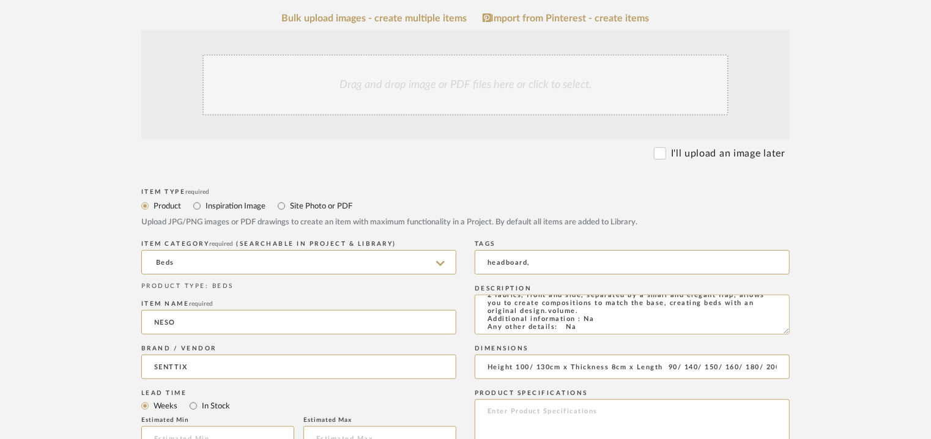
click at [518, 78] on div "Drag and drop image or PDF files here or click to select." at bounding box center [466, 84] width 526 height 61
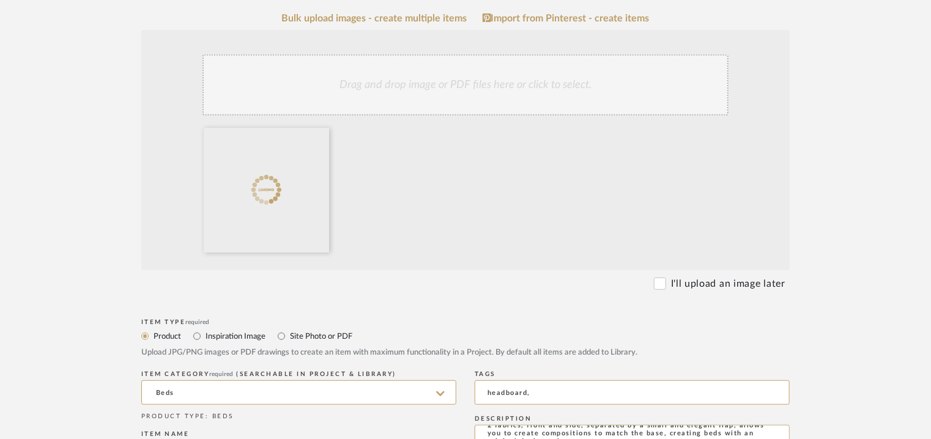
click at [572, 90] on div "Drag and drop image or PDF files here or click to select." at bounding box center [466, 84] width 526 height 61
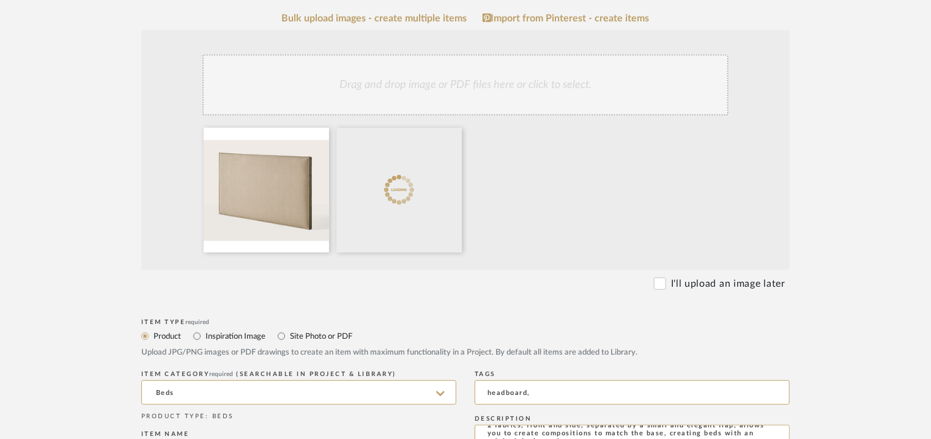
click at [446, 91] on div "Drag and drop image or PDF files here or click to select." at bounding box center [466, 84] width 526 height 61
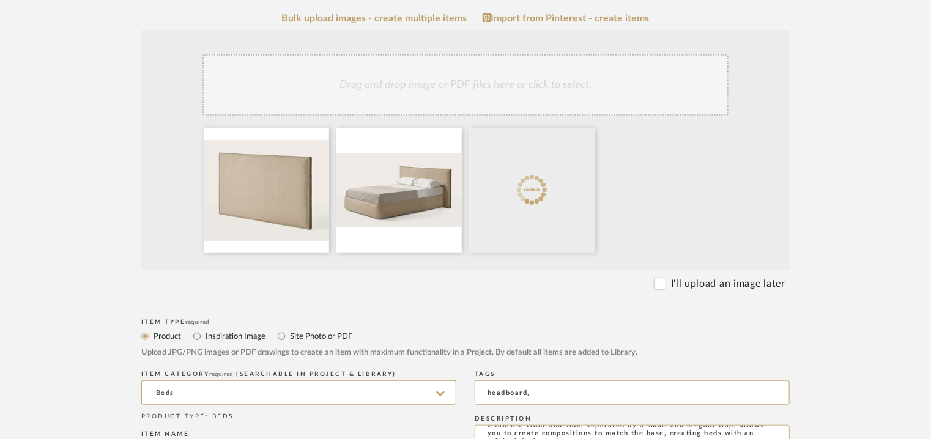
click at [511, 89] on div "Drag and drop image or PDF files here or click to select." at bounding box center [466, 84] width 526 height 61
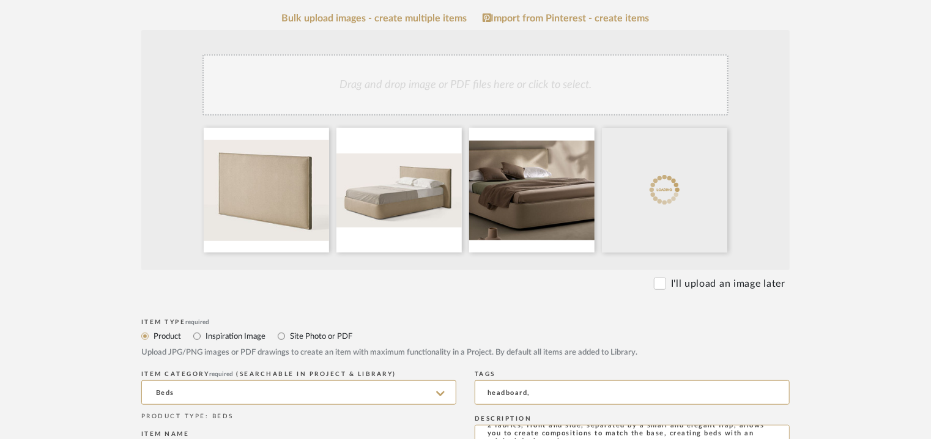
click at [513, 87] on div "Drag and drop image or PDF files here or click to select." at bounding box center [466, 84] width 526 height 61
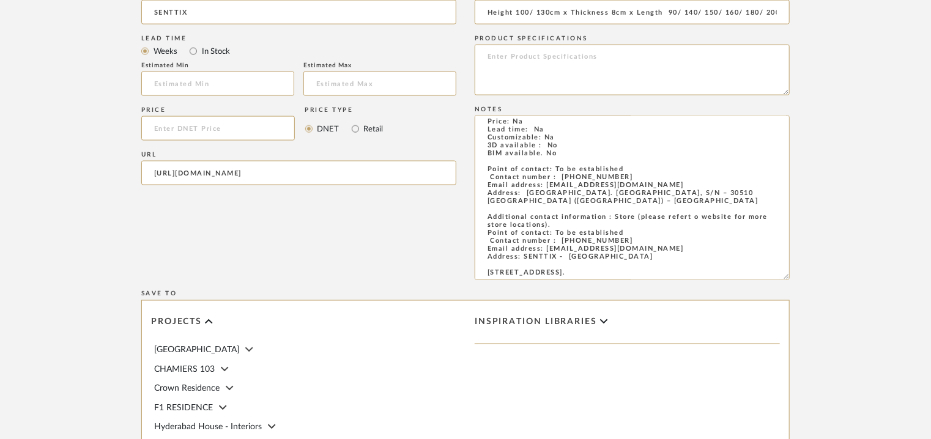
scroll to position [1110, 0]
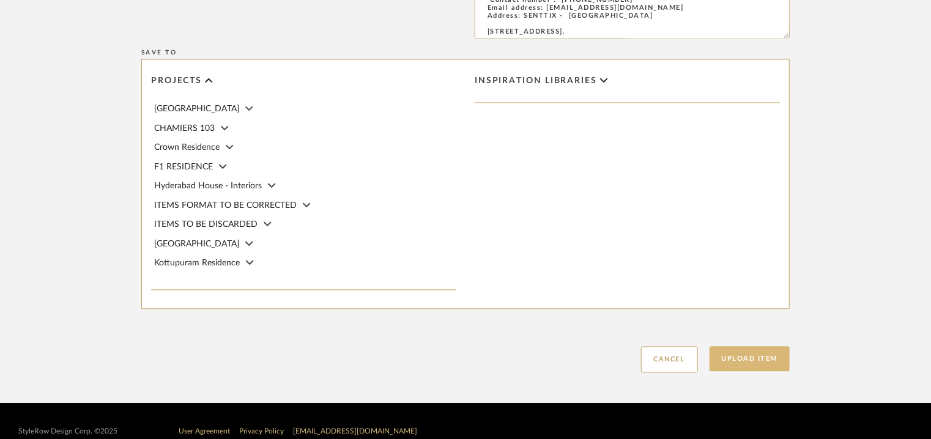
click at [740, 355] on button "Upload Item" at bounding box center [750, 359] width 81 height 25
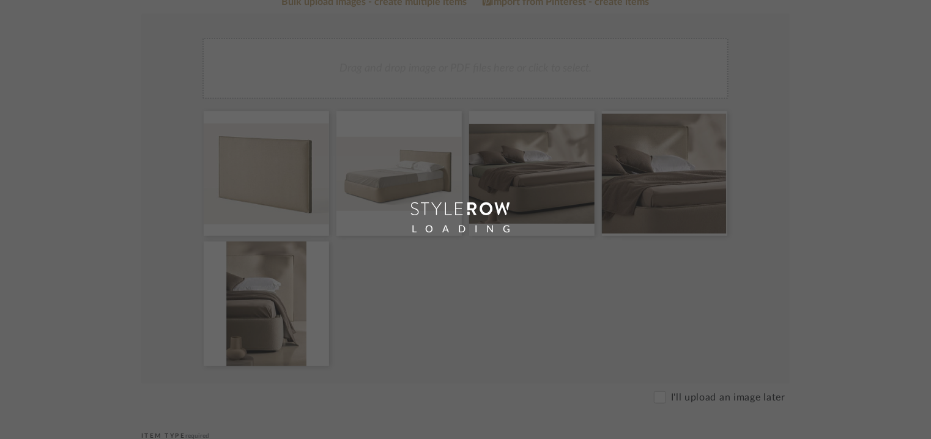
scroll to position [61, 0]
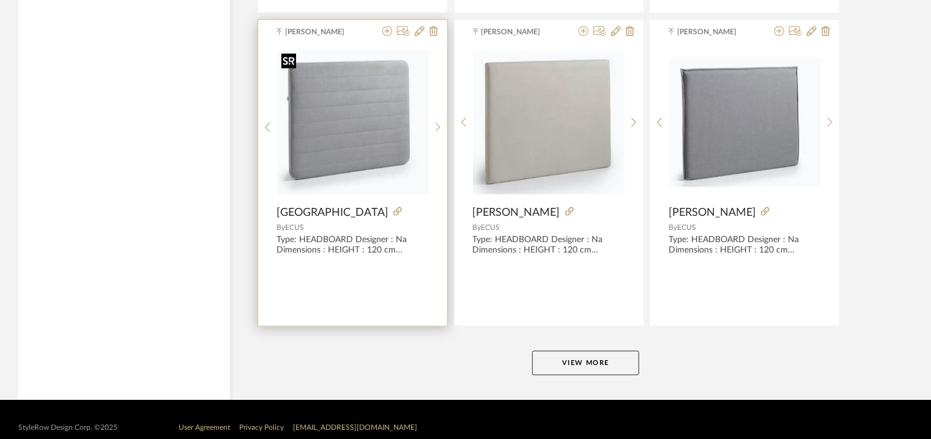
scroll to position [3045, 0]
